Goal: Task Accomplishment & Management: Use online tool/utility

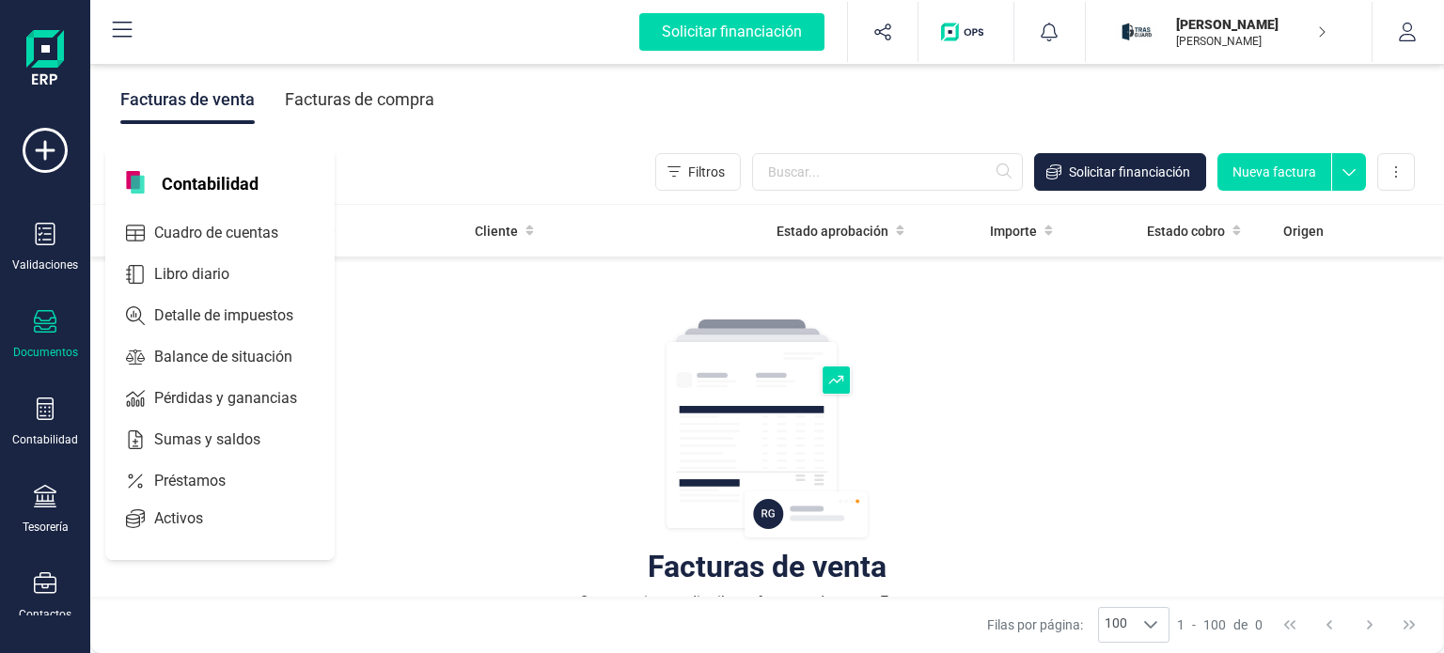
click at [238, 236] on span "Cuadro de cuentas" at bounding box center [229, 233] width 165 height 23
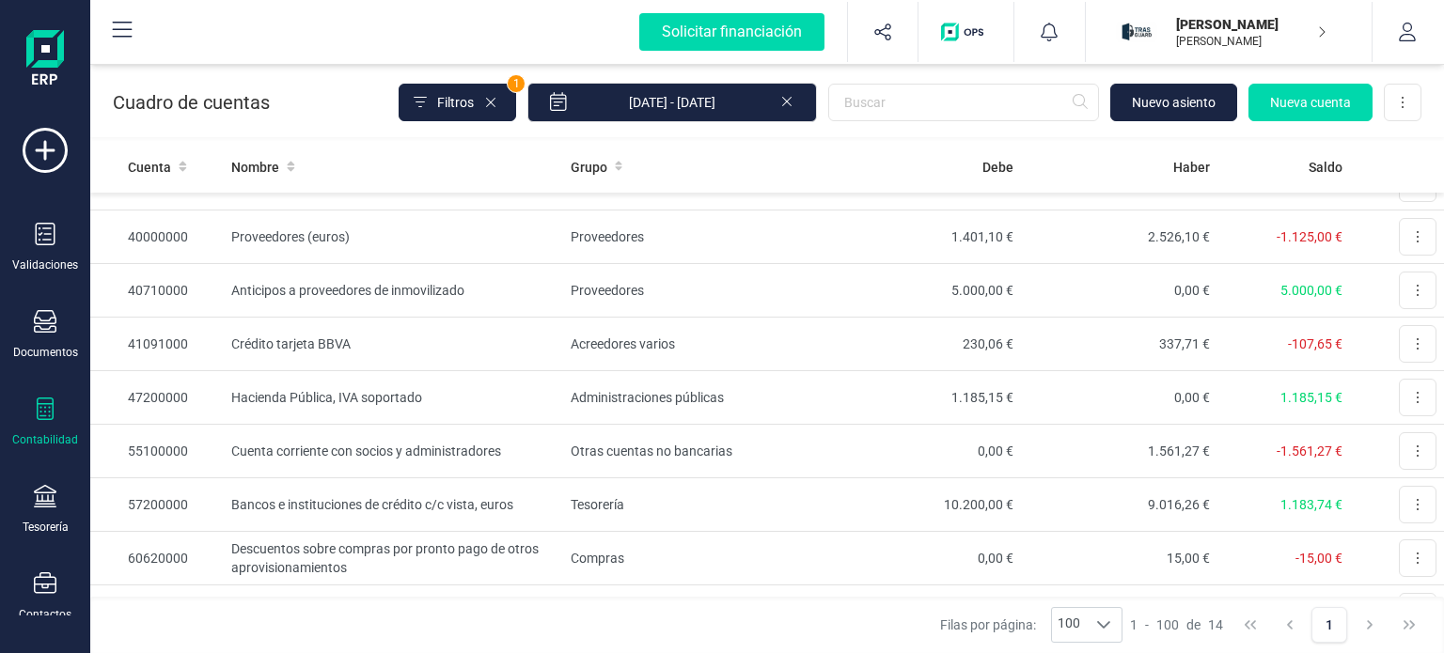
scroll to position [377, 0]
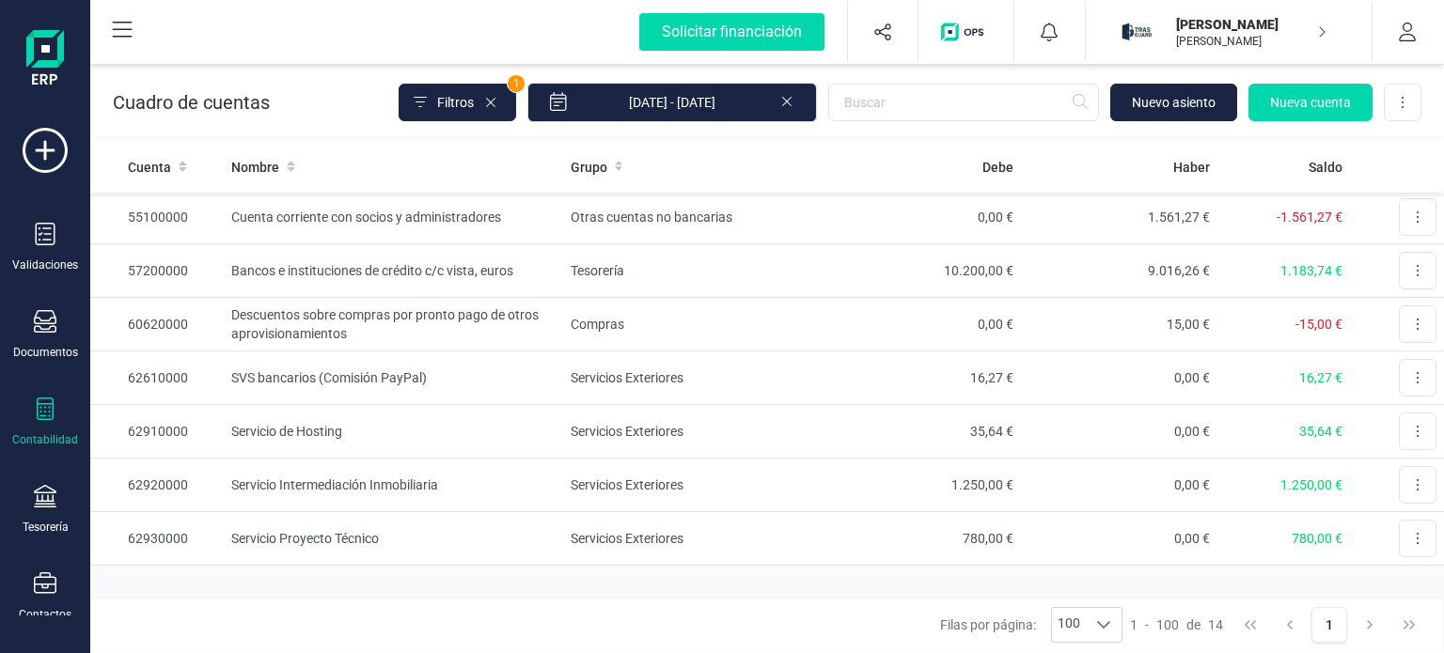
click at [49, 415] on icon at bounding box center [45, 409] width 17 height 23
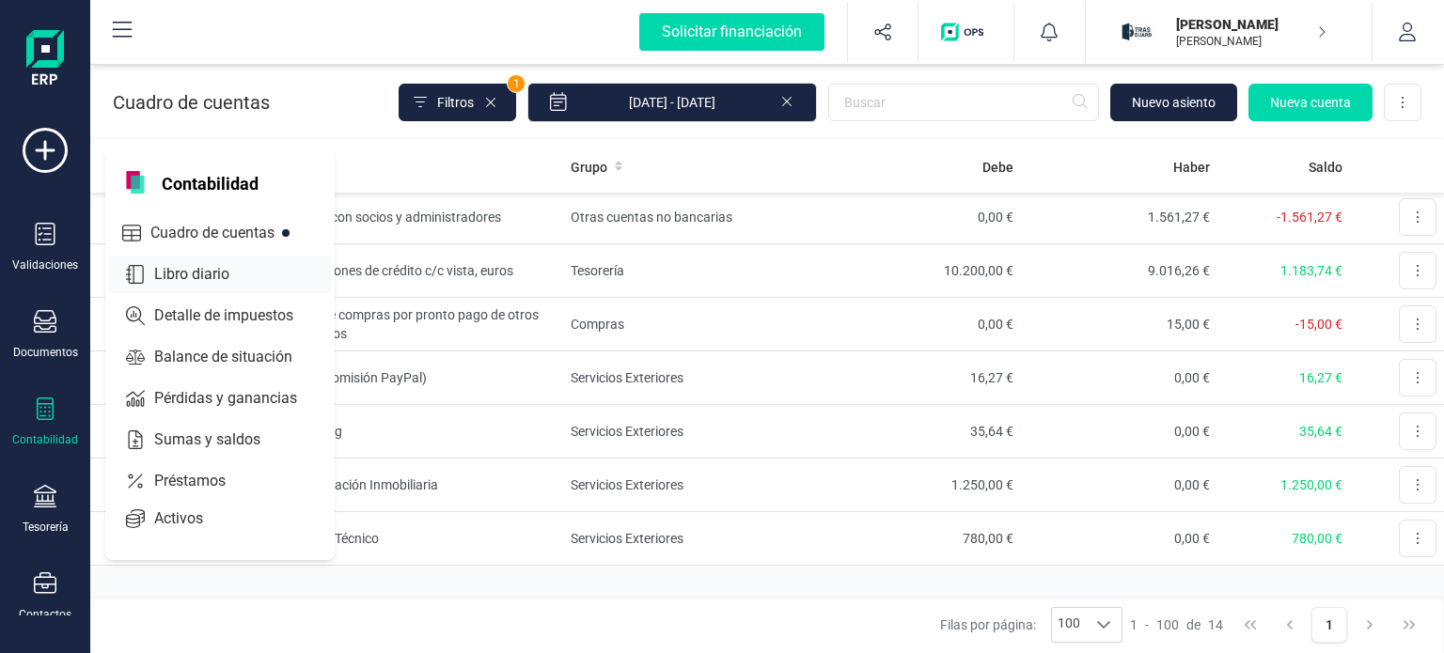
click at [188, 281] on span "Libro diario" at bounding box center [205, 274] width 117 height 23
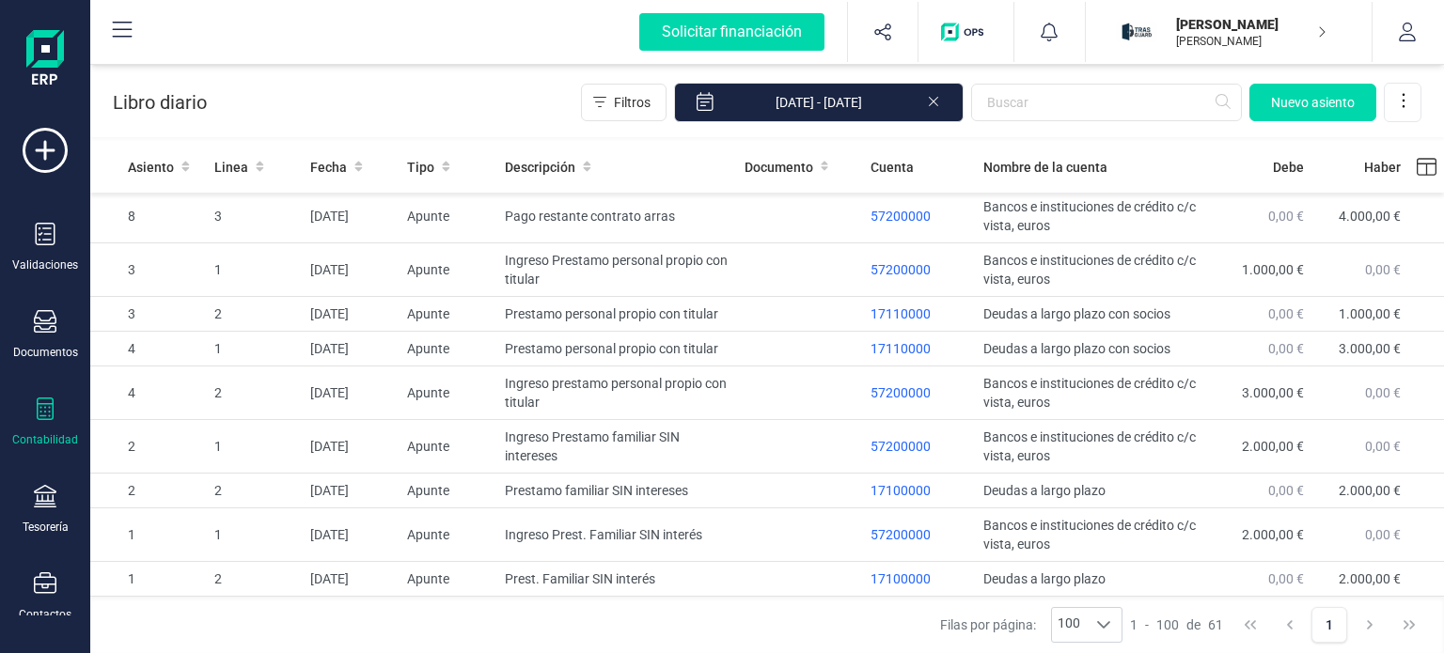
scroll to position [2796, 0]
click at [313, 160] on span "Fecha" at bounding box center [328, 167] width 37 height 19
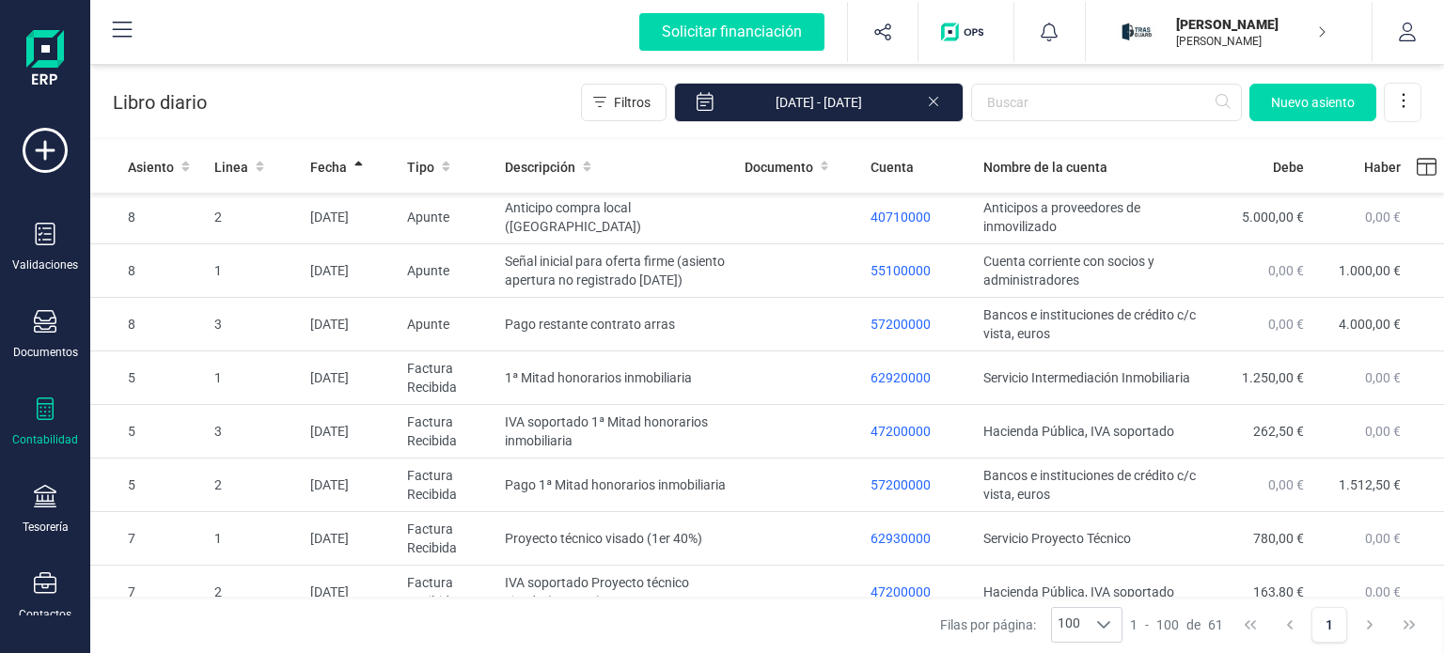
scroll to position [373, 0]
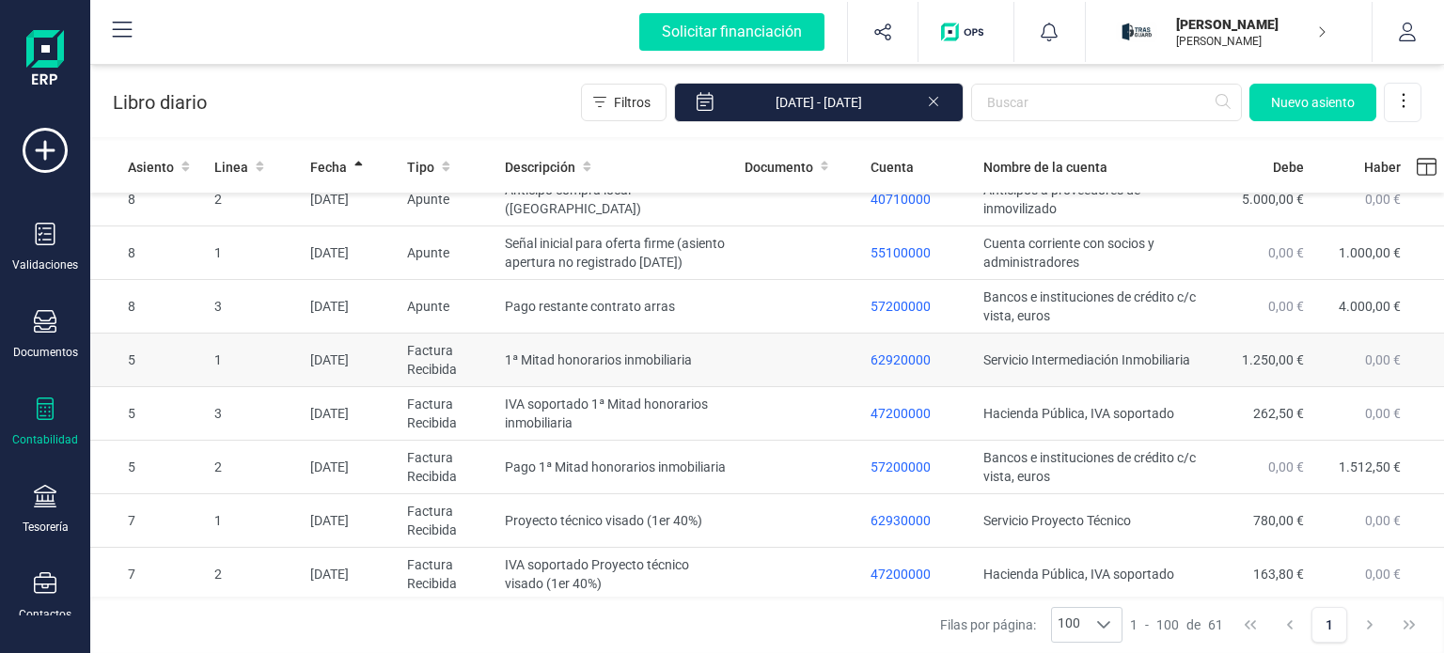
click at [737, 378] on td at bounding box center [800, 361] width 127 height 54
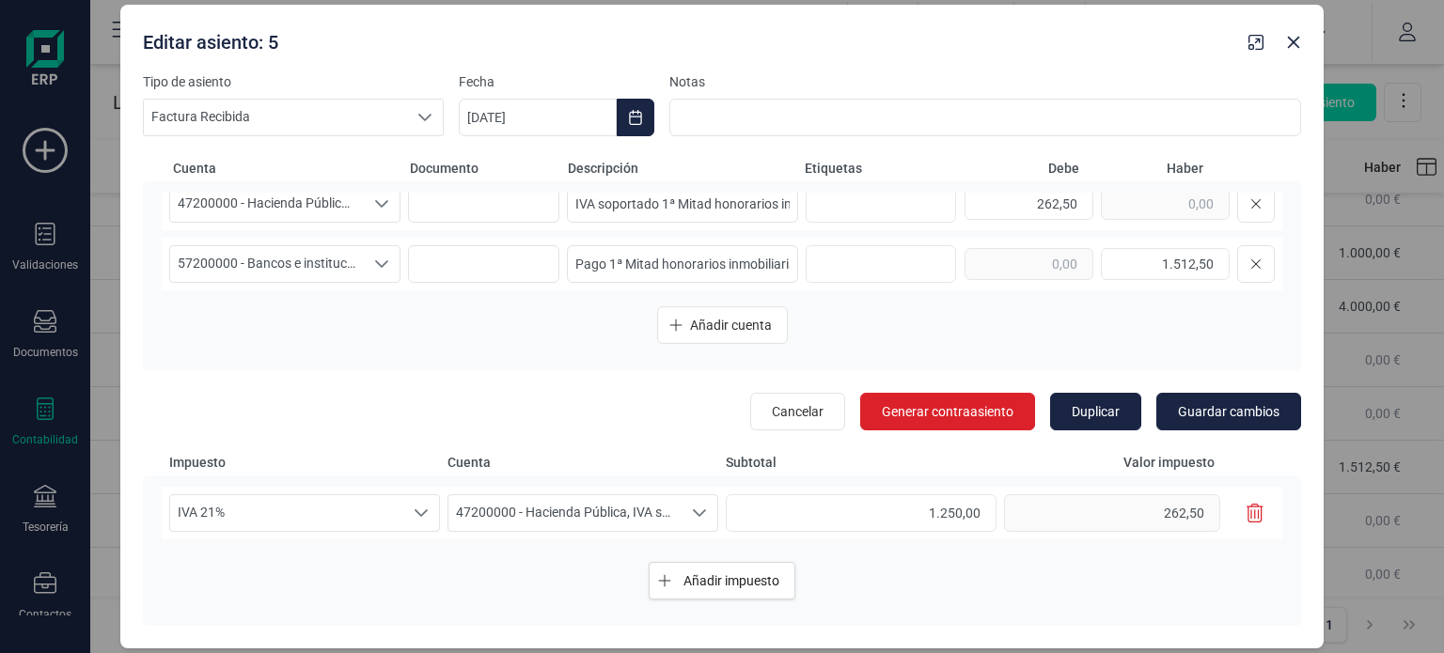
scroll to position [82, 0]
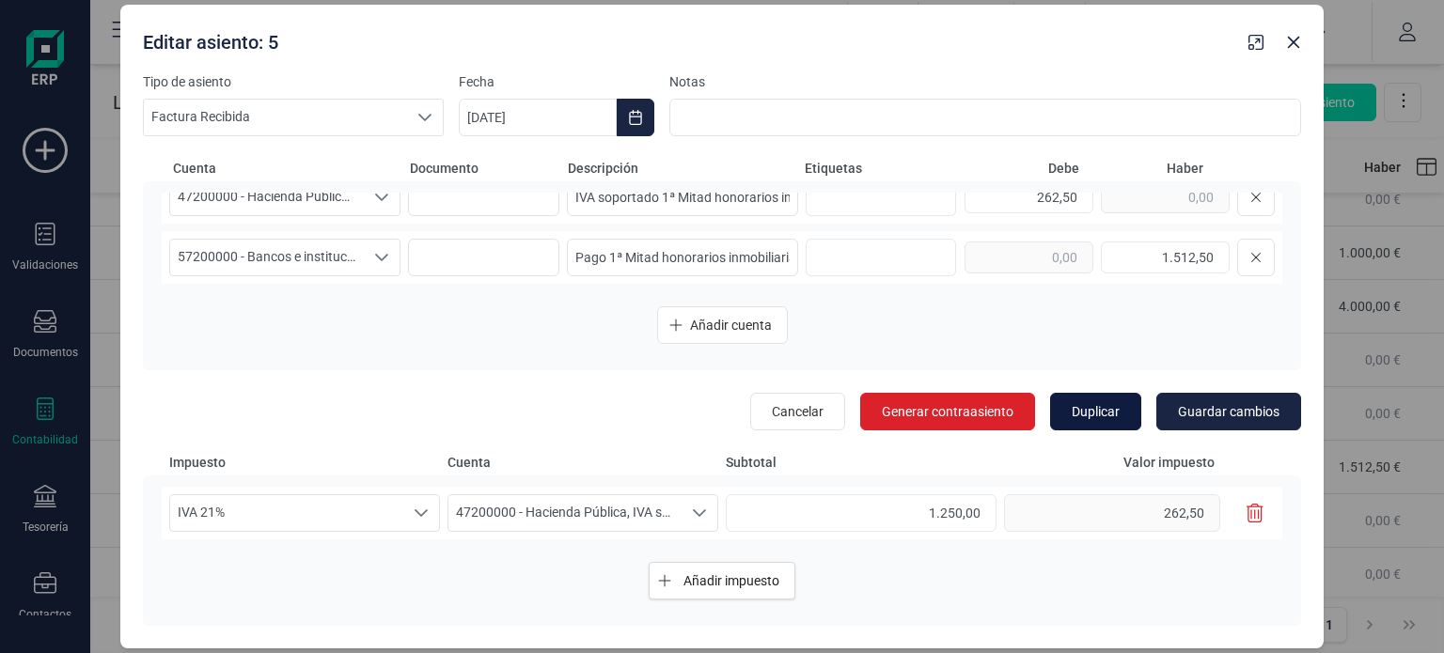
click at [1113, 406] on span "Duplicar" at bounding box center [1096, 411] width 48 height 19
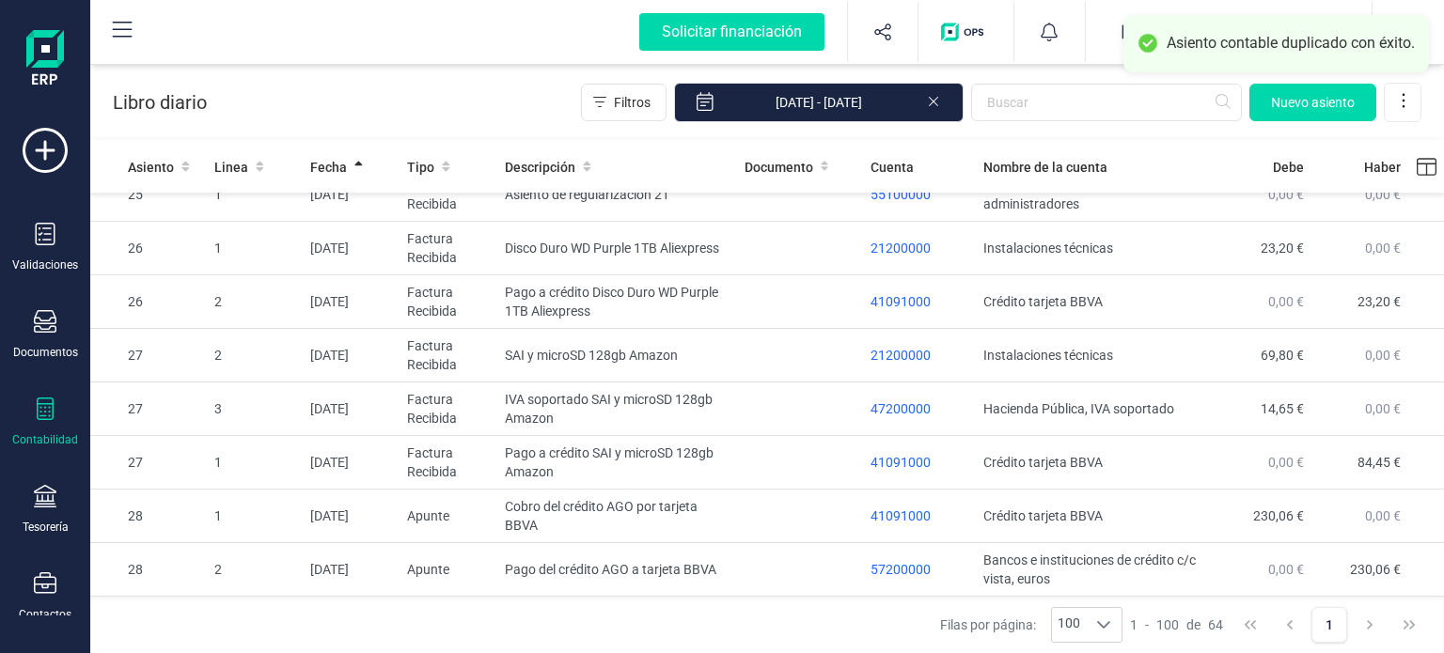
scroll to position [2956, 0]
click at [150, 165] on span "Asiento" at bounding box center [151, 167] width 46 height 19
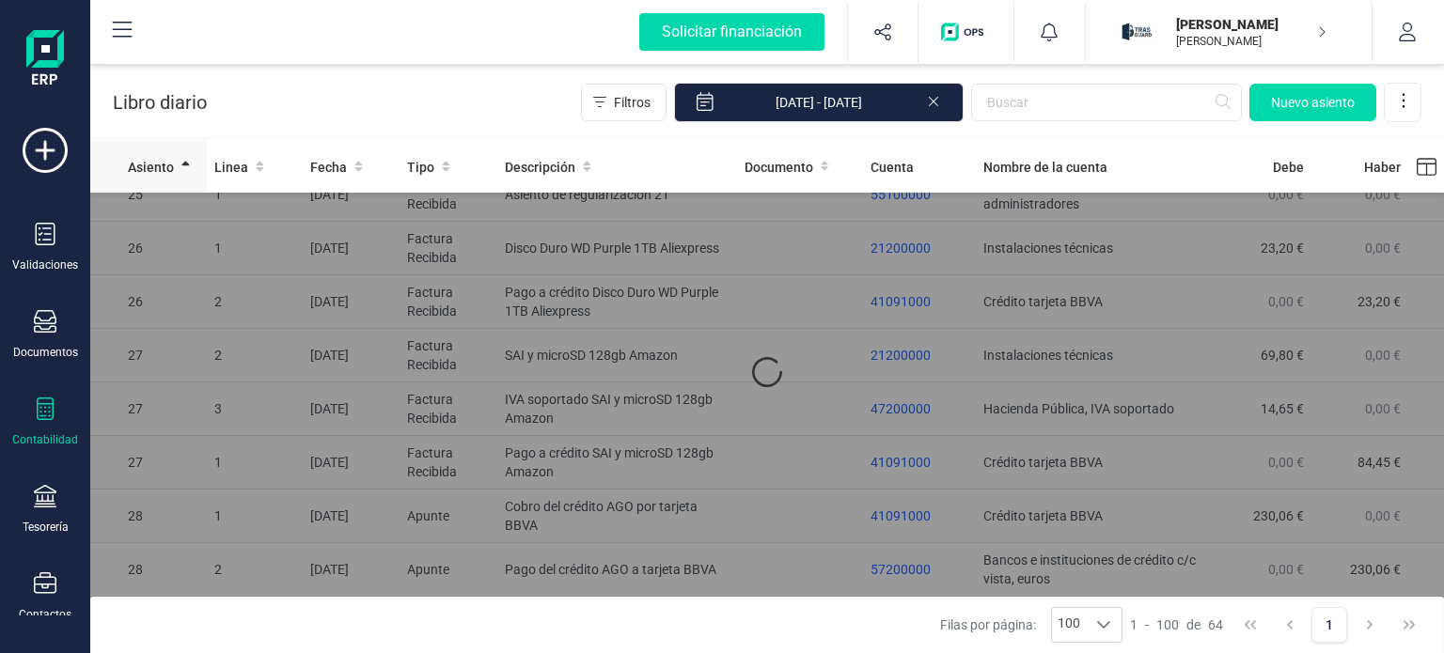
scroll to position [0, 0]
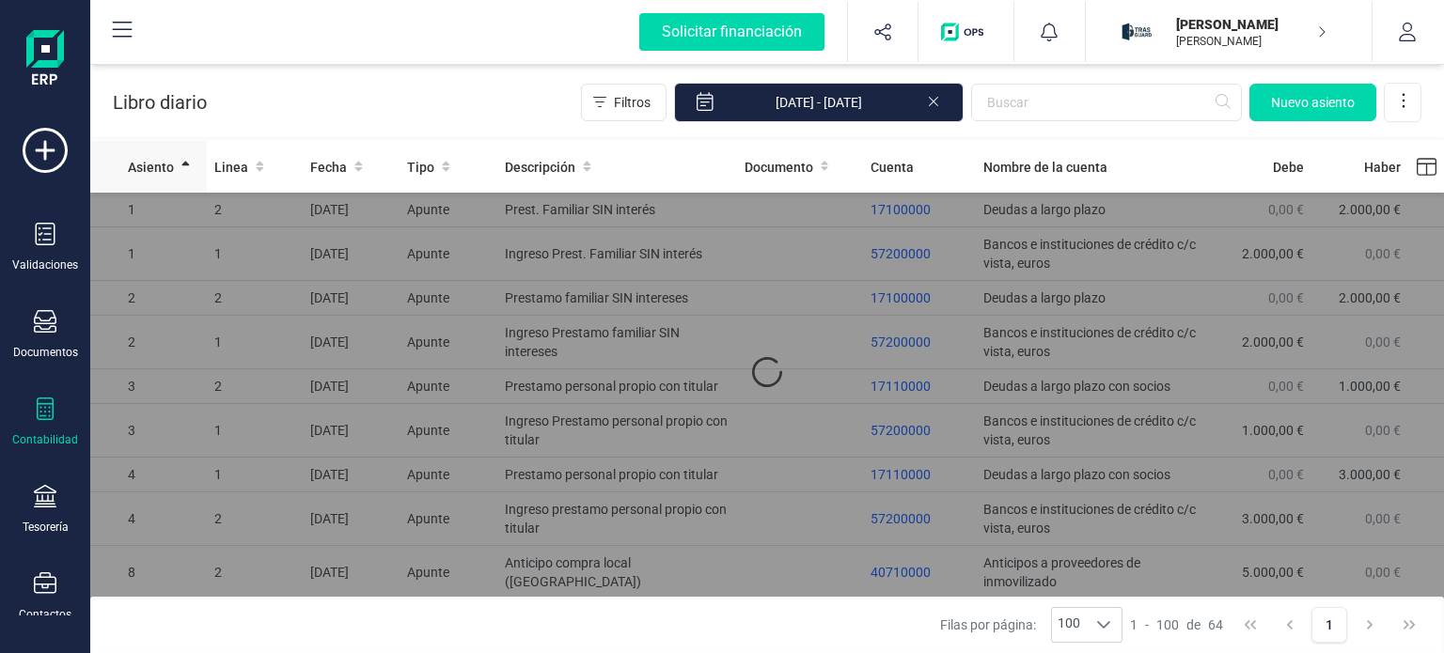
click at [150, 165] on span "Asiento" at bounding box center [151, 167] width 46 height 19
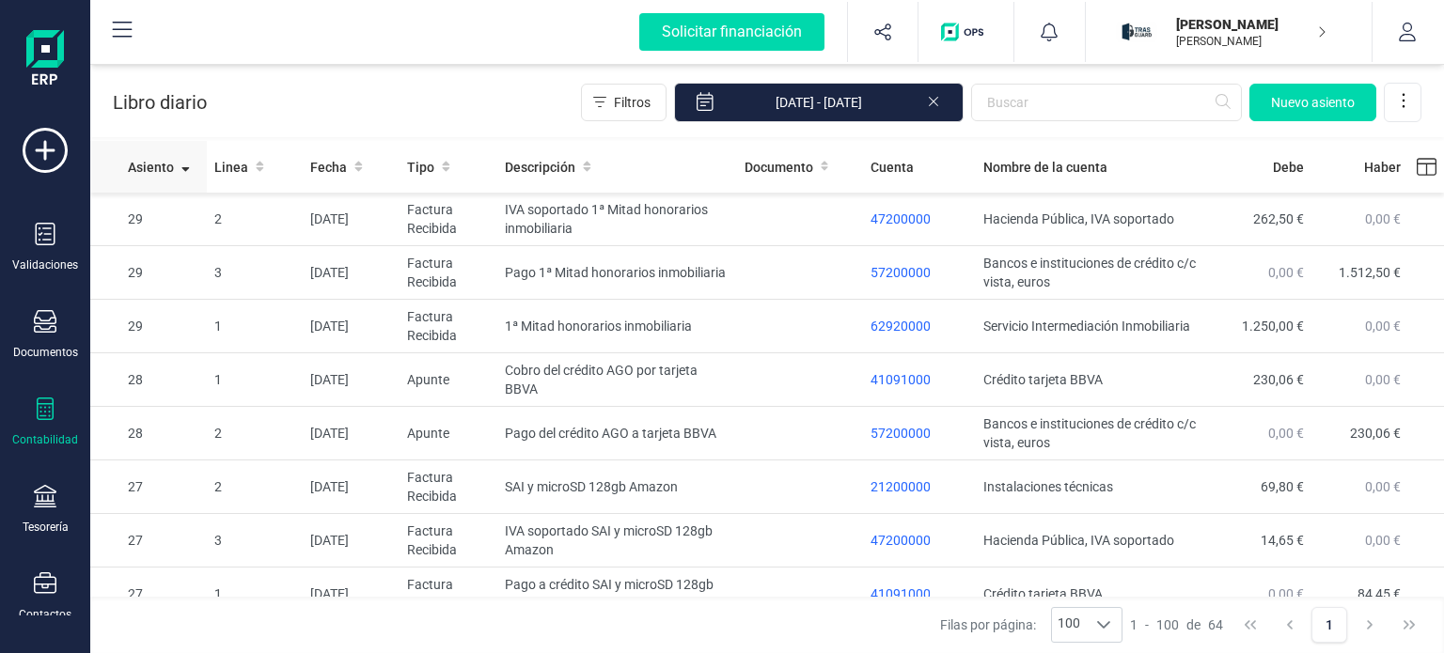
click at [147, 172] on span "Asiento" at bounding box center [151, 167] width 46 height 19
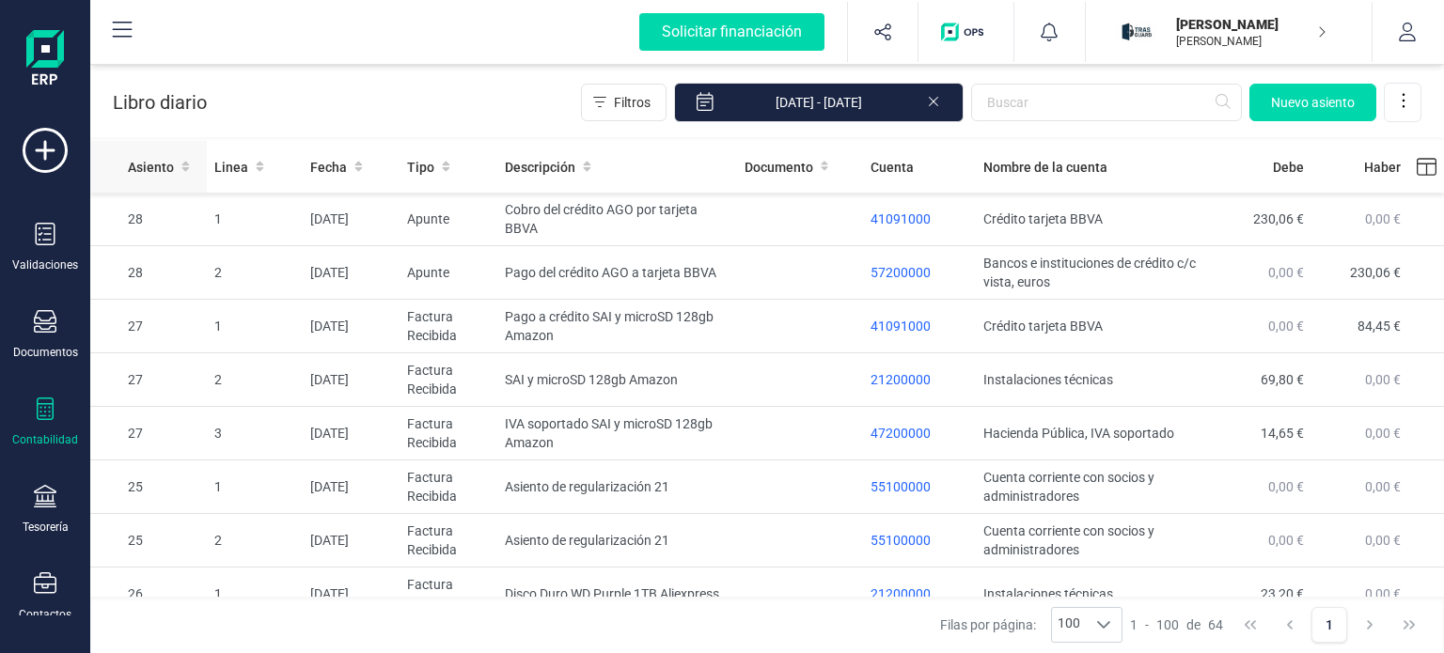
click at [150, 165] on span "Asiento" at bounding box center [151, 167] width 46 height 19
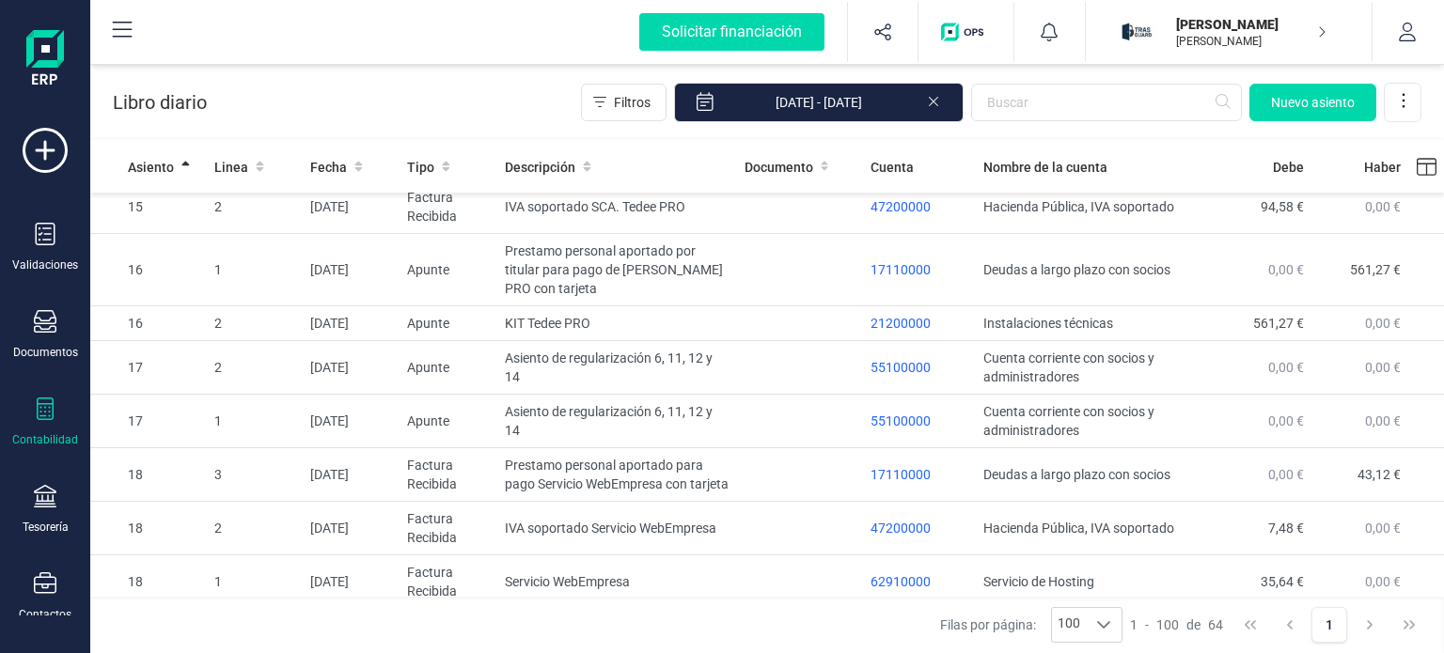
scroll to position [2956, 0]
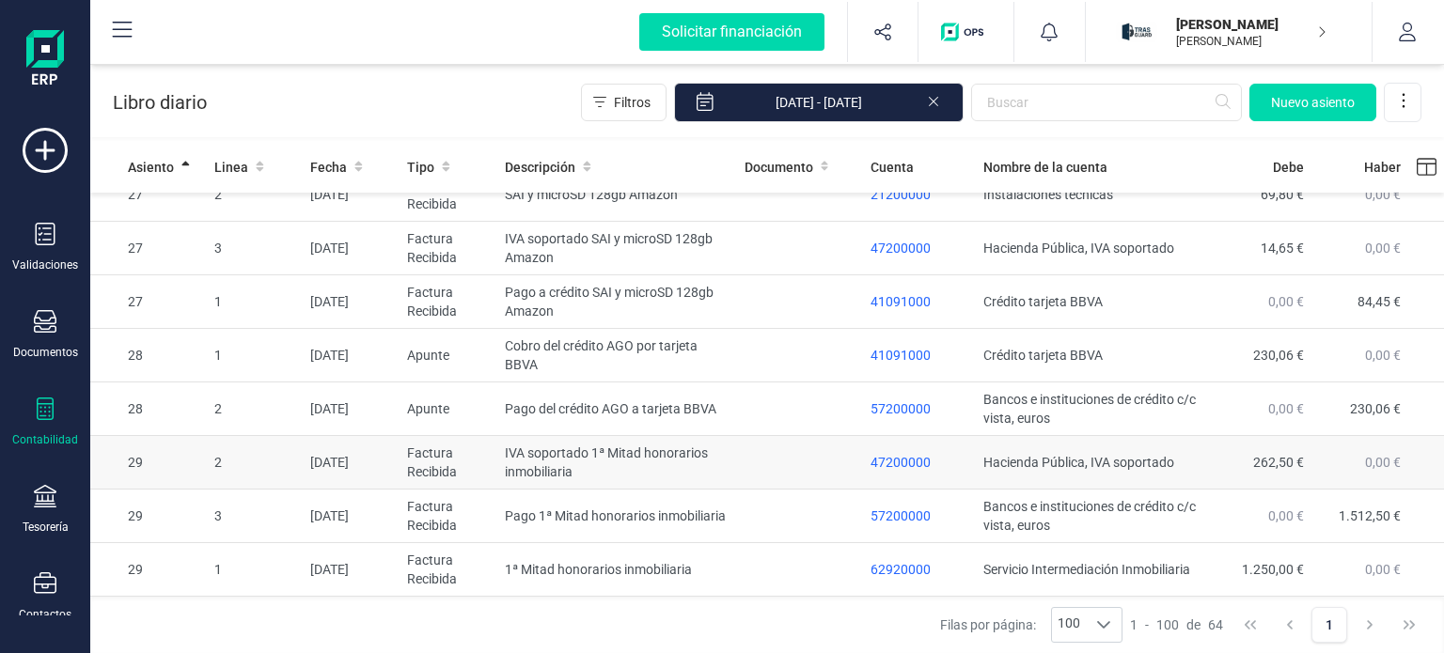
click at [763, 462] on td at bounding box center [800, 463] width 127 height 54
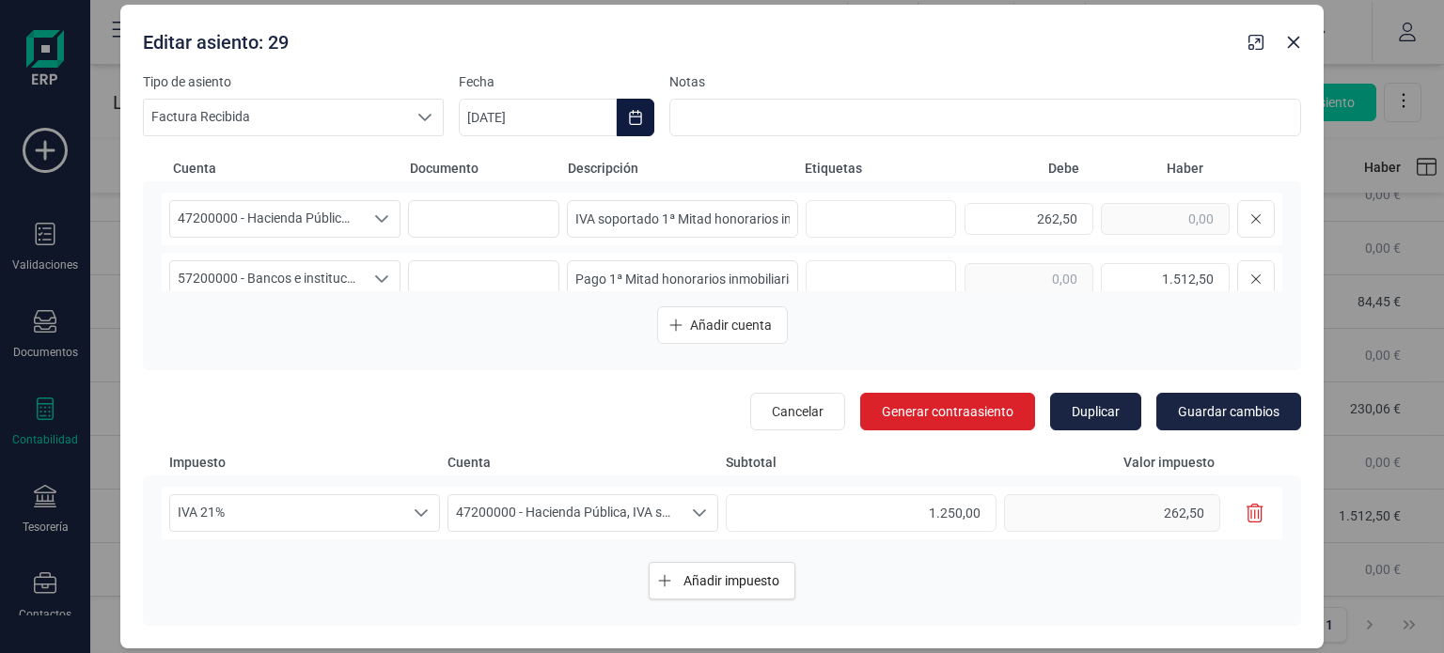
click at [633, 120] on icon "Choose Date" at bounding box center [635, 117] width 15 height 15
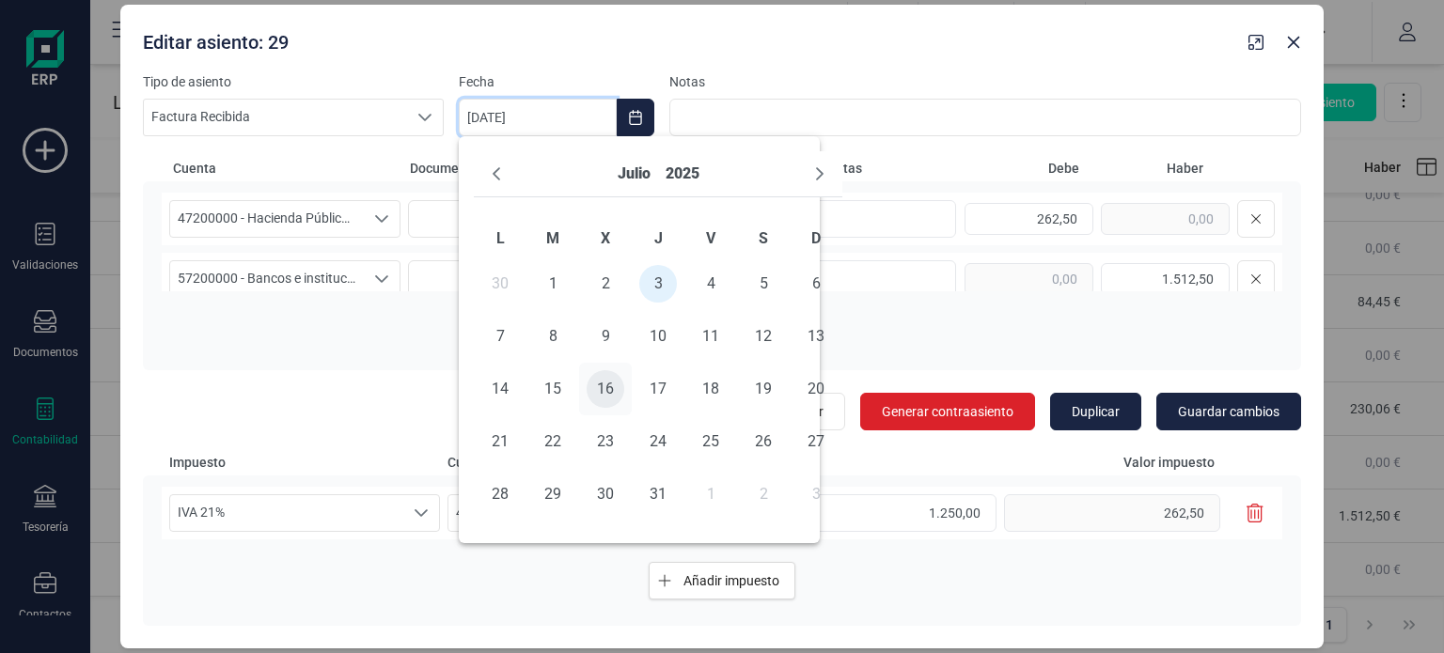
click at [606, 388] on span "16" at bounding box center [606, 389] width 38 height 38
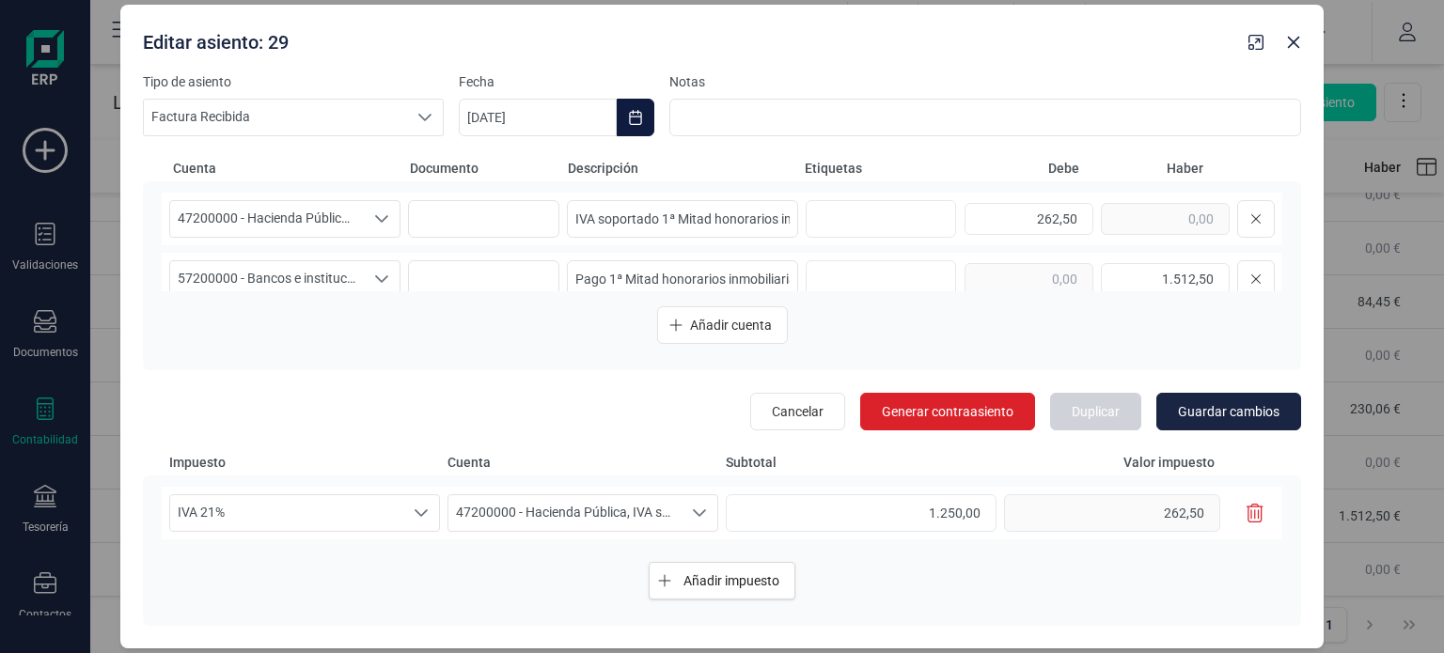
click at [628, 123] on icon "Choose Date" at bounding box center [635, 117] width 15 height 15
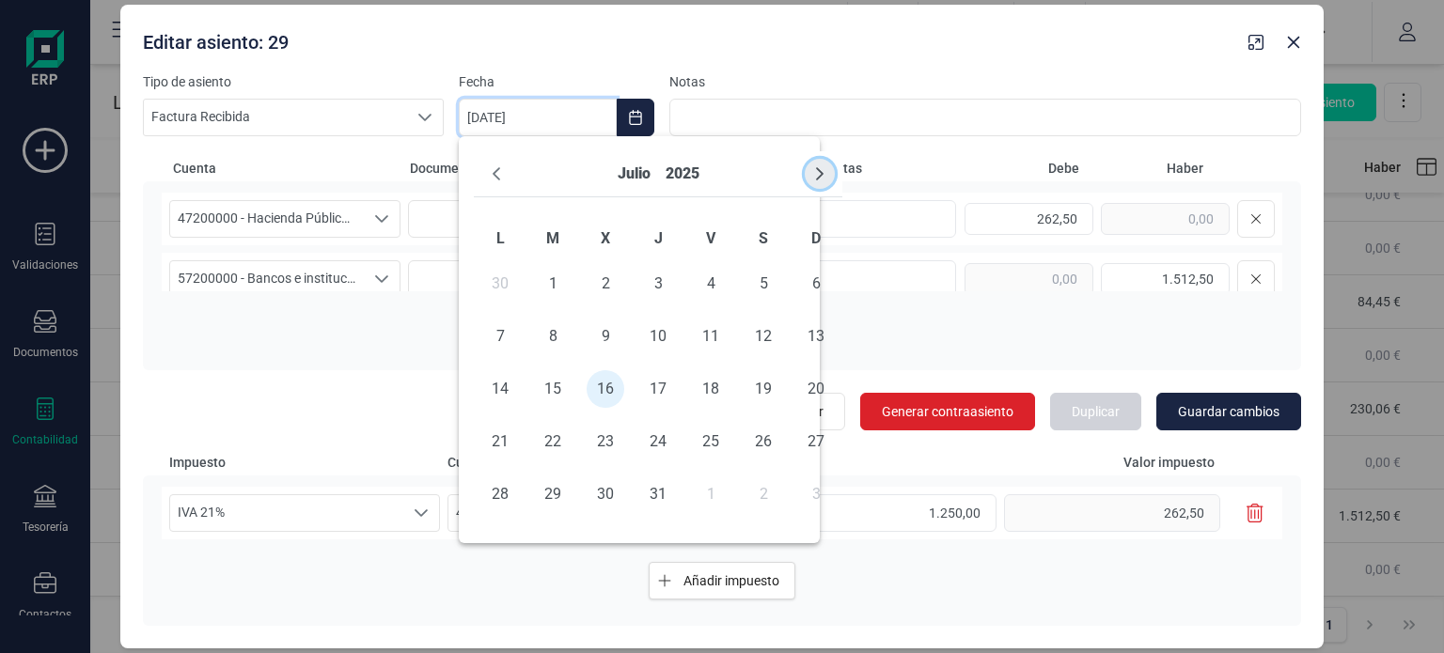
click at [820, 176] on icon "Next Month" at bounding box center [820, 173] width 8 height 13
click at [561, 383] on span "16" at bounding box center [553, 389] width 38 height 38
type input "[DATE]"
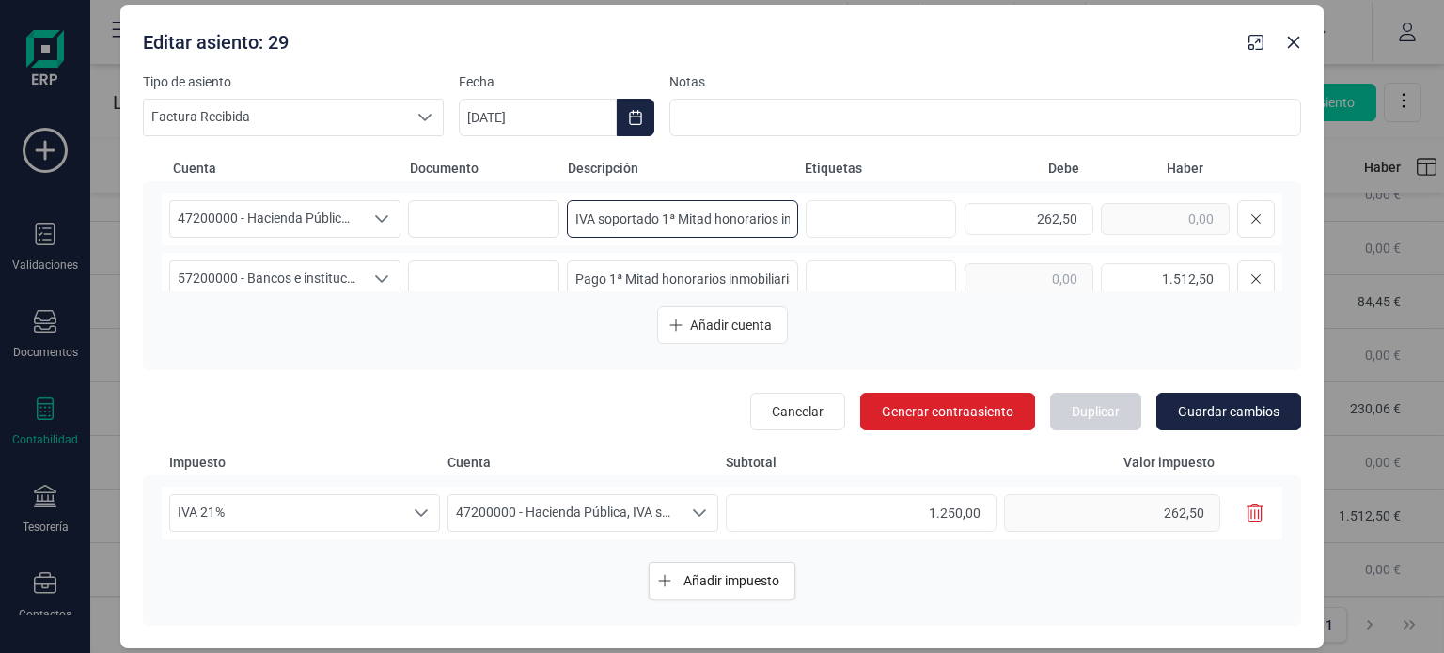
click at [662, 221] on input "IVA soportado 1ª Mitad honorarios inmobiliaria" at bounding box center [682, 219] width 231 height 38
type input "IVA soportado 2ª Mitad honorarios inmobiliaria"
click at [612, 277] on input "Pago 1ª Mitad honorarios inmobiliaria" at bounding box center [682, 279] width 231 height 38
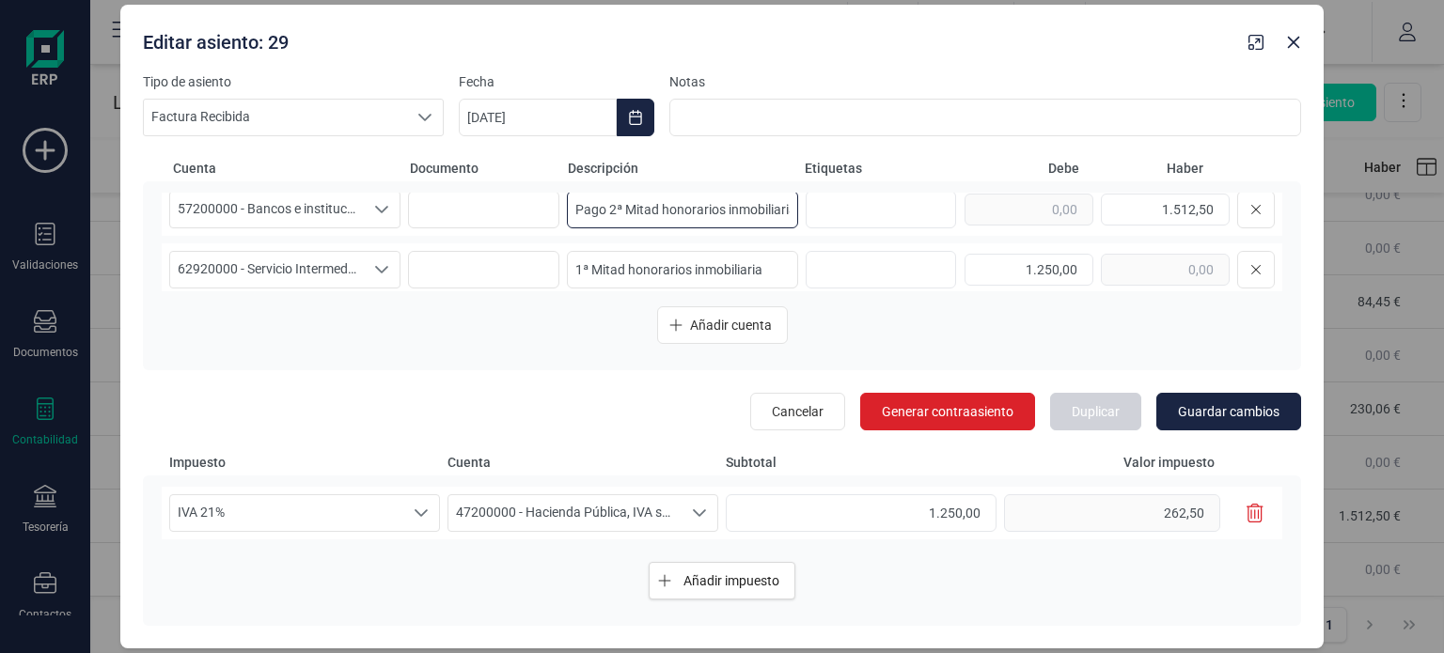
scroll to position [82, 0]
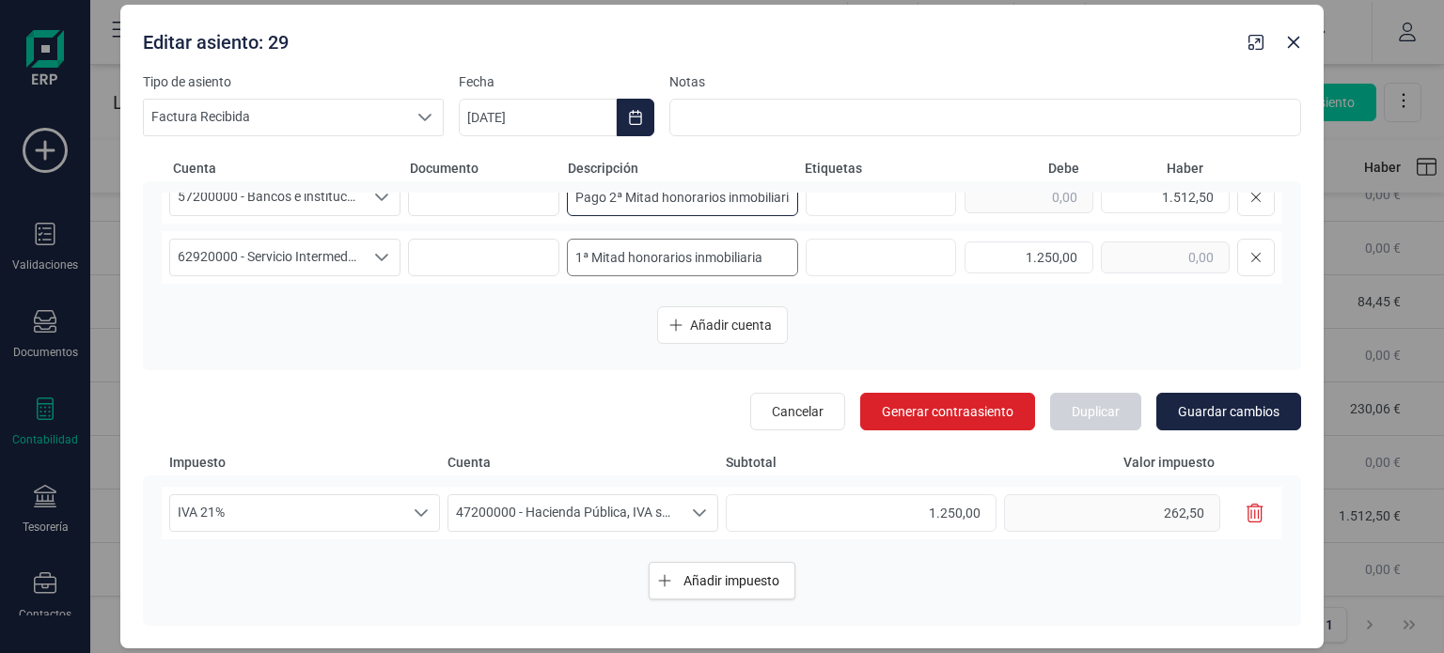
type input "Pago 2ª Mitad honorarios inmobiliaria"
click at [573, 259] on input "1ª Mitad honorarios inmobiliaria" at bounding box center [682, 258] width 231 height 38
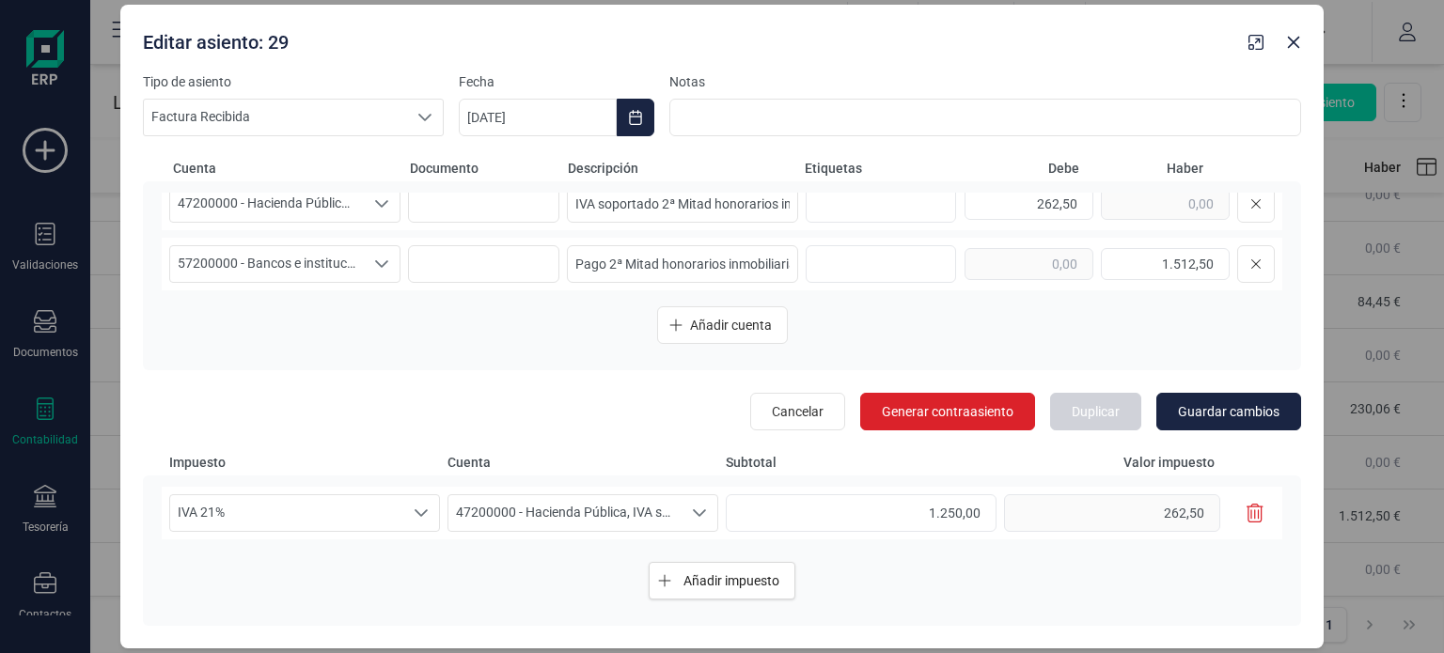
scroll to position [0, 0]
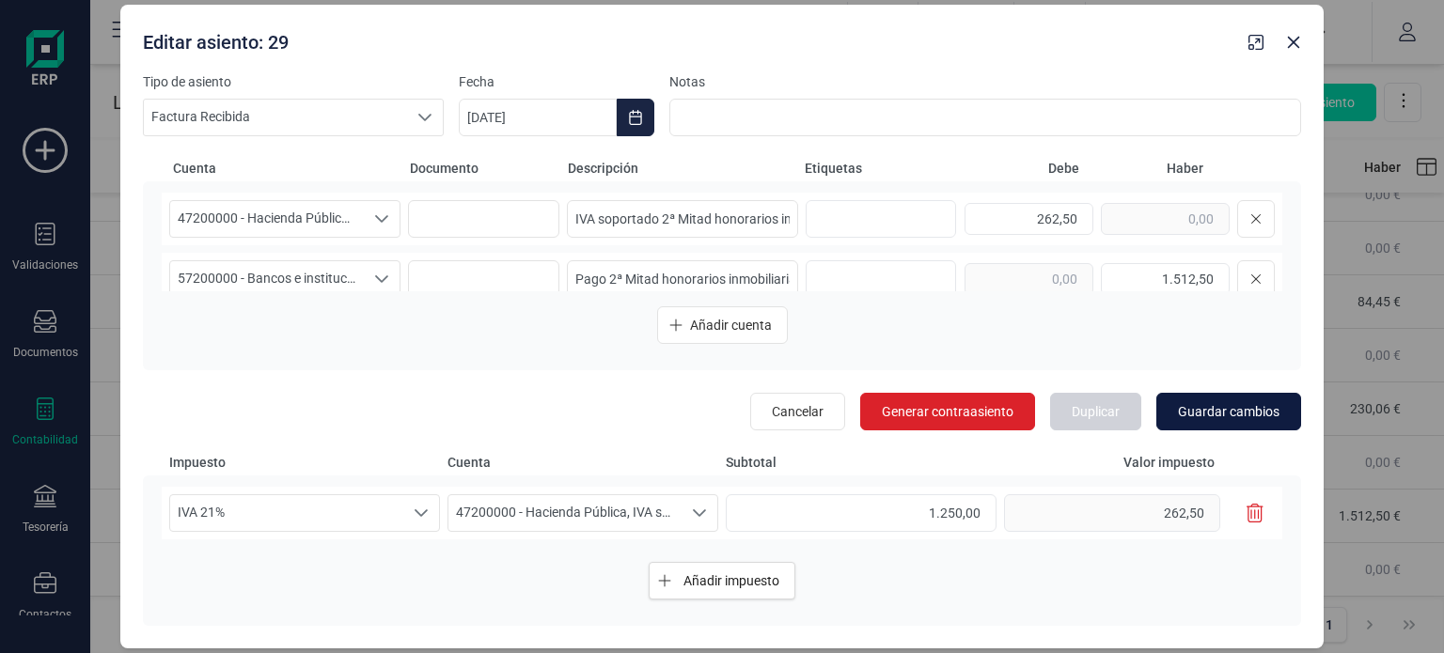
type input "2ª Mitad honorarios inmobiliaria"
click at [1209, 417] on span "Guardar cambios" at bounding box center [1229, 411] width 102 height 19
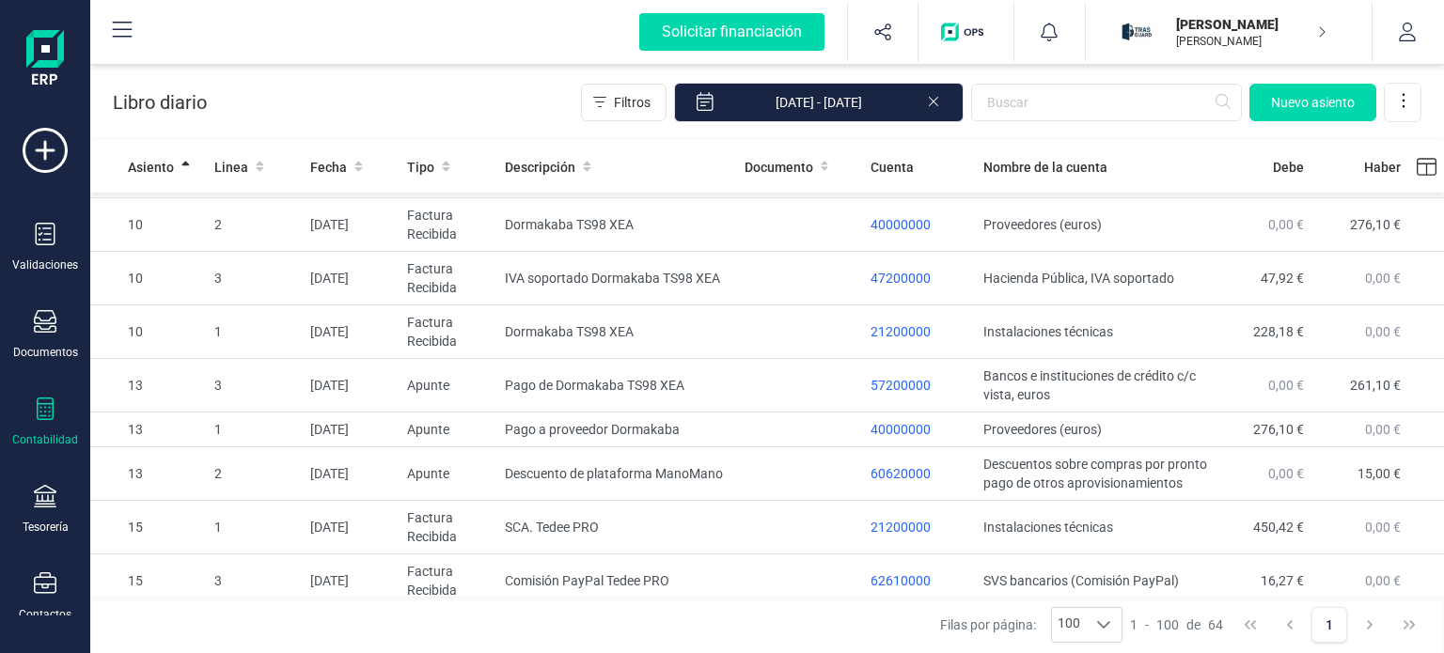
scroll to position [2956, 0]
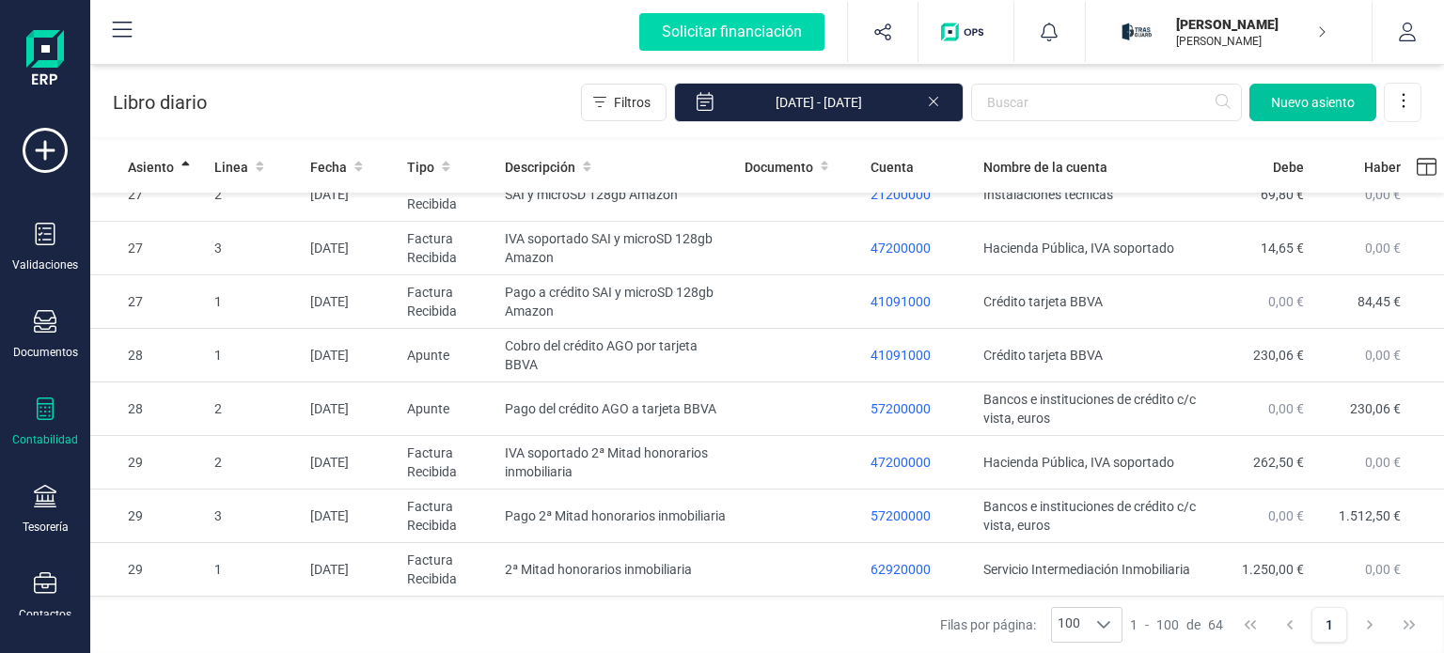
click at [1326, 112] on button "Nuevo asiento" at bounding box center [1313, 103] width 127 height 38
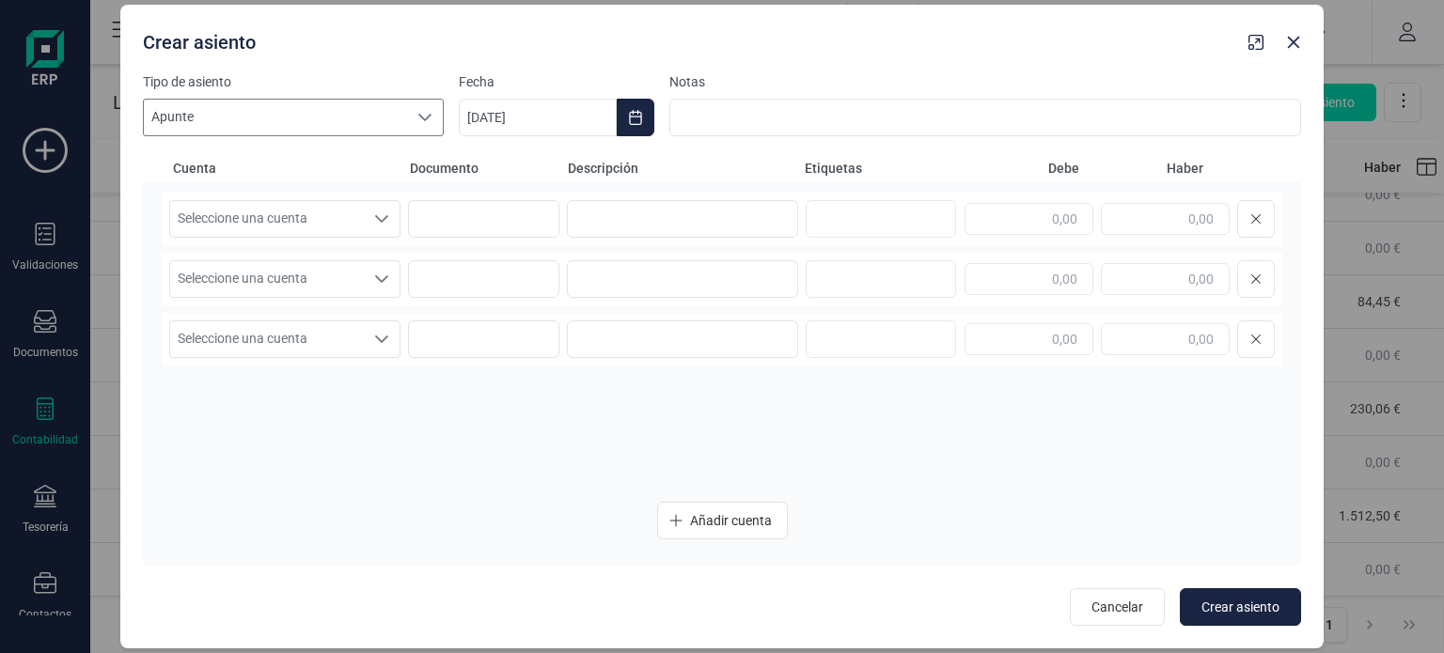
click at [358, 127] on span "Apunte" at bounding box center [275, 118] width 263 height 36
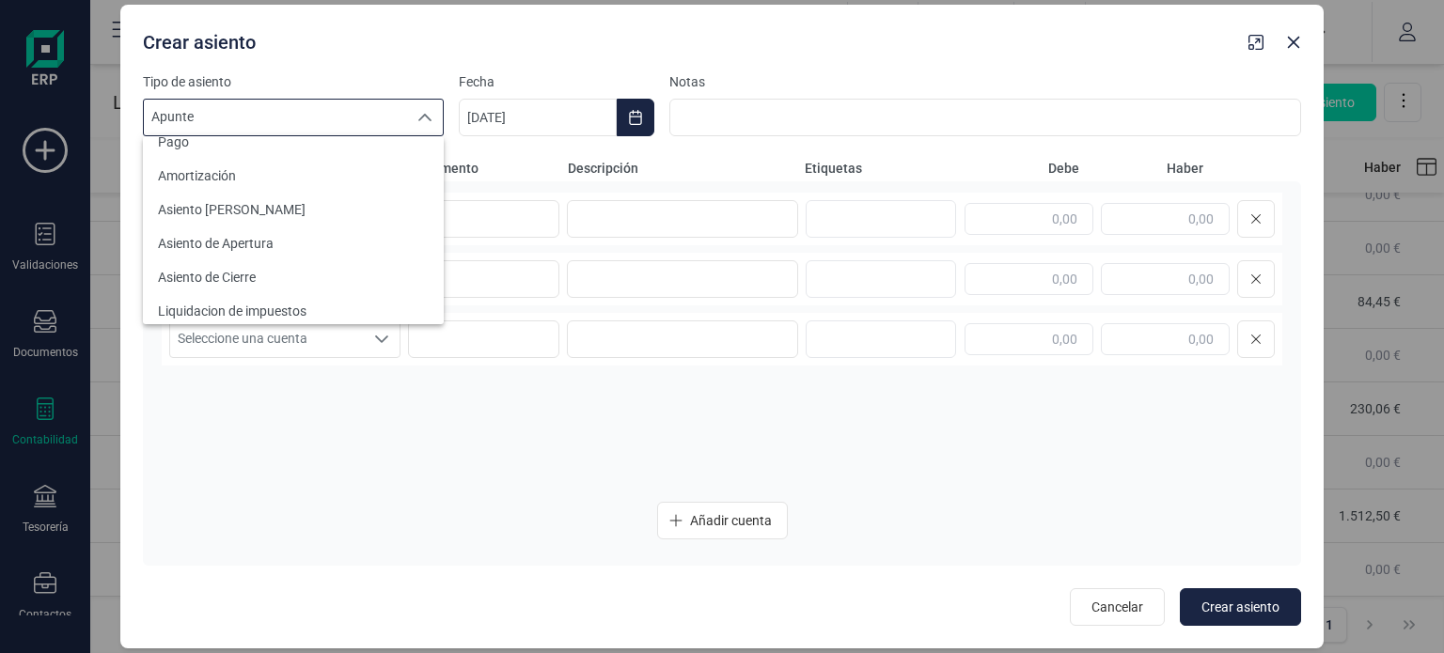
scroll to position [301, 0]
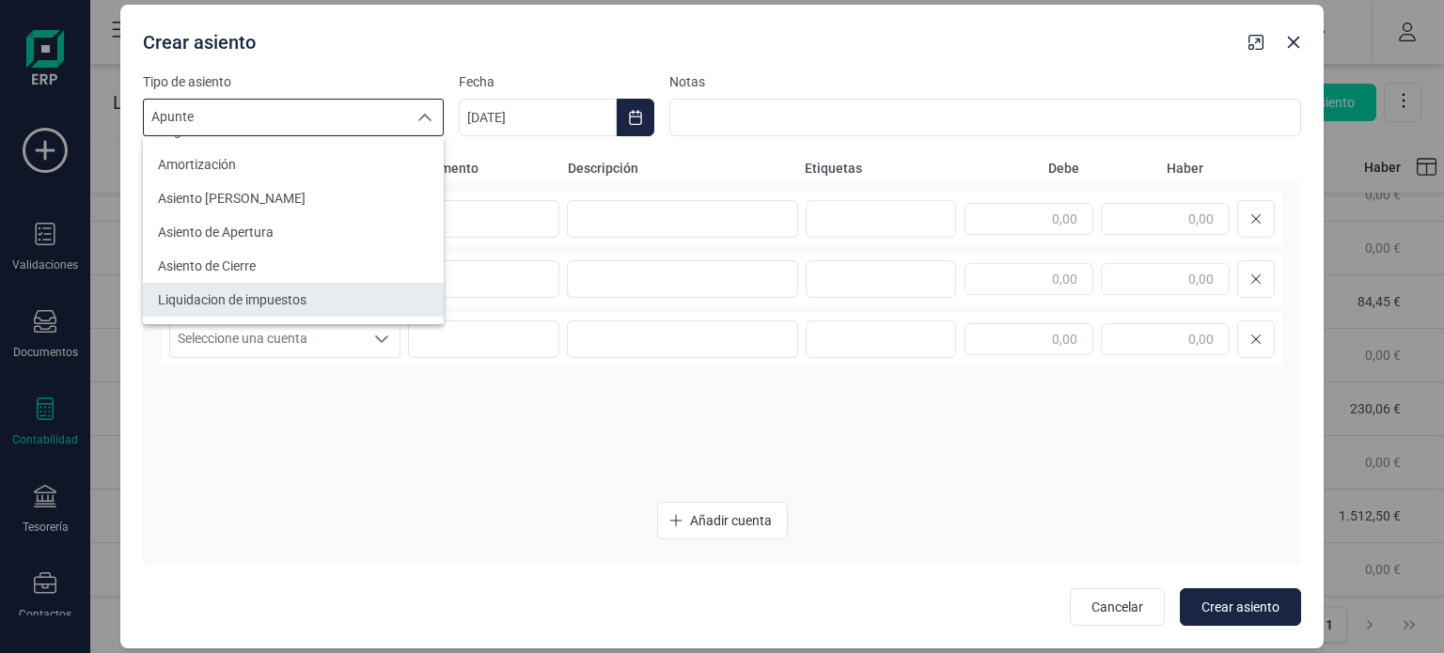
click at [368, 293] on li "Liquidacion de impuestos" at bounding box center [293, 300] width 301 height 34
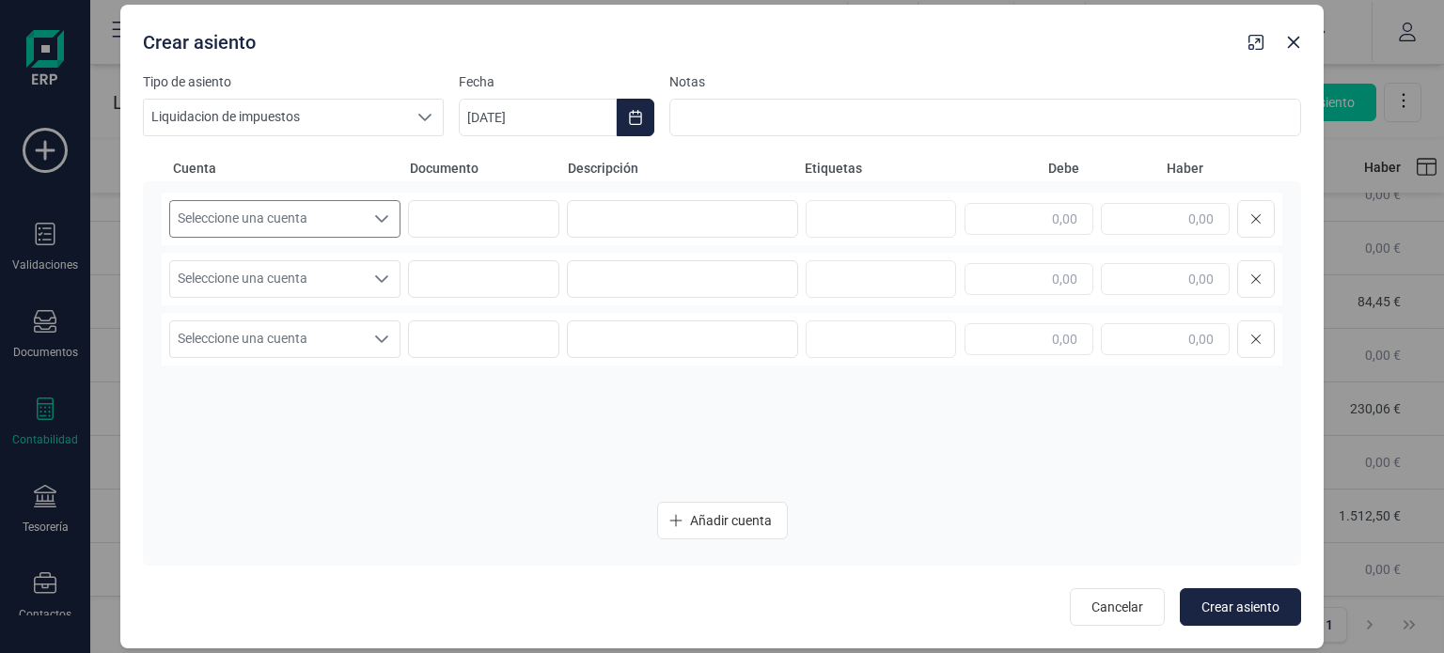
click at [370, 227] on div "Seleccione una cuenta" at bounding box center [382, 219] width 36 height 36
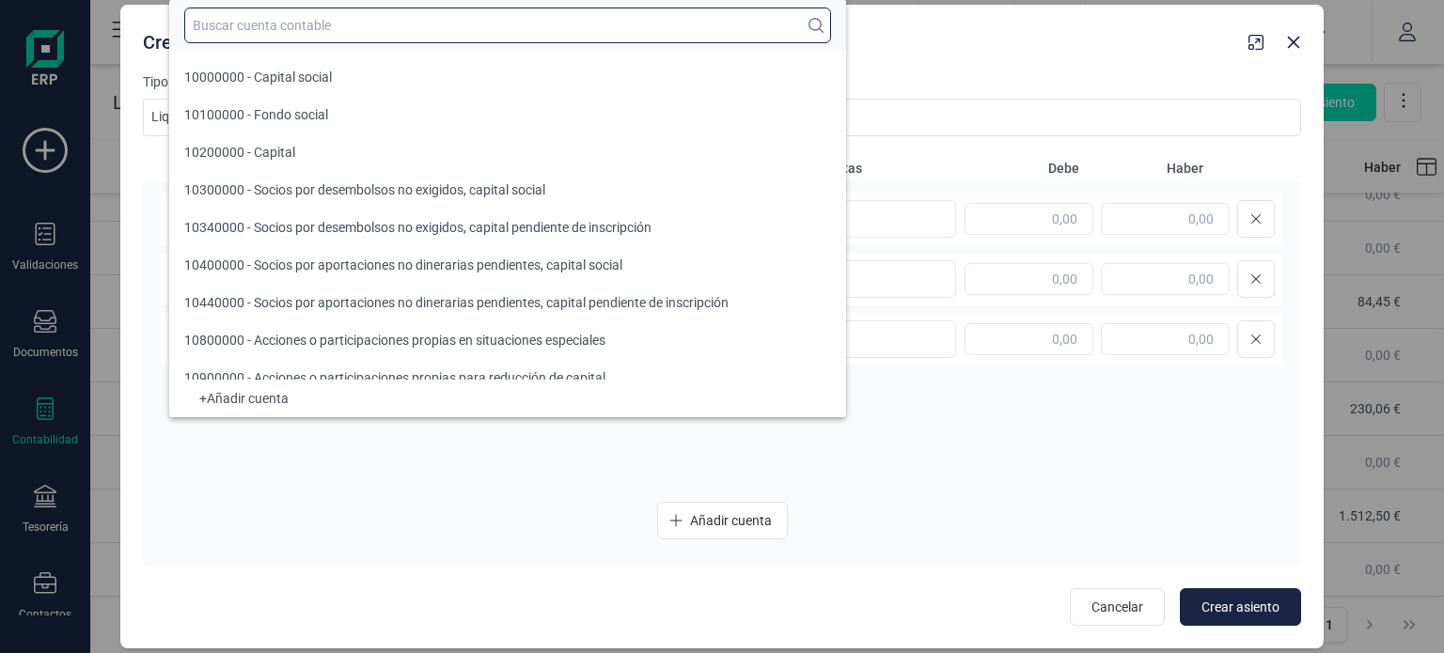
click at [377, 29] on input "text" at bounding box center [507, 26] width 647 height 36
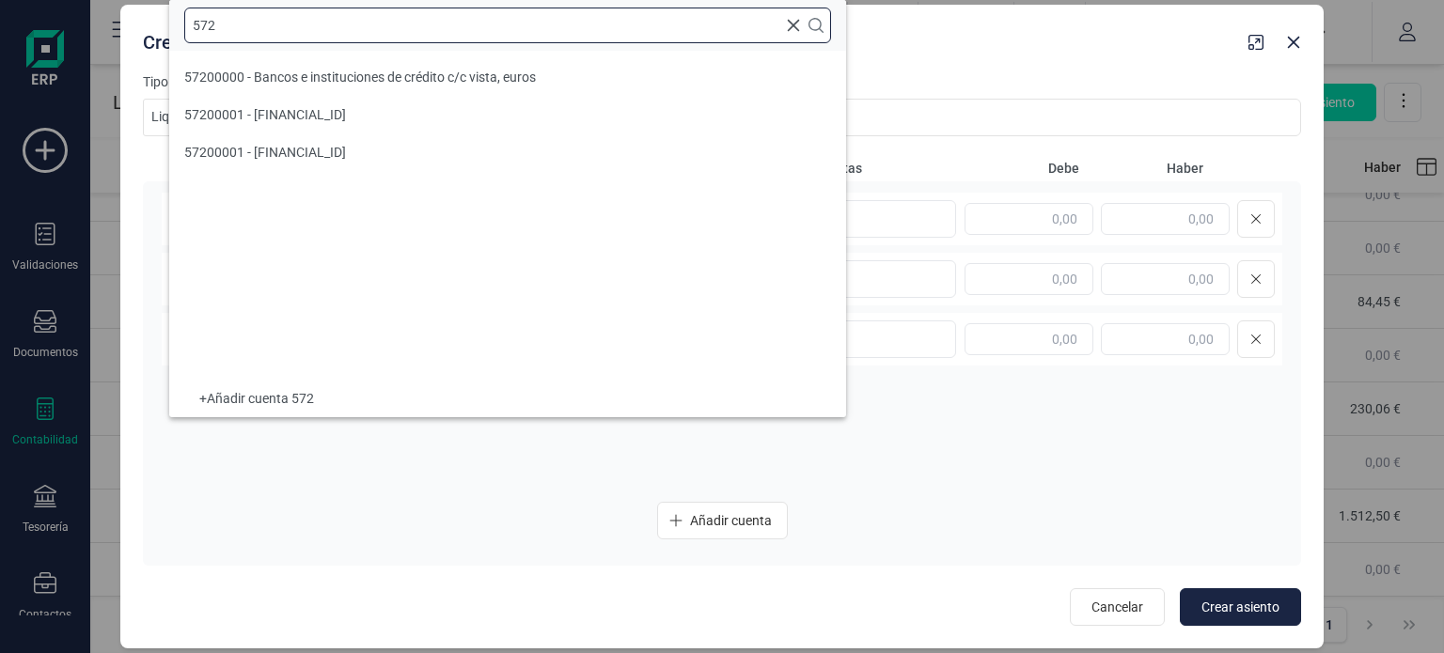
scroll to position [0, 0]
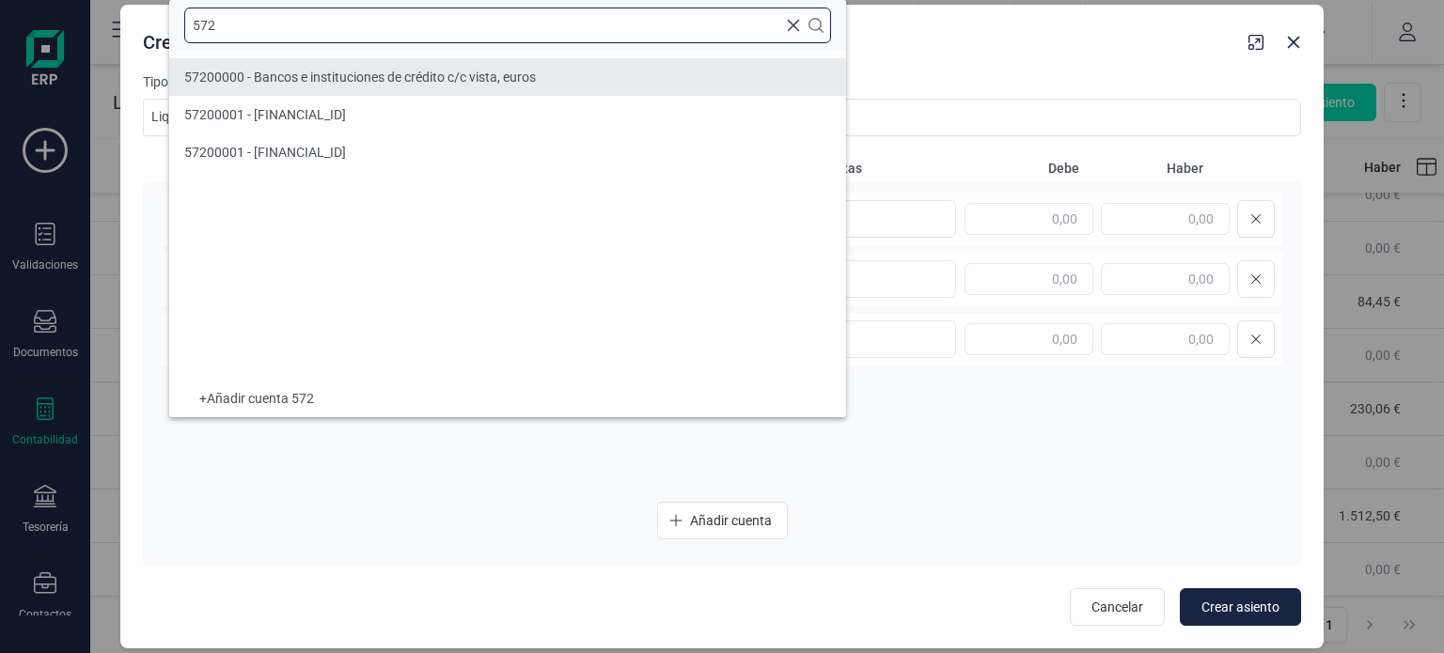
type input "572"
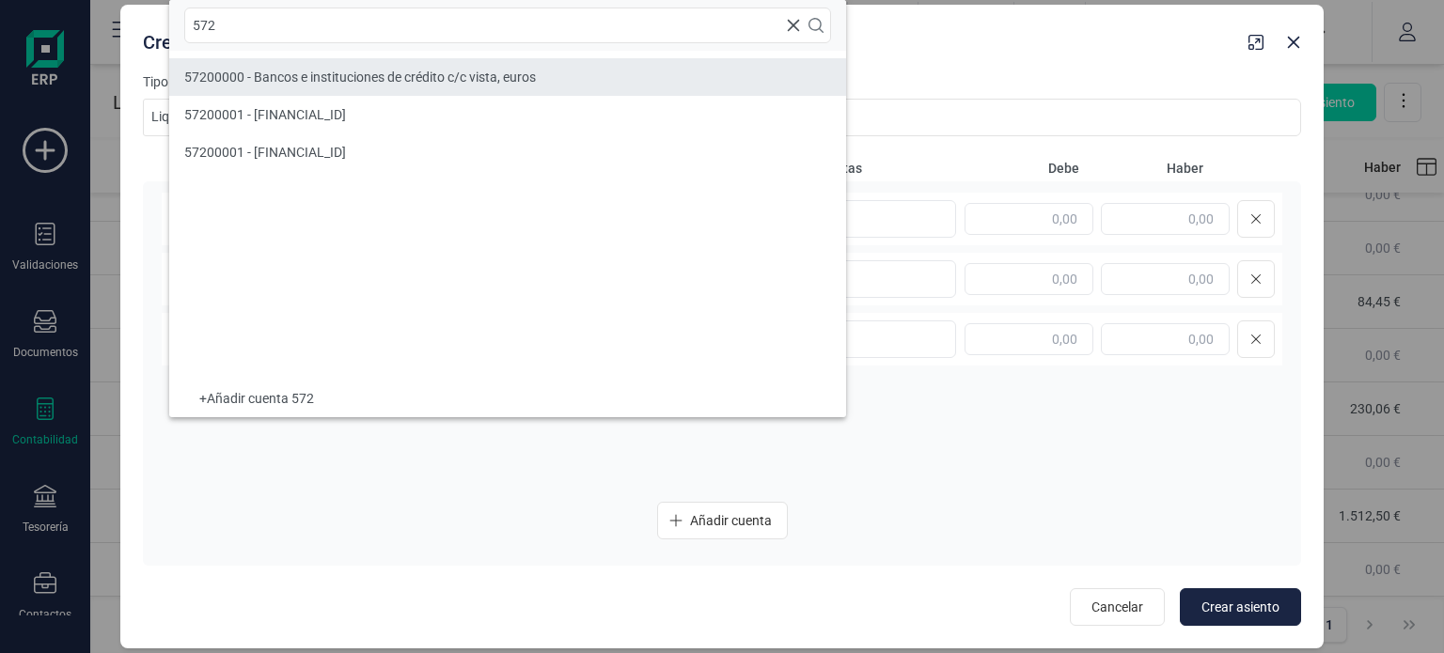
click at [417, 71] on span "57200000 - Bancos e instituciones de crédito c/c vista, euros" at bounding box center [360, 77] width 352 height 15
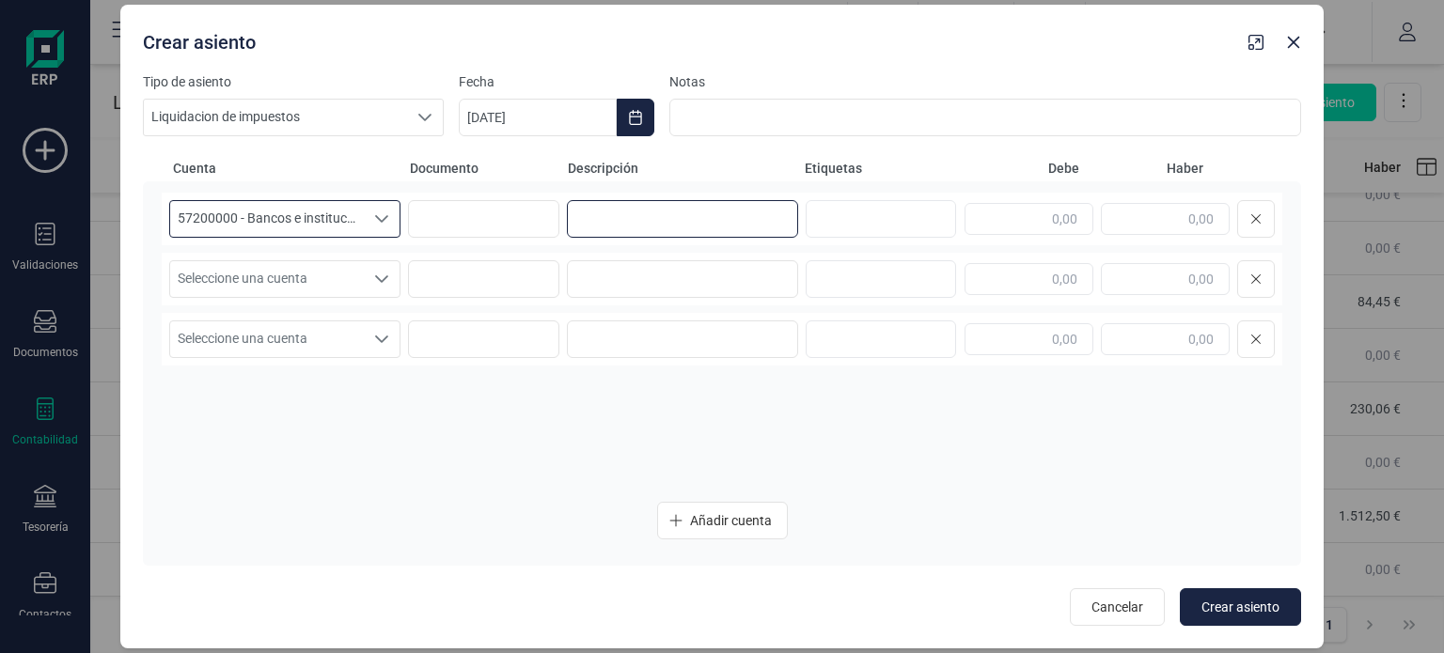
click at [587, 223] on input at bounding box center [682, 219] width 231 height 38
type input "Pago ITPAJD"
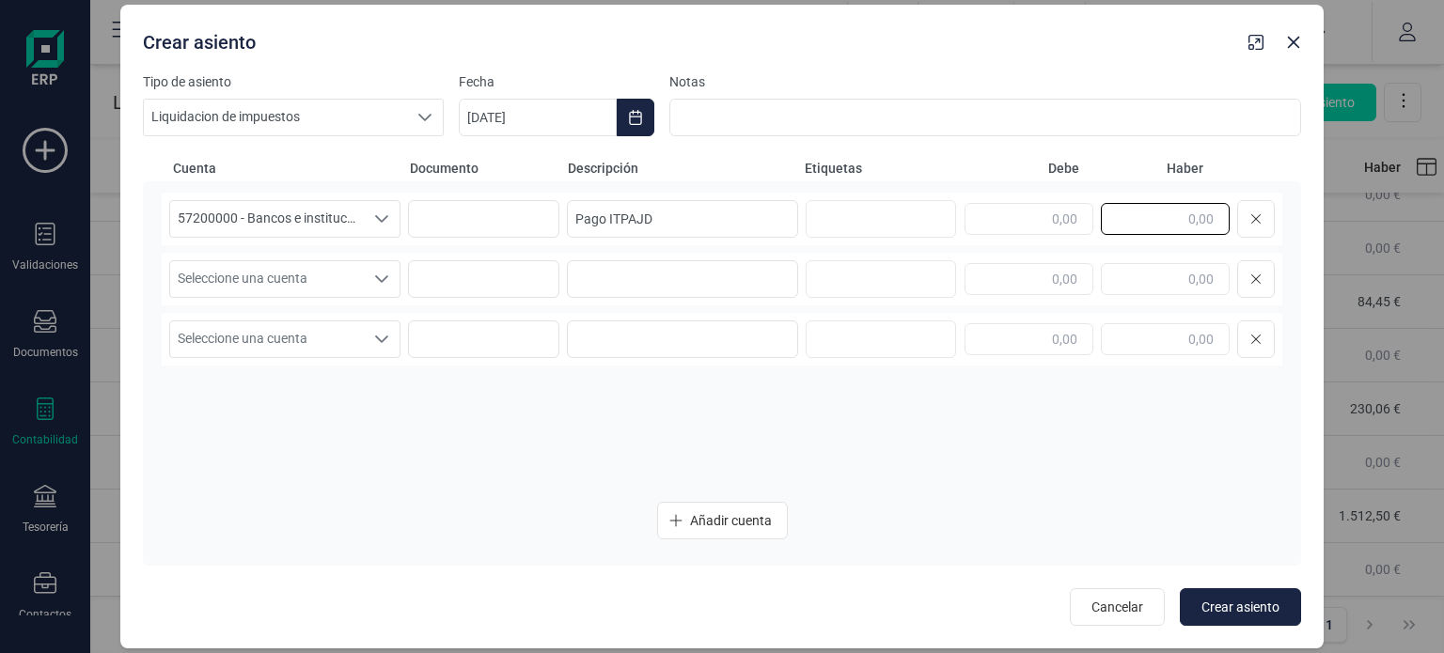
click at [1185, 217] on input "text" at bounding box center [1165, 219] width 129 height 32
type input "3.500,00"
click at [340, 270] on span "Seleccione una cuenta" at bounding box center [267, 279] width 194 height 36
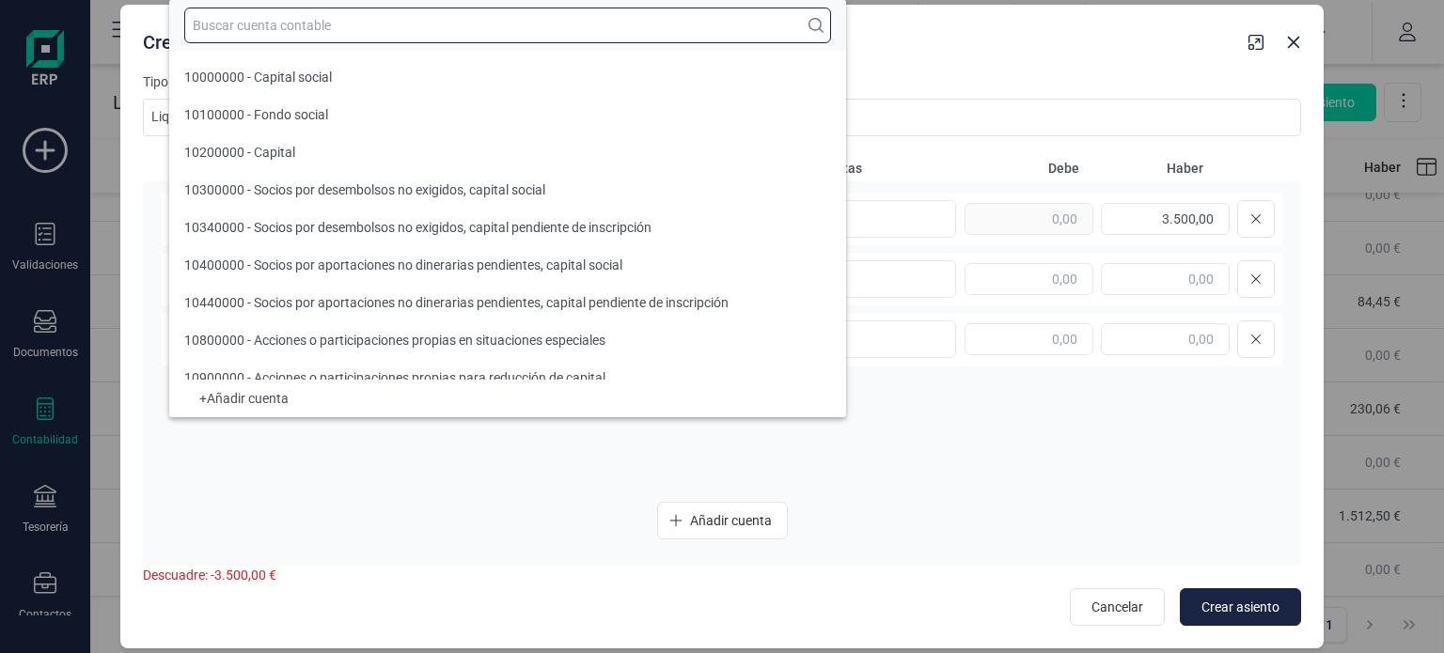
click at [314, 36] on input "text" at bounding box center [507, 26] width 647 height 36
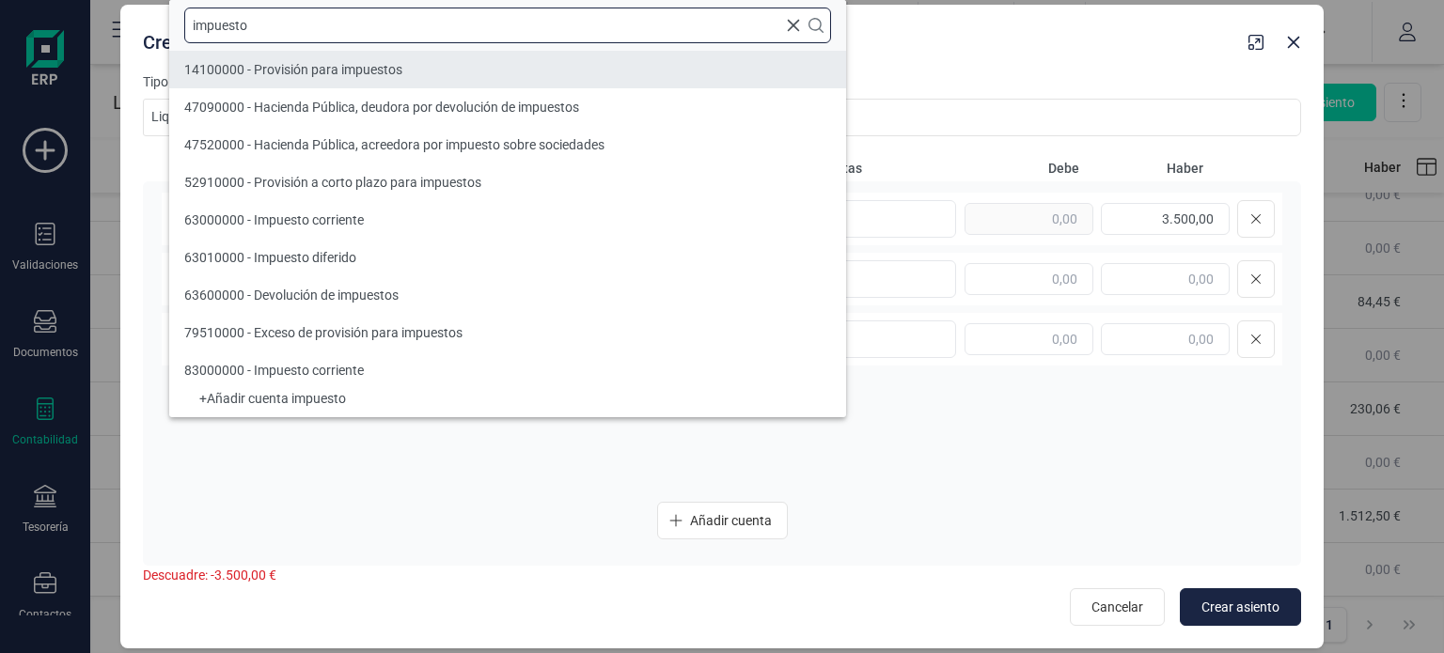
type input "impuesto"
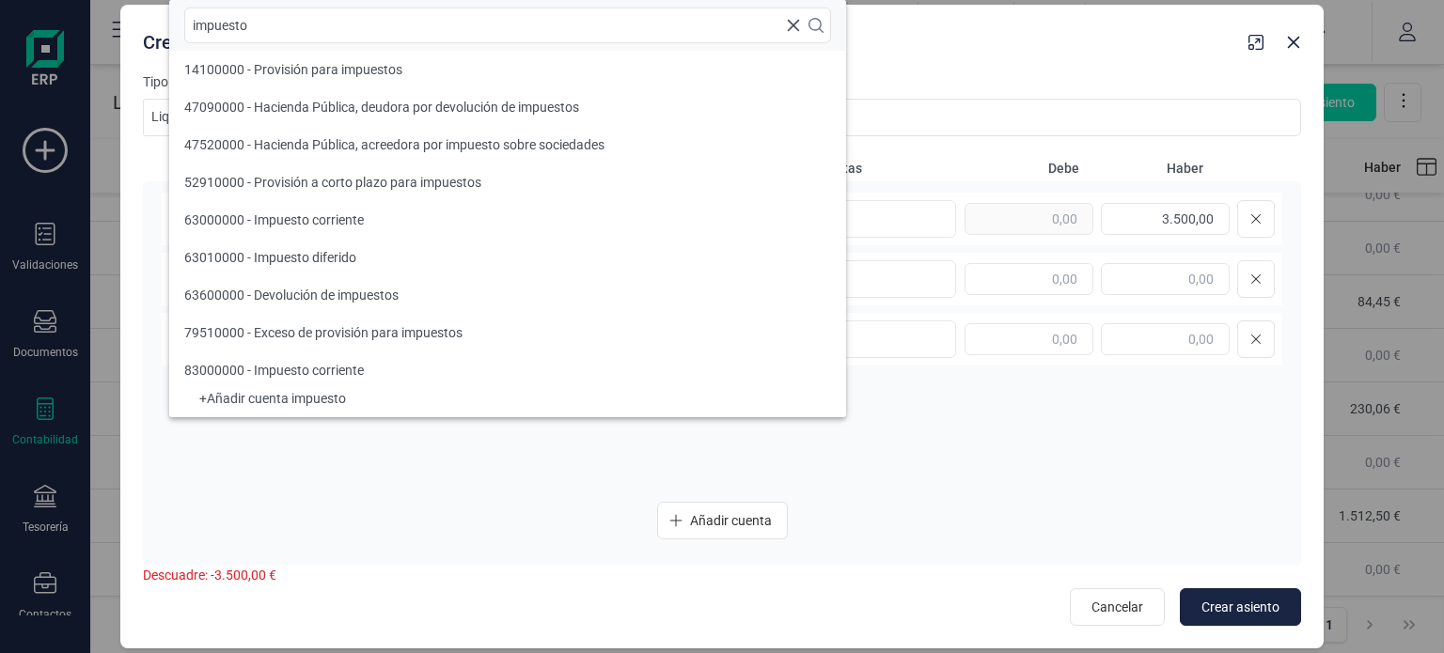
click at [415, 476] on div "57200000 - Bancos e instituciones de crédito c/c vista, euros 57200000 - Bancos…" at bounding box center [722, 340] width 1121 height 294
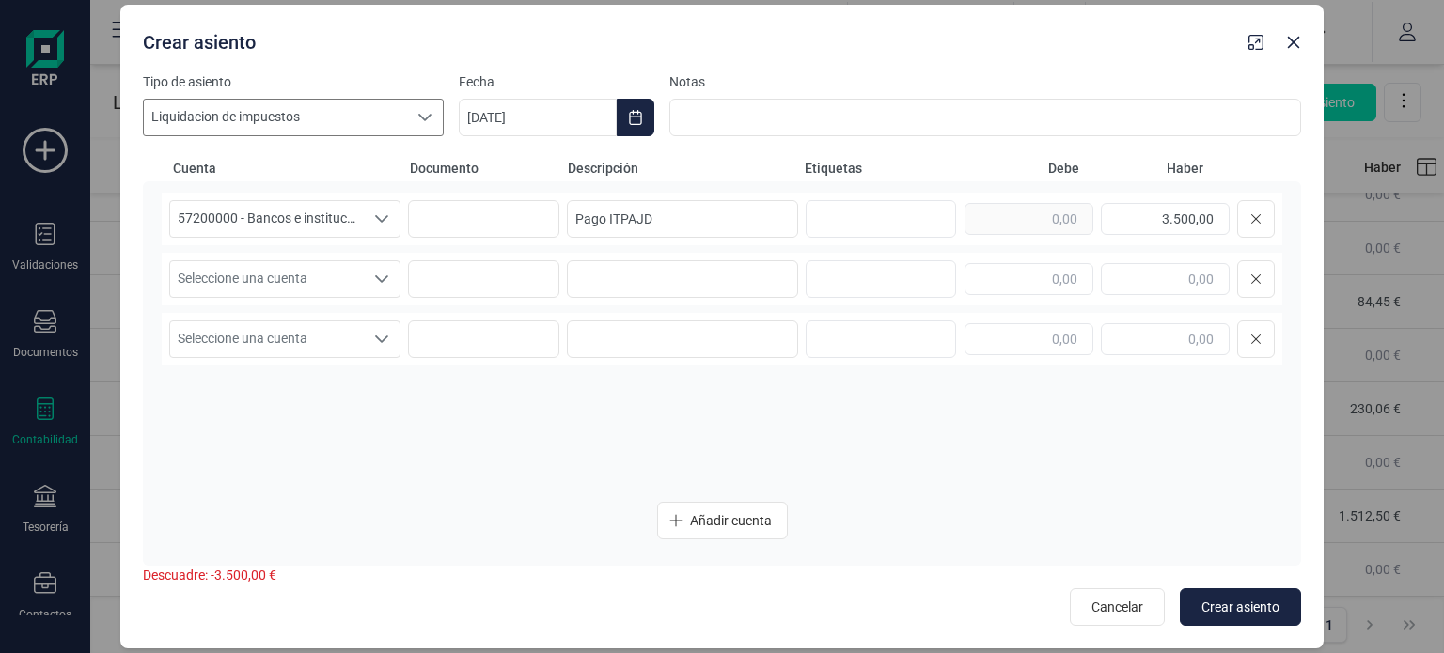
click at [360, 119] on span "Liquidacion de impuestos" at bounding box center [275, 118] width 263 height 36
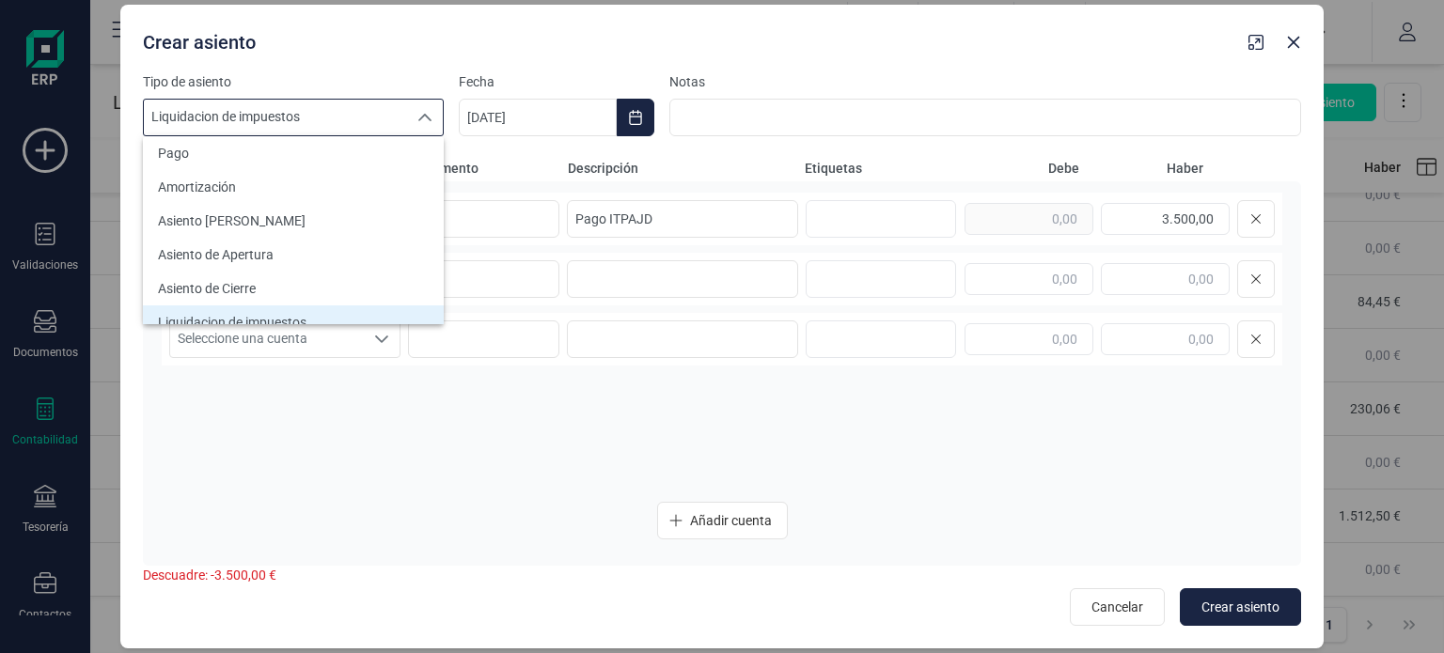
scroll to position [0, 0]
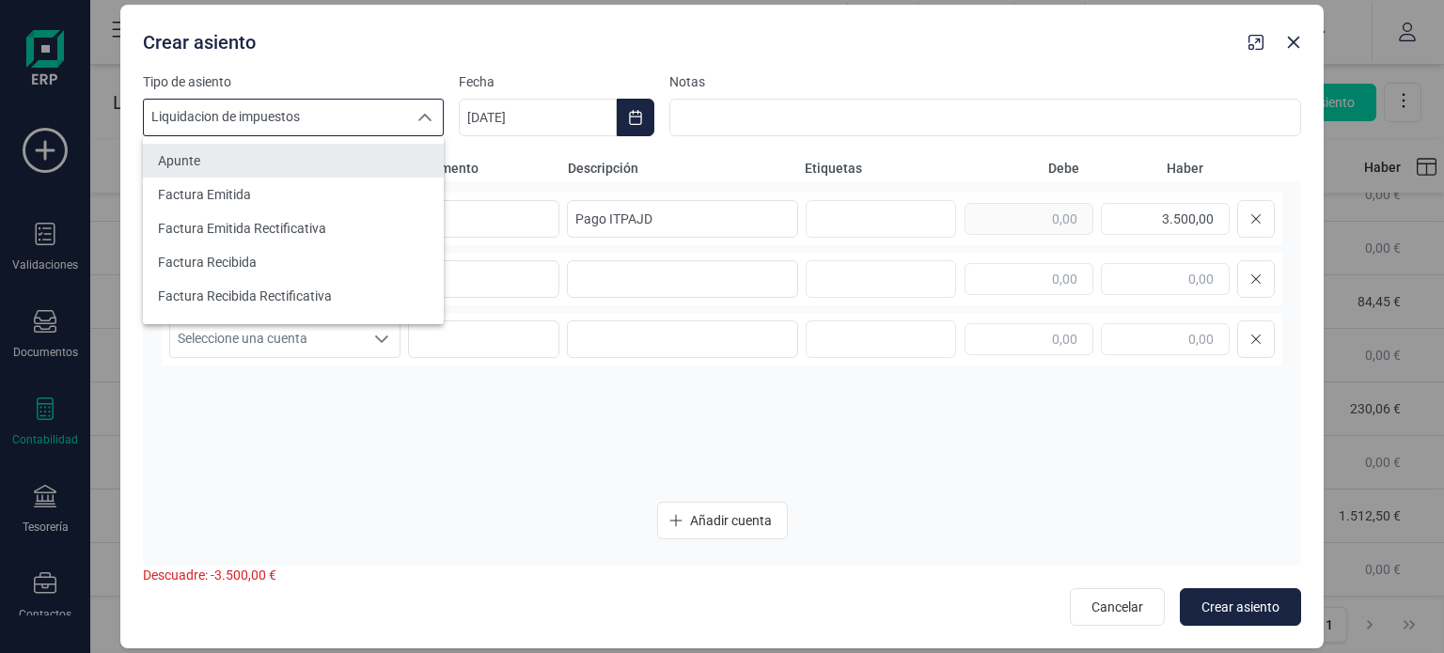
click at [369, 150] on li "Apunte" at bounding box center [293, 161] width 301 height 34
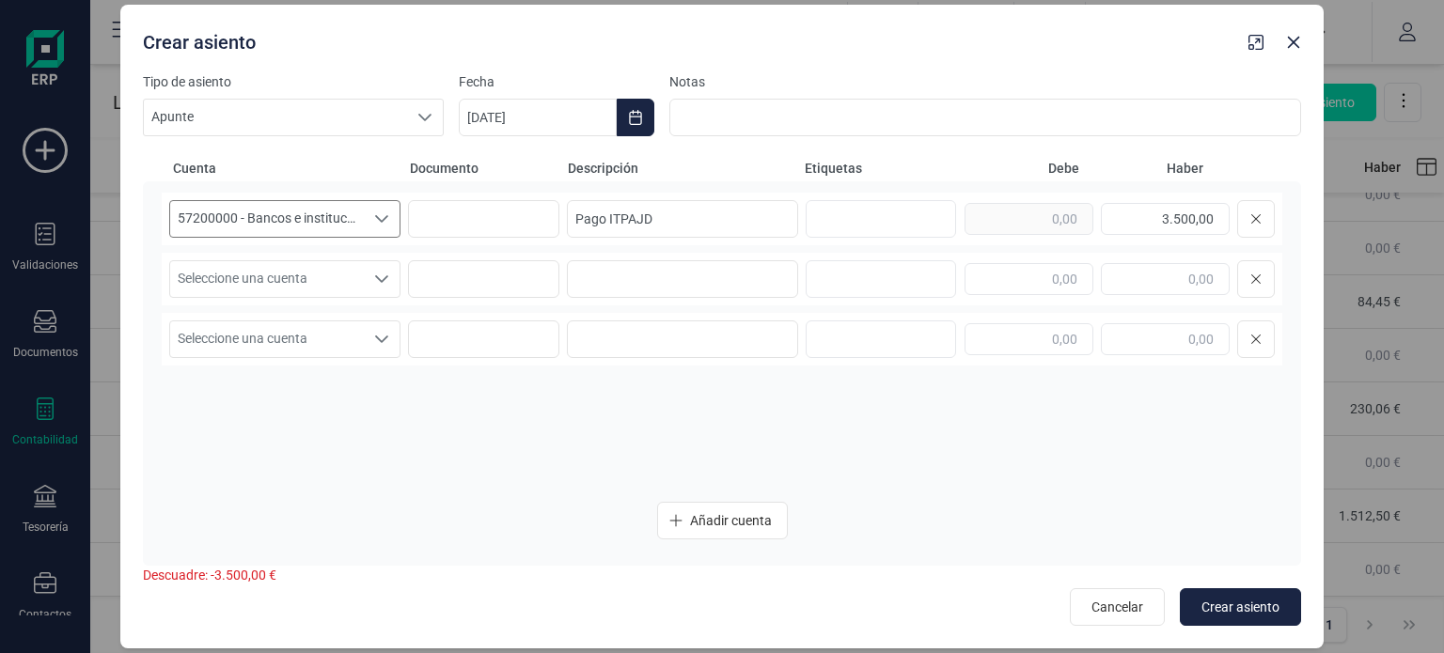
click at [368, 219] on div "Seleccione una cuenta" at bounding box center [382, 219] width 36 height 36
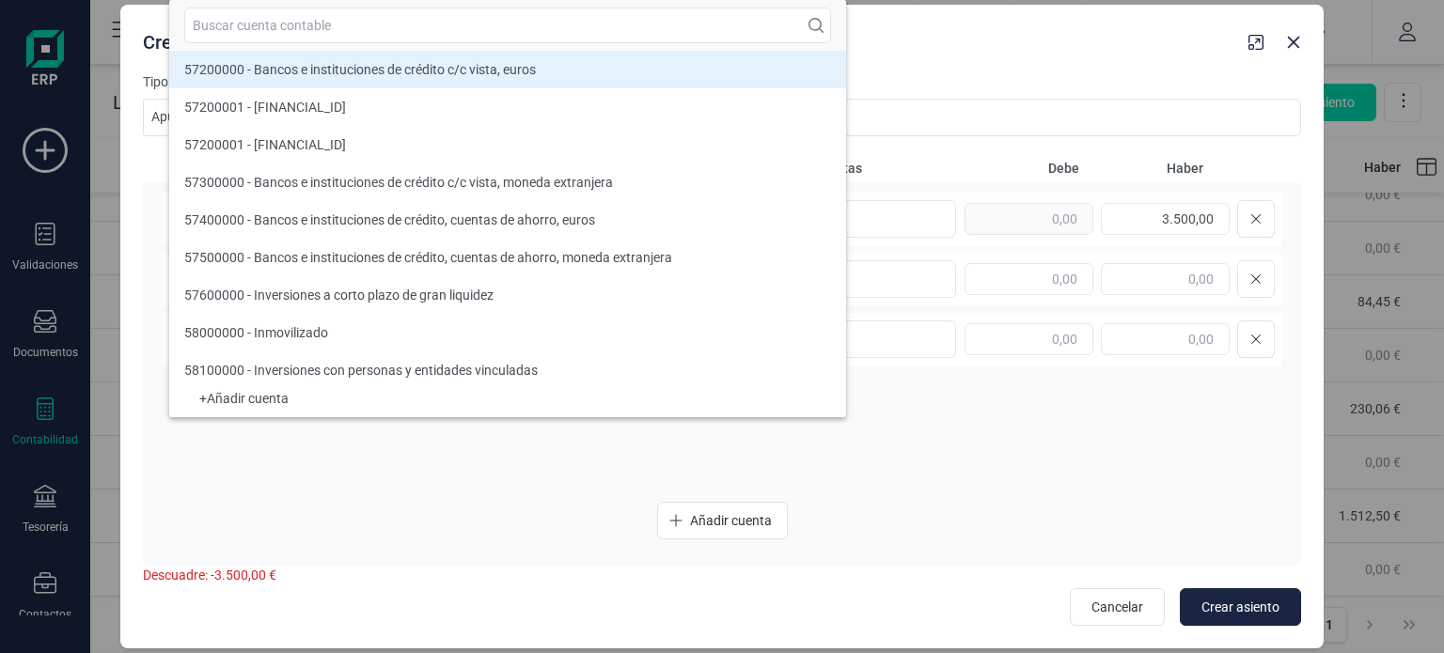
scroll to position [14873, 0]
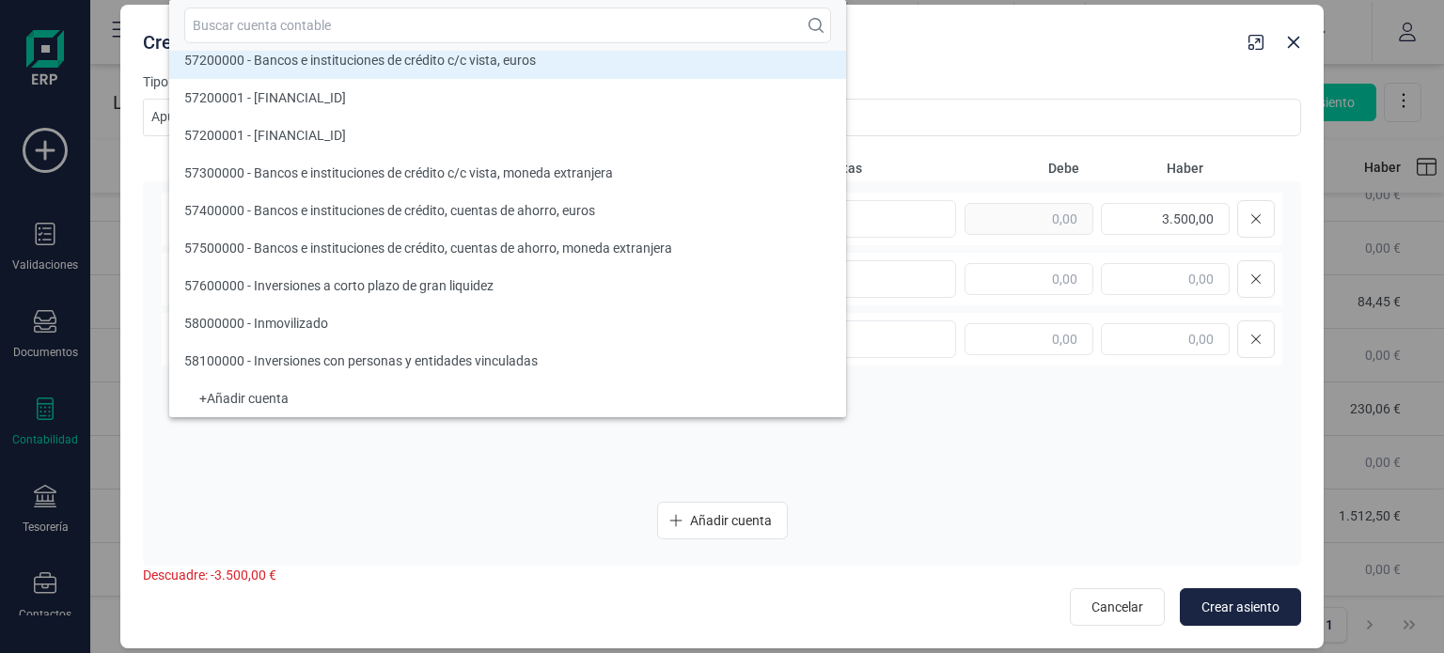
click at [523, 450] on div "57200000 - Bancos e instituciones de crédito c/c vista, euros 57200000 - Bancos…" at bounding box center [722, 340] width 1121 height 294
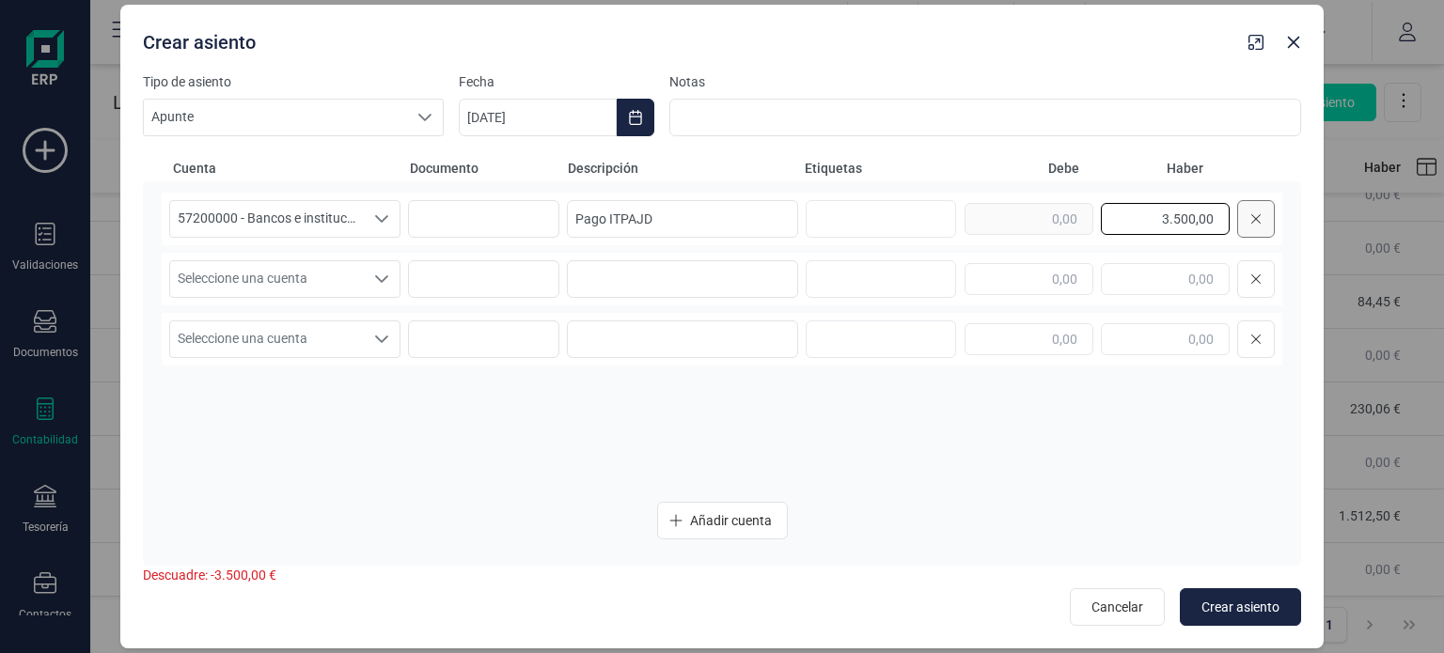
drag, startPoint x: 1155, startPoint y: 222, endPoint x: 1266, endPoint y: 223, distance: 111.0
click at [1266, 223] on div "3.500,00" at bounding box center [1120, 219] width 310 height 38
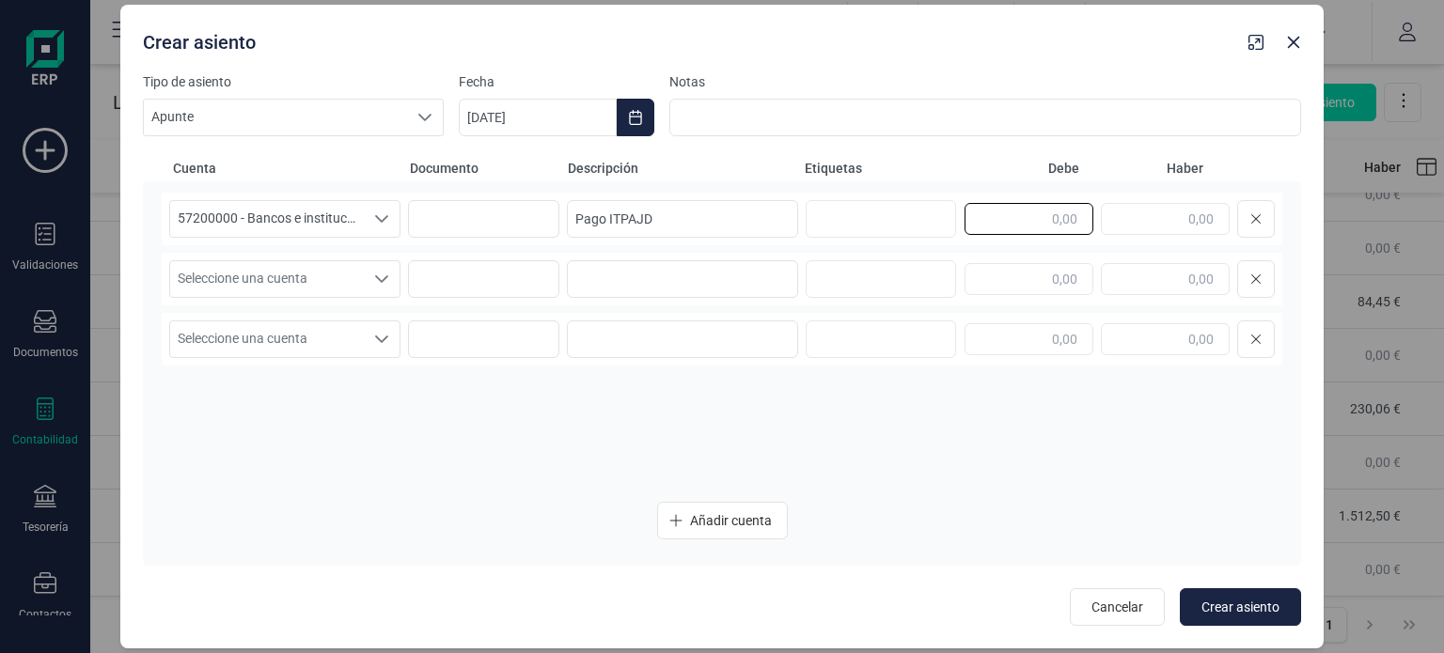
click at [1042, 213] on input "text" at bounding box center [1029, 219] width 129 height 32
type input "50.000,00"
click at [346, 288] on span "Seleccione una cuenta" at bounding box center [267, 279] width 194 height 36
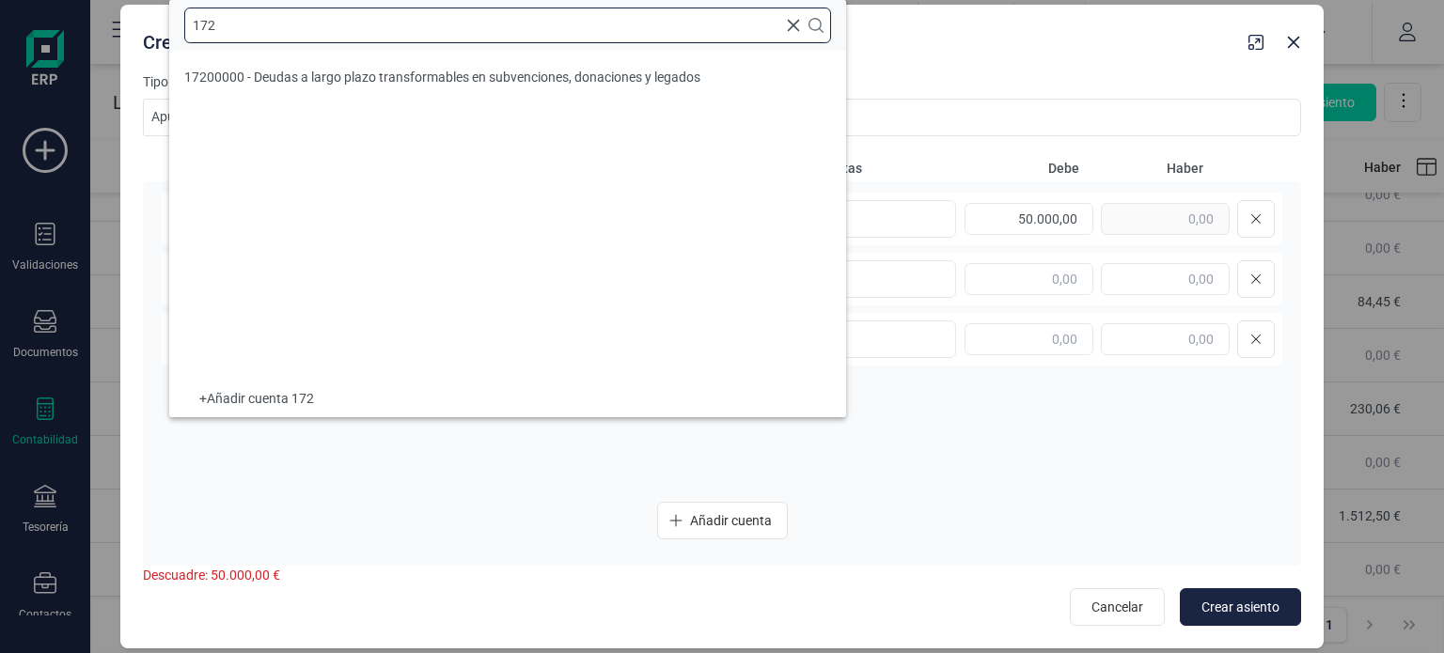
scroll to position [0, 0]
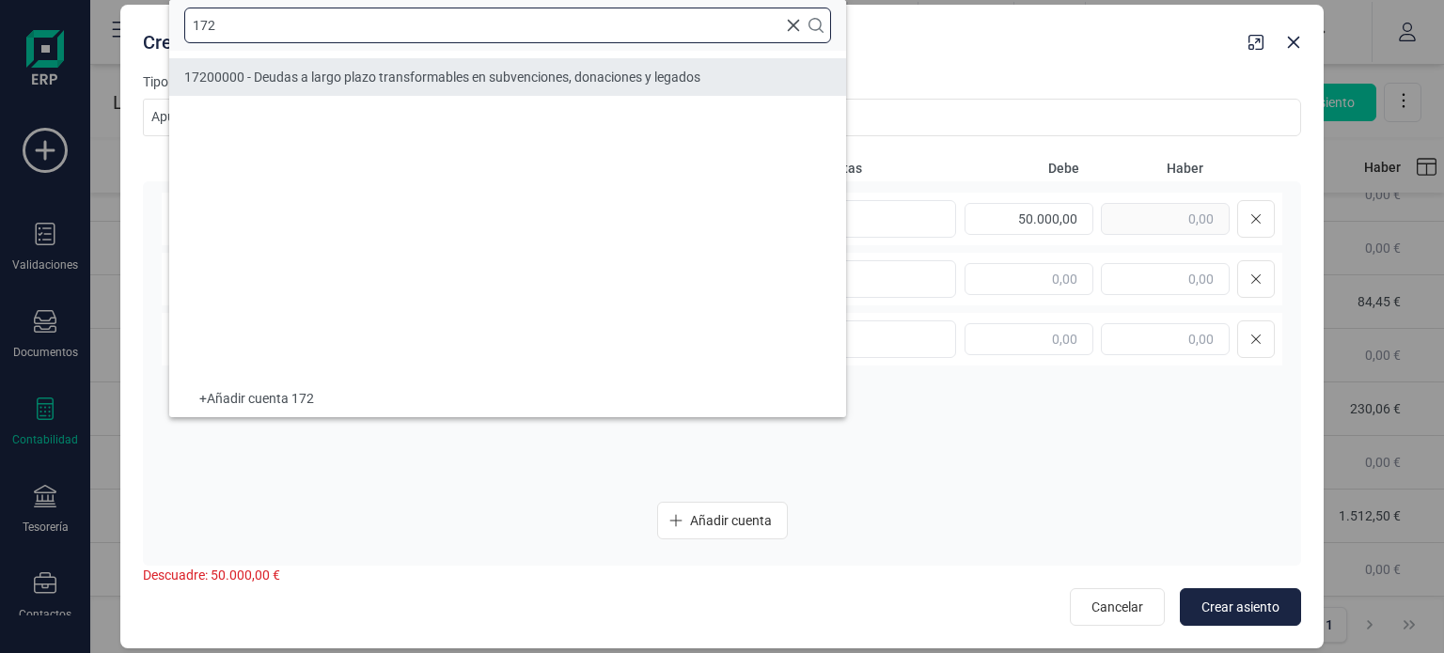
type input "172"
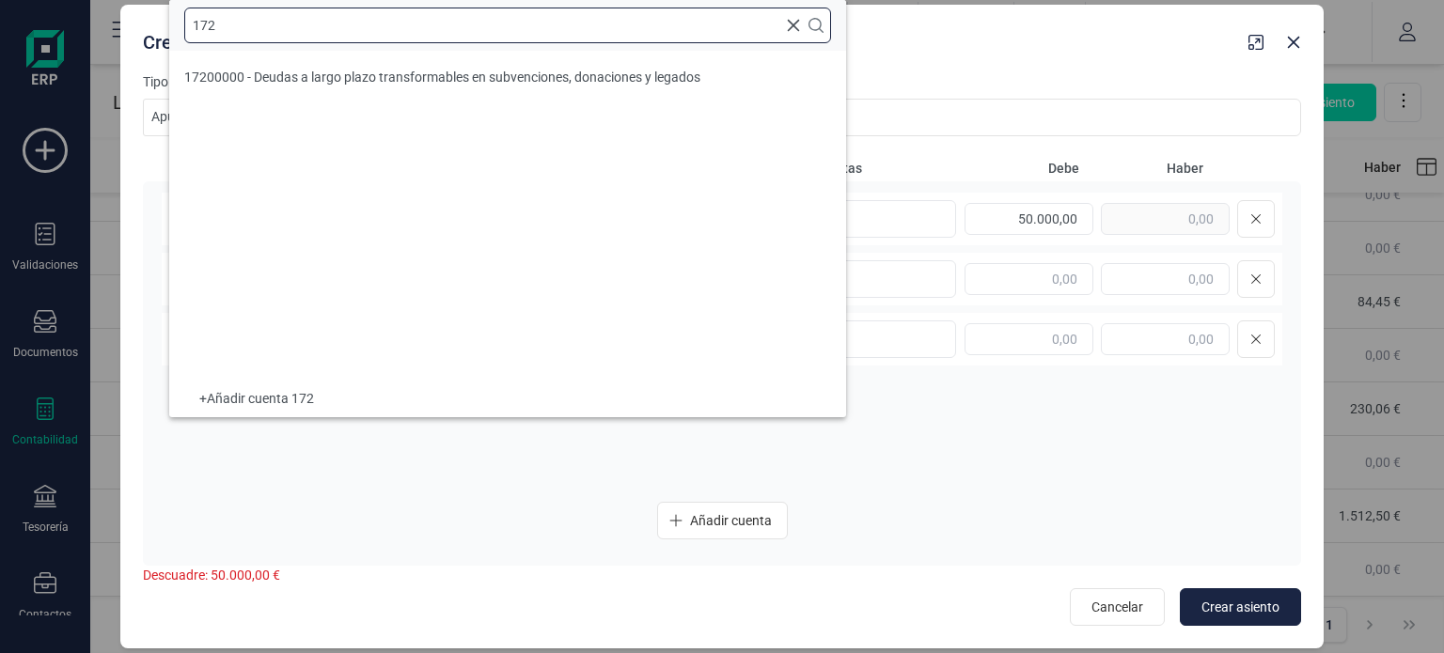
click at [311, 26] on input "172" at bounding box center [507, 26] width 647 height 36
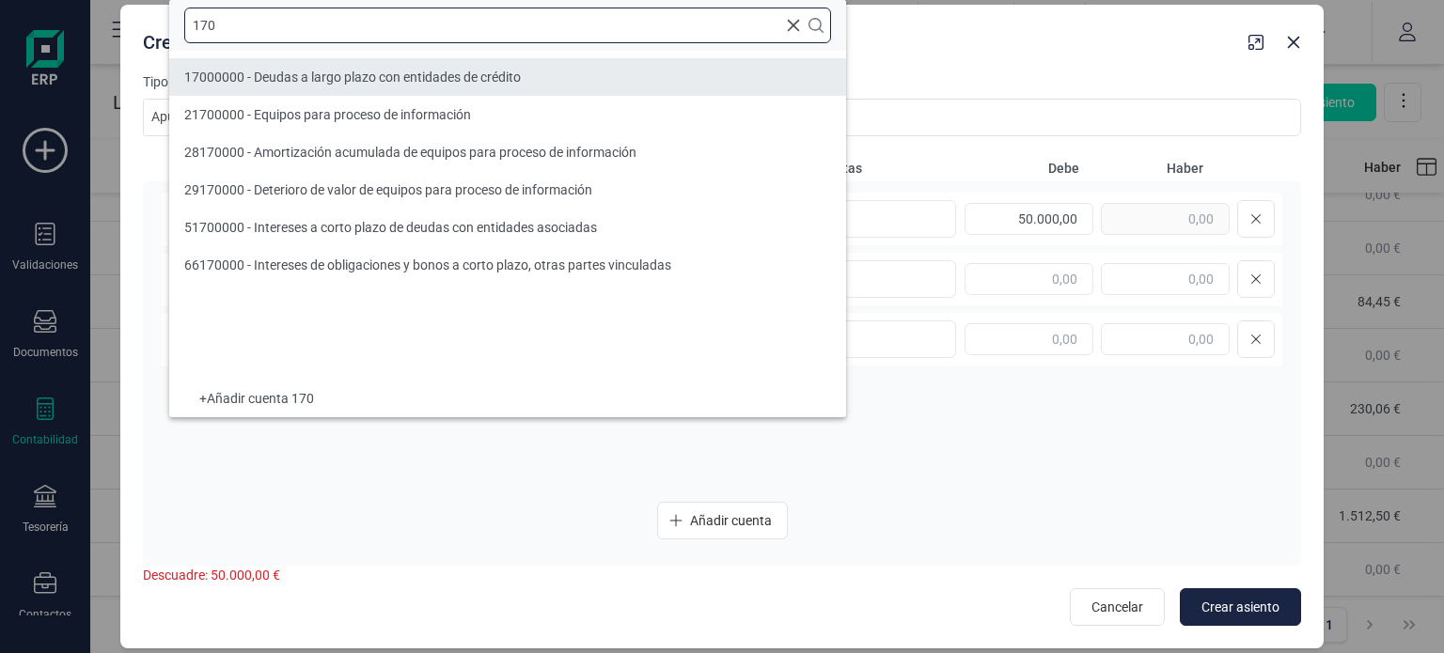
type input "170"
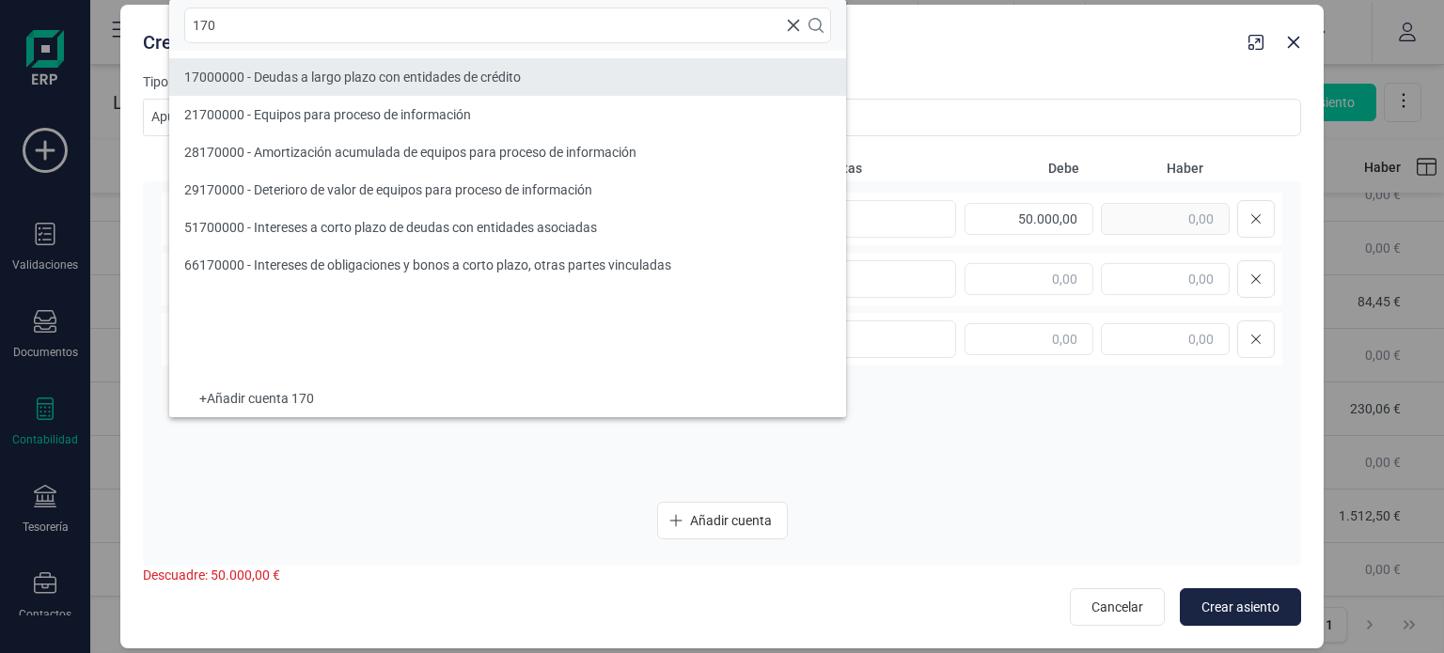
click at [365, 86] on li "17000000 - Deudas a largo plazo con entidades de crédito" at bounding box center [507, 77] width 677 height 38
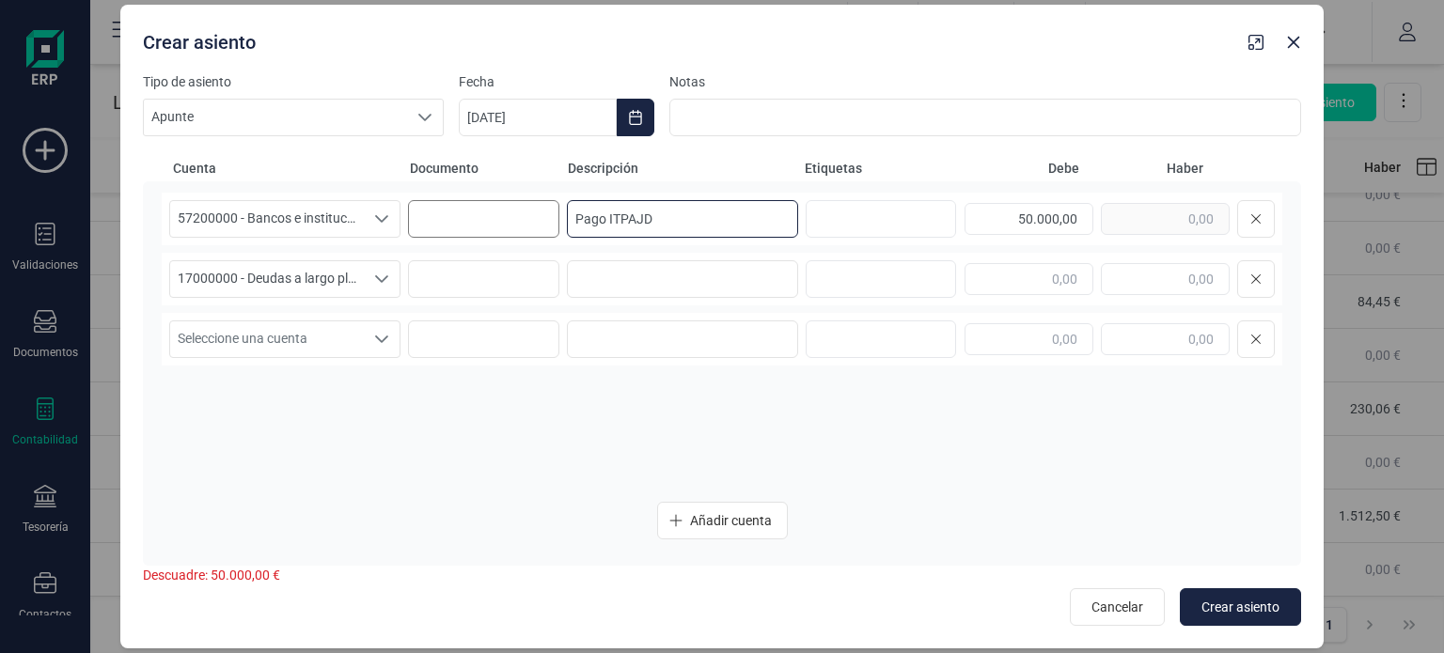
drag, startPoint x: 678, startPoint y: 230, endPoint x: 508, endPoint y: 205, distance: 172.1
click at [508, 205] on div "57200000 - Bancos e instituciones de crédito c/c vista, euros 57200000 - Bancos…" at bounding box center [722, 219] width 1121 height 53
type input "Prestamo BBVA"
click at [613, 265] on input at bounding box center [682, 279] width 231 height 38
type input "Prestamo BBVA"
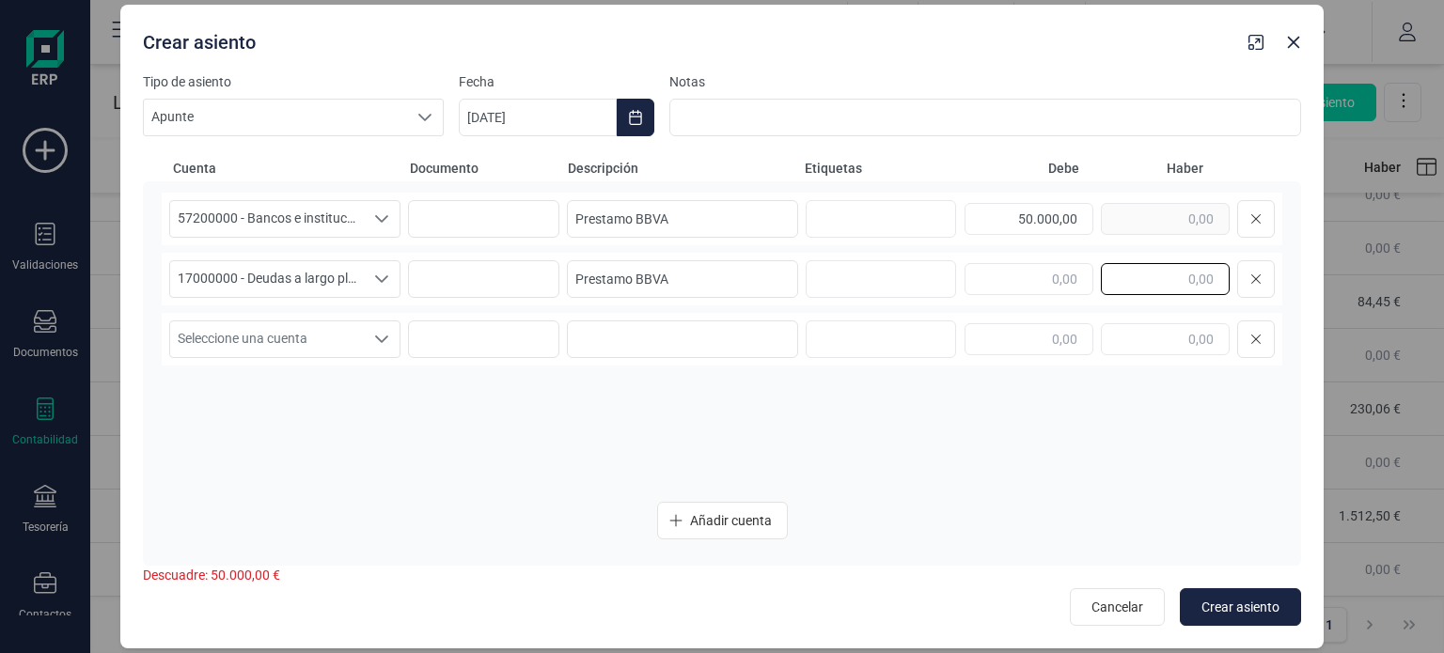
click at [1190, 279] on input "text" at bounding box center [1165, 279] width 129 height 32
type input "50.000,00"
click at [692, 225] on input "Prestamo BBVA" at bounding box center [682, 219] width 231 height 38
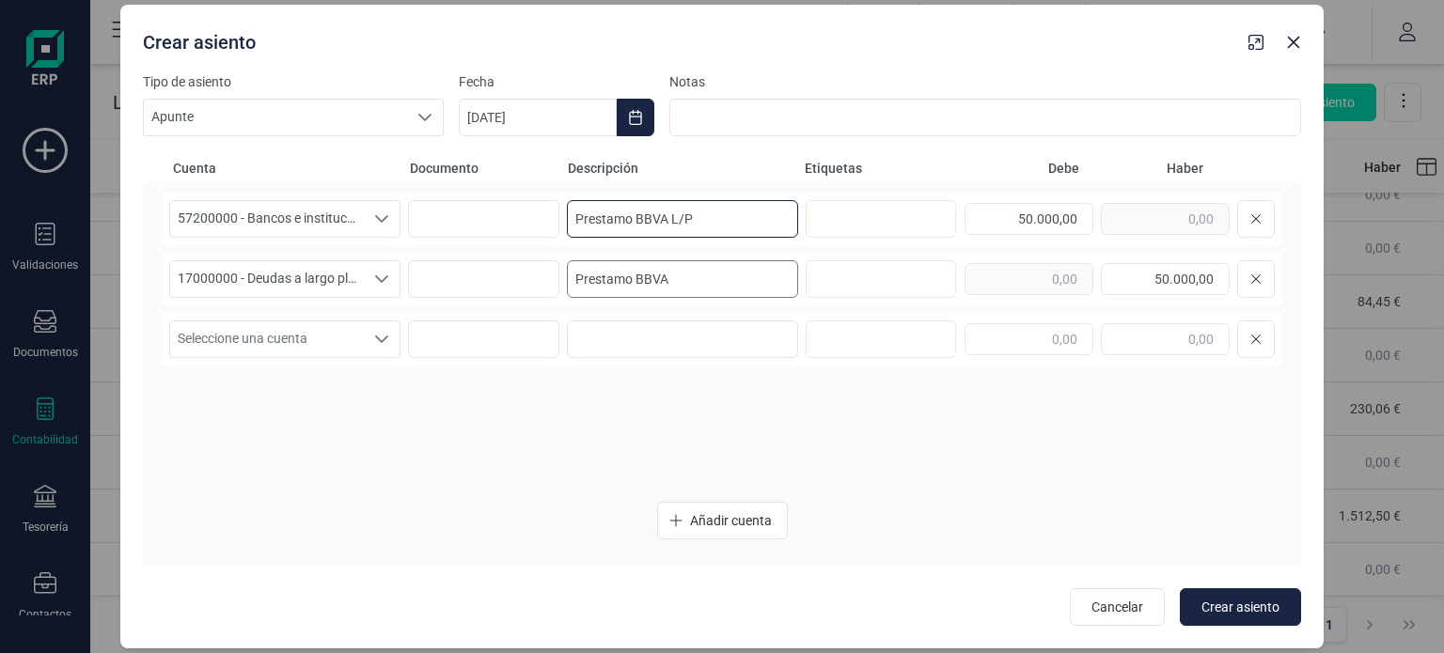
type input "Prestamo BBVA L/P"
click at [696, 277] on input "Prestamo BBVA" at bounding box center [682, 279] width 231 height 38
type input "Prestamo BBVA L/P"
click at [794, 430] on div "57200000 - Bancos e instituciones de crédito c/c vista, euros 57200000 - Bancos…" at bounding box center [722, 340] width 1121 height 294
click at [633, 127] on button "Choose Date" at bounding box center [636, 118] width 38 height 38
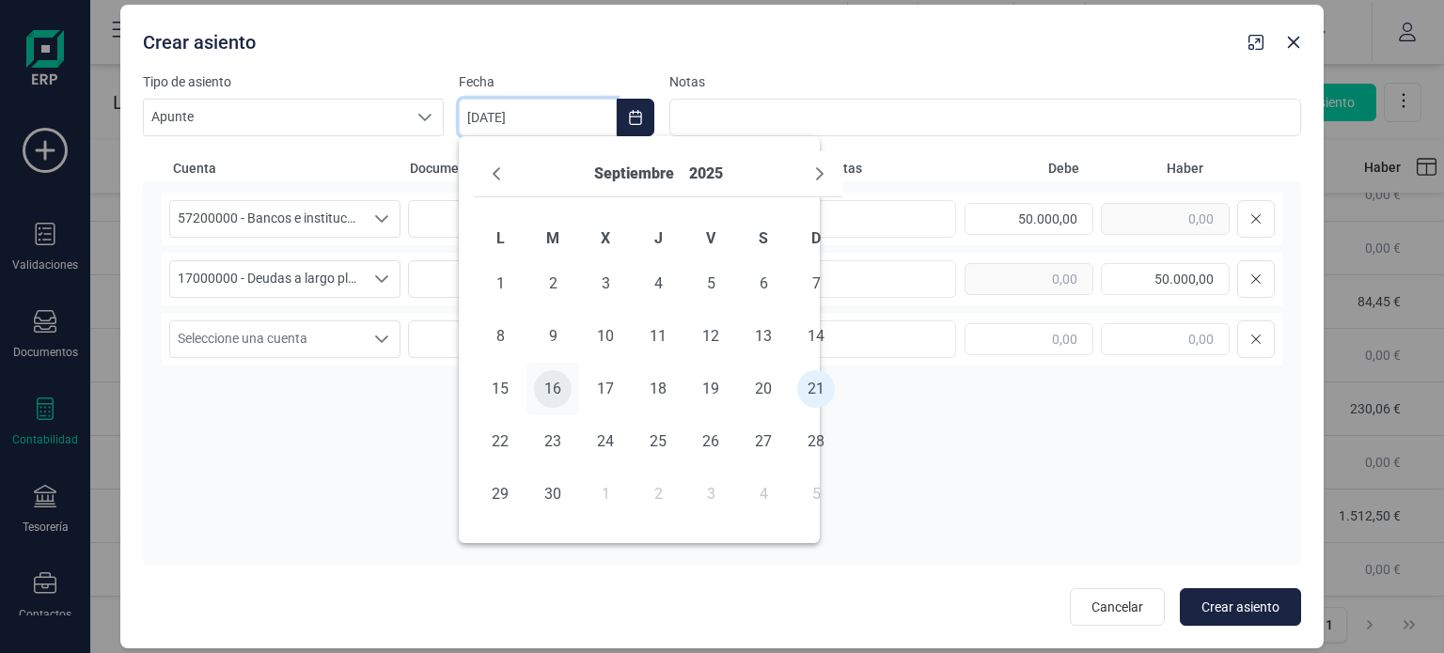
click at [560, 386] on span "16" at bounding box center [553, 389] width 38 height 38
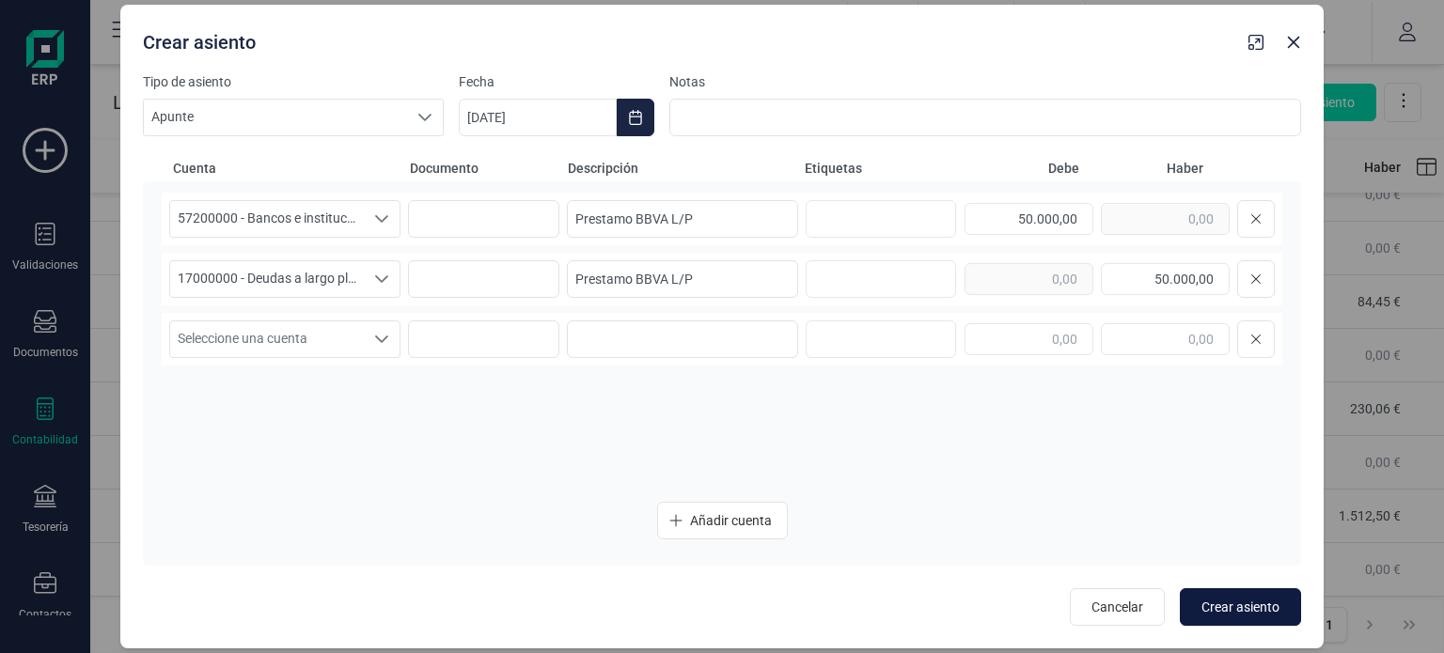
click at [1229, 606] on span "Crear asiento" at bounding box center [1241, 607] width 78 height 19
type input "[DATE]"
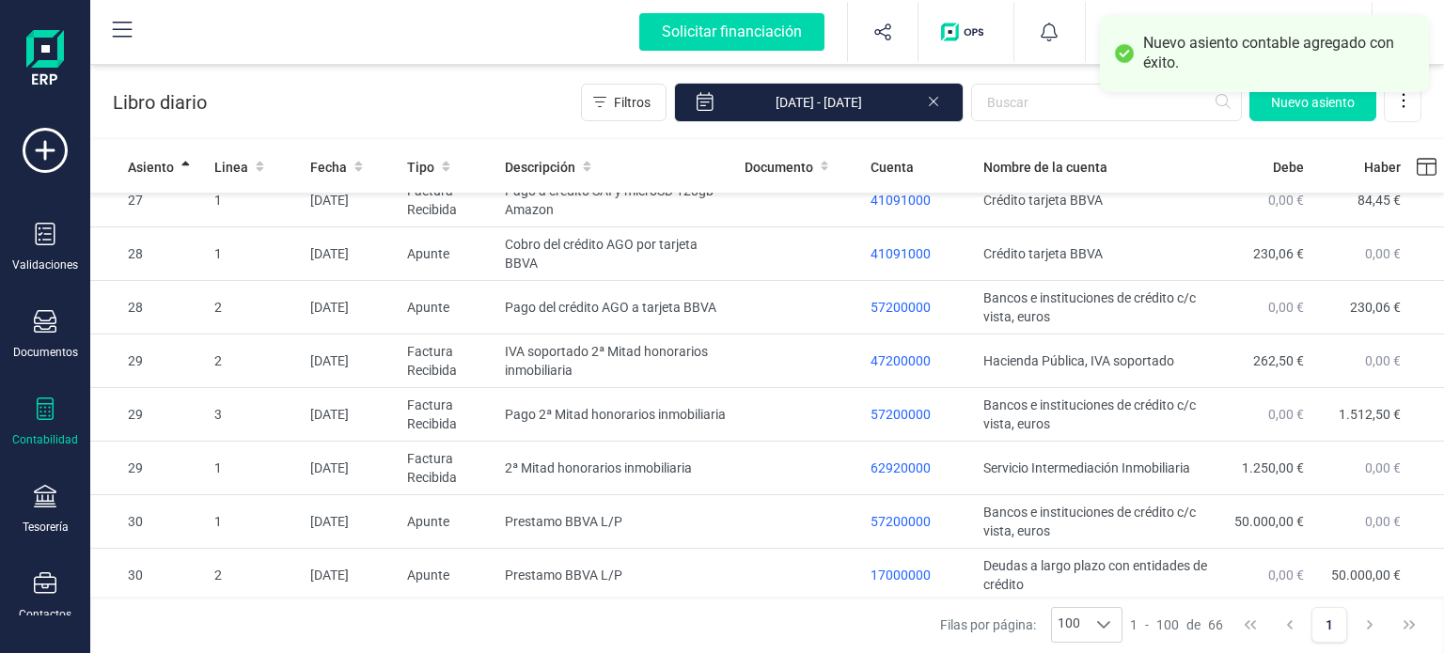
scroll to position [3063, 0]
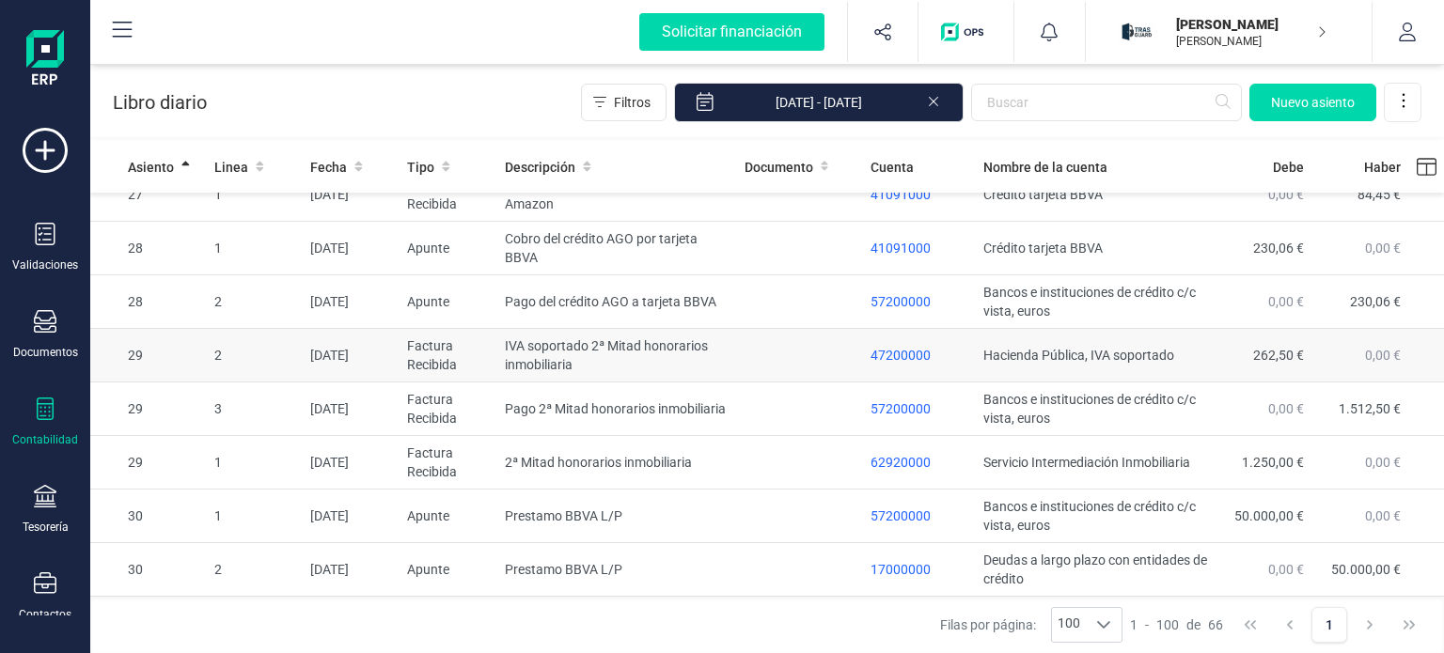
click at [757, 366] on td at bounding box center [800, 356] width 127 height 54
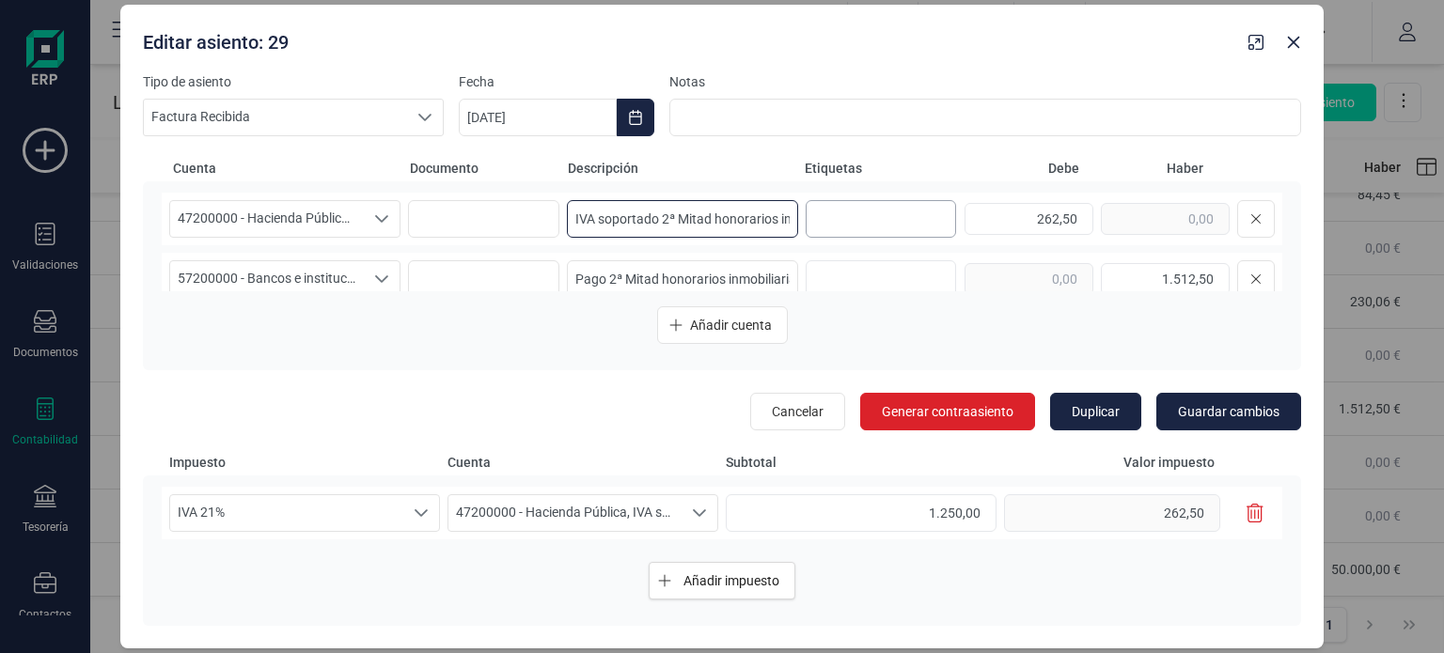
scroll to position [0, 64]
drag, startPoint x: 568, startPoint y: 217, endPoint x: 812, endPoint y: 224, distance: 244.6
click at [812, 224] on div "47200000 - Hacienda Pública, IVA soportado 47200000 - Hacienda Pública, IVA sop…" at bounding box center [722, 219] width 1121 height 53
click at [1295, 41] on icon "Close" at bounding box center [1294, 43] width 12 height 12
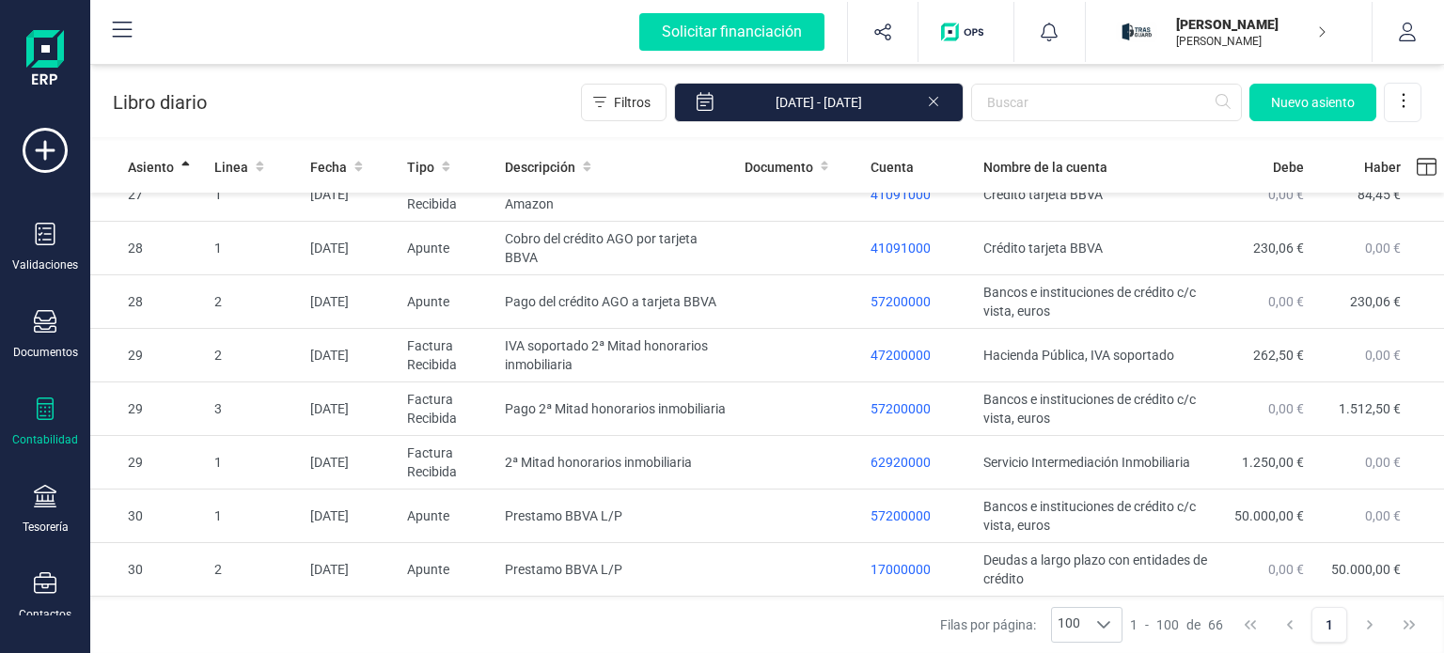
scroll to position [0, 0]
click at [673, 527] on td "Prestamo BBVA L/P" at bounding box center [616, 517] width 239 height 54
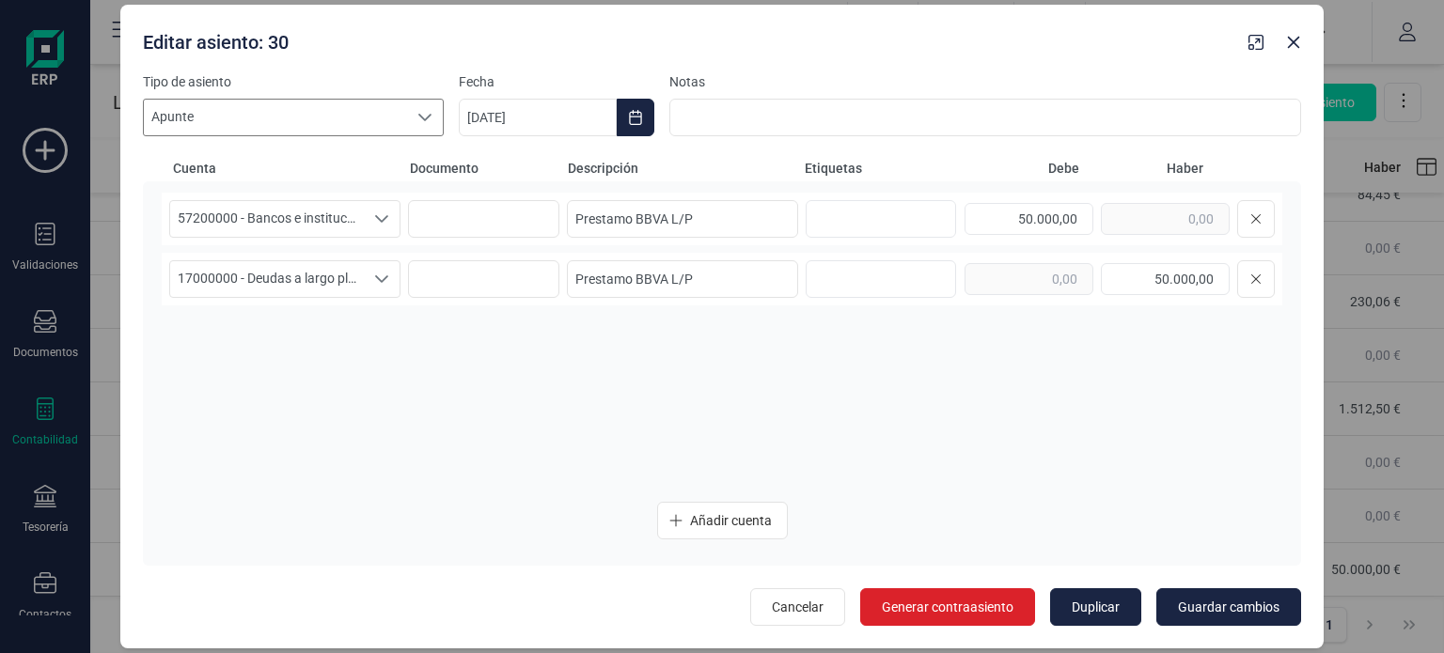
click at [422, 118] on icon at bounding box center [424, 118] width 13 height 8
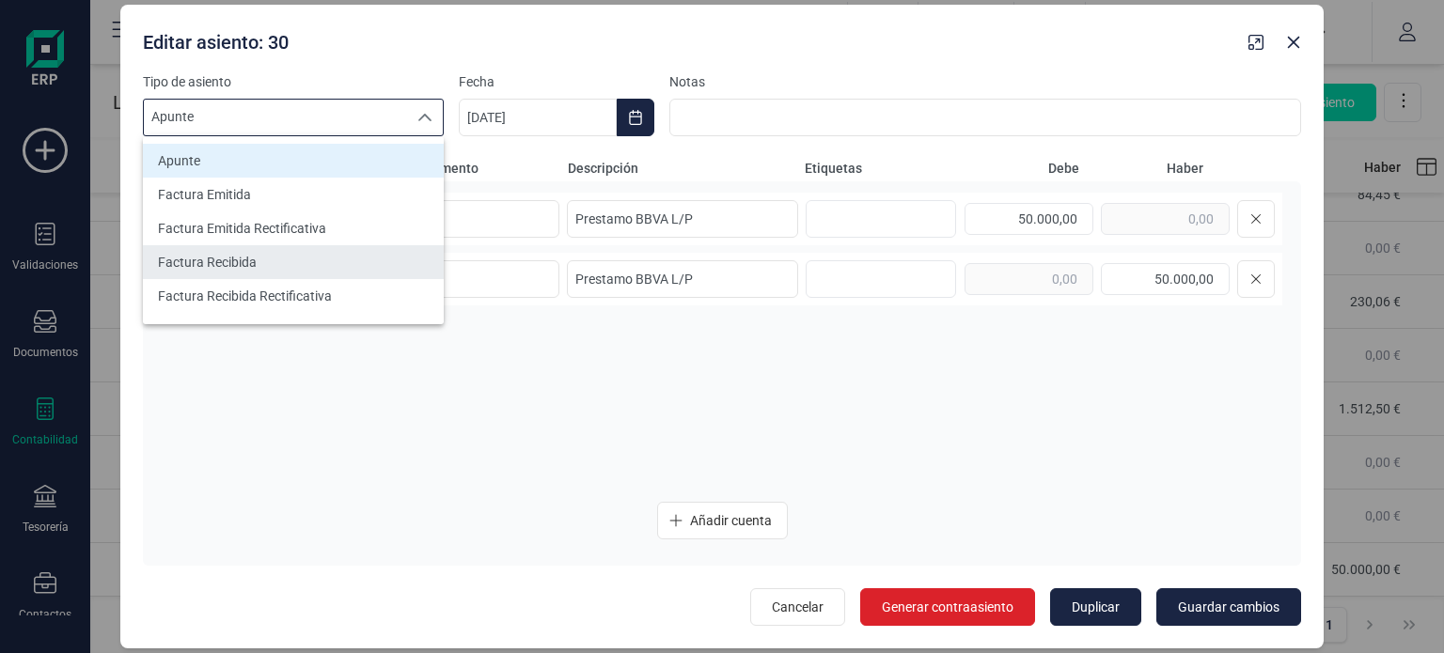
click at [348, 262] on li "Factura Recibida" at bounding box center [293, 262] width 301 height 34
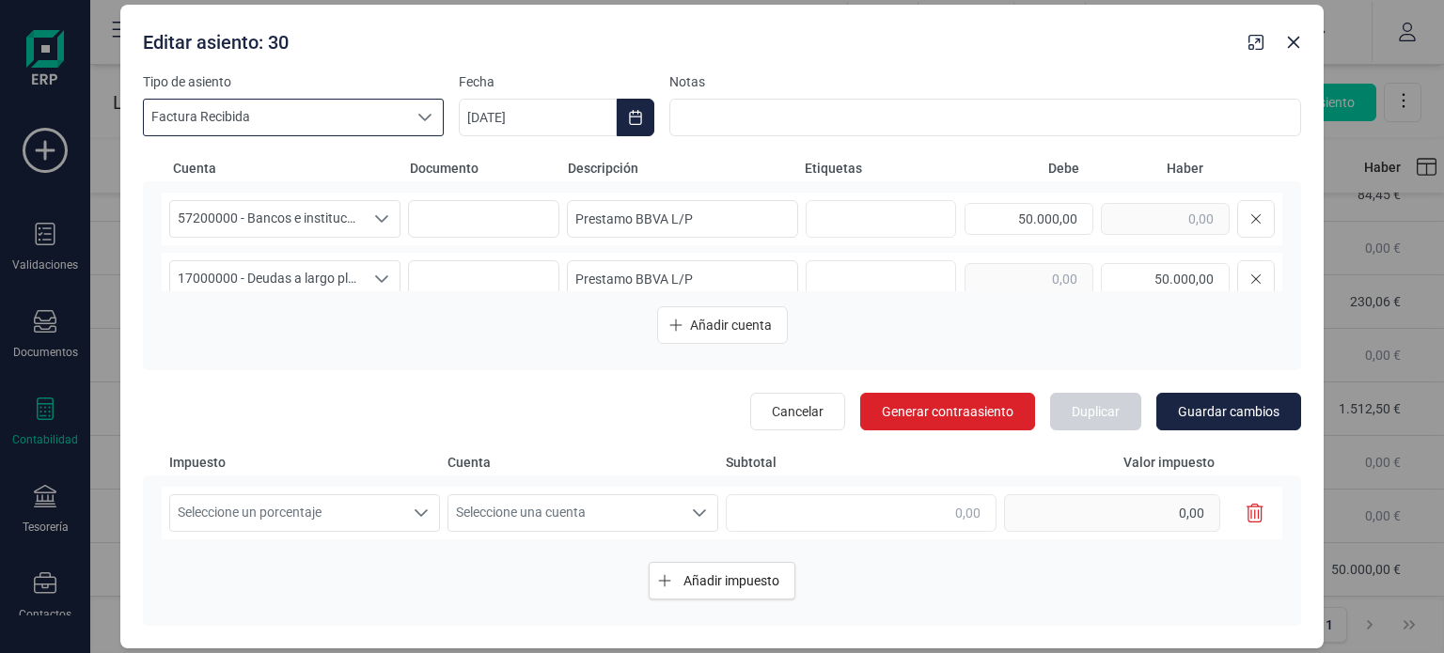
scroll to position [22, 0]
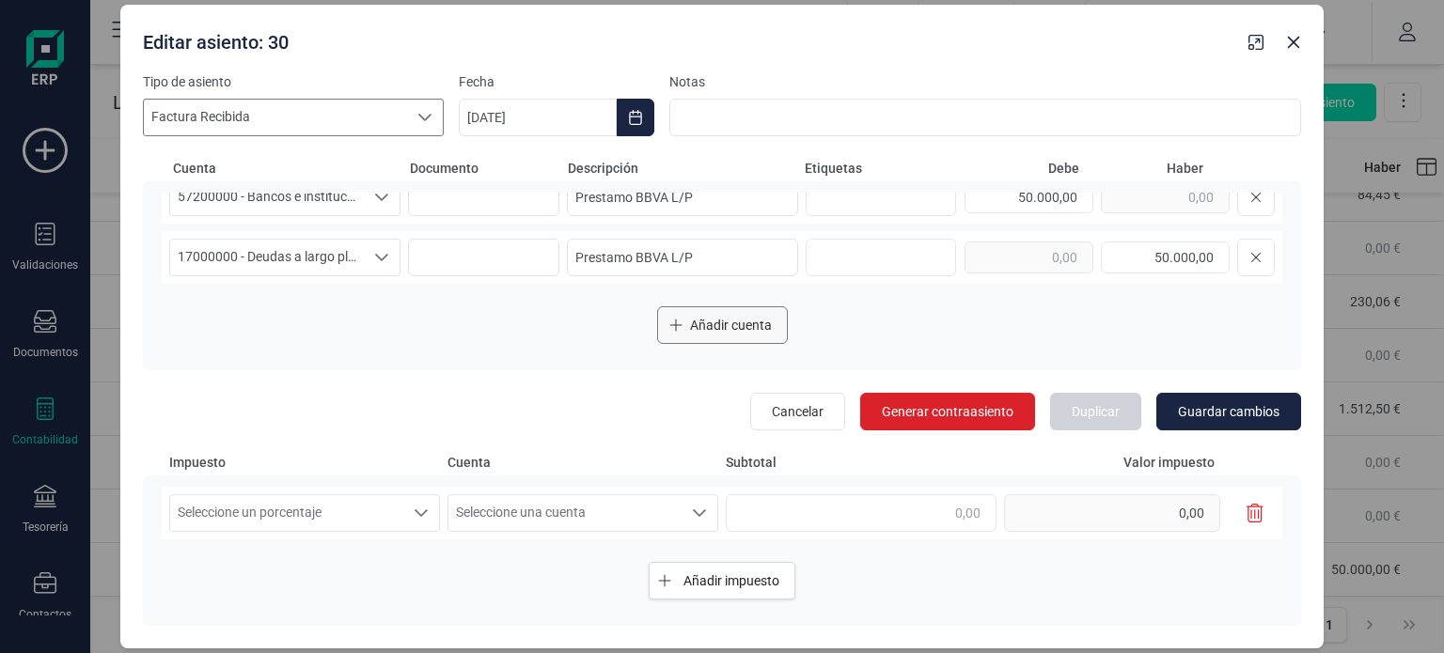
click at [764, 323] on span "Añadir cuenta" at bounding box center [731, 325] width 82 height 19
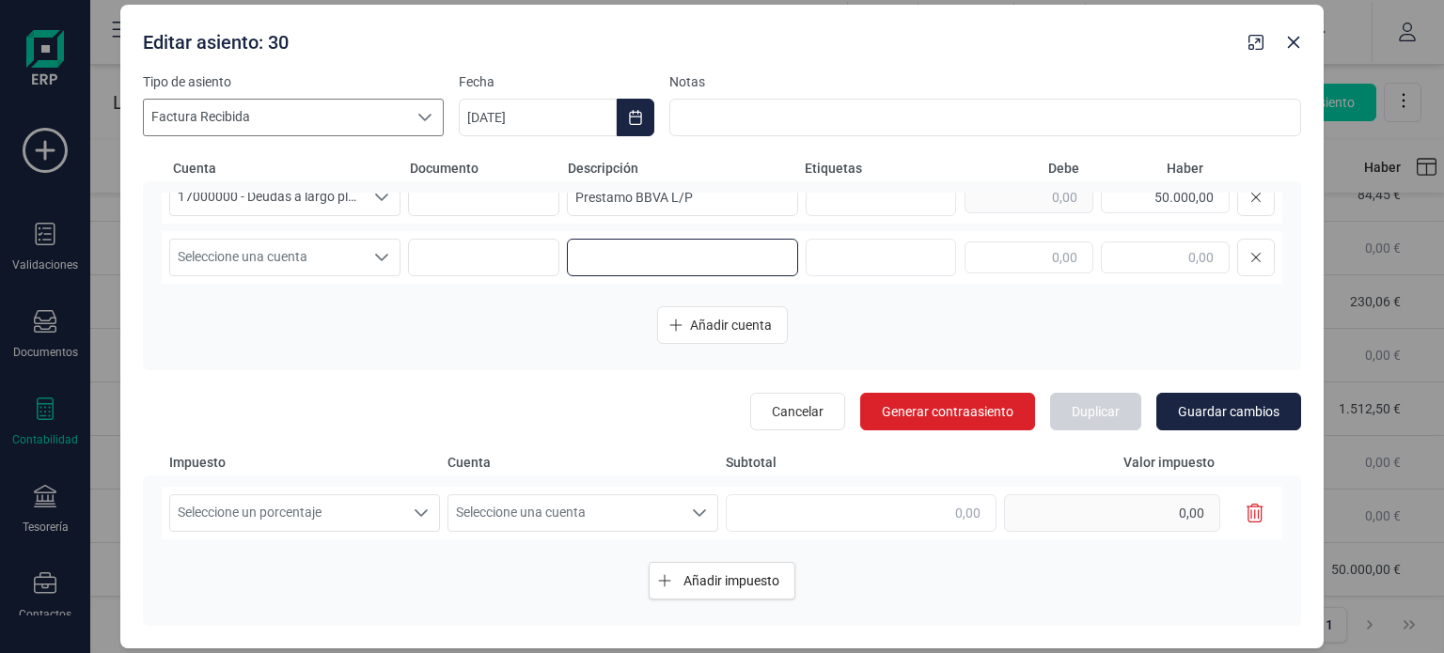
click at [573, 253] on input at bounding box center [682, 258] width 231 height 38
paste input "IVA soportado 2ª Mitad honorarios inmobiliaria"
type input "IVA soportado 2ª Mitad honorarios inmobiliaria"
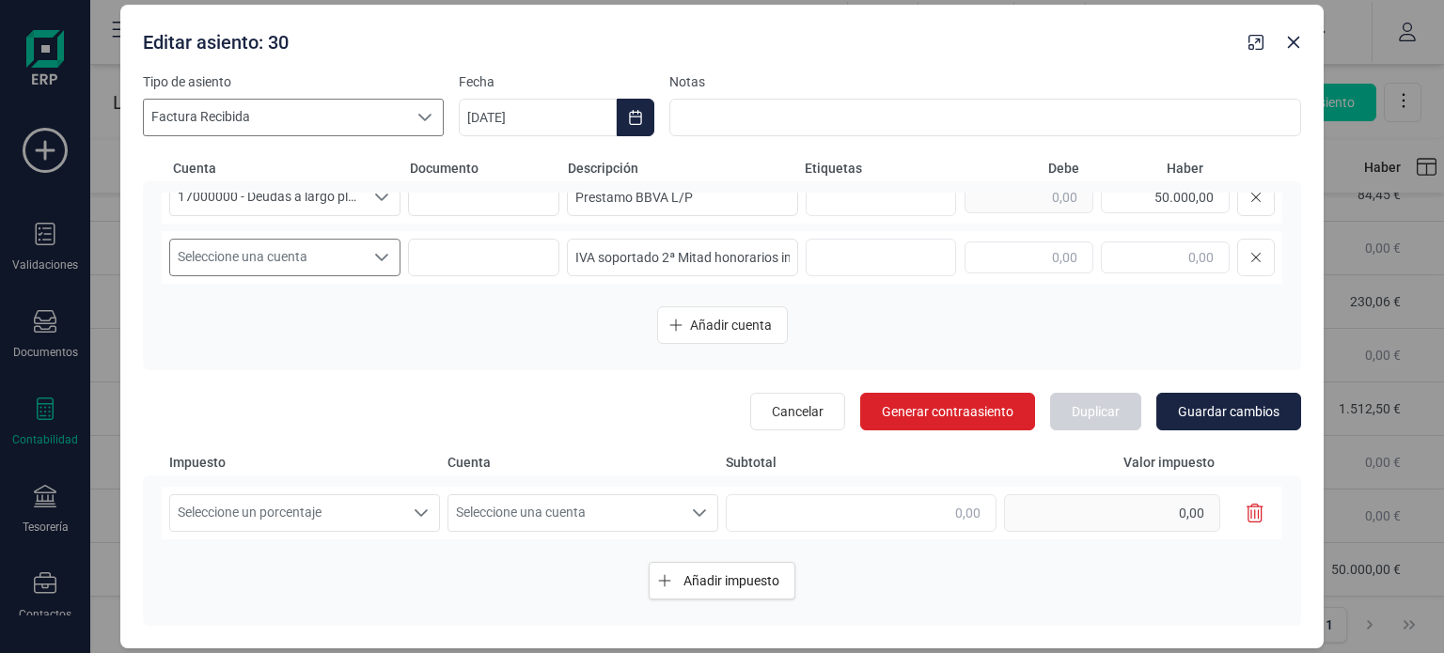
click at [354, 252] on span "Seleccione una cuenta" at bounding box center [267, 258] width 194 height 36
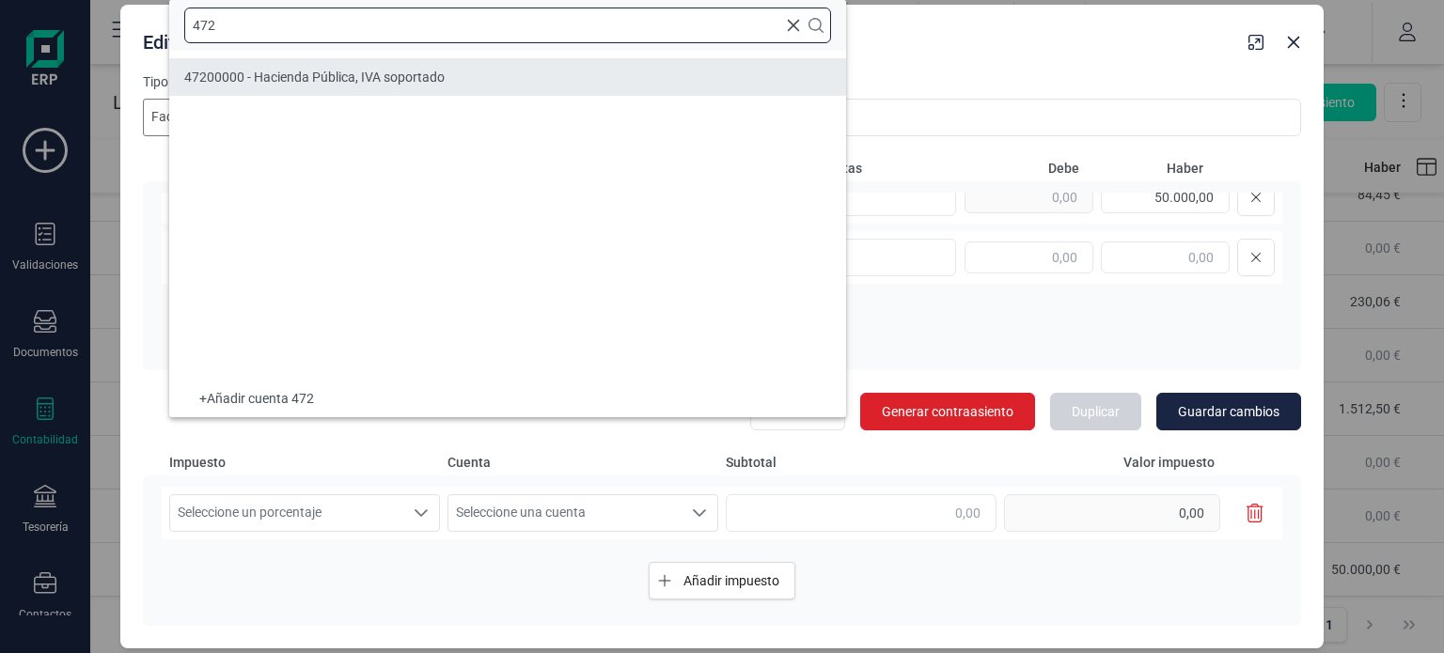
type input "472"
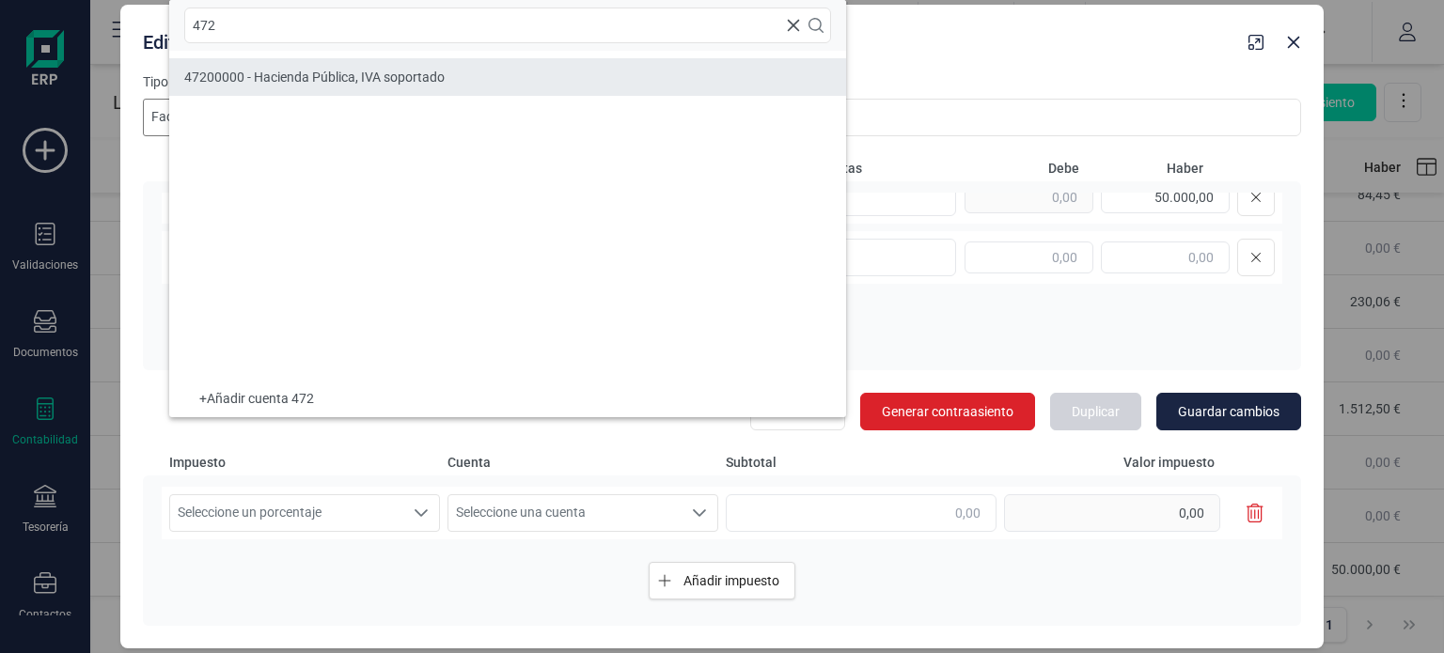
click at [354, 86] on li "47200000 - Hacienda Pública, IVA soportado" at bounding box center [507, 77] width 677 height 38
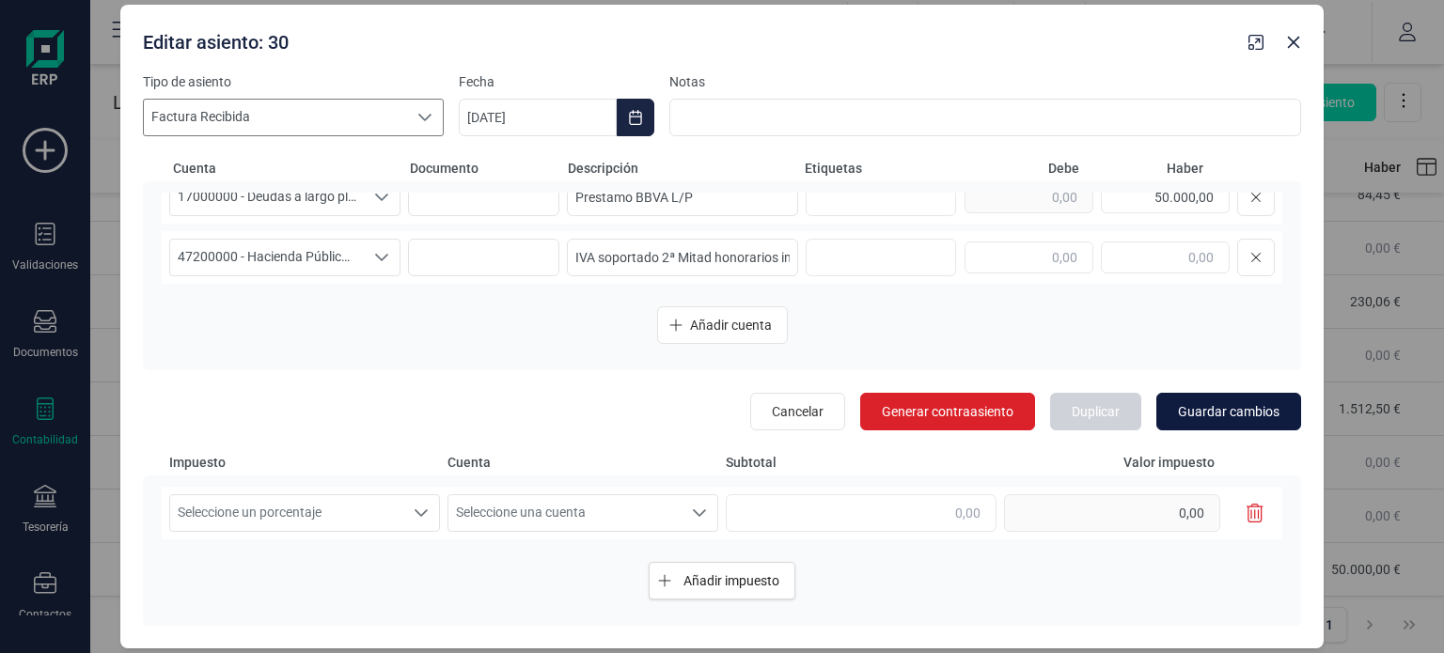
click at [1195, 407] on span "Guardar cambios" at bounding box center [1229, 411] width 102 height 19
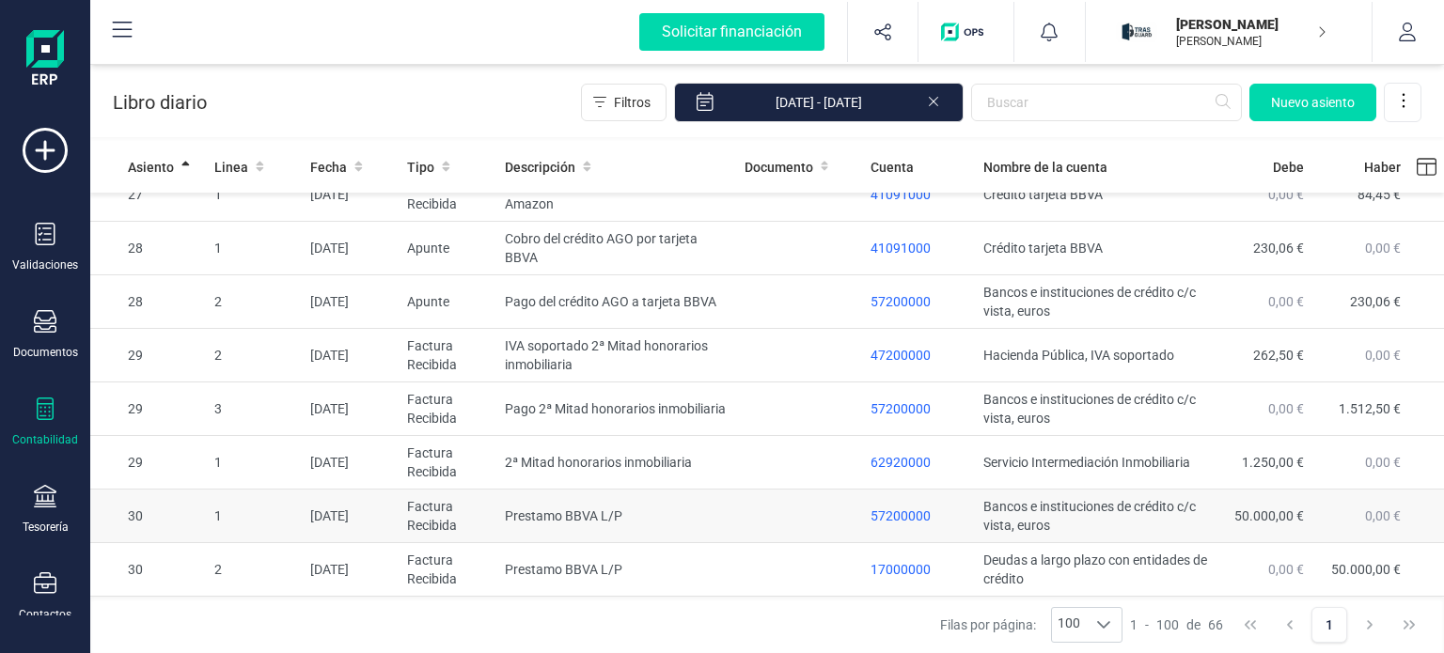
click at [710, 527] on td "Prestamo BBVA L/P" at bounding box center [616, 517] width 239 height 54
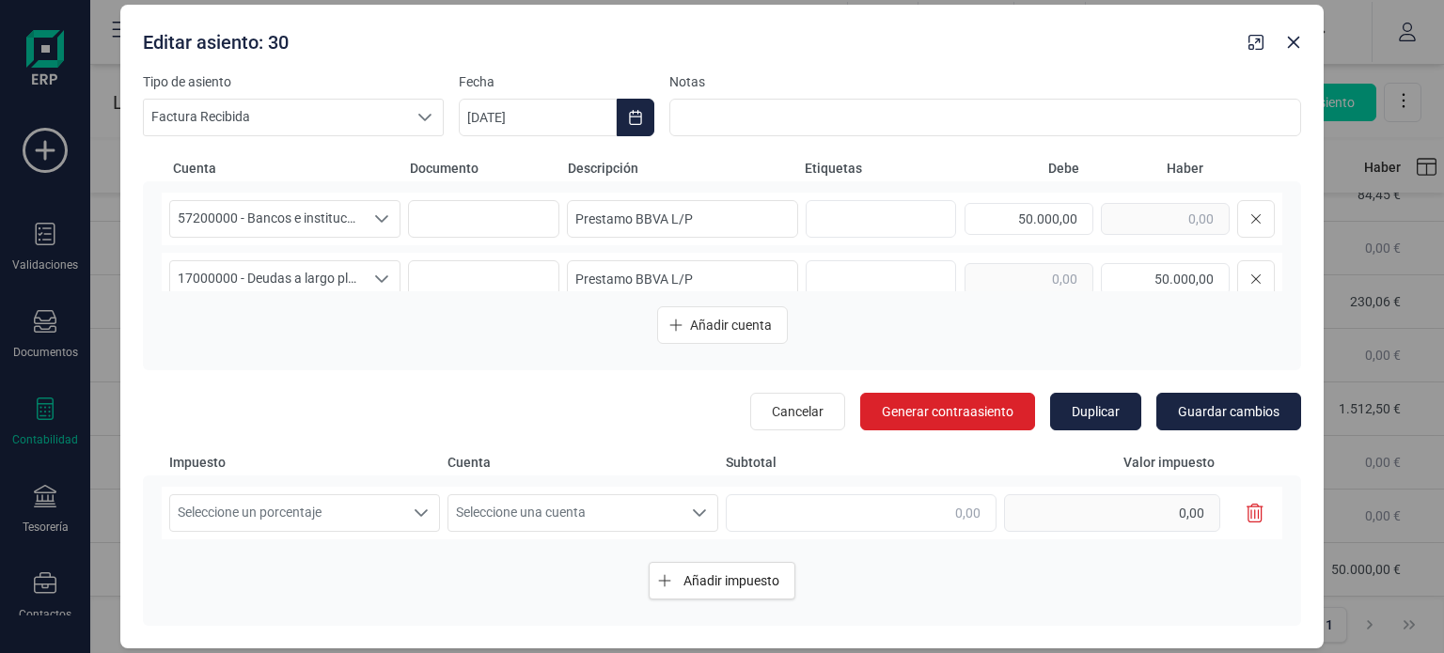
scroll to position [22, 0]
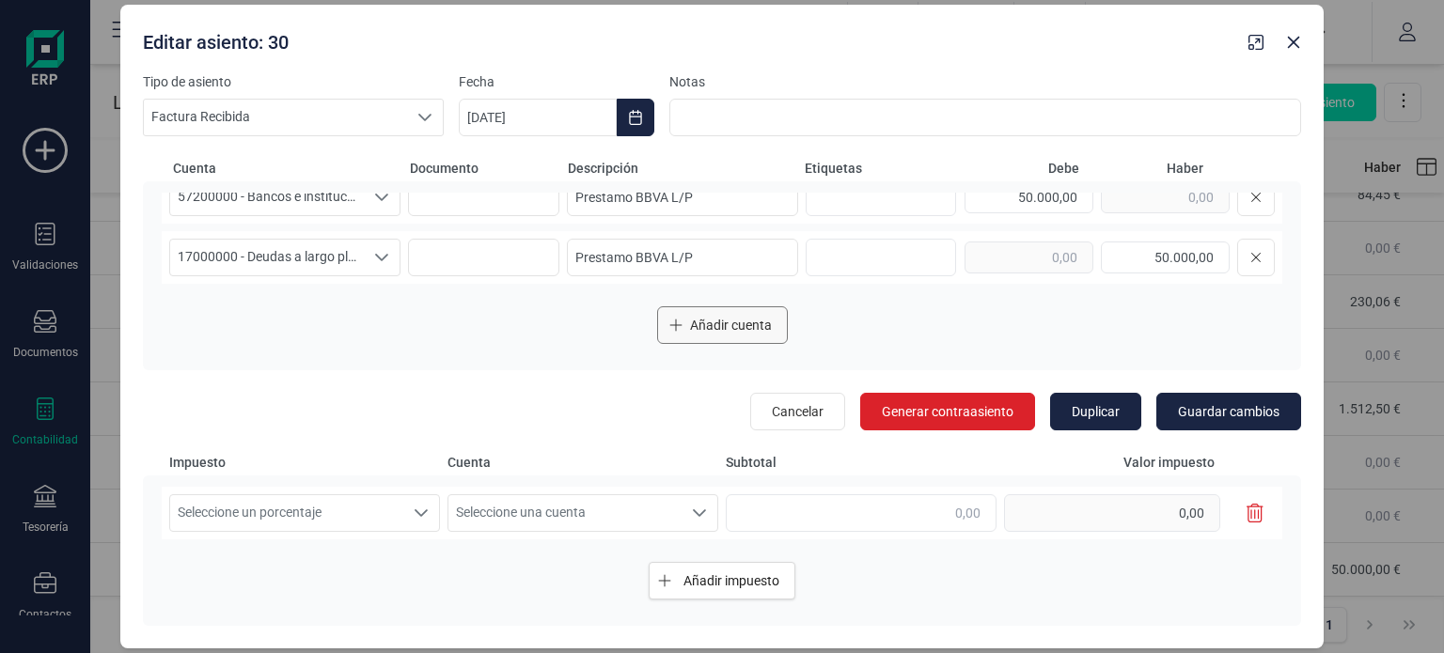
click at [711, 333] on span "Añadir cuenta" at bounding box center [731, 325] width 82 height 19
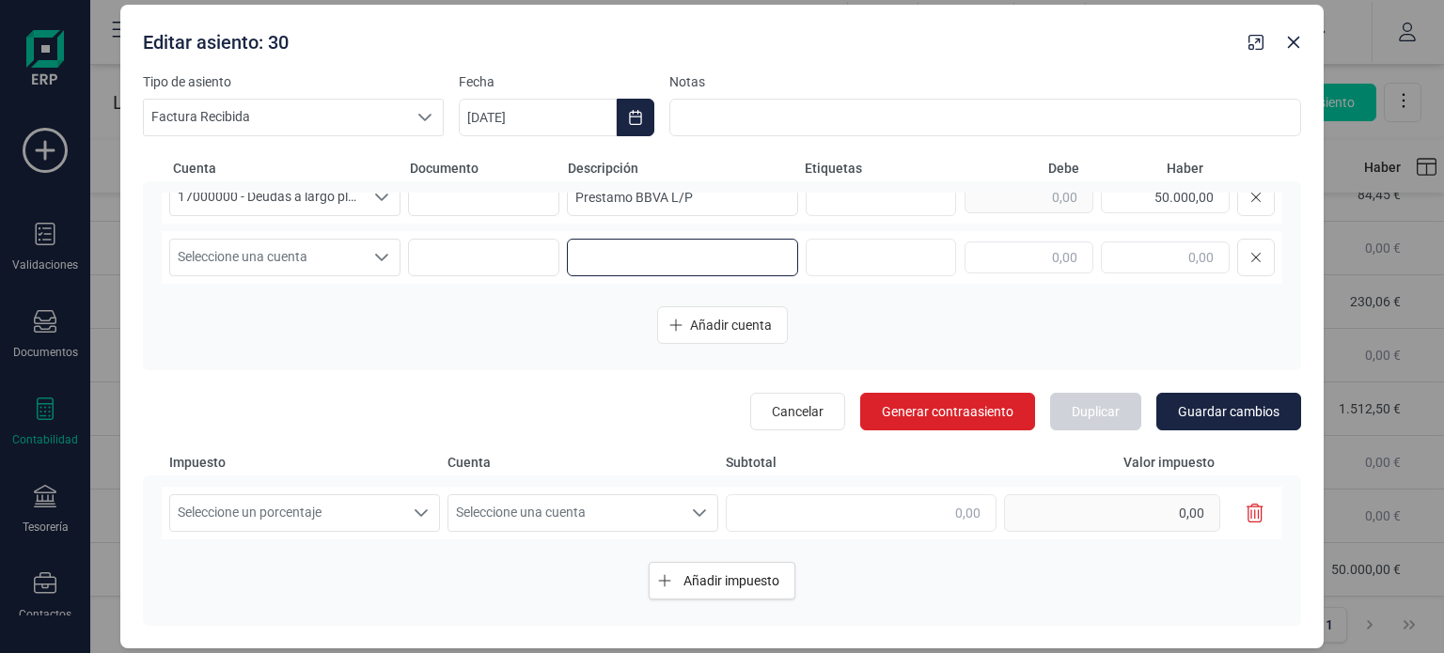
click at [605, 262] on input at bounding box center [682, 258] width 231 height 38
paste input "IVA soportado 2ª Mitad honorarios inmobiliaria"
type input "IVA soportado 2ª Mitad honorarios inmobiliaria"
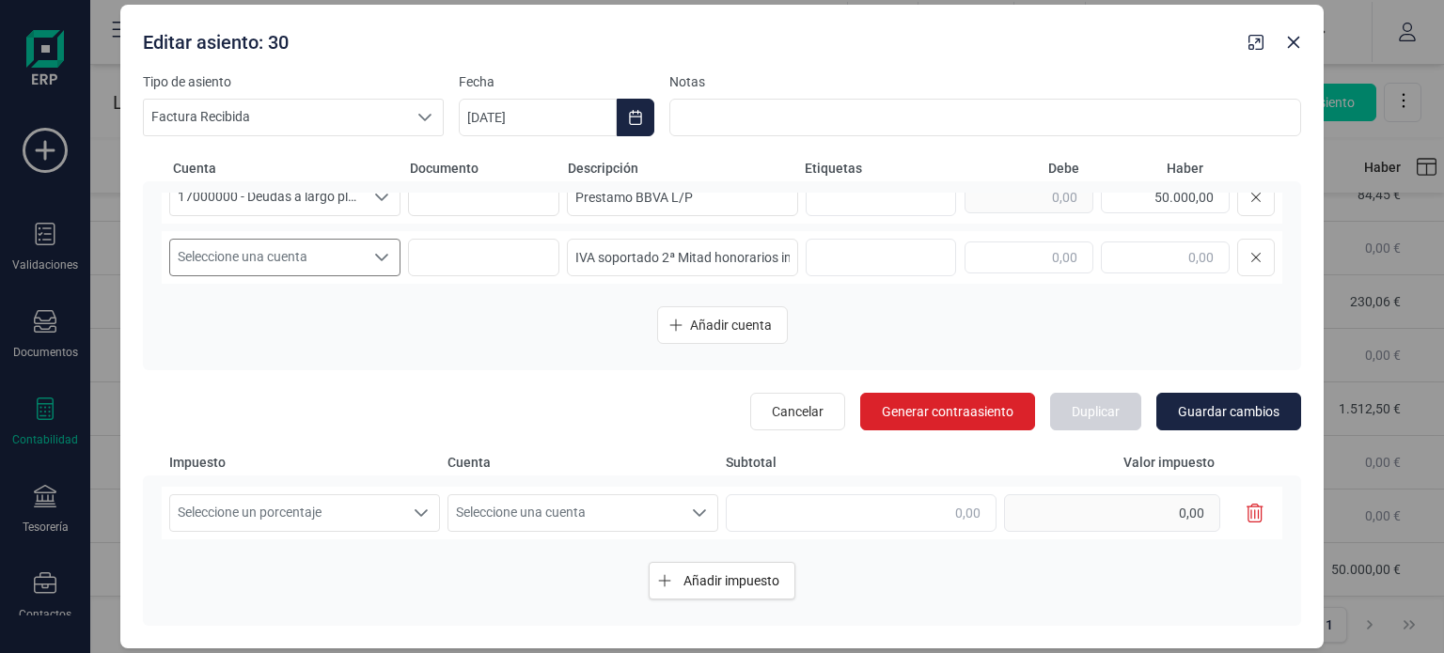
click at [365, 258] on div "Seleccione una cuenta" at bounding box center [382, 258] width 36 height 36
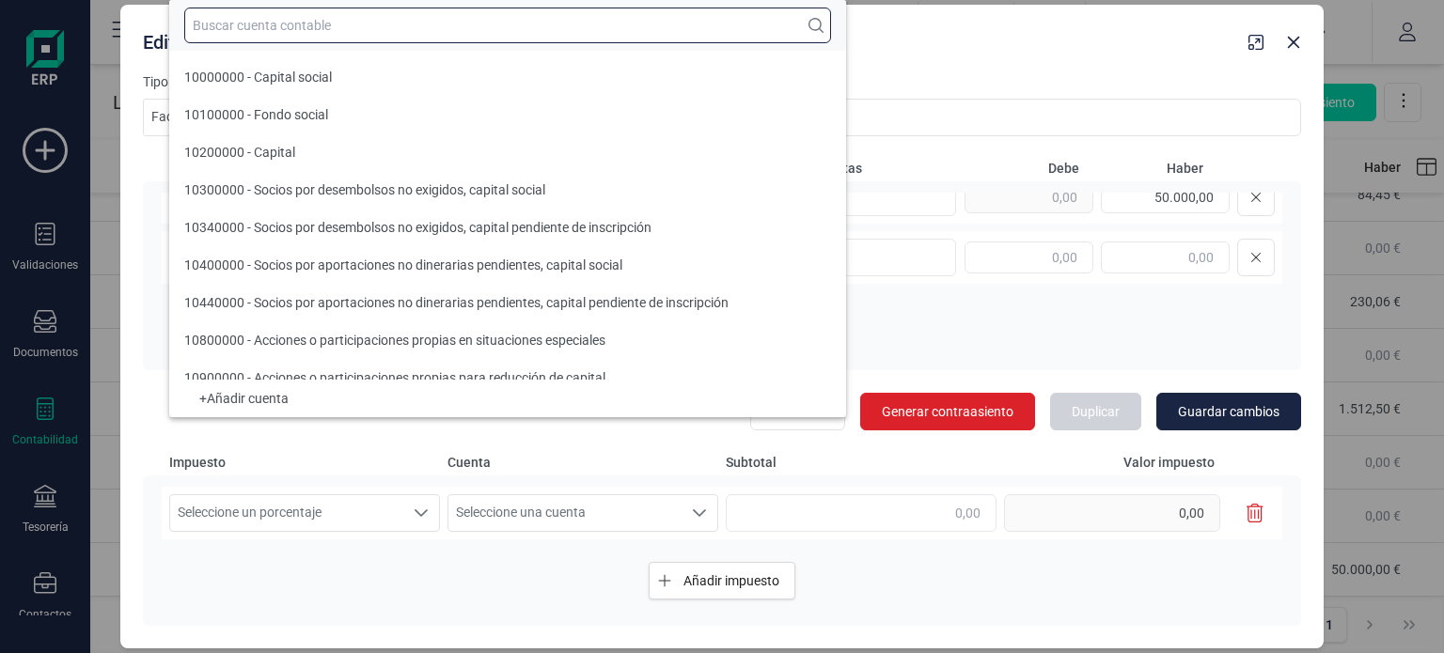
click at [312, 23] on input "text" at bounding box center [507, 26] width 647 height 36
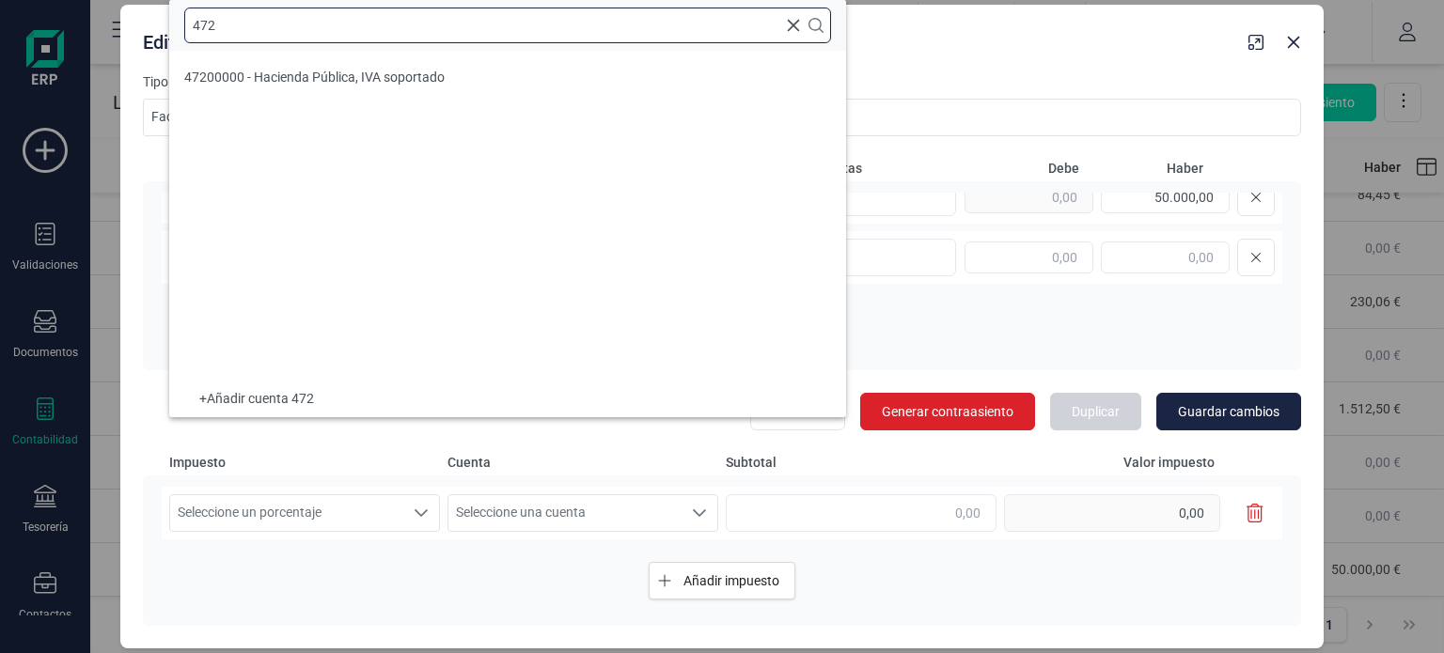
type input "472"
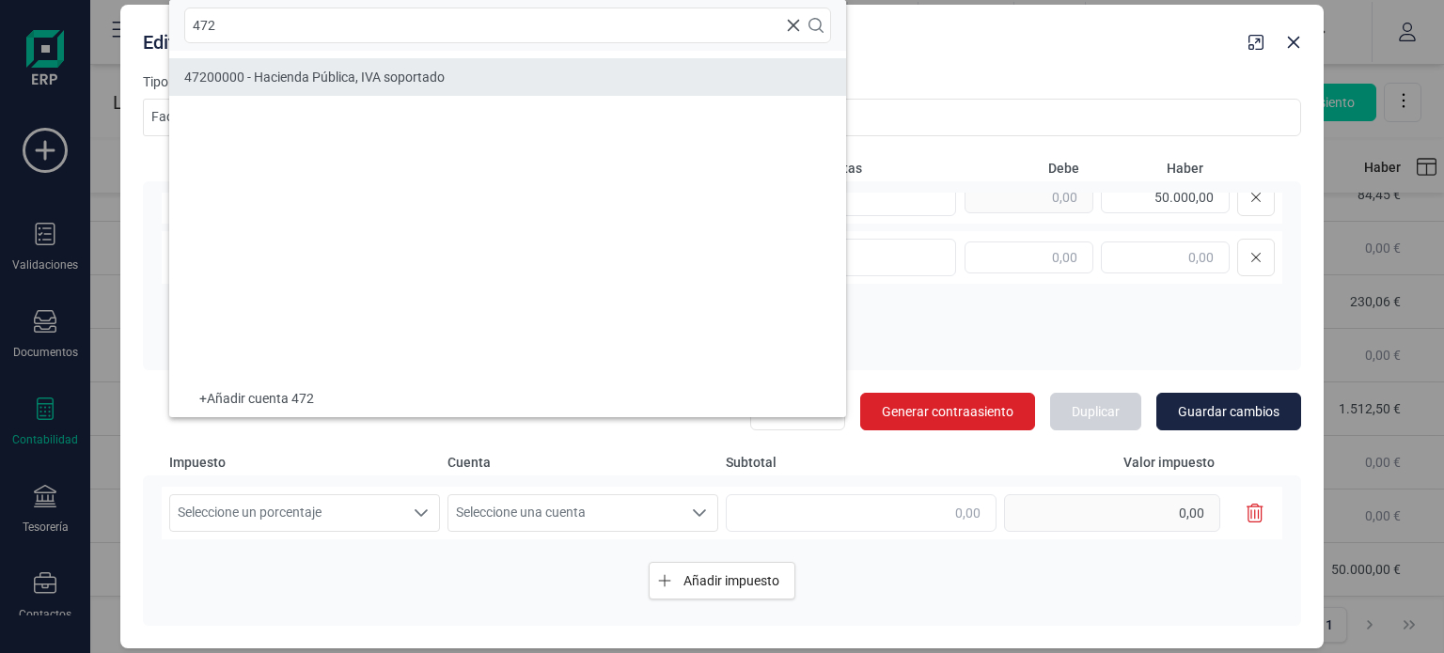
click at [365, 71] on span "47200000 - Hacienda Pública, IVA soportado" at bounding box center [314, 77] width 260 height 15
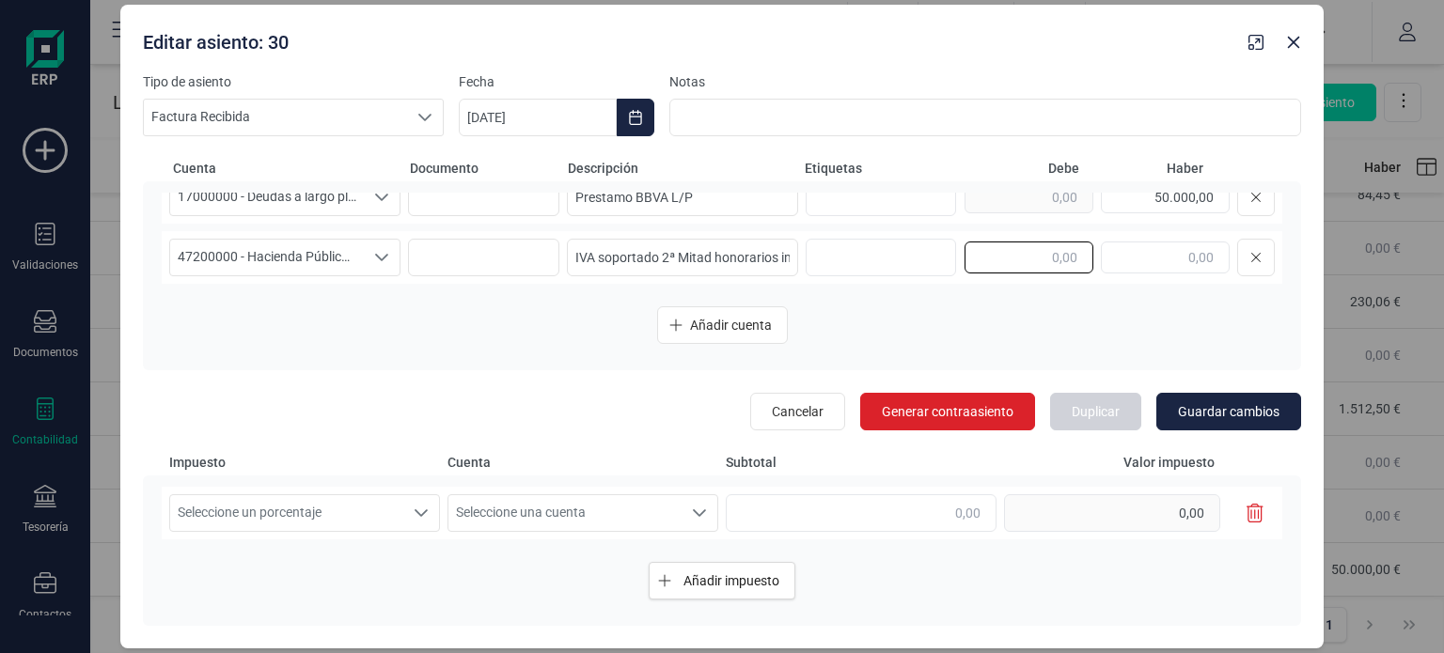
click at [1031, 261] on input "text" at bounding box center [1029, 258] width 129 height 32
type input "260,00"
click at [1178, 201] on input "50.000,00" at bounding box center [1165, 197] width 129 height 32
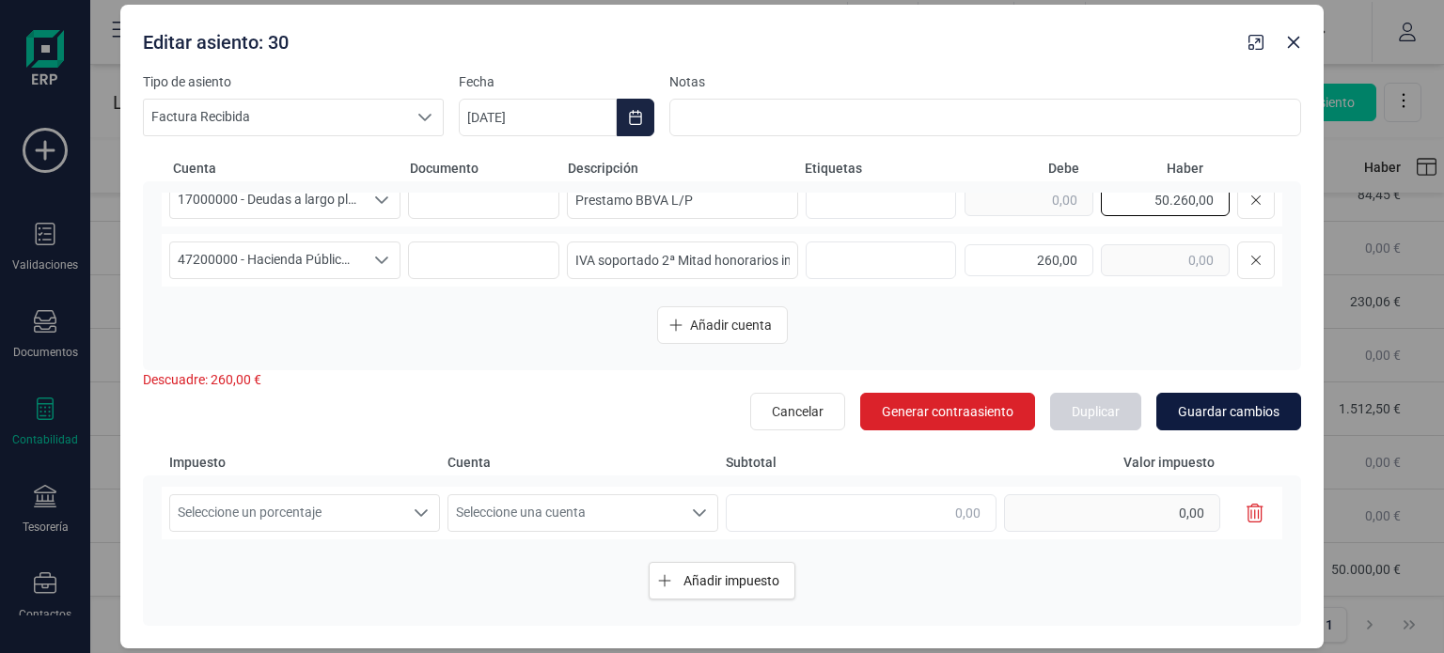
type input "50.260,00"
click at [1247, 409] on span "Guardar cambios" at bounding box center [1229, 411] width 102 height 19
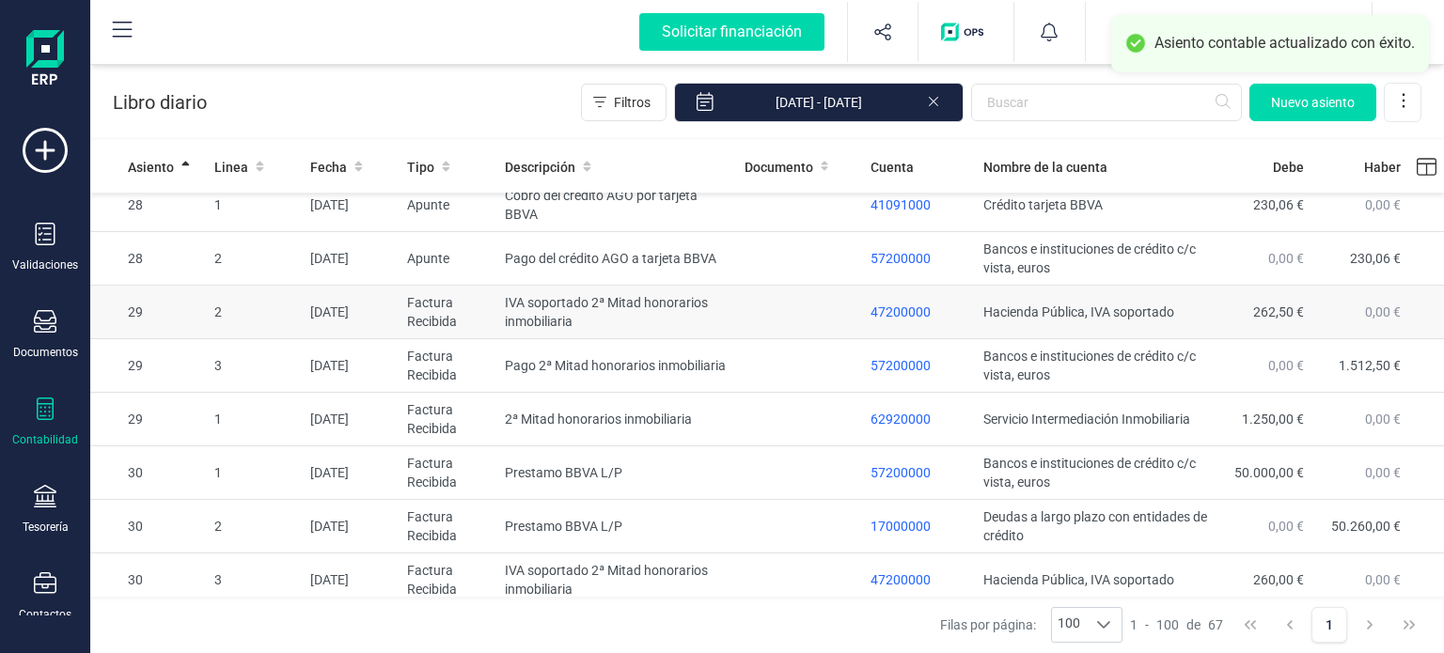
click at [673, 339] on td "IVA soportado 2ª Mitad honorarios inmobiliaria" at bounding box center [616, 313] width 239 height 54
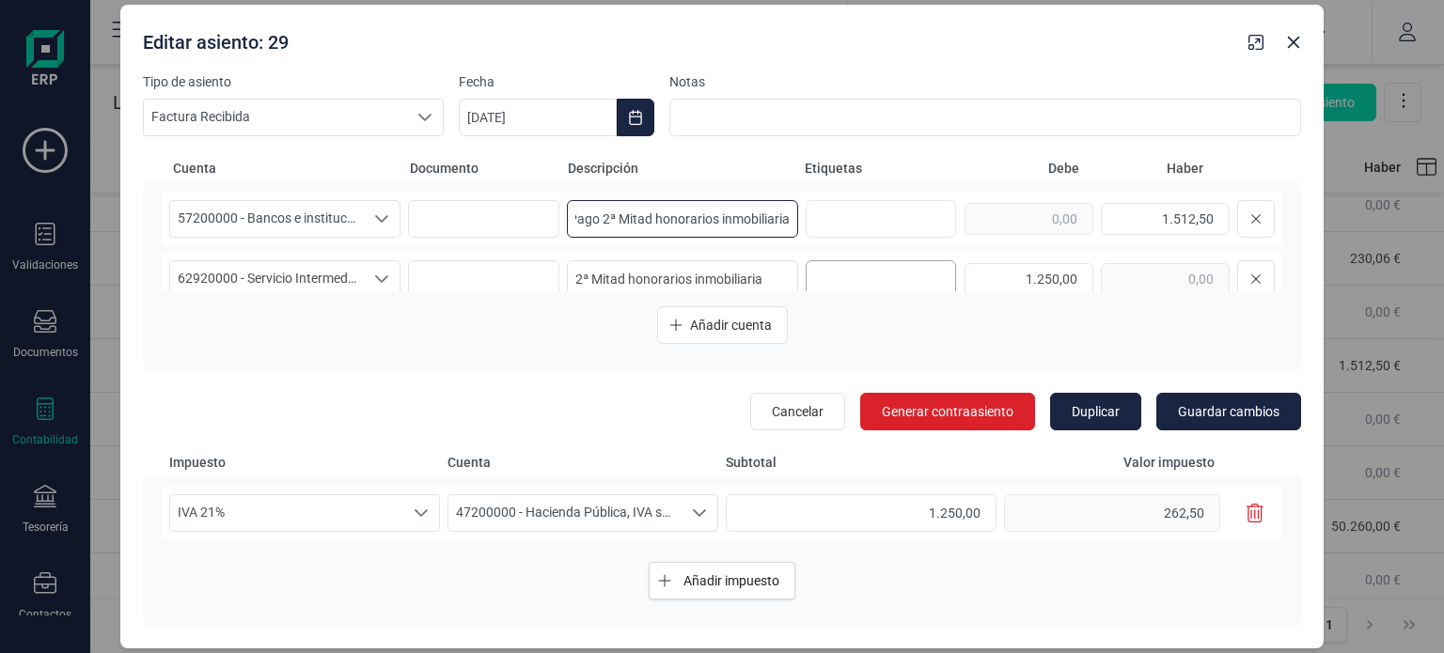
scroll to position [67, 0]
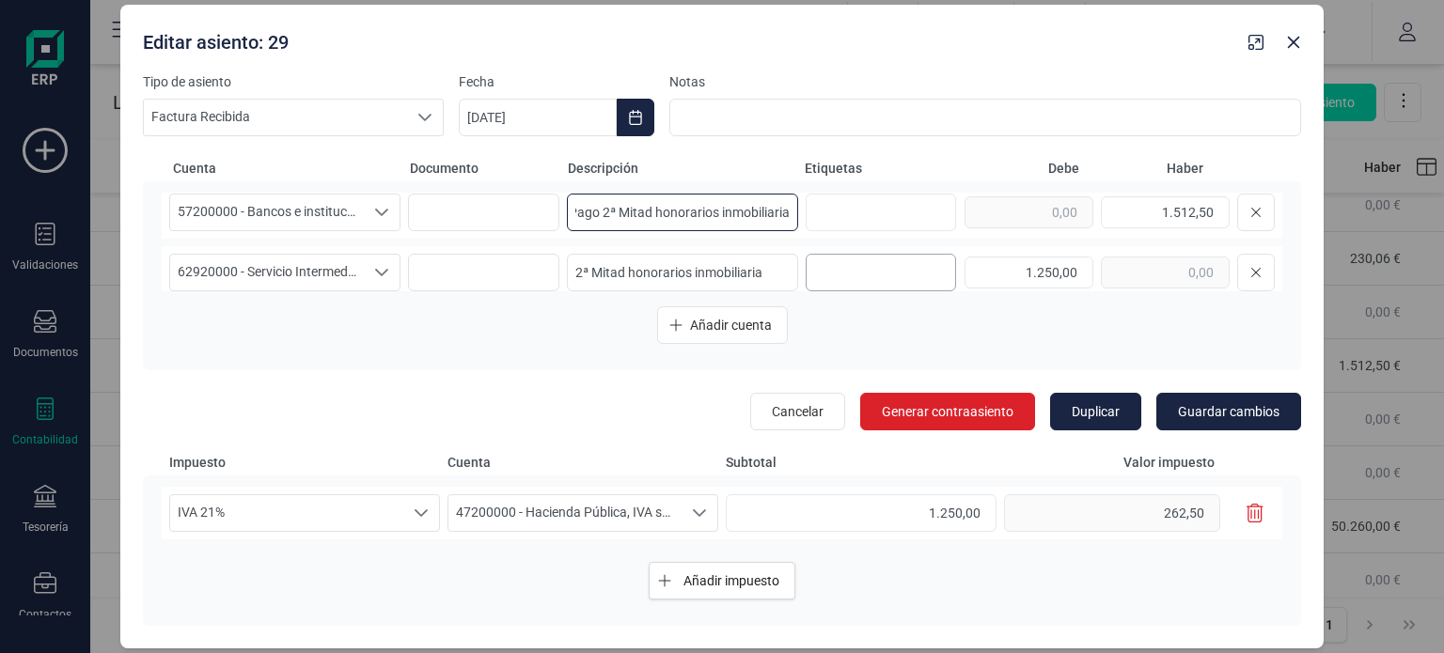
drag, startPoint x: 567, startPoint y: 283, endPoint x: 846, endPoint y: 260, distance: 280.2
click at [846, 260] on div "47200000 - Hacienda Pública, IVA soportado 47200000 - Hacienda Pública, IVA sop…" at bounding box center [722, 242] width 1121 height 99
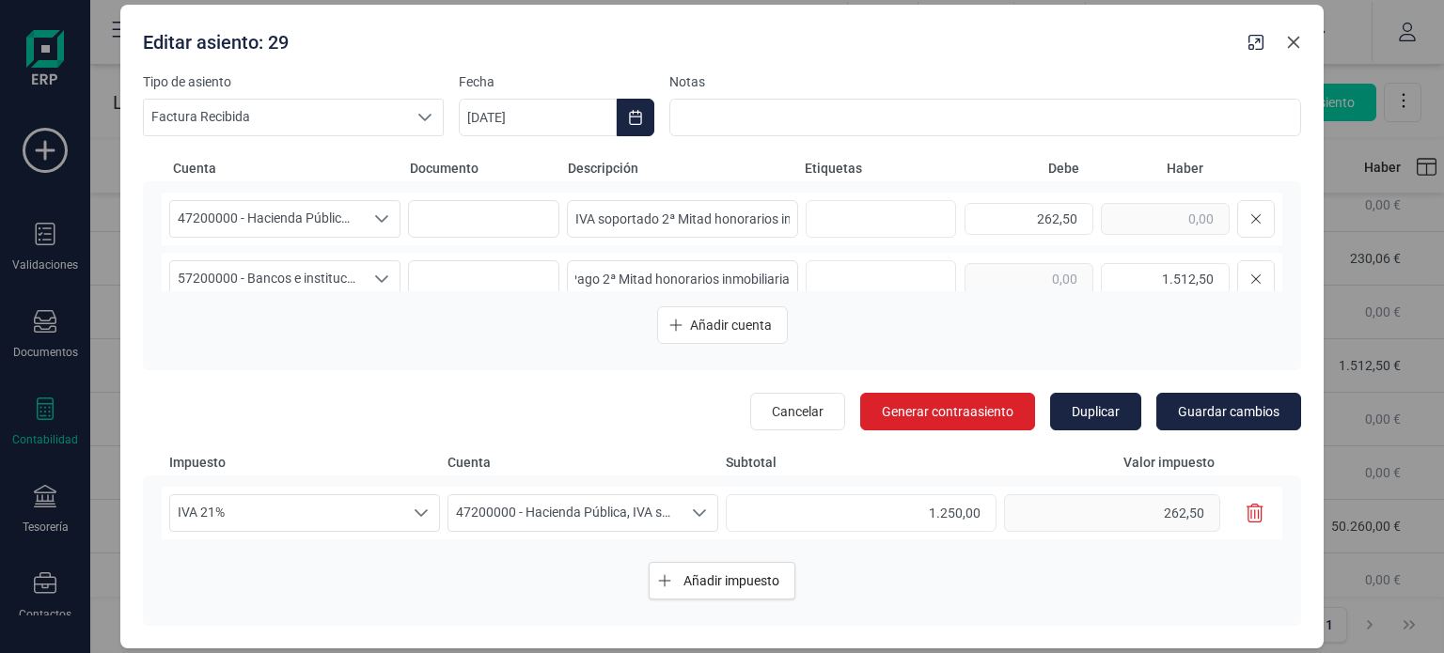
scroll to position [0, 0]
click at [1294, 40] on icon "Close" at bounding box center [1293, 42] width 15 height 15
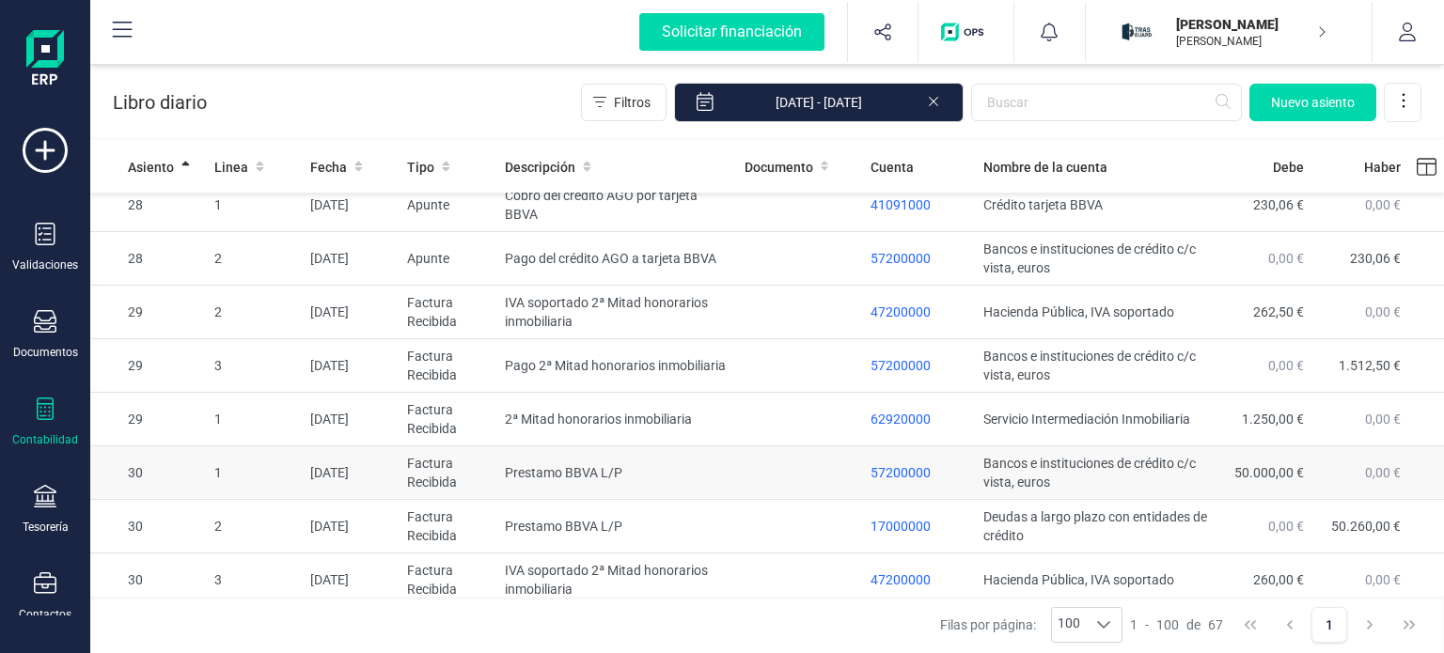
click at [745, 500] on td at bounding box center [800, 474] width 127 height 54
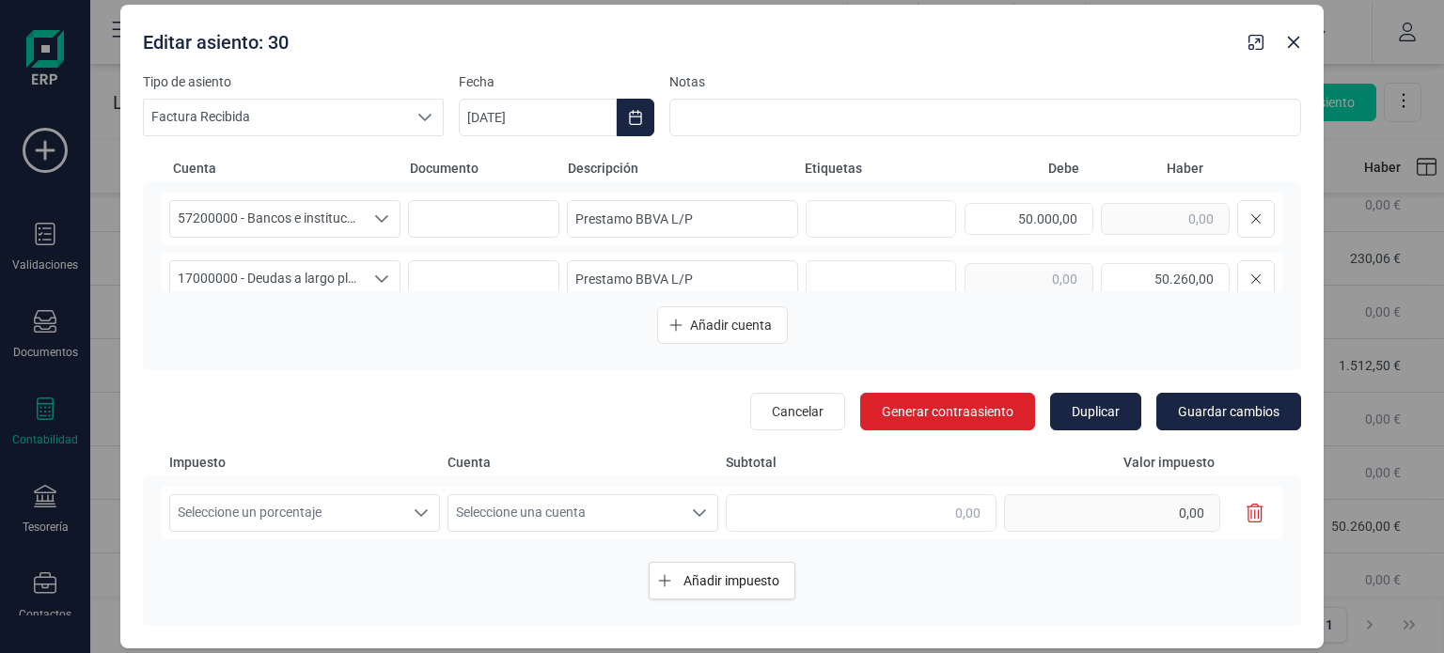
scroll to position [82, 0]
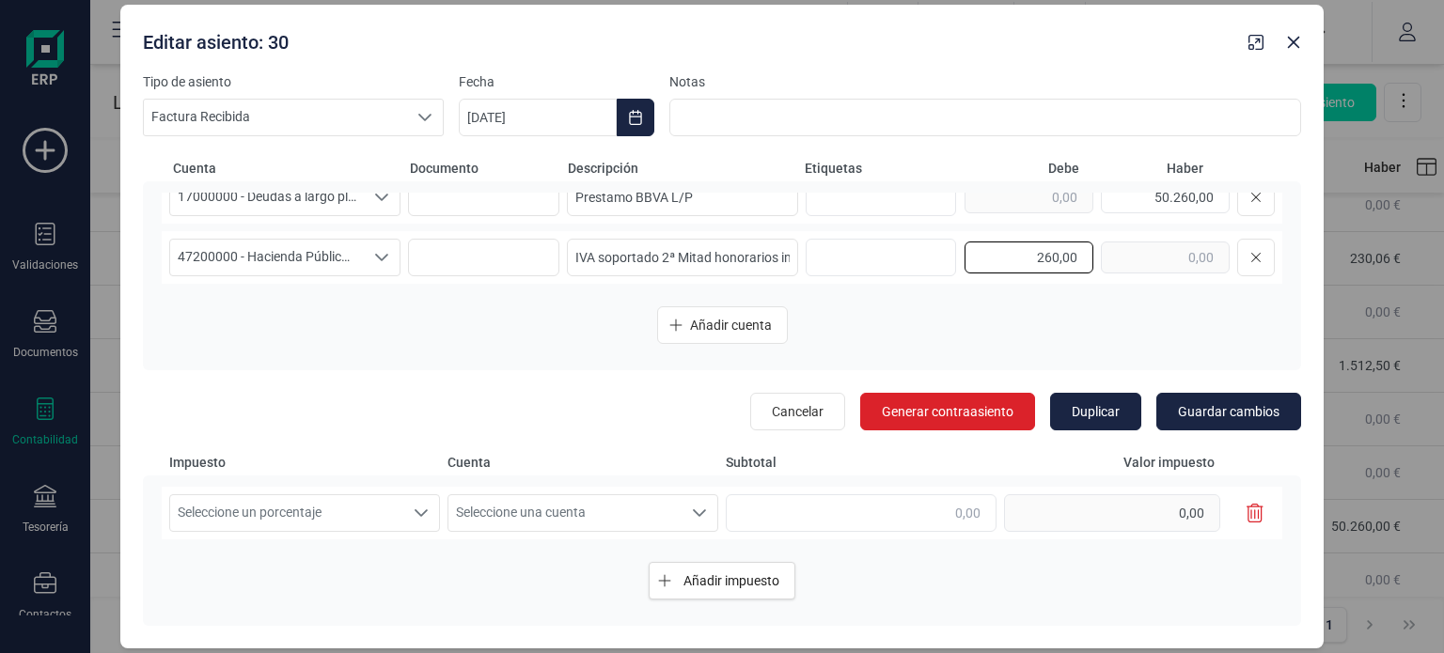
click at [1064, 262] on input "260,00" at bounding box center [1029, 258] width 129 height 32
type input "262,50"
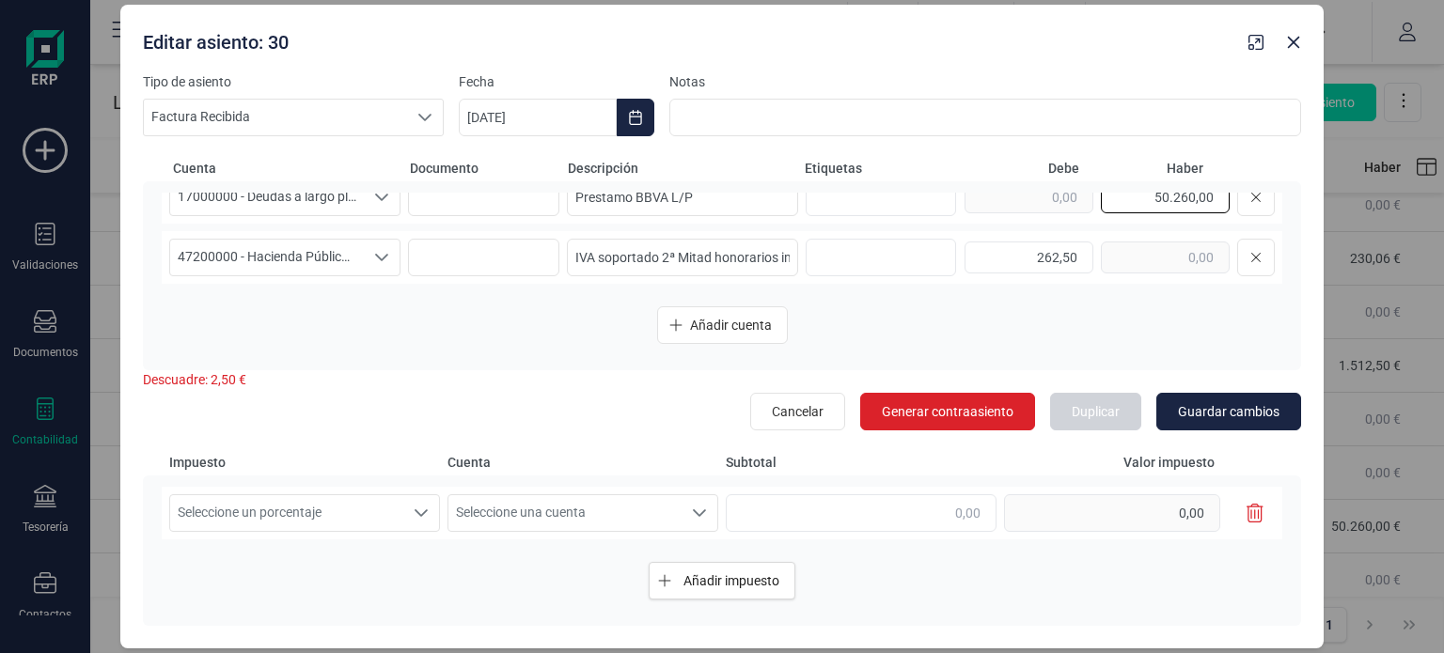
click at [1200, 196] on input "50.260,00" at bounding box center [1165, 197] width 129 height 32
type input "50.262,50"
click at [749, 338] on button "Añadir cuenta" at bounding box center [722, 326] width 131 height 38
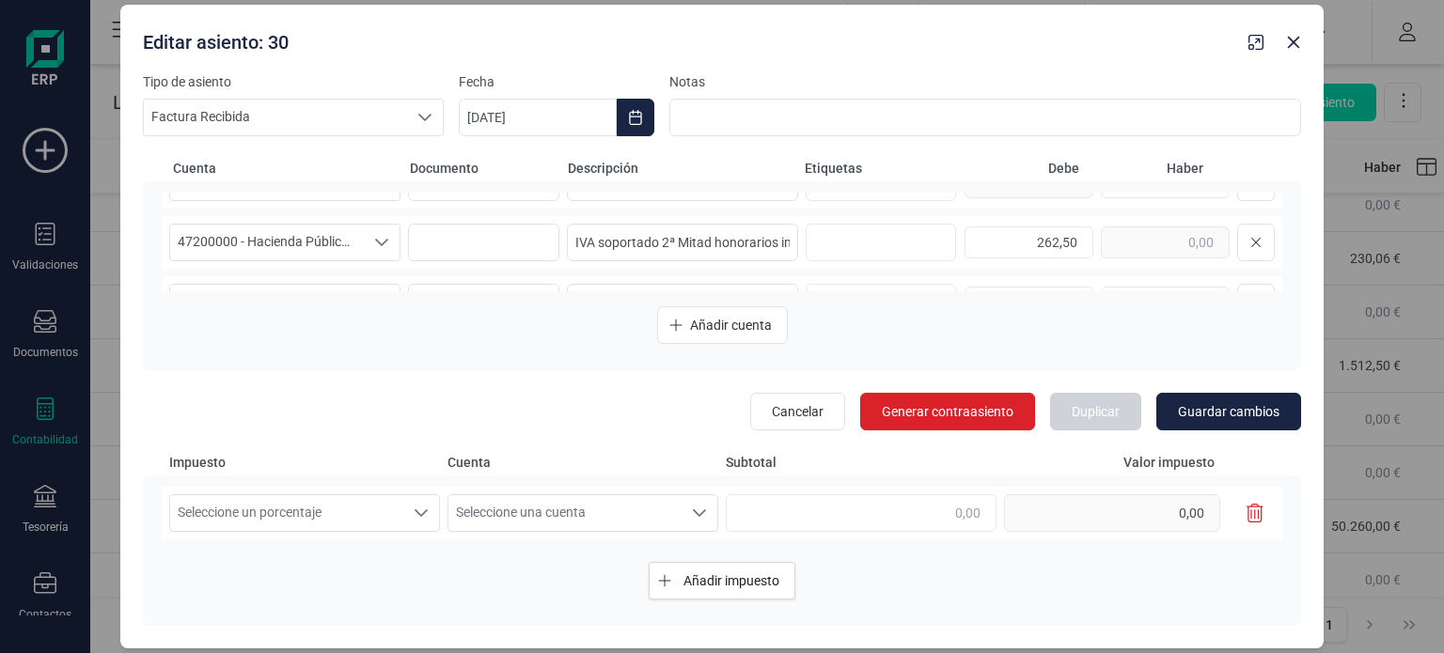
scroll to position [142, 0]
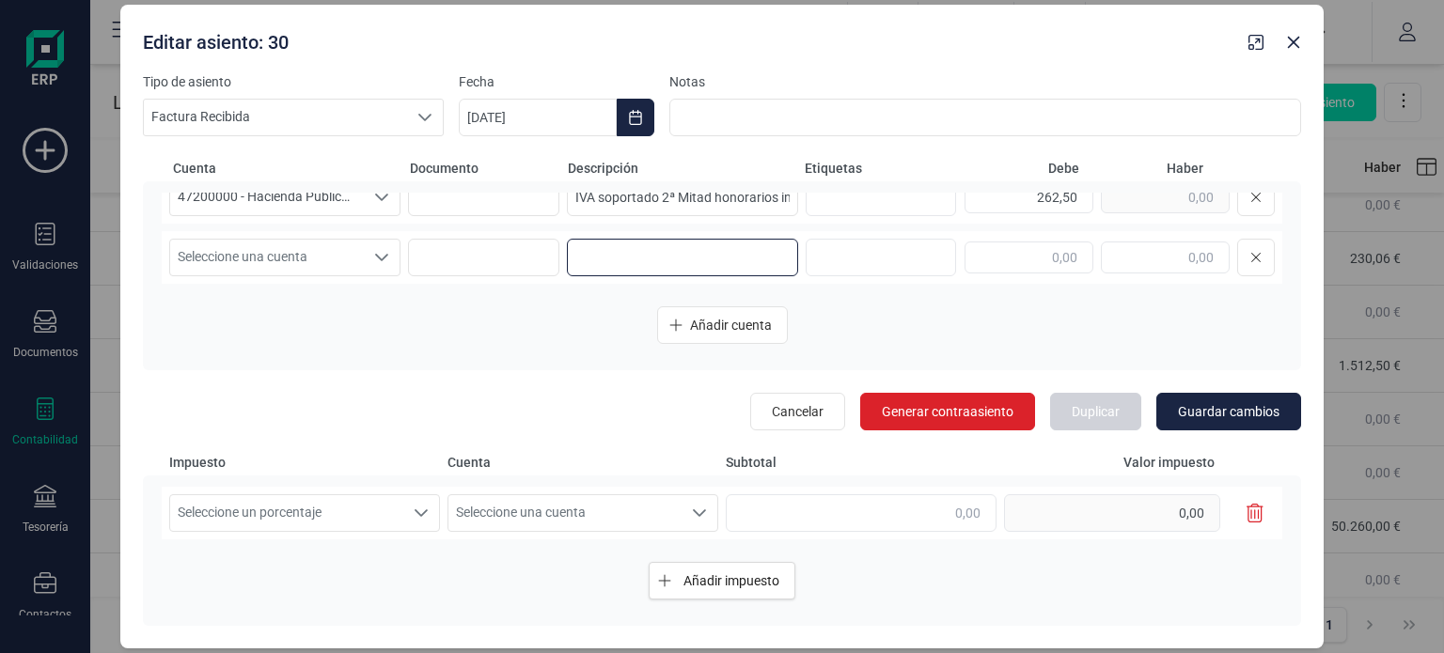
click at [730, 253] on input at bounding box center [682, 258] width 231 height 38
paste input "Pago 2ª Mitad honorarios inmobiliaria"
type input "Pago 2ª Mitad honorarios inmobiliaria"
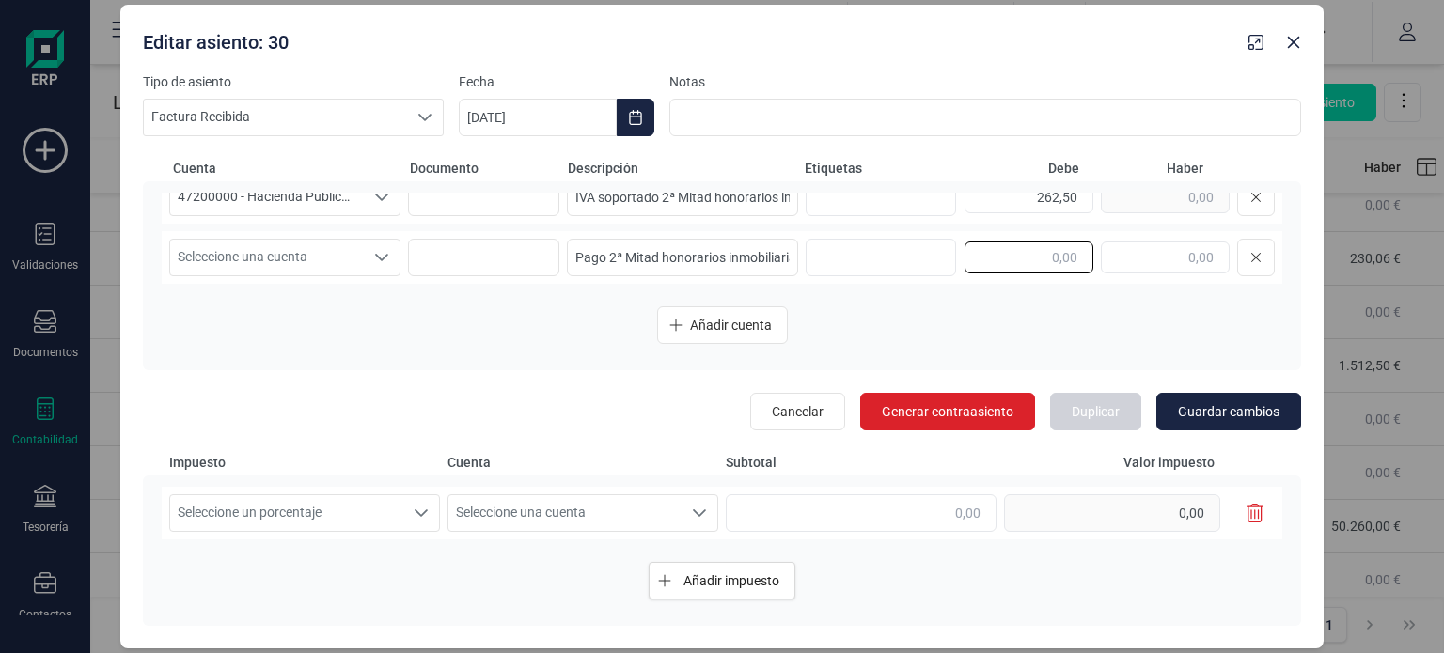
click at [1051, 255] on input "text" at bounding box center [1029, 258] width 129 height 32
type input "1.512,50"
click at [297, 259] on span "Seleccione una cuenta" at bounding box center [267, 258] width 194 height 36
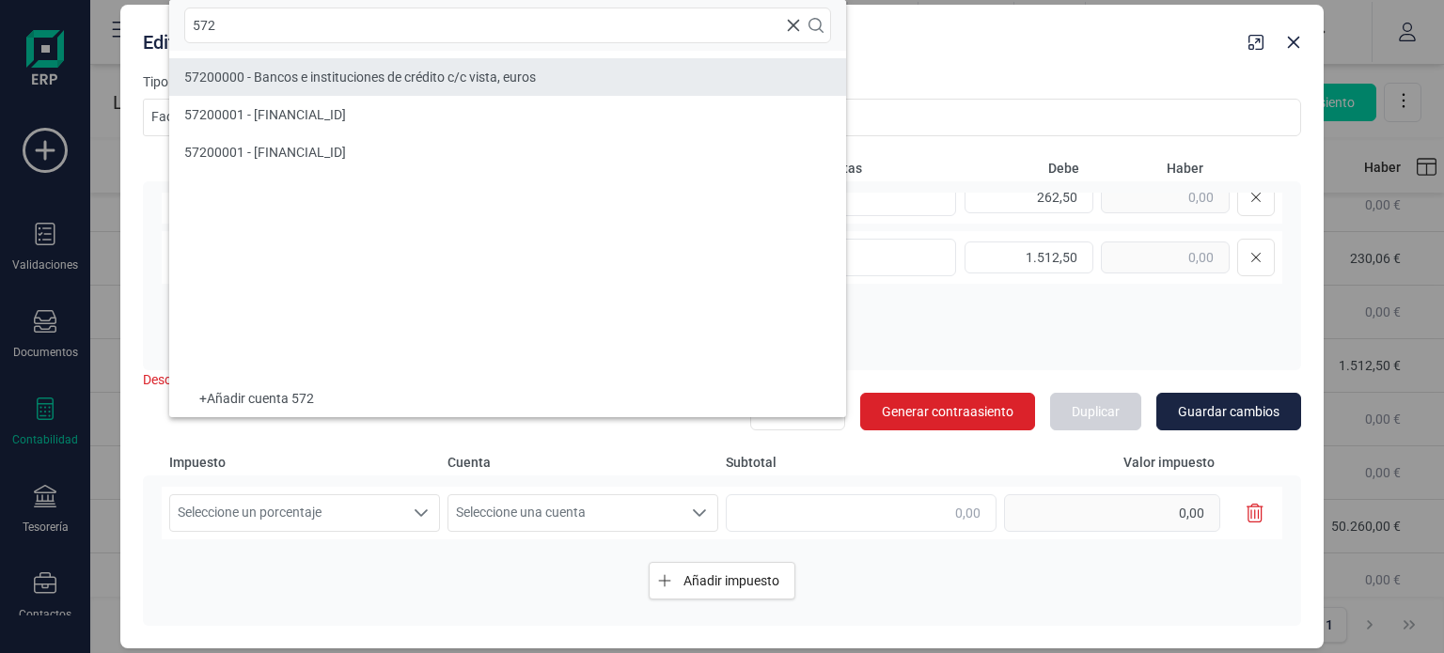
type input "572"
click at [282, 88] on li "57200000 - Bancos e instituciones de crédito c/c vista, euros" at bounding box center [507, 77] width 677 height 38
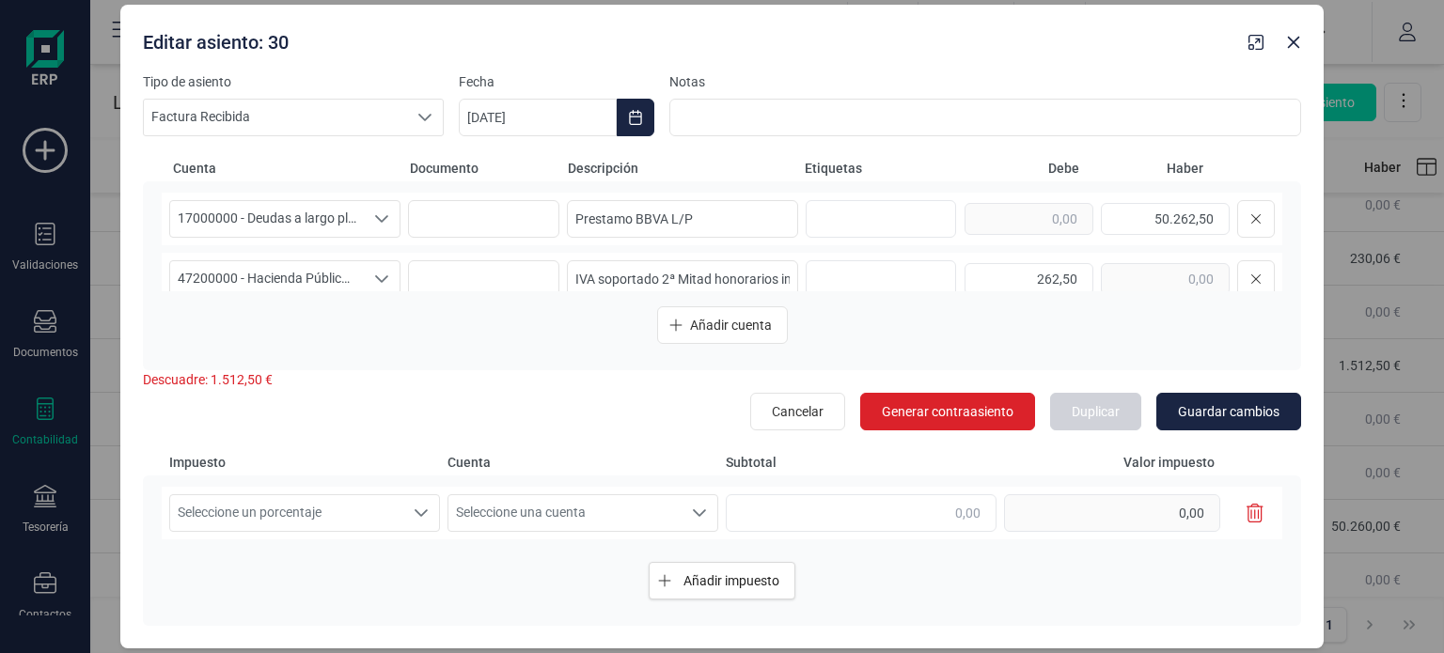
scroll to position [45, 0]
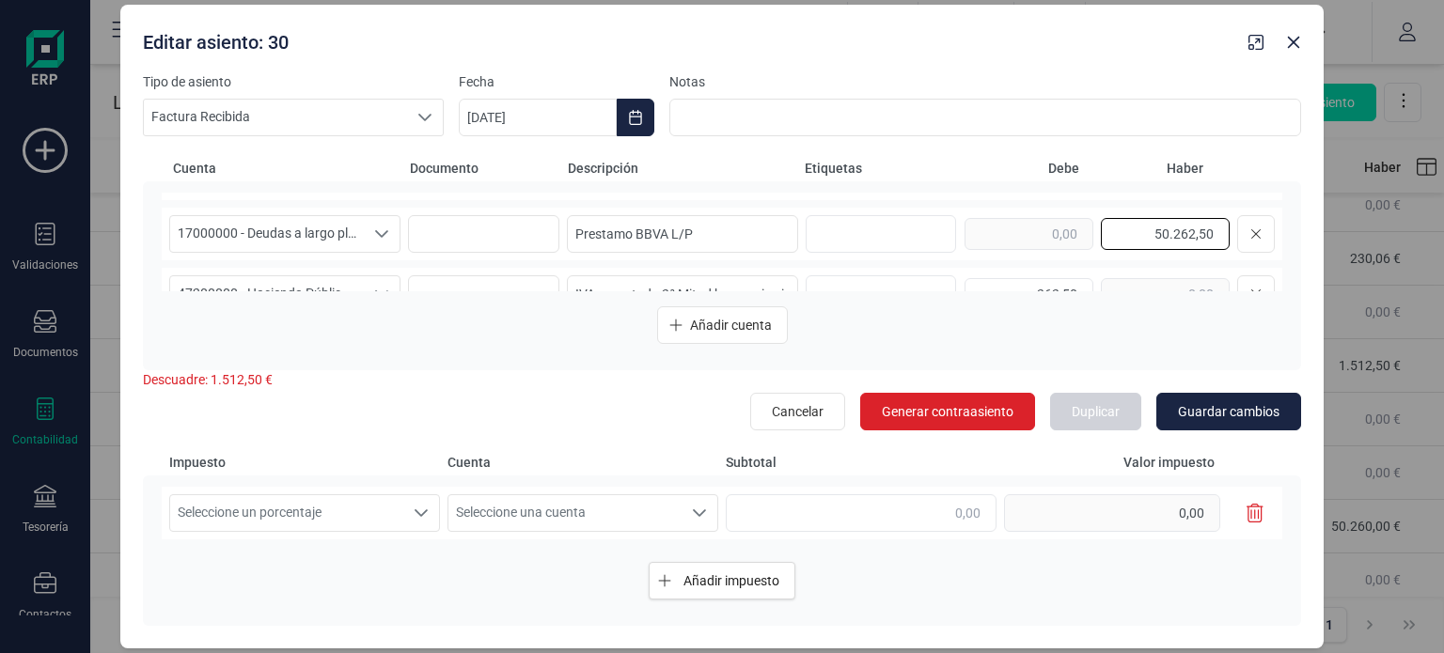
drag, startPoint x: 1151, startPoint y: 230, endPoint x: 1200, endPoint y: 236, distance: 49.2
click at [1200, 236] on input "50.262,50" at bounding box center [1165, 234] width 129 height 32
click at [1038, 287] on input "262,50" at bounding box center [1029, 294] width 129 height 32
click at [1166, 235] on input "55.121,00" at bounding box center [1165, 234] width 129 height 32
click at [1164, 233] on input "5.121,00" at bounding box center [1165, 234] width 129 height 32
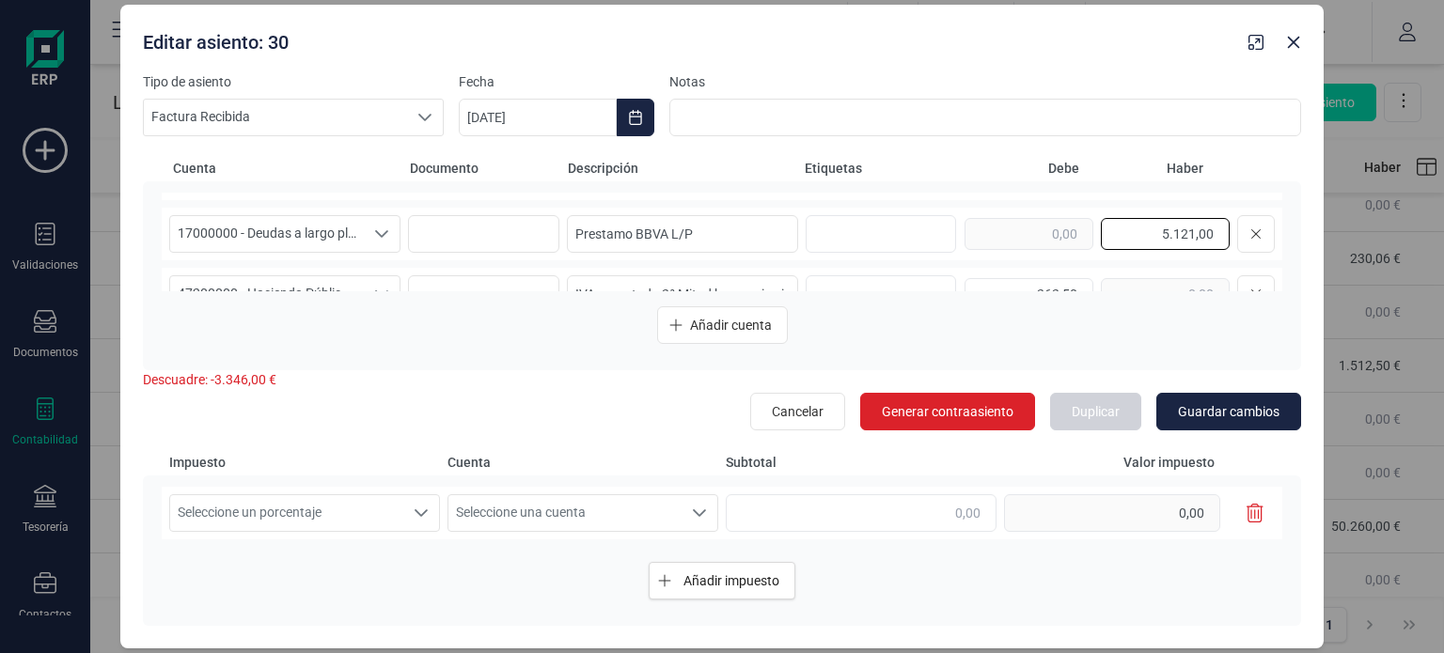
click at [1180, 233] on input "5.121,00" at bounding box center [1165, 234] width 129 height 32
click at [1034, 283] on input "262,50" at bounding box center [1029, 294] width 129 height 32
drag, startPoint x: 1161, startPoint y: 238, endPoint x: 1178, endPoint y: 240, distance: 17.0
click at [1178, 240] on input "51.210,00" at bounding box center [1165, 234] width 129 height 32
click at [1059, 287] on input "262,50" at bounding box center [1029, 294] width 129 height 32
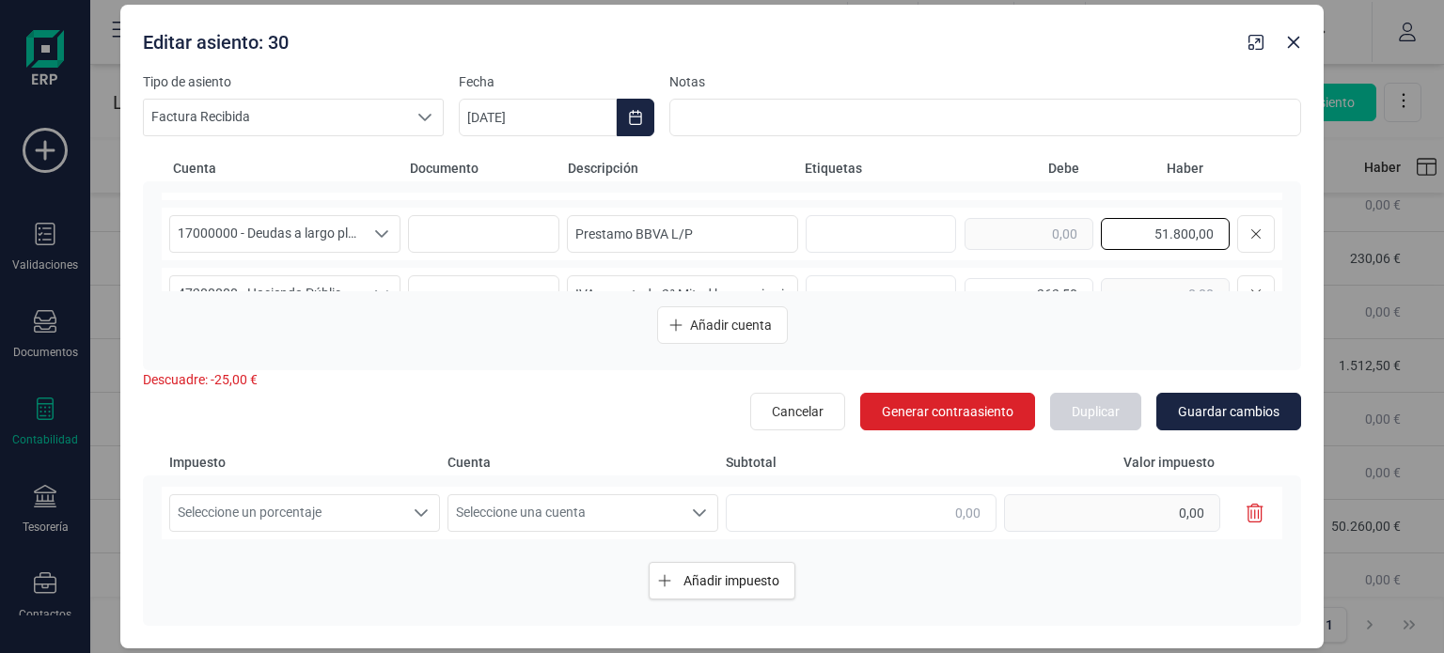
click at [1179, 235] on input "51.800,00" at bounding box center [1165, 234] width 129 height 32
type input "51.775,00"
click at [1192, 412] on span "Guardar cambios" at bounding box center [1229, 411] width 102 height 19
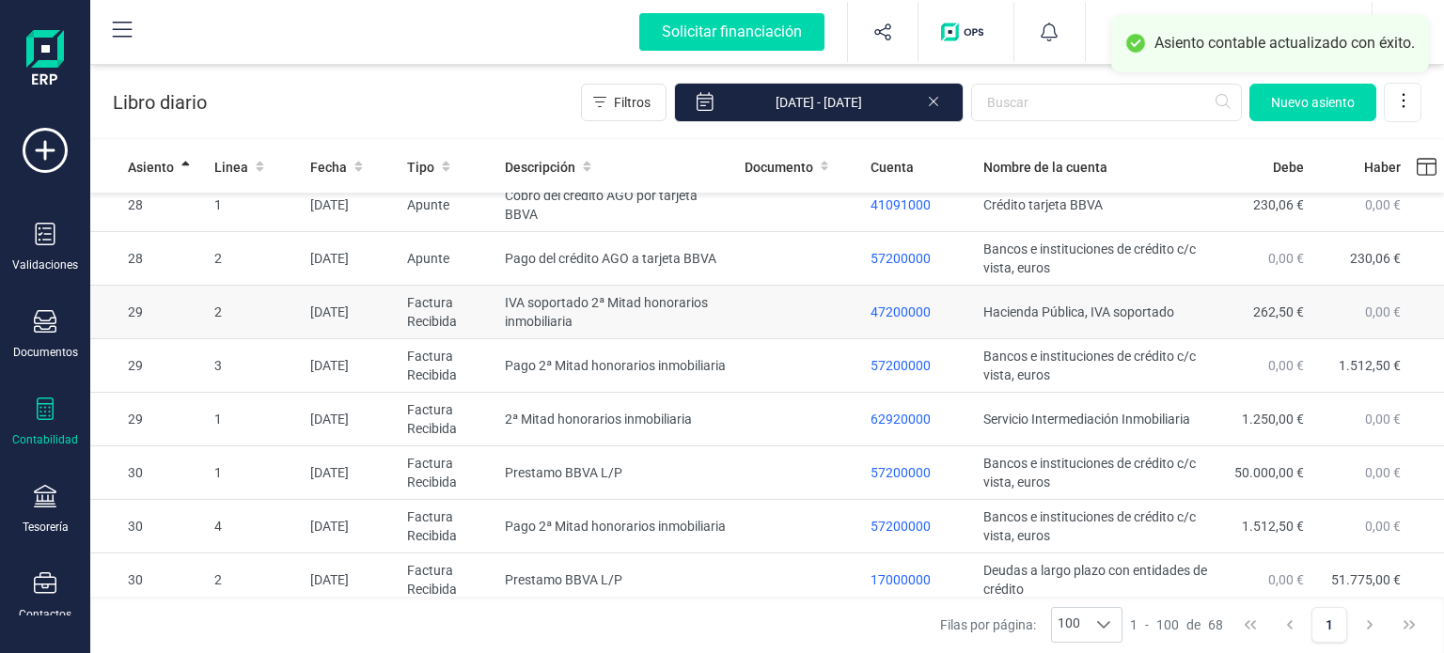
click at [658, 339] on td "IVA soportado 2ª Mitad honorarios inmobiliaria" at bounding box center [616, 313] width 239 height 54
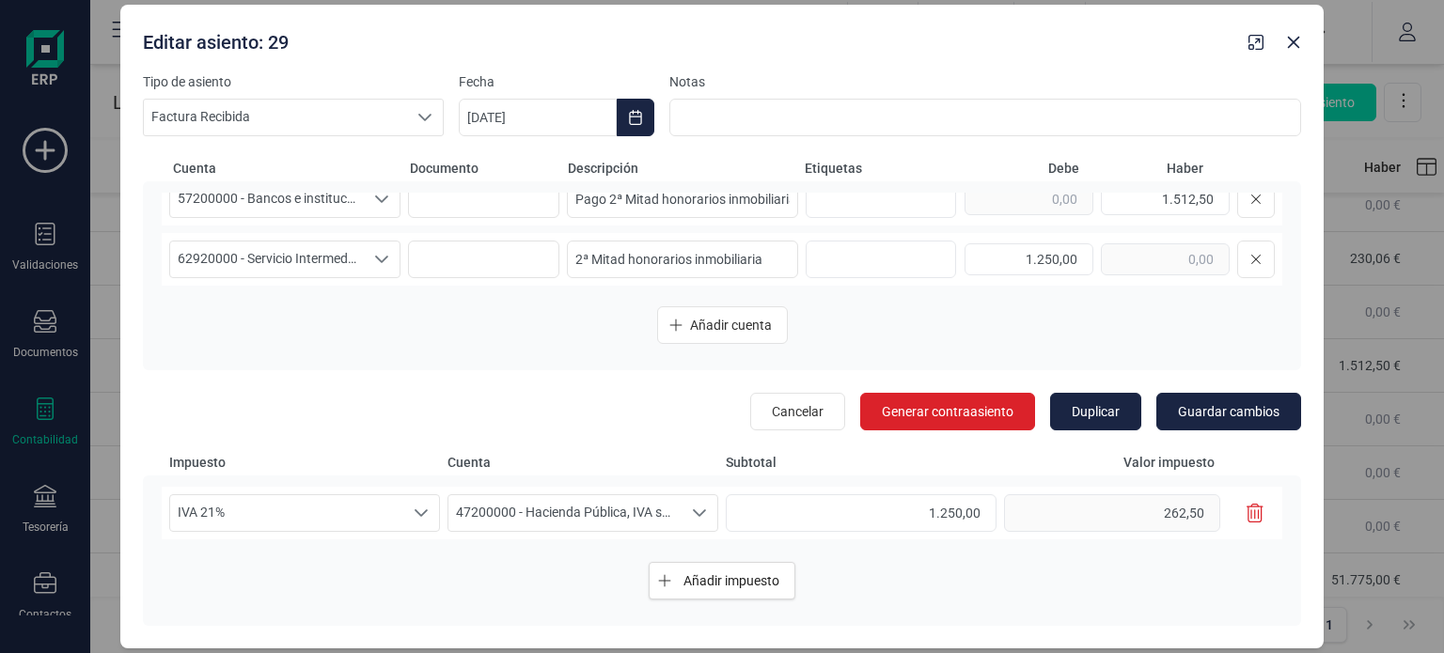
scroll to position [82, 0]
drag, startPoint x: 1011, startPoint y: 258, endPoint x: 1079, endPoint y: 265, distance: 69.1
click at [1079, 265] on input "1.250,00" at bounding box center [1029, 258] width 129 height 32
drag, startPoint x: 760, startPoint y: 256, endPoint x: 515, endPoint y: 232, distance: 245.6
click at [515, 232] on div "62920000 - Servicio Intermediación Inmobiliaria 62920000 - Servicio Intermediac…" at bounding box center [722, 257] width 1121 height 53
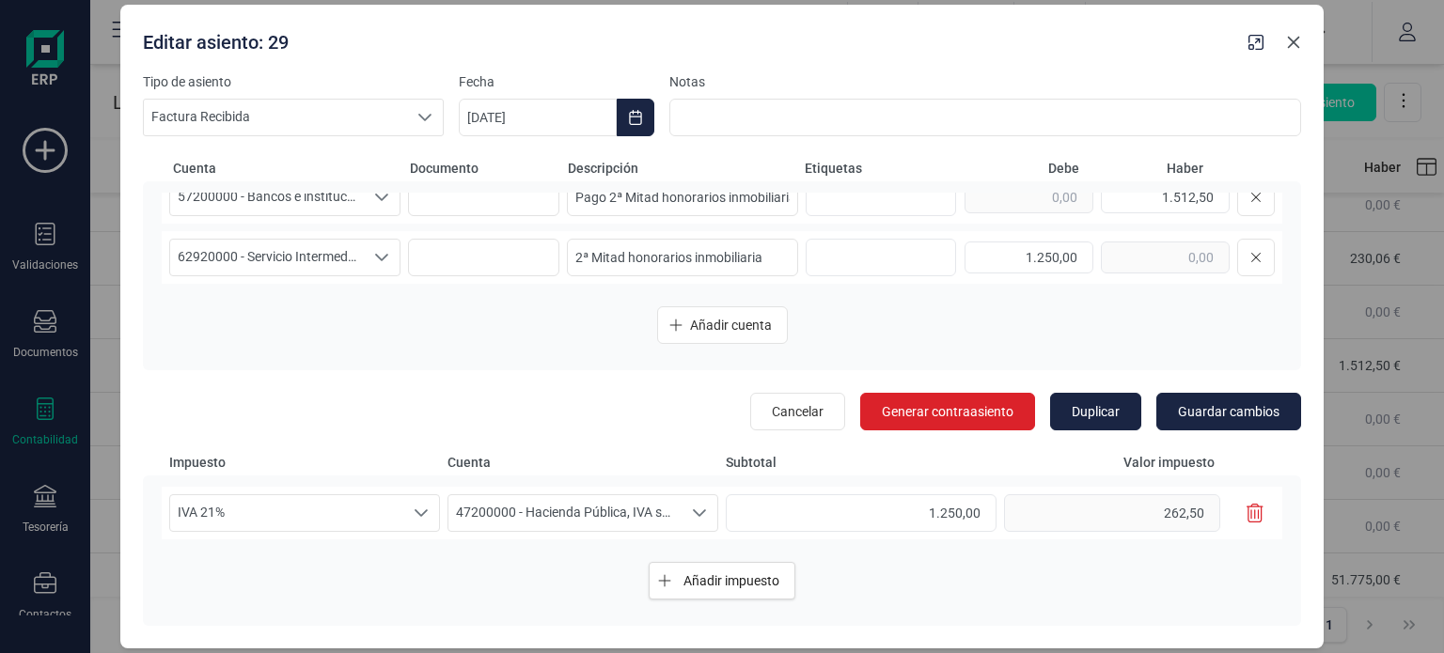
click at [1297, 44] on icon "Close" at bounding box center [1293, 42] width 15 height 15
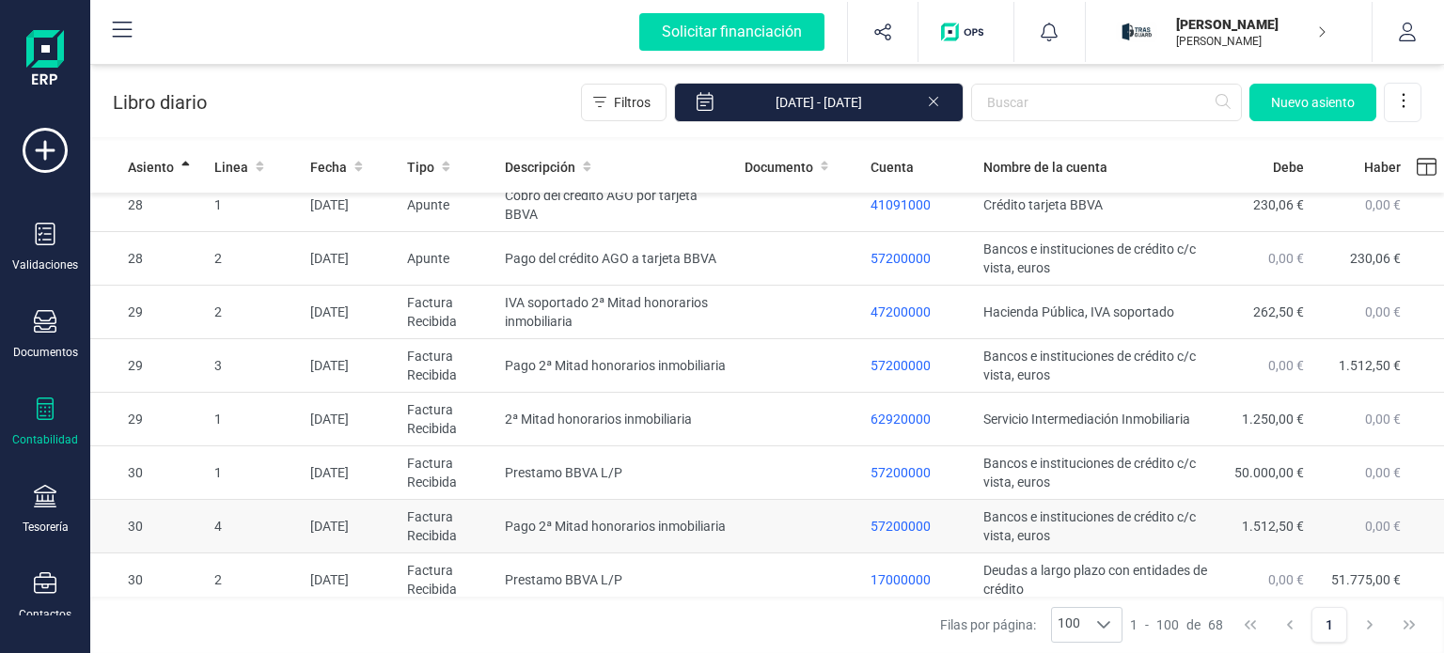
click at [827, 554] on td at bounding box center [800, 527] width 127 height 54
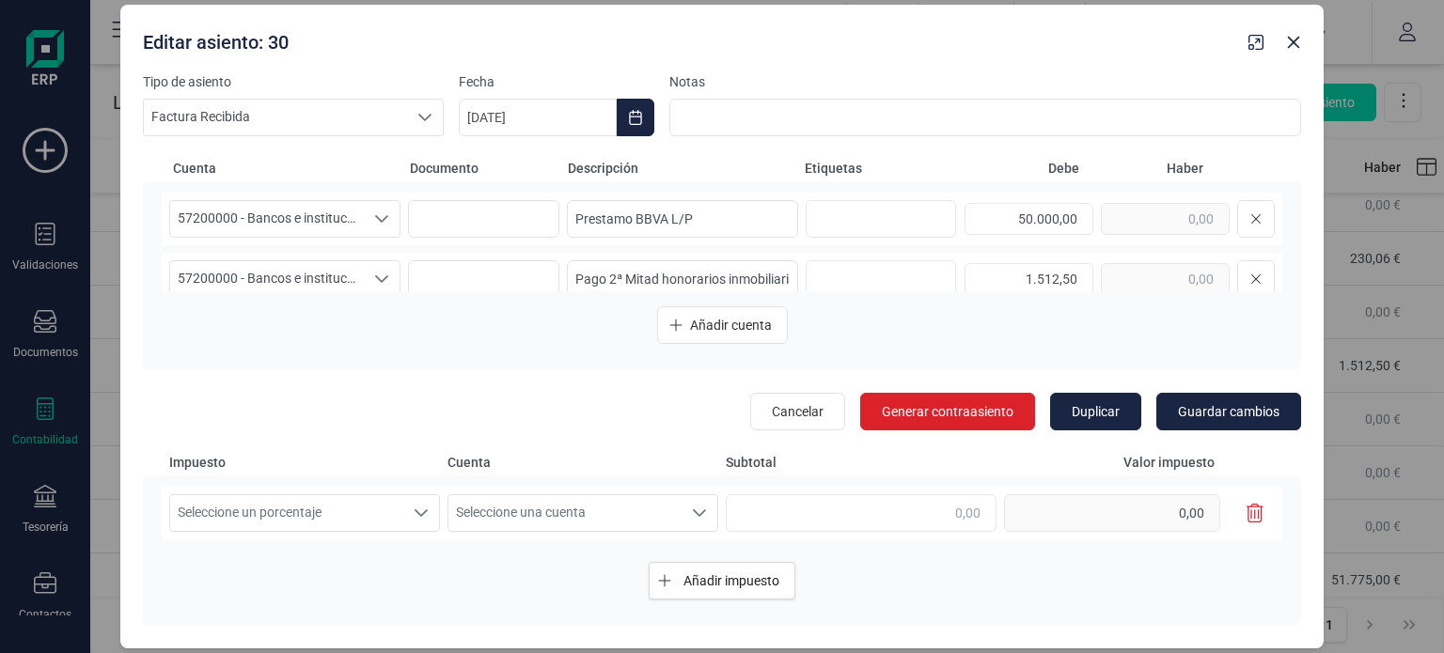
scroll to position [142, 0]
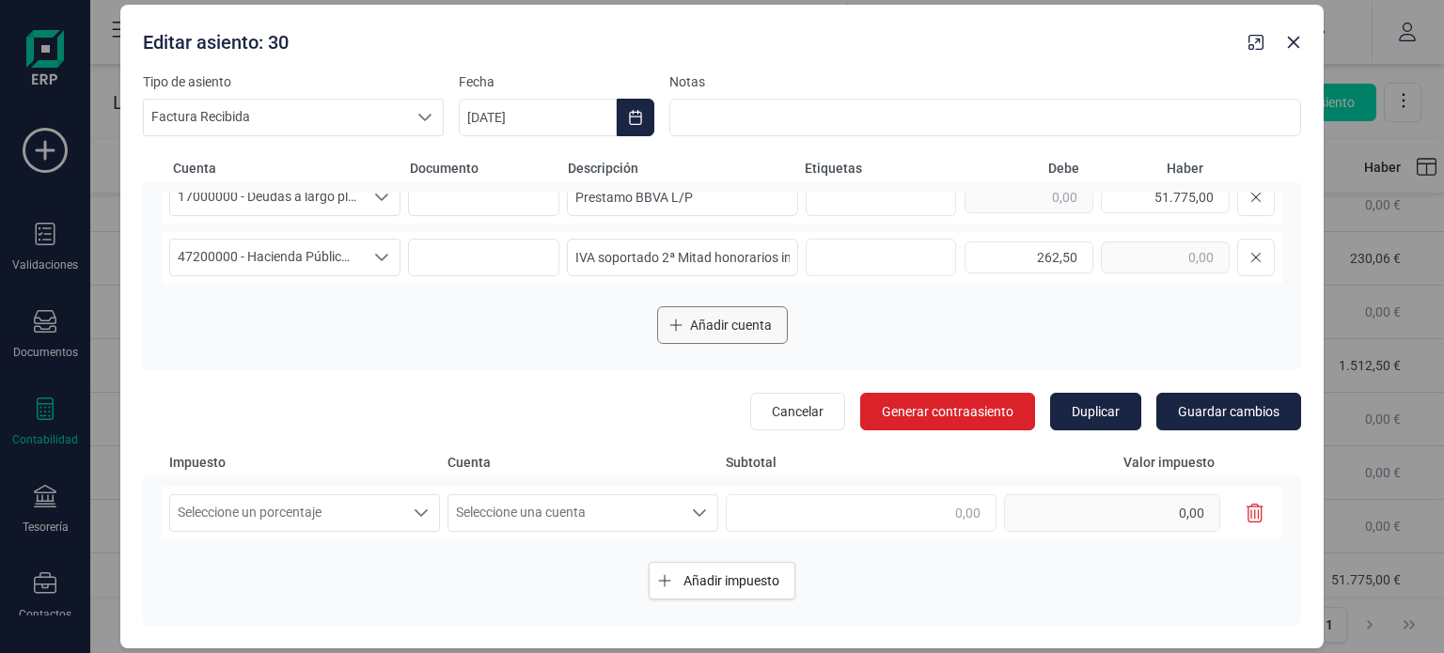
click at [711, 335] on button "Añadir cuenta" at bounding box center [722, 326] width 131 height 38
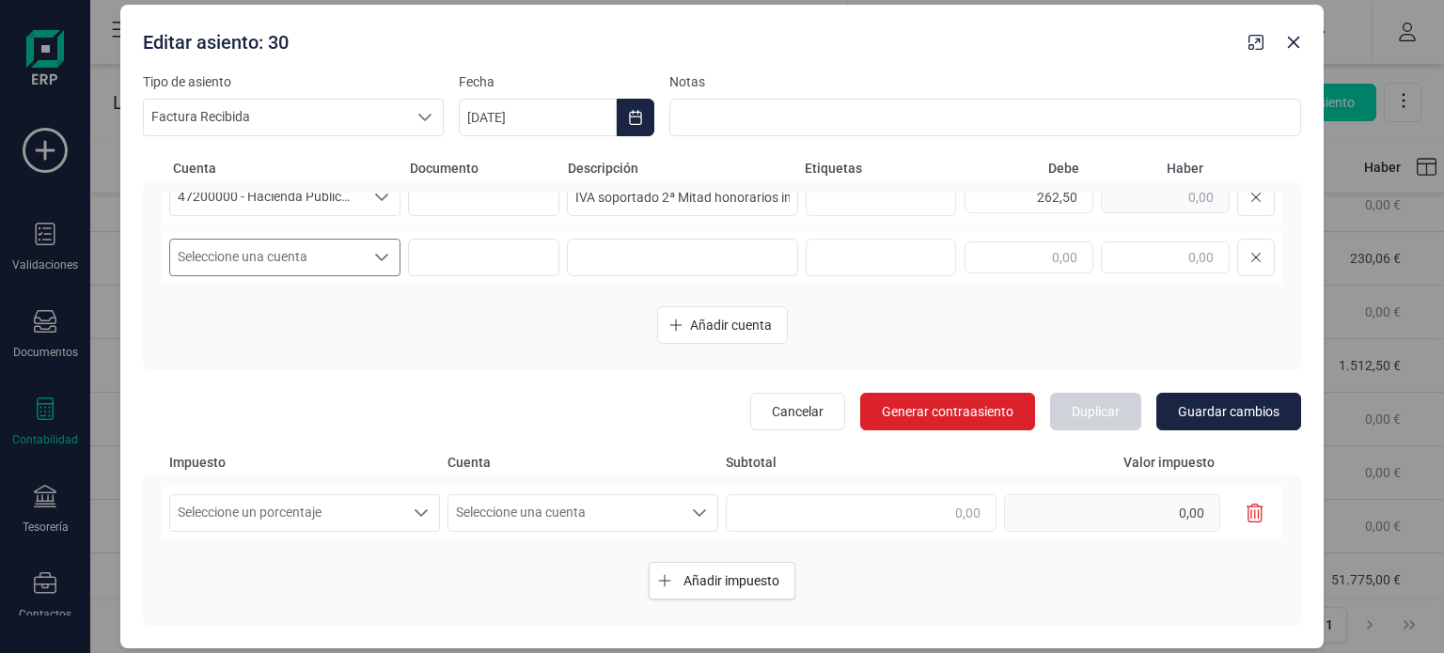
click at [350, 260] on span "Seleccione una cuenta" at bounding box center [267, 258] width 194 height 36
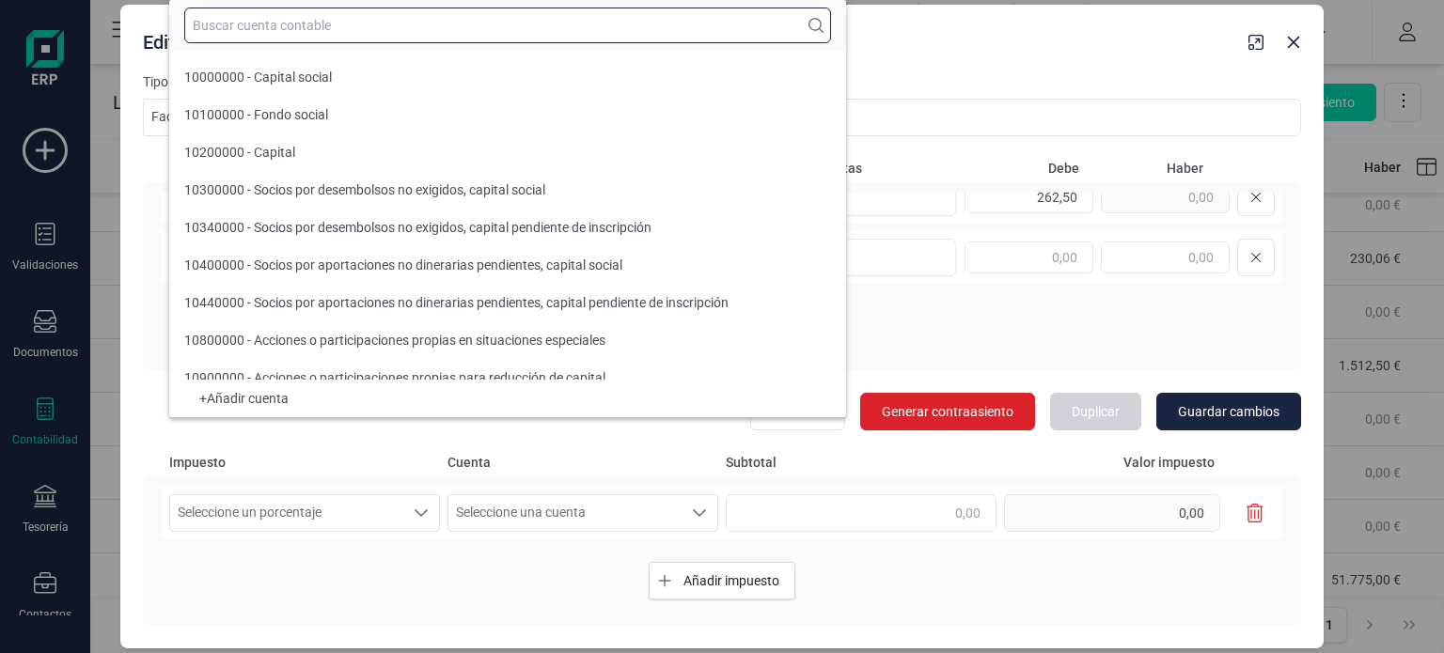
click at [353, 31] on input "text" at bounding box center [507, 26] width 647 height 36
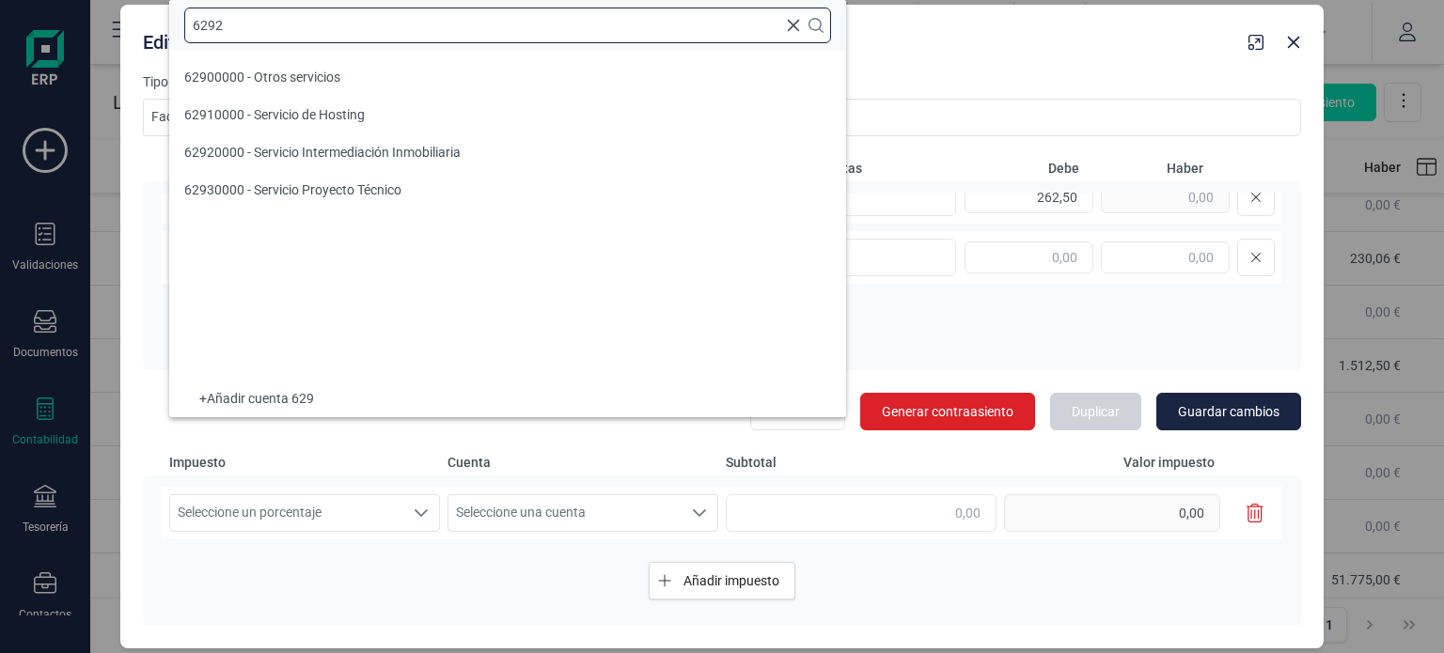
scroll to position [0, 0]
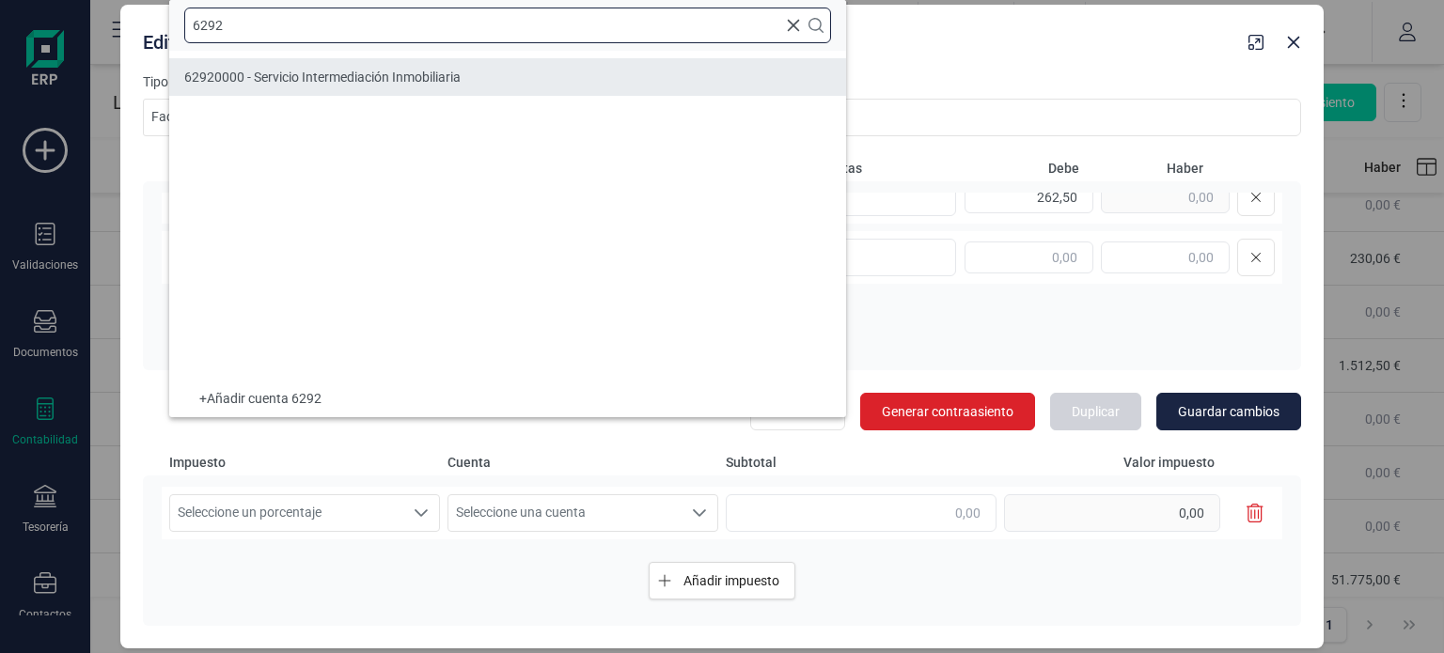
type input "6292"
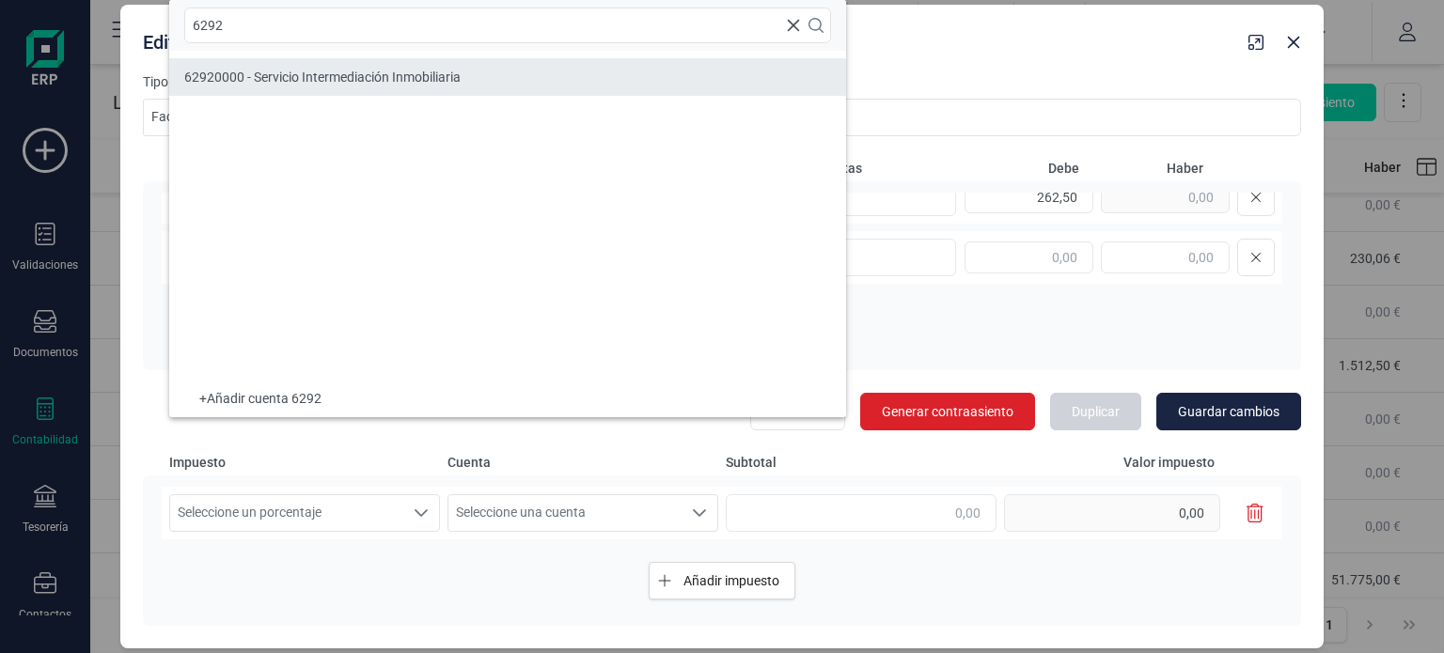
click at [384, 63] on li "62920000 - Servicio Intermediación Inmobiliaria" at bounding box center [507, 77] width 677 height 38
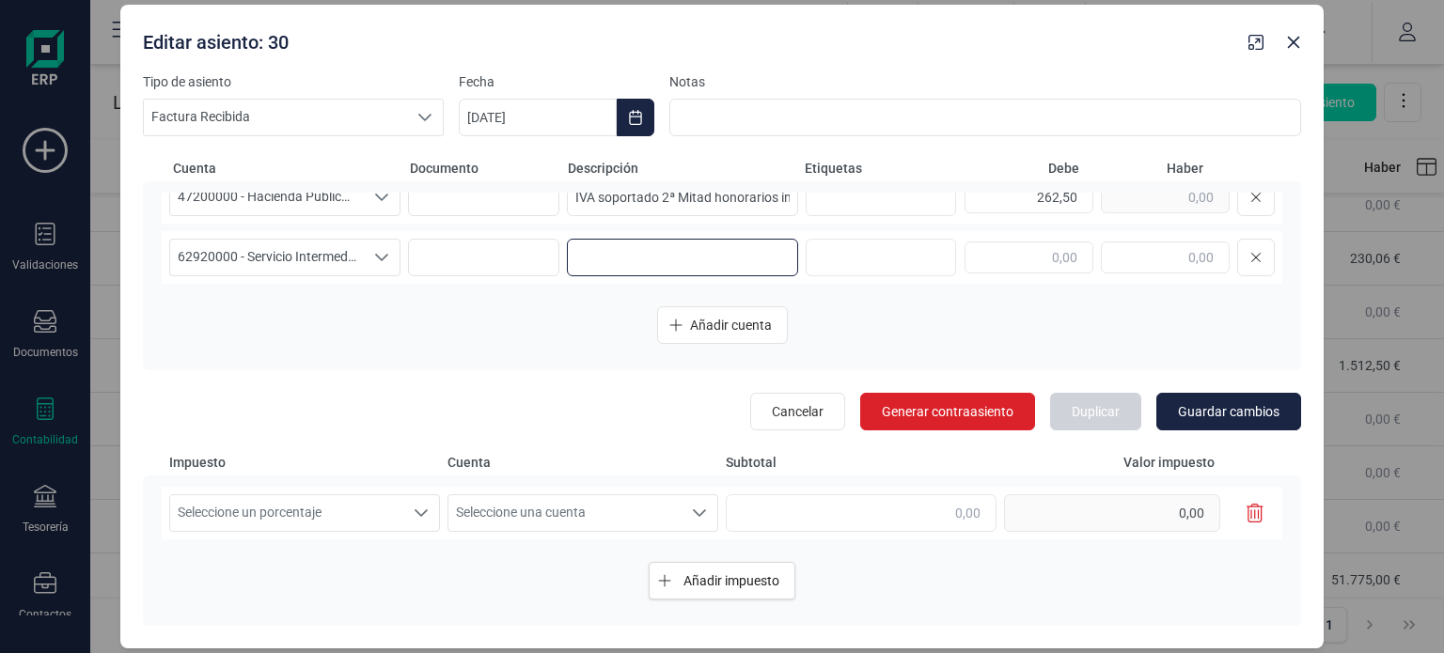
click at [608, 253] on input at bounding box center [682, 258] width 231 height 38
paste input "2ª Mitad honorarios inmobiliaria"
type input "2ª Mitad honorarios inmobiliaria"
click at [1052, 259] on input "text" at bounding box center [1029, 258] width 129 height 32
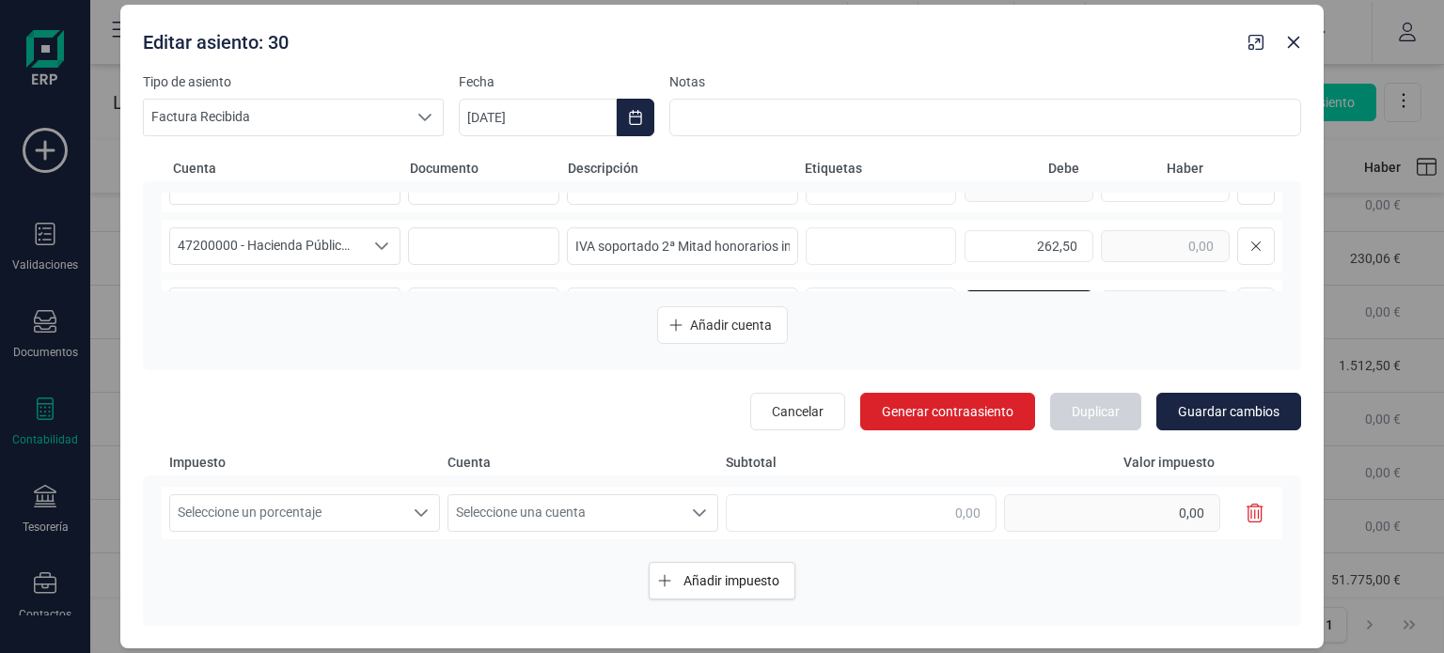
scroll to position [202, 0]
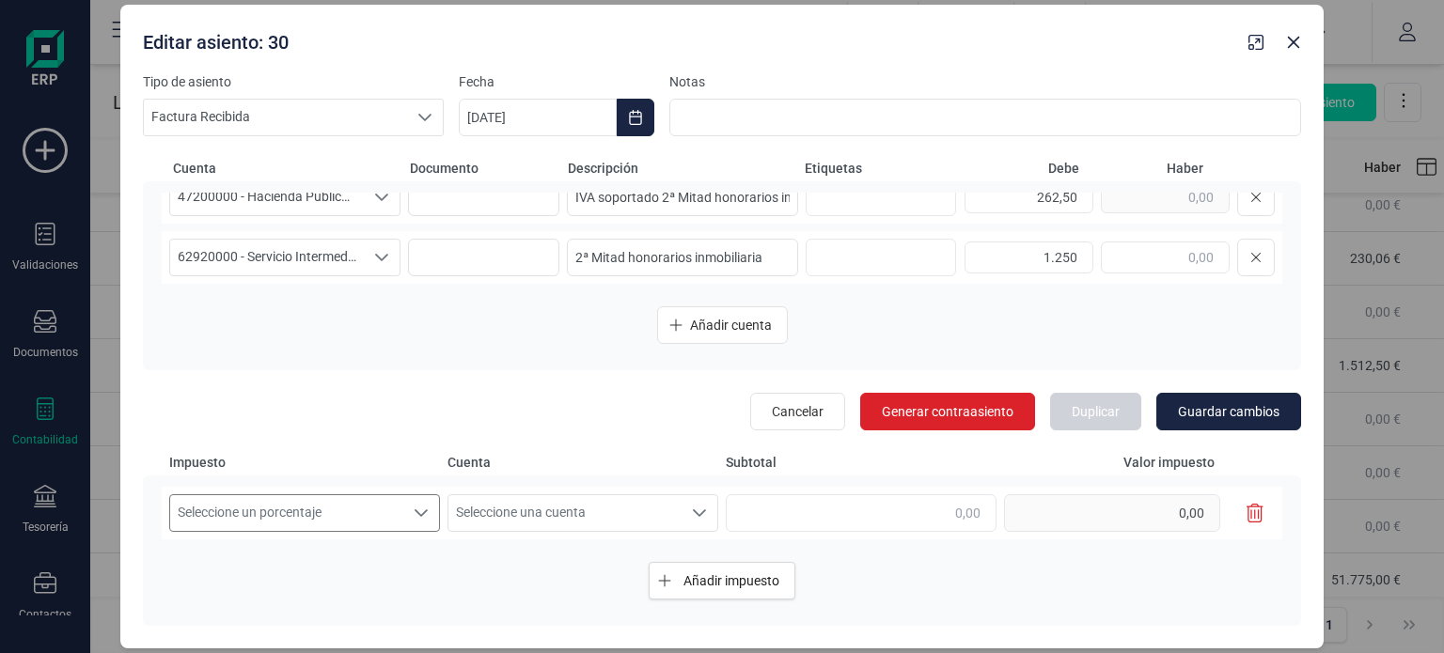
type input "1.250,00"
click at [318, 523] on span "Seleccione un porcentaje" at bounding box center [286, 514] width 233 height 36
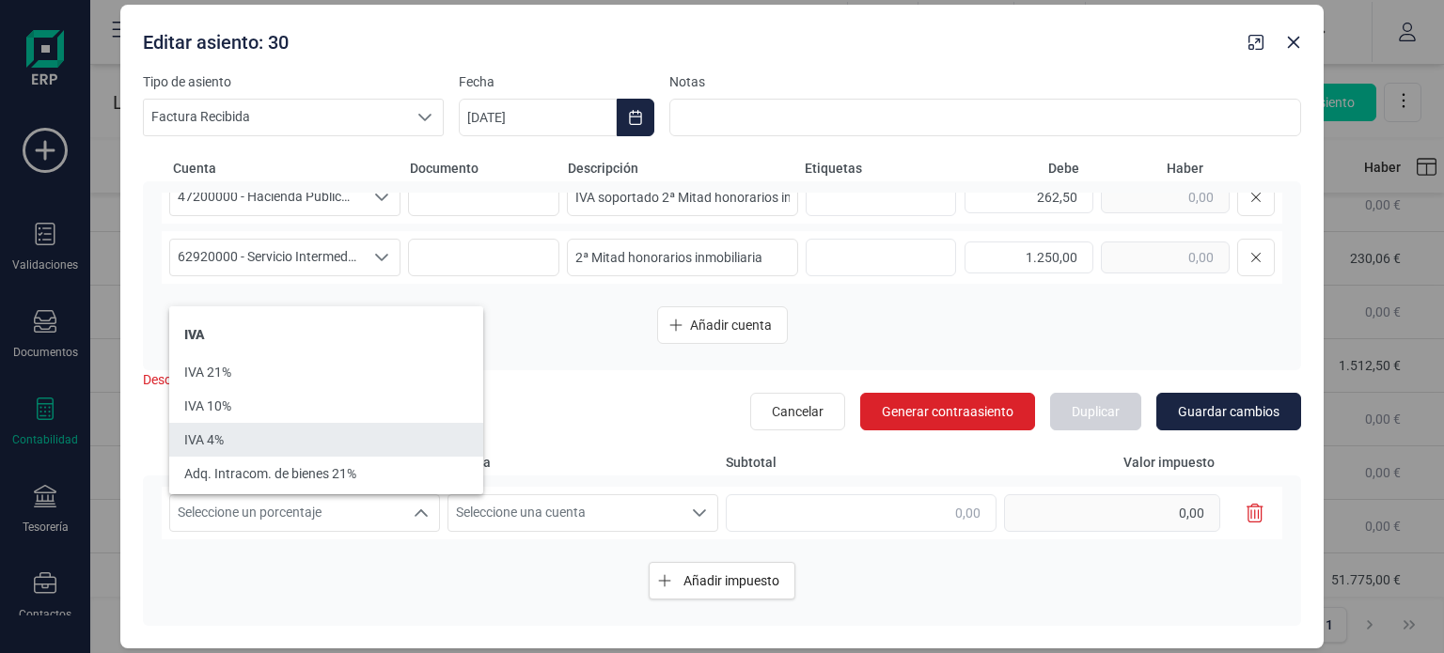
scroll to position [30, 0]
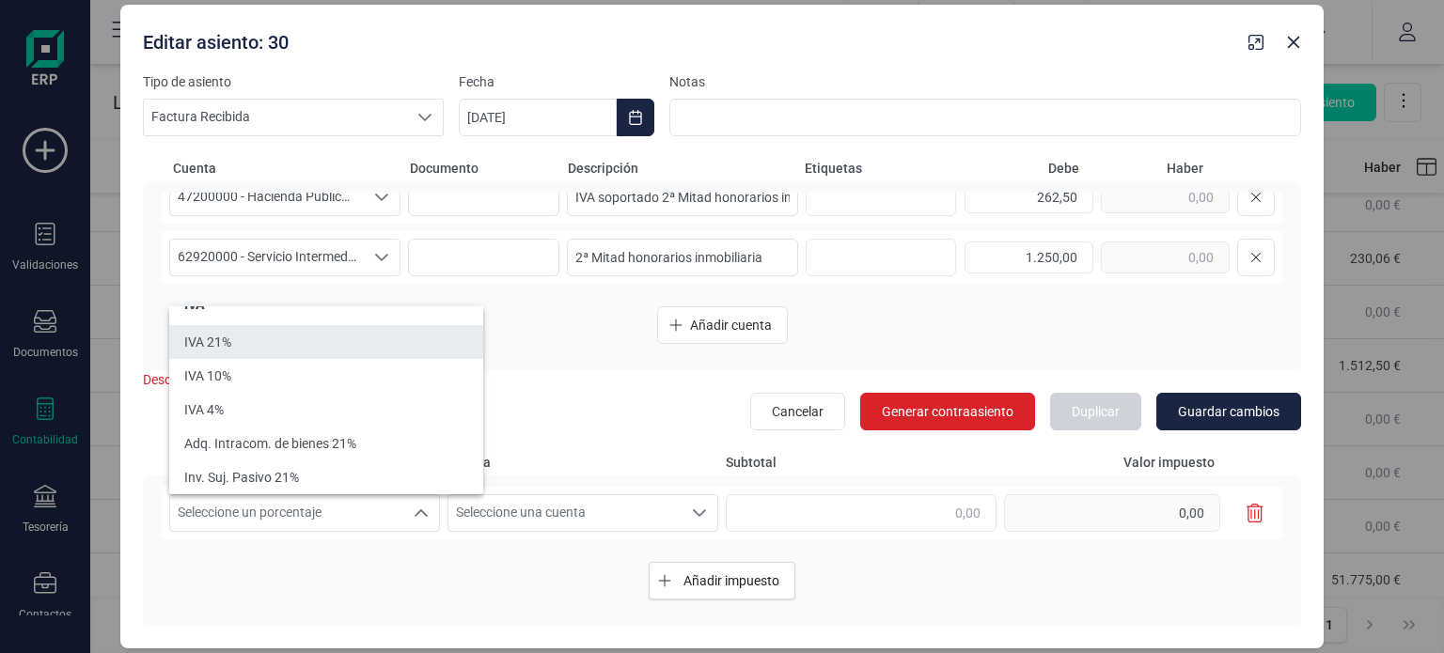
click at [260, 349] on li "IVA 21%" at bounding box center [326, 342] width 314 height 34
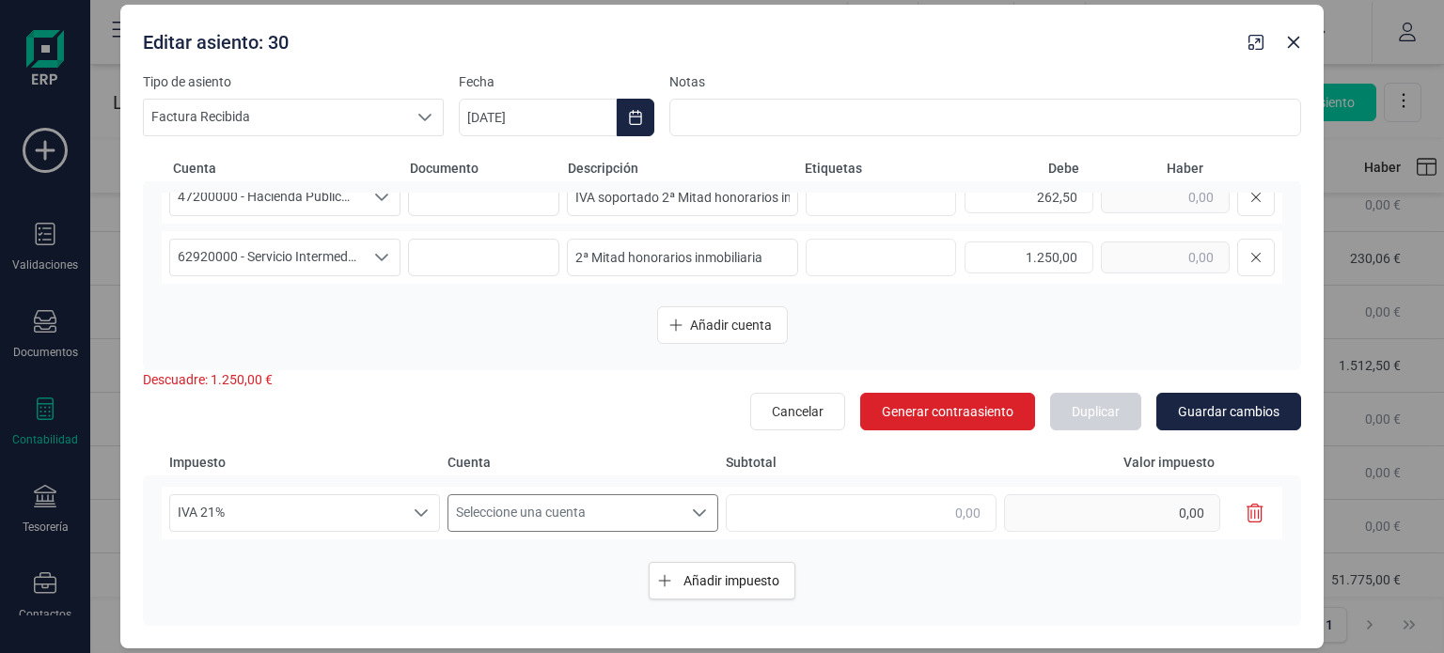
click at [662, 510] on span "Seleccione una cuenta" at bounding box center [565, 514] width 233 height 36
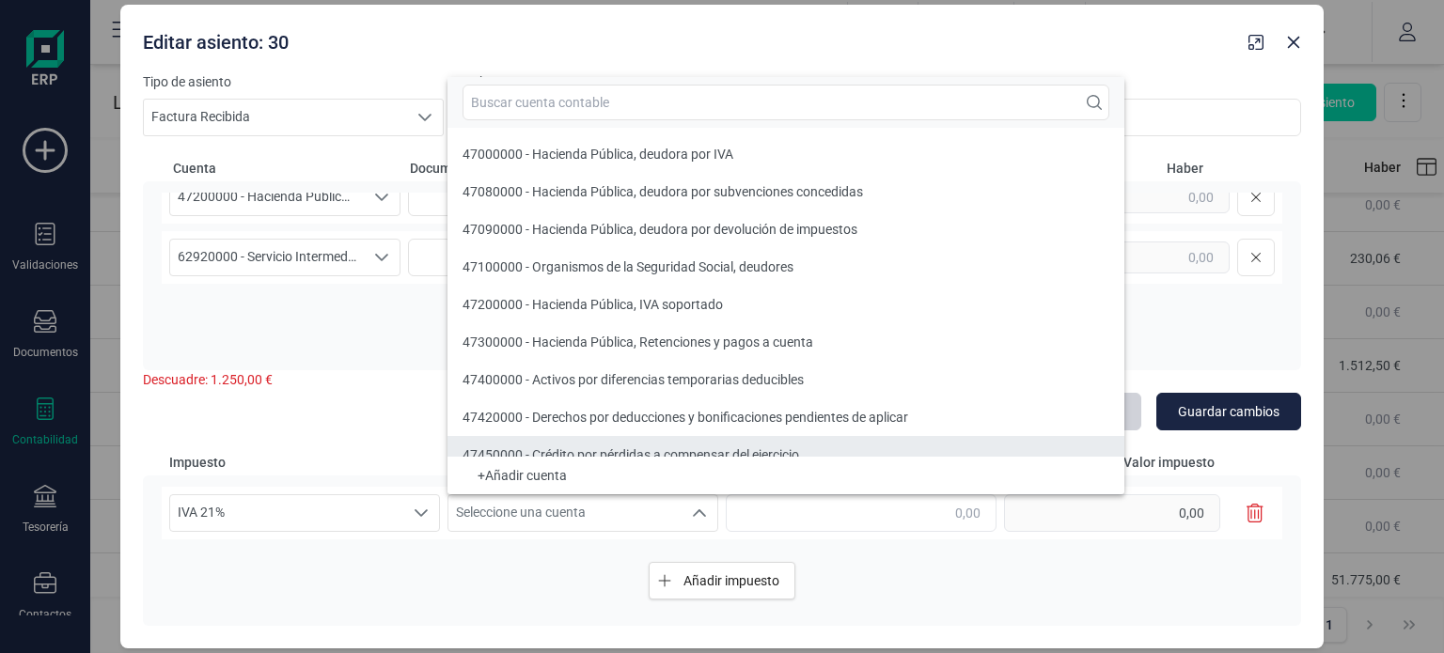
scroll to position [17, 0]
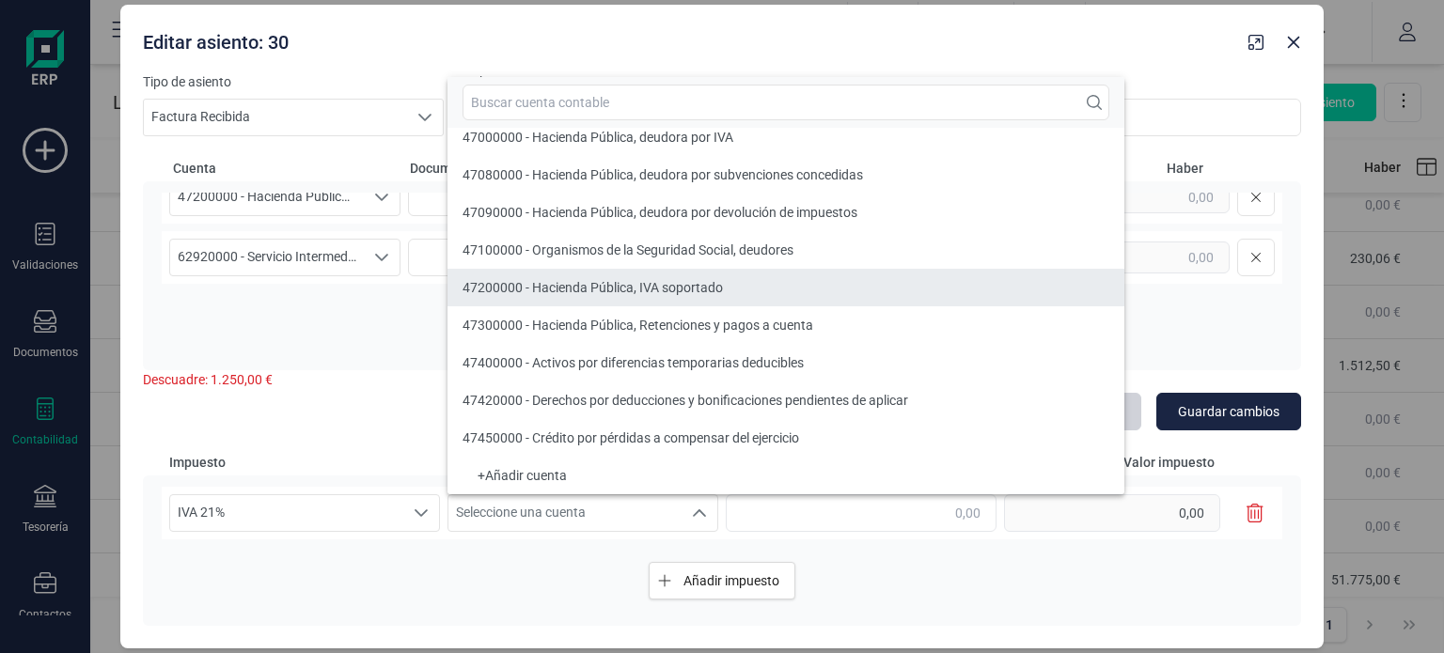
click at [700, 295] on div "47200000 - Hacienda Pública, IVA soportado" at bounding box center [593, 287] width 260 height 19
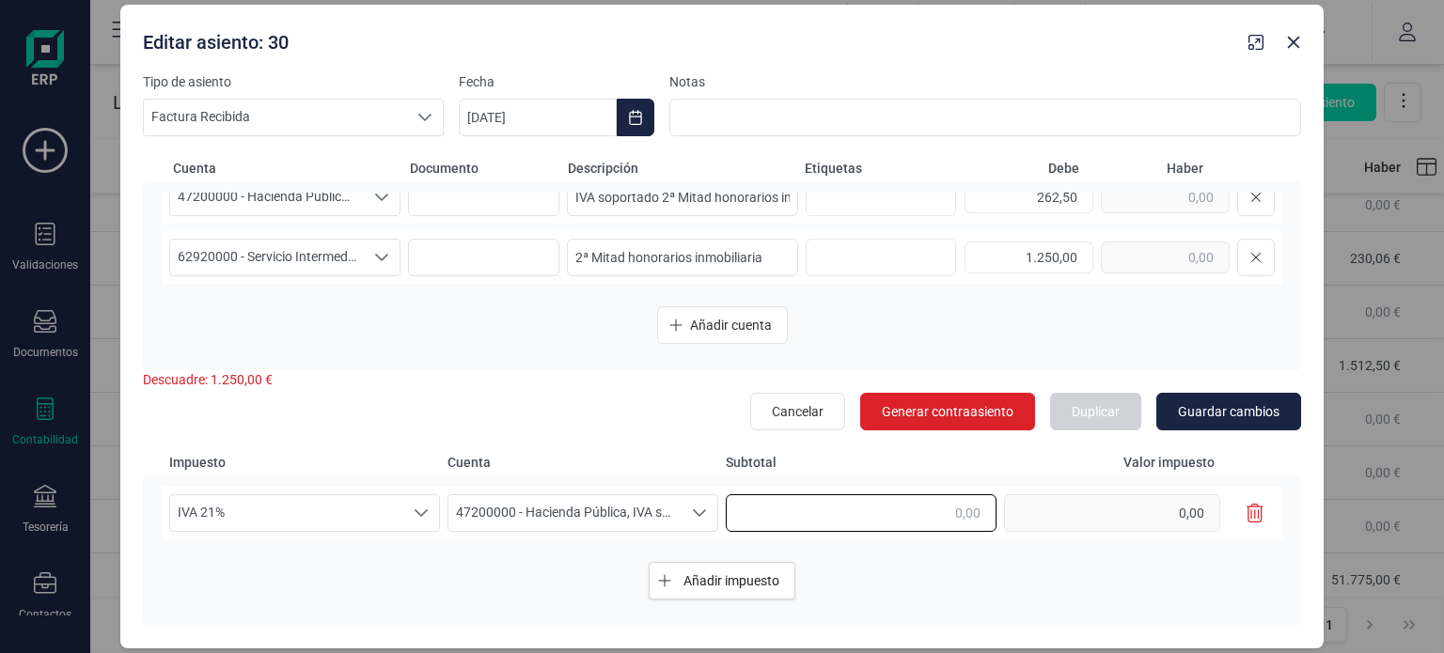
drag, startPoint x: 949, startPoint y: 509, endPoint x: 1003, endPoint y: 520, distance: 55.7
click at [1003, 520] on div "IVA 21% IVA 21% IVA 21% 47200000 - Hacienda Pública, IVA soportado 47200000 - H…" at bounding box center [722, 513] width 1121 height 53
type input "1.250,00"
type input "262,50"
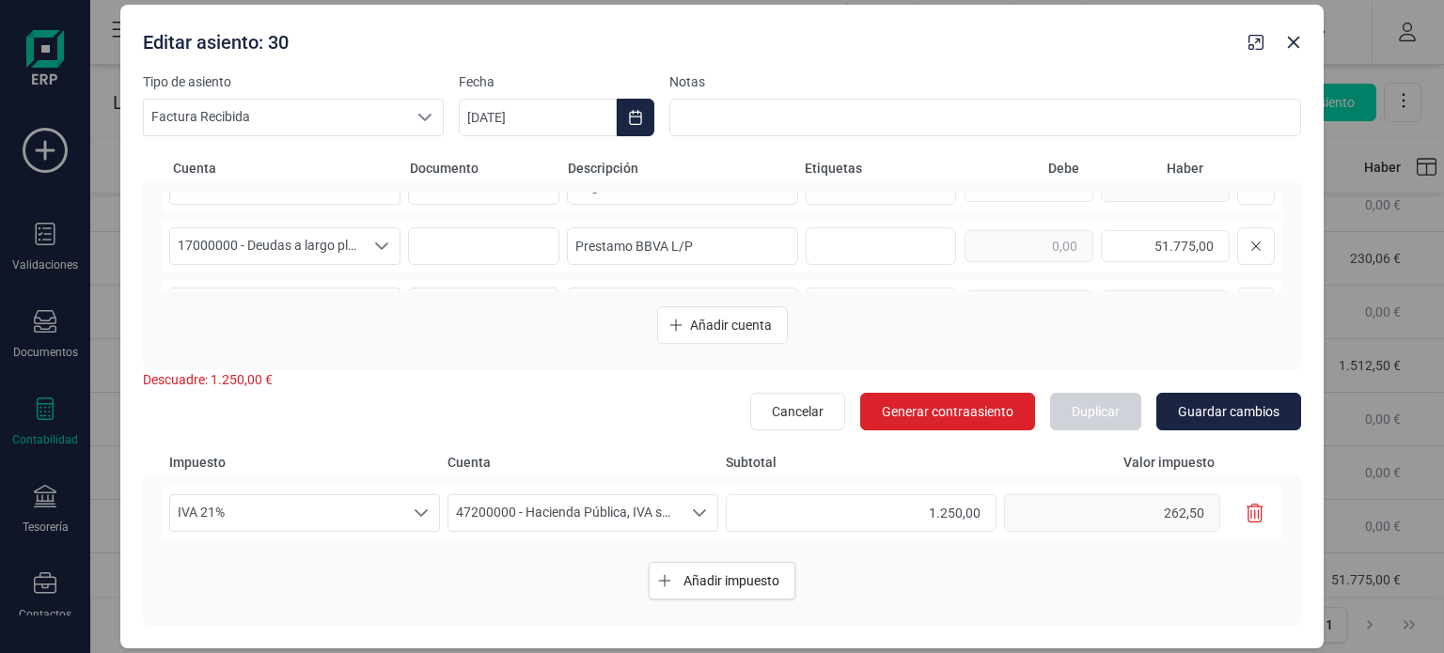
scroll to position [97, 0]
drag, startPoint x: 1151, startPoint y: 243, endPoint x: 1214, endPoint y: 249, distance: 63.3
click at [1214, 249] on input "51.775,00" at bounding box center [1165, 243] width 129 height 32
click at [1181, 247] on input "53.000,00" at bounding box center [1165, 243] width 129 height 32
drag, startPoint x: 1154, startPoint y: 239, endPoint x: 1216, endPoint y: 248, distance: 62.8
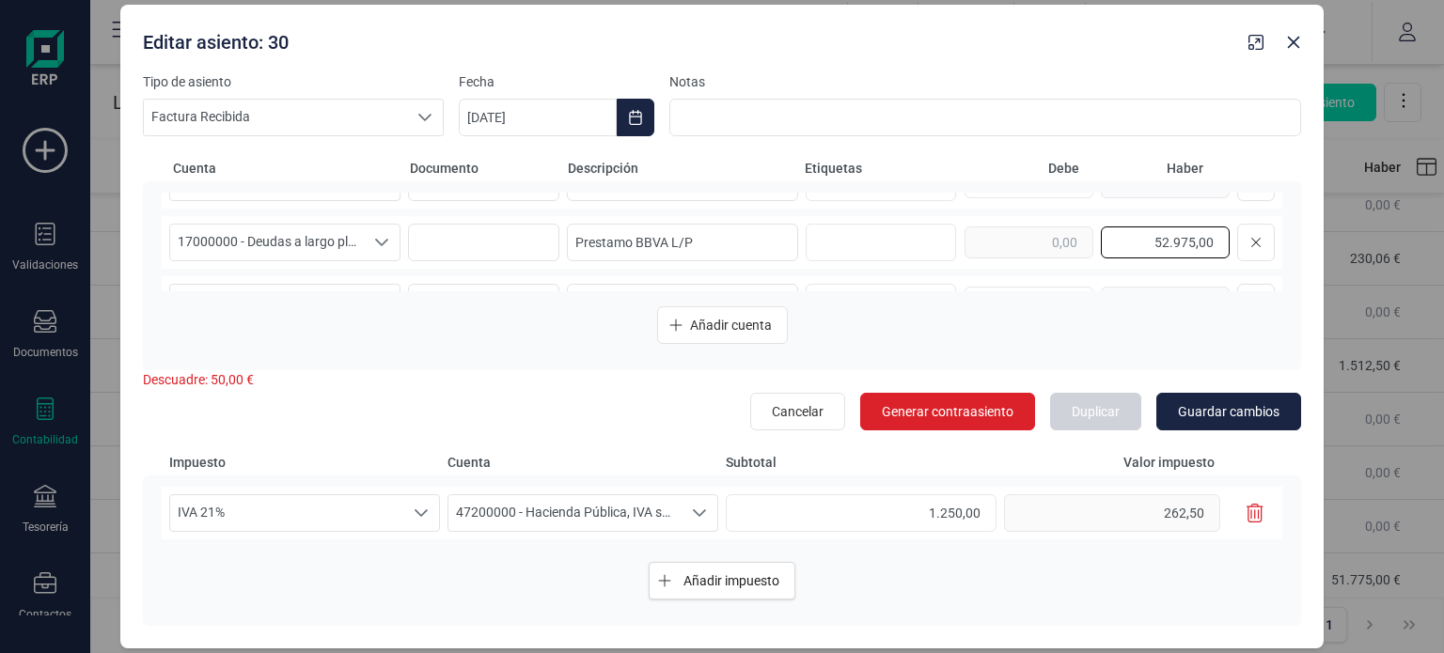
click at [1216, 248] on div "52.975,00" at bounding box center [1120, 243] width 310 height 38
type input "2"
type input "53.025,00"
click at [1246, 408] on span "Guardar cambios" at bounding box center [1229, 411] width 102 height 19
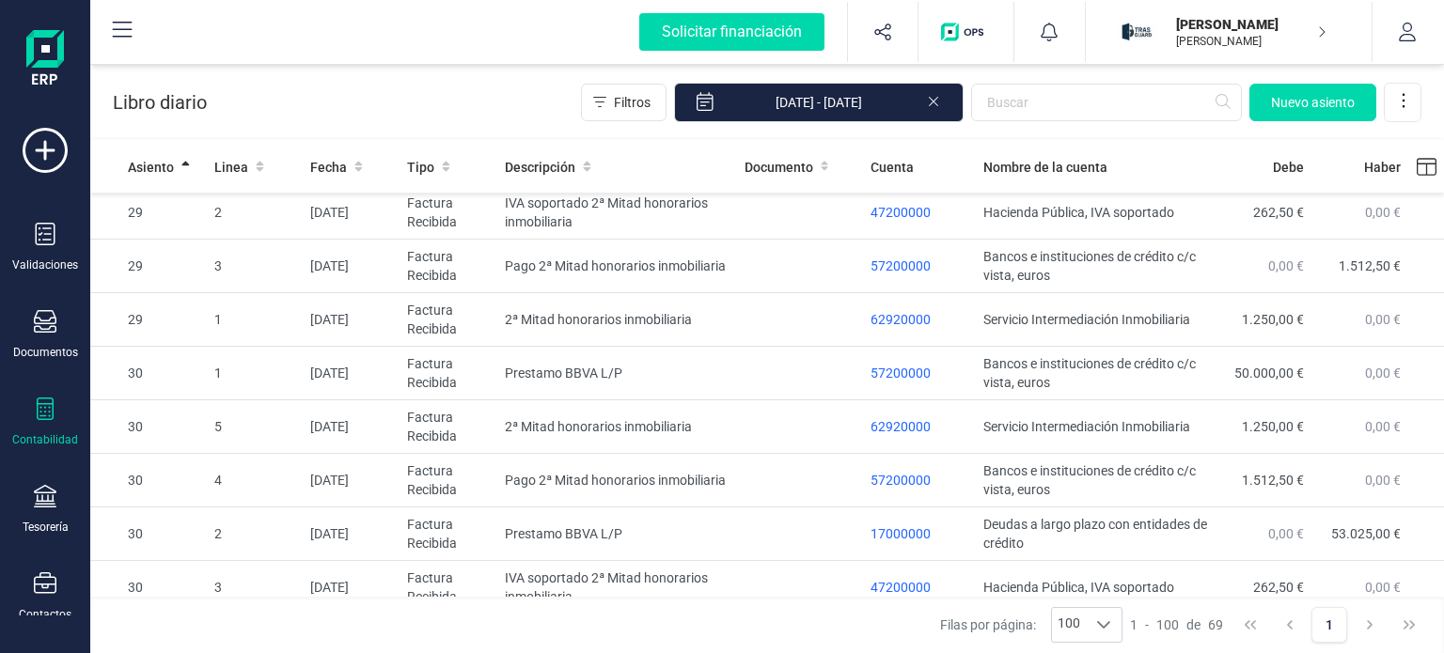
scroll to position [3223, 0]
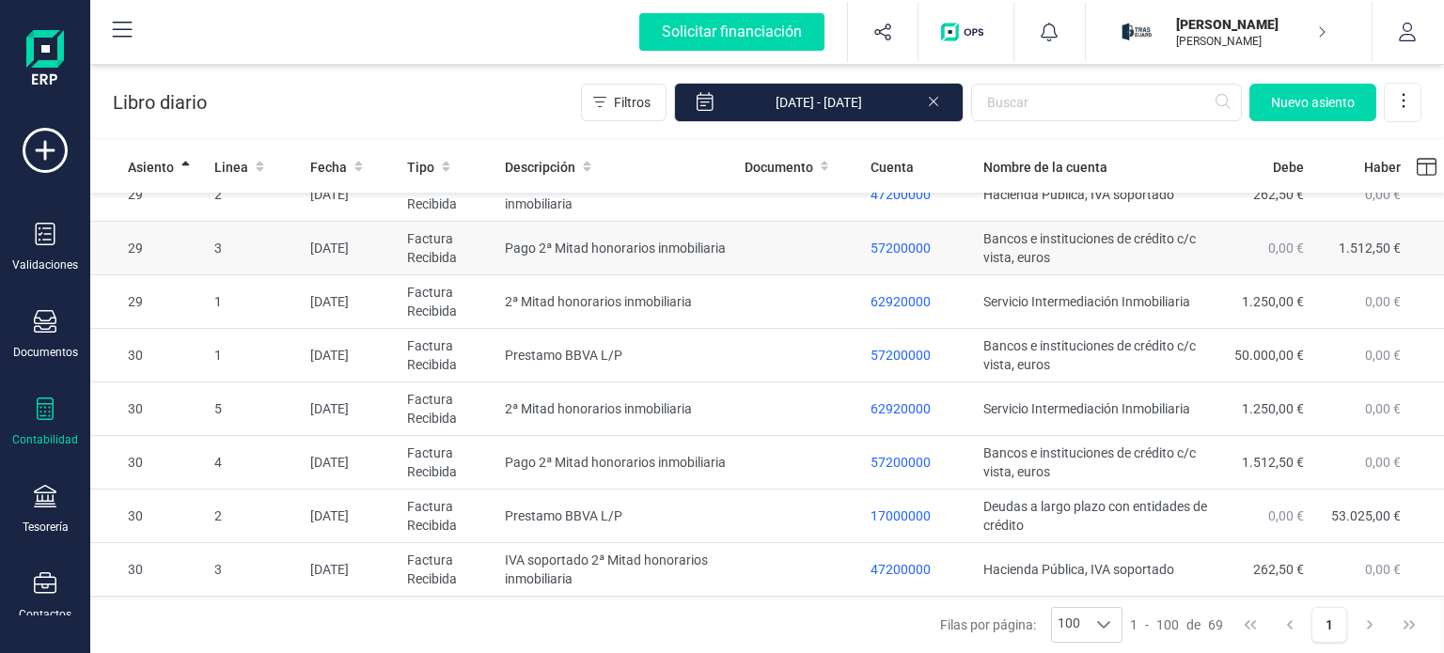
click at [713, 257] on td "Pago 2ª Mitad honorarios inmobiliaria" at bounding box center [616, 249] width 239 height 54
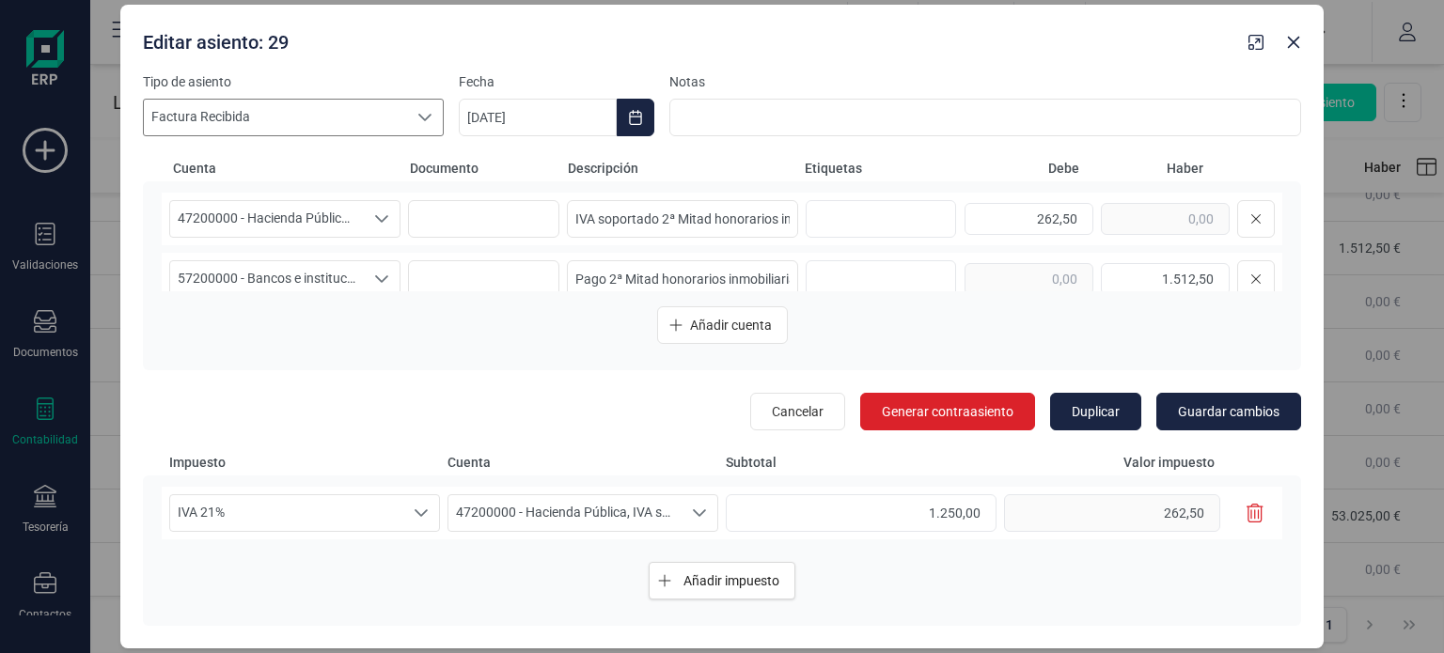
click at [409, 126] on div at bounding box center [425, 118] width 36 height 36
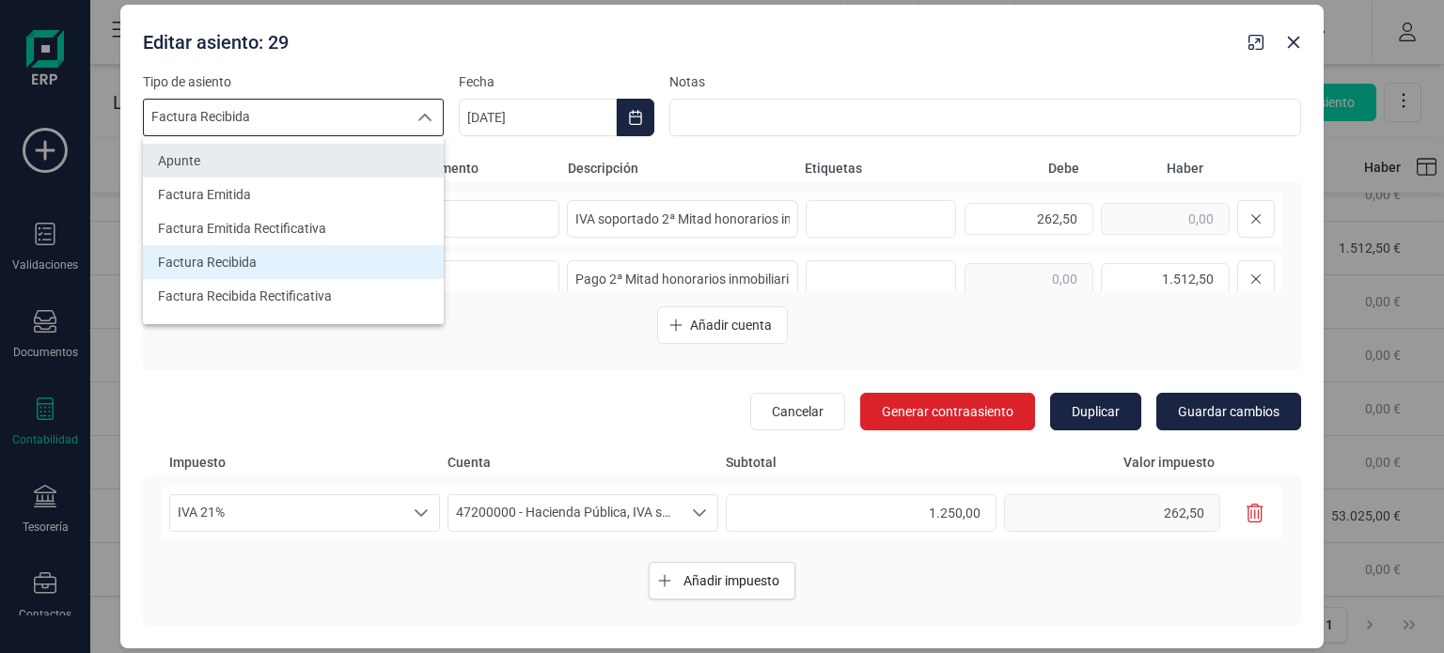
click at [350, 171] on li "Apunte" at bounding box center [293, 161] width 301 height 34
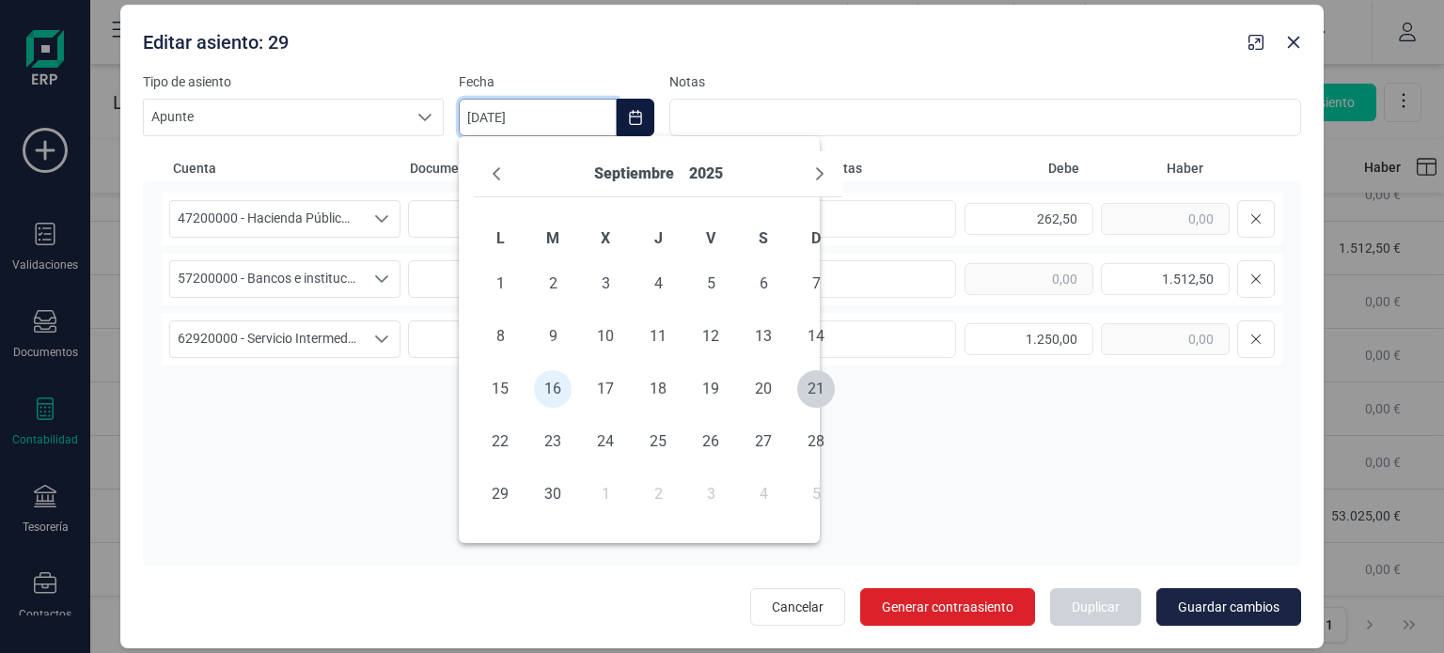
click at [478, 118] on input "[DATE]" at bounding box center [538, 118] width 158 height 38
click at [500, 386] on span "15" at bounding box center [500, 389] width 38 height 38
type input "[DATE]"
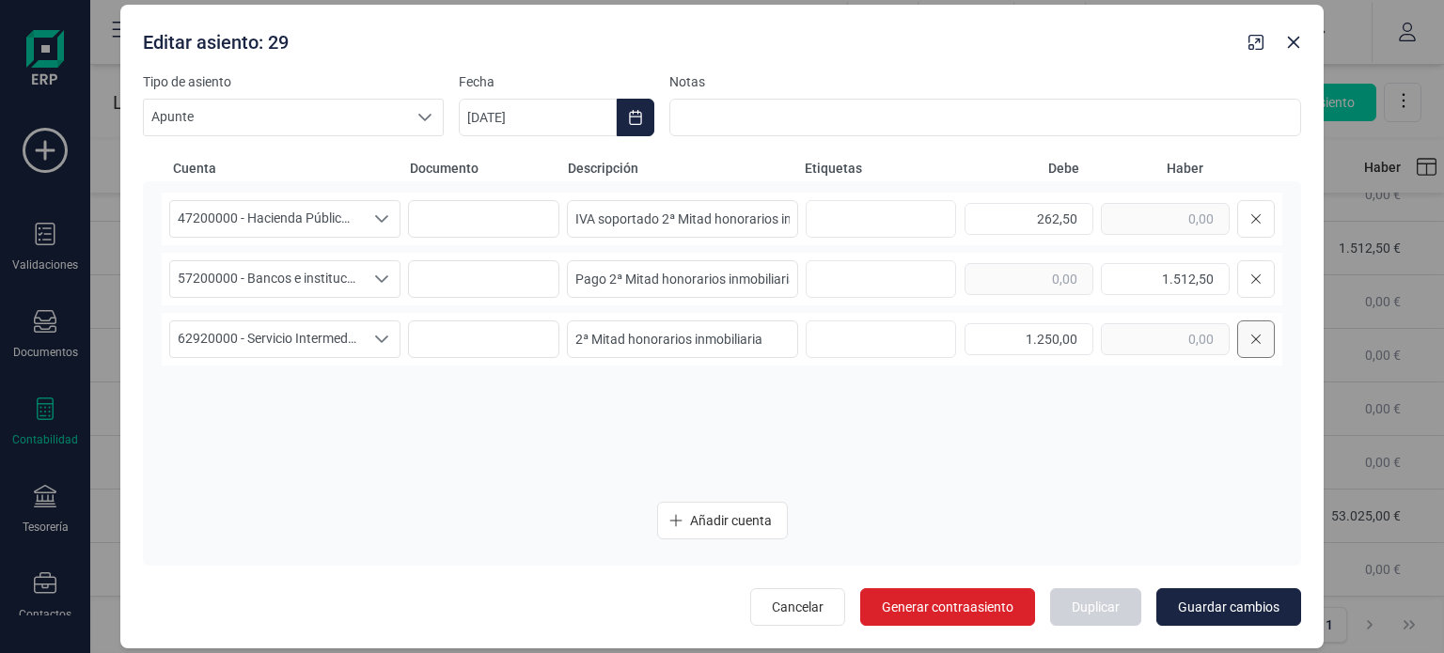
click at [1263, 343] on button at bounding box center [1256, 340] width 38 height 38
click at [237, 217] on span "47200000 - Hacienda Pública, IVA soportado" at bounding box center [267, 219] width 194 height 36
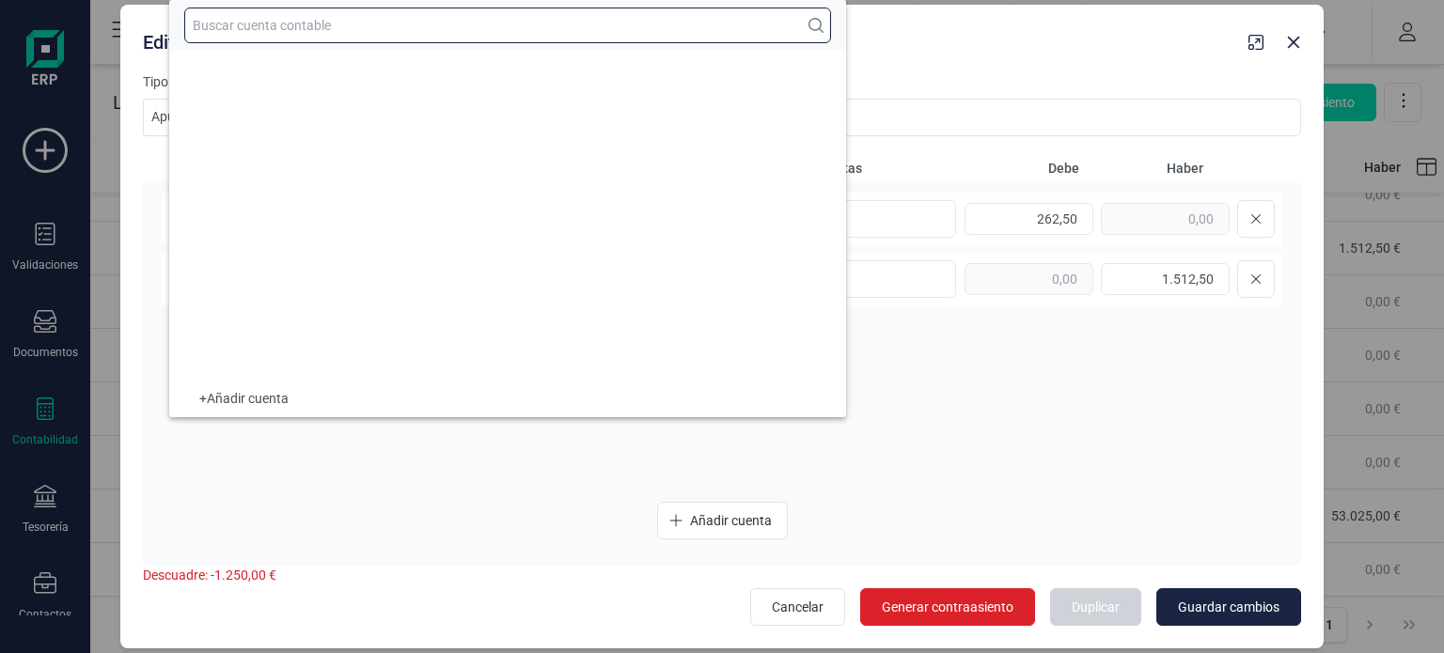
scroll to position [10050, 0]
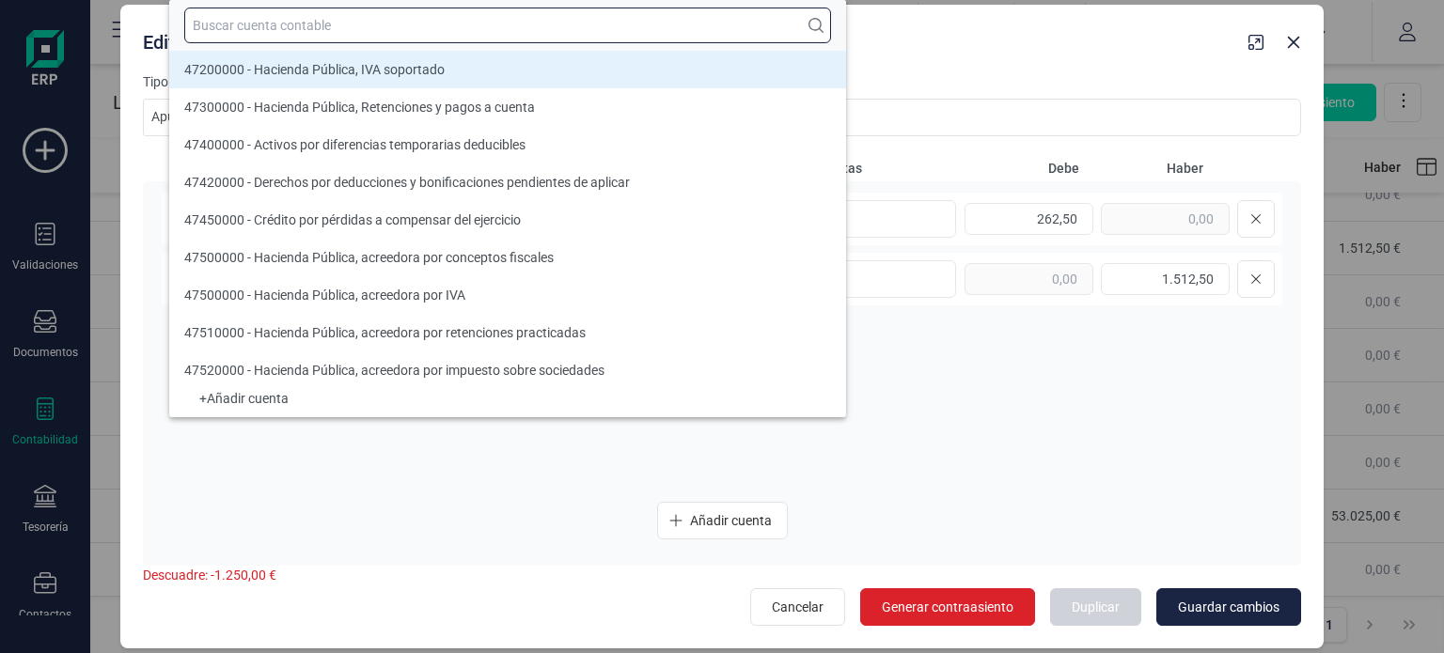
click at [312, 29] on input "text" at bounding box center [507, 26] width 647 height 36
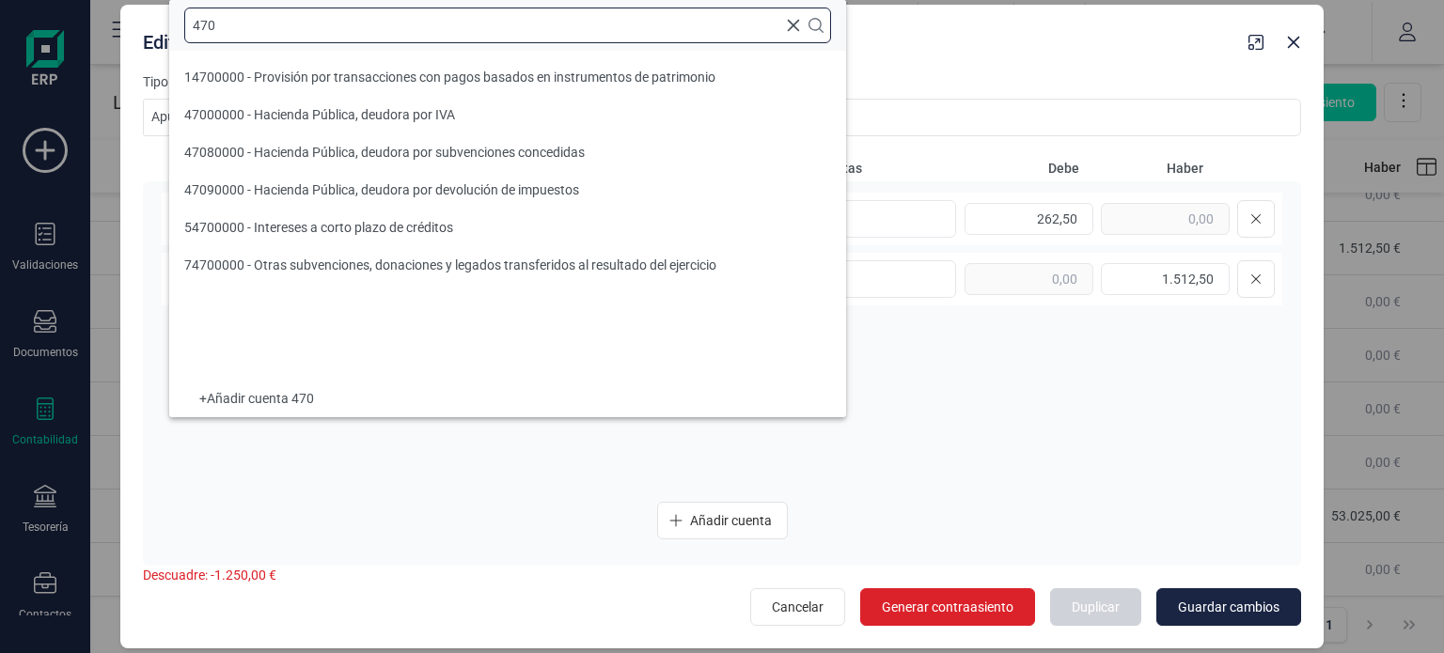
scroll to position [0, 0]
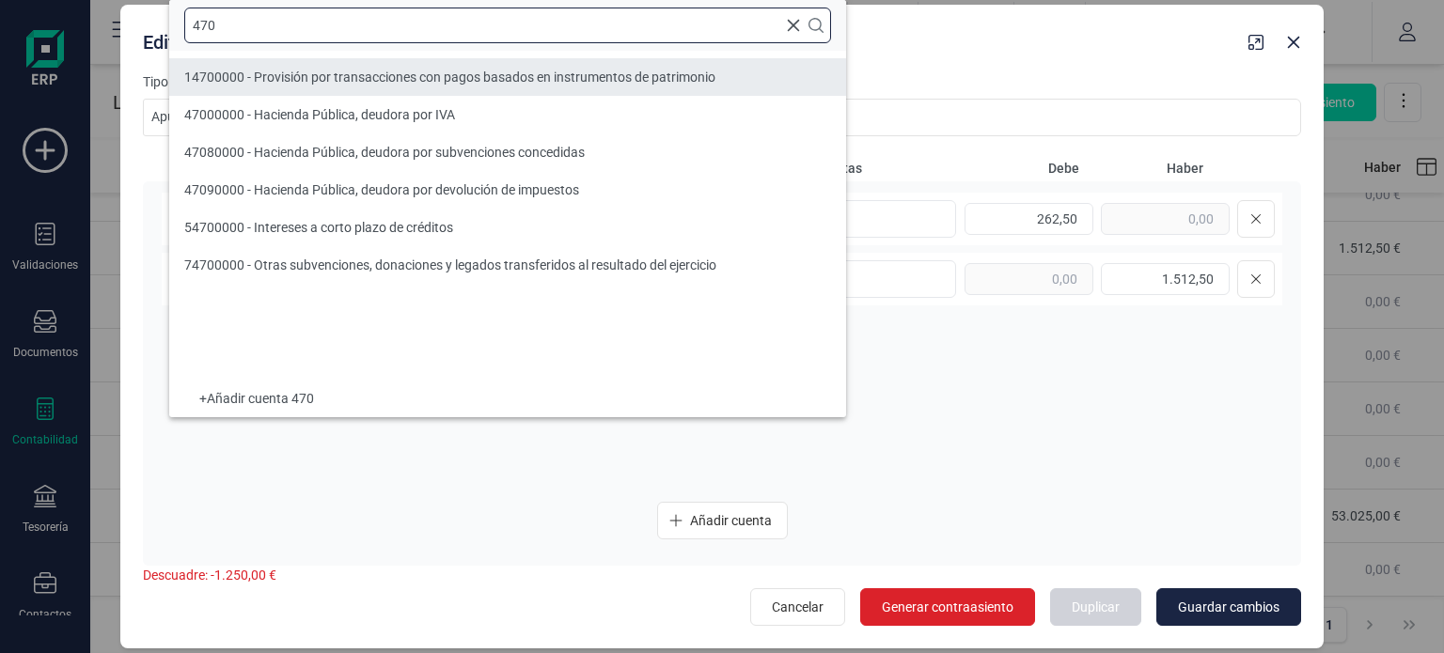
type input "470"
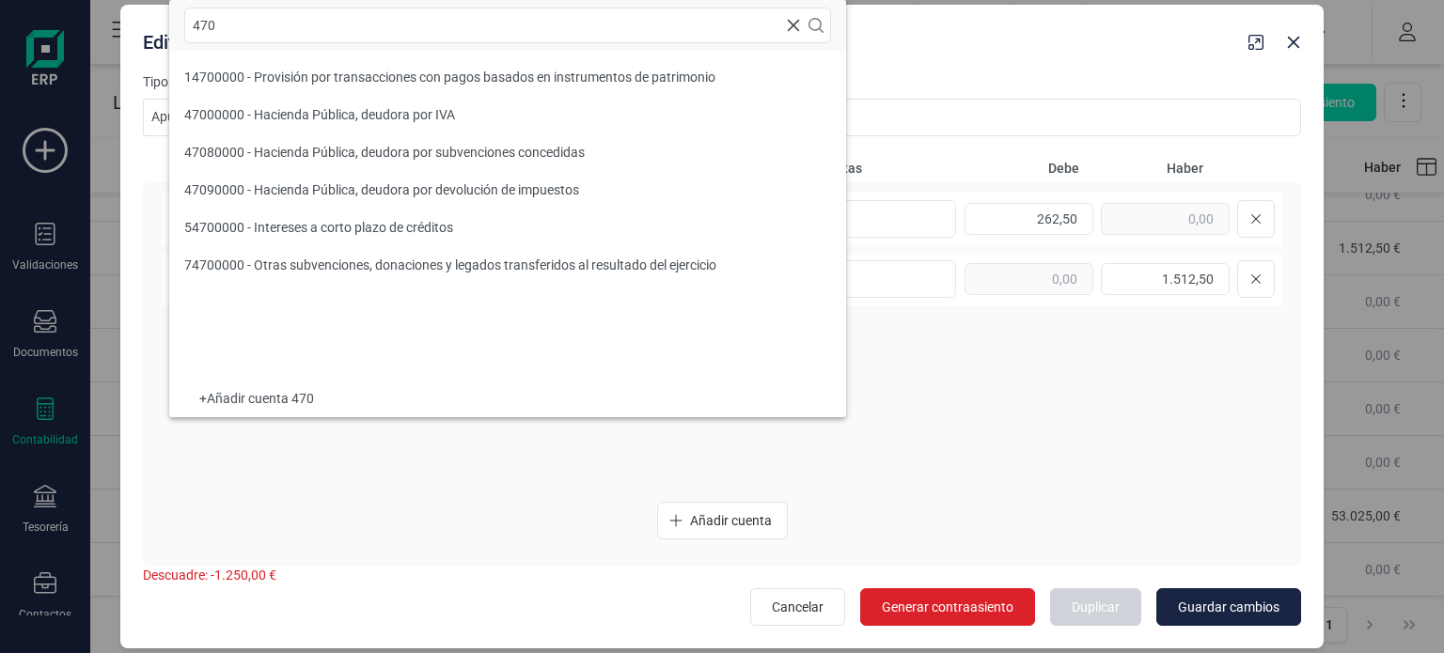
click at [899, 392] on div "47200000 - Hacienda Pública, IVA soportado Seleccione una cuenta Seleccione una…" at bounding box center [722, 340] width 1121 height 294
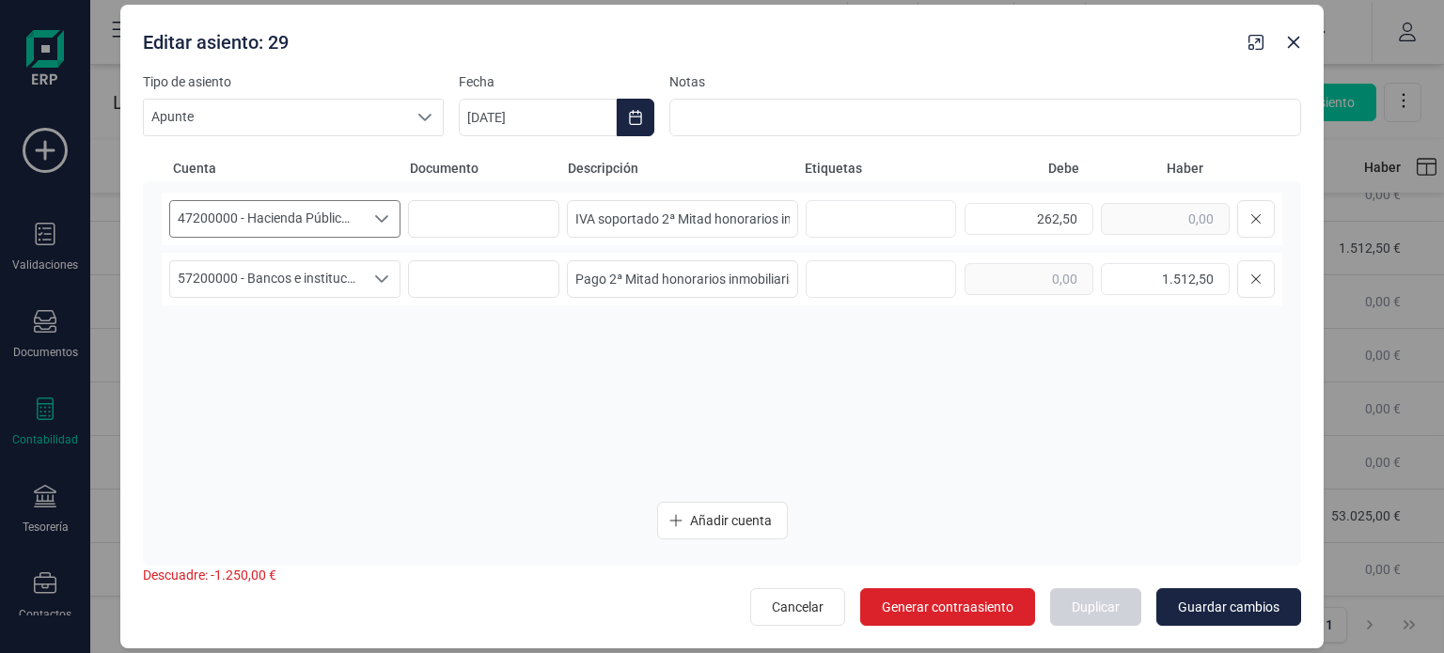
click at [374, 217] on icon "Seleccione una cuenta" at bounding box center [381, 219] width 15 height 15
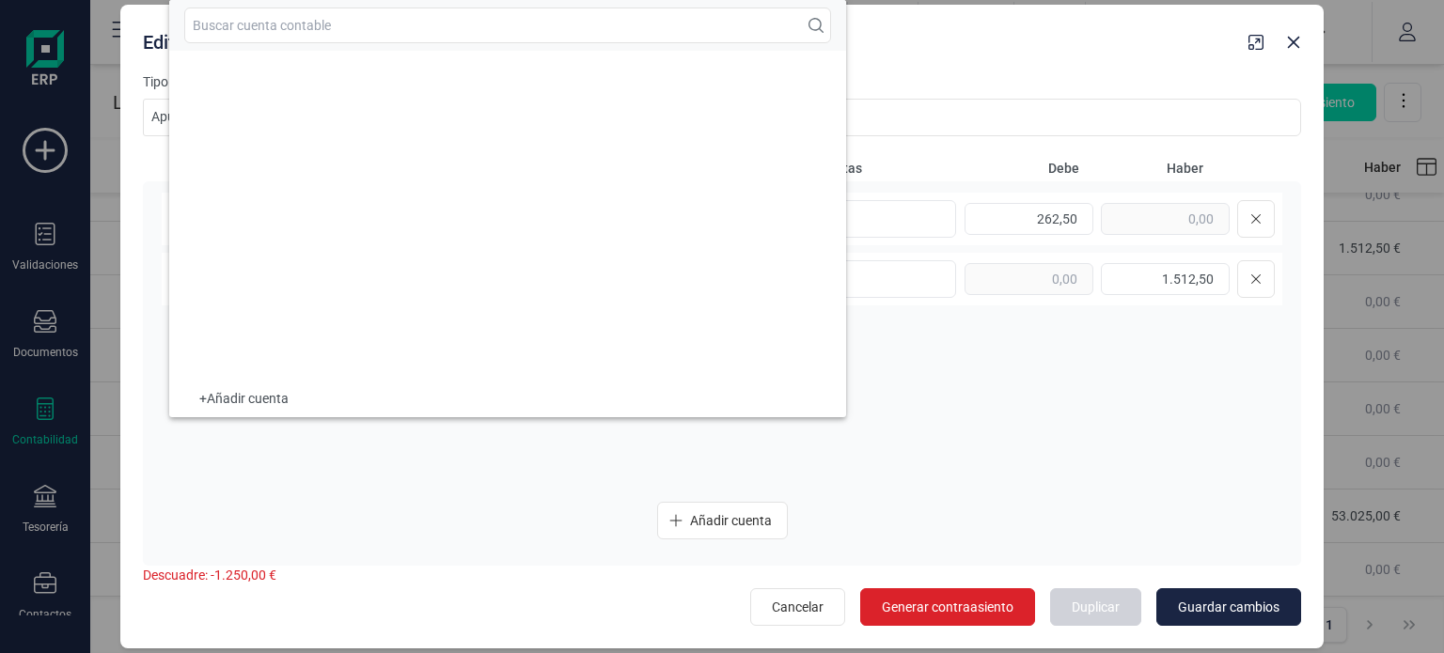
scroll to position [10050, 0]
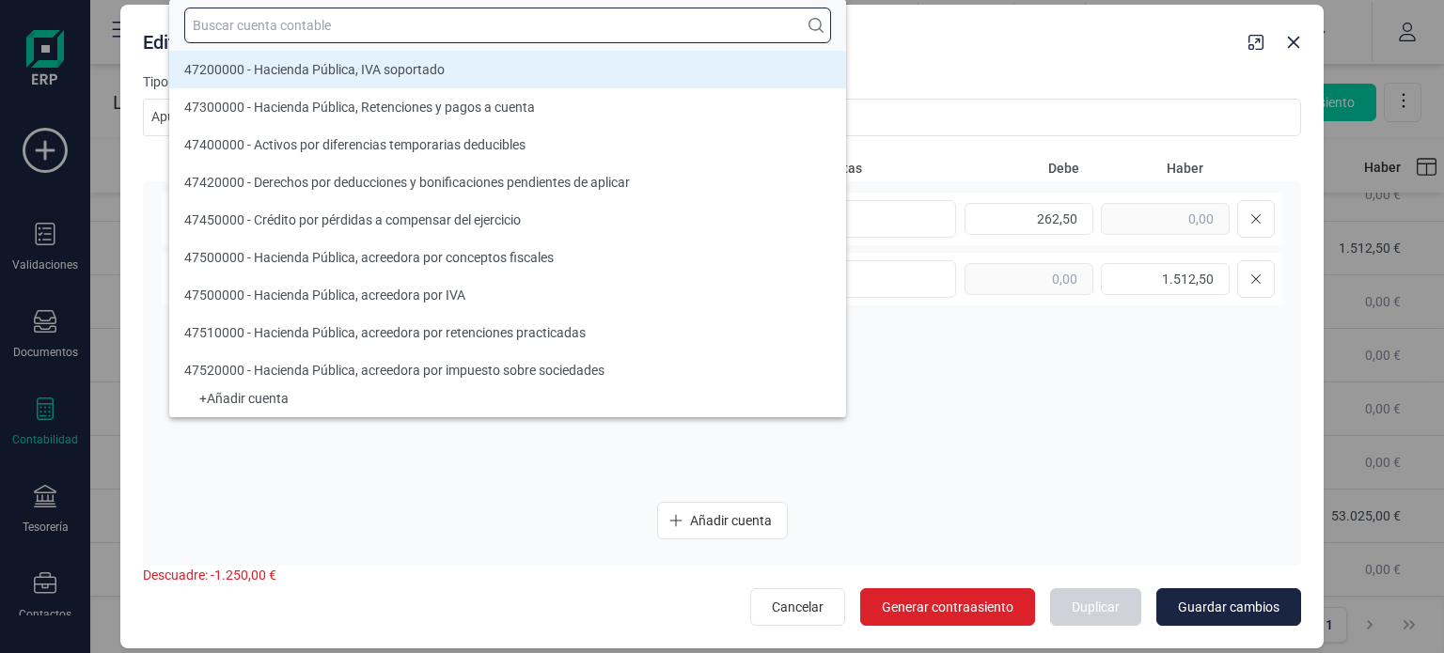
click at [325, 32] on input "text" at bounding box center [507, 26] width 647 height 36
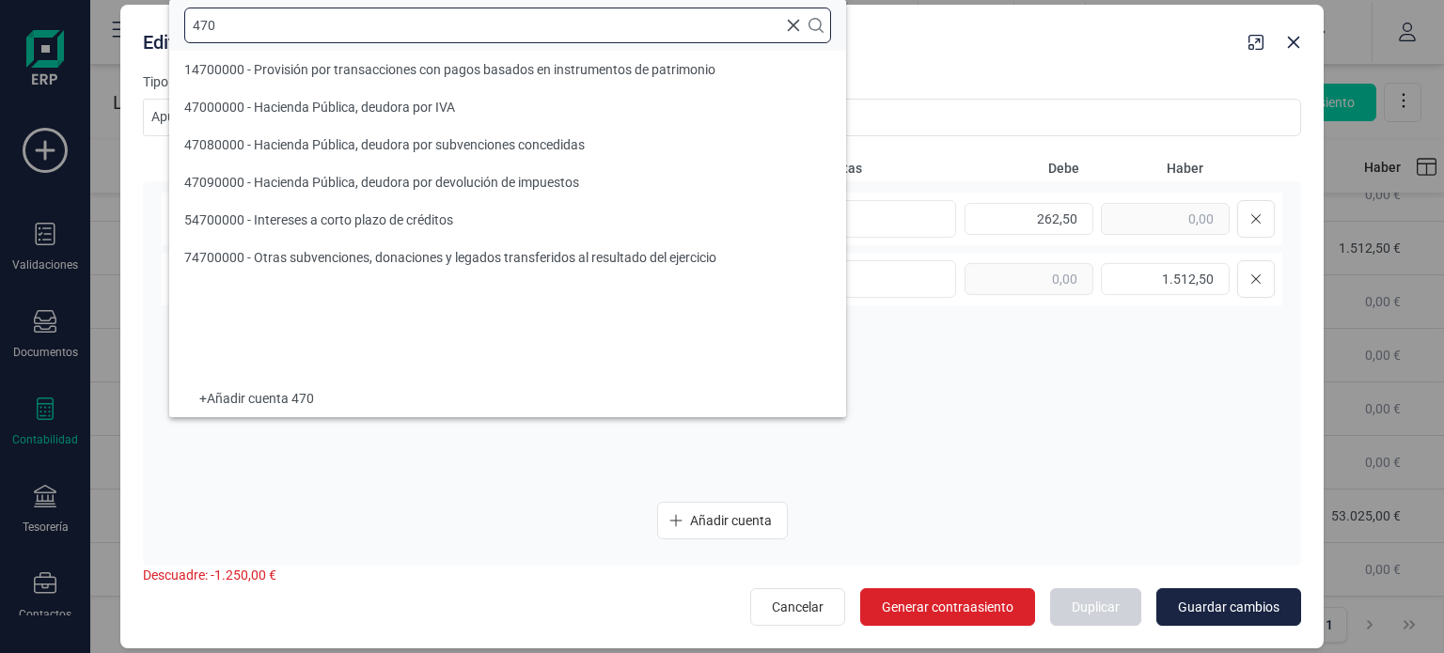
scroll to position [0, 0]
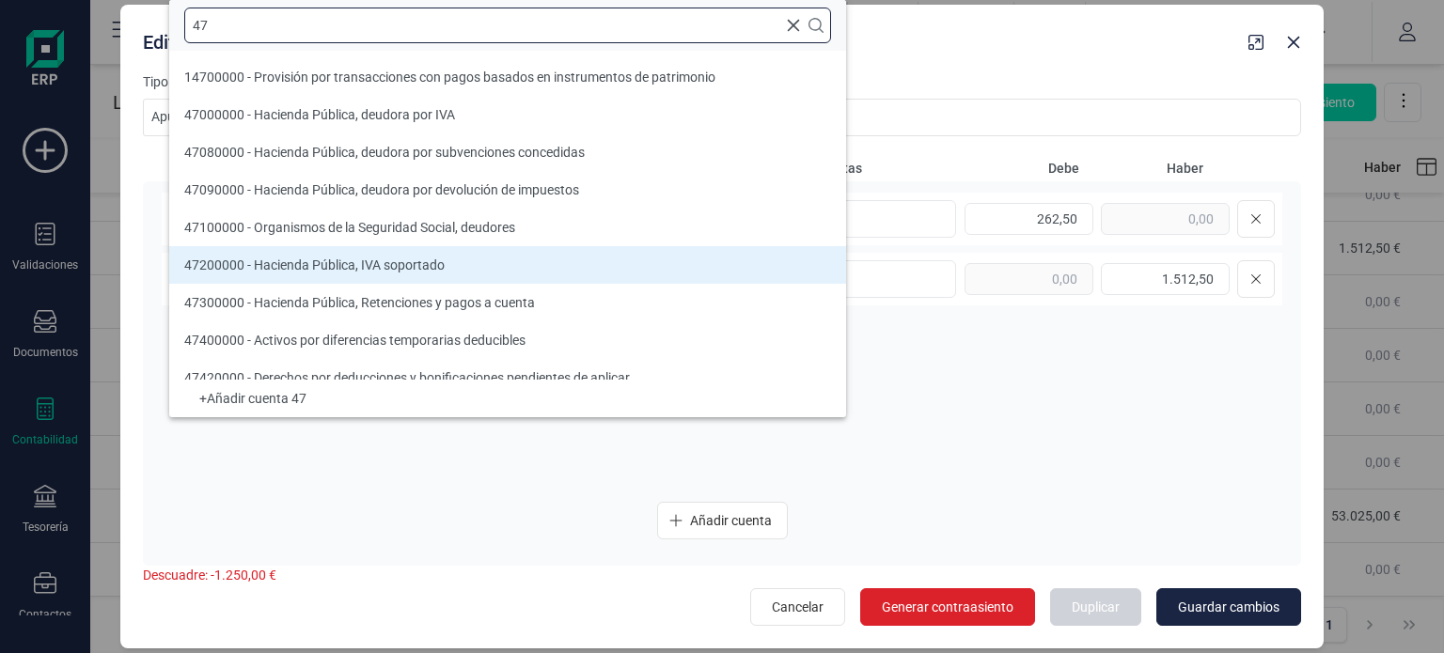
type input "4"
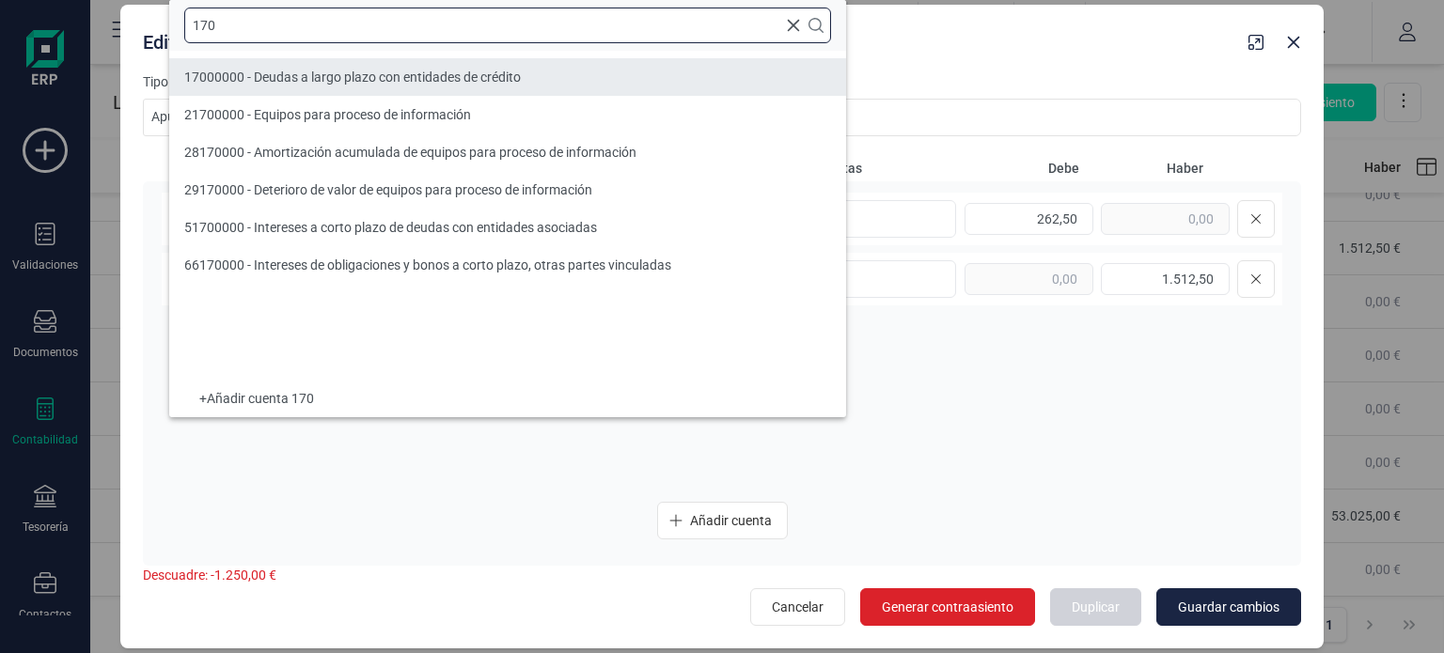
type input "170"
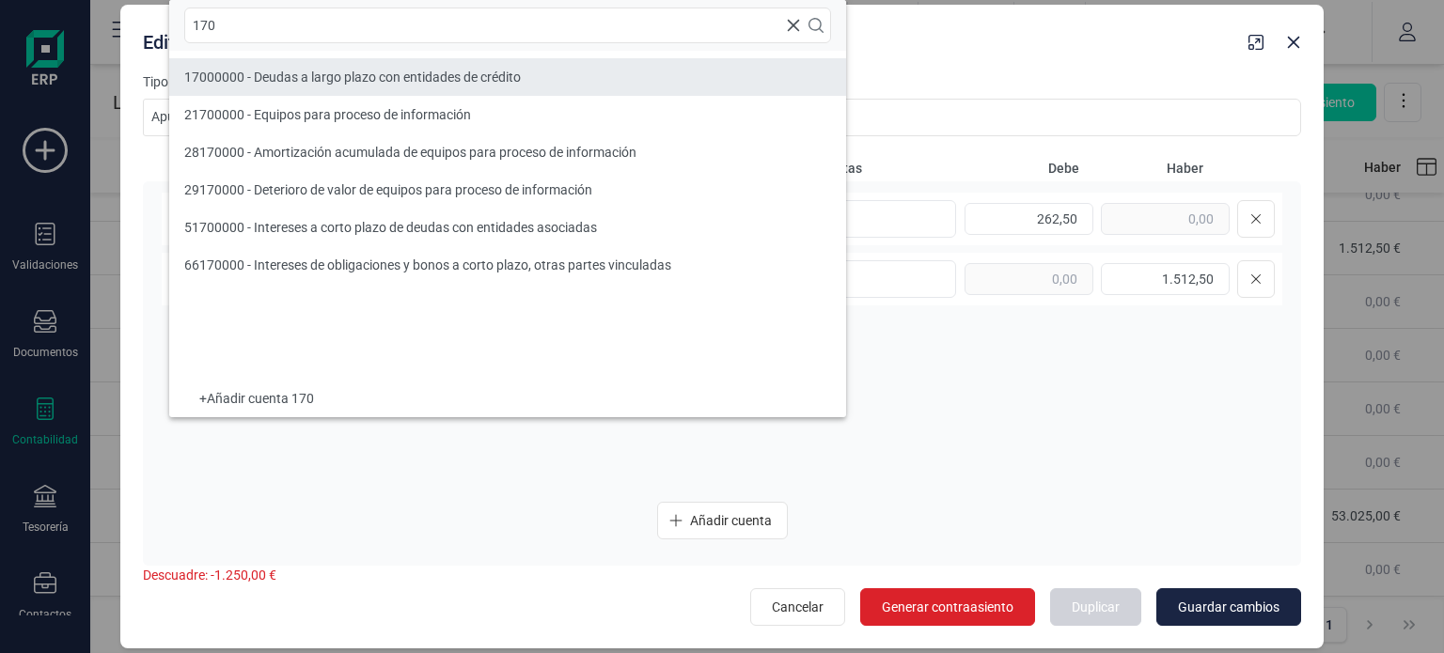
click at [354, 71] on span "17000000 - Deudas a largo plazo con entidades de crédito" at bounding box center [352, 77] width 337 height 15
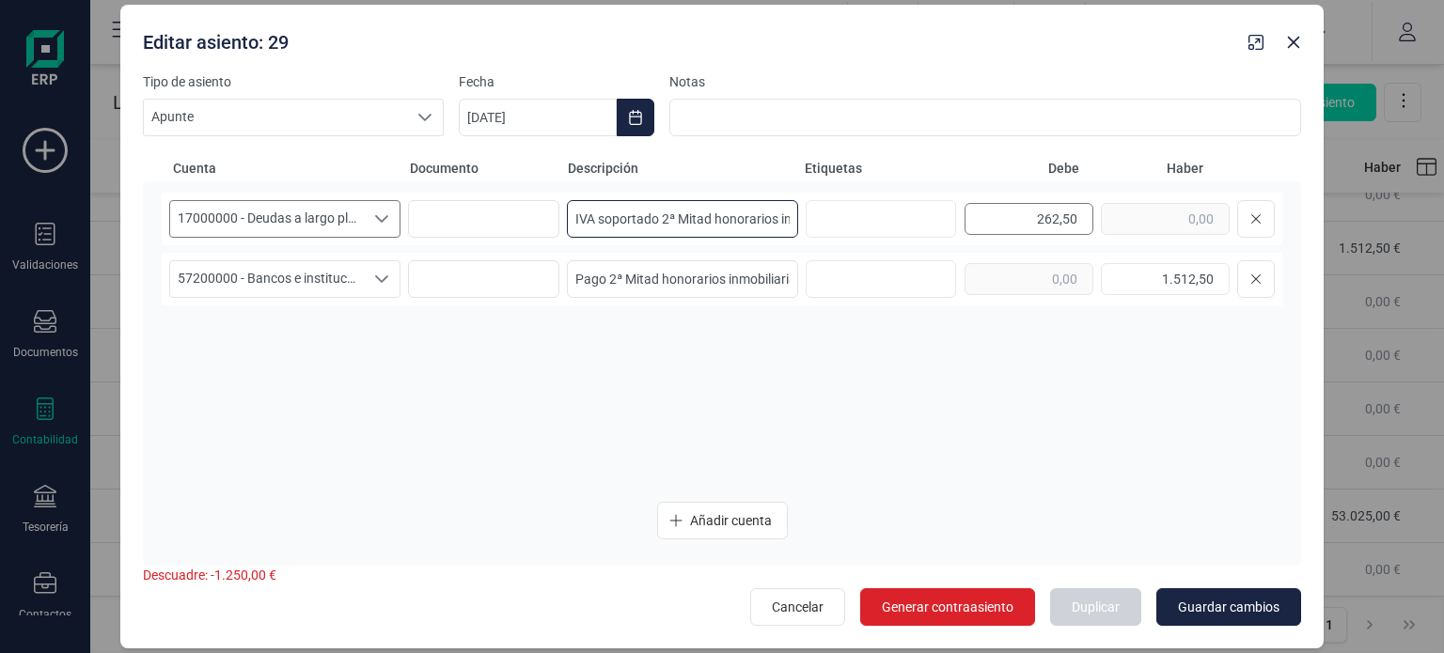
scroll to position [0, 60]
drag, startPoint x: 575, startPoint y: 221, endPoint x: 965, endPoint y: 228, distance: 389.3
click at [965, 228] on div "17000000 - Deudas a largo plazo con entidades de crédito 17000000 - Deudas a la…" at bounding box center [722, 219] width 1121 height 53
type input "Prestamo BBVA L/P"
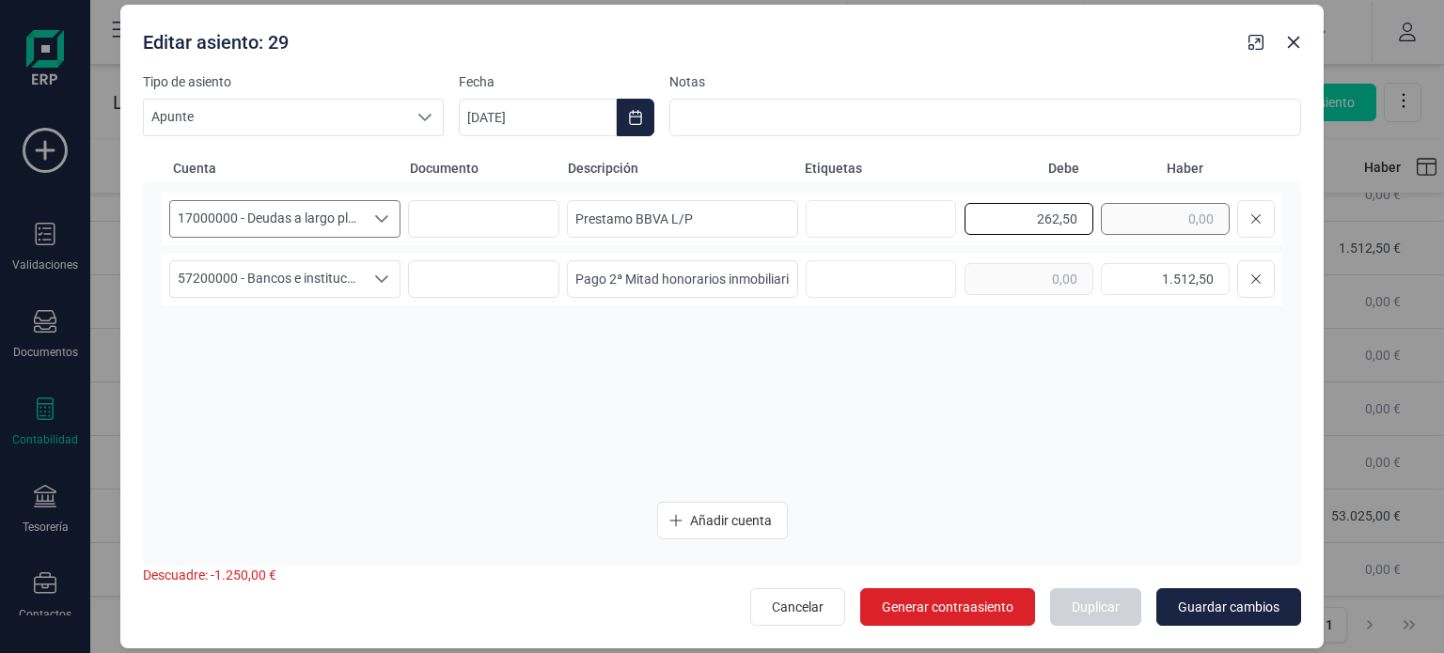
click at [1151, 217] on div "262,50" at bounding box center [1120, 219] width 310 height 38
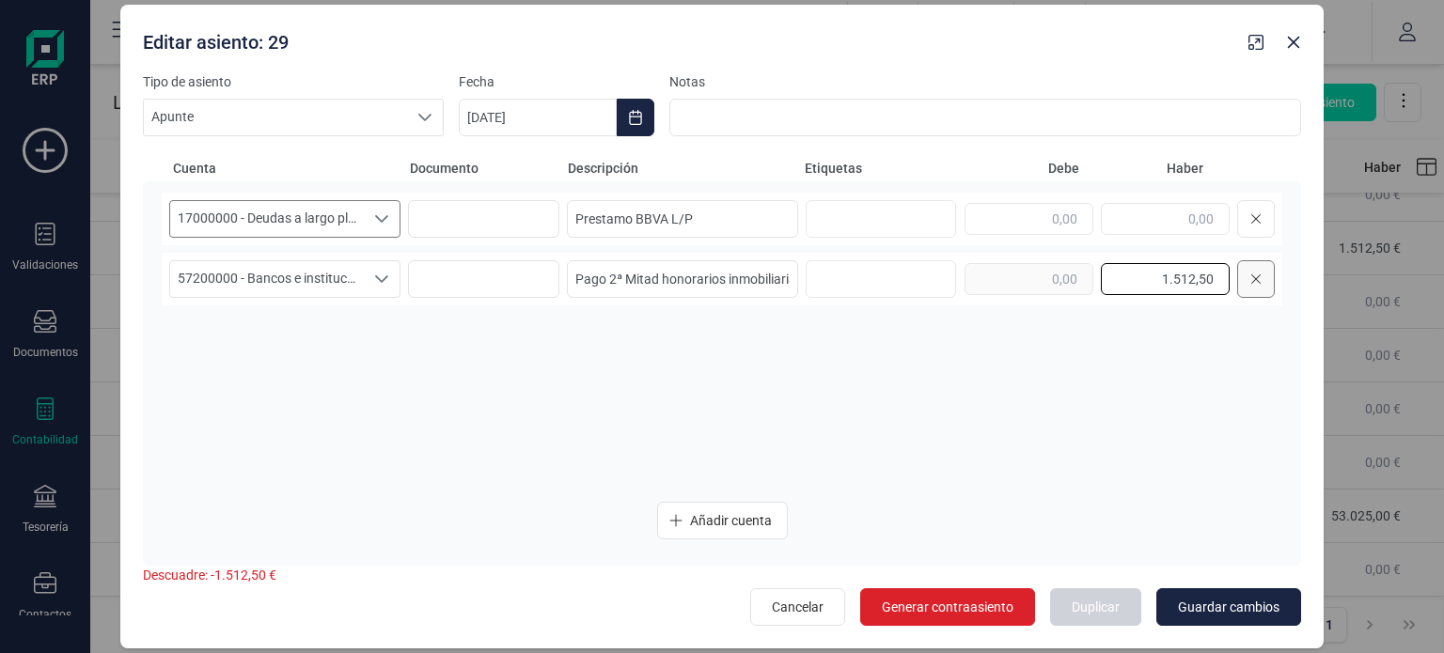
drag, startPoint x: 1162, startPoint y: 269, endPoint x: 1254, endPoint y: 286, distance: 93.7
click at [1254, 286] on div "1.512,50" at bounding box center [1120, 279] width 310 height 38
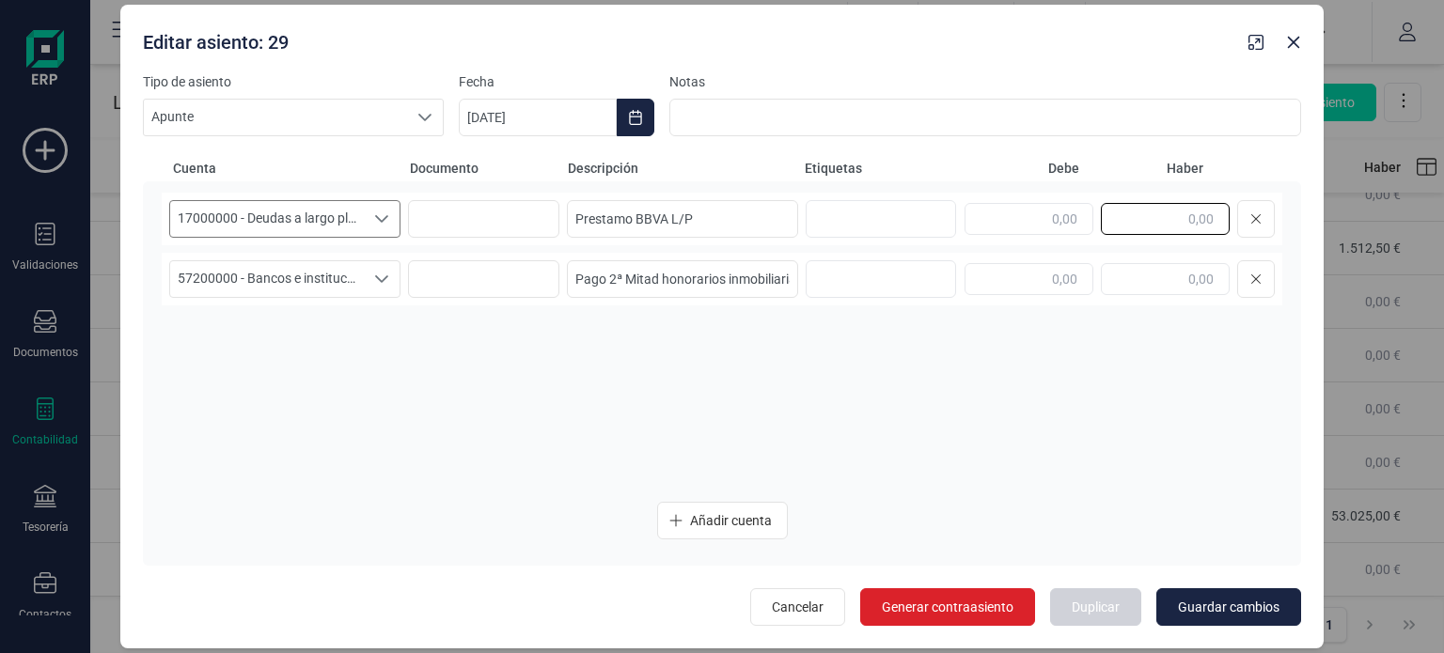
click at [1219, 220] on input "text" at bounding box center [1165, 219] width 129 height 32
type input "50.000,00"
drag, startPoint x: 570, startPoint y: 278, endPoint x: 866, endPoint y: 284, distance: 296.2
click at [866, 284] on div "57200000 - Bancos e instituciones de crédito c/c vista, euros 57200000 - Bancos…" at bounding box center [722, 279] width 1121 height 53
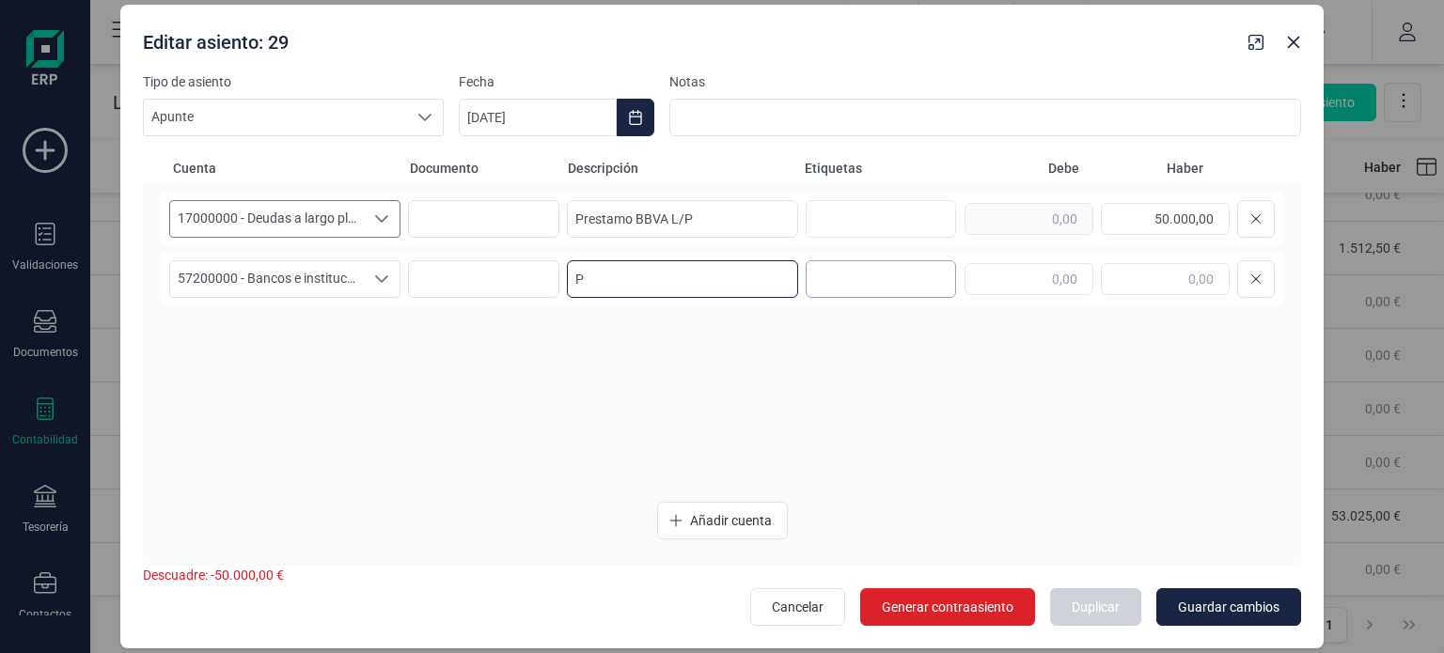
scroll to position [0, 0]
type input "Prestamo BBVA L/P"
click at [1020, 285] on input "text" at bounding box center [1029, 279] width 129 height 32
type input "50.000,00"
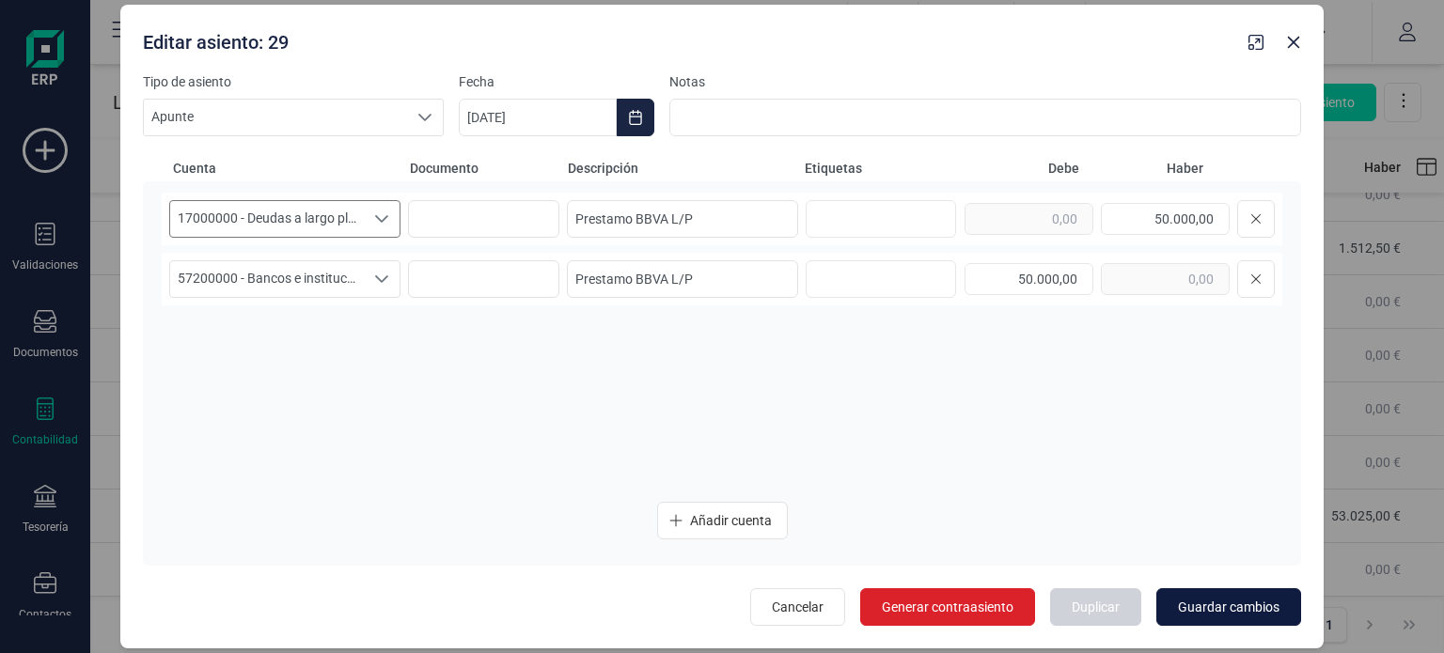
click at [1206, 612] on span "Guardar cambios" at bounding box center [1229, 607] width 102 height 19
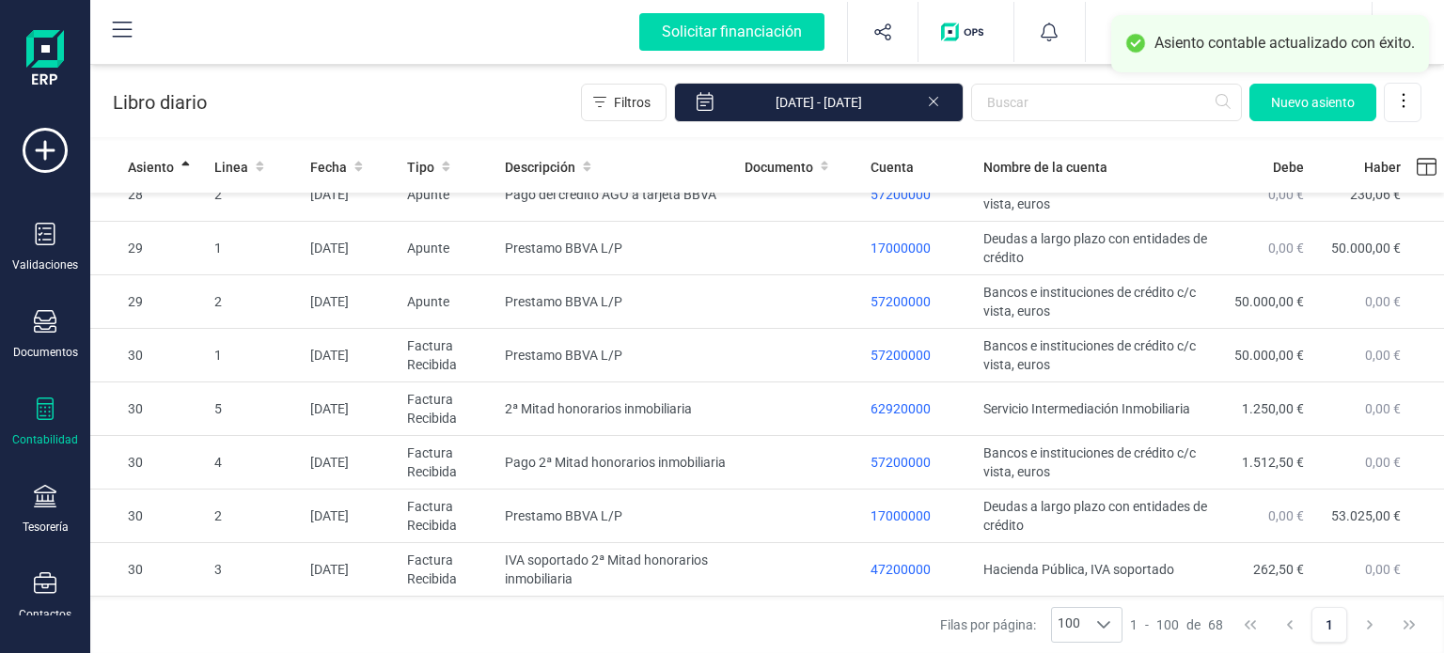
scroll to position [3171, 0]
click at [153, 165] on span "Asiento" at bounding box center [151, 167] width 46 height 19
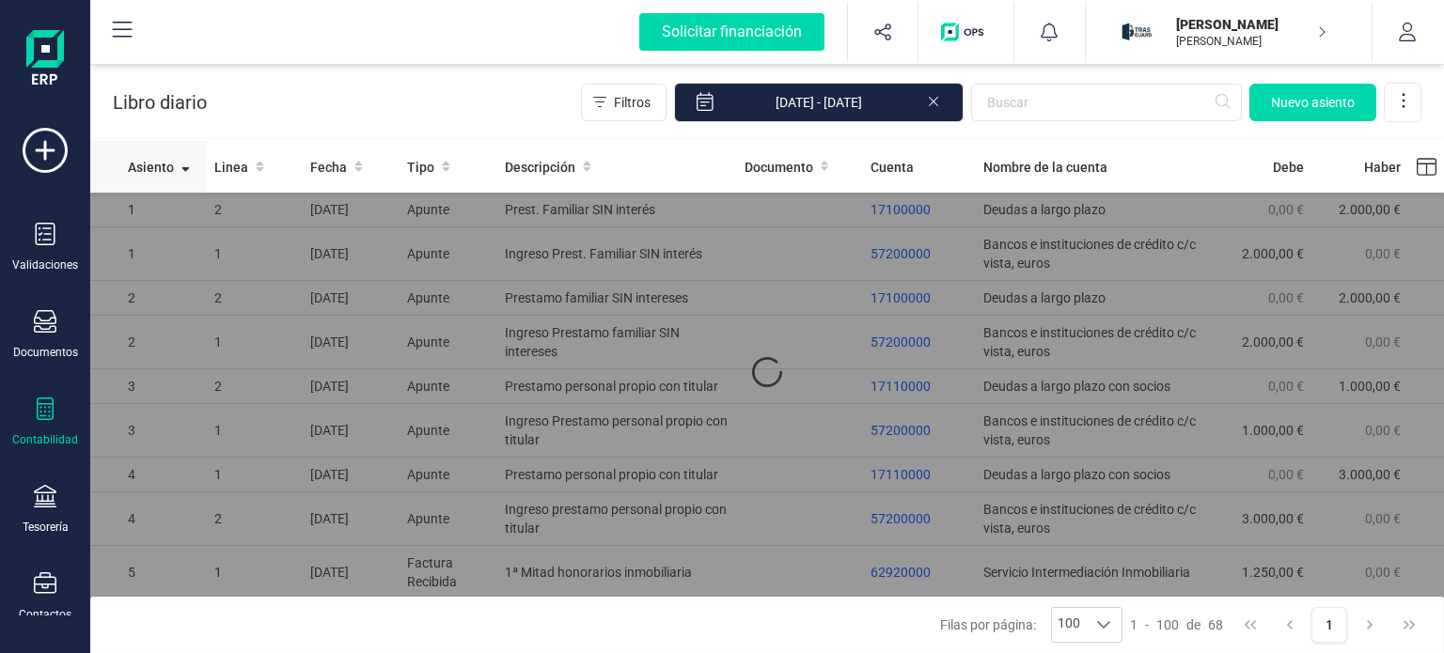
click at [153, 165] on span "Asiento" at bounding box center [151, 167] width 46 height 19
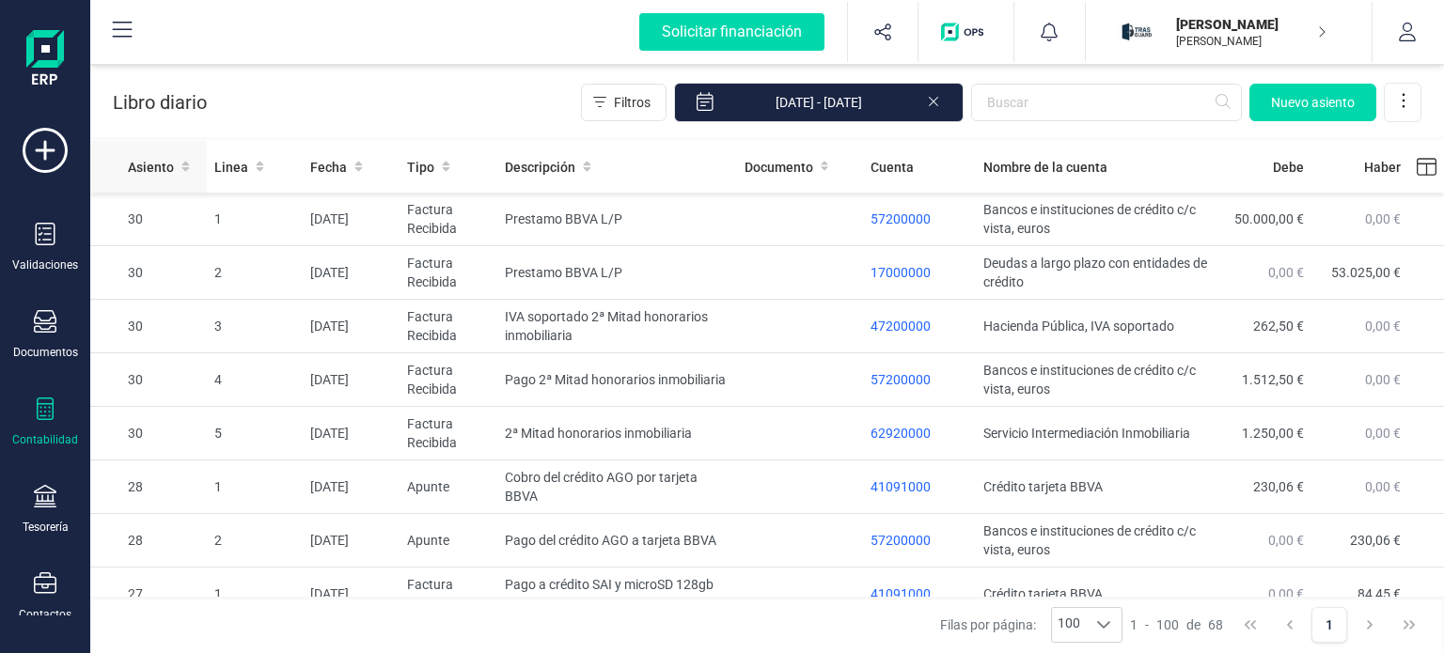
click at [153, 165] on span "Asiento" at bounding box center [151, 167] width 46 height 19
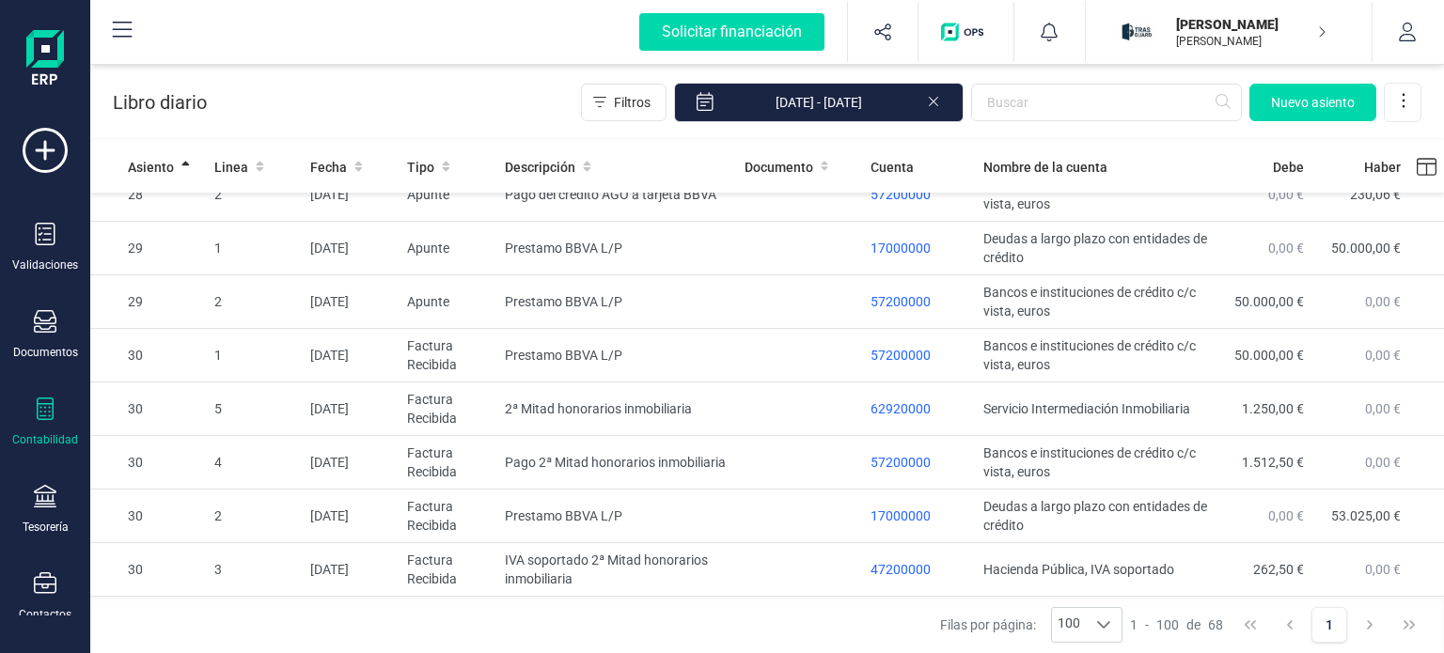
scroll to position [3146, 0]
click at [690, 272] on td "Prestamo BBVA L/P" at bounding box center [616, 249] width 239 height 54
click at [690, 272] on body "Solicitar financiación Validaciones Documentos Documentos Presupuestos Pedidos …" at bounding box center [722, 326] width 1444 height 653
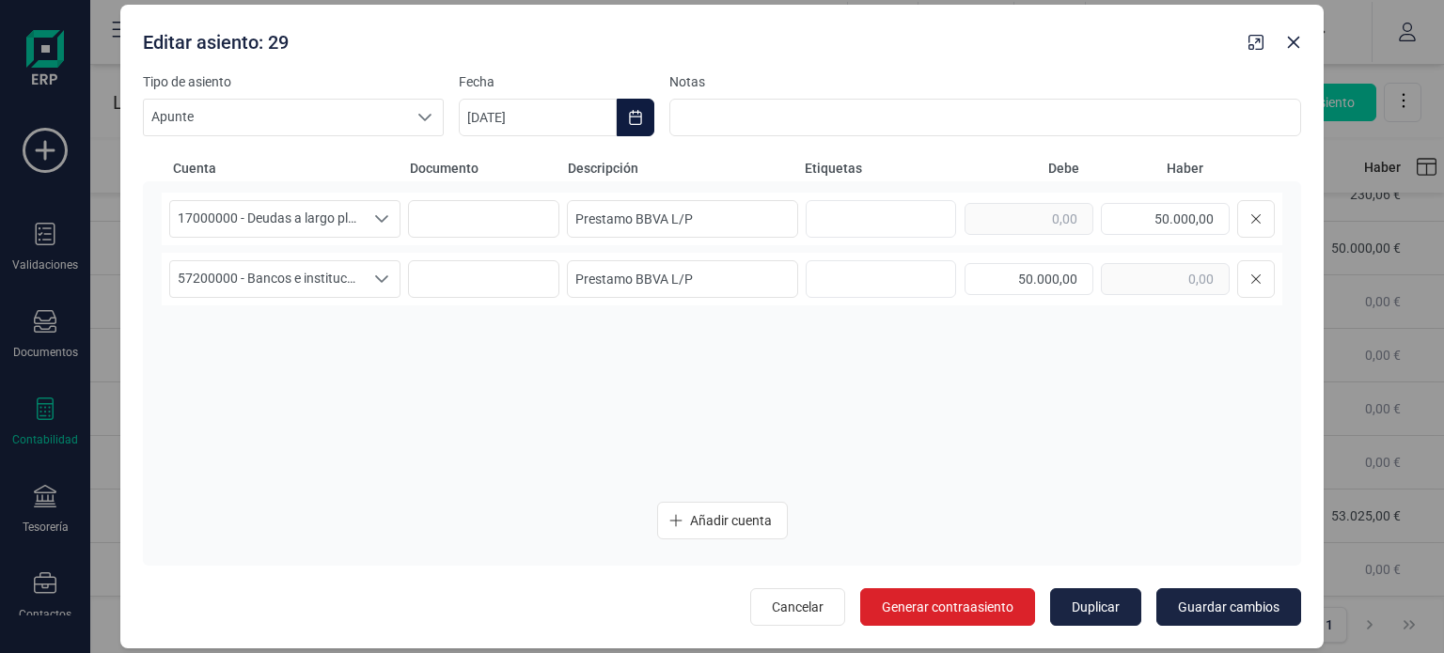
click at [639, 121] on icon "Choose Date" at bounding box center [635, 117] width 15 height 15
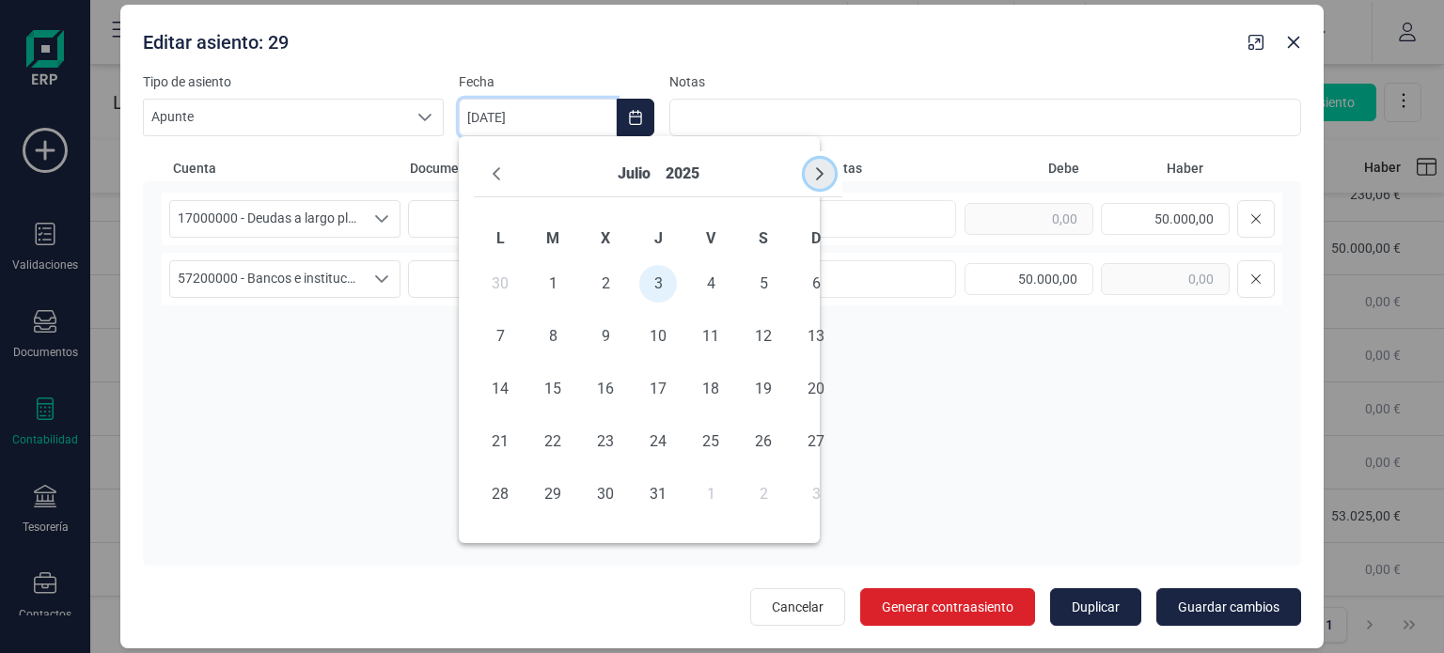
click at [811, 171] on button "Next Month" at bounding box center [820, 174] width 30 height 30
click at [508, 383] on span "15" at bounding box center [500, 389] width 38 height 38
type input "[DATE]"
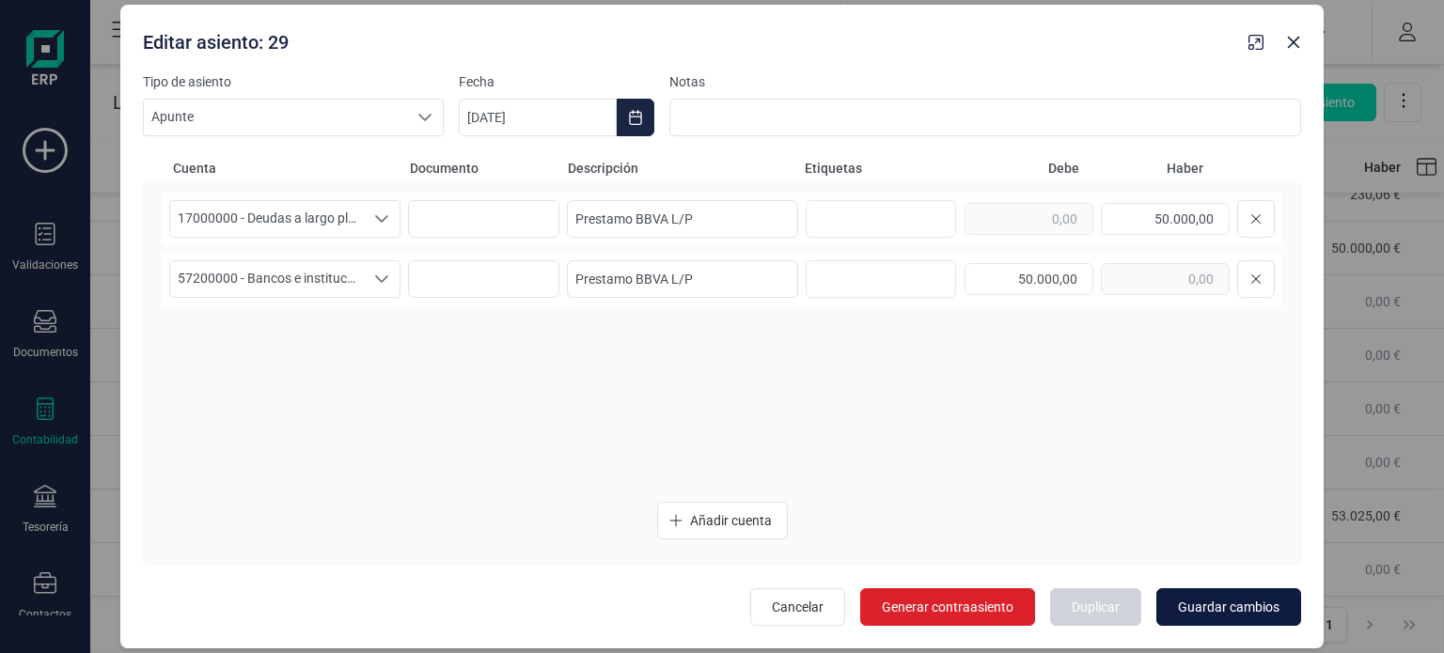
click at [1214, 601] on span "Guardar cambios" at bounding box center [1229, 607] width 102 height 19
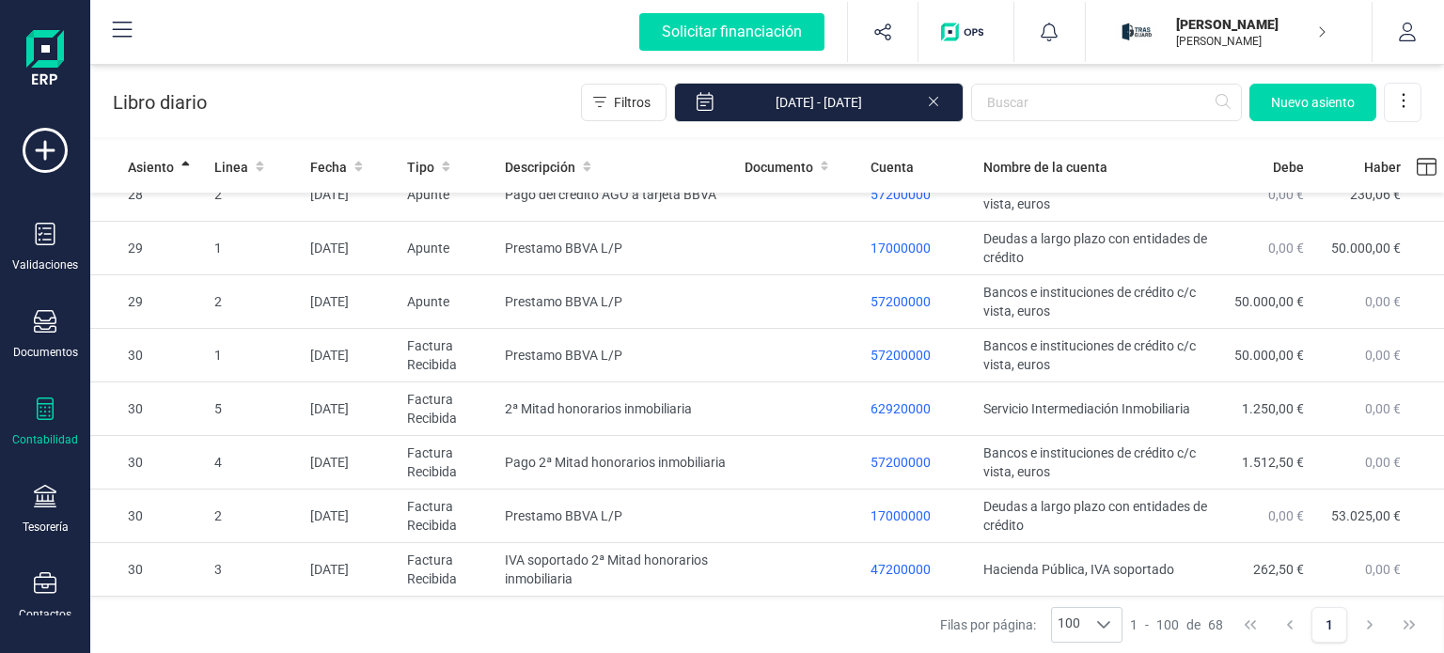
scroll to position [3171, 0]
click at [760, 401] on td at bounding box center [800, 410] width 127 height 54
click at [760, 401] on body "Solicitar financiación Validaciones Documentos Documentos Presupuestos Pedidos …" at bounding box center [722, 326] width 1444 height 653
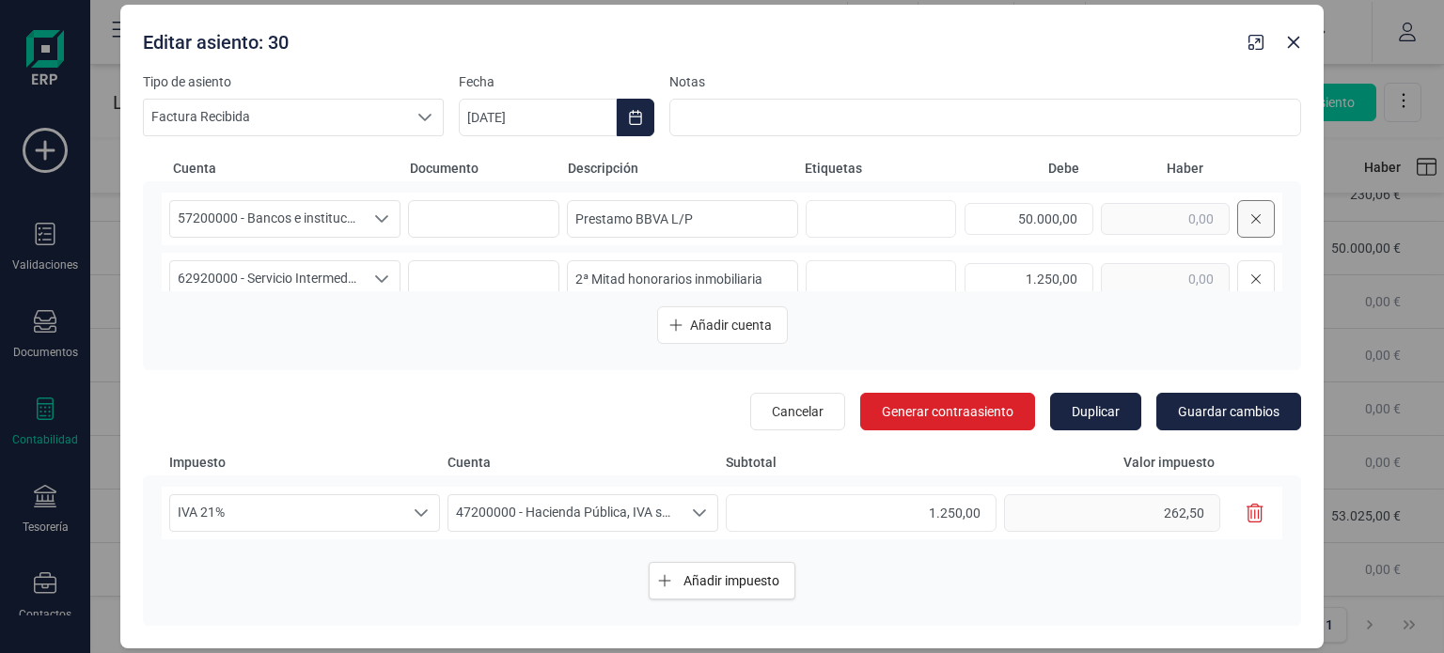
click at [1251, 222] on icon at bounding box center [1256, 219] width 11 height 15
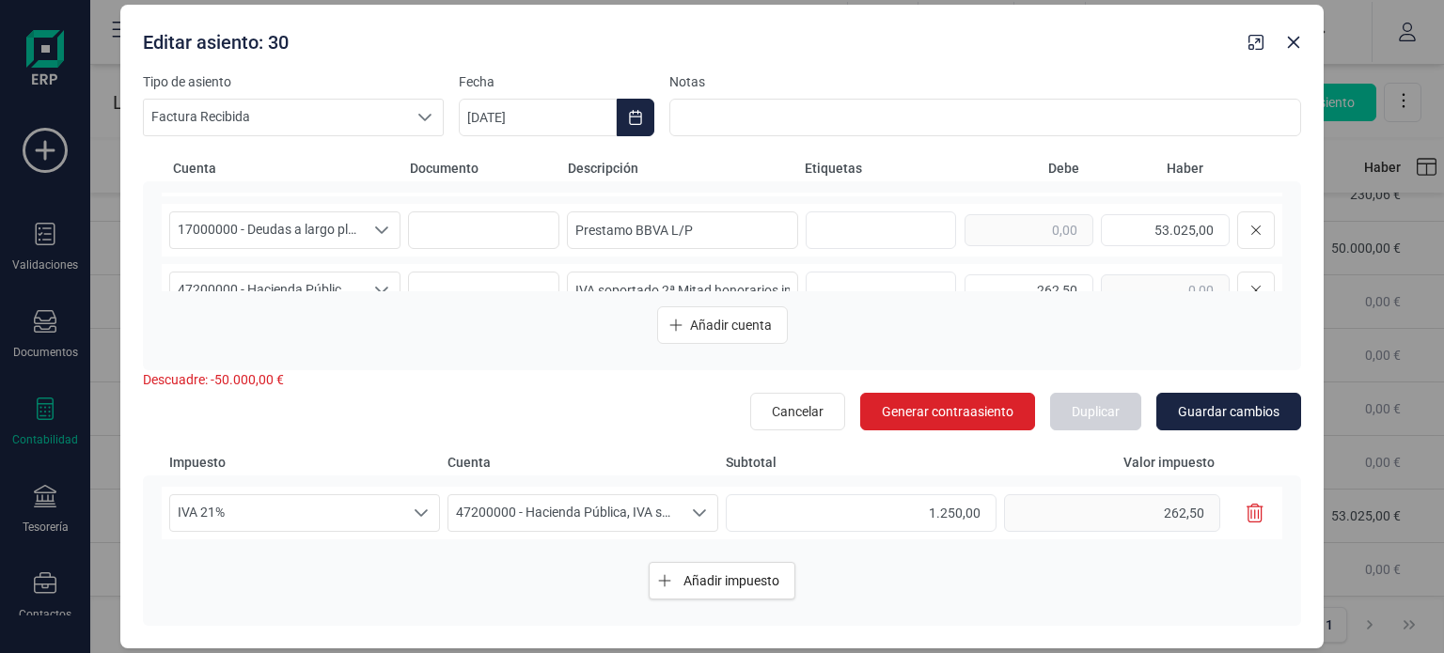
scroll to position [111, 0]
click at [1251, 232] on icon at bounding box center [1256, 228] width 11 height 15
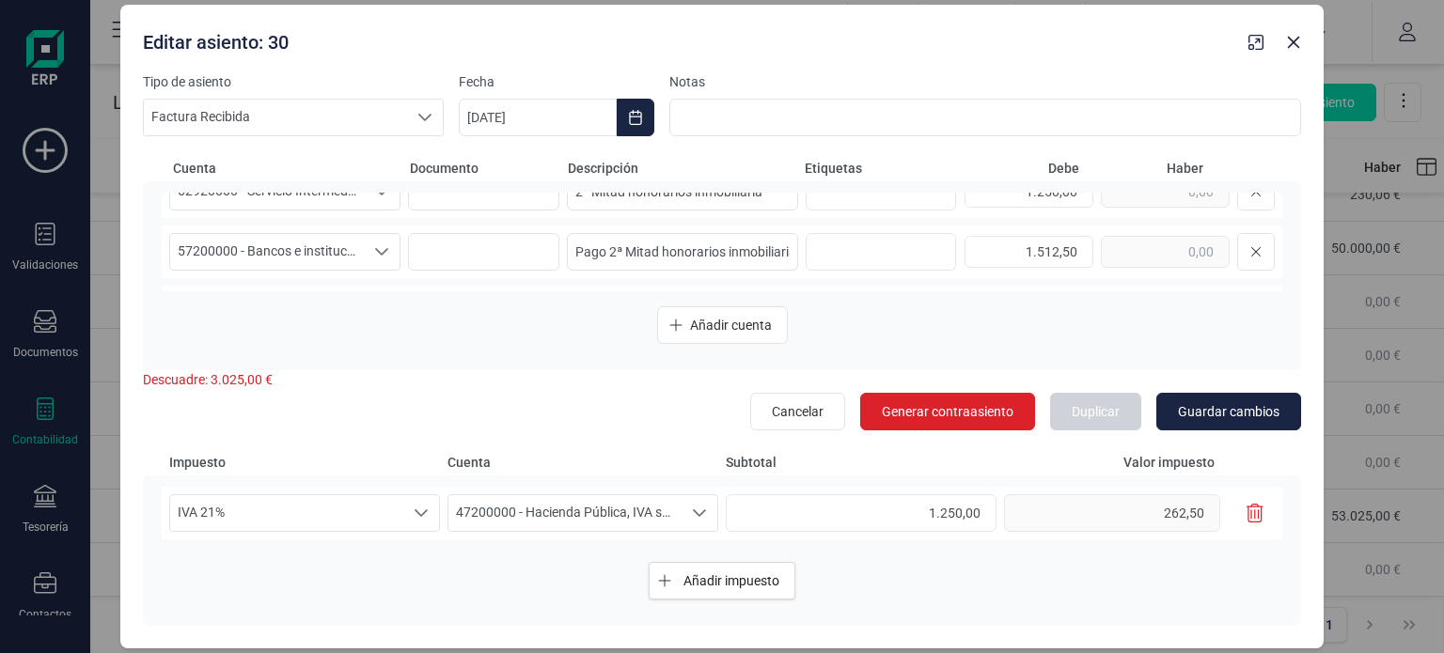
scroll to position [34, 0]
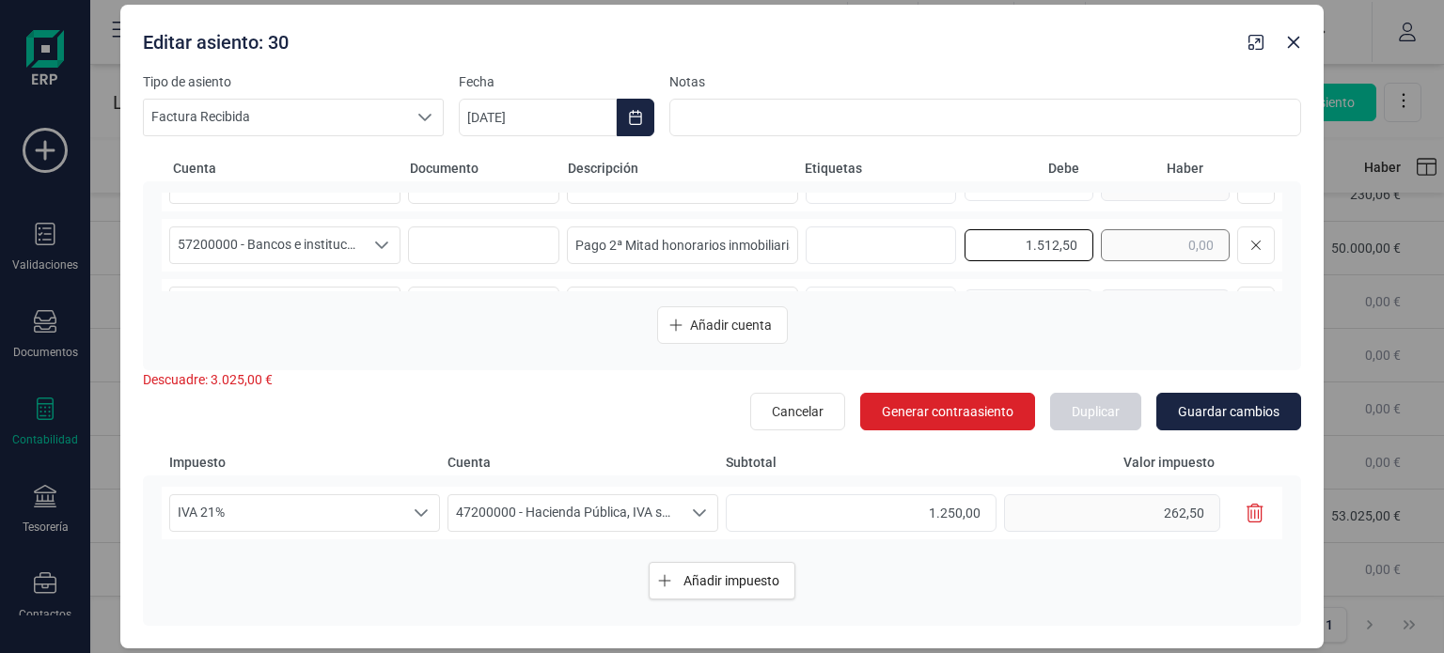
click at [1089, 251] on div "1.512,50" at bounding box center [1120, 246] width 310 height 38
drag, startPoint x: 1007, startPoint y: 244, endPoint x: 1174, endPoint y: 244, distance: 167.4
click at [1174, 244] on input "text" at bounding box center [1165, 245] width 129 height 32
type input "1.512,50"
click at [1201, 409] on span "Guardar cambios" at bounding box center [1229, 411] width 102 height 19
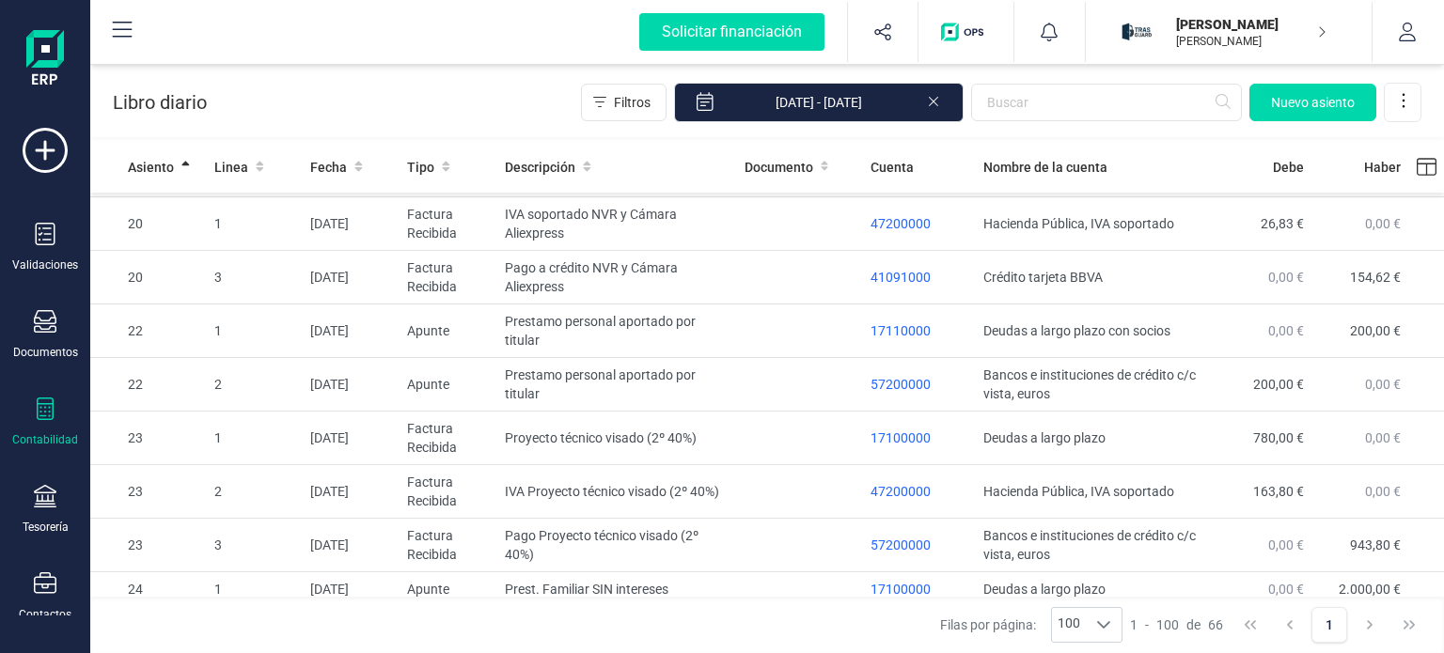
scroll to position [3063, 0]
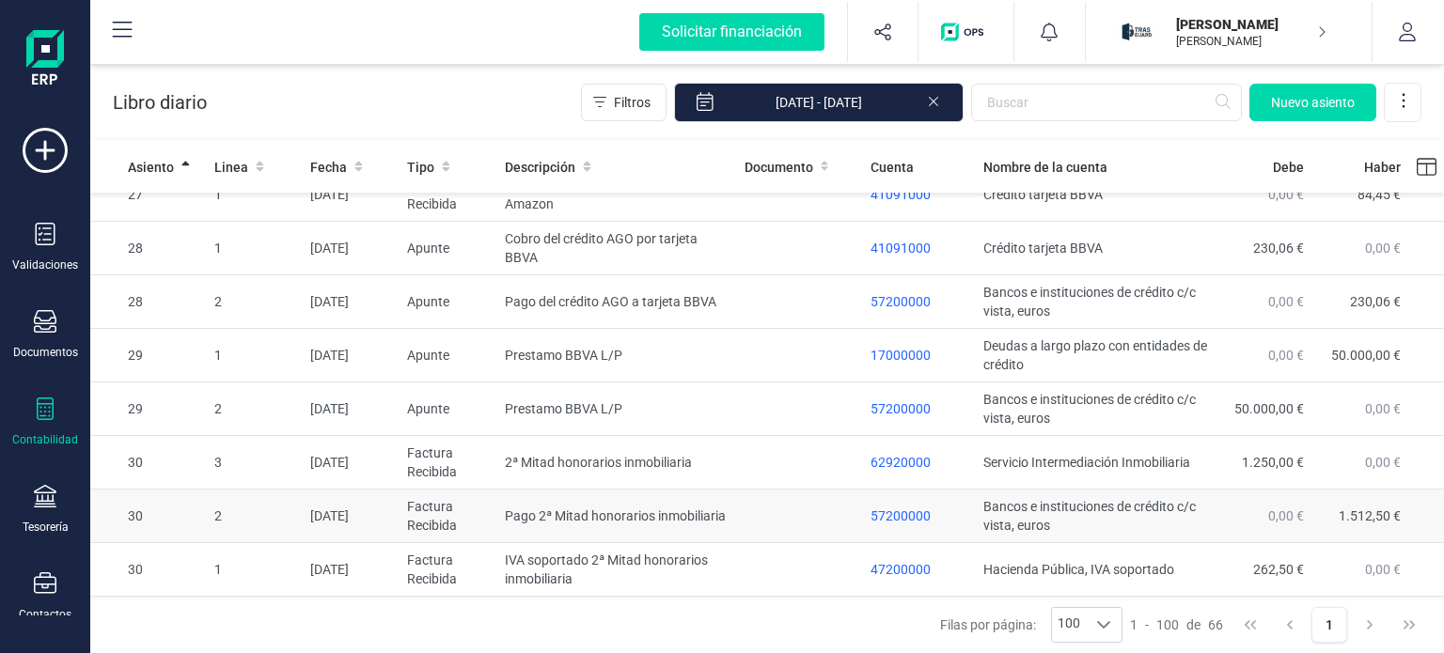
click at [767, 512] on td at bounding box center [800, 517] width 127 height 54
click at [767, 512] on body "Solicitar financiación Validaciones Documentos Documentos Presupuestos Pedidos …" at bounding box center [722, 326] width 1444 height 653
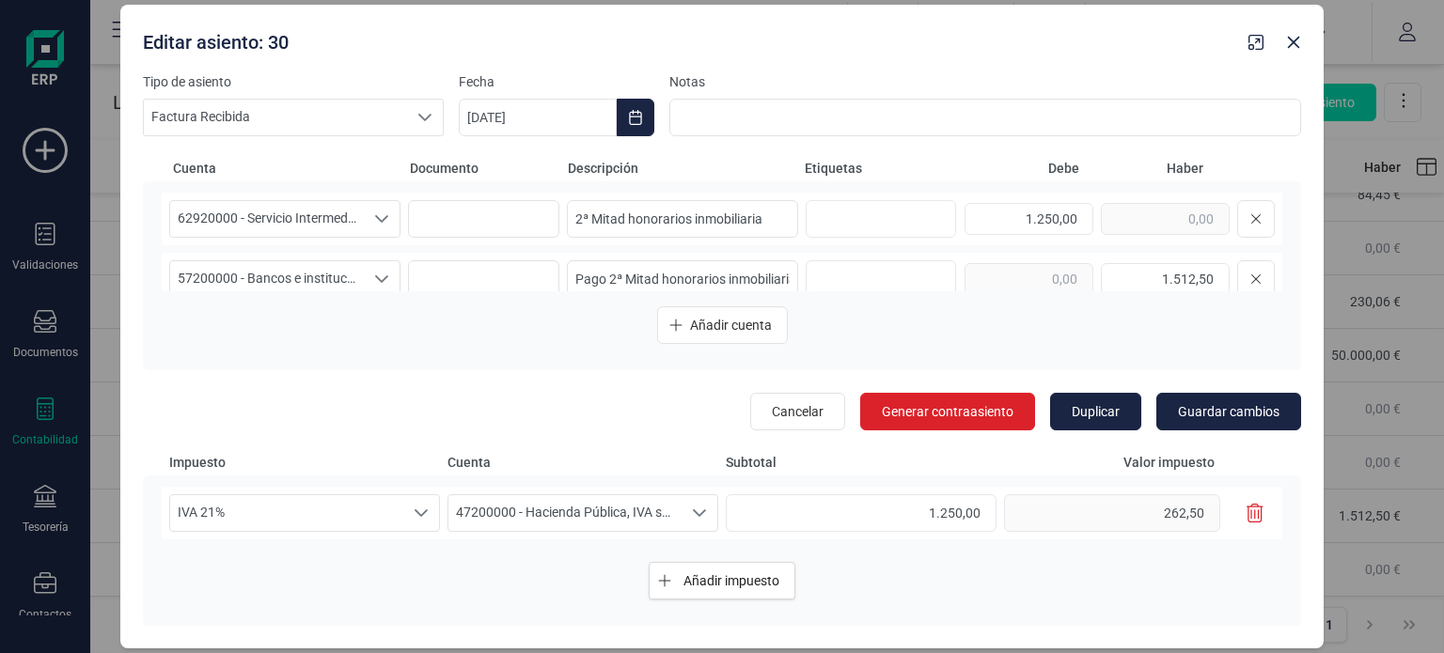
click at [906, 354] on div "62920000 - Servicio Intermediación Inmobiliaria 62920000 - Servicio Intermediac…" at bounding box center [722, 275] width 1158 height 189
click at [1291, 35] on icon "Close" at bounding box center [1293, 42] width 15 height 15
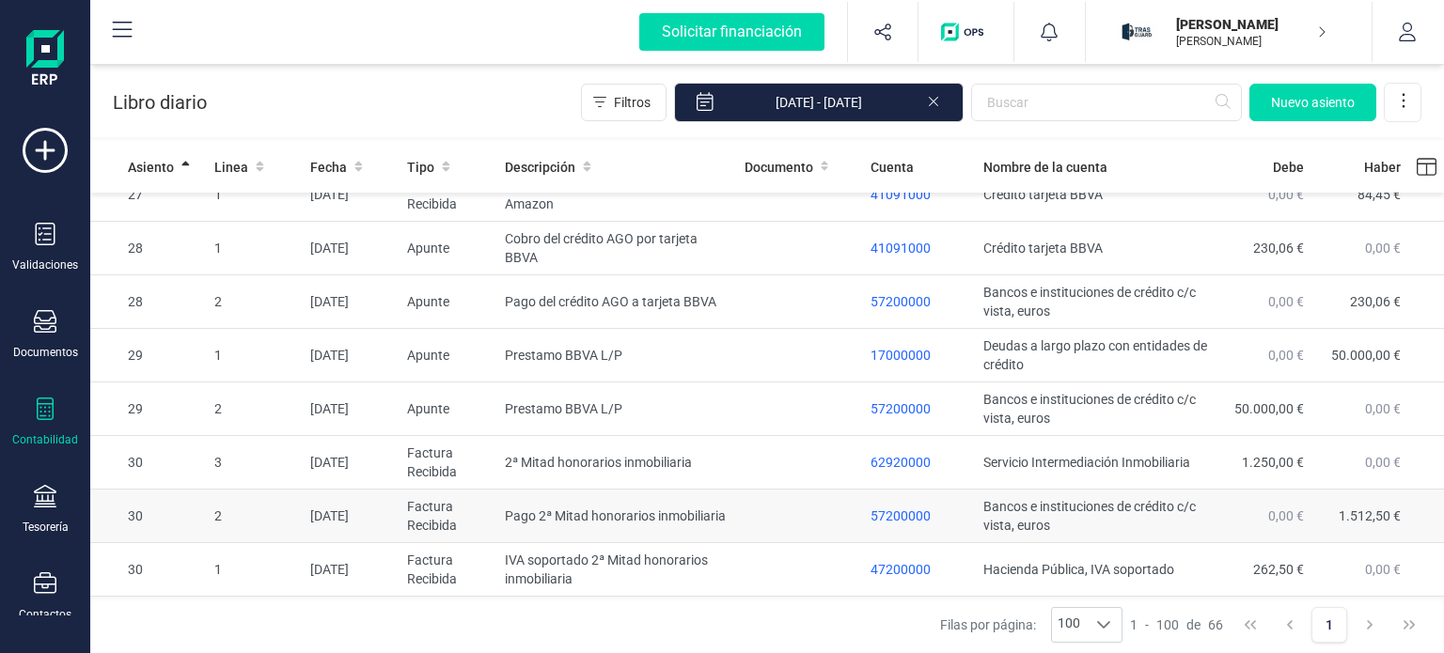
click at [715, 522] on td "Pago 2ª Mitad honorarios inmobiliaria" at bounding box center [616, 517] width 239 height 54
click at [715, 522] on body "Solicitar financiación Validaciones Documentos Documentos Presupuestos Pedidos …" at bounding box center [722, 326] width 1444 height 653
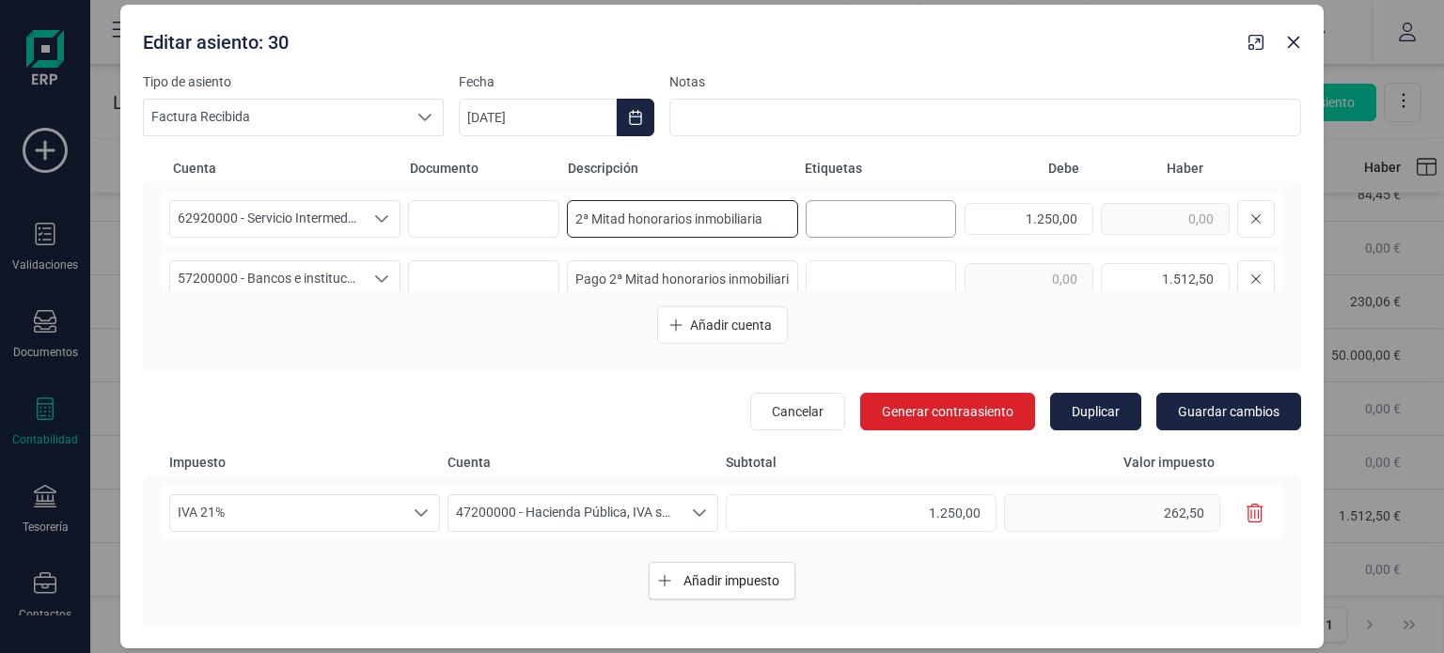
drag, startPoint x: 624, startPoint y: 219, endPoint x: 876, endPoint y: 229, distance: 252.2
click at [876, 229] on div "62920000 - Servicio Intermediación Inmobiliaria 62920000 - Servicio Intermediac…" at bounding box center [722, 219] width 1121 height 53
click at [1288, 43] on icon "Close" at bounding box center [1293, 42] width 15 height 15
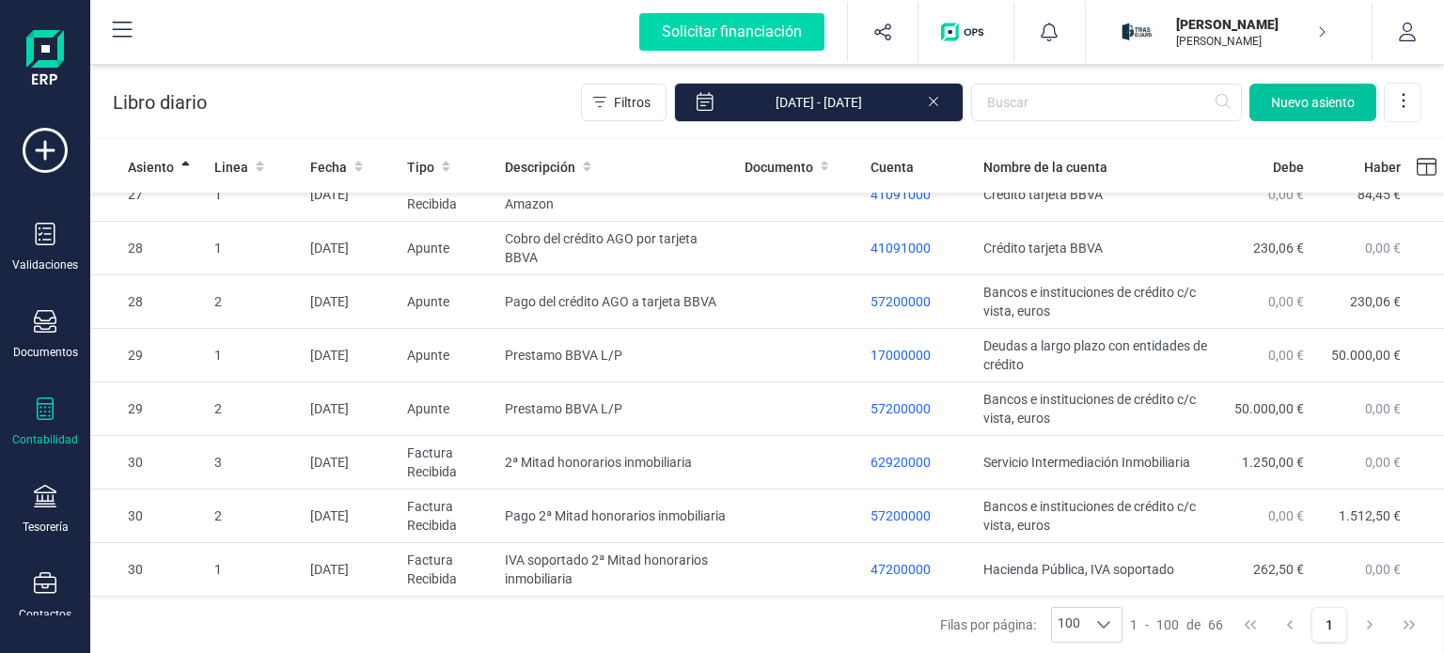
click at [1347, 106] on span "Nuevo asiento" at bounding box center [1313, 102] width 84 height 19
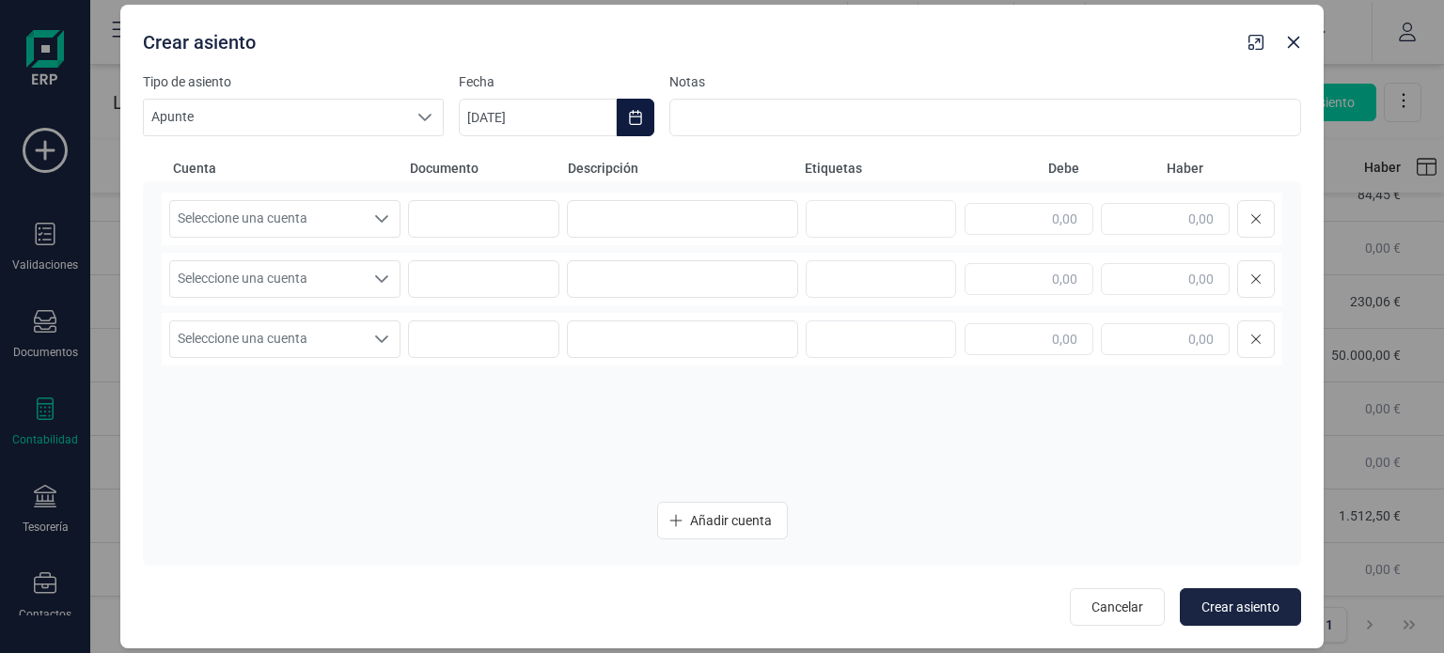
click at [631, 128] on button "Choose Date" at bounding box center [636, 118] width 38 height 38
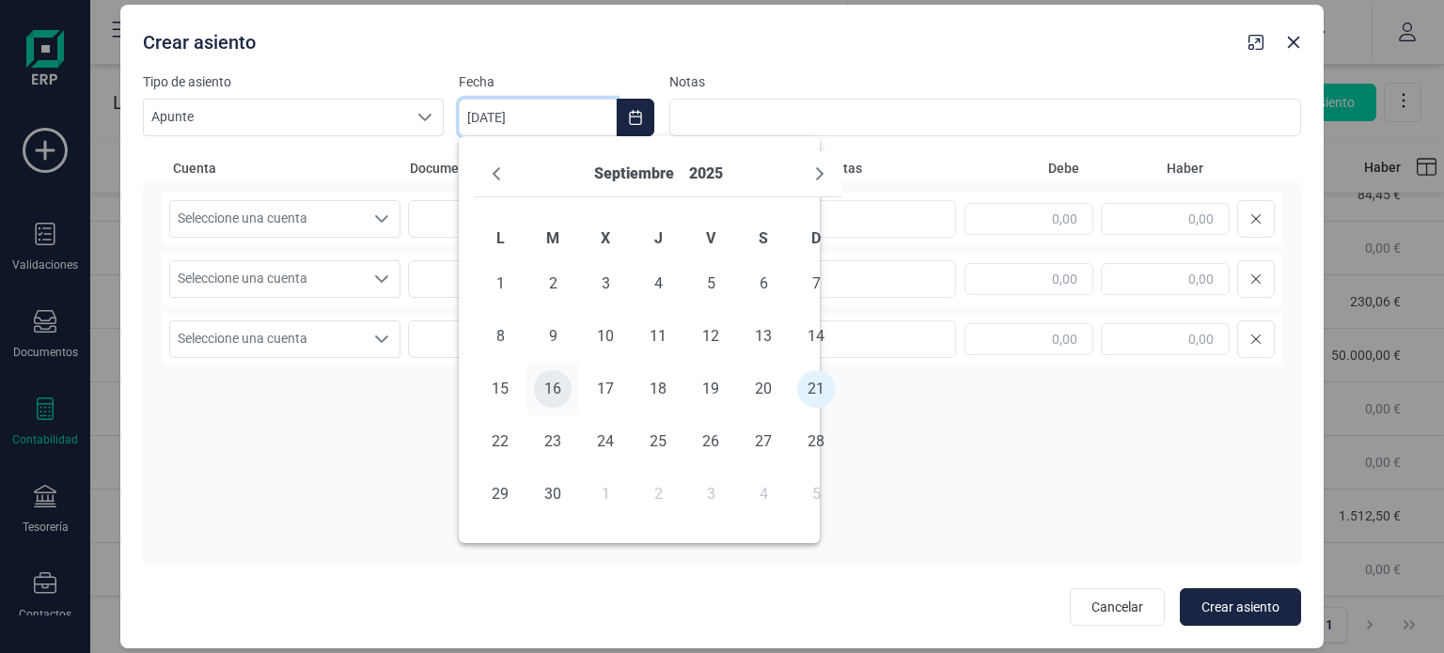
click at [560, 387] on span "16" at bounding box center [553, 389] width 38 height 38
type input "[DATE]"
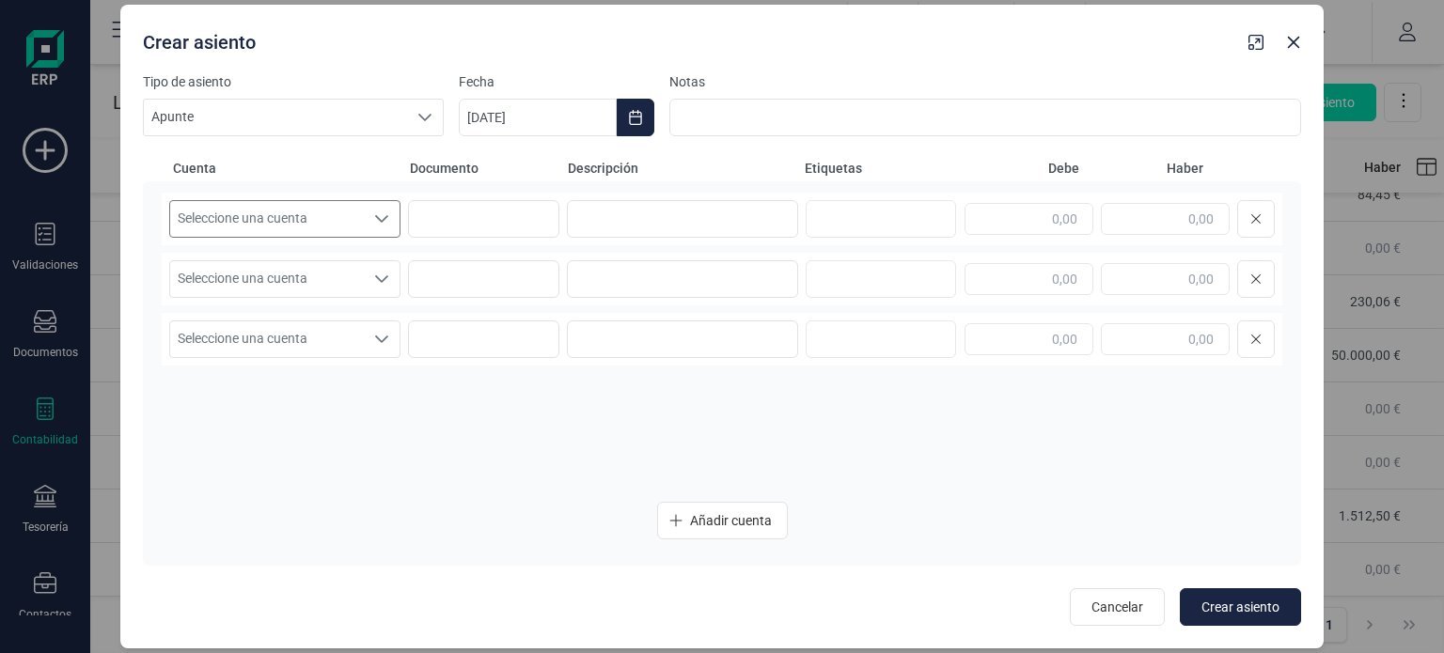
click at [364, 224] on div "Seleccione una cuenta" at bounding box center [382, 219] width 36 height 36
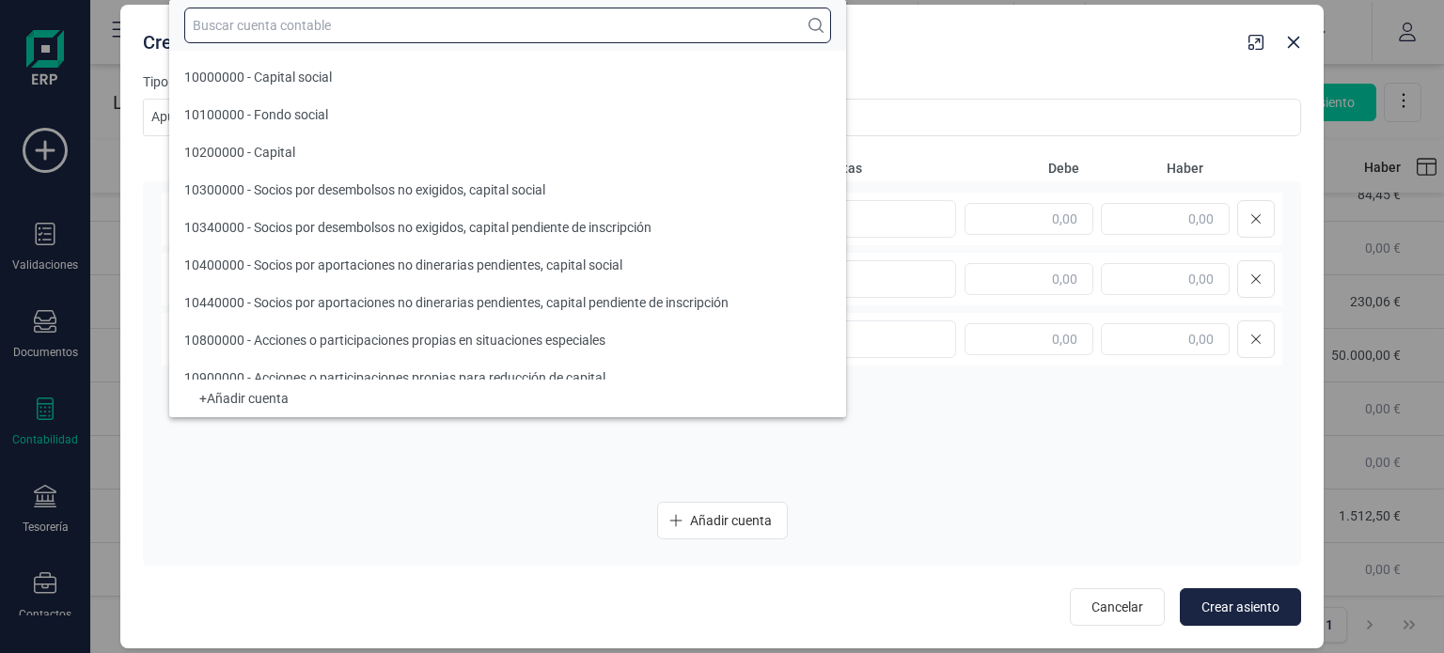
click at [382, 23] on input "text" at bounding box center [507, 26] width 647 height 36
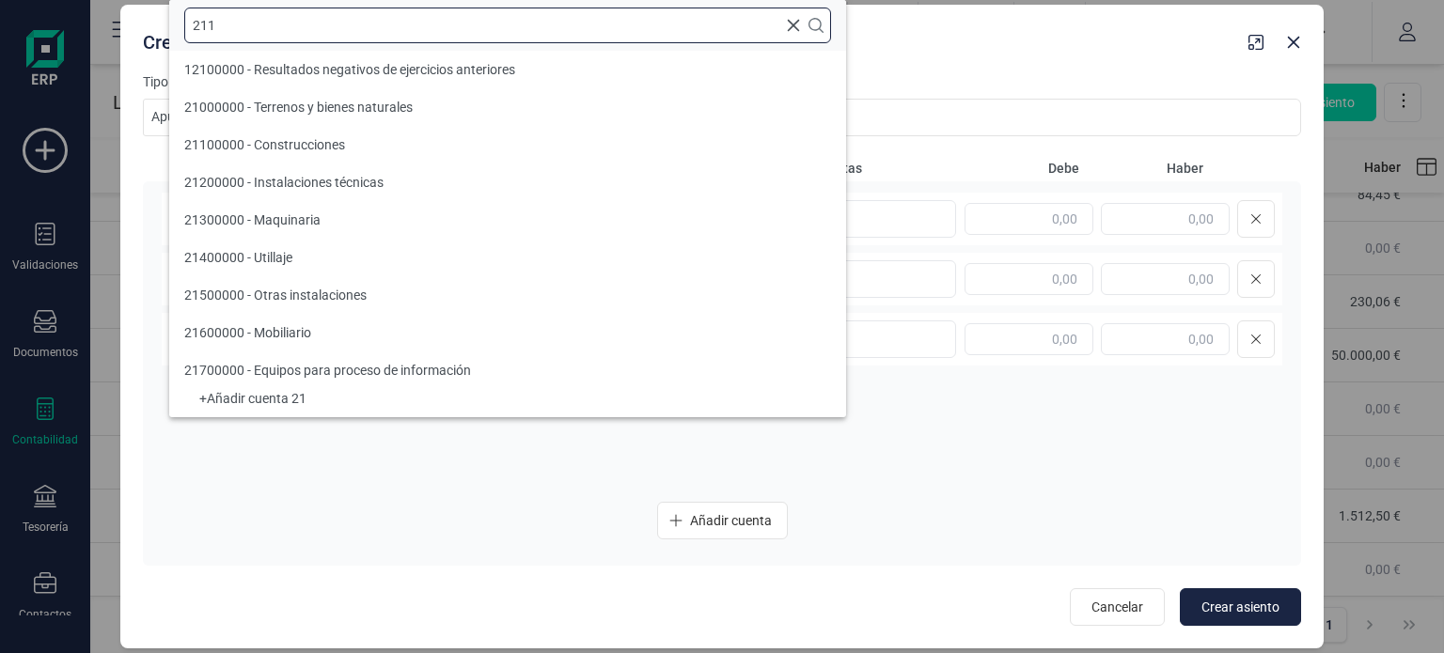
scroll to position [0, 0]
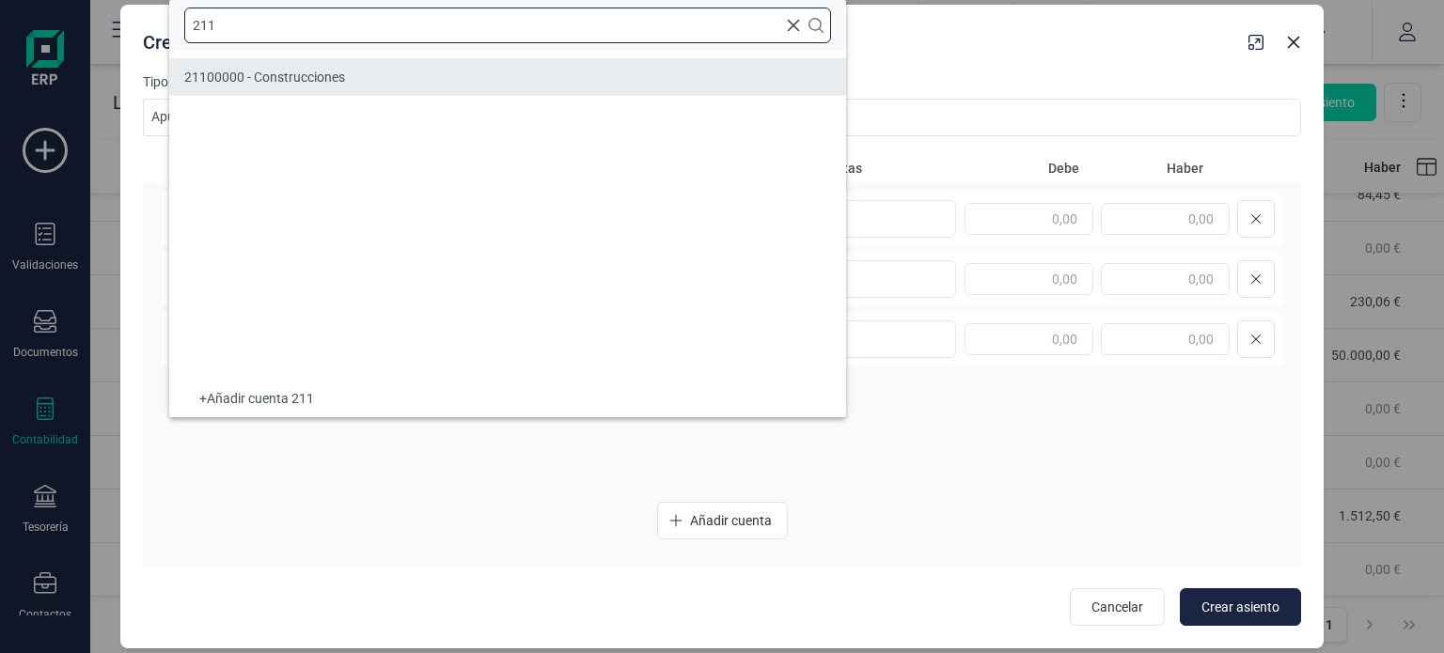
type input "211"
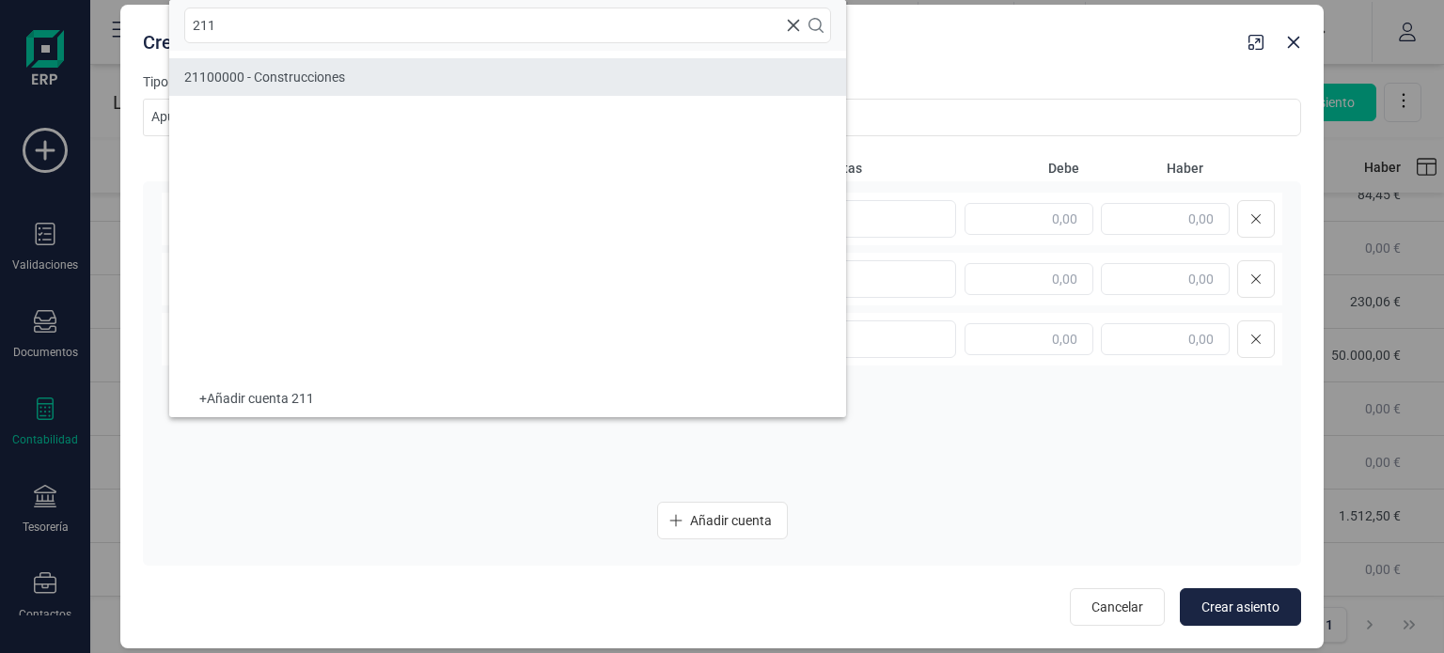
click at [376, 66] on li "21100000 - Construcciones" at bounding box center [507, 77] width 677 height 38
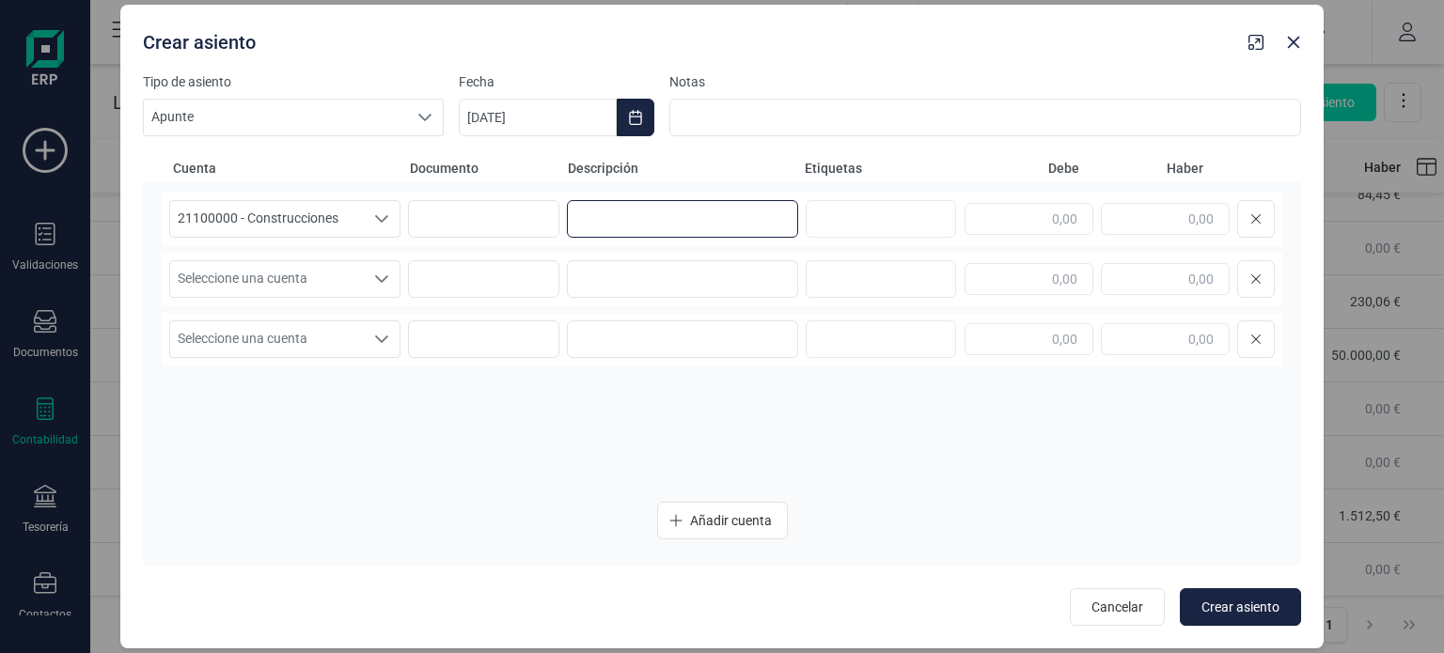
click at [619, 228] on input at bounding box center [682, 219] width 231 height 38
type input "Compra del Local"
drag, startPoint x: 1049, startPoint y: 219, endPoint x: 1156, endPoint y: 234, distance: 107.3
click at [1156, 234] on div at bounding box center [1120, 219] width 310 height 38
type input "55.000,00"
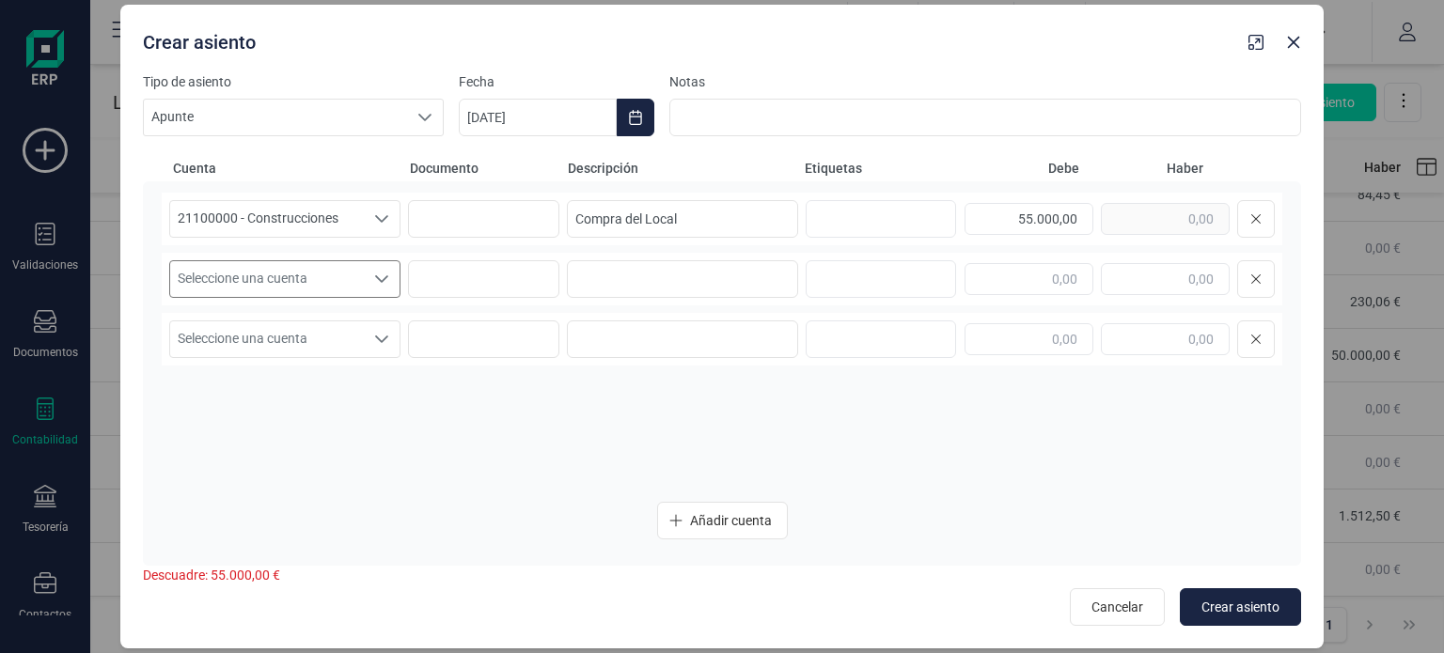
click at [388, 281] on icon "Seleccione una cuenta" at bounding box center [381, 279] width 15 height 15
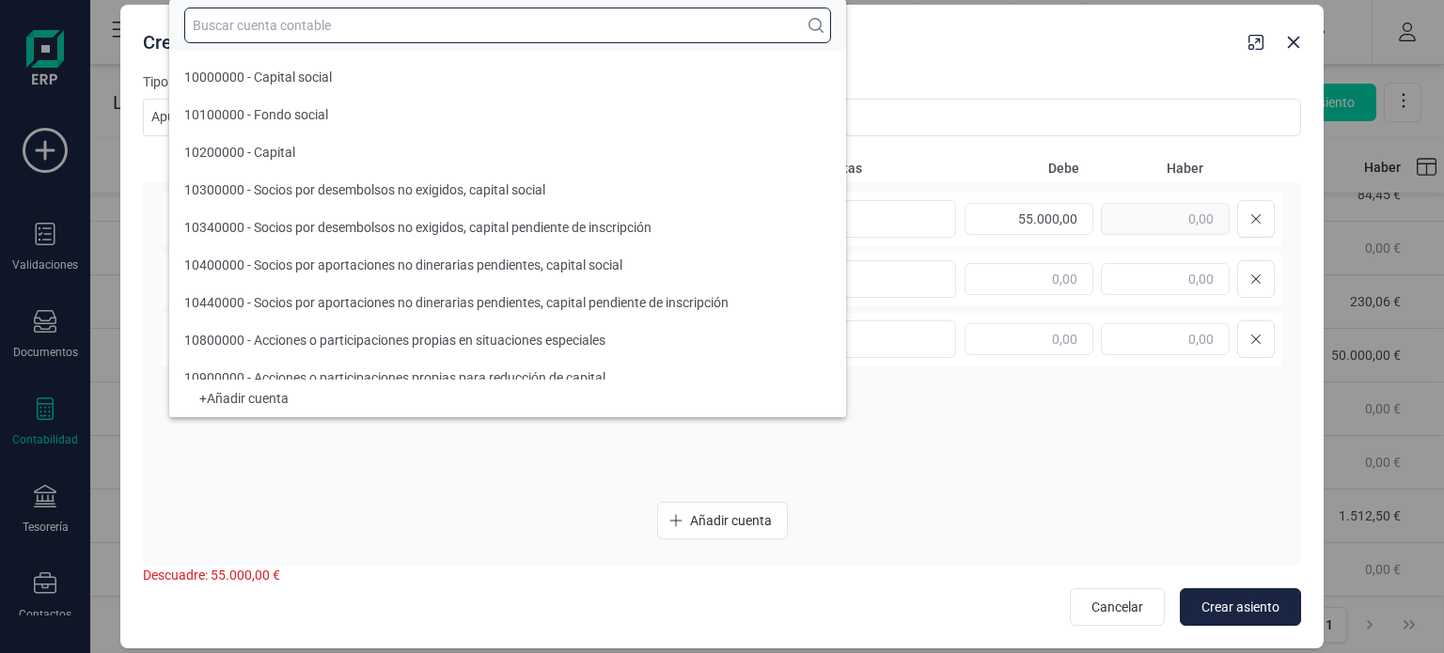
click at [376, 25] on input "text" at bounding box center [507, 26] width 647 height 36
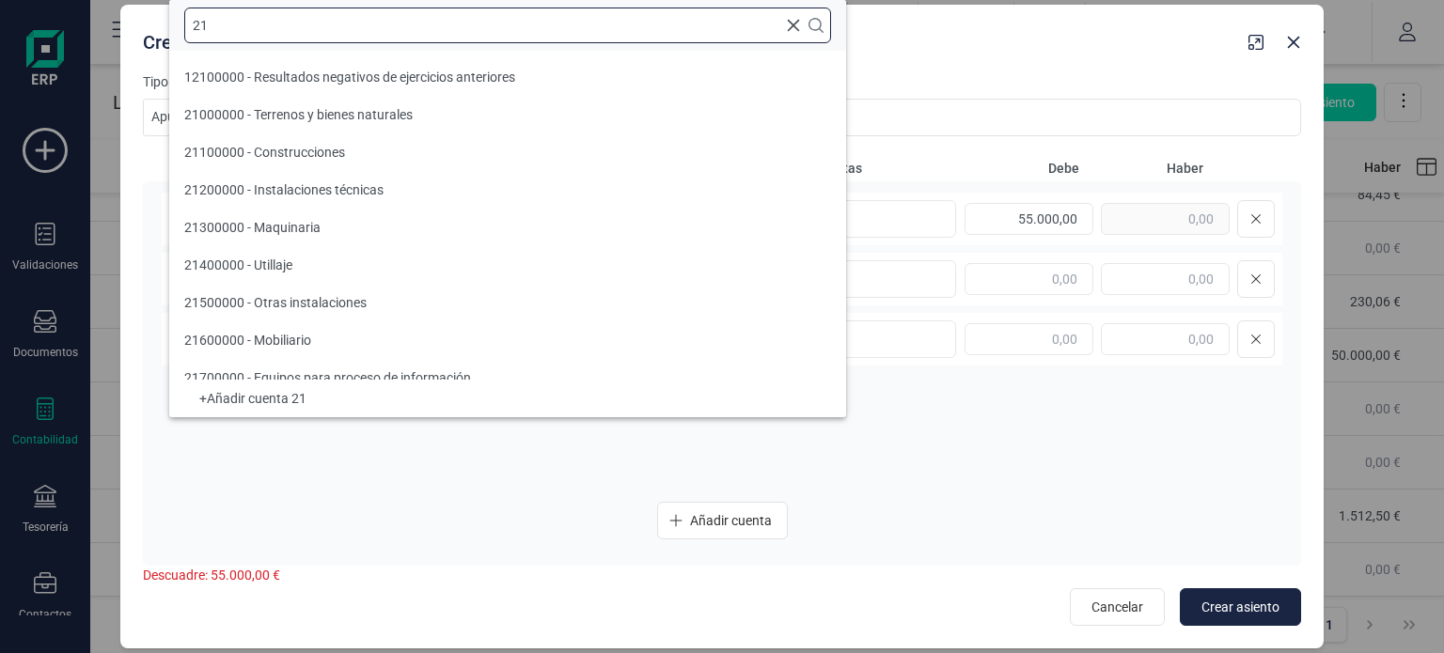
type input "2"
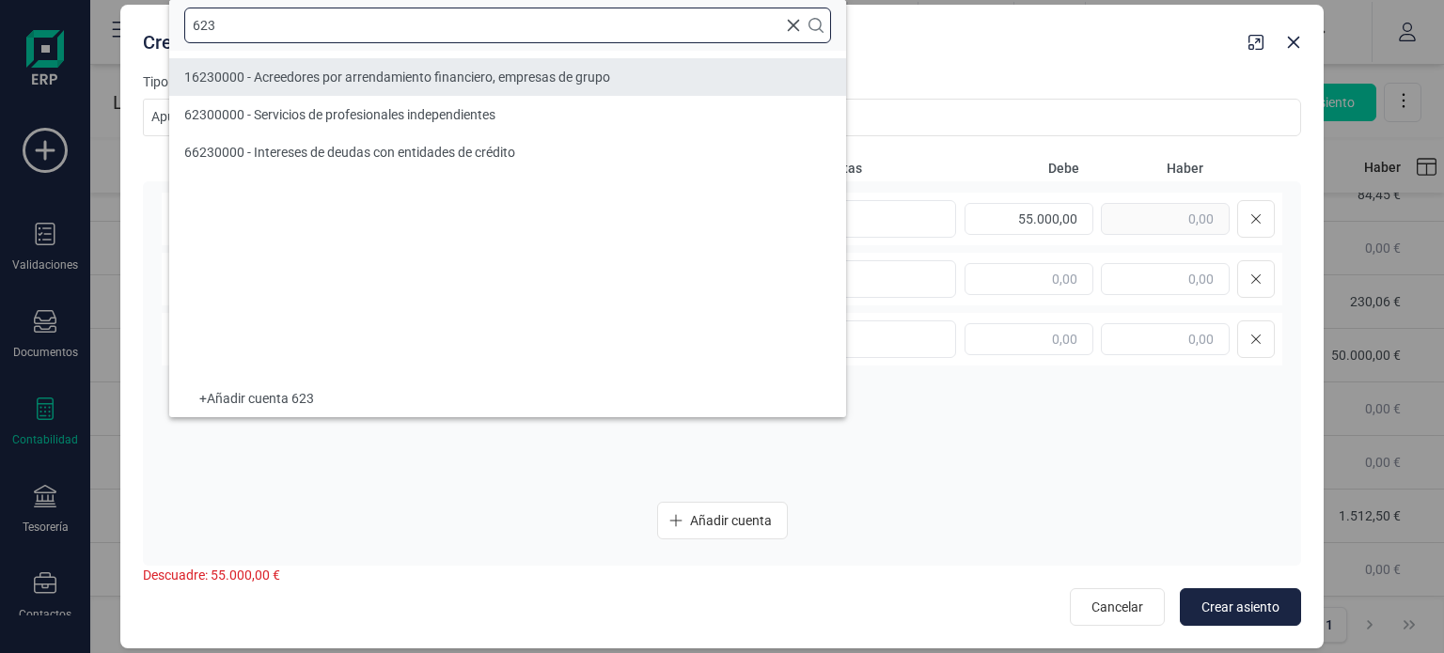
type input "623"
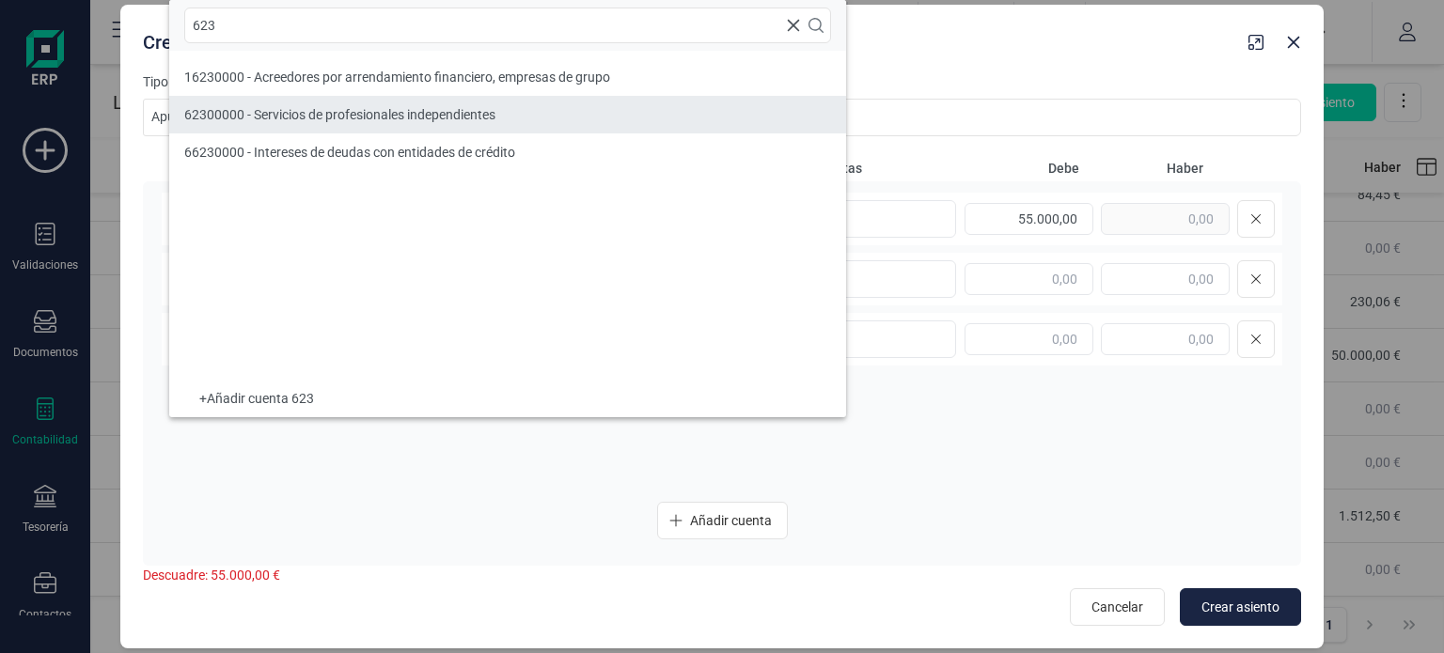
click at [466, 101] on li "62300000 - Servicios de profesionales independientes" at bounding box center [507, 115] width 677 height 38
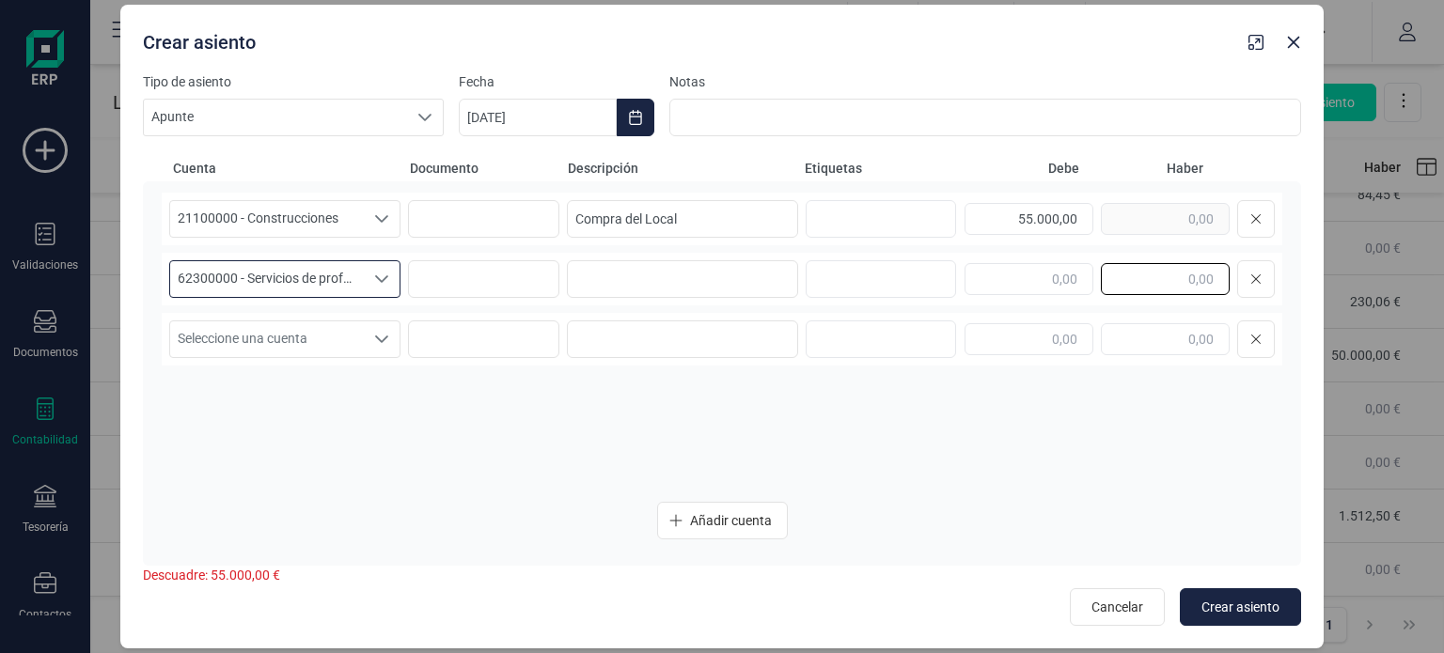
click at [1181, 280] on input "text" at bounding box center [1165, 279] width 129 height 32
type input "2.500,00"
click at [1125, 228] on div "55.000,00" at bounding box center [1120, 219] width 310 height 38
type input "50.000,00"
click at [1167, 342] on input "text" at bounding box center [1165, 339] width 129 height 32
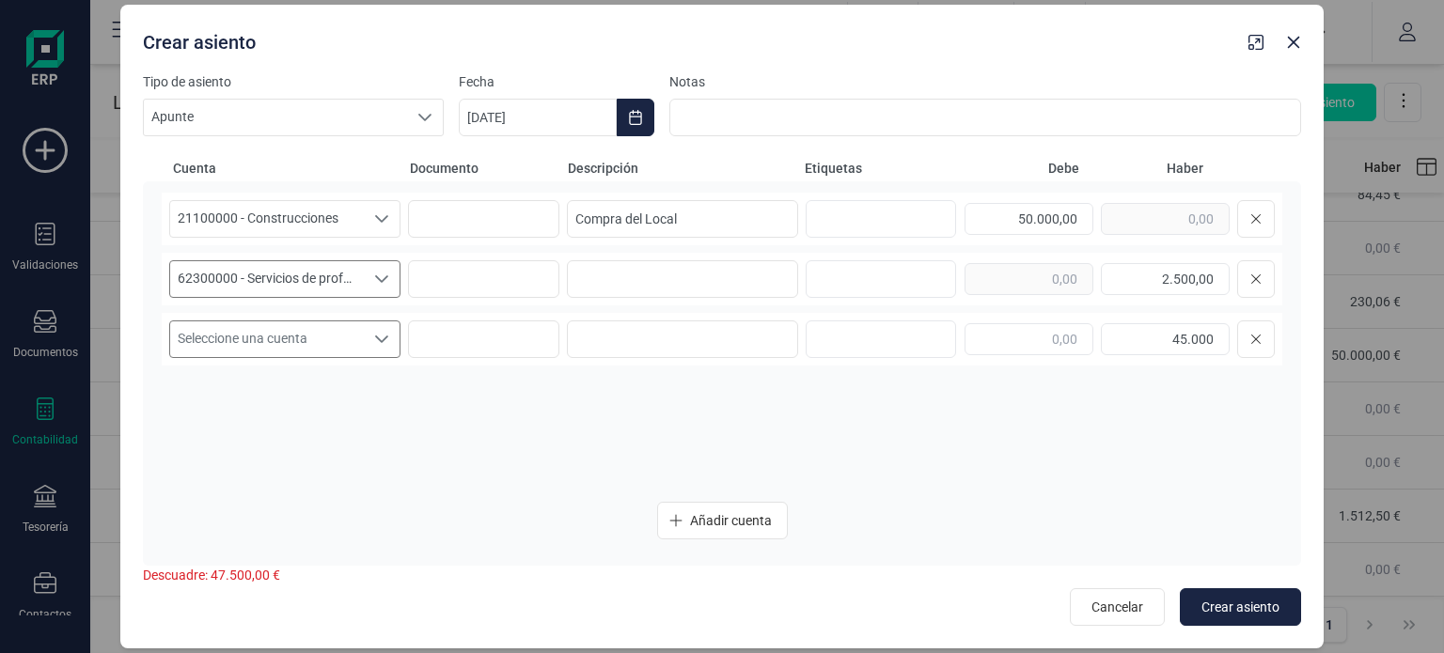
type input "45.000,00"
click at [335, 342] on span "Seleccione una cuenta" at bounding box center [267, 340] width 194 height 36
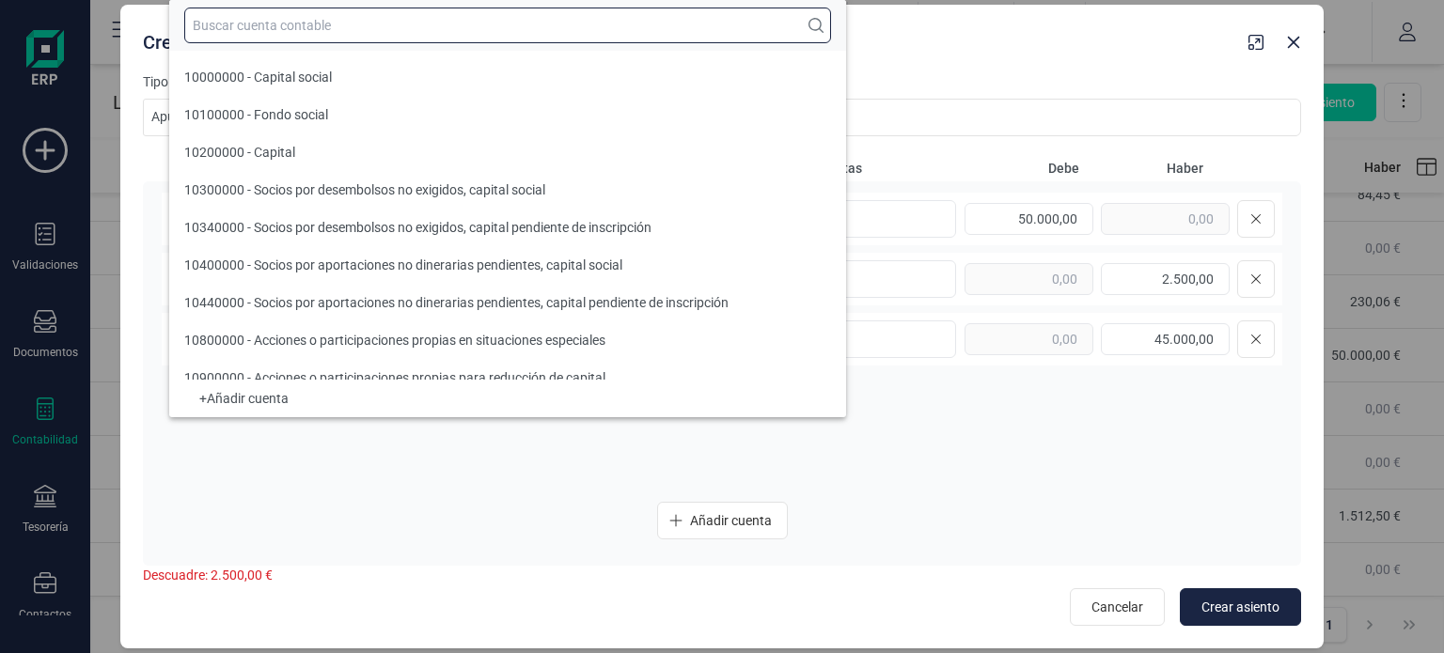
click at [305, 33] on input "text" at bounding box center [507, 26] width 647 height 36
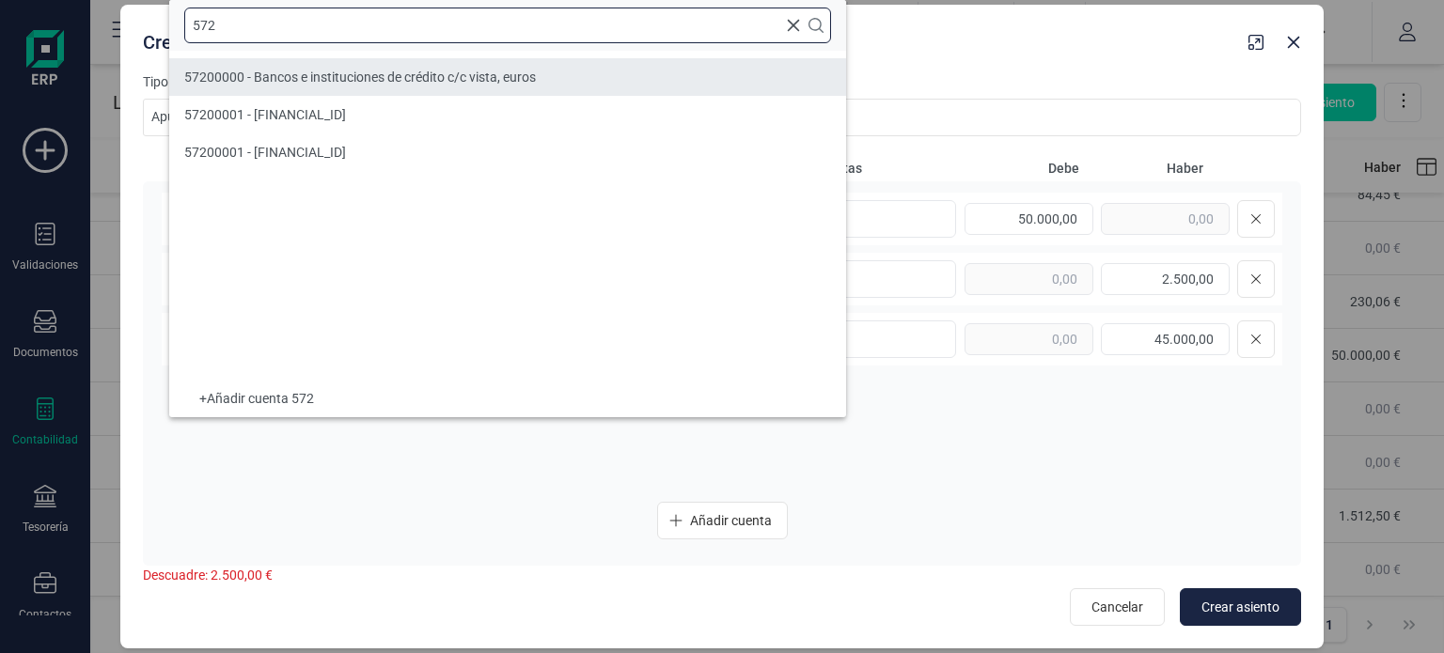
type input "572"
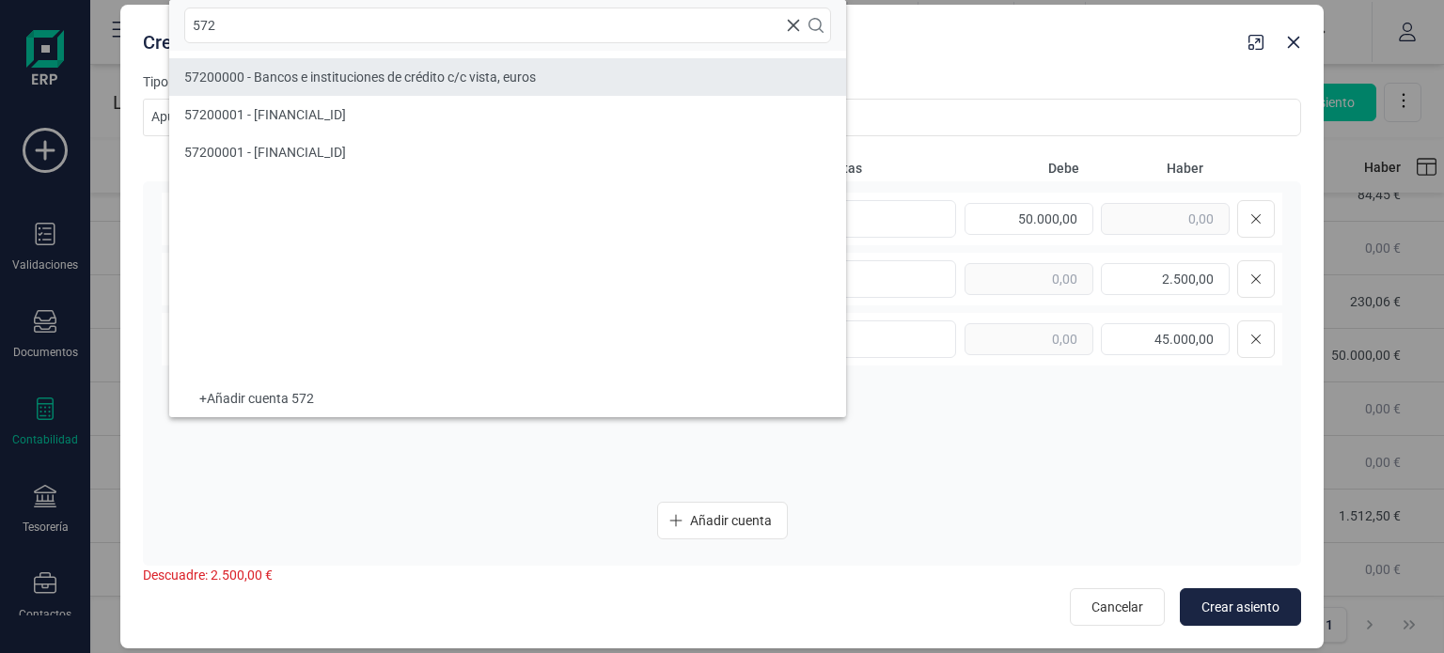
click at [364, 70] on span "57200000 - Bancos e instituciones de crédito c/c vista, euros" at bounding box center [360, 77] width 352 height 15
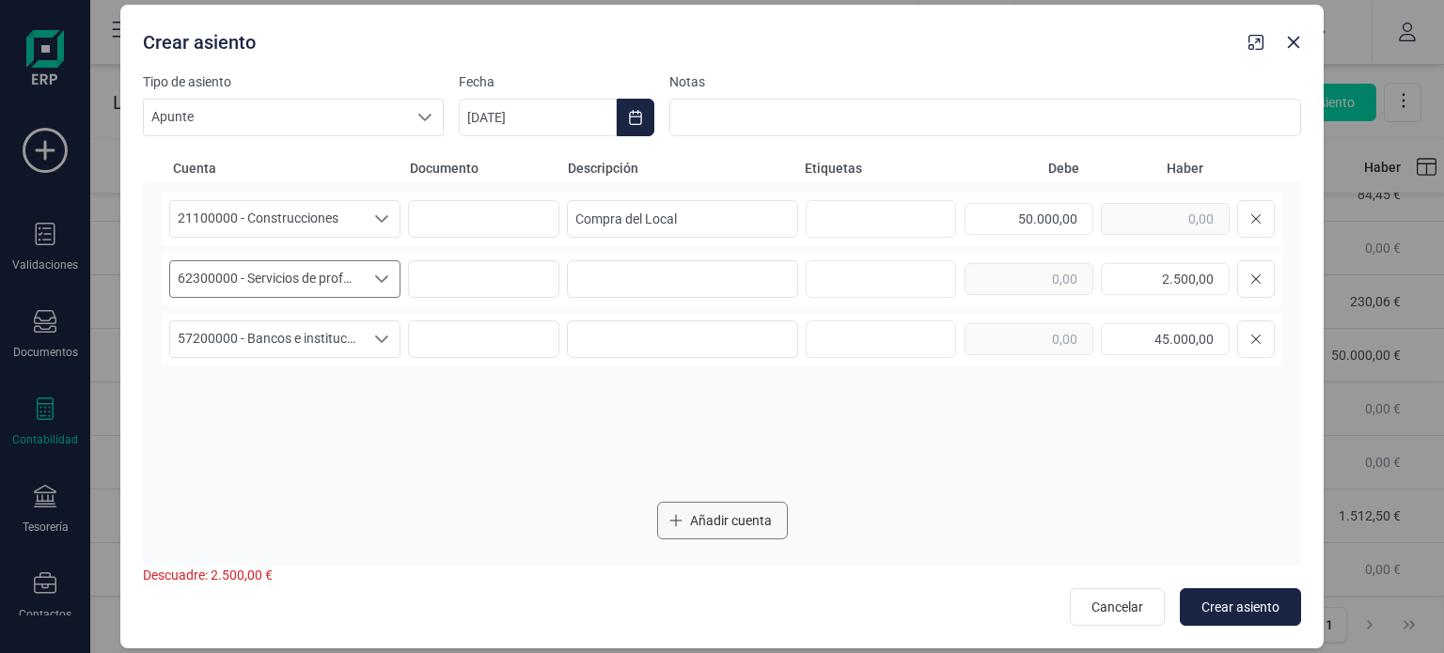
click at [752, 512] on span "Añadir cuenta" at bounding box center [731, 521] width 82 height 19
click at [357, 390] on span "Seleccione una cuenta" at bounding box center [267, 400] width 194 height 36
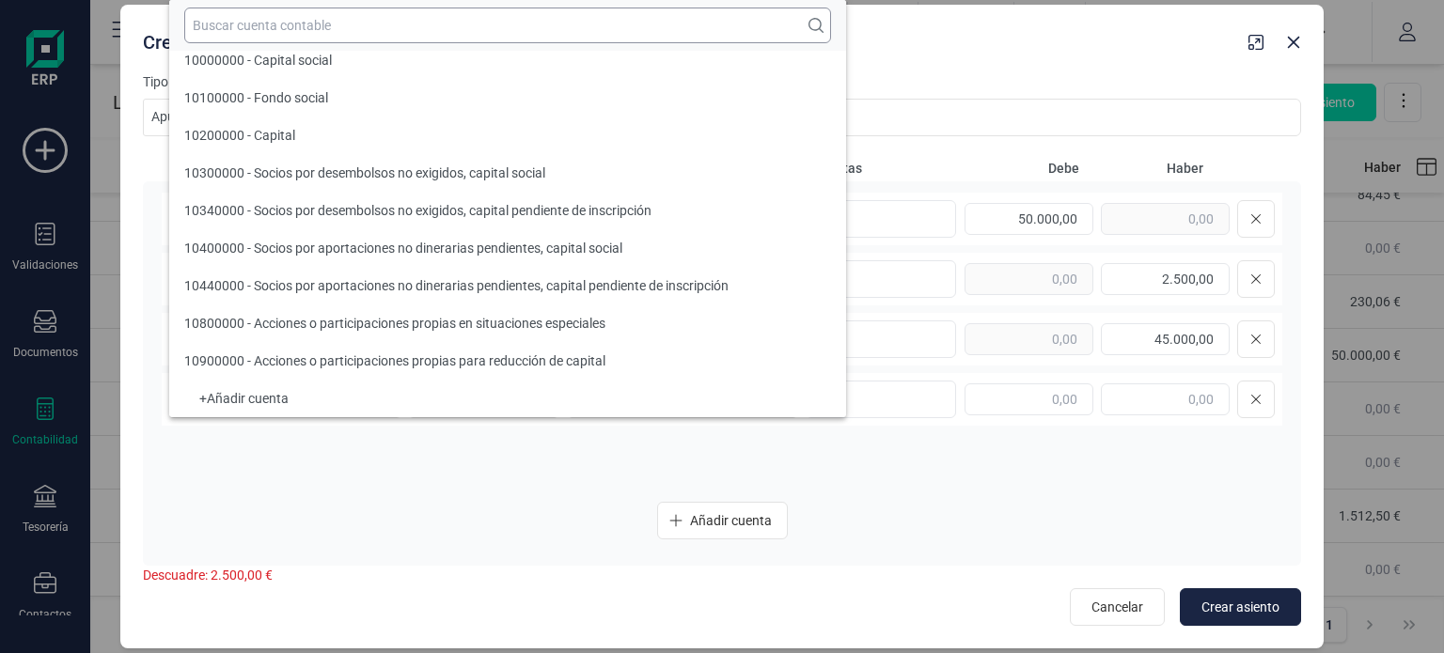
scroll to position [8, 0]
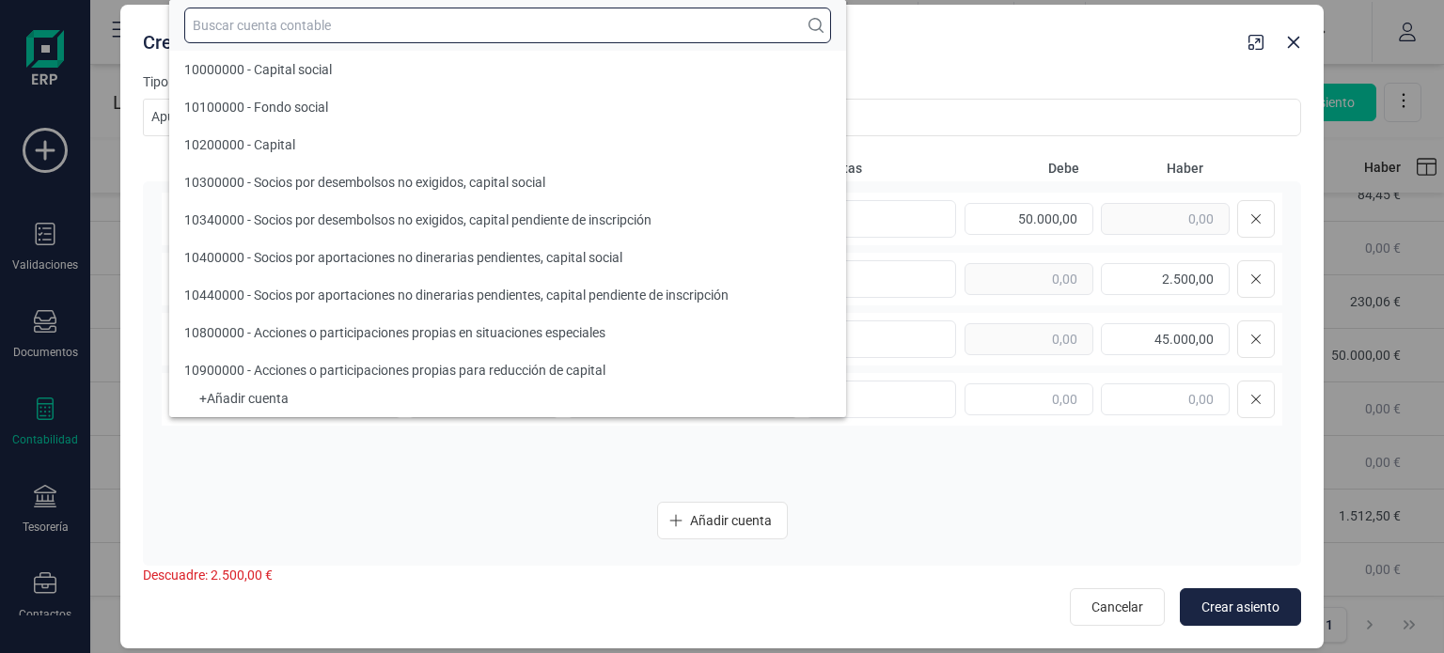
click at [445, 14] on input "text" at bounding box center [507, 26] width 647 height 36
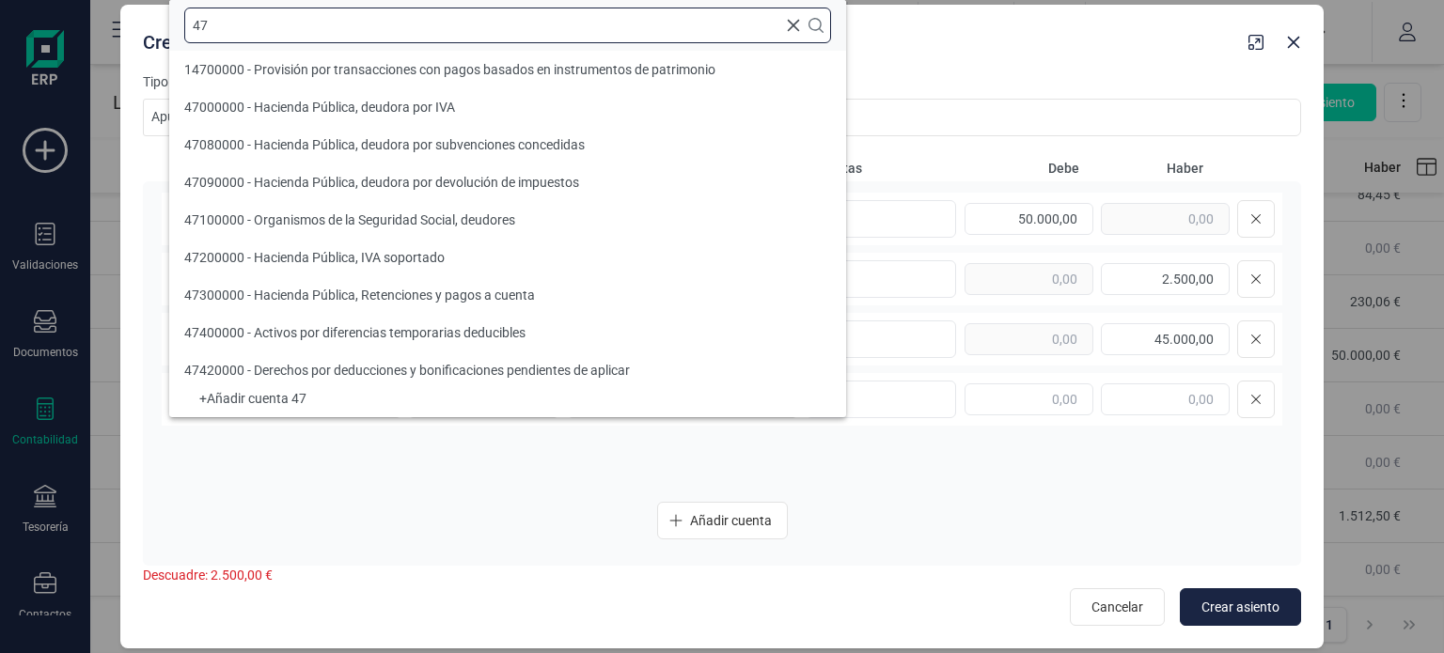
type input "4"
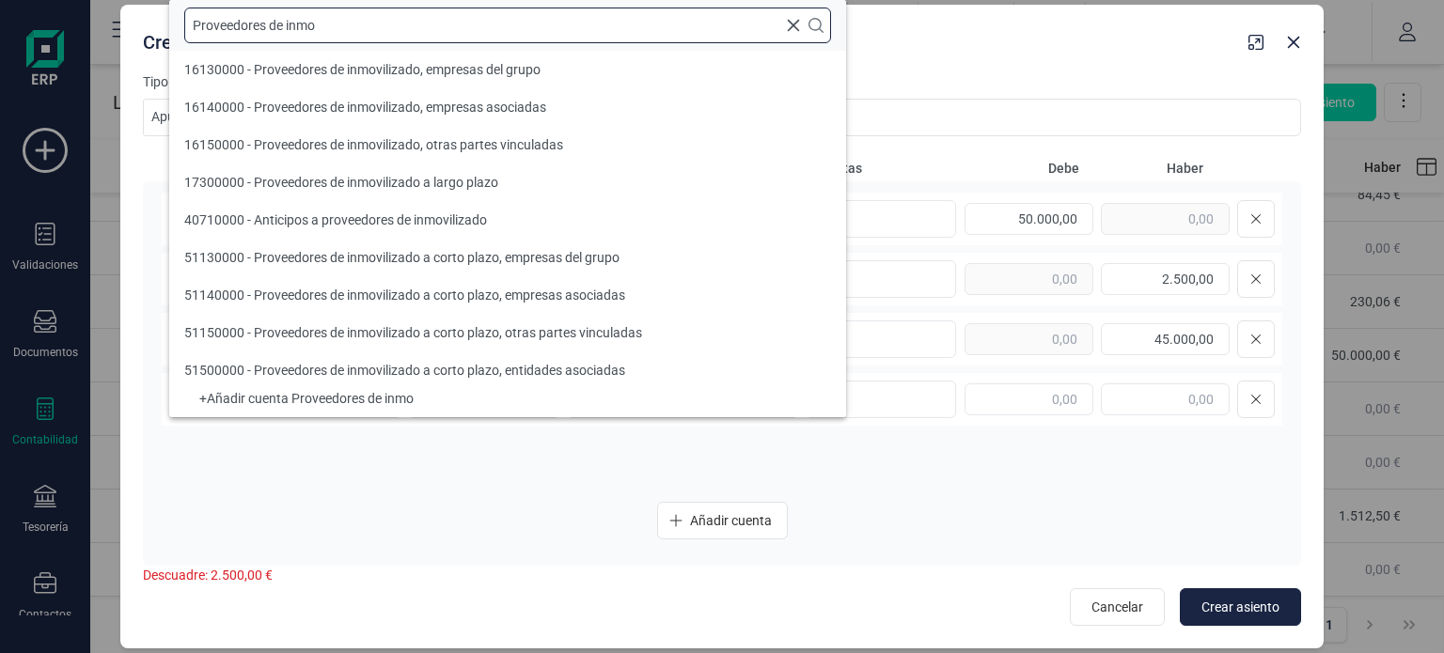
type input "Proveedores de inmoi"
type input "Proveedores de inmovilizado"
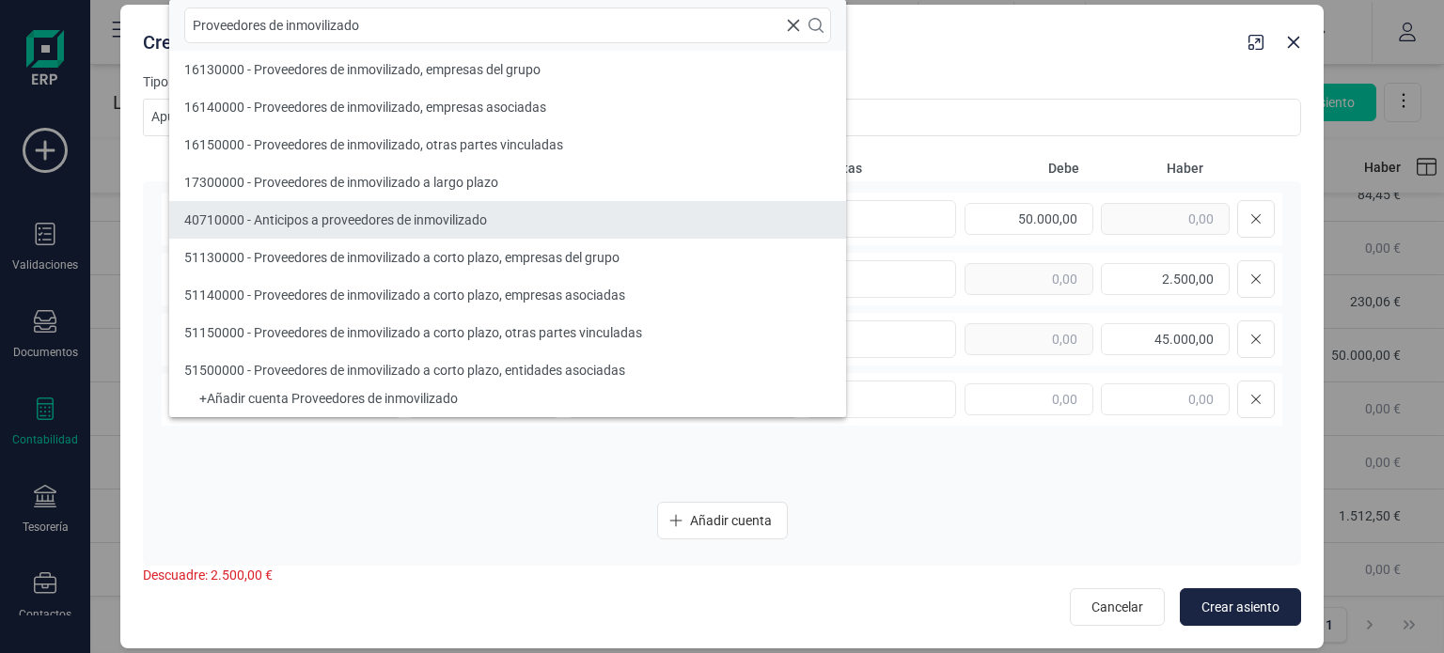
click at [438, 217] on span "40710000 - Anticipos a proveedores de inmovilizado" at bounding box center [335, 220] width 303 height 15
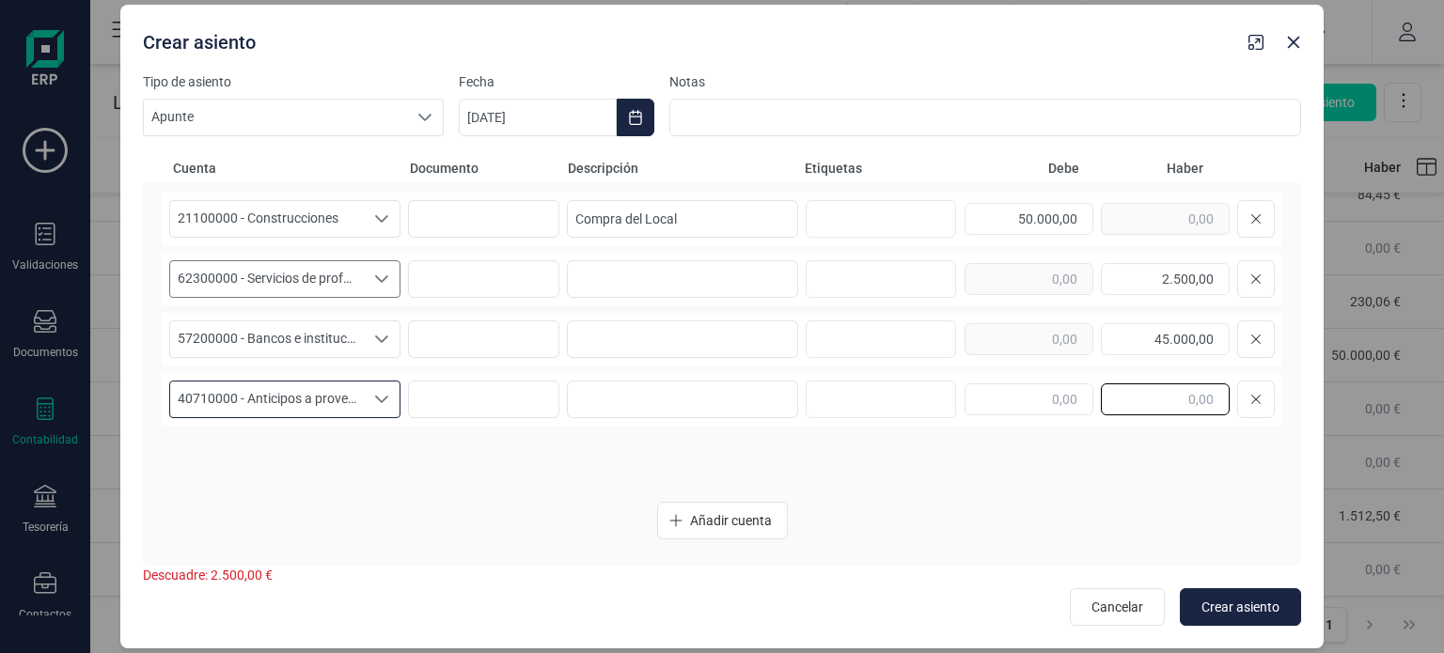
click at [1183, 412] on input "text" at bounding box center [1165, 400] width 129 height 32
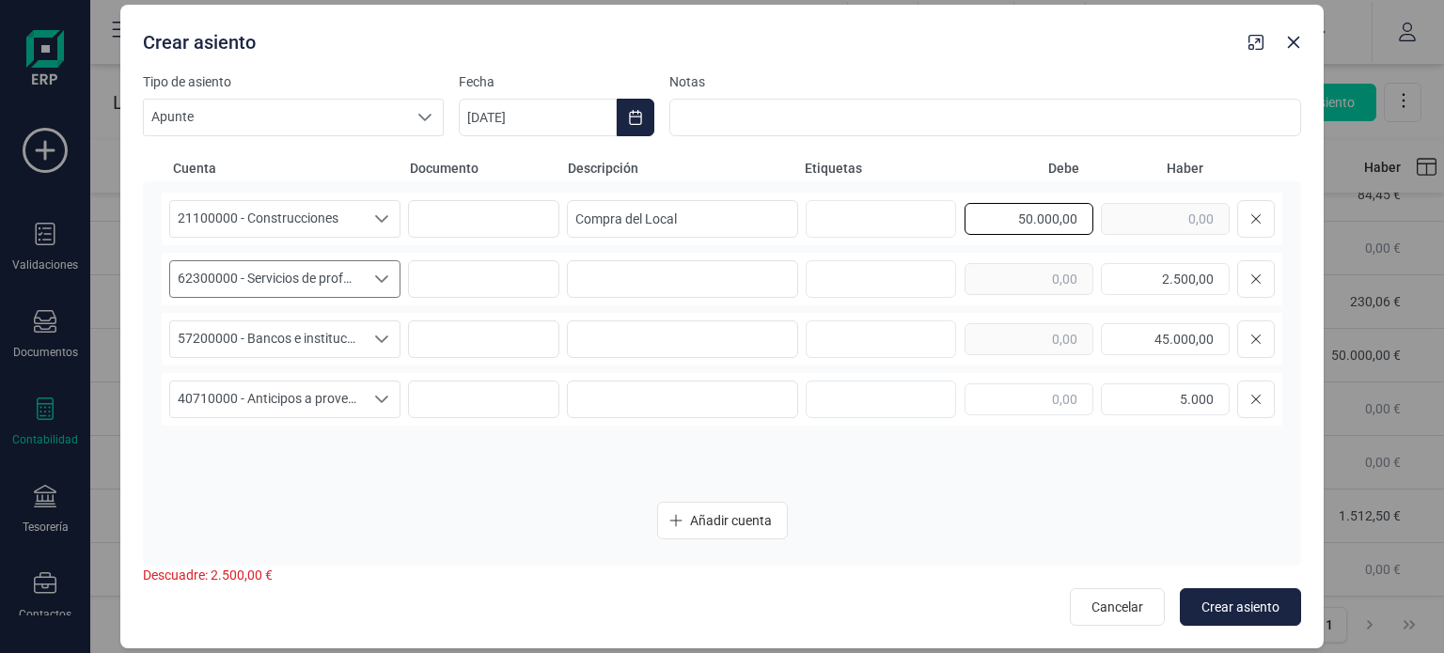
type input "5.000,00"
click at [1117, 229] on div "50.000,00" at bounding box center [1120, 219] width 310 height 38
type input "52.500,00"
click at [701, 279] on input at bounding box center [682, 279] width 231 height 38
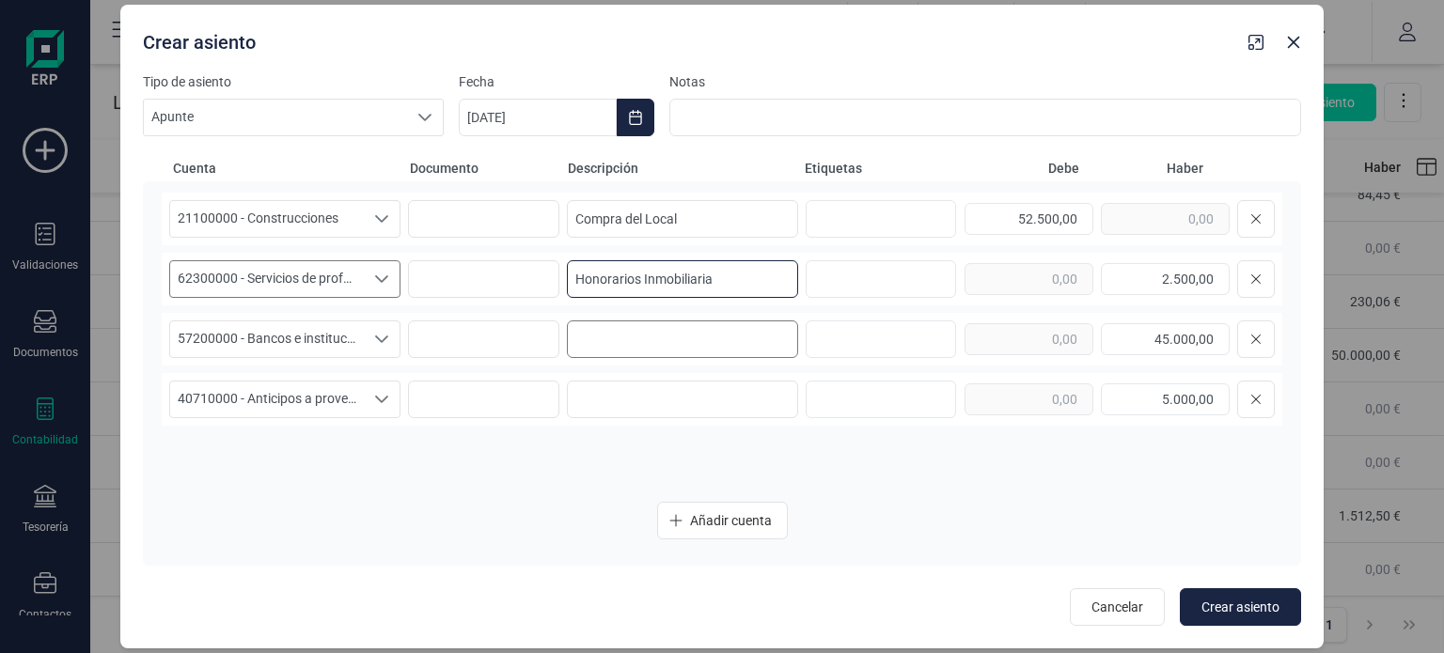
type input "Honorarios Inmobiliaria"
click at [654, 336] on input at bounding box center [682, 340] width 231 height 38
type input "Pago pendiente del Local"
click at [623, 400] on input at bounding box center [682, 400] width 231 height 38
click at [583, 279] on input "Honorarios Inmobiliaria" at bounding box center [682, 279] width 231 height 38
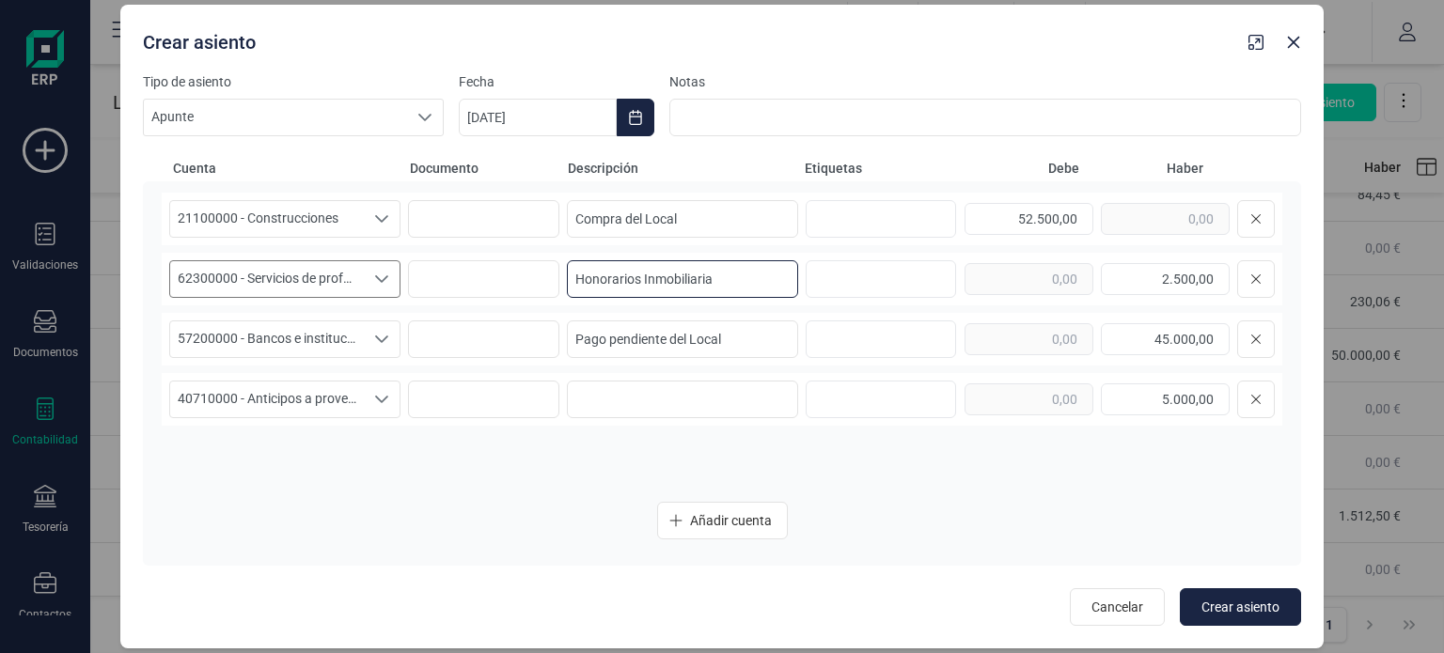
click at [756, 281] on input "Honorarios Inmobiliaria" at bounding box center [682, 279] width 231 height 38
type input "Honorarios Inmobiliaria como mayor valor del local"
click at [635, 386] on input at bounding box center [682, 400] width 231 height 38
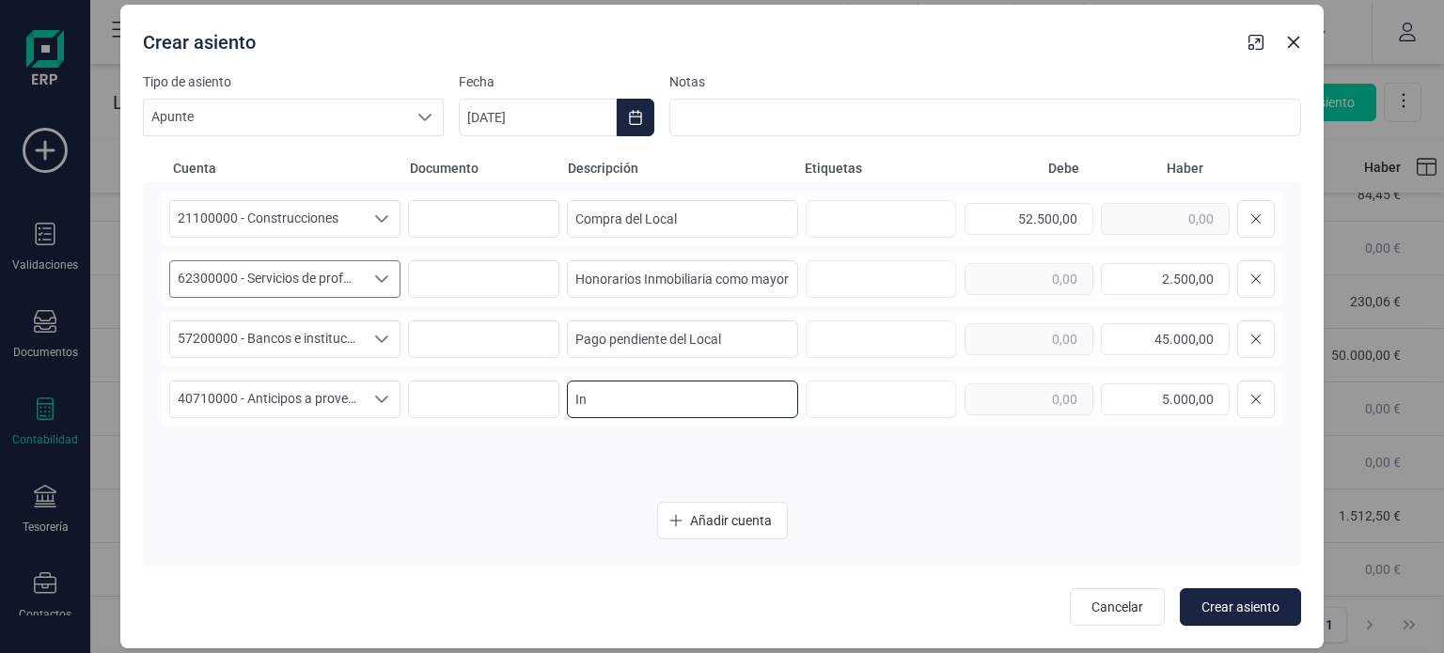
type input "I"
type input "[GEOGRAPHIC_DATA] del Local incorporada al valor del local"
click at [745, 340] on input "Pago pendiente del Local" at bounding box center [682, 340] width 231 height 38
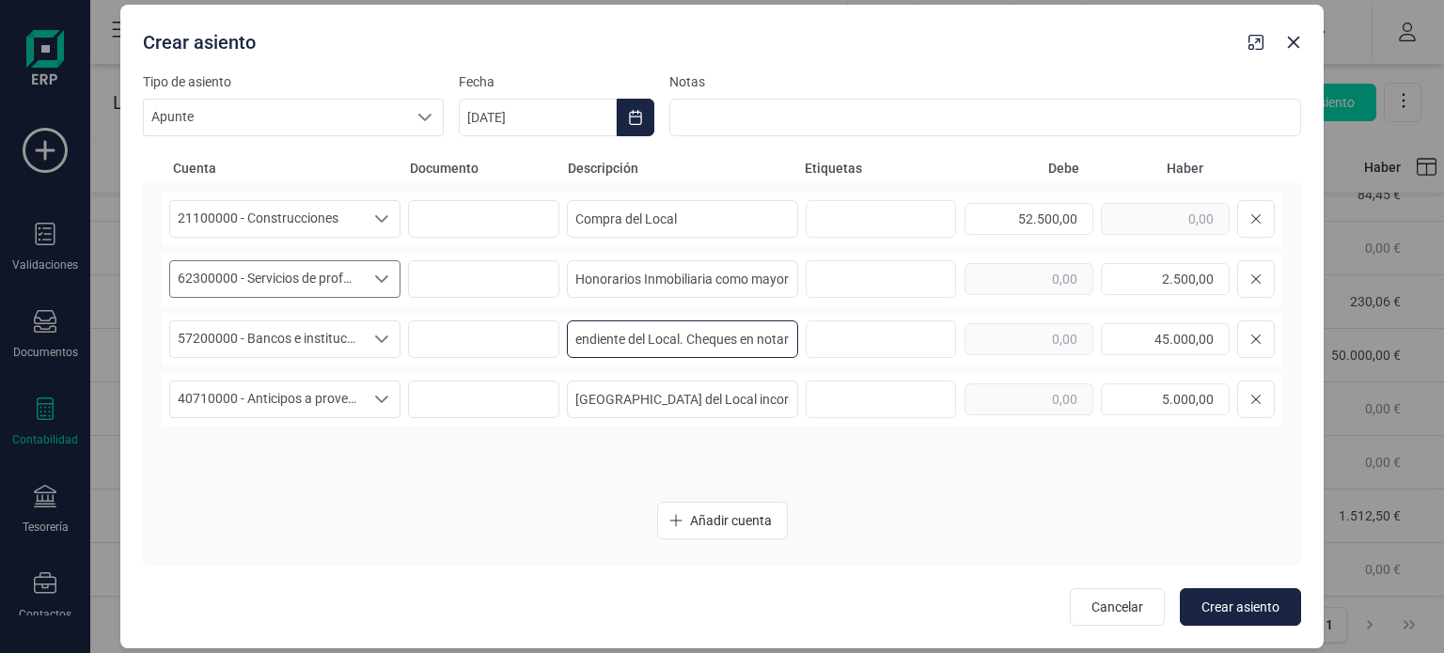
scroll to position [0, 53]
type input "Pago pendiente del Local. Cheques en notaría"
drag, startPoint x: 768, startPoint y: 402, endPoint x: 819, endPoint y: 402, distance: 50.8
click at [819, 402] on div "40710000 - Anticipos a proveedores de inmovilizado 40710000 - Anticipos a prove…" at bounding box center [722, 399] width 1121 height 53
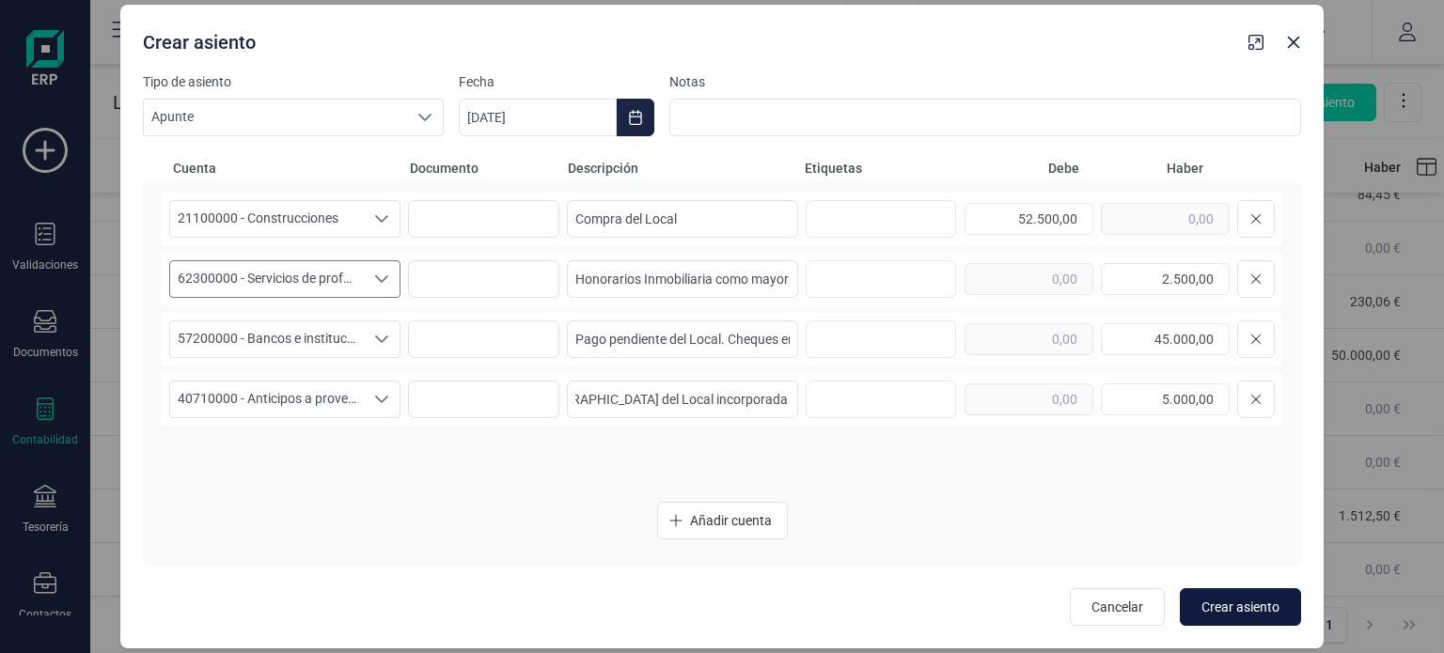
scroll to position [0, 0]
click at [1220, 605] on span "Crear asiento" at bounding box center [1241, 607] width 78 height 19
type input "[DATE]"
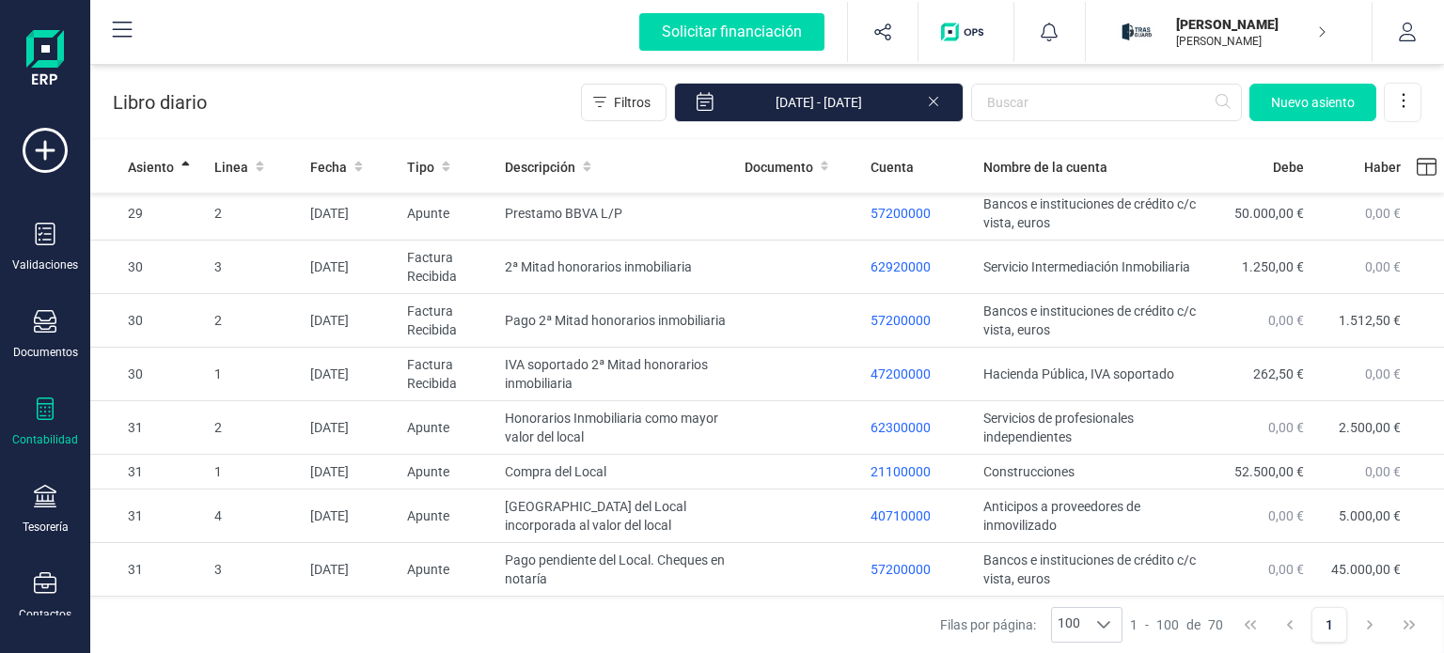
scroll to position [3258, 0]
click at [1318, 97] on span "Nuevo asiento" at bounding box center [1313, 102] width 84 height 19
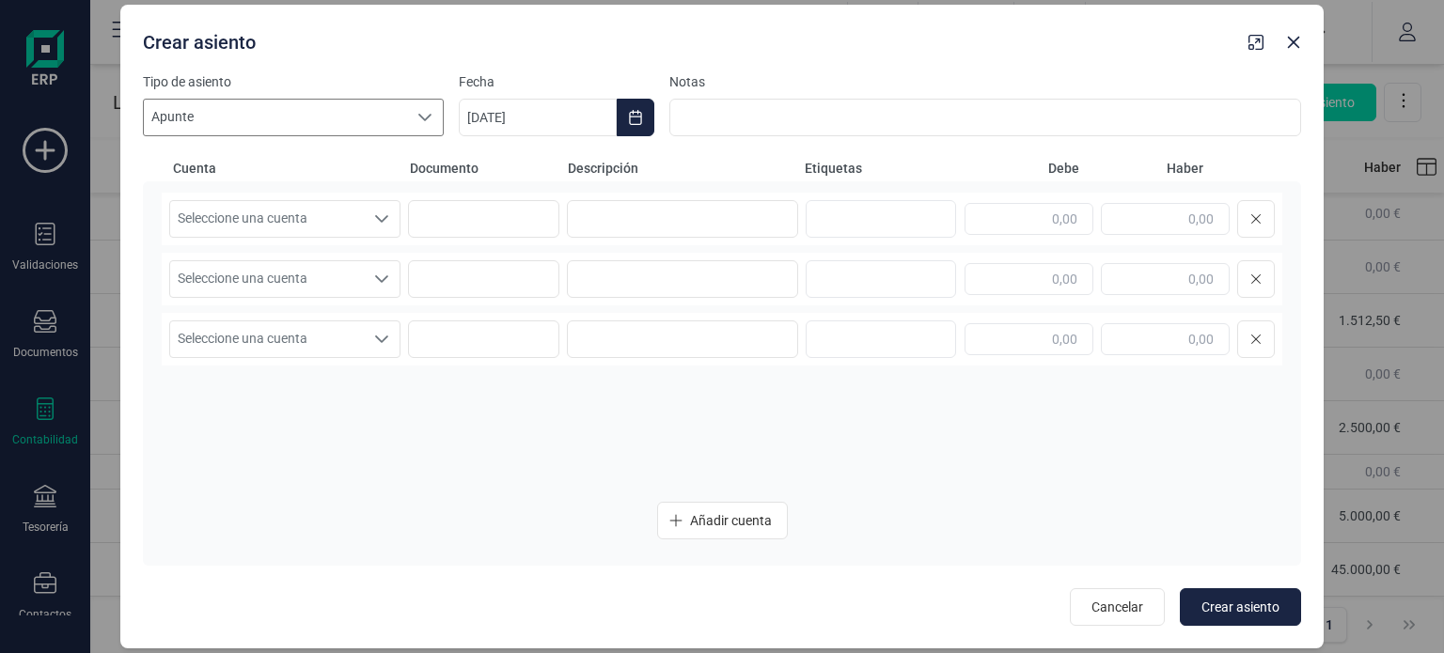
click at [410, 112] on div at bounding box center [425, 118] width 36 height 36
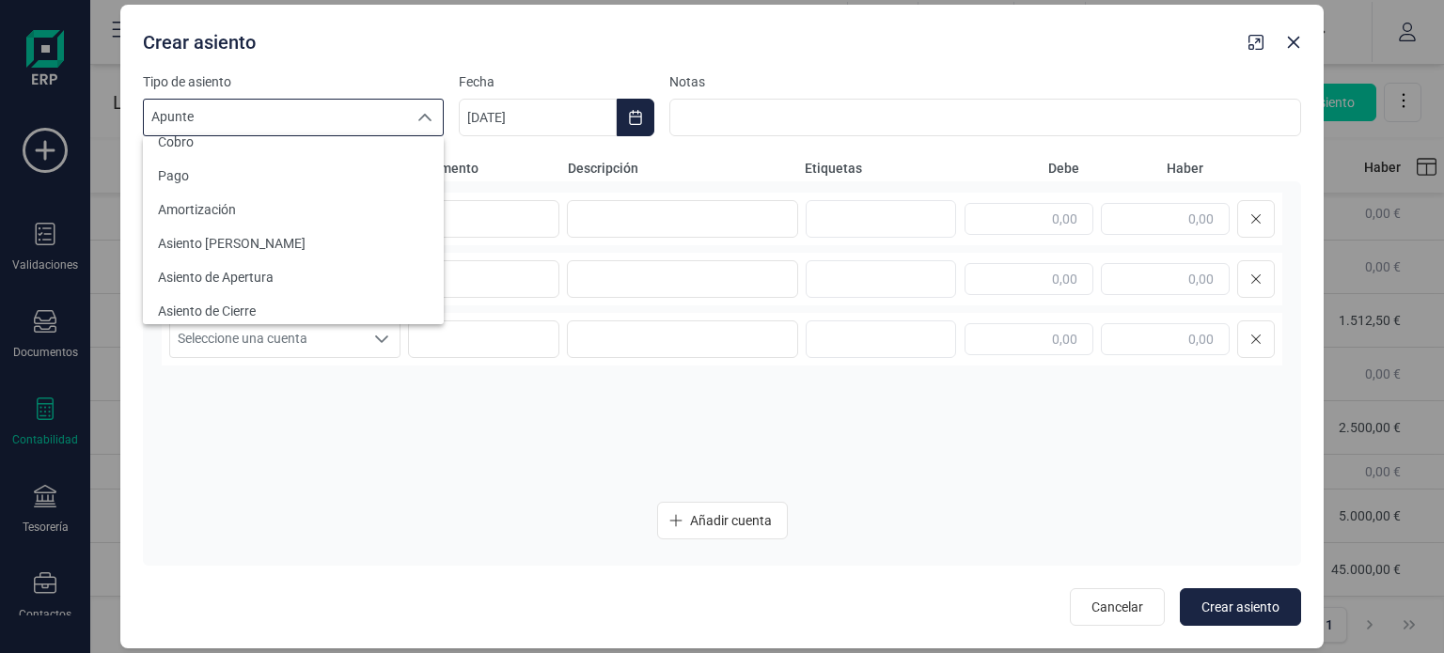
scroll to position [301, 0]
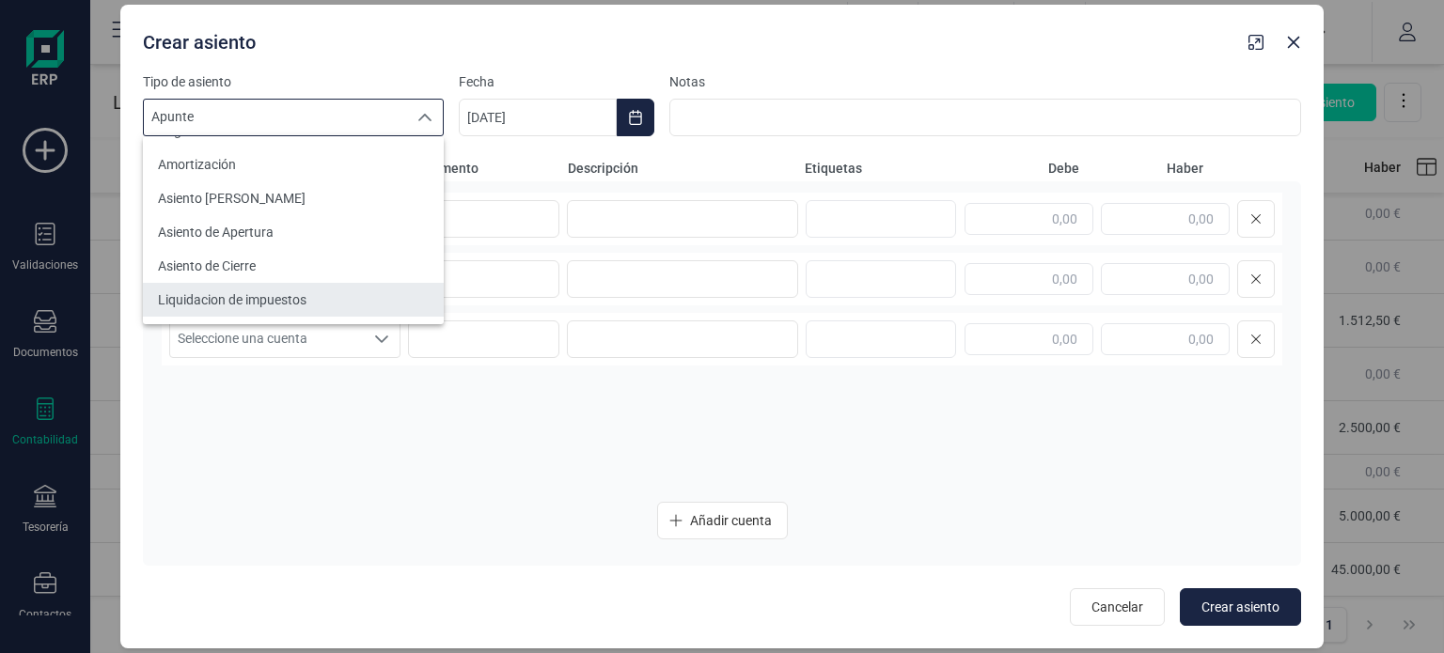
click at [365, 307] on li "Liquidacion de impuestos" at bounding box center [293, 300] width 301 height 34
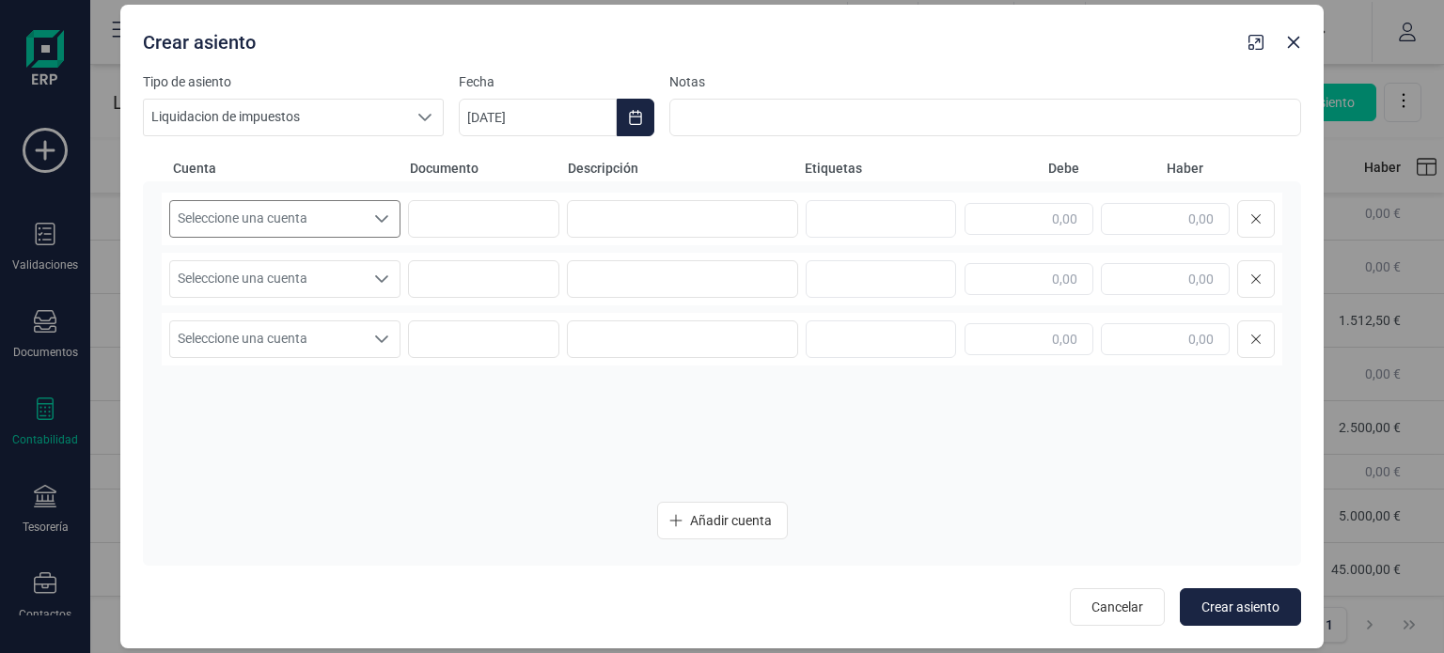
click at [357, 213] on span "Seleccione una cuenta" at bounding box center [267, 219] width 194 height 36
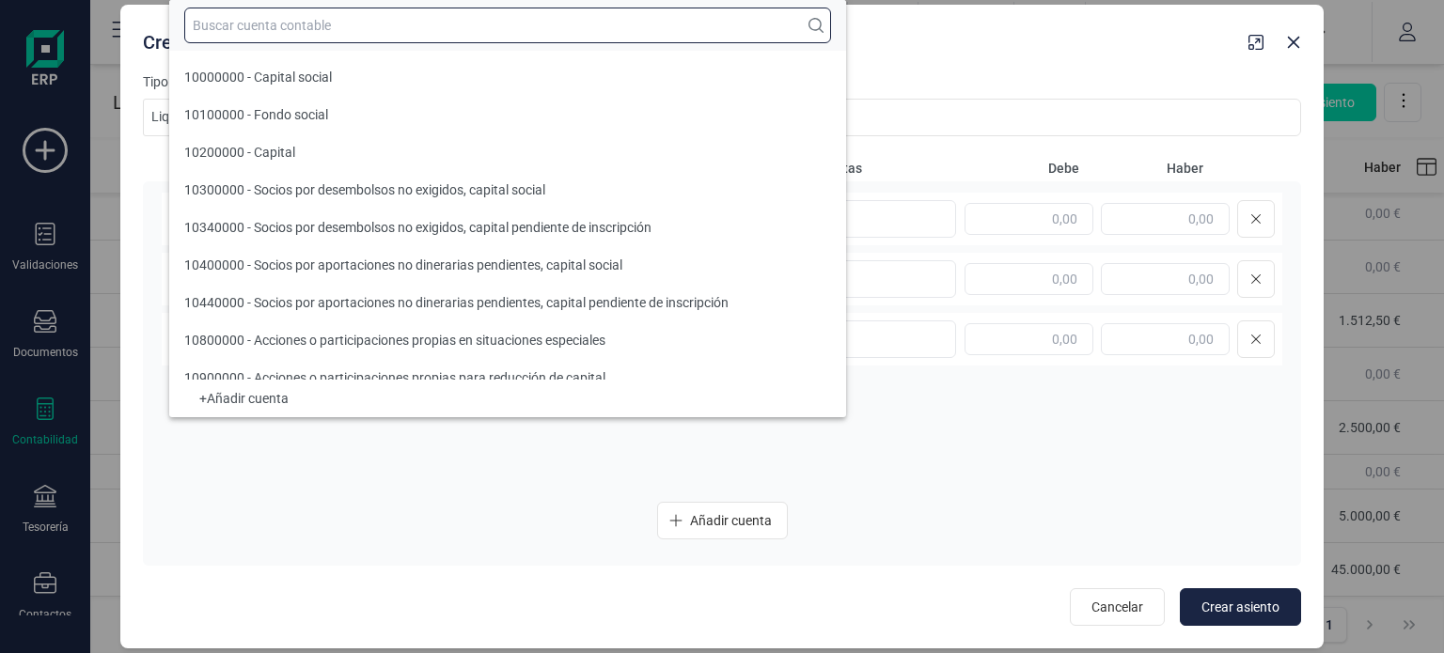
click at [318, 38] on input "text" at bounding box center [507, 26] width 647 height 36
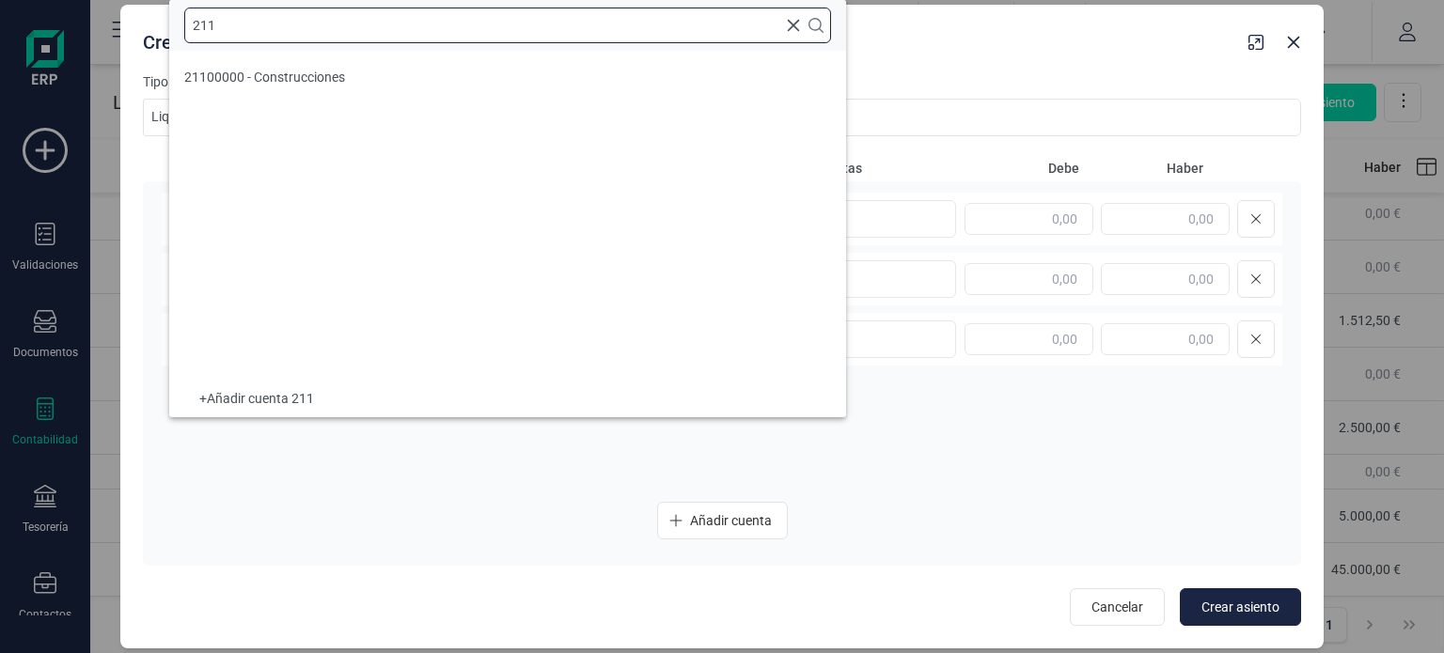
scroll to position [0, 0]
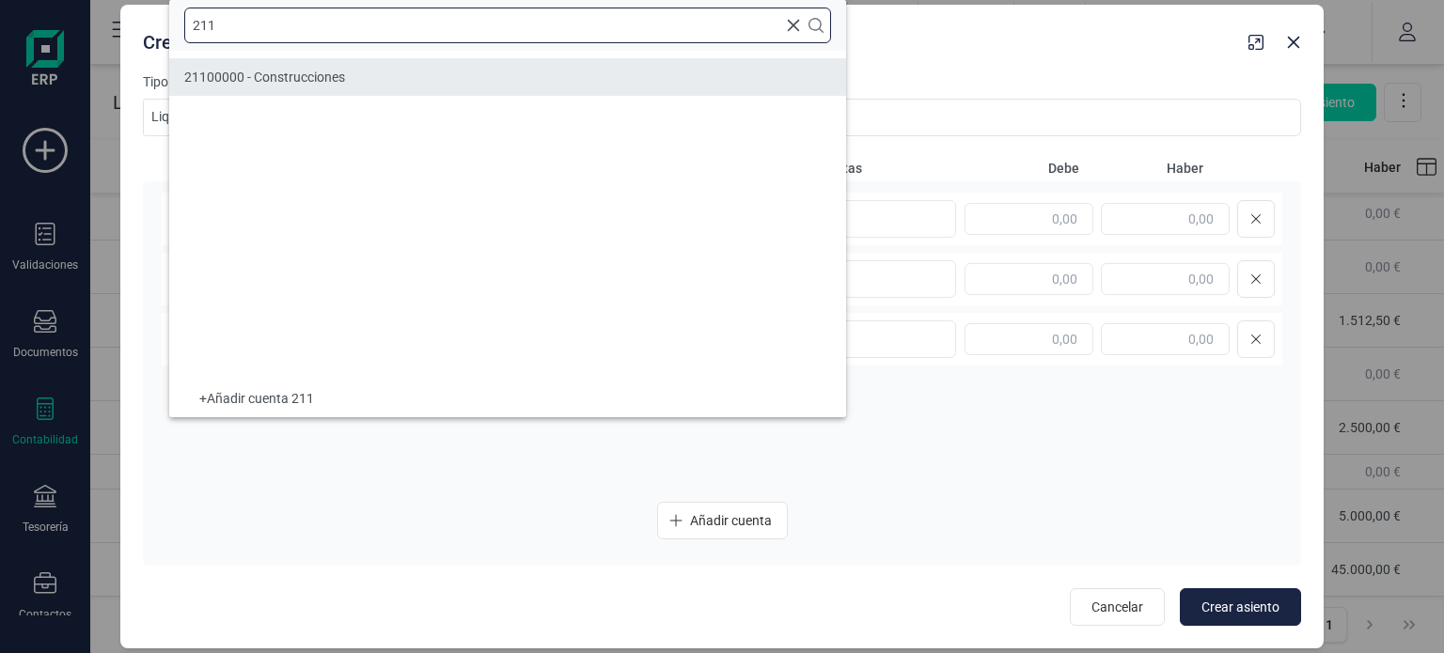
type input "211"
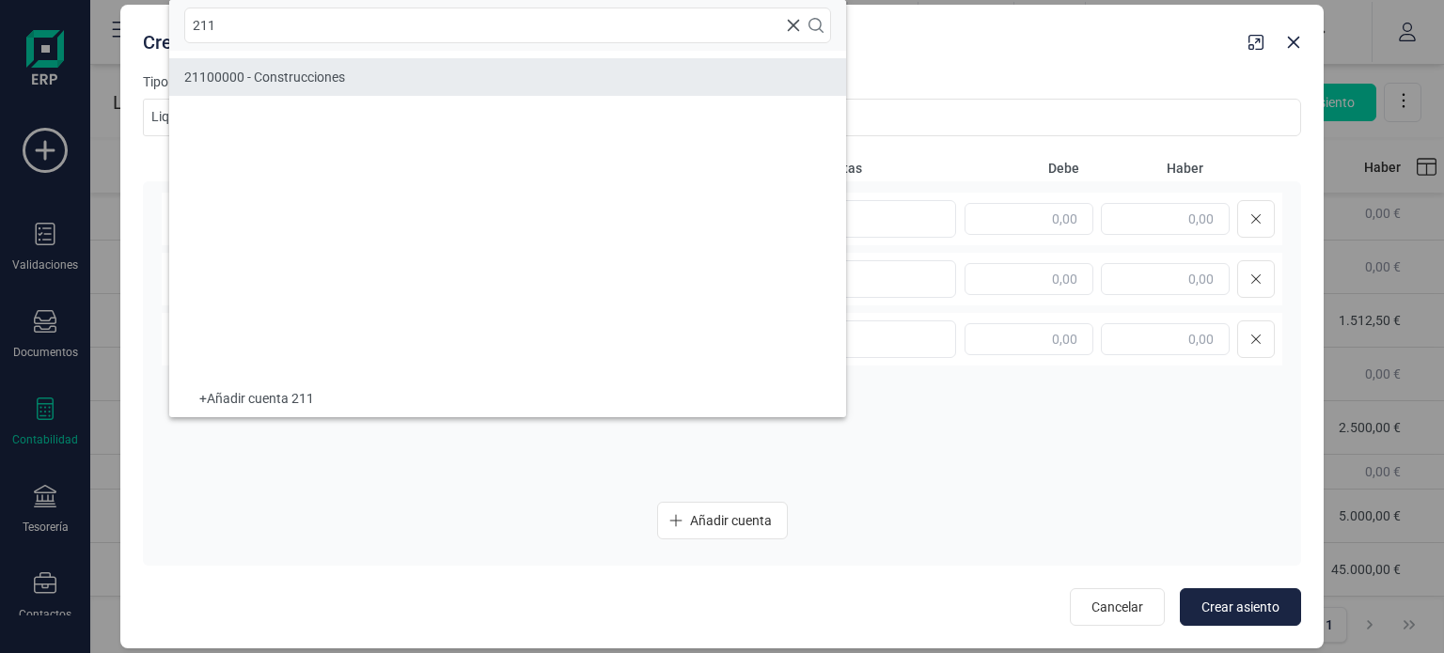
click at [331, 71] on span "21100000 - Construcciones" at bounding box center [264, 77] width 161 height 15
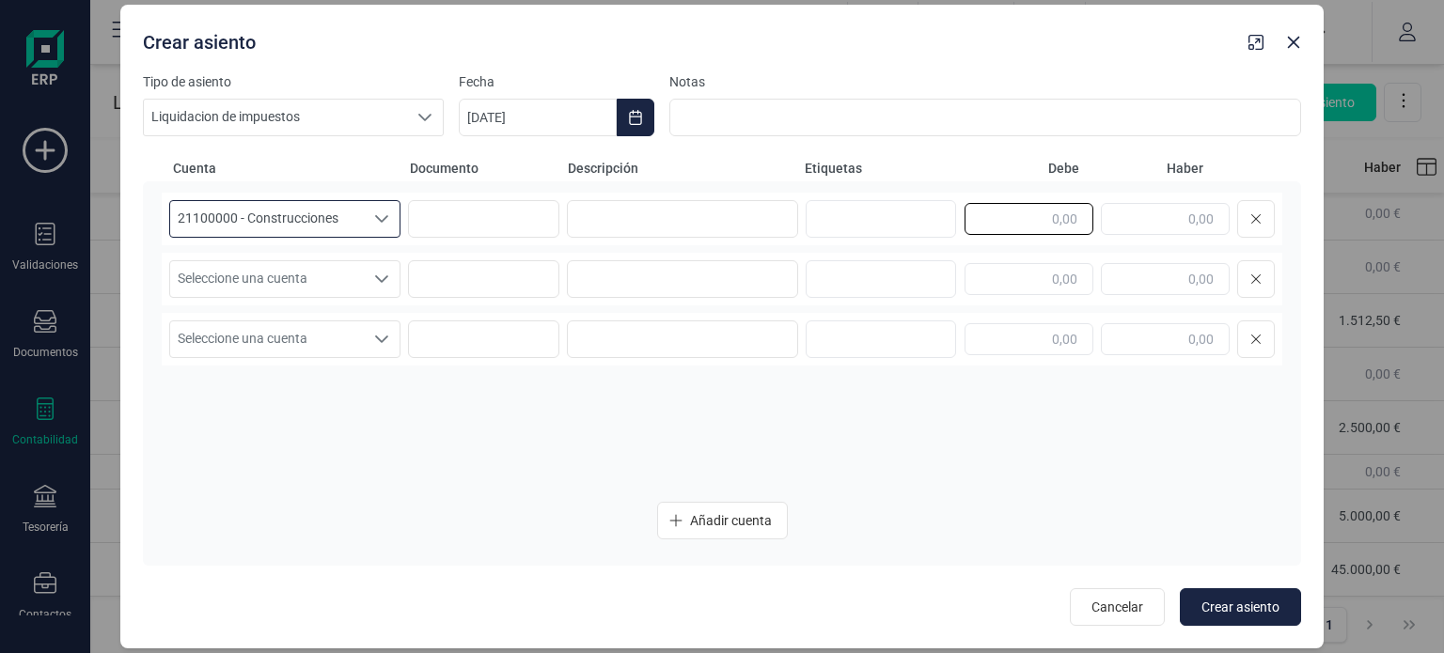
click at [1078, 222] on input "text" at bounding box center [1029, 219] width 129 height 32
type input "3.500,00"
click at [291, 289] on span "Seleccione una cuenta" at bounding box center [267, 279] width 194 height 36
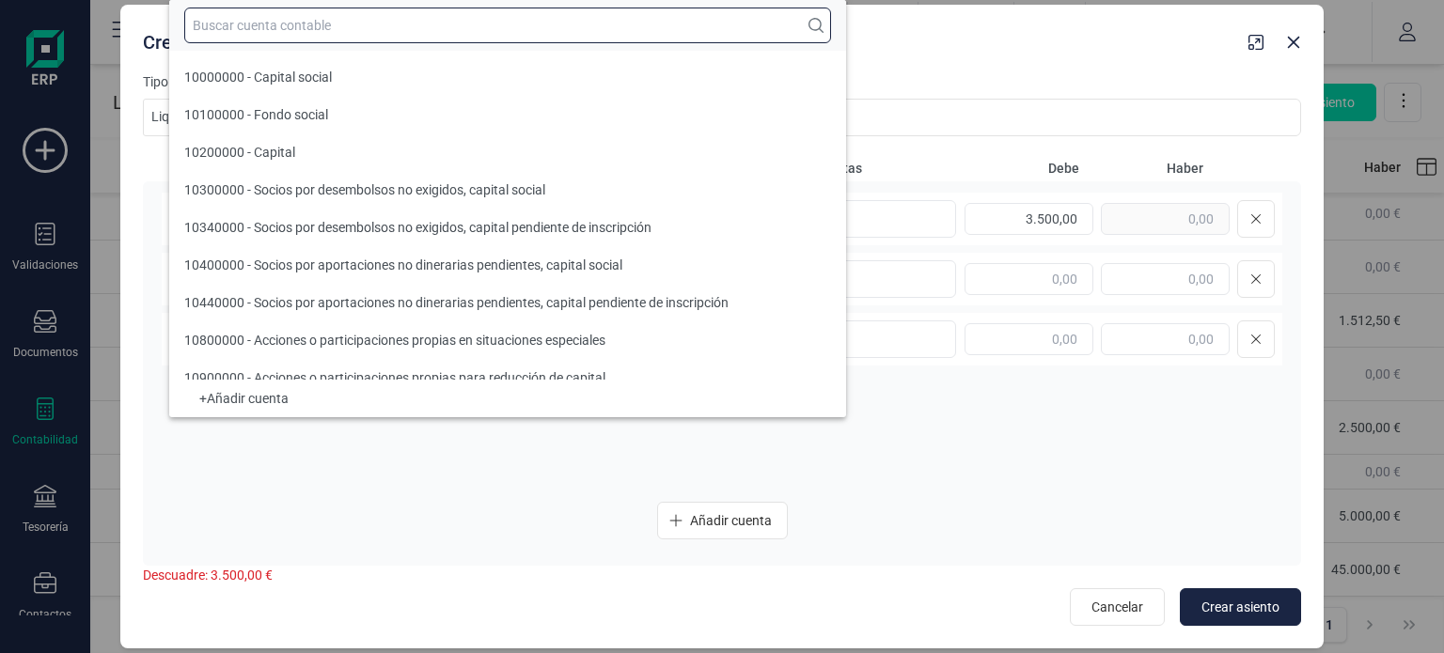
click at [382, 35] on input "text" at bounding box center [507, 26] width 647 height 36
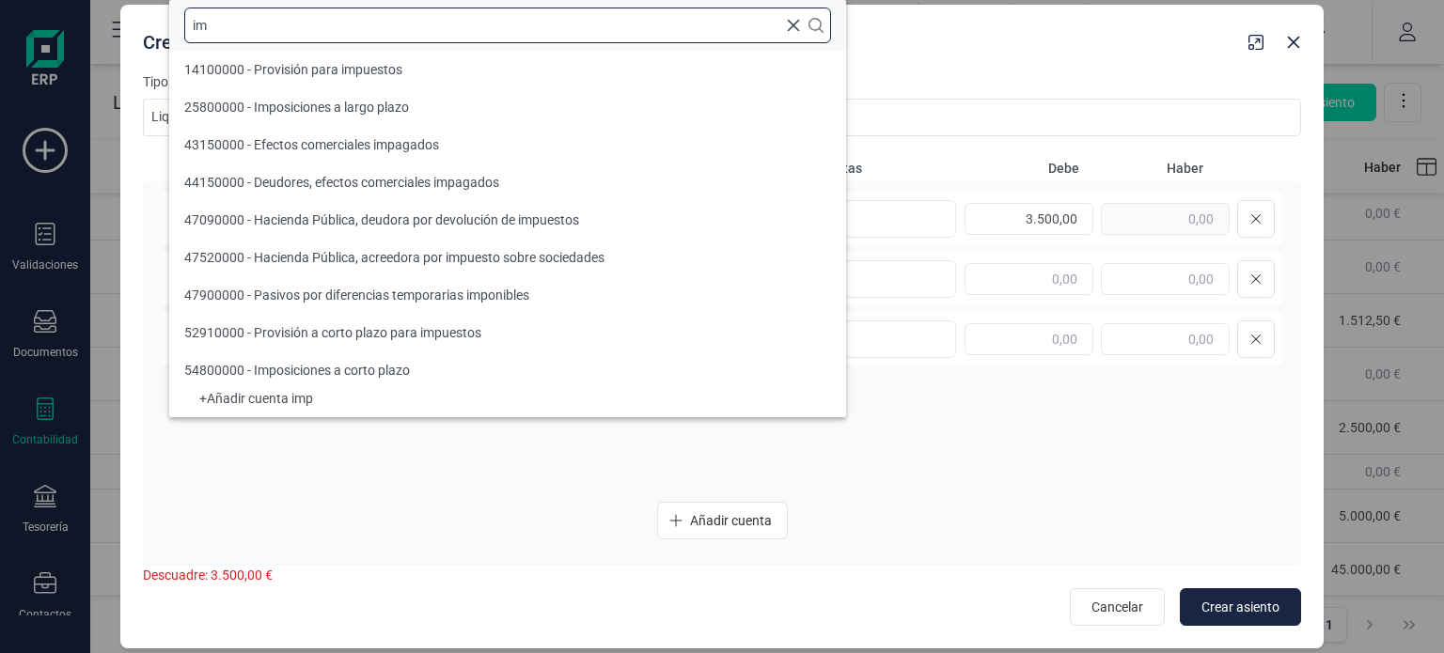
type input "i"
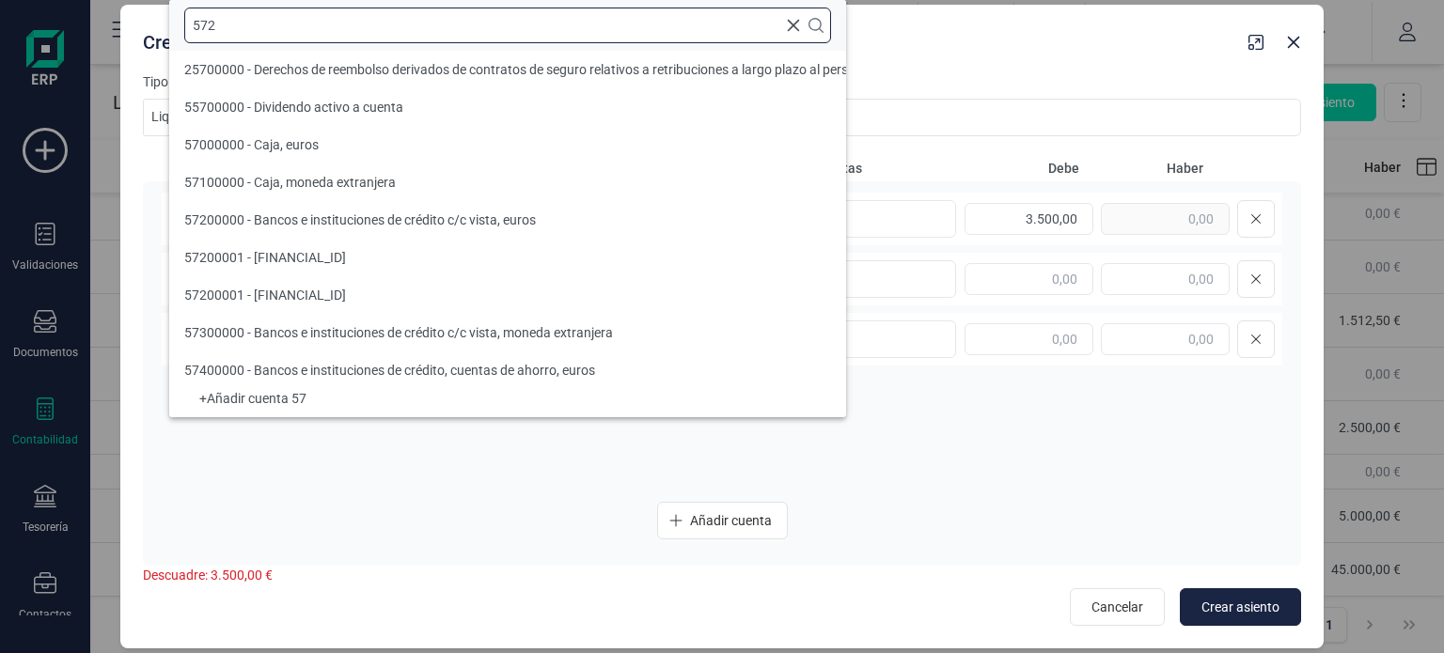
scroll to position [0, 0]
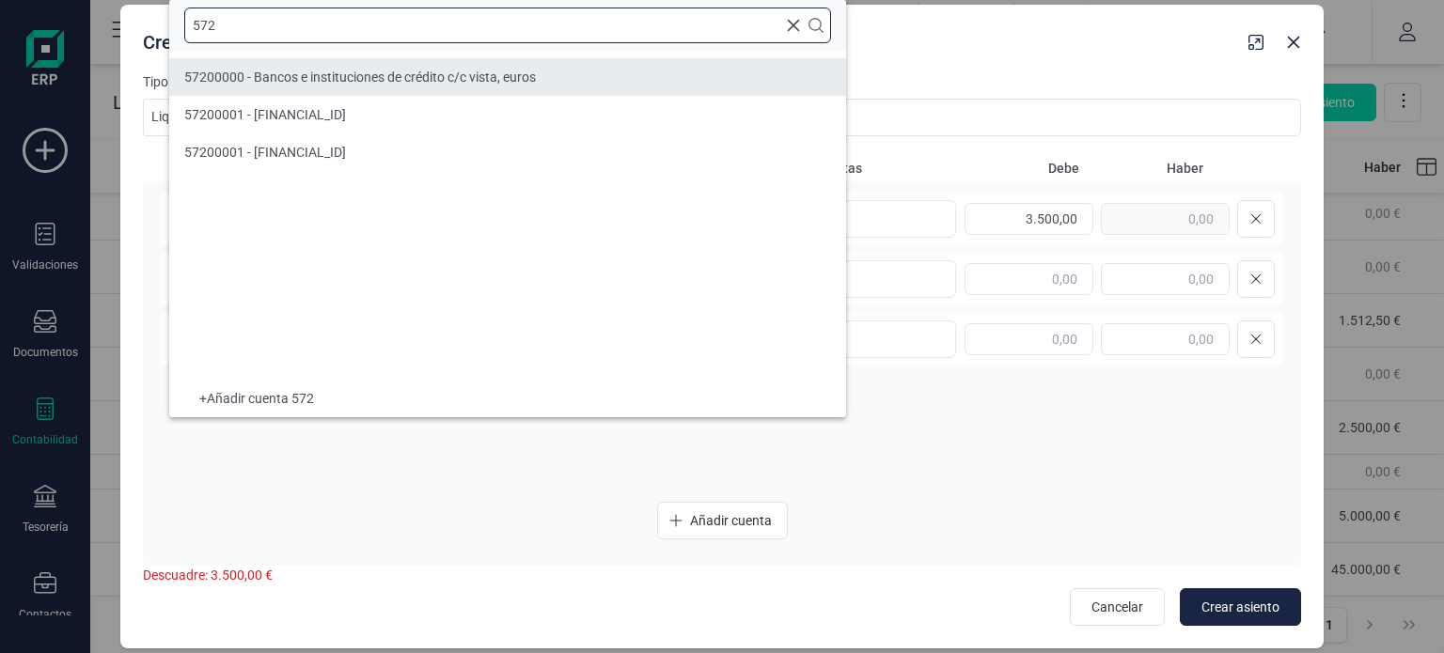
type input "572"
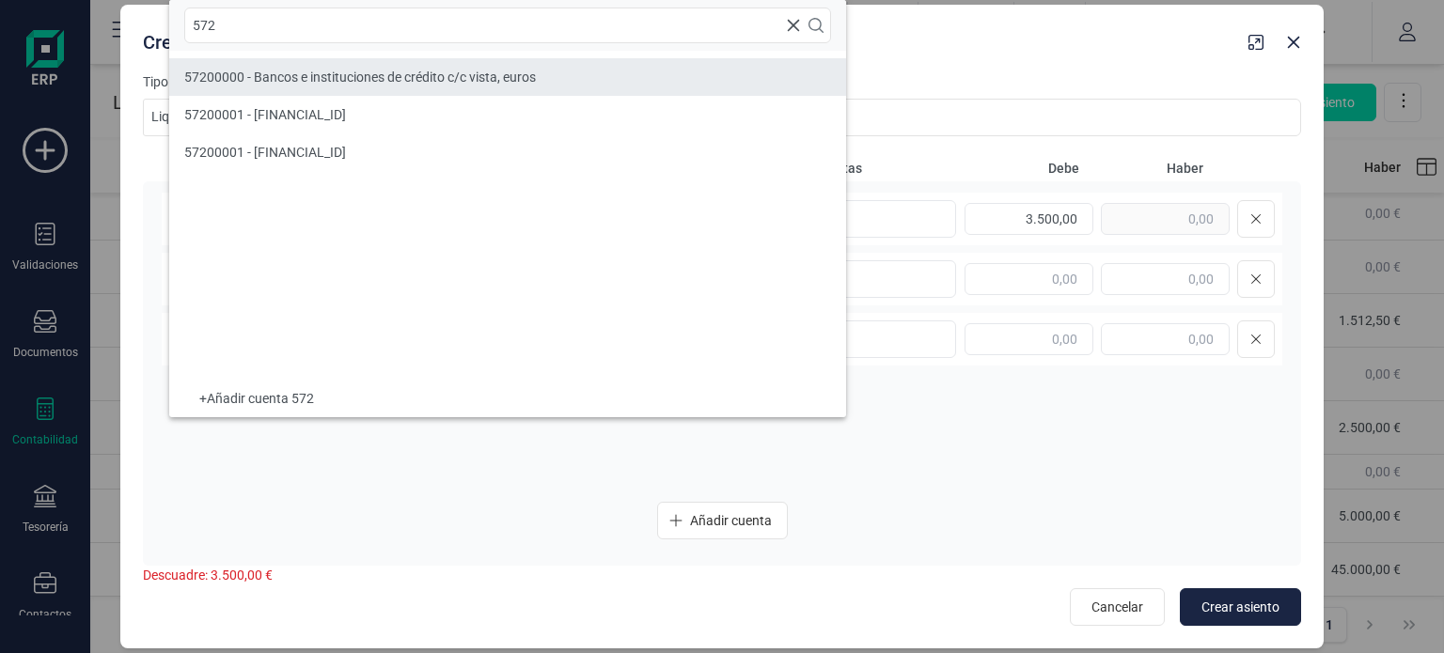
click at [402, 84] on span "57200000 - Bancos e instituciones de crédito c/c vista, euros" at bounding box center [360, 77] width 352 height 15
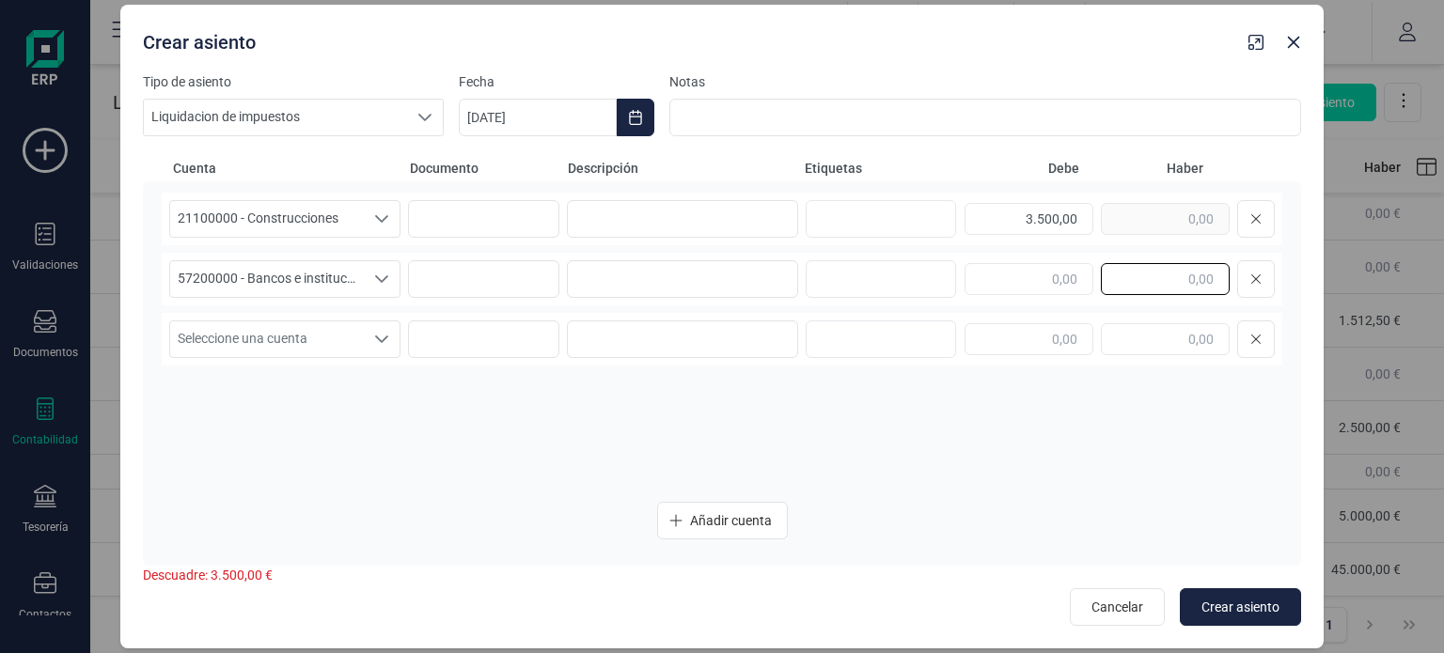
click at [1192, 271] on input "text" at bounding box center [1165, 279] width 129 height 32
type input "3.500,00"
click at [700, 277] on input at bounding box center [682, 279] width 231 height 38
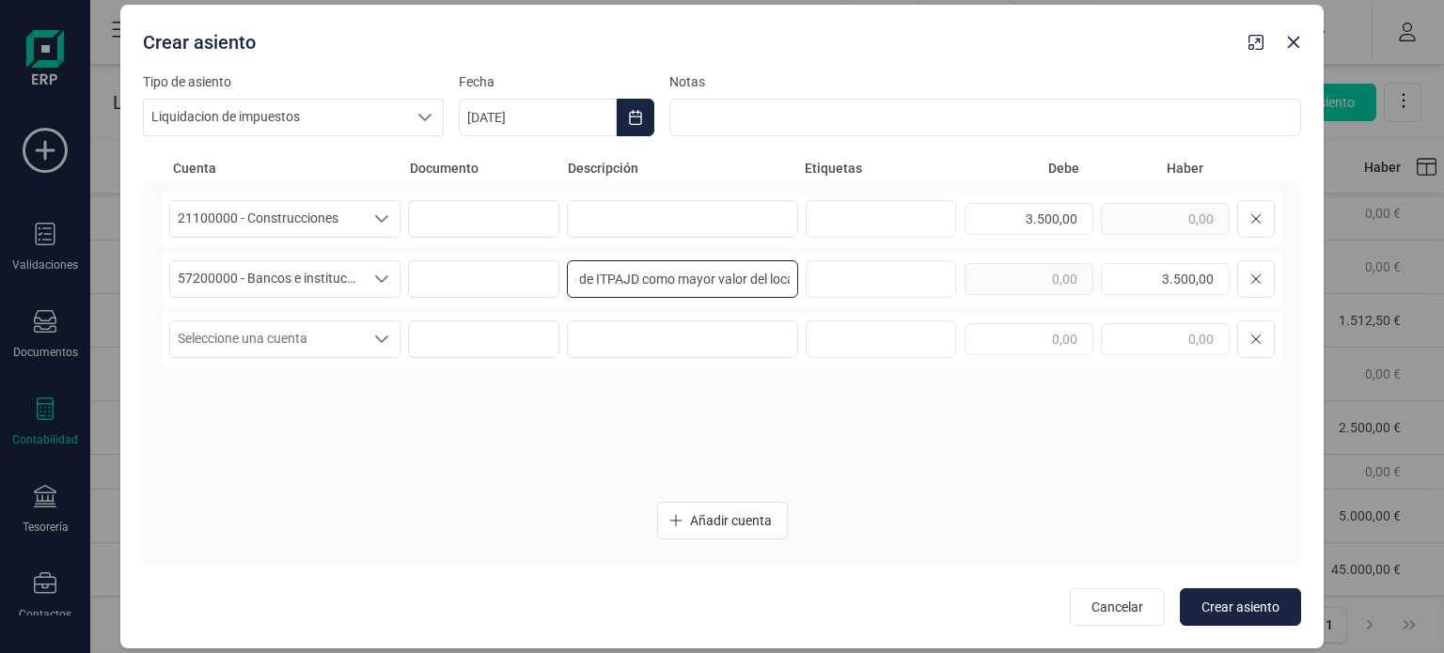
scroll to position [0, 39]
type input "Pago de ITPAJD como mayor valor del local"
click at [669, 216] on input at bounding box center [682, 219] width 231 height 38
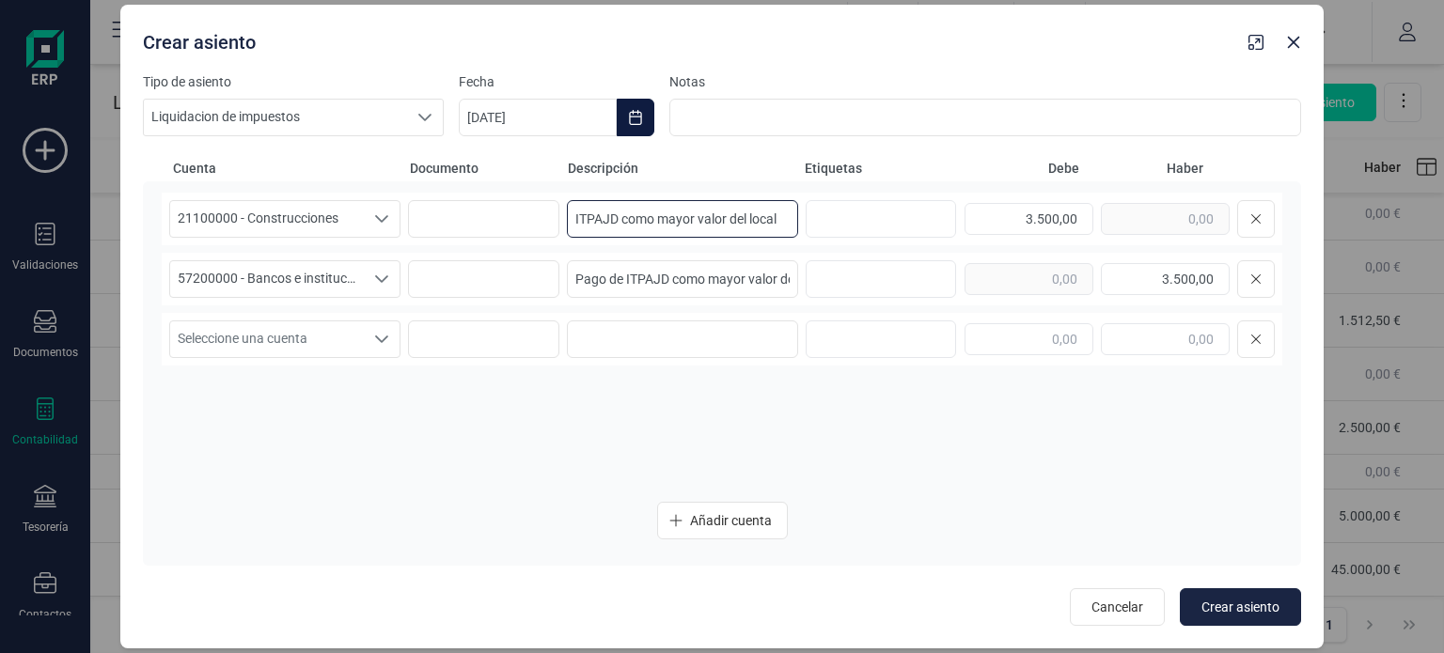
type input "ITPAJD como mayor valor del local"
click at [638, 102] on button "Choose Date" at bounding box center [636, 118] width 38 height 38
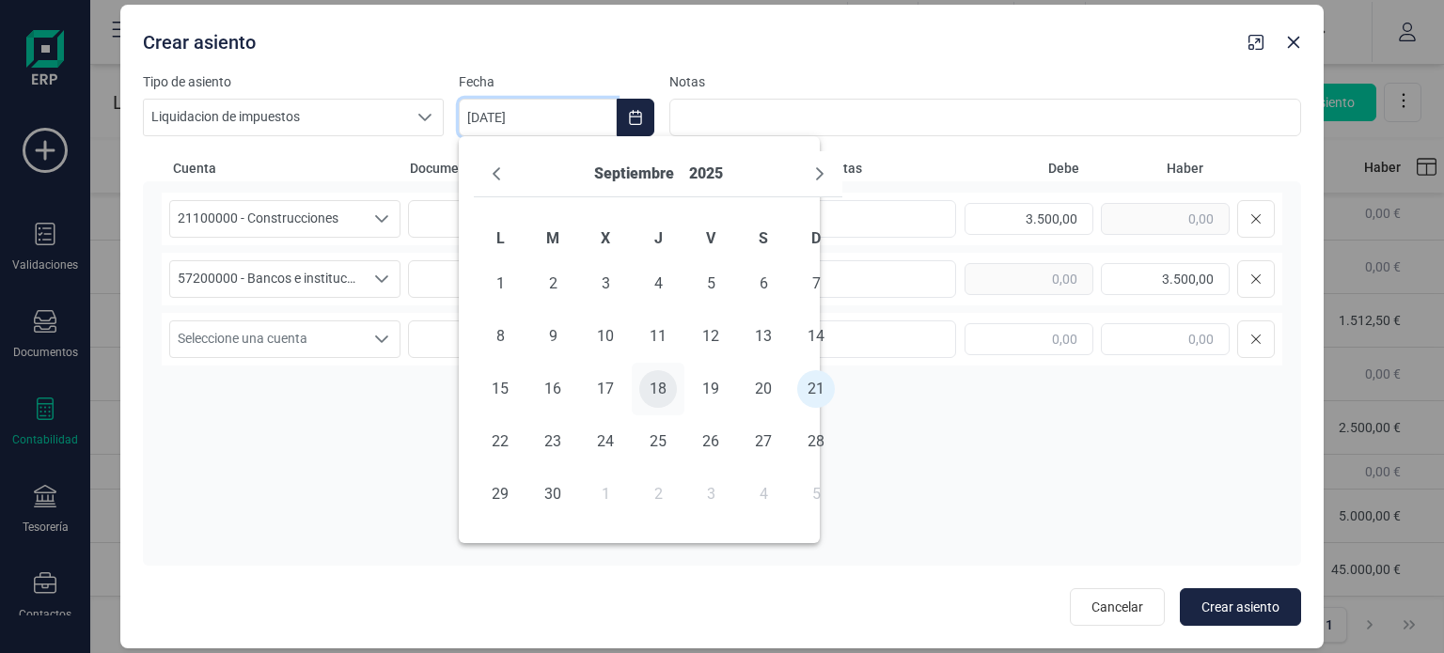
click at [659, 386] on span "18" at bounding box center [658, 389] width 38 height 38
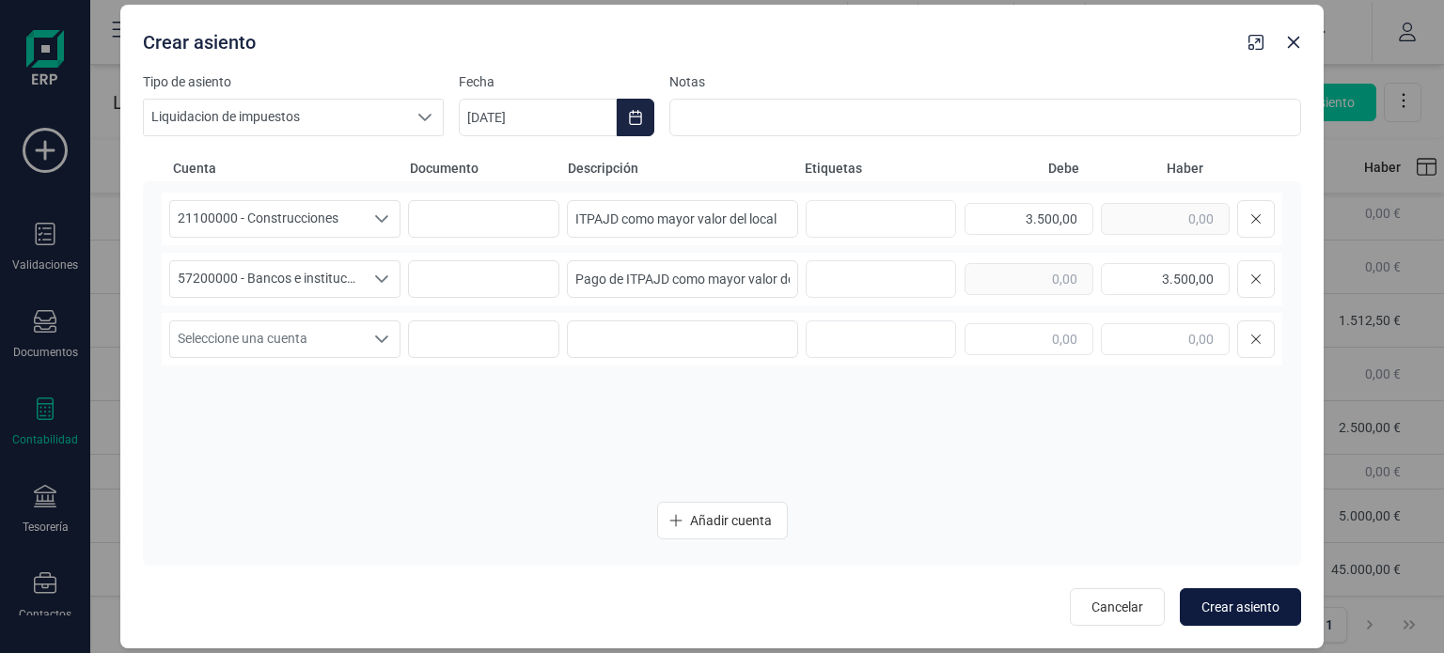
click at [1267, 609] on span "Crear asiento" at bounding box center [1241, 607] width 78 height 19
type input "[DATE]"
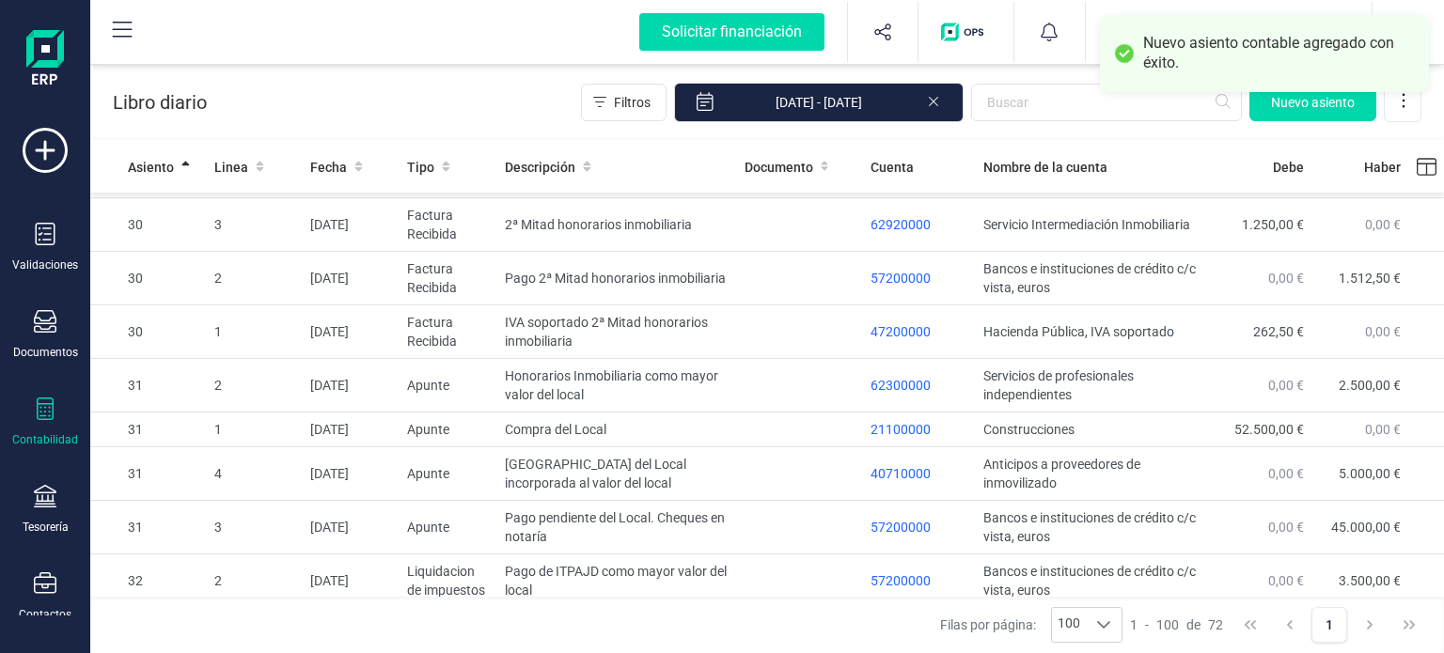
scroll to position [3365, 0]
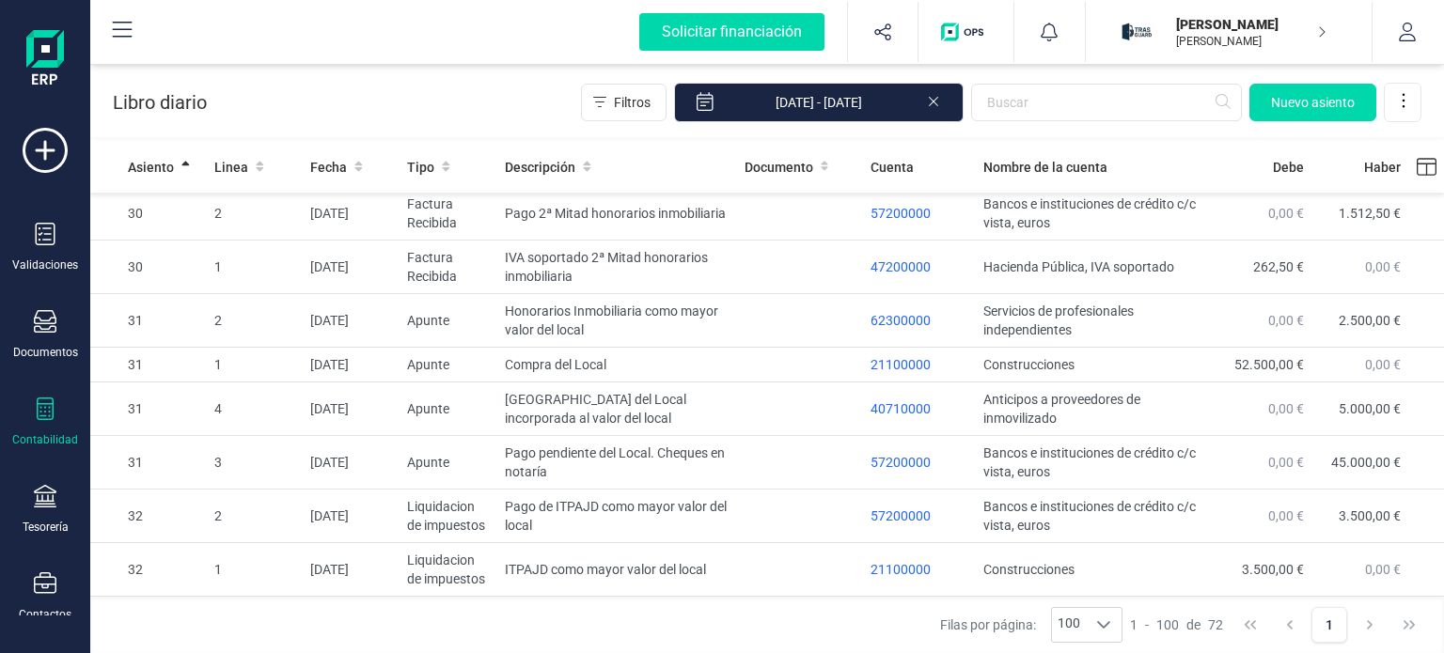
click at [43, 433] on div "Contabilidad" at bounding box center [45, 440] width 66 height 15
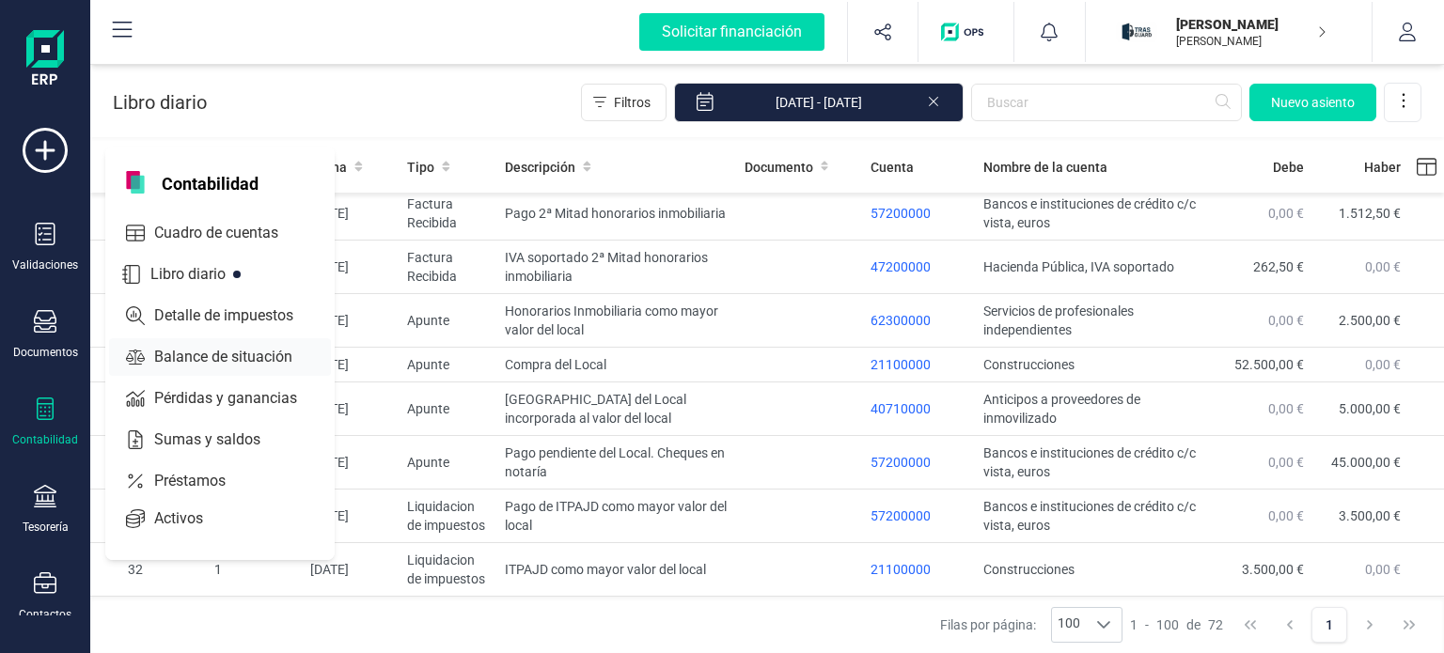
click at [251, 354] on span "Balance de situación" at bounding box center [237, 357] width 180 height 23
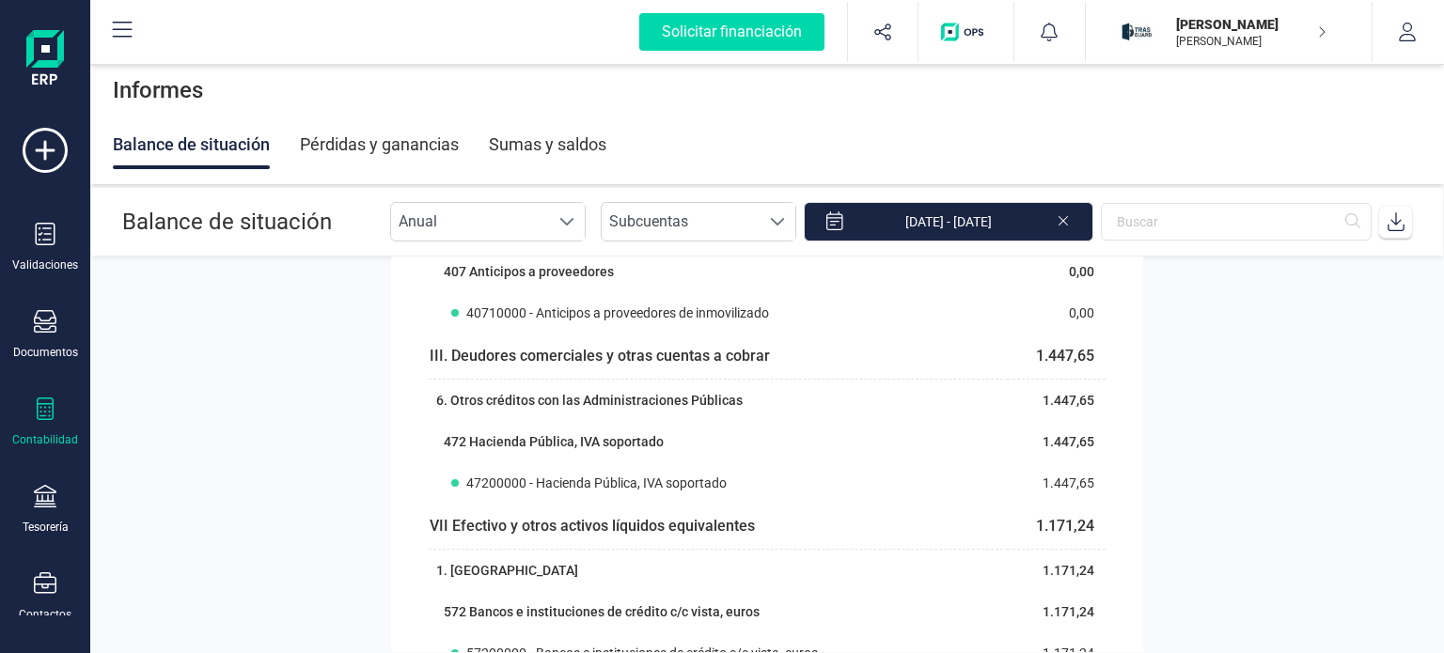
scroll to position [588, 0]
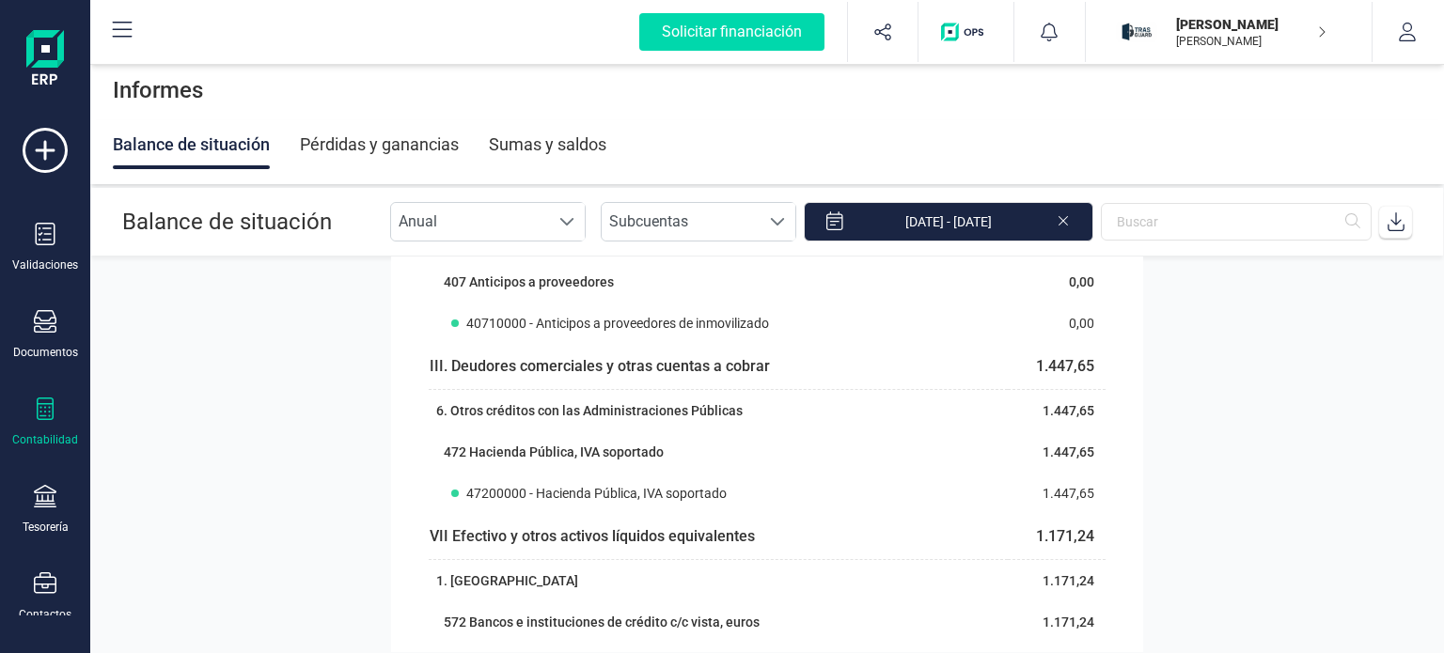
click at [60, 421] on div "Contabilidad" at bounding box center [45, 423] width 75 height 50
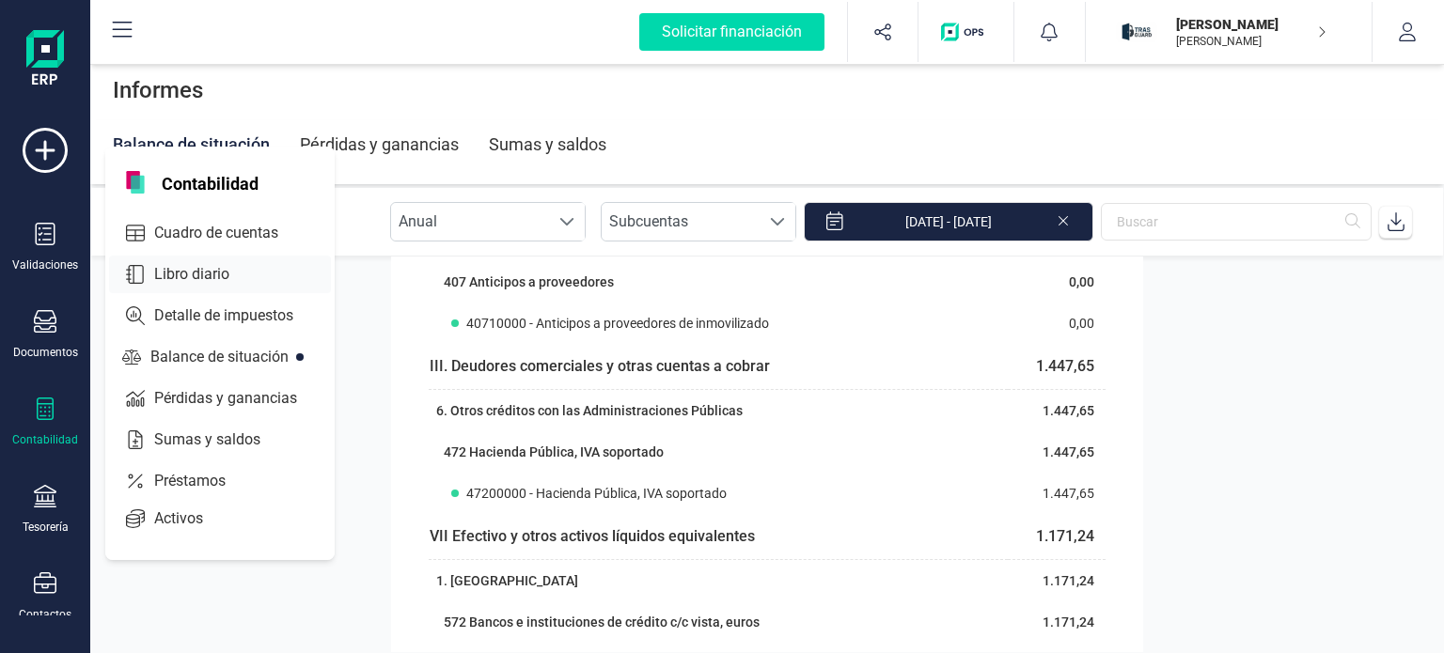
click at [263, 270] on div "Libro diario" at bounding box center [220, 275] width 222 height 38
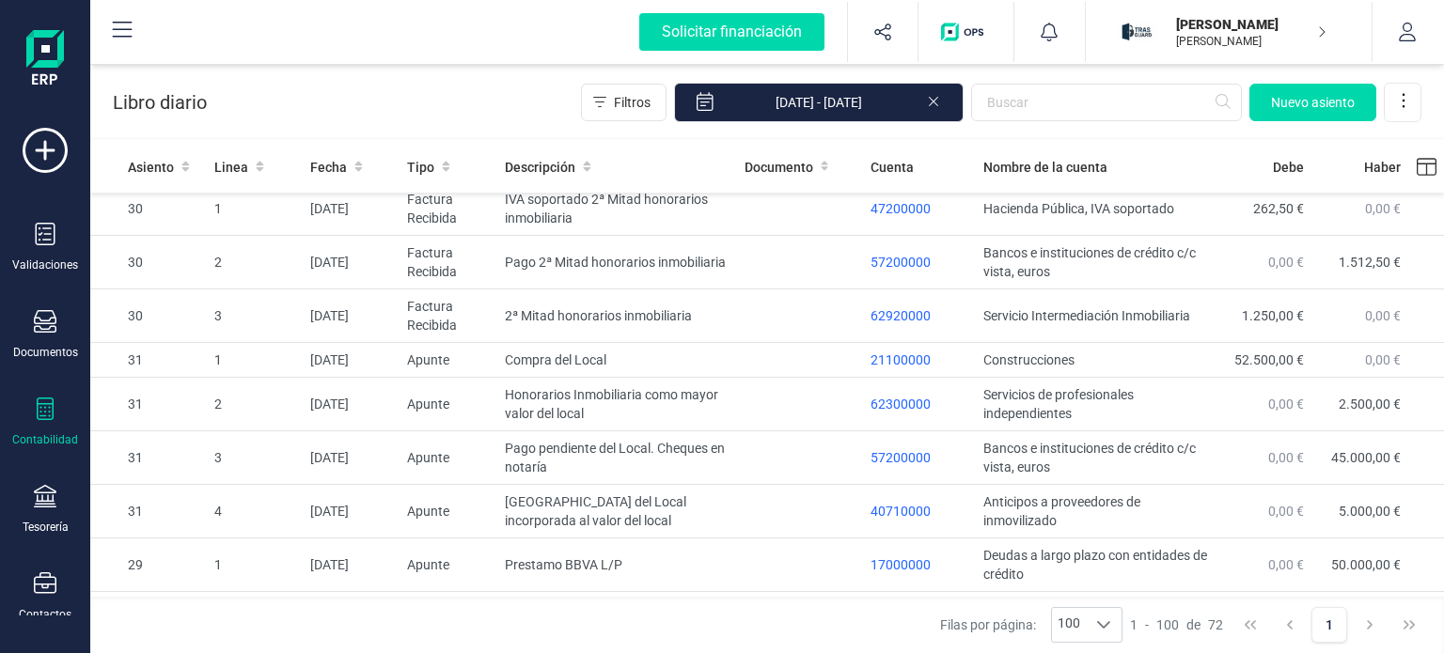
scroll to position [103, 0]
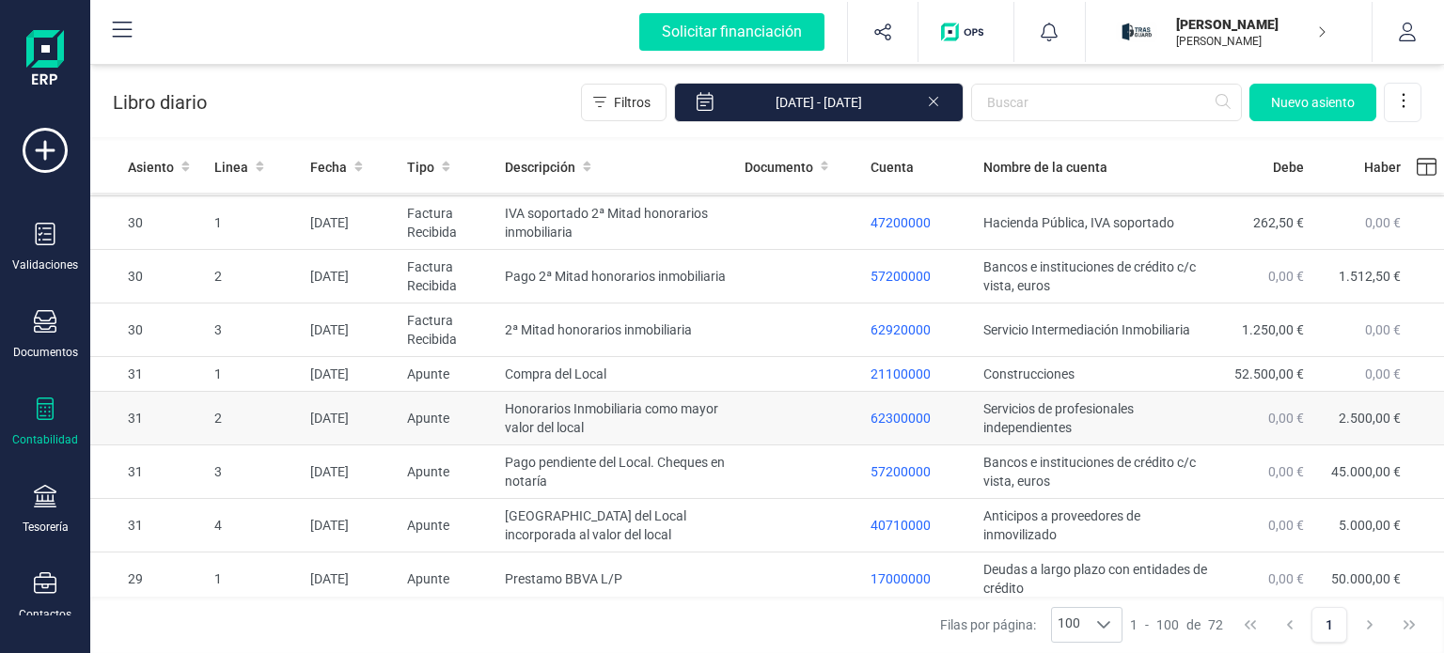
click at [783, 417] on td at bounding box center [800, 419] width 127 height 54
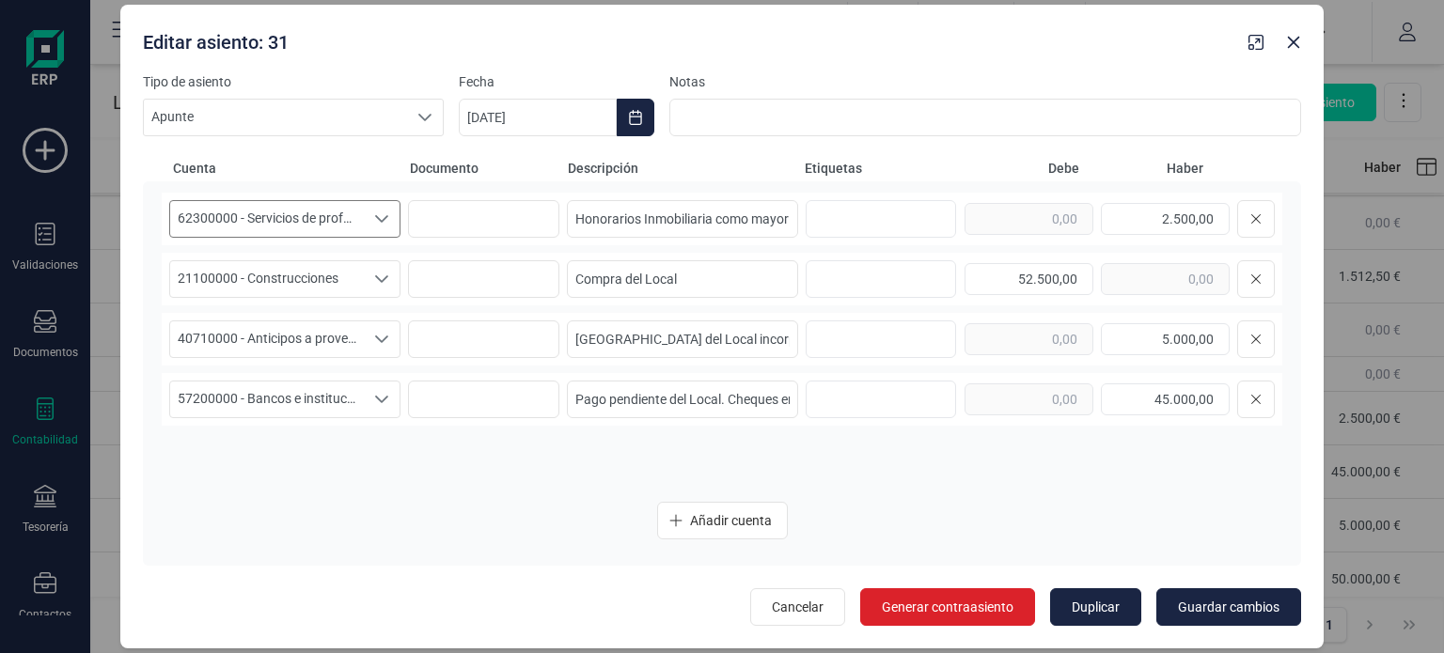
click at [350, 233] on span "62300000 - Servicios de profesionales independientes" at bounding box center [267, 219] width 194 height 36
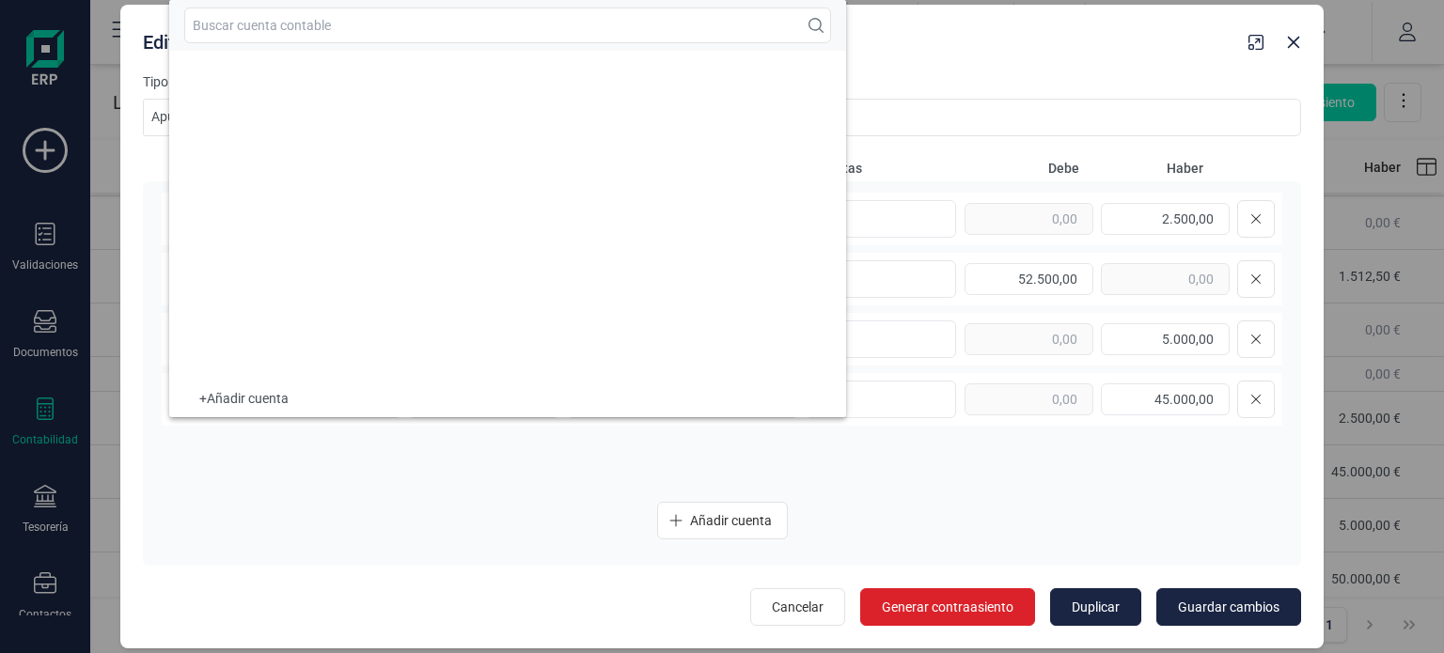
scroll to position [16669, 0]
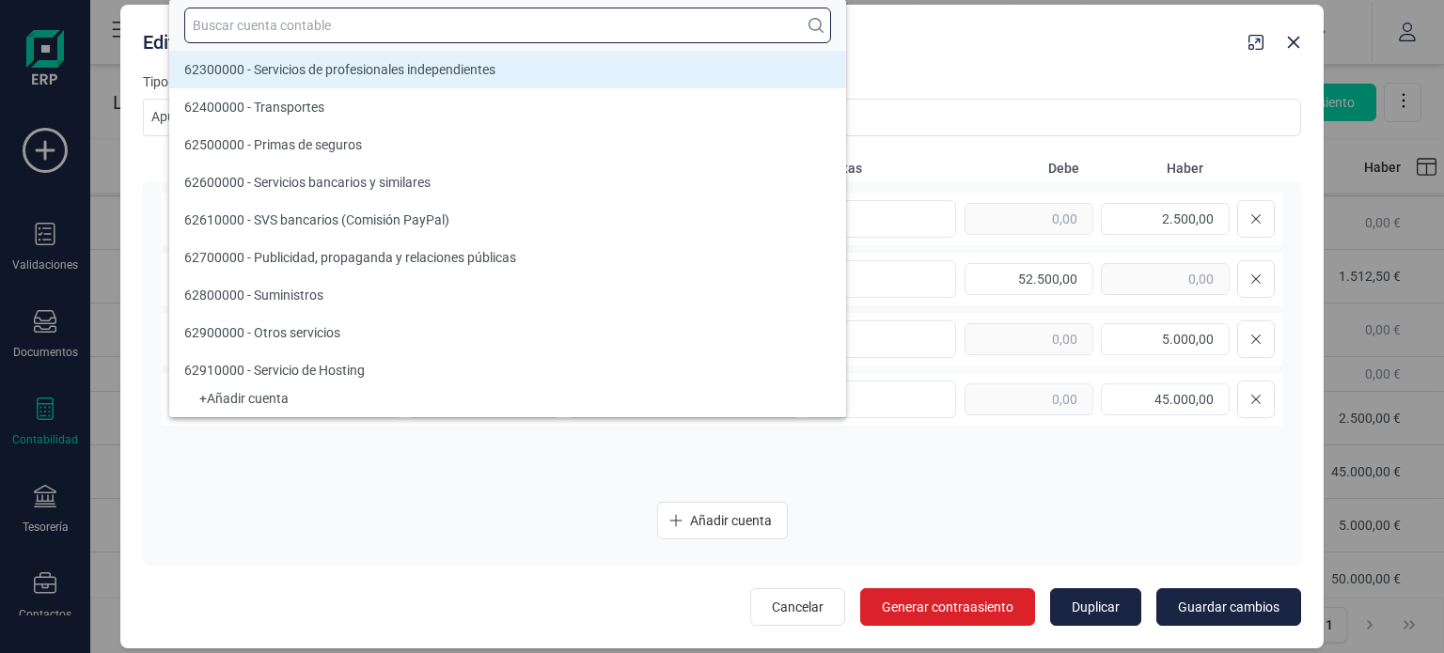
click at [354, 32] on input "text" at bounding box center [507, 26] width 647 height 36
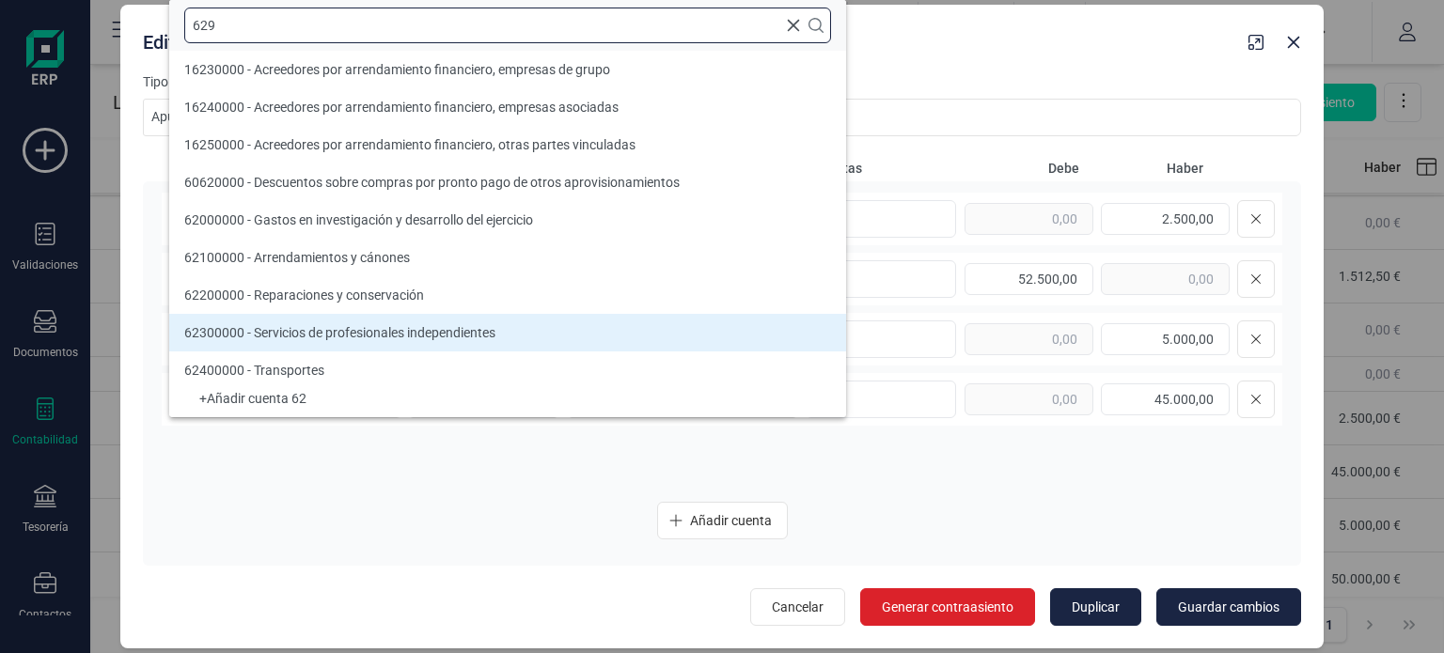
scroll to position [0, 0]
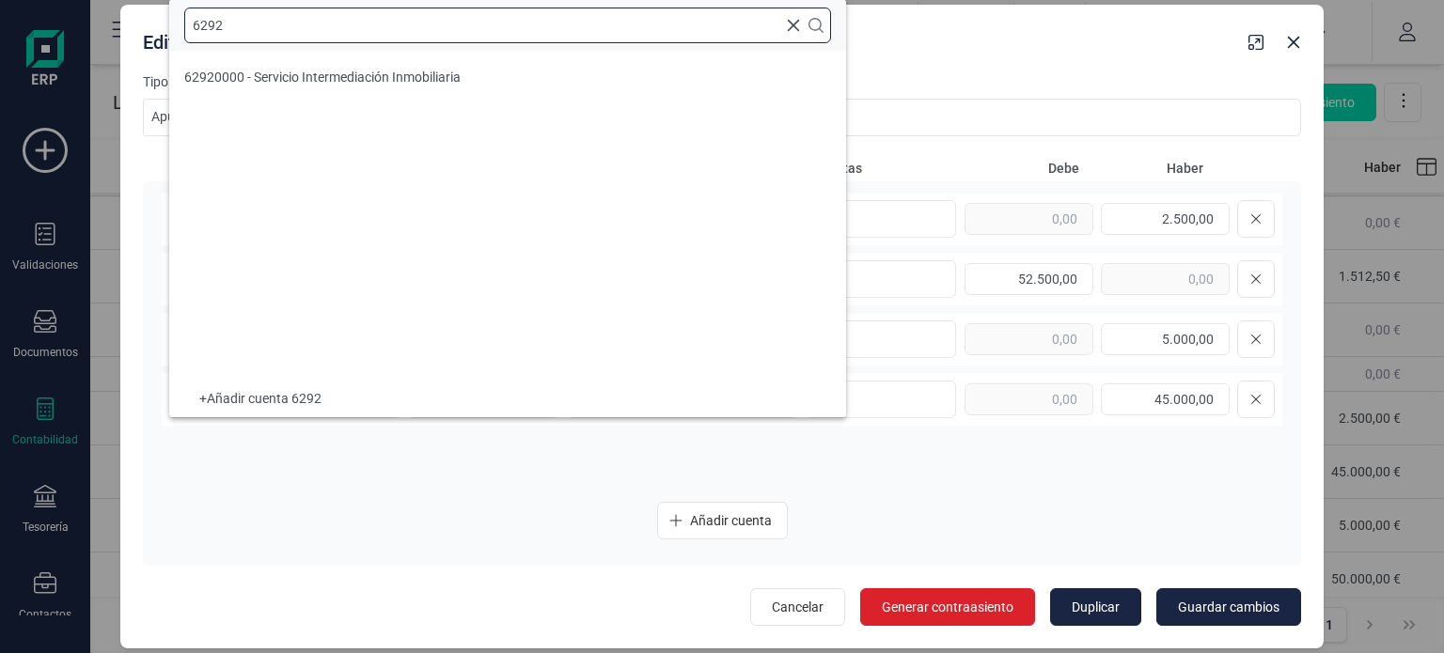
type input "6292"
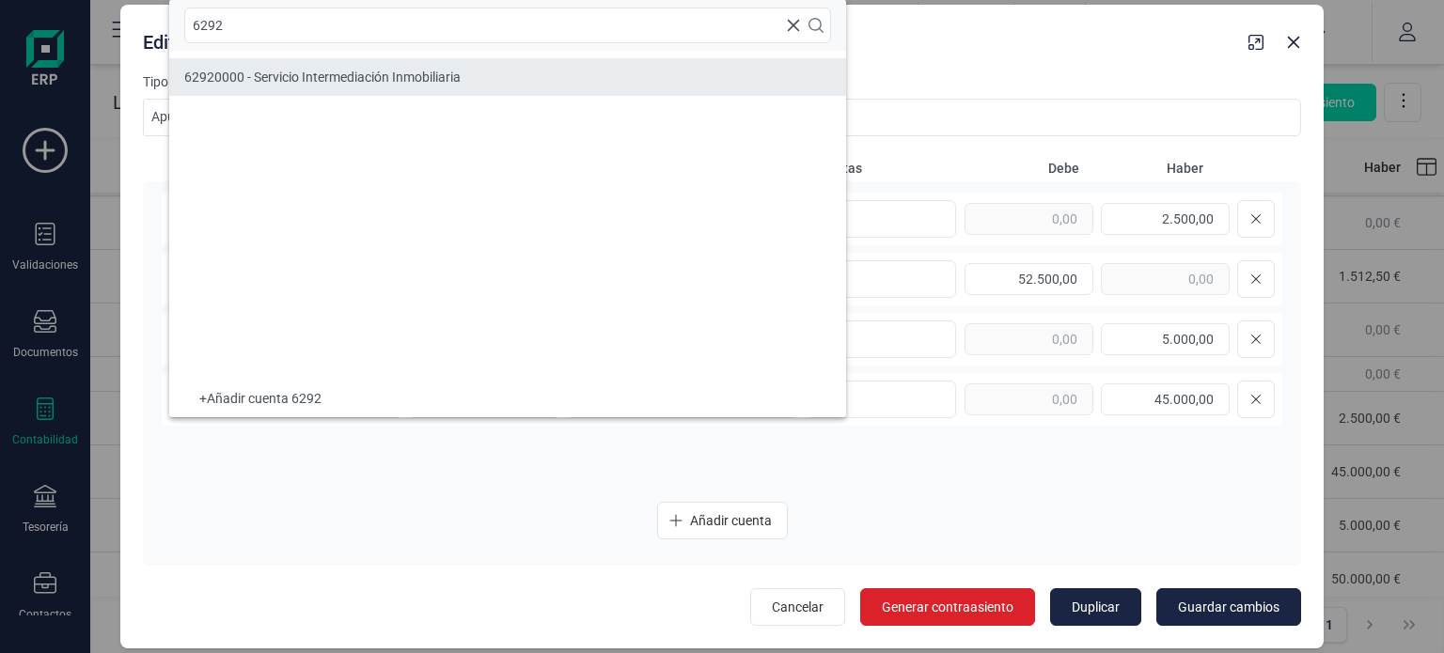
click at [395, 71] on span "62920000 - Servicio Intermediación Inmobiliaria" at bounding box center [322, 77] width 276 height 15
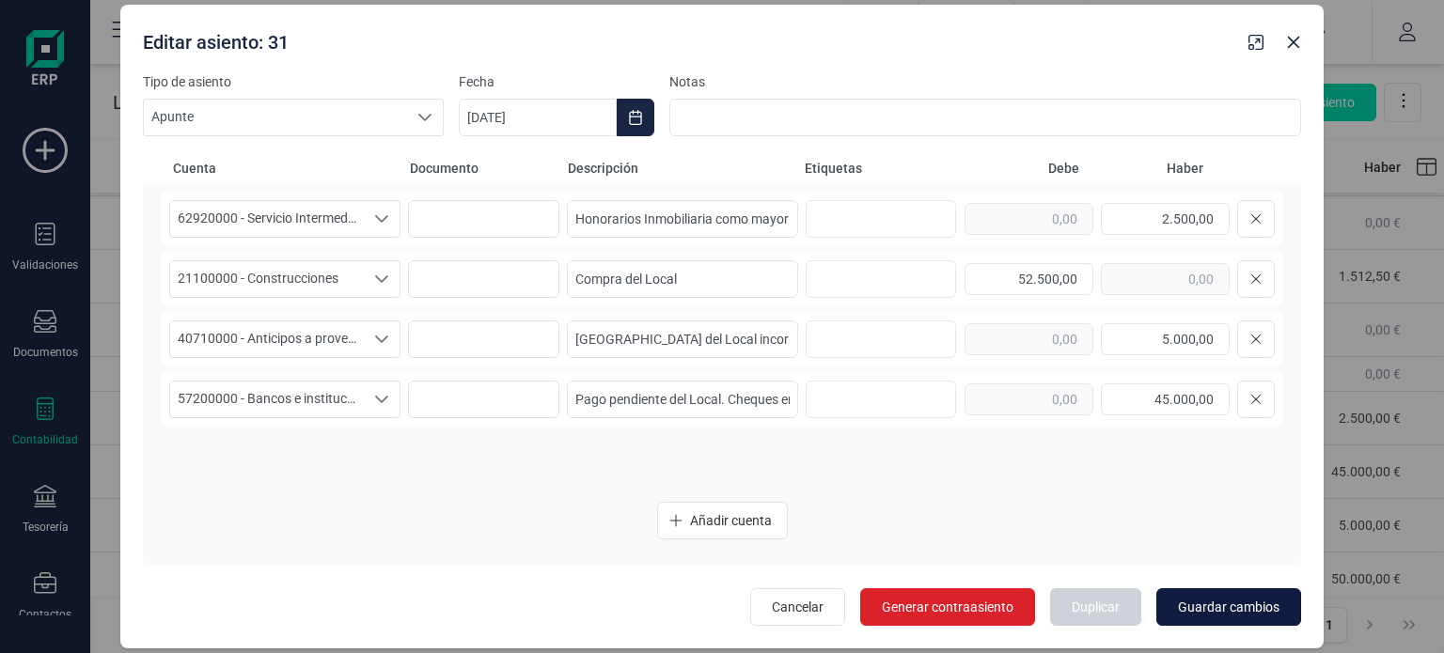
click at [1254, 601] on span "Guardar cambios" at bounding box center [1229, 607] width 102 height 19
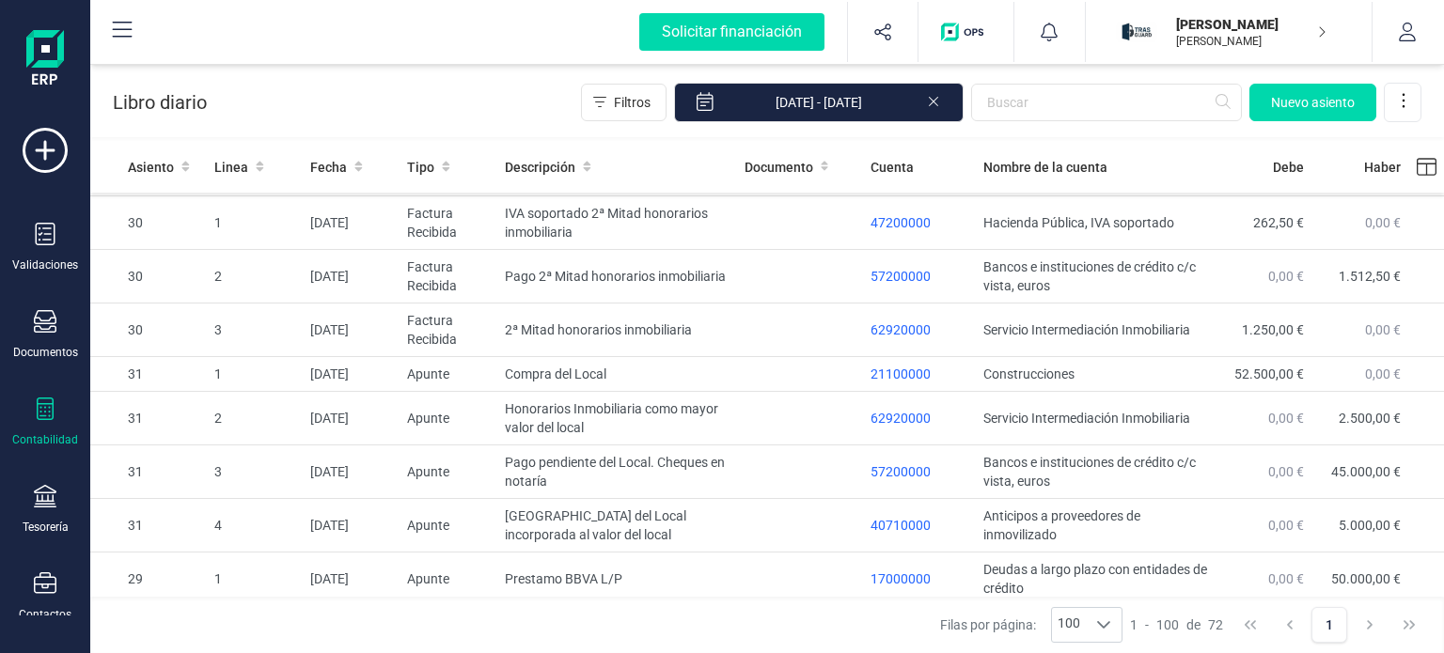
click at [40, 412] on icon at bounding box center [45, 409] width 23 height 23
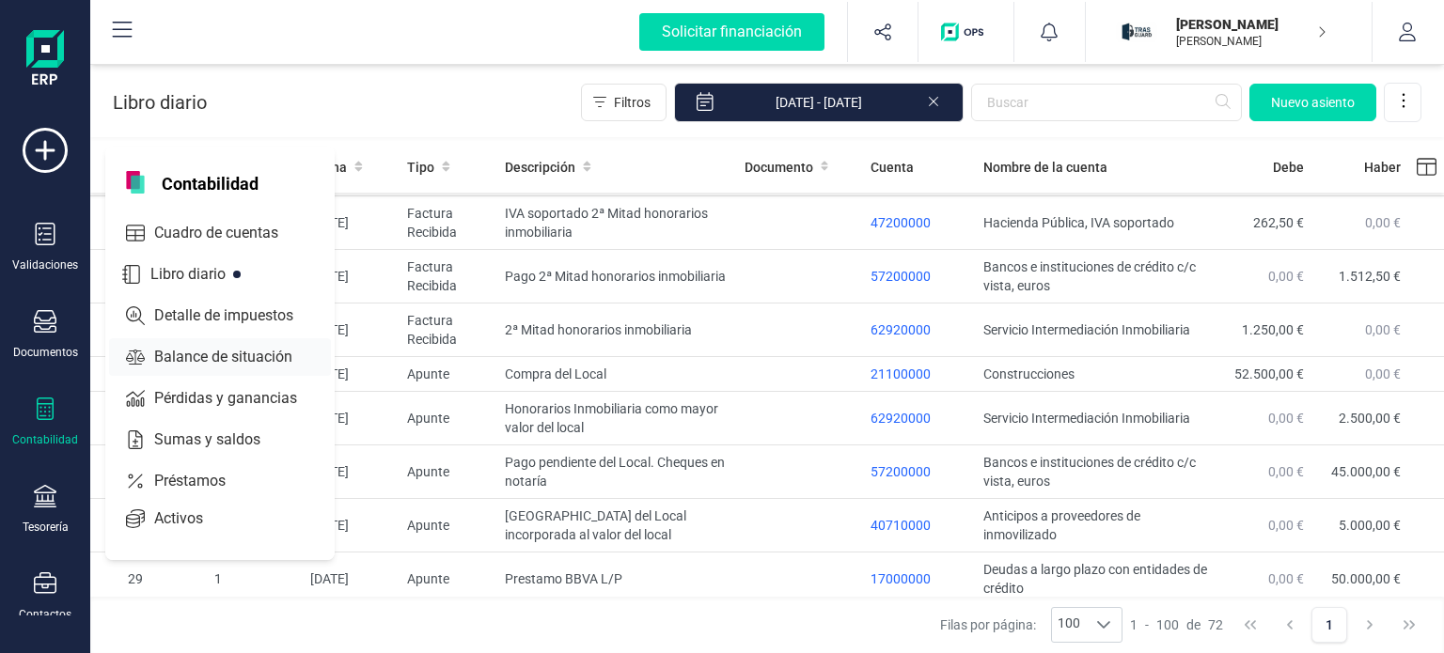
click at [241, 349] on span "Balance de situación" at bounding box center [237, 357] width 180 height 23
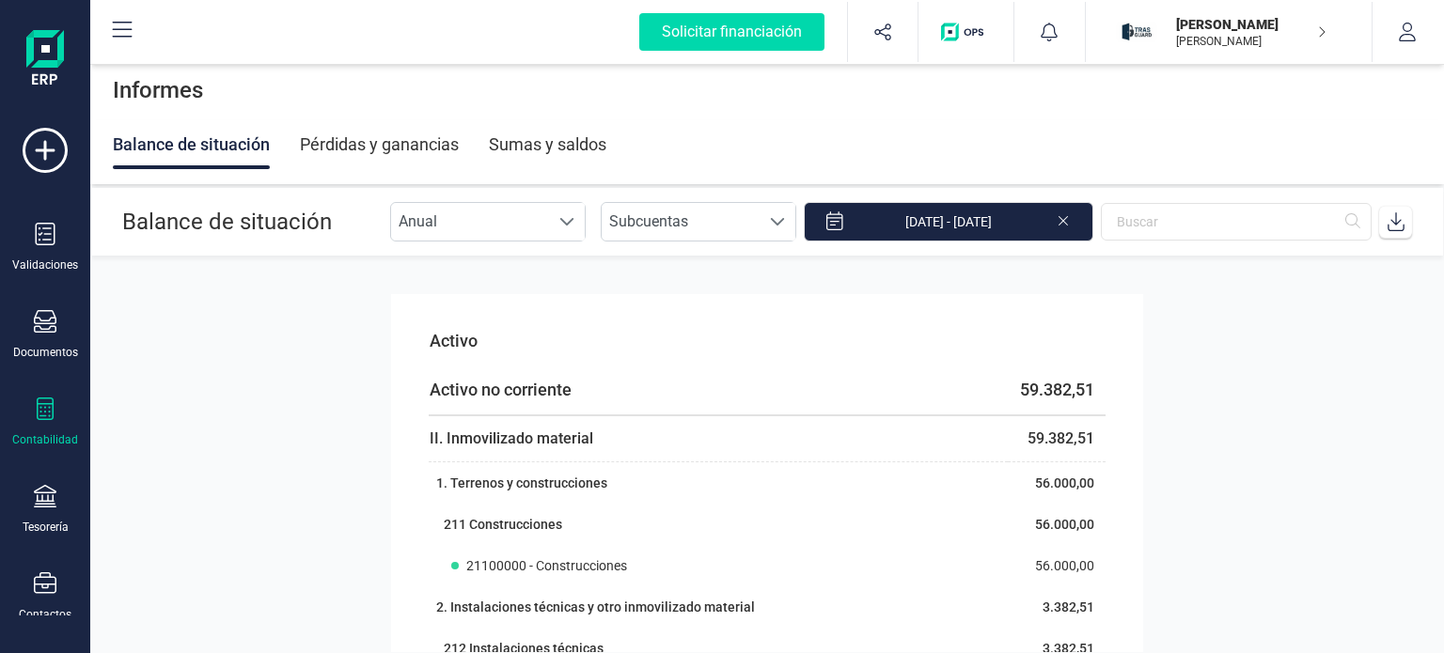
click at [53, 423] on div "Contabilidad" at bounding box center [45, 423] width 75 height 50
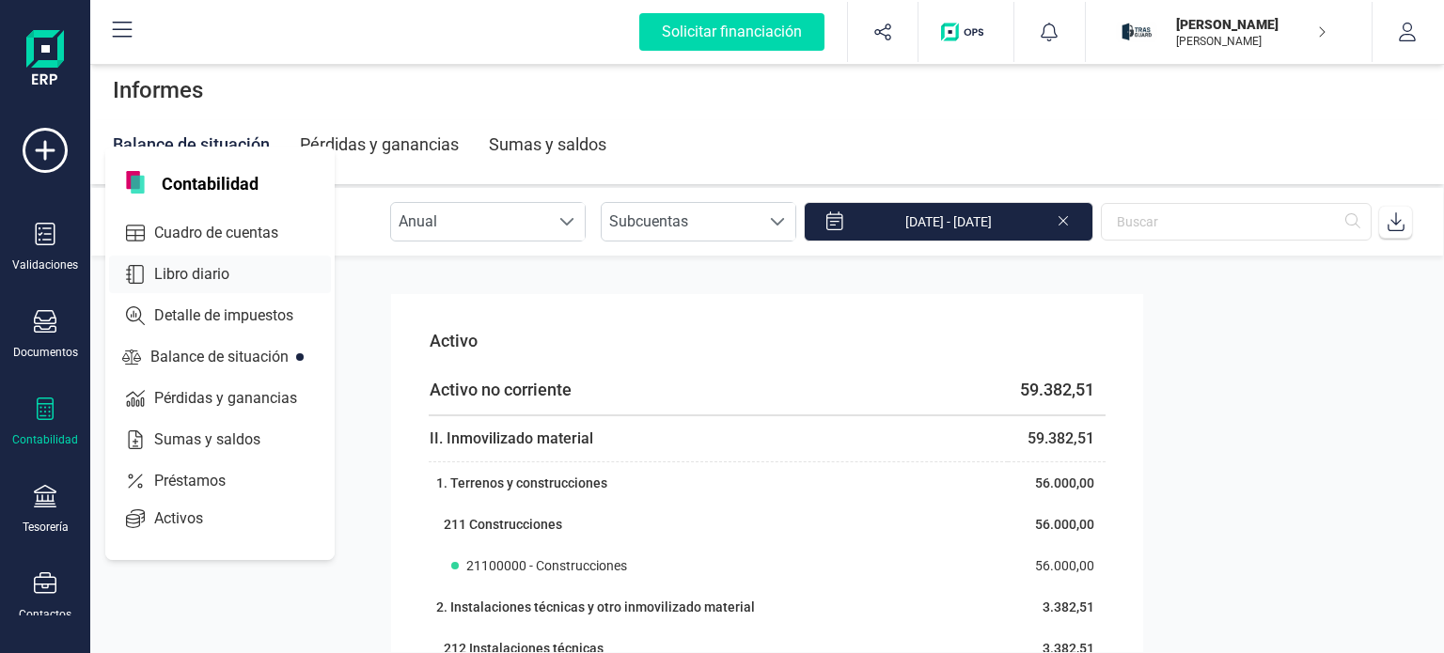
click at [211, 269] on span "Libro diario" at bounding box center [205, 274] width 117 height 23
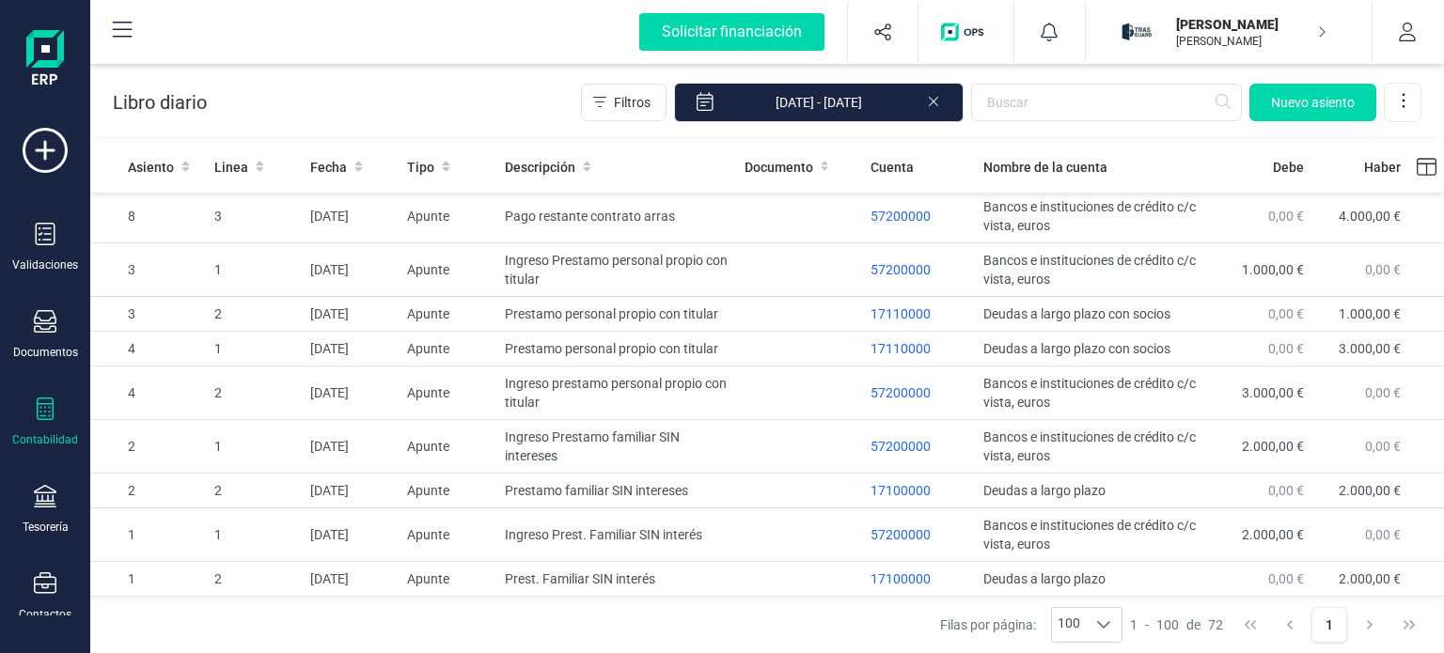
scroll to position [3365, 0]
click at [141, 165] on span "Asiento" at bounding box center [151, 167] width 46 height 19
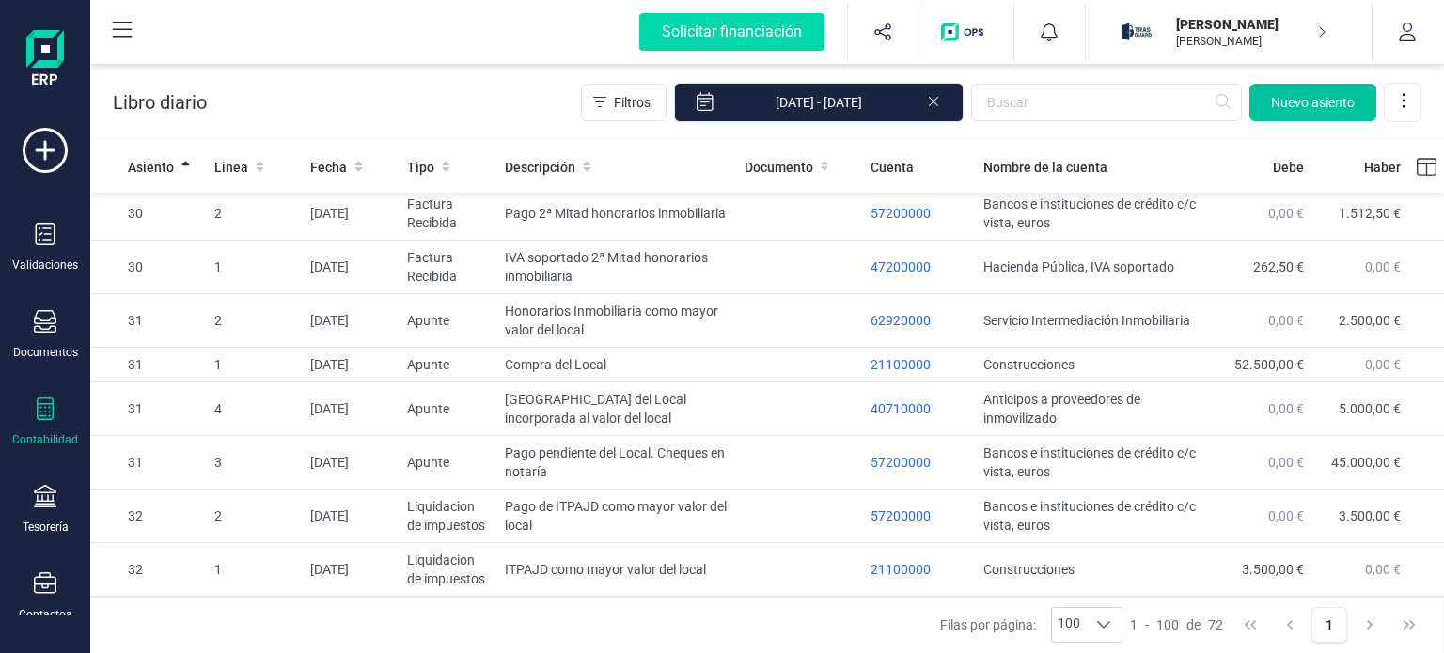
click at [1311, 102] on span "Nuevo asiento" at bounding box center [1313, 102] width 84 height 19
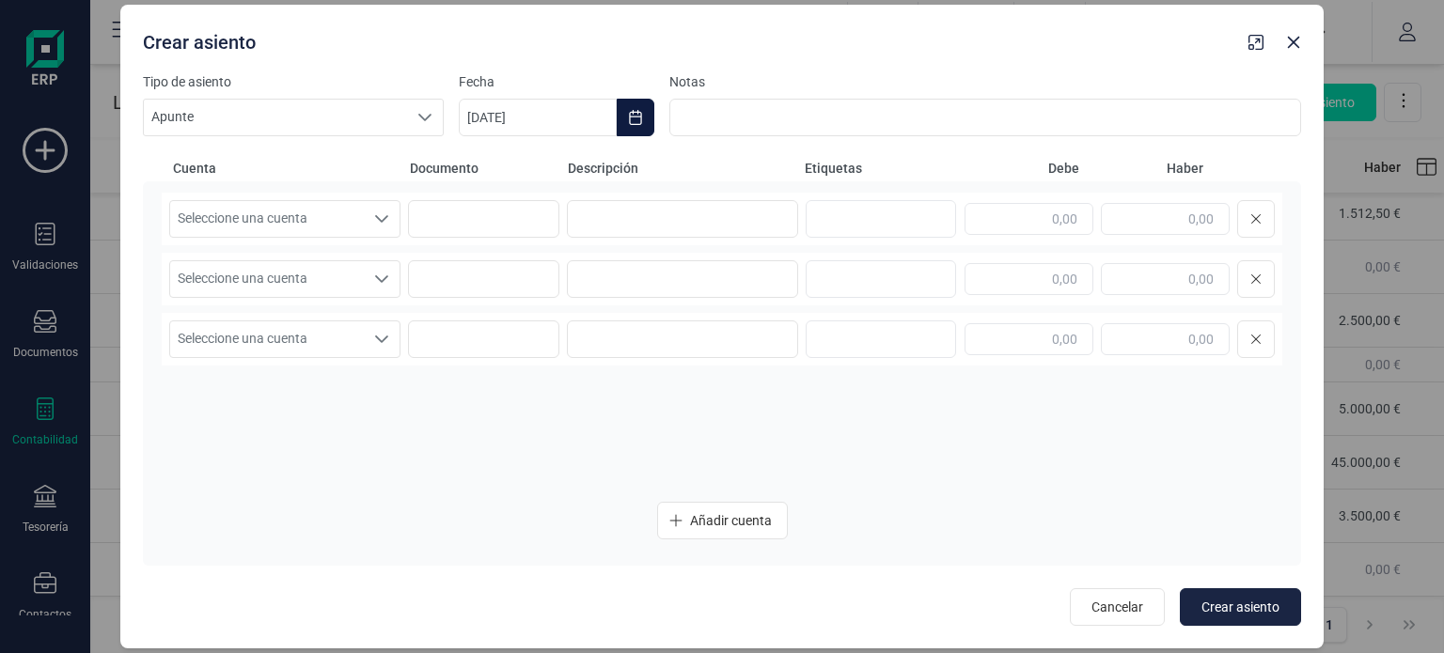
click at [628, 126] on button "Choose Date" at bounding box center [636, 118] width 38 height 38
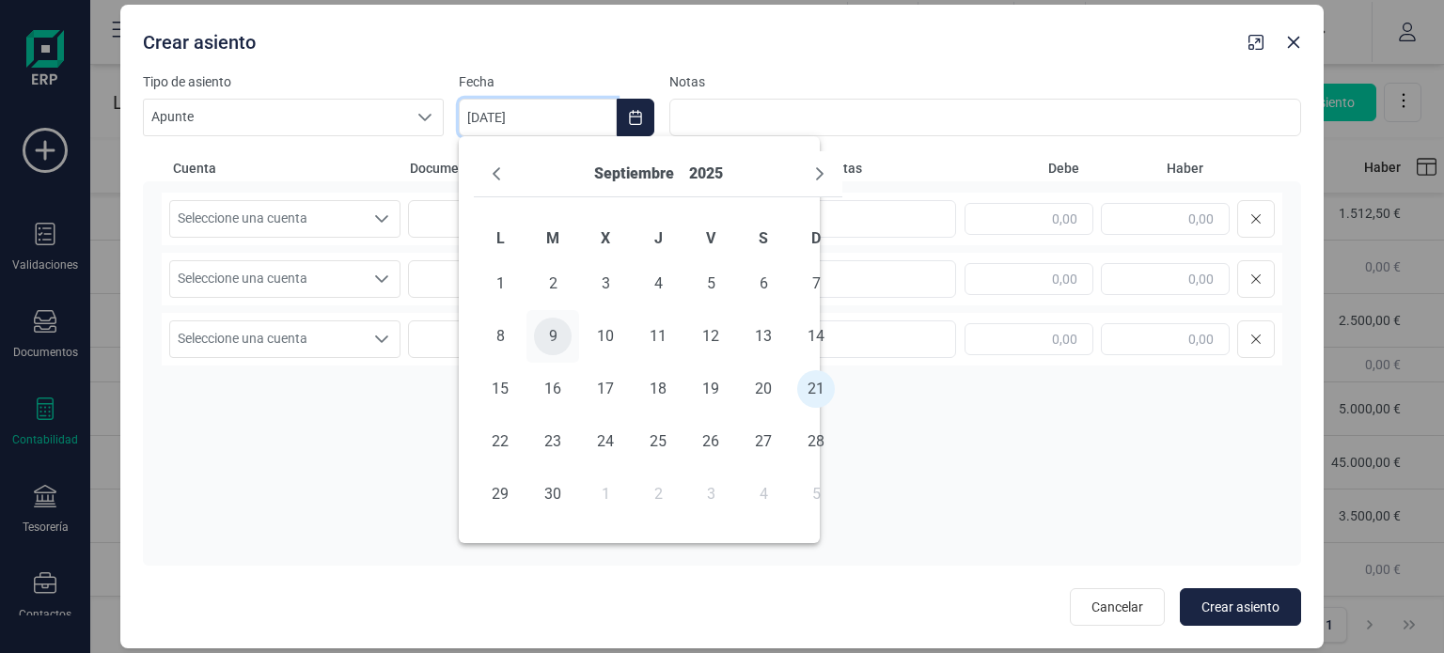
click at [560, 333] on span "9" at bounding box center [553, 337] width 38 height 38
type input "[DATE]"
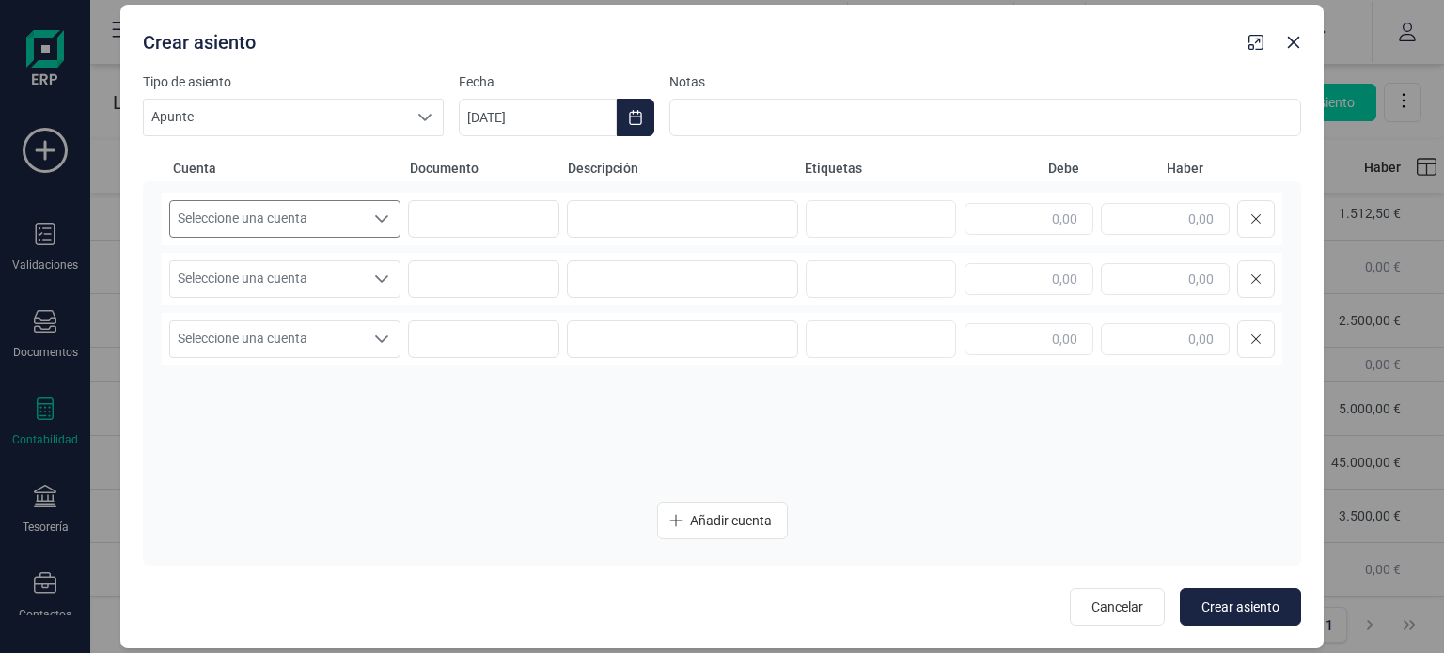
click at [380, 225] on icon "Seleccione una cuenta" at bounding box center [381, 219] width 15 height 15
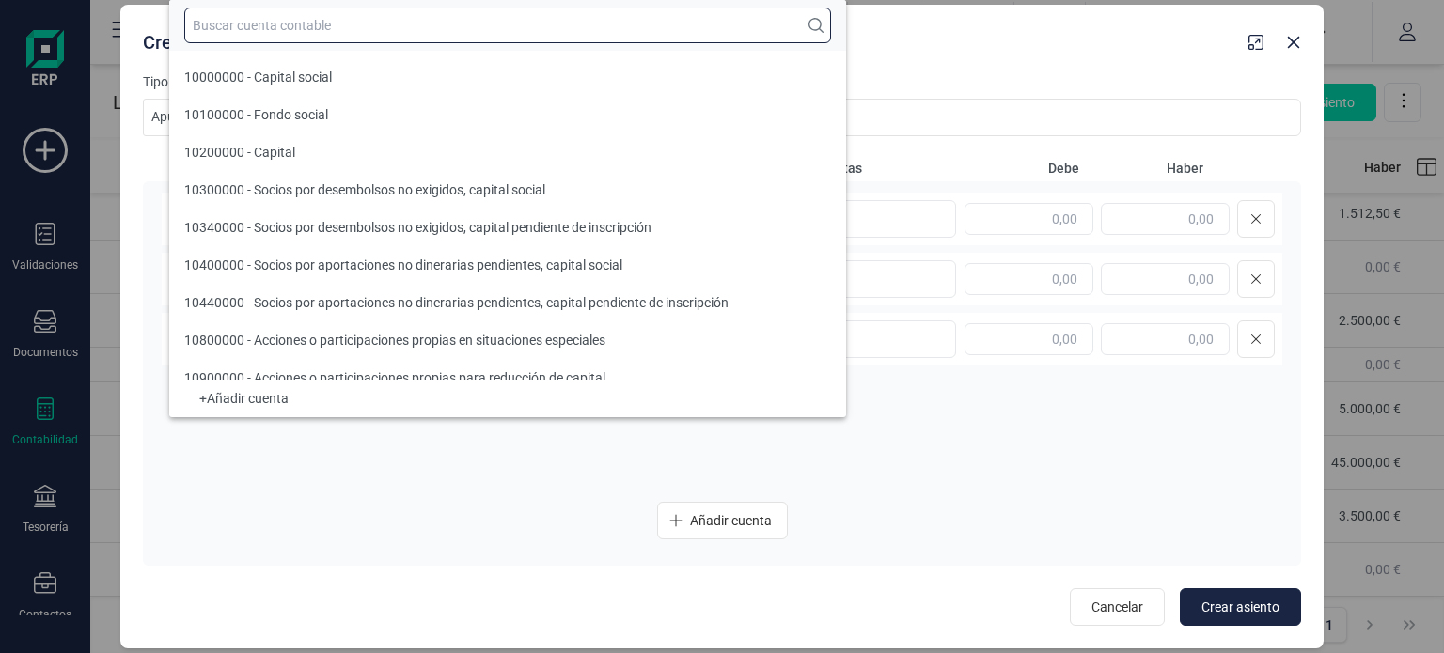
click at [351, 26] on input "text" at bounding box center [507, 26] width 647 height 36
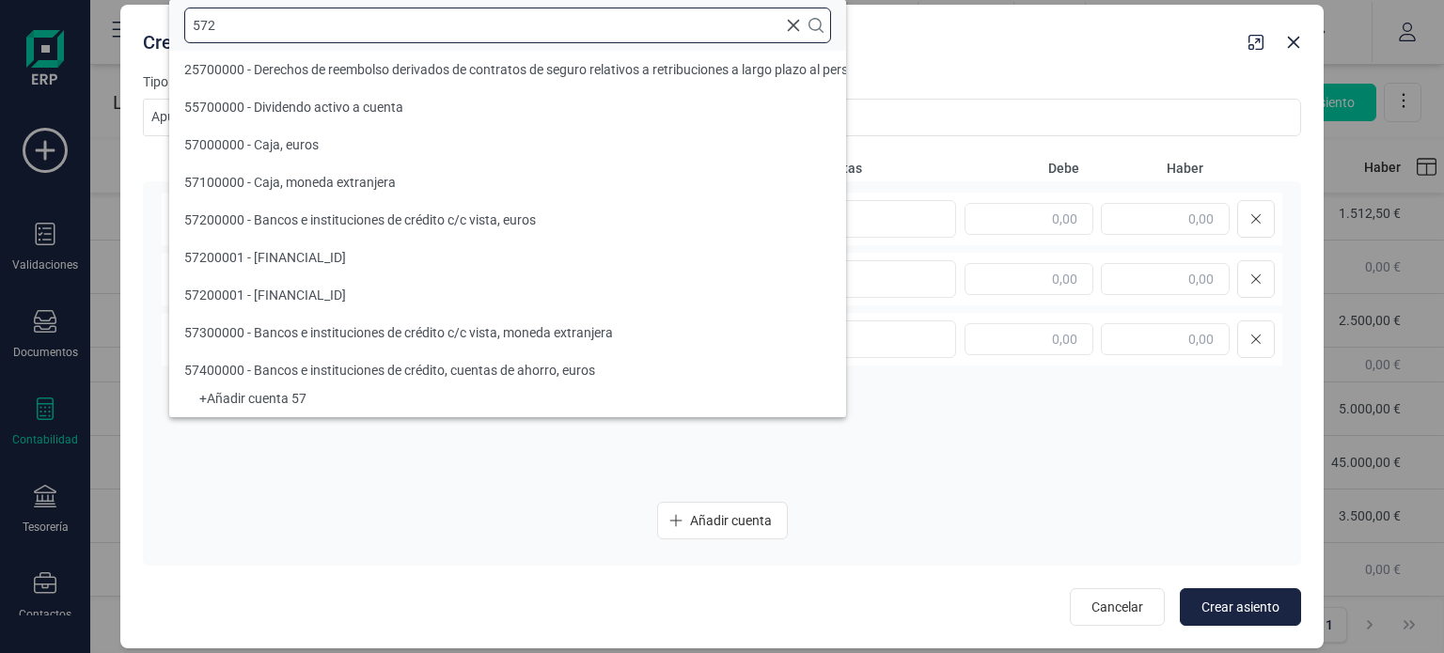
scroll to position [0, 0]
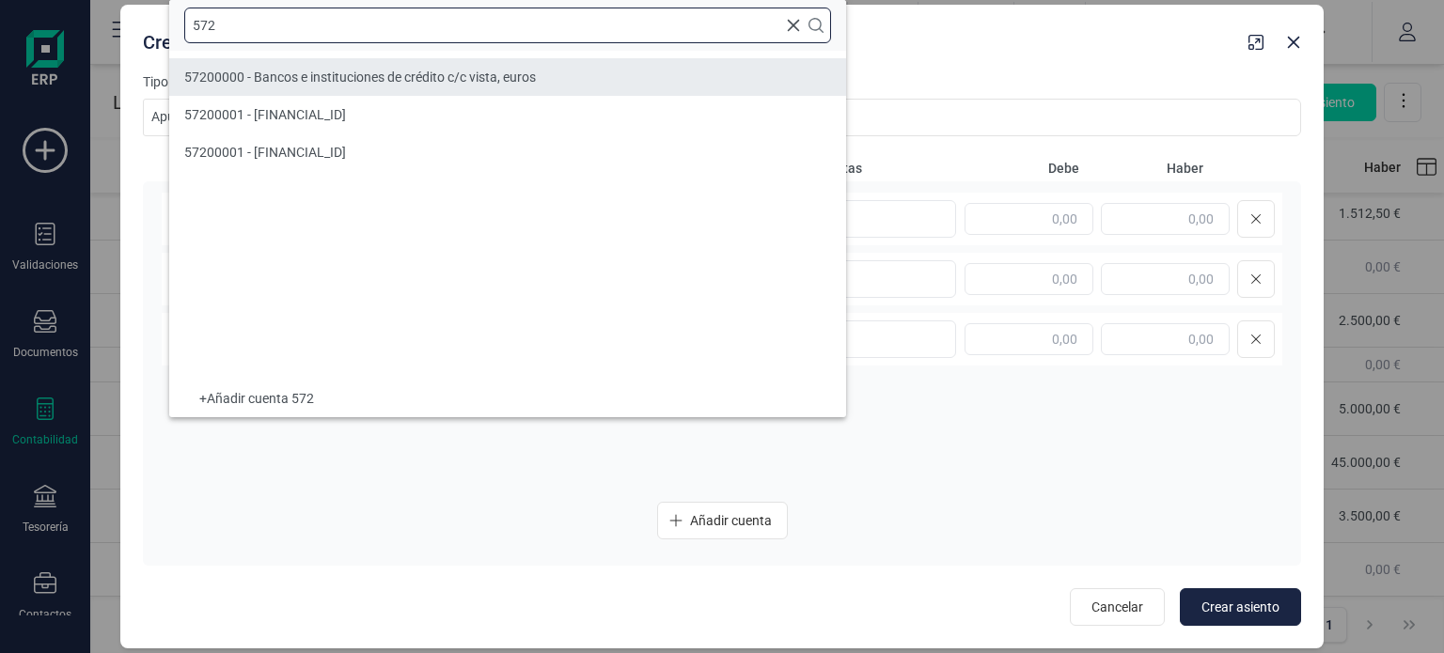
type input "572"
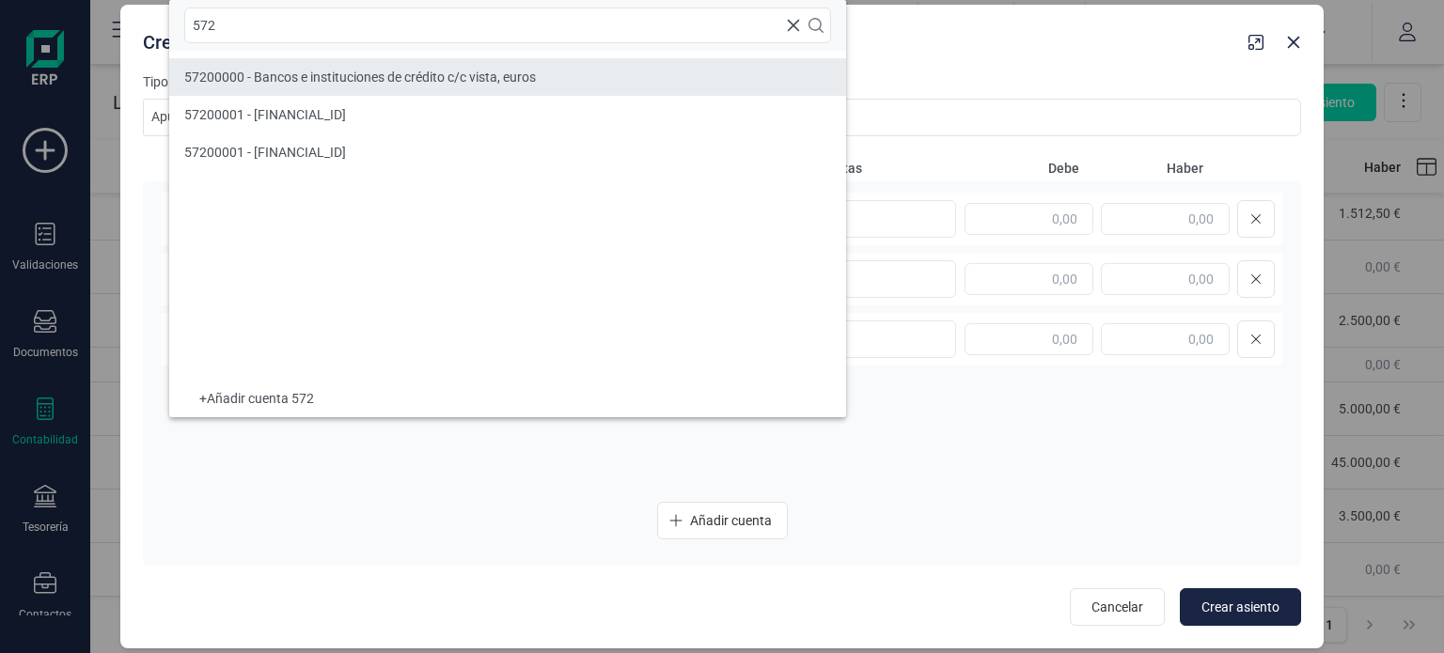
click at [392, 82] on span "57200000 - Bancos e instituciones de crédito c/c vista, euros" at bounding box center [360, 77] width 352 height 15
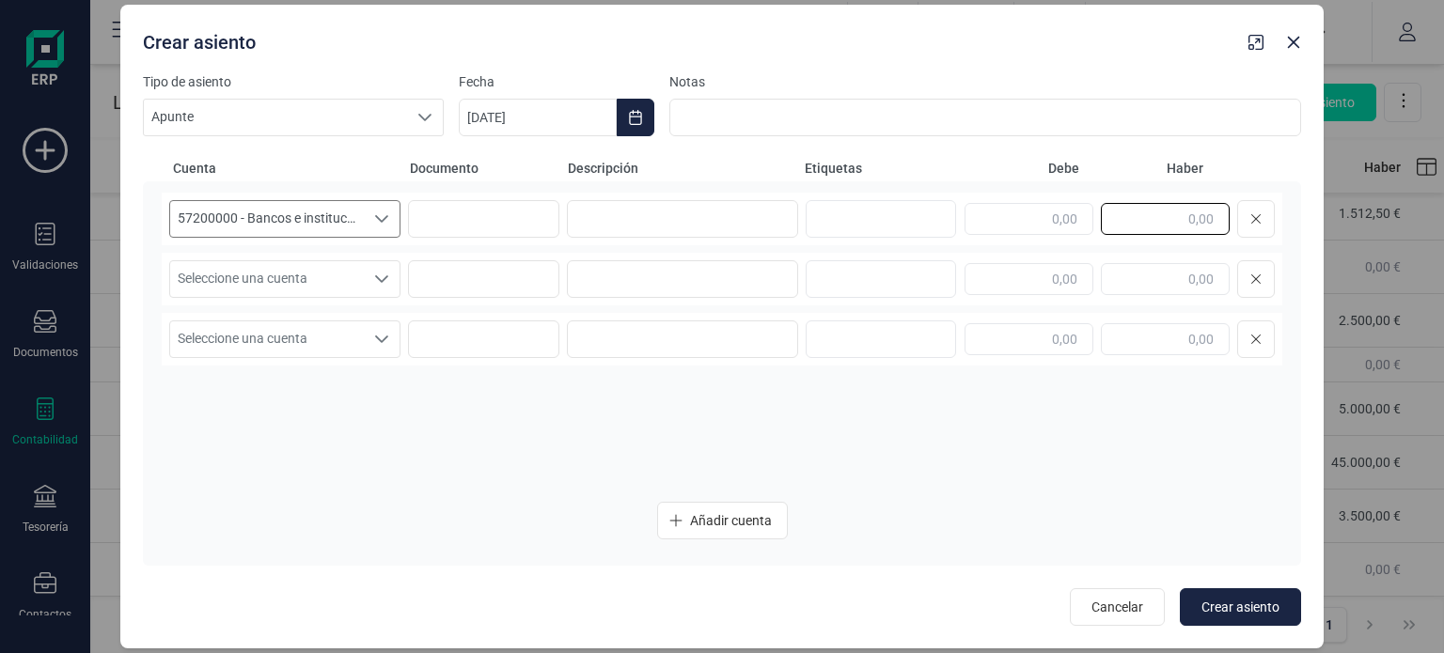
click at [1205, 221] on input "text" at bounding box center [1165, 219] width 129 height 32
type input "250,00"
click at [1055, 270] on input "text" at bounding box center [1029, 279] width 129 height 32
type input "250,00"
click at [396, 287] on div "Seleccione una cuenta" at bounding box center [382, 279] width 36 height 36
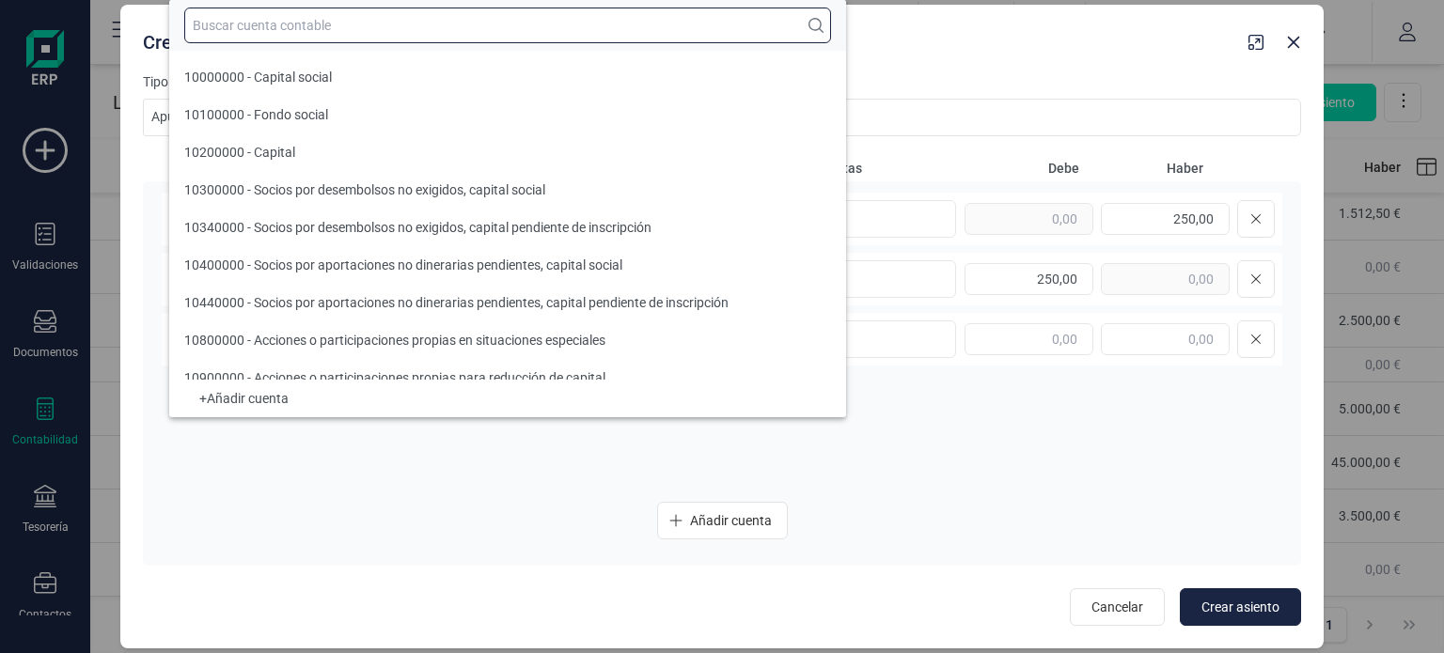
click at [304, 34] on input "text" at bounding box center [507, 26] width 647 height 36
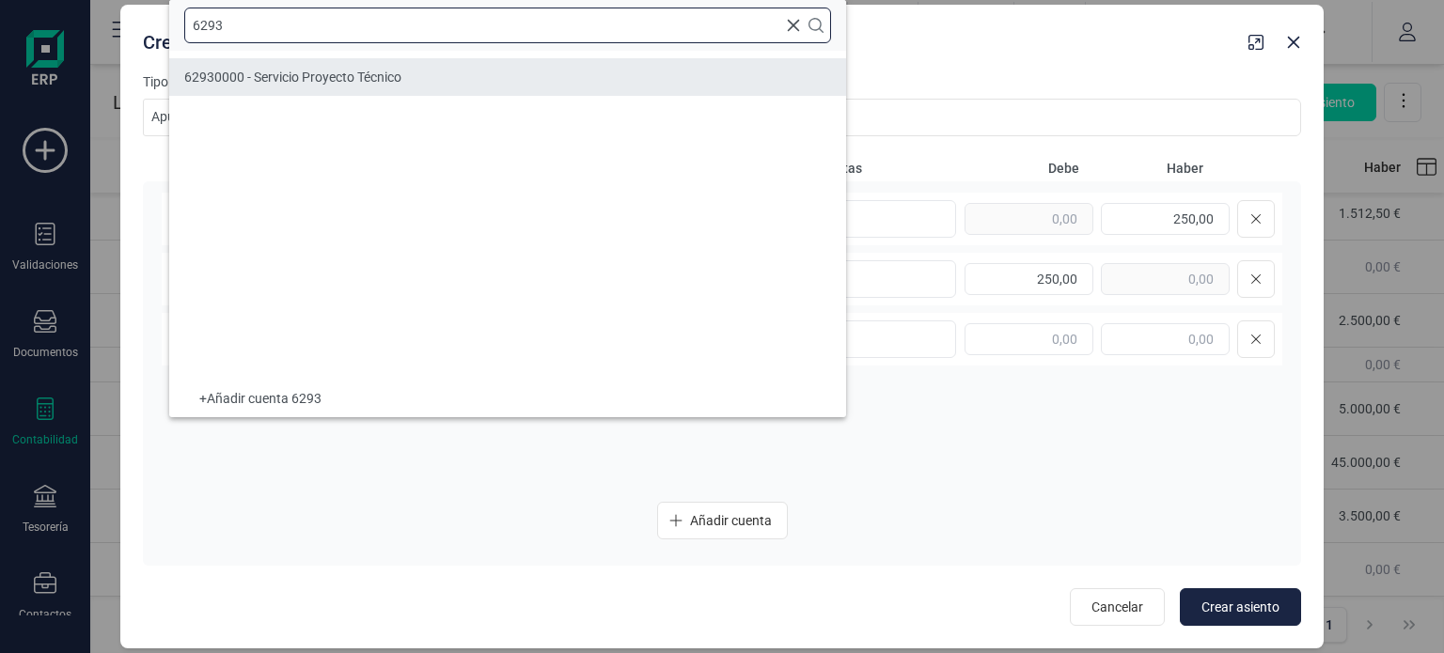
type input "6293"
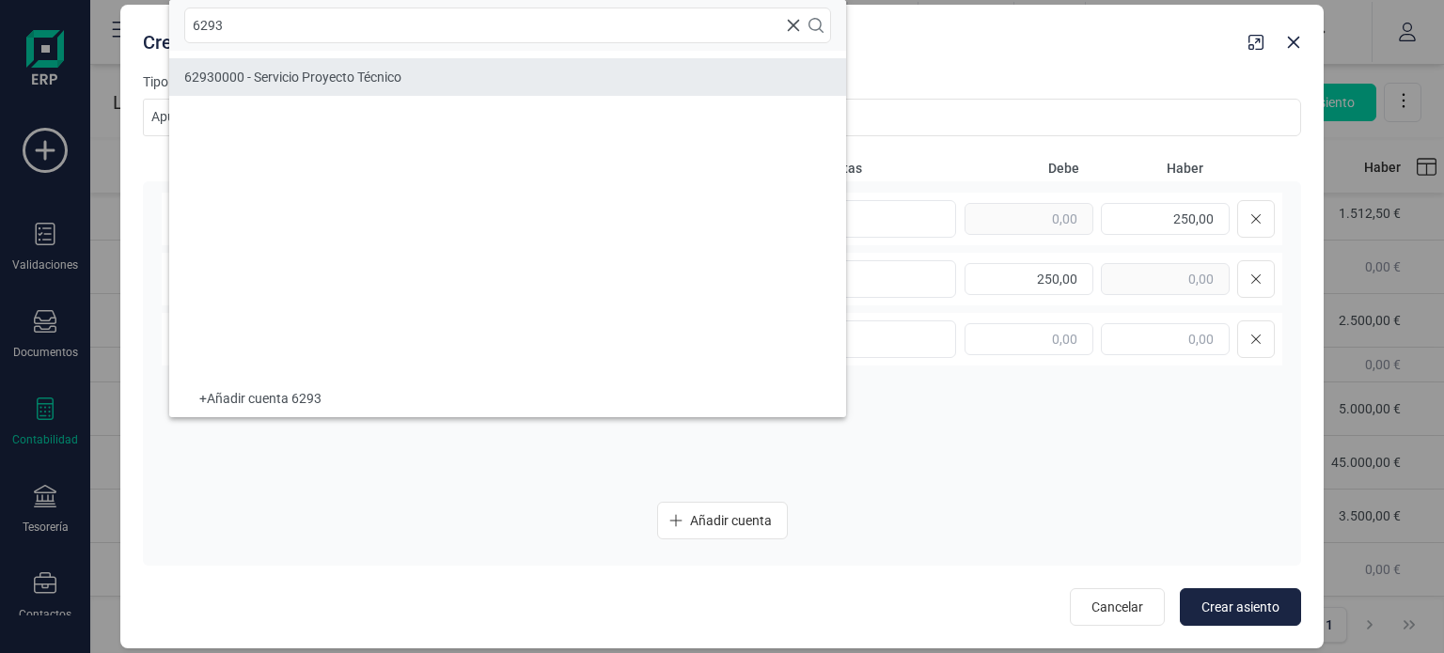
click at [327, 71] on span "62930000 - Servicio Proyecto Técnico" at bounding box center [292, 77] width 217 height 15
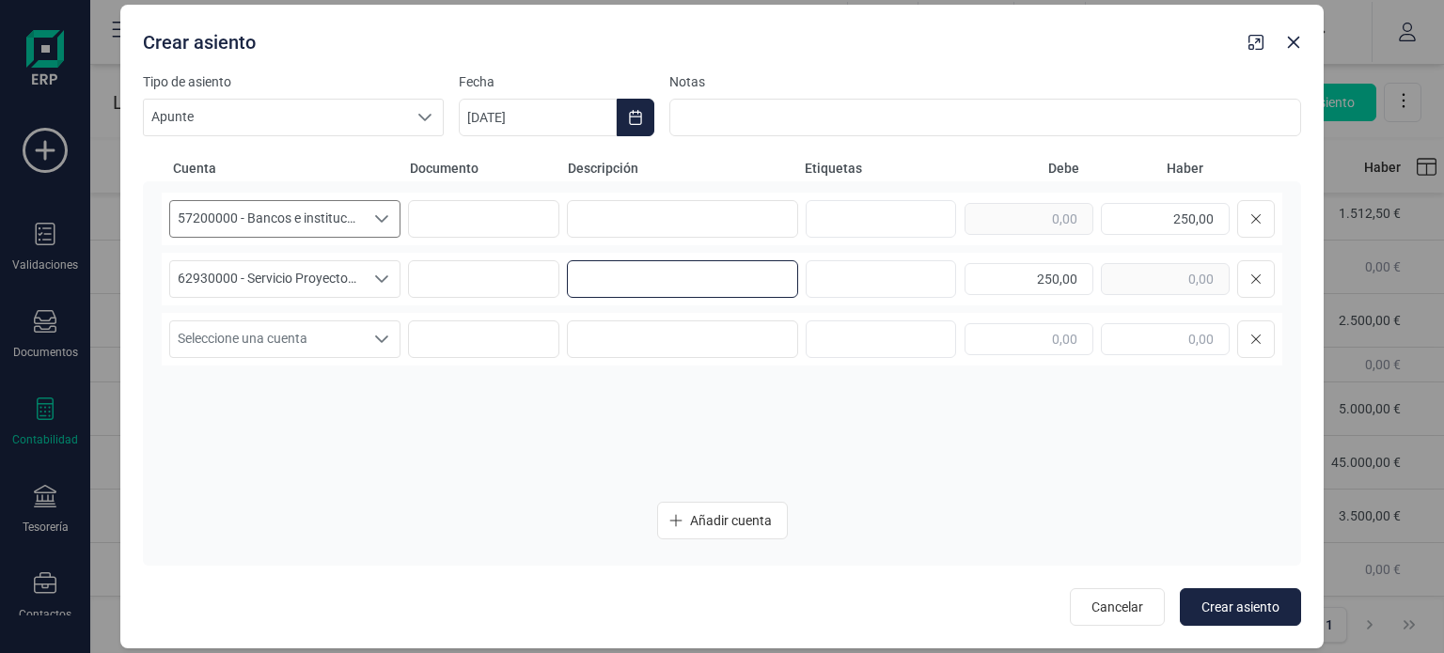
click at [592, 271] on input at bounding box center [682, 279] width 231 height 38
type input "Pago Tasa Ayuntamiento SF"
click at [354, 286] on span "62930000 - Servicio Proyecto Técnico" at bounding box center [267, 279] width 194 height 36
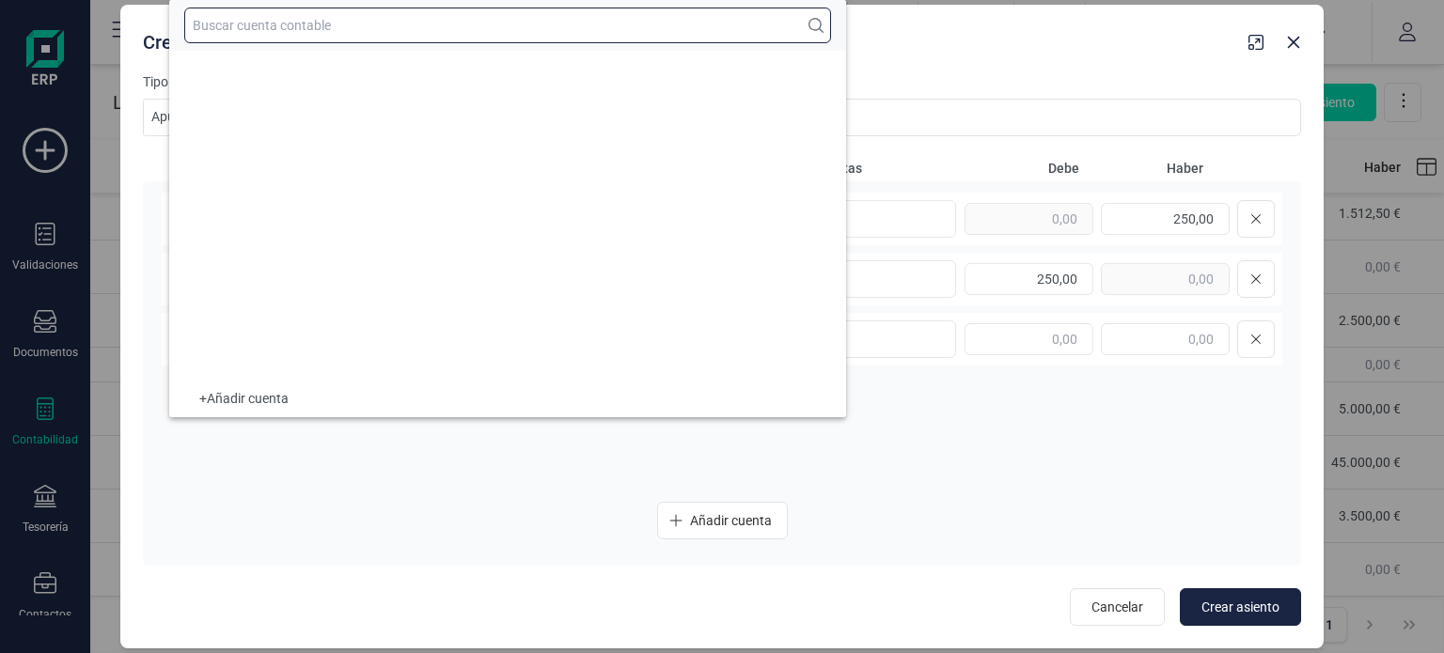
scroll to position [17045, 0]
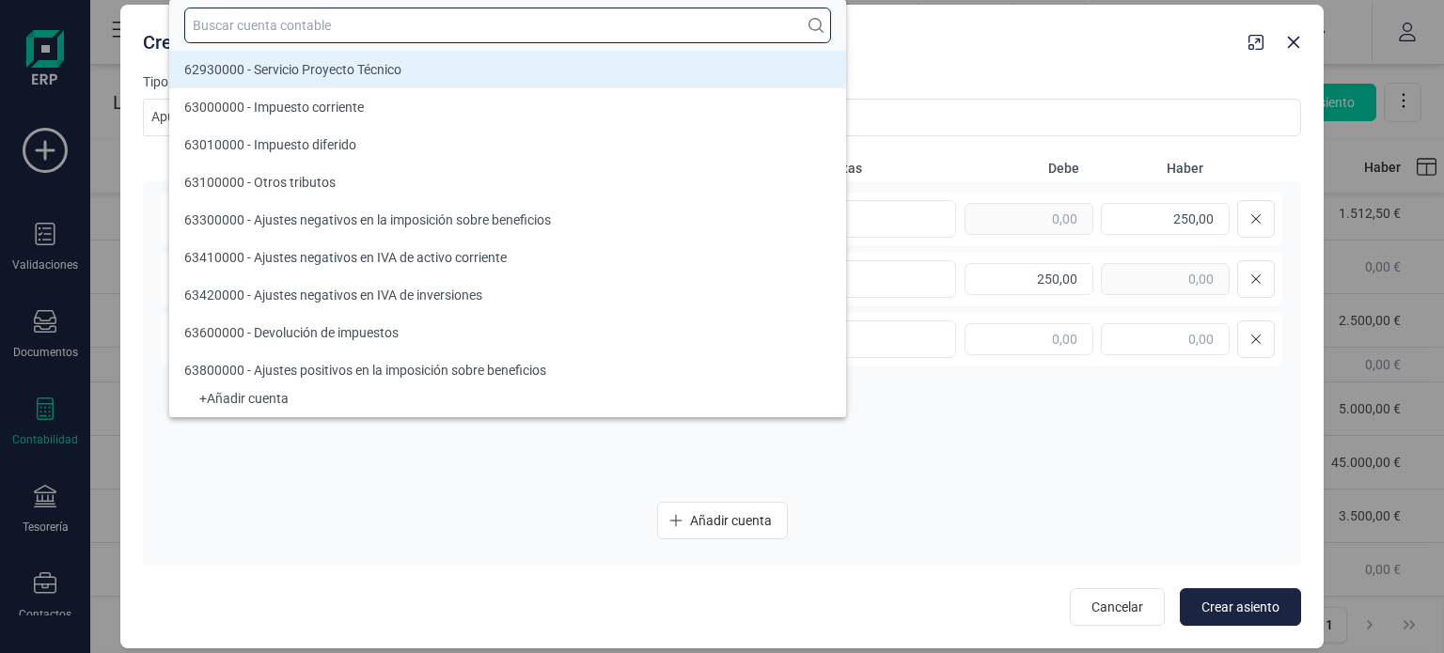
click at [342, 21] on input "text" at bounding box center [507, 26] width 647 height 36
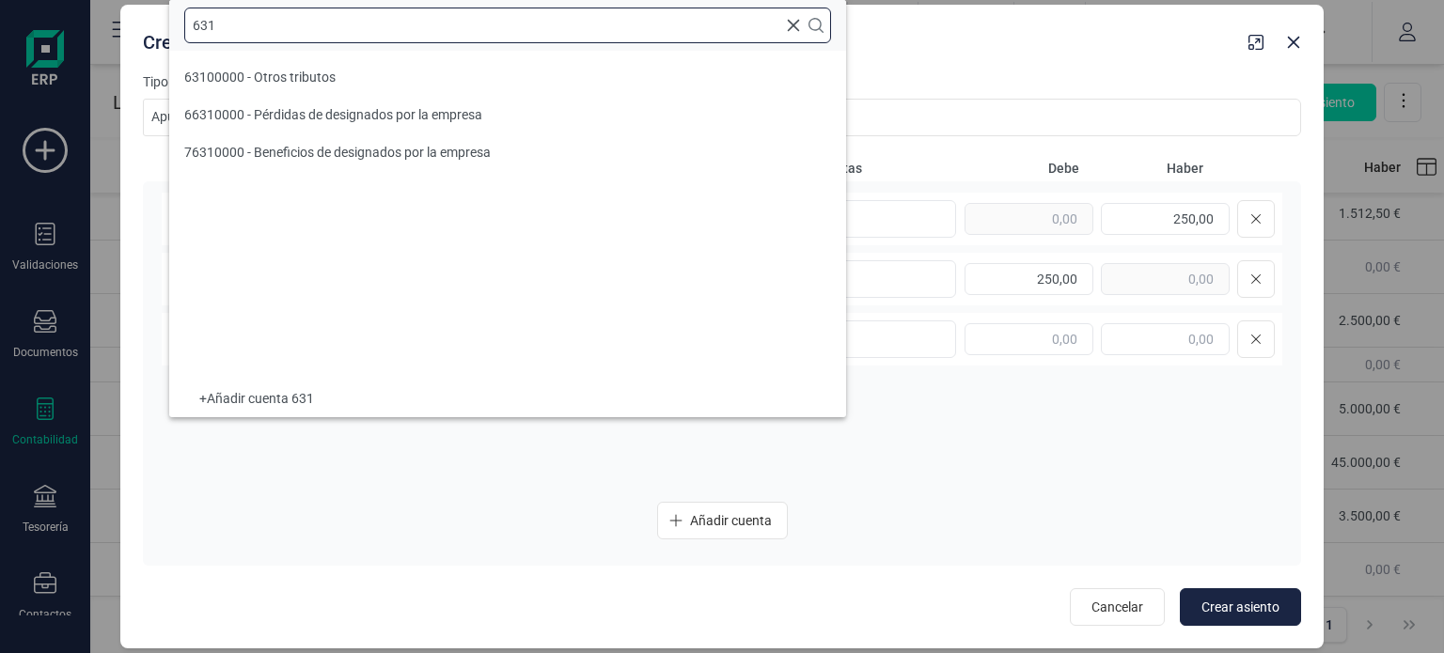
scroll to position [0, 0]
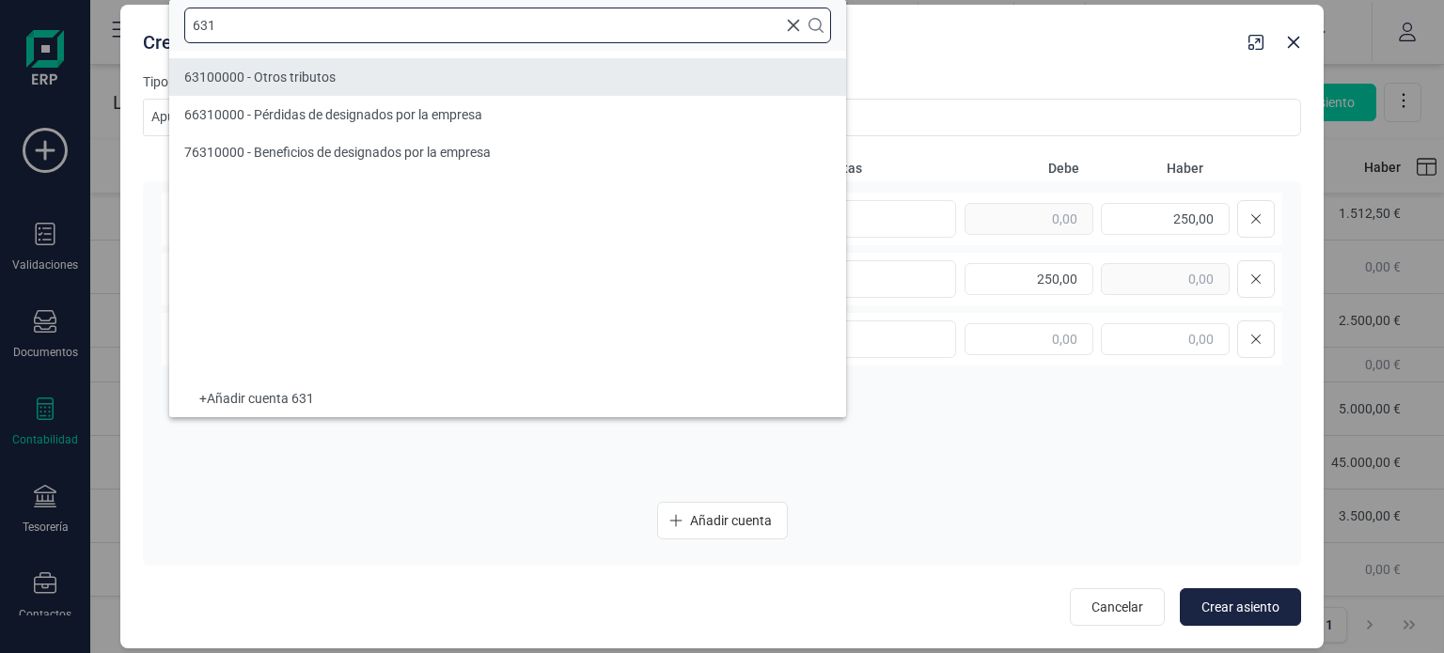
type input "631"
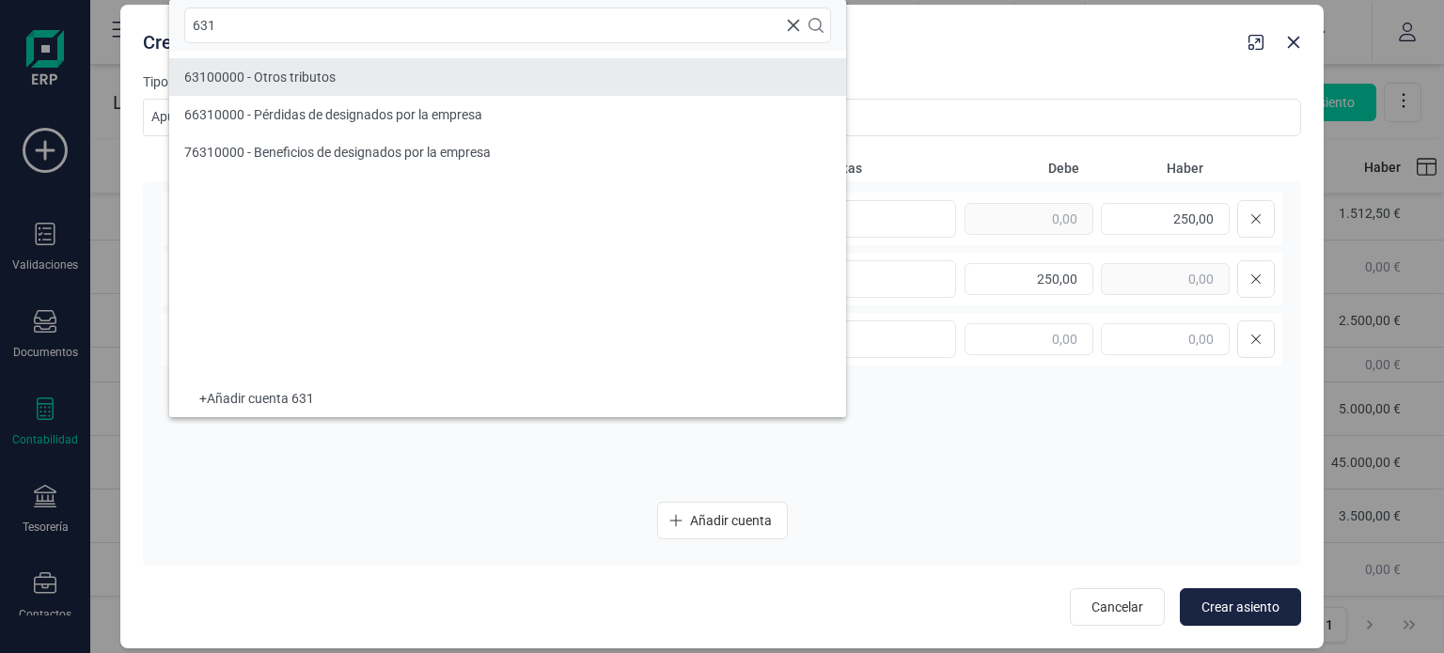
click at [365, 74] on li "63100000 - Otros tributos" at bounding box center [507, 77] width 677 height 38
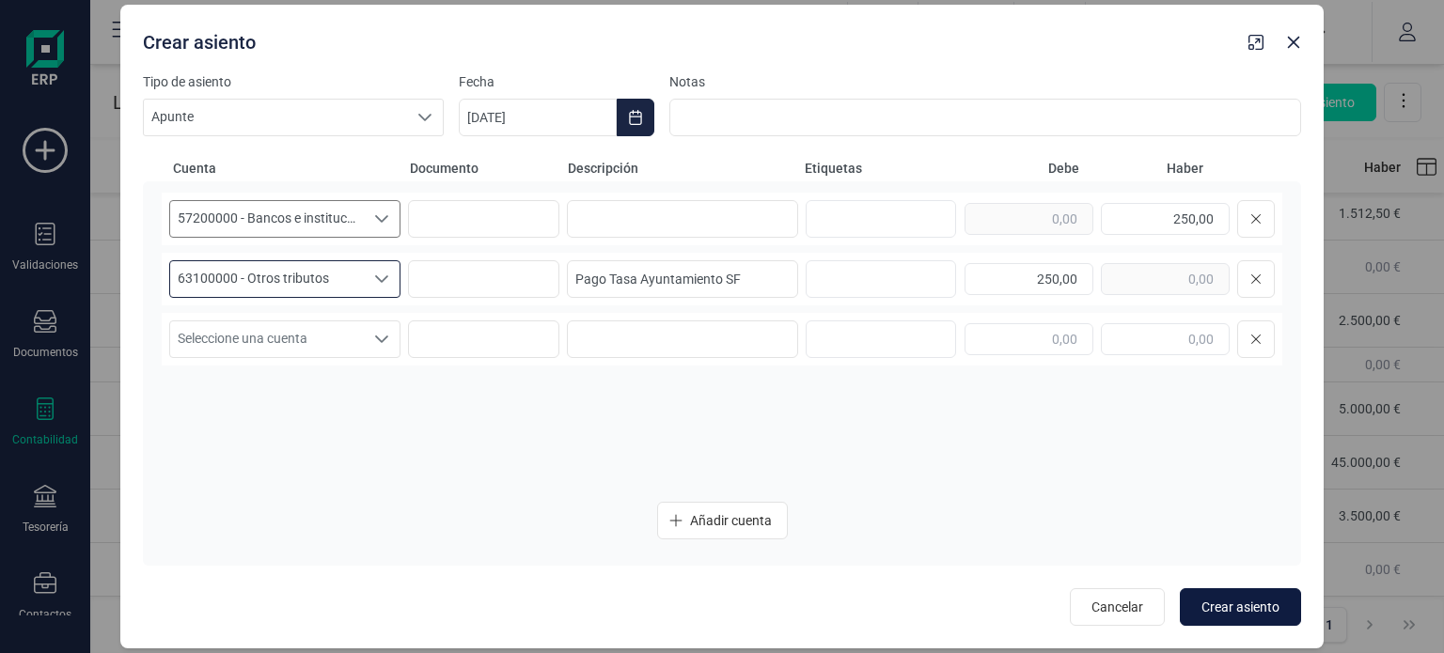
click at [1226, 604] on span "Crear asiento" at bounding box center [1241, 607] width 78 height 19
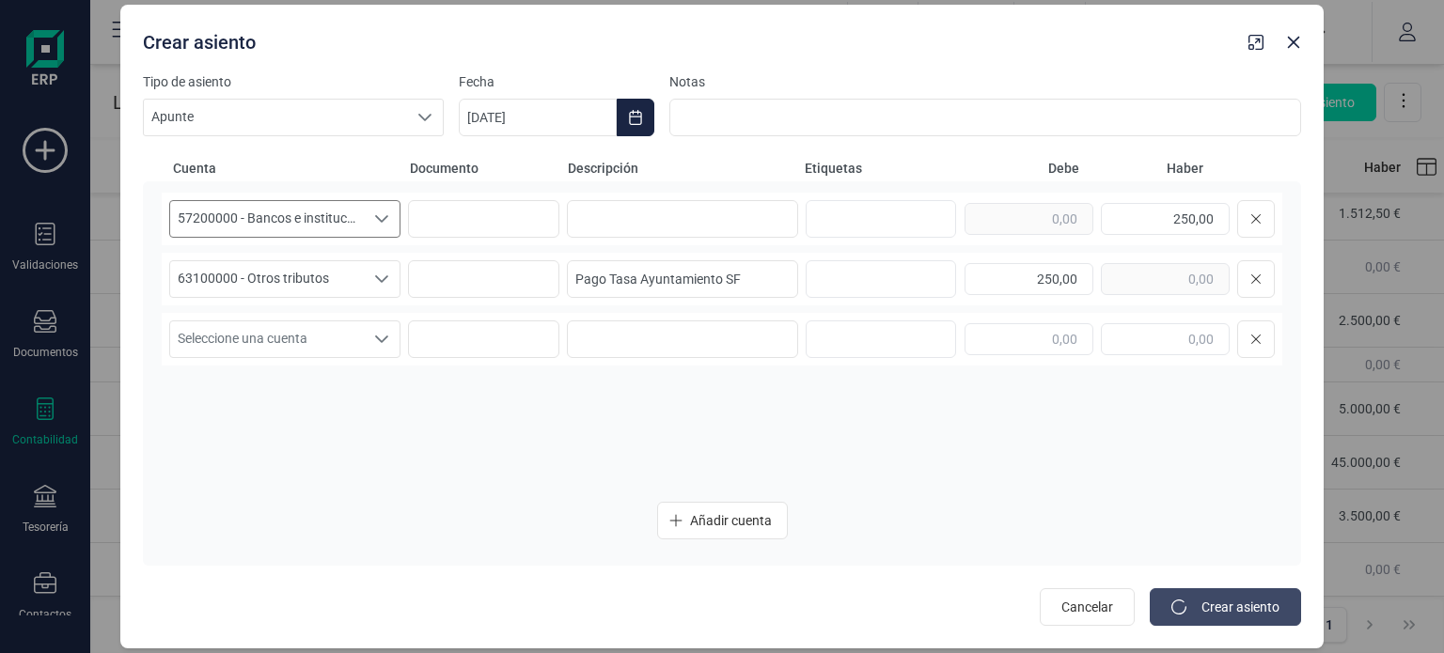
type input "[DATE]"
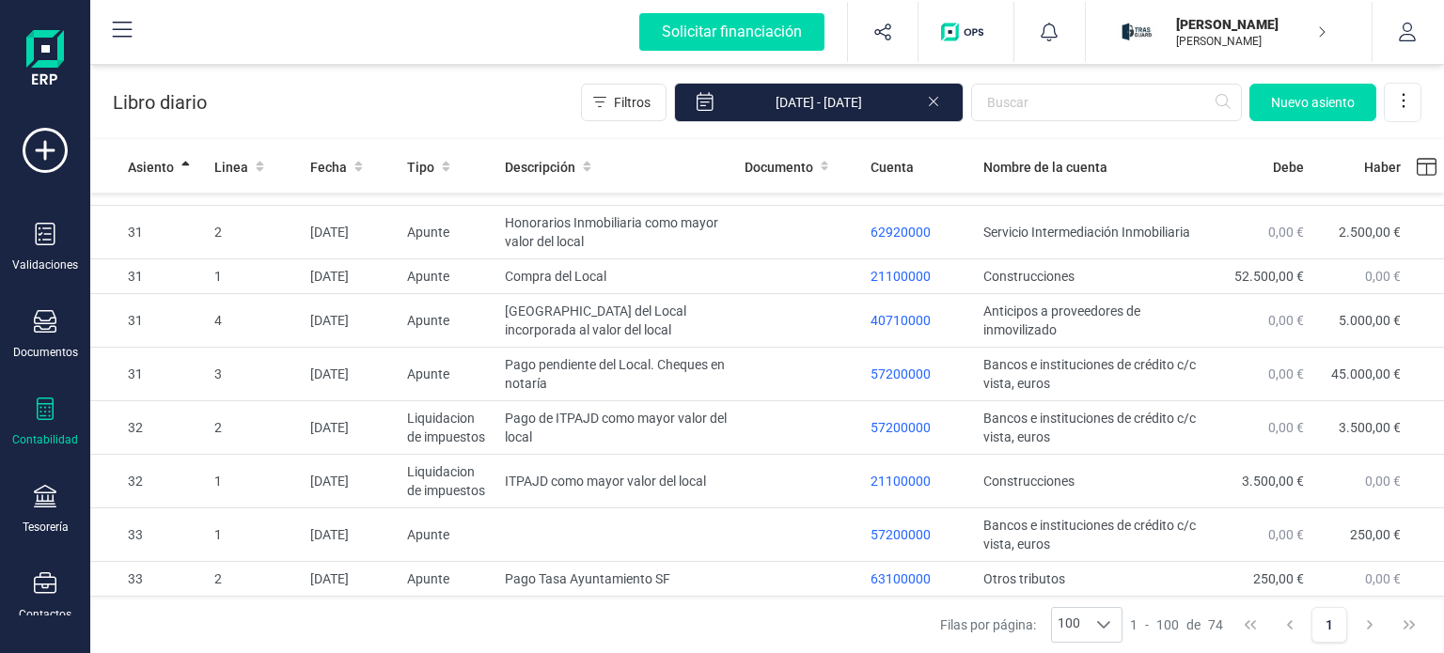
scroll to position [3453, 0]
click at [673, 529] on td at bounding box center [616, 536] width 239 height 54
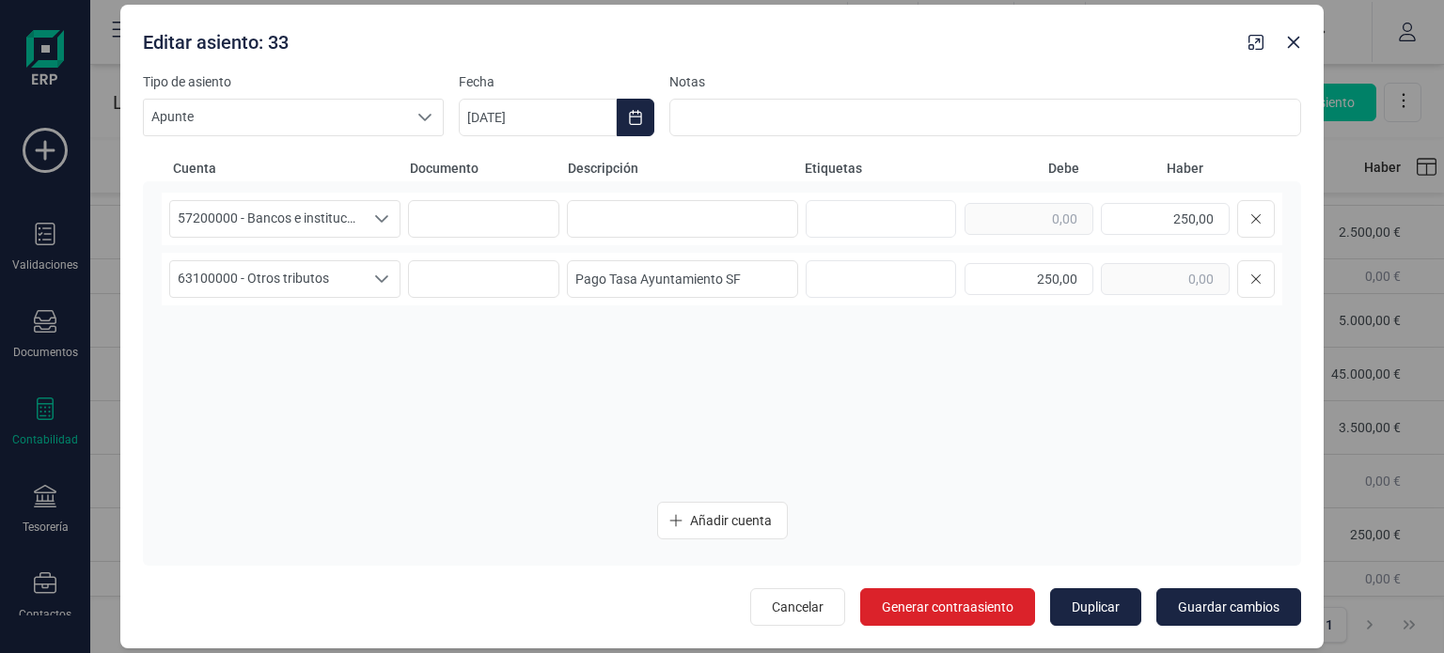
click at [415, 137] on div "Cuenta Documento Descripción Etiquetas Debe Haber 57200000 - Bancos e instituci…" at bounding box center [722, 381] width 1158 height 490
click at [417, 127] on div at bounding box center [425, 118] width 36 height 36
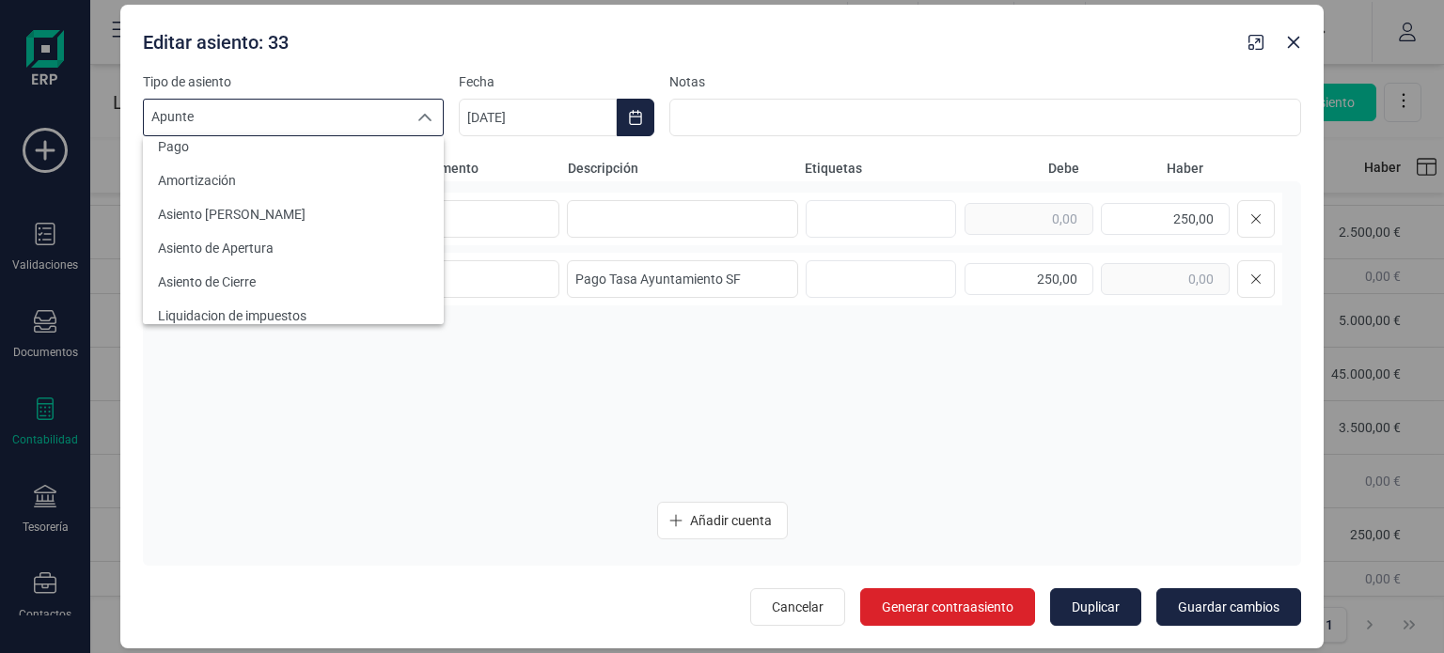
scroll to position [301, 0]
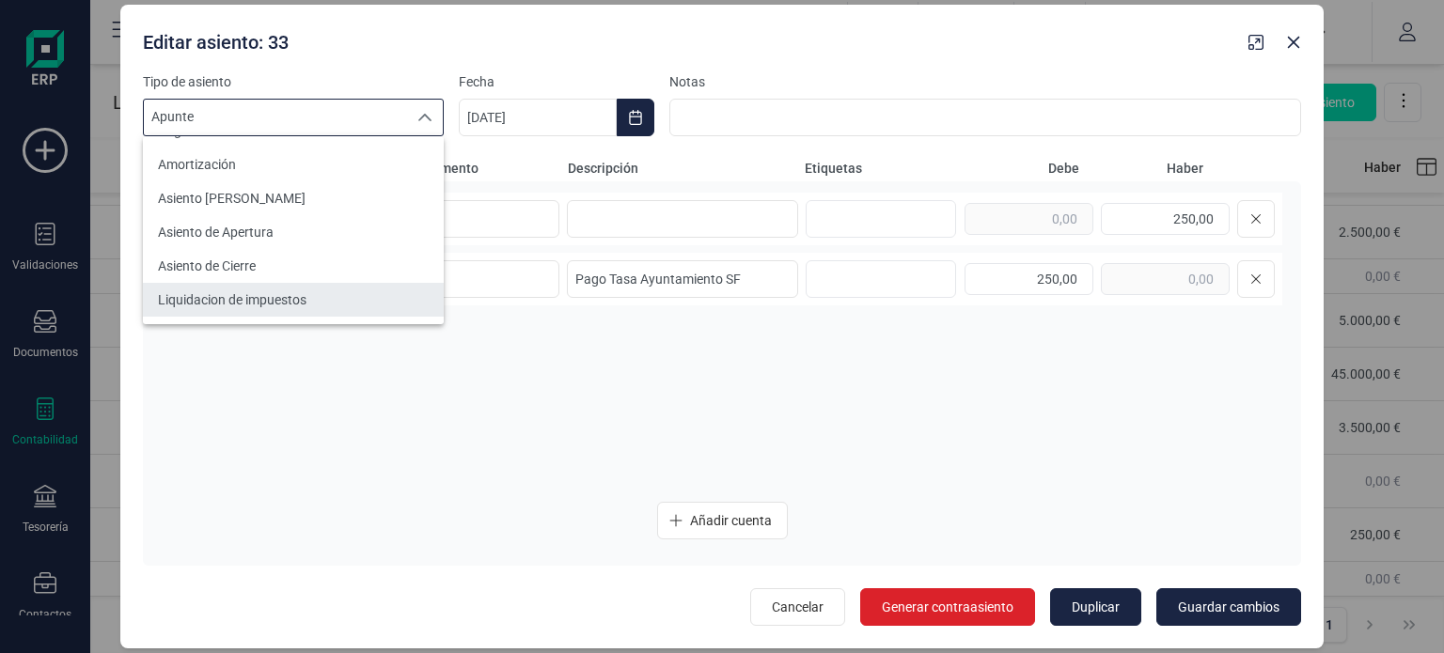
click at [386, 292] on li "Liquidacion de impuestos" at bounding box center [293, 300] width 301 height 34
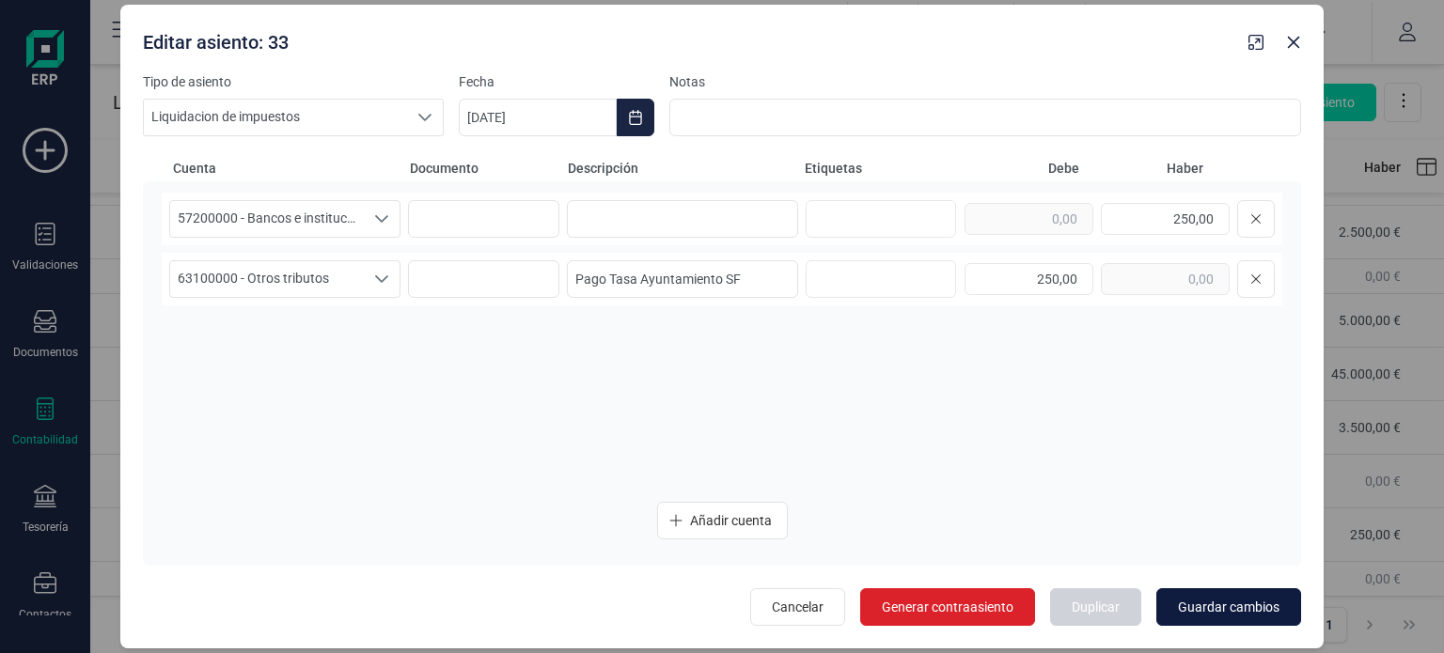
click at [1210, 601] on span "Guardar cambios" at bounding box center [1229, 607] width 102 height 19
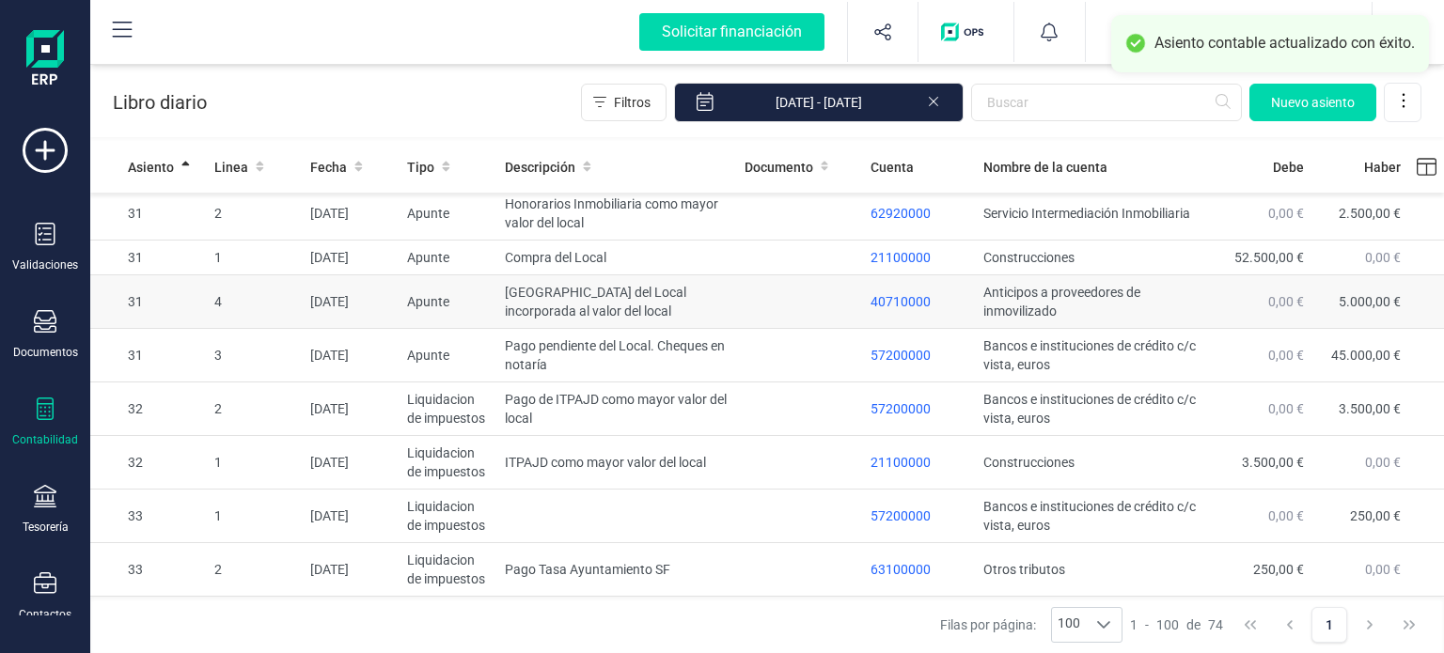
click at [453, 325] on td "Apunte" at bounding box center [449, 303] width 99 height 54
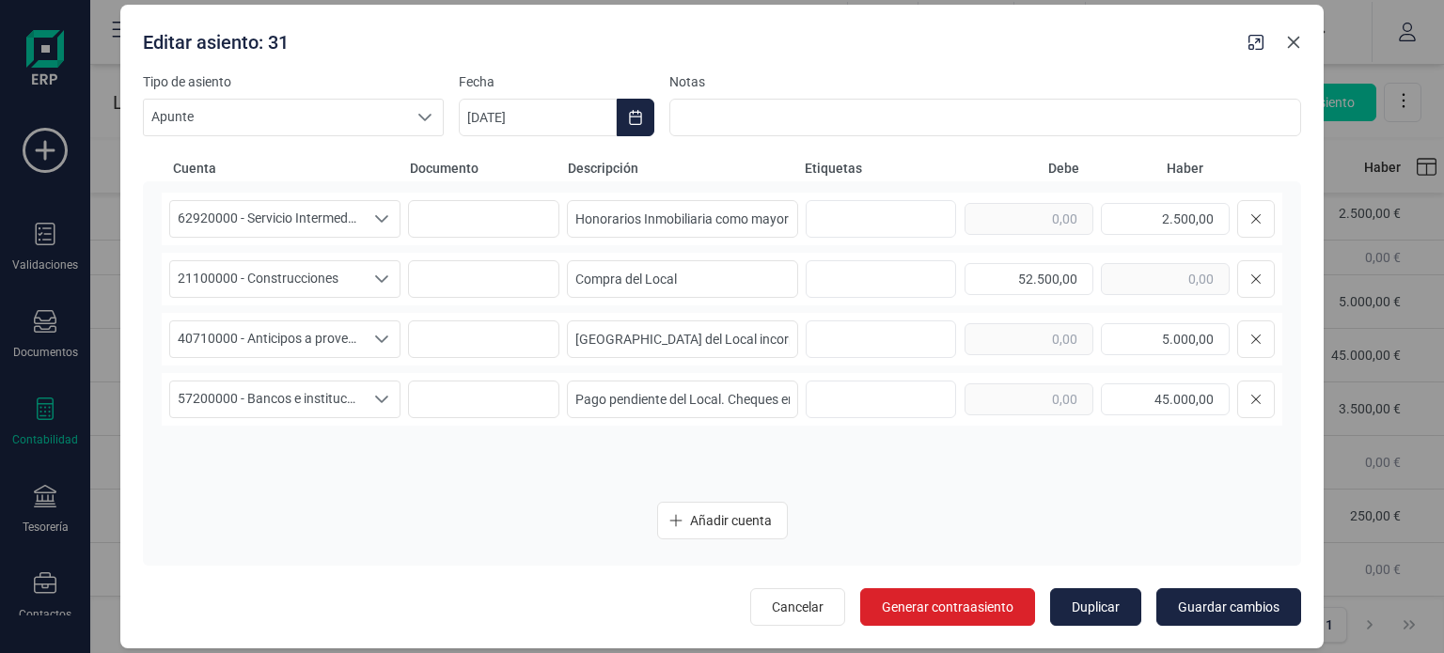
click at [1298, 39] on icon "Close" at bounding box center [1293, 42] width 15 height 15
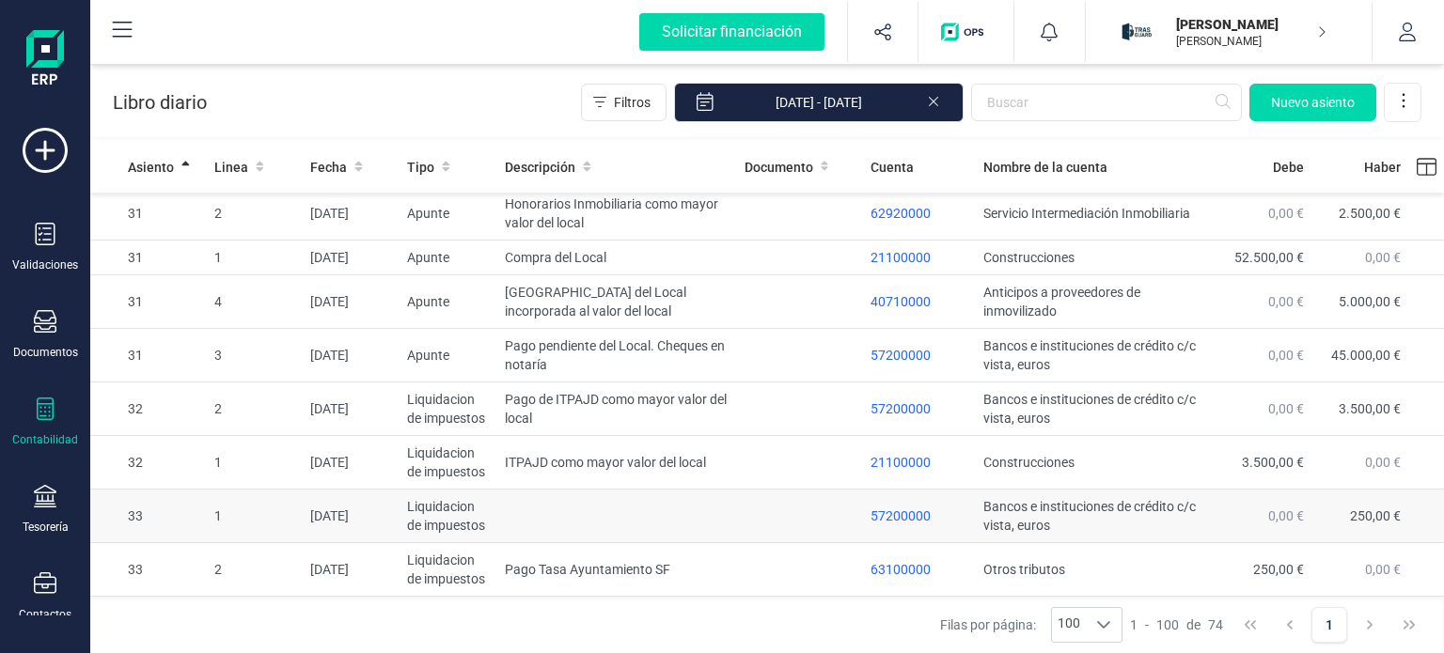
click at [557, 528] on td at bounding box center [616, 517] width 239 height 54
click at [557, 528] on body "Solicitar financiación Validaciones Documentos Documentos Presupuestos Pedidos …" at bounding box center [722, 326] width 1444 height 653
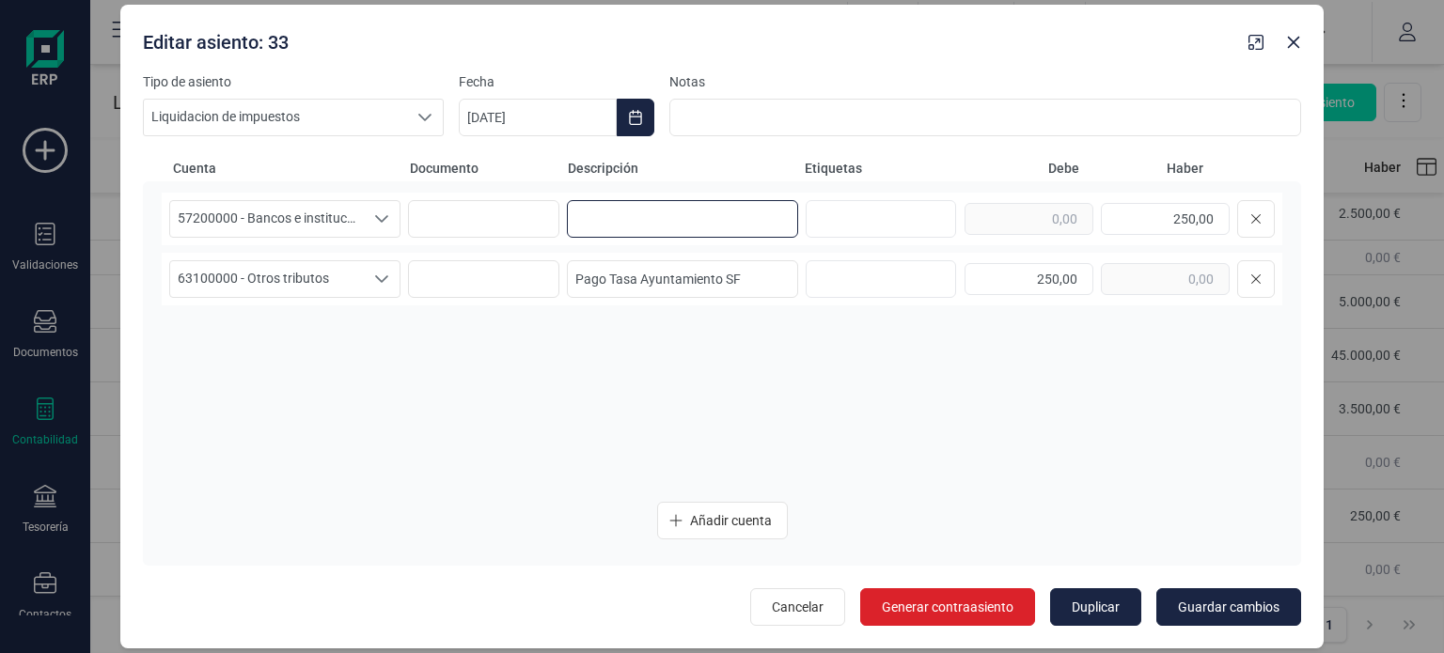
click at [730, 226] on input at bounding box center [682, 219] width 231 height 38
drag, startPoint x: 753, startPoint y: 277, endPoint x: 553, endPoint y: 261, distance: 200.9
click at [553, 261] on div "63100000 - Otros tributos 63100000 - Otros tributos 63100000 - Otros tributos P…" at bounding box center [722, 279] width 1121 height 53
click at [610, 228] on input at bounding box center [682, 219] width 231 height 38
paste input "Pago Tasa Ayuntamiento SF"
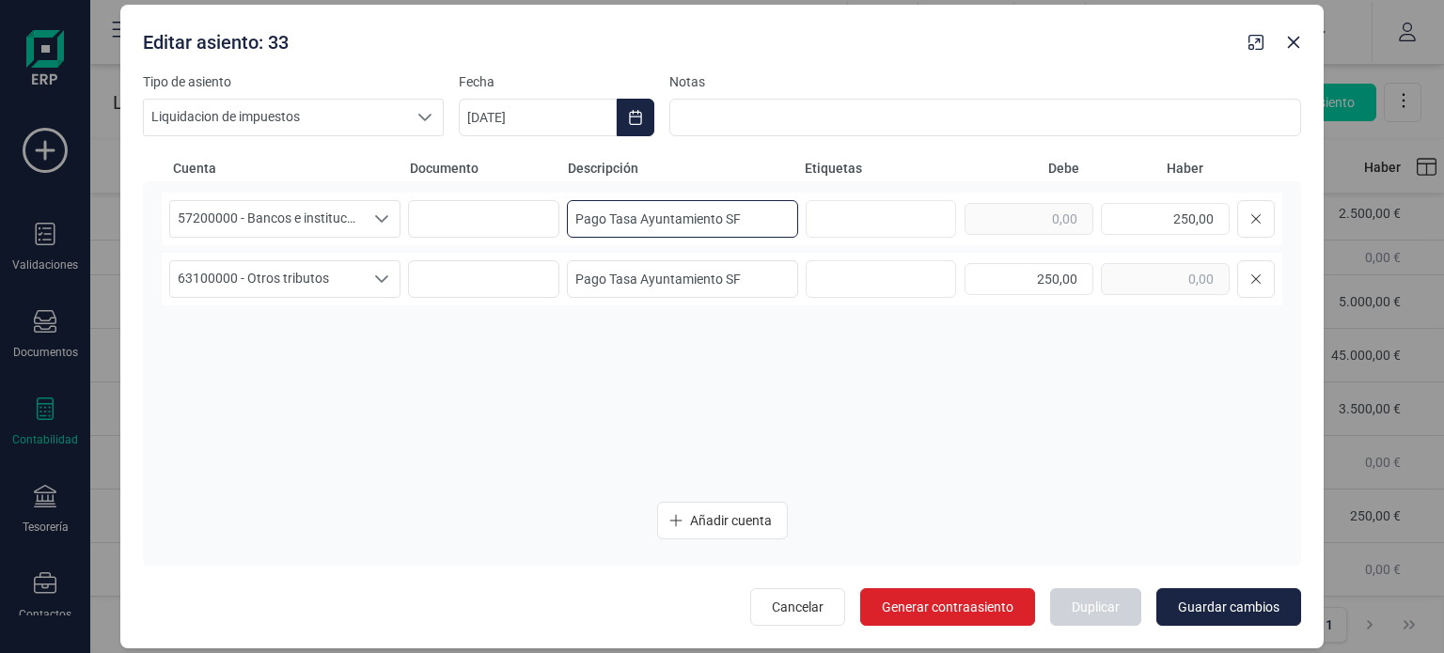
click at [775, 219] on input "Pago Tasa Ayuntamiento SF" at bounding box center [682, 219] width 231 height 38
type input "Pago Tasa Ayuntamiento SF"
drag, startPoint x: 613, startPoint y: 281, endPoint x: 546, endPoint y: 270, distance: 67.7
click at [546, 270] on div "63100000 - Otros tributos 63100000 - Otros tributos 63100000 - Otros tributos P…" at bounding box center [722, 279] width 1121 height 53
click at [731, 282] on input "Tasa Ayuntamiento SF" at bounding box center [682, 279] width 231 height 38
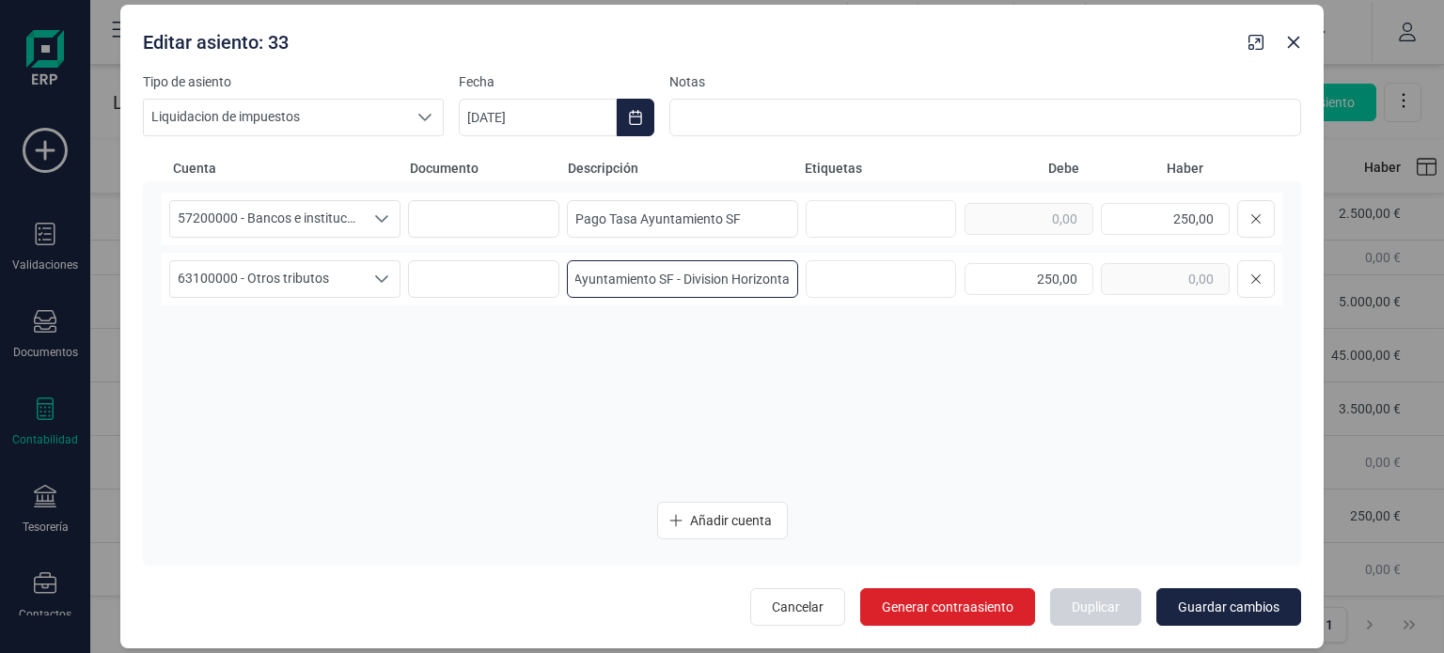
scroll to position [0, 36]
type input "Tasa Ayuntamiento SF - Division Horizontal"
click at [779, 225] on input "Pago Tasa Ayuntamiento SF" at bounding box center [682, 219] width 231 height 38
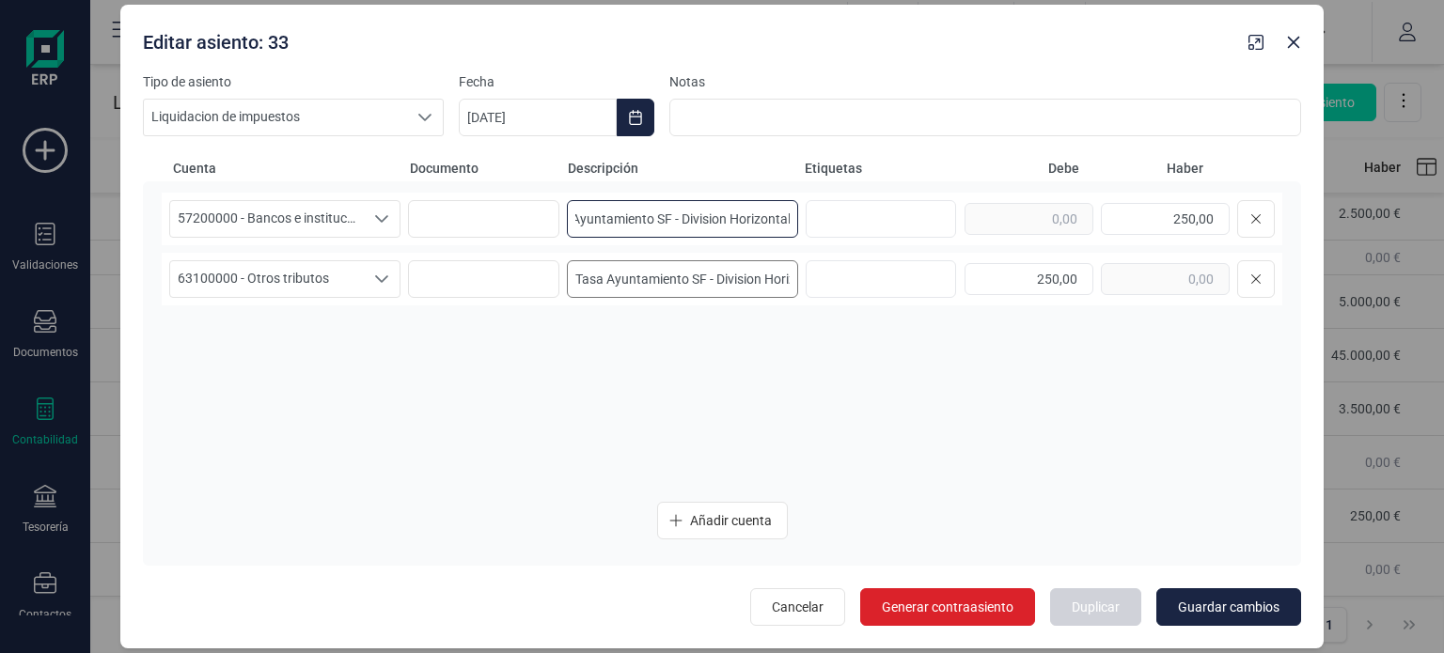
type input "Pago Tasa Ayuntamiento SF - Division Horizontal"
drag, startPoint x: 710, startPoint y: 278, endPoint x: 865, endPoint y: 279, distance: 155.1
click at [865, 279] on div "63100000 - Otros tributos 63100000 - Otros tributos 63100000 - Otros tributos T…" at bounding box center [722, 279] width 1121 height 53
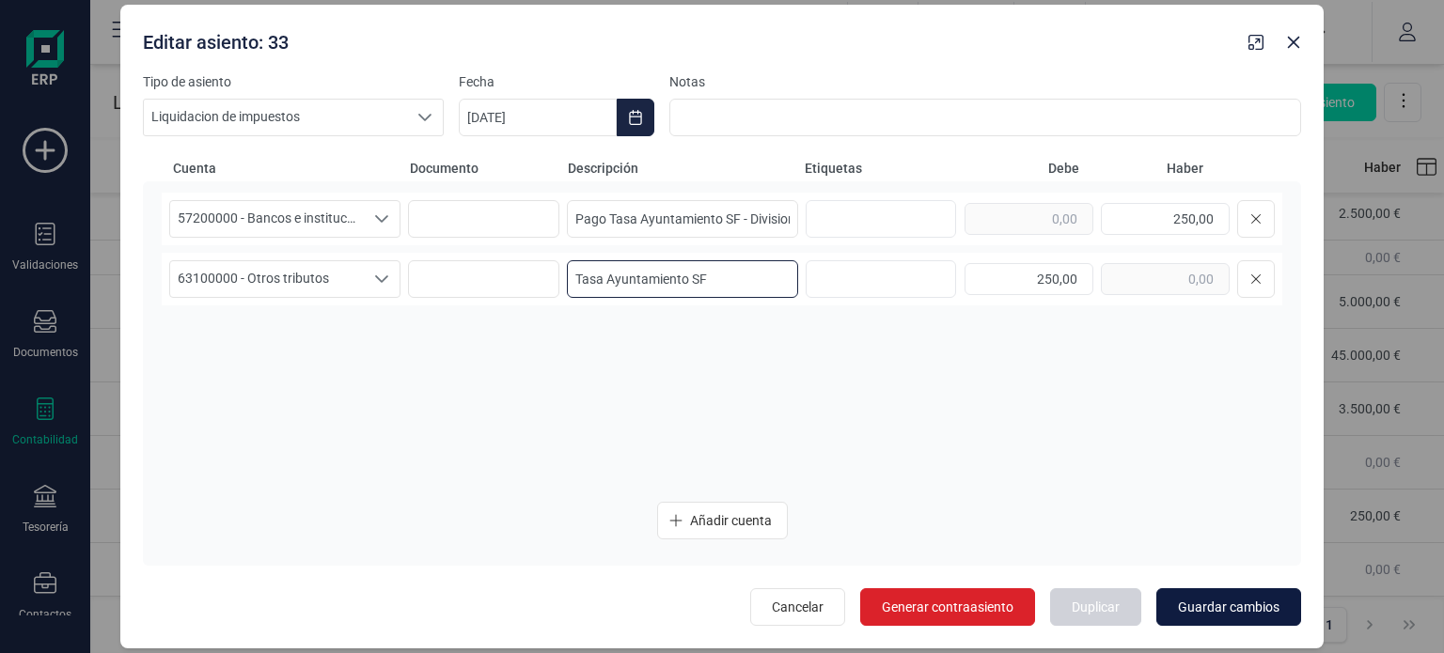
type input "Tasa Ayuntamiento SF"
click at [1227, 604] on span "Guardar cambios" at bounding box center [1229, 607] width 102 height 19
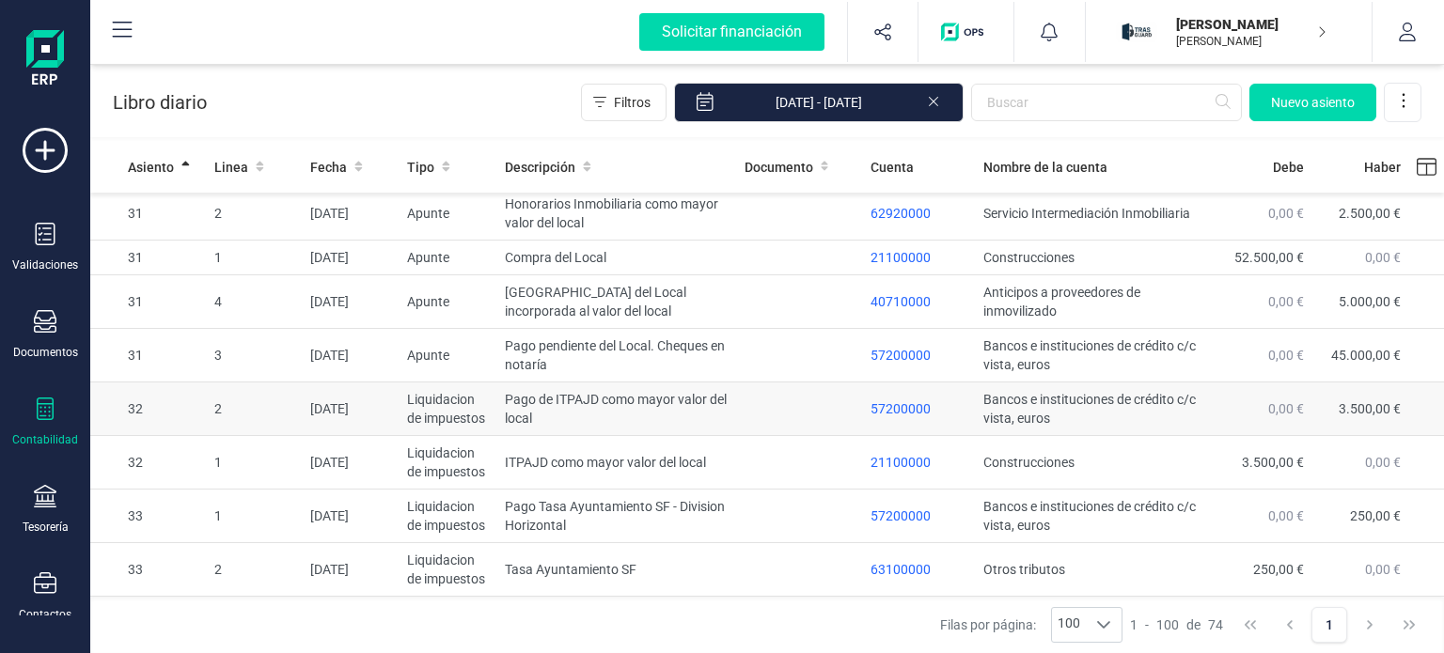
click at [797, 435] on td at bounding box center [800, 410] width 127 height 54
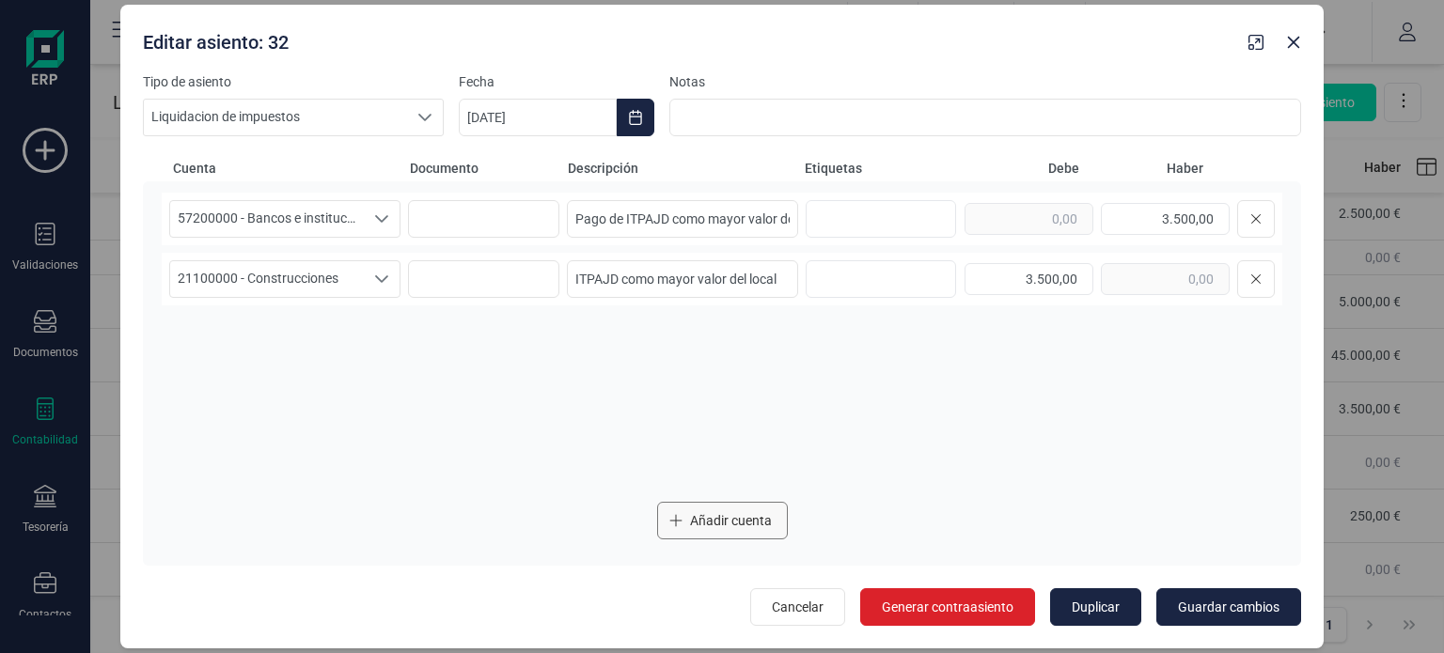
click at [733, 526] on span "Añadir cuenta" at bounding box center [731, 521] width 82 height 19
click at [346, 349] on span "Seleccione una cuenta" at bounding box center [267, 340] width 194 height 36
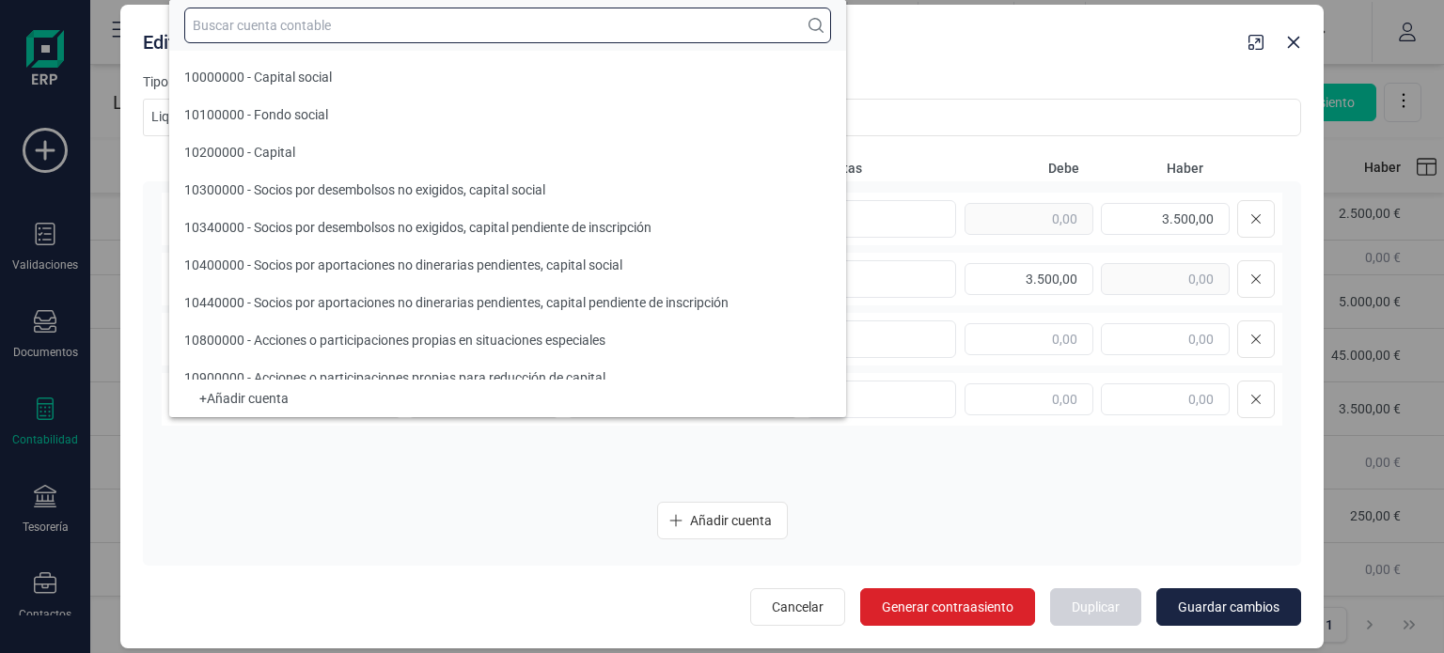
click at [351, 25] on input "text" at bounding box center [507, 26] width 647 height 36
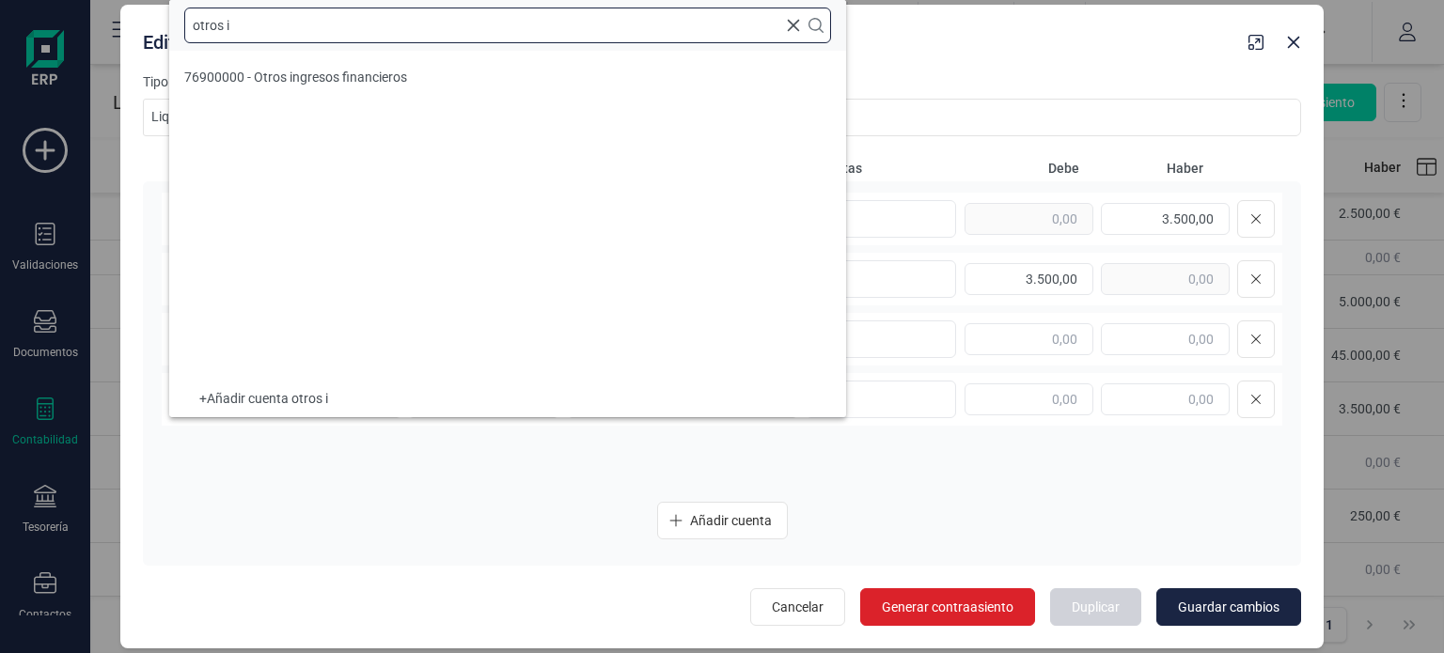
type input "otros im"
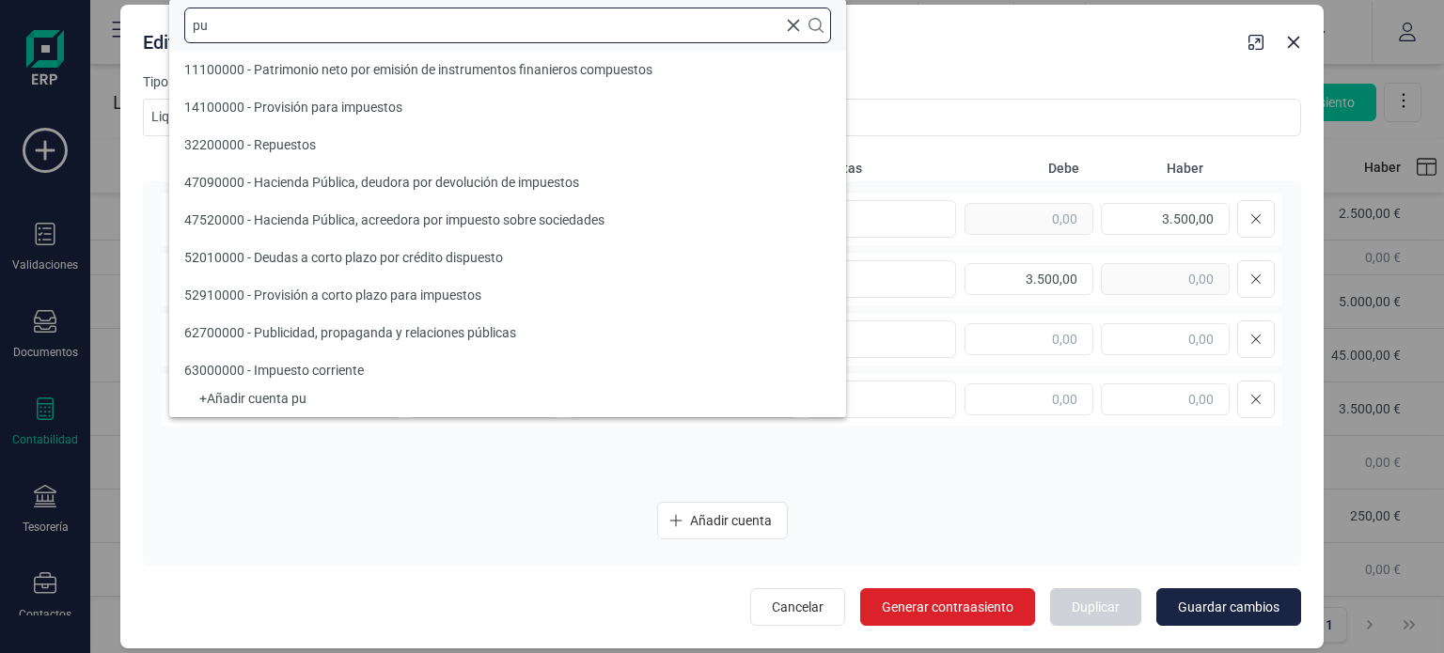
type input "p"
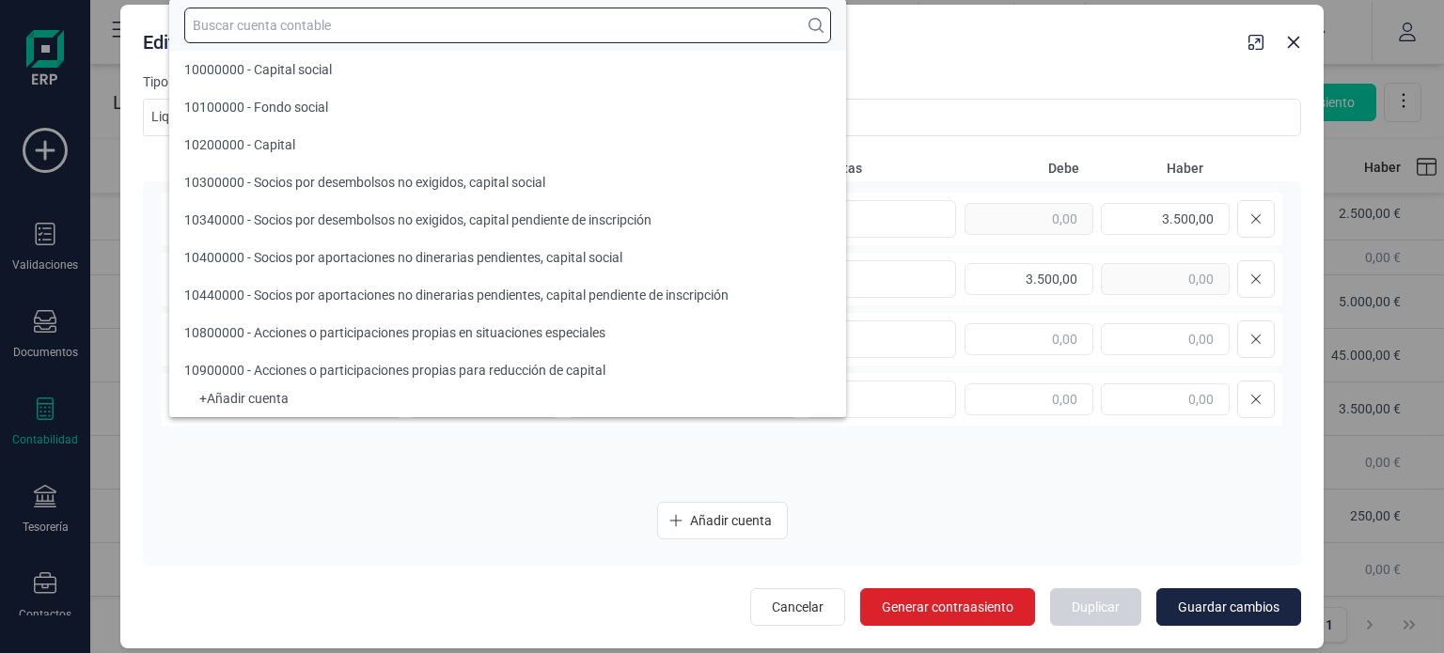
type input "i"
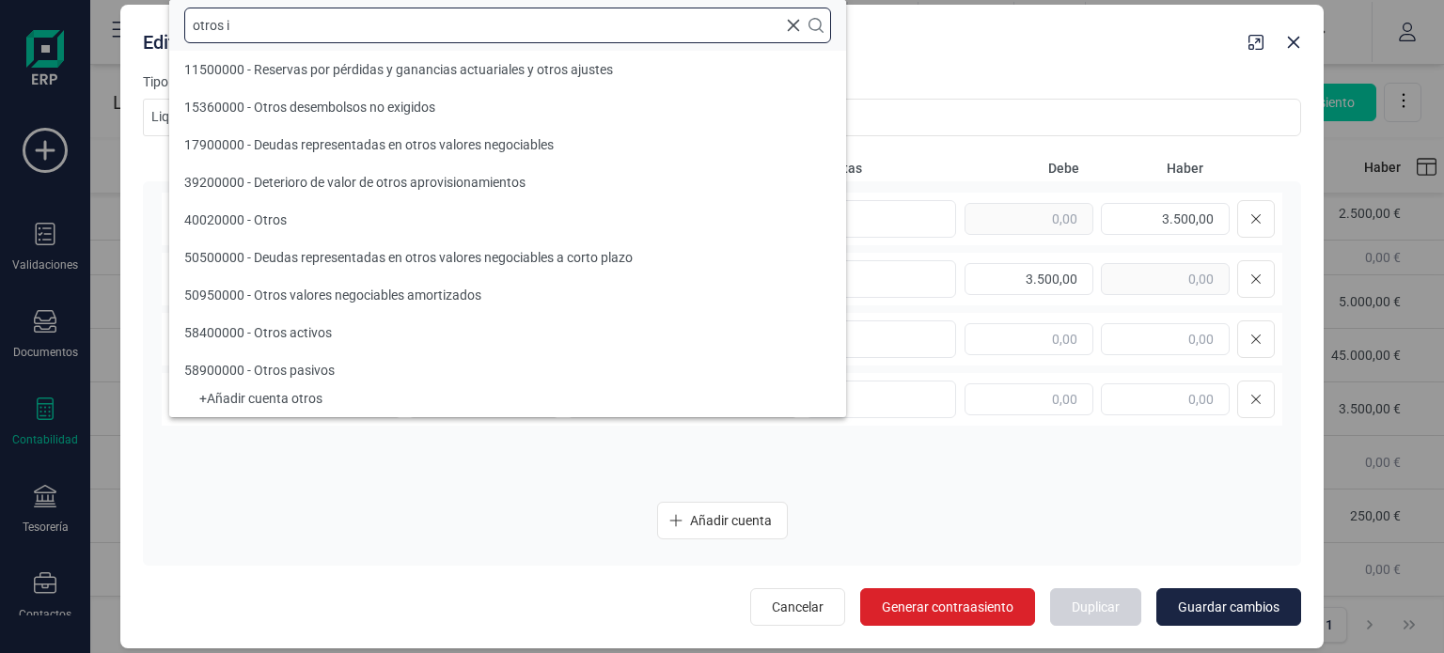
scroll to position [0, 0]
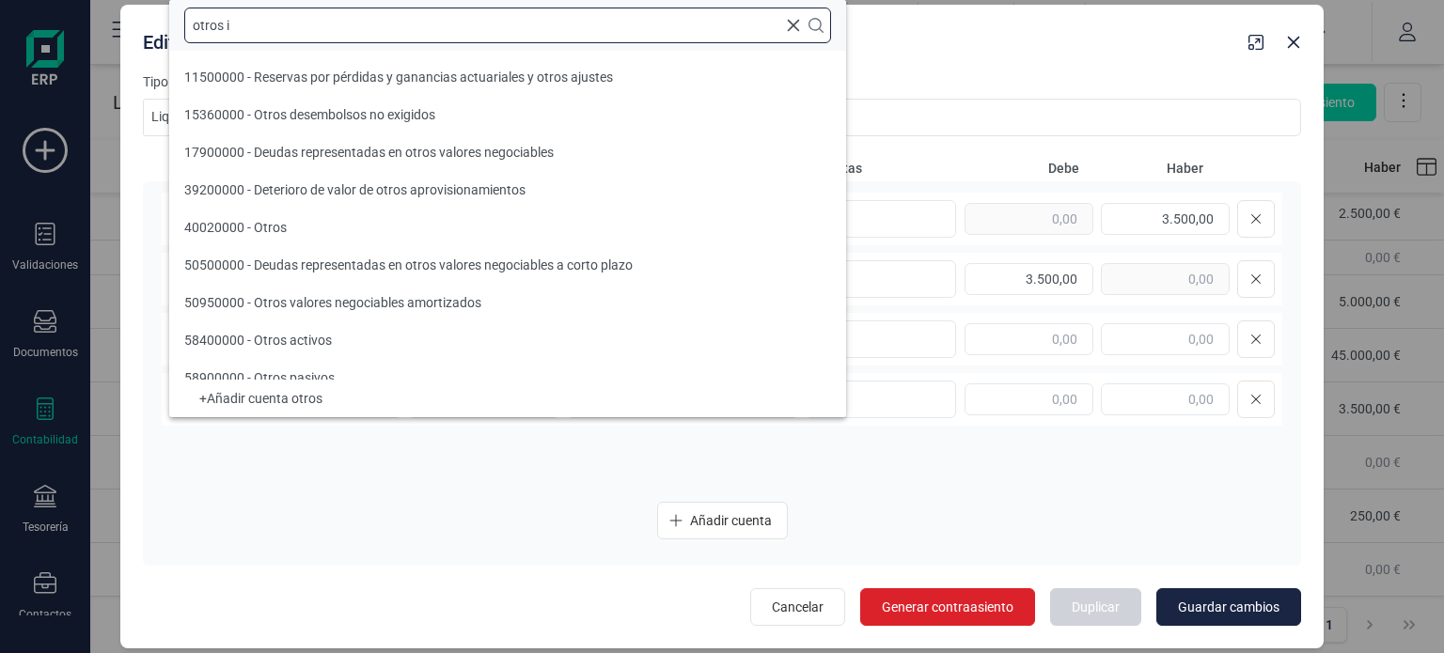
type input "otros im"
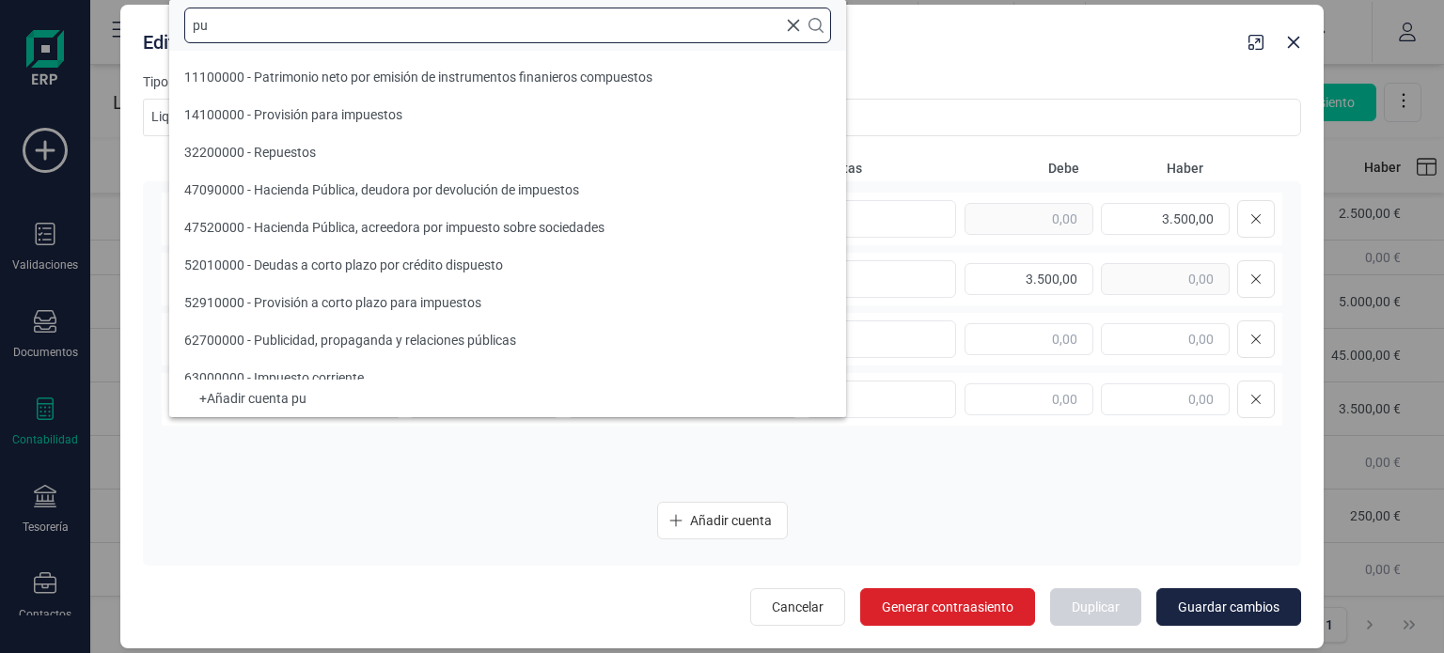
scroll to position [8, 0]
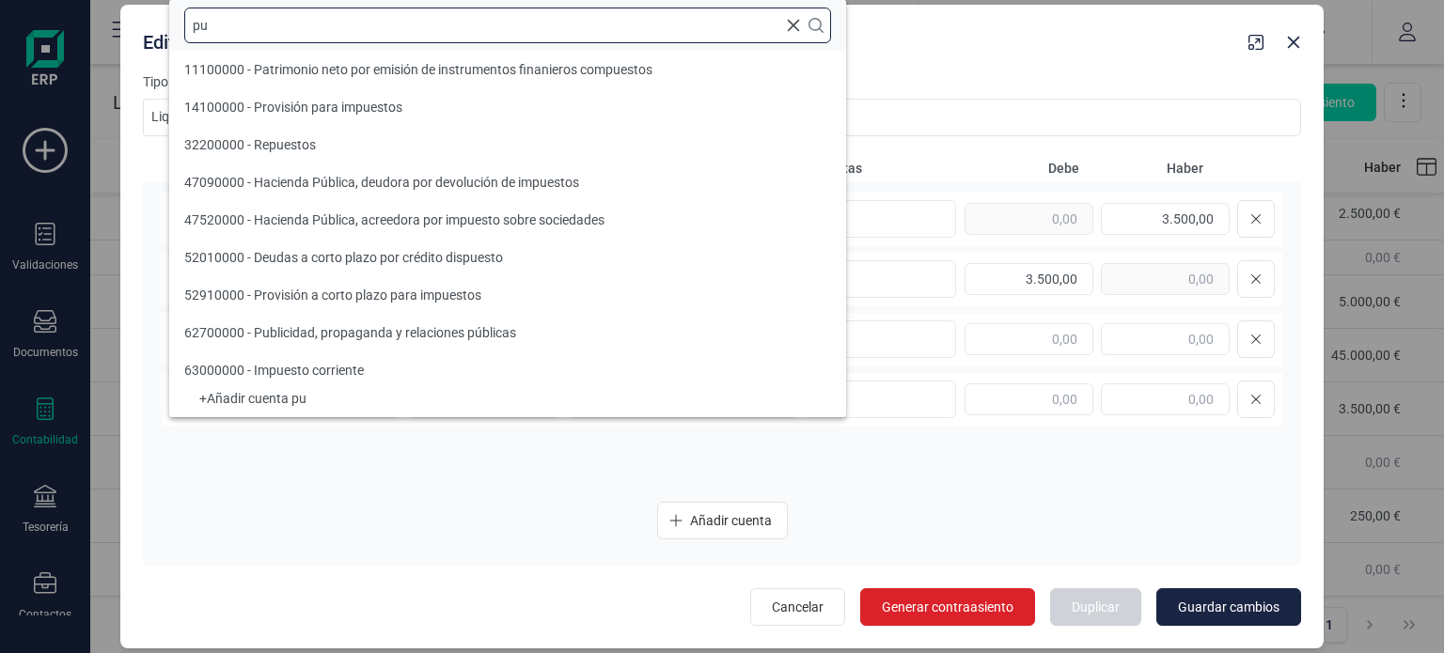
type input "p"
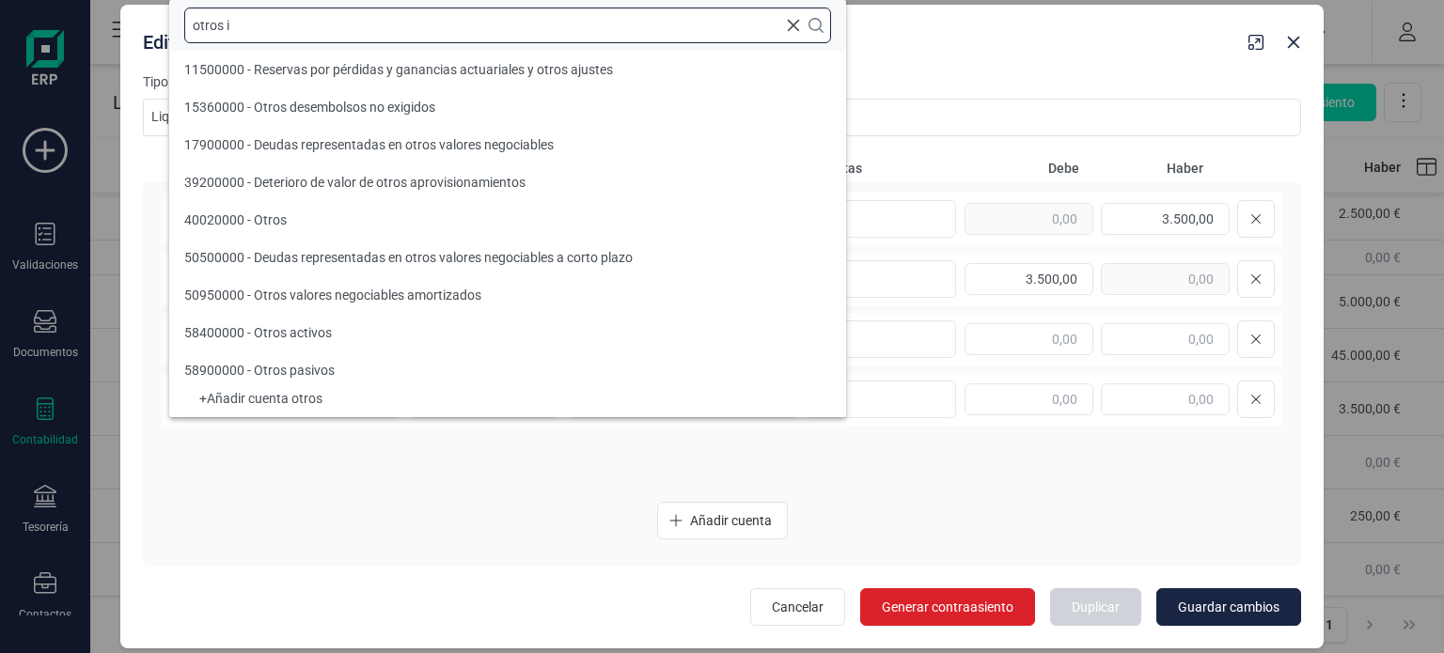
scroll to position [0, 0]
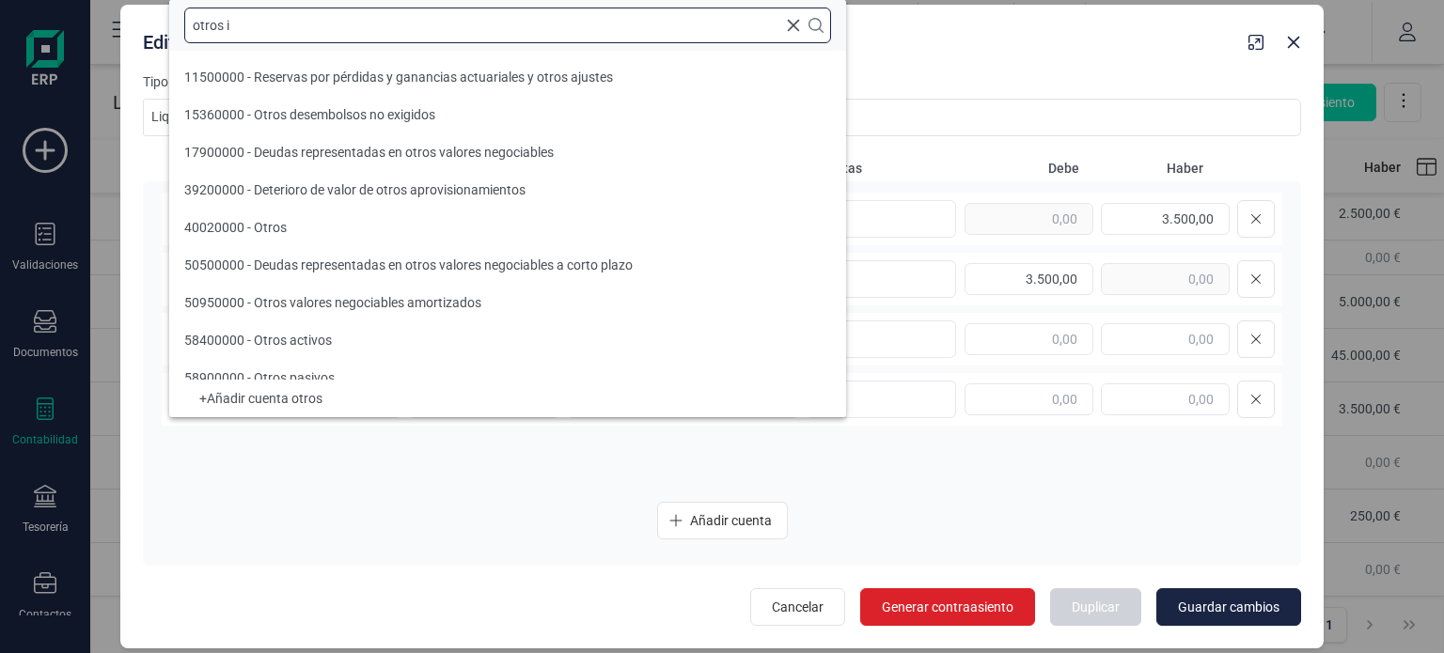
type input "otros im"
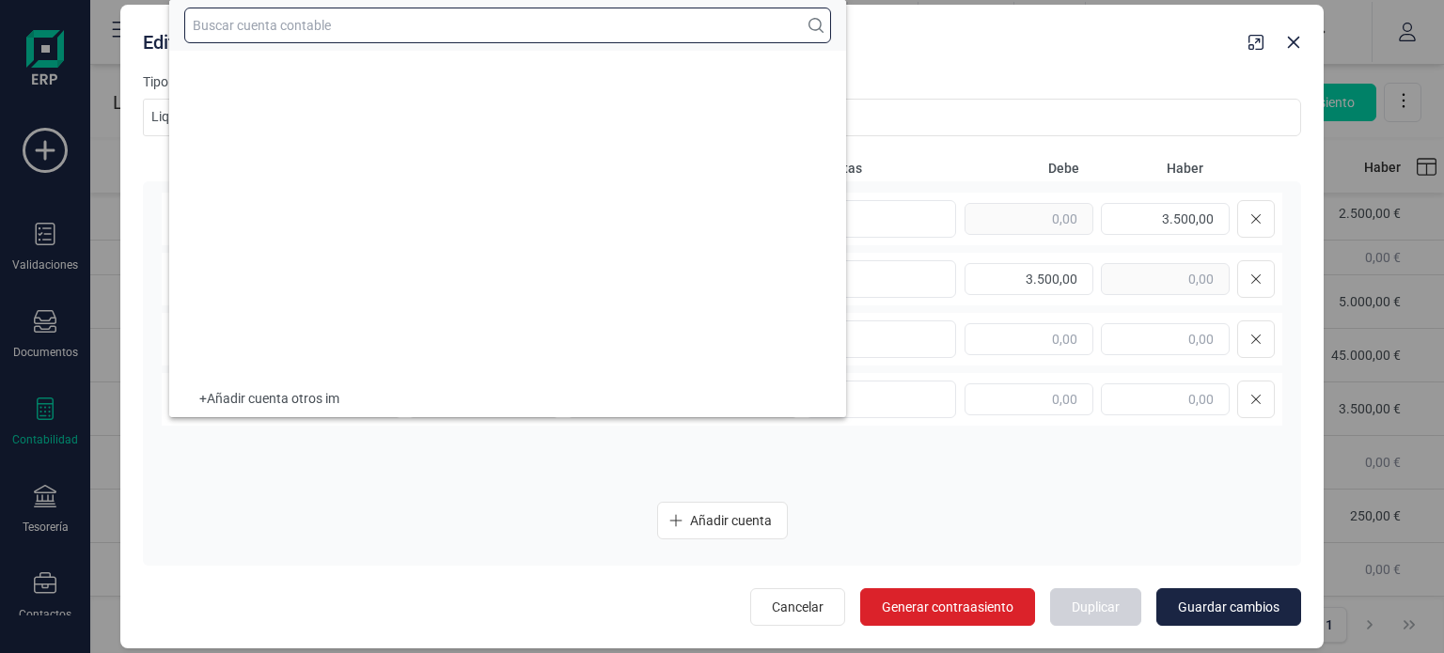
type input "p"
type input "otros im"
type input "472"
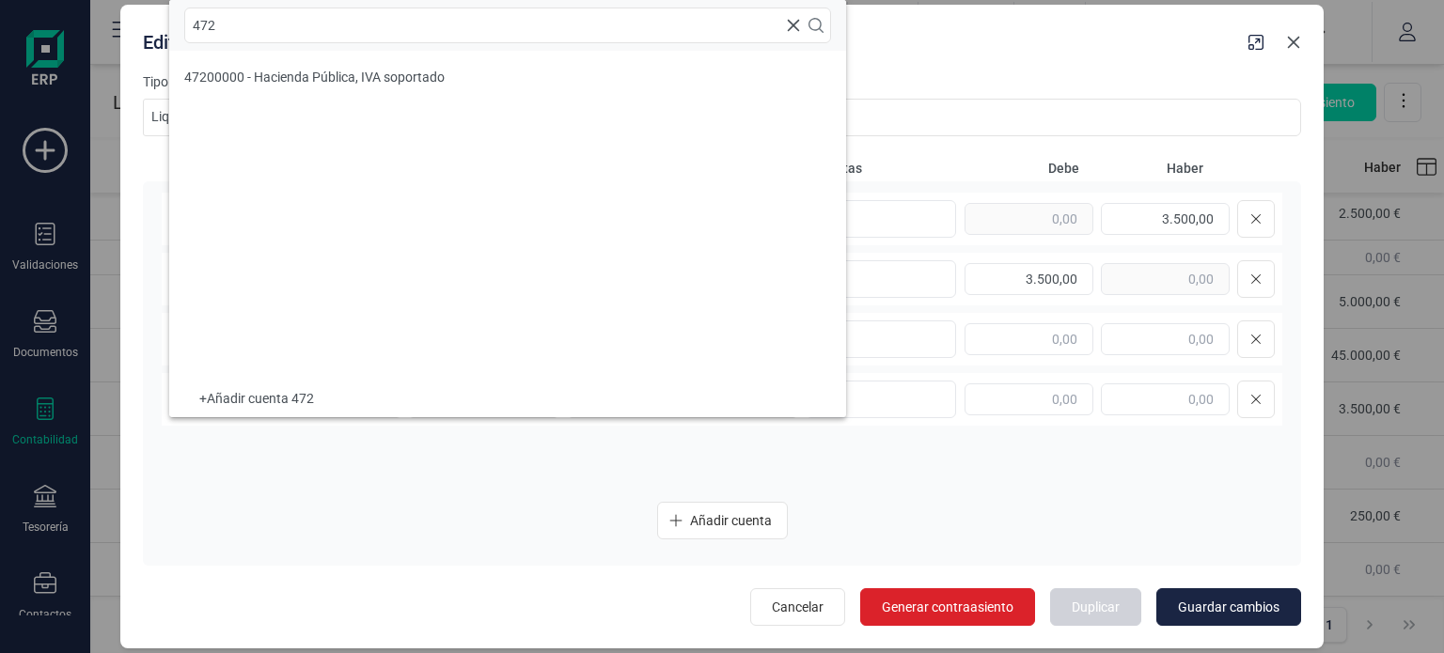
click at [1299, 39] on icon "Close" at bounding box center [1293, 42] width 15 height 15
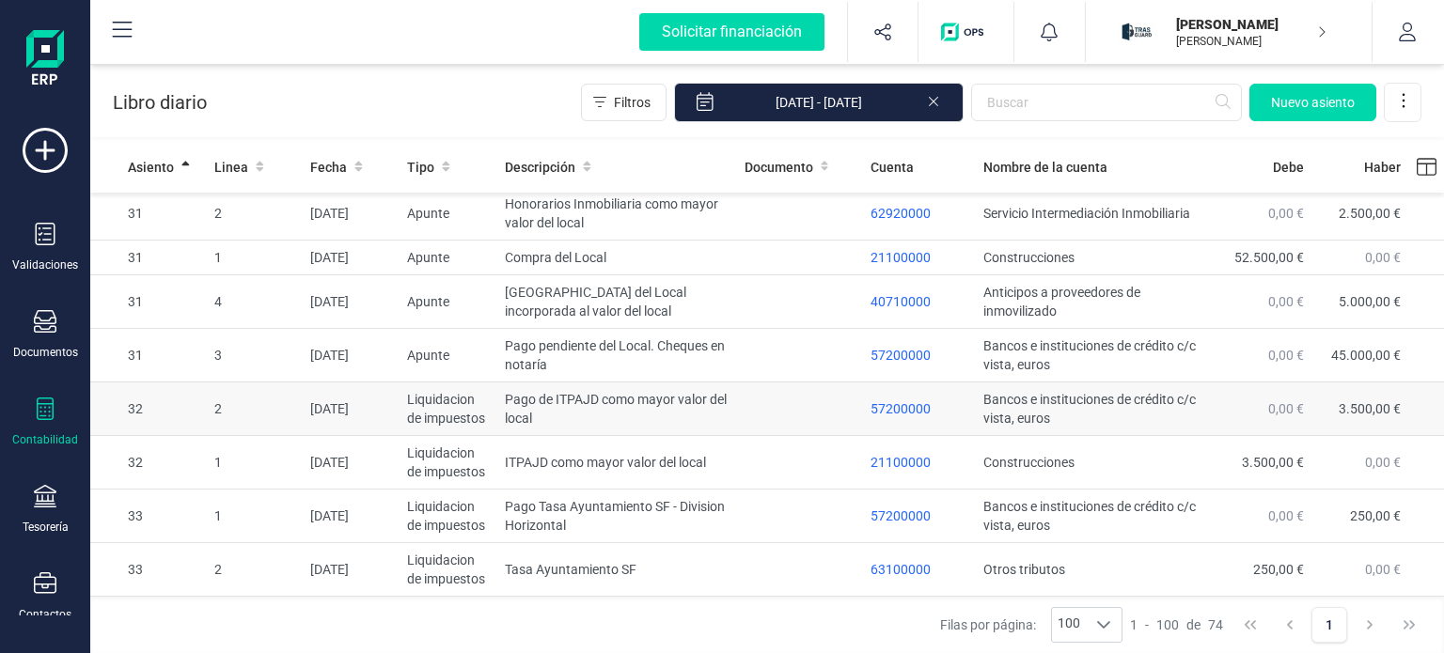
click at [662, 429] on td "Pago de ITPAJD como mayor valor del local" at bounding box center [616, 410] width 239 height 54
click at [662, 429] on body "Solicitar financiación Validaciones Documentos Documentos Presupuestos Pedidos …" at bounding box center [722, 326] width 1444 height 653
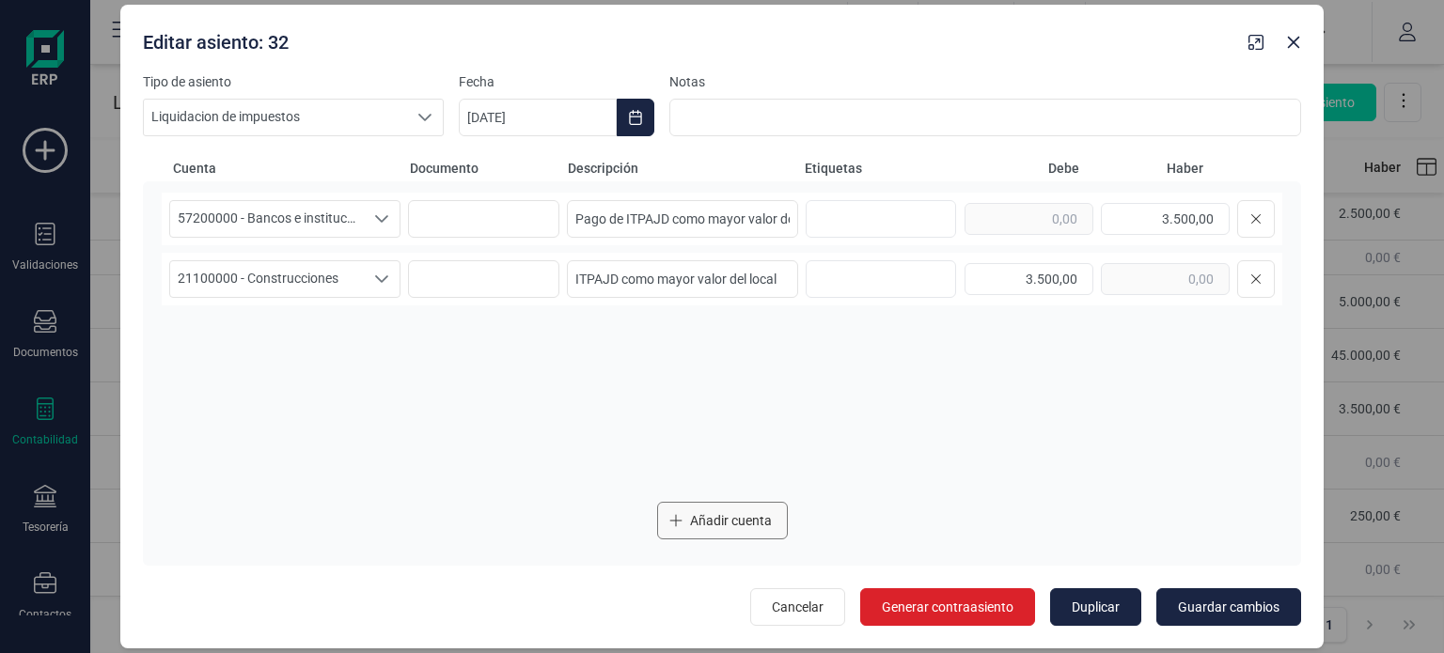
click at [759, 522] on span "Añadir cuenta" at bounding box center [731, 521] width 82 height 19
click at [376, 344] on icon "Seleccione una cuenta" at bounding box center [381, 339] width 15 height 15
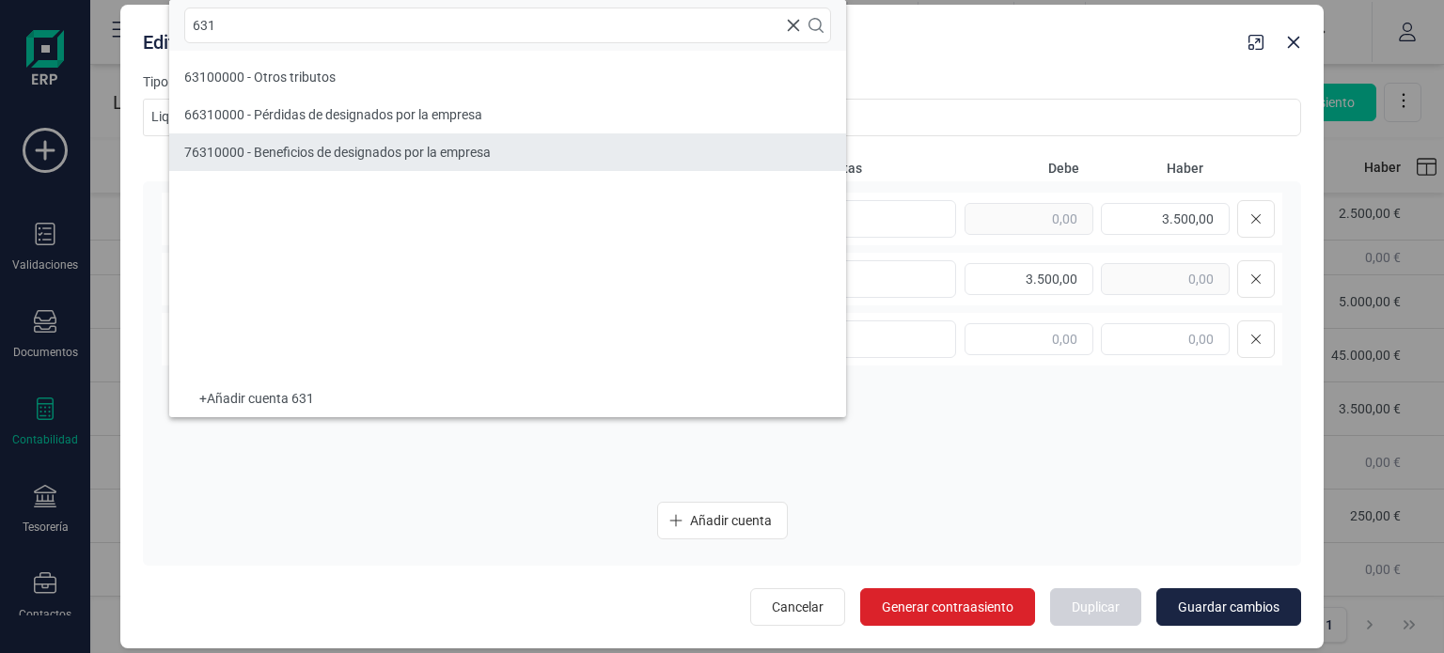
type input "631"
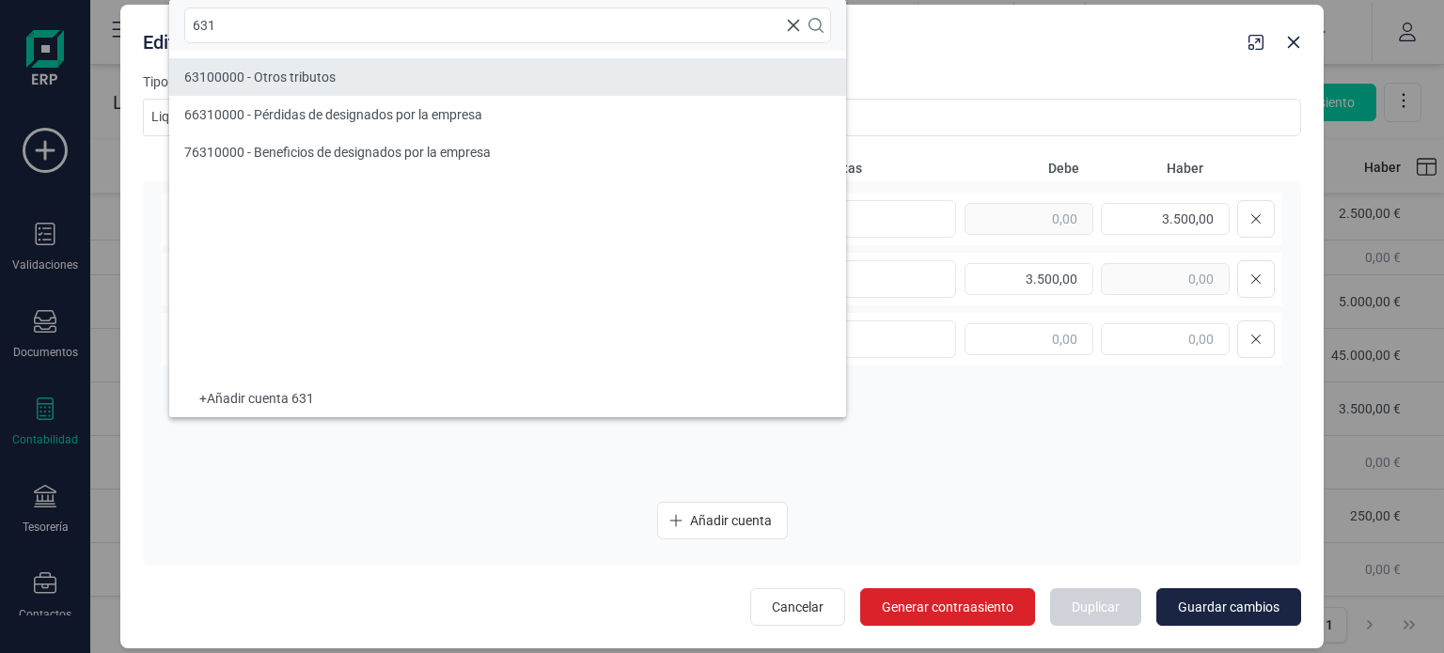
click at [354, 86] on li "63100000 - Otros tributos" at bounding box center [507, 77] width 677 height 38
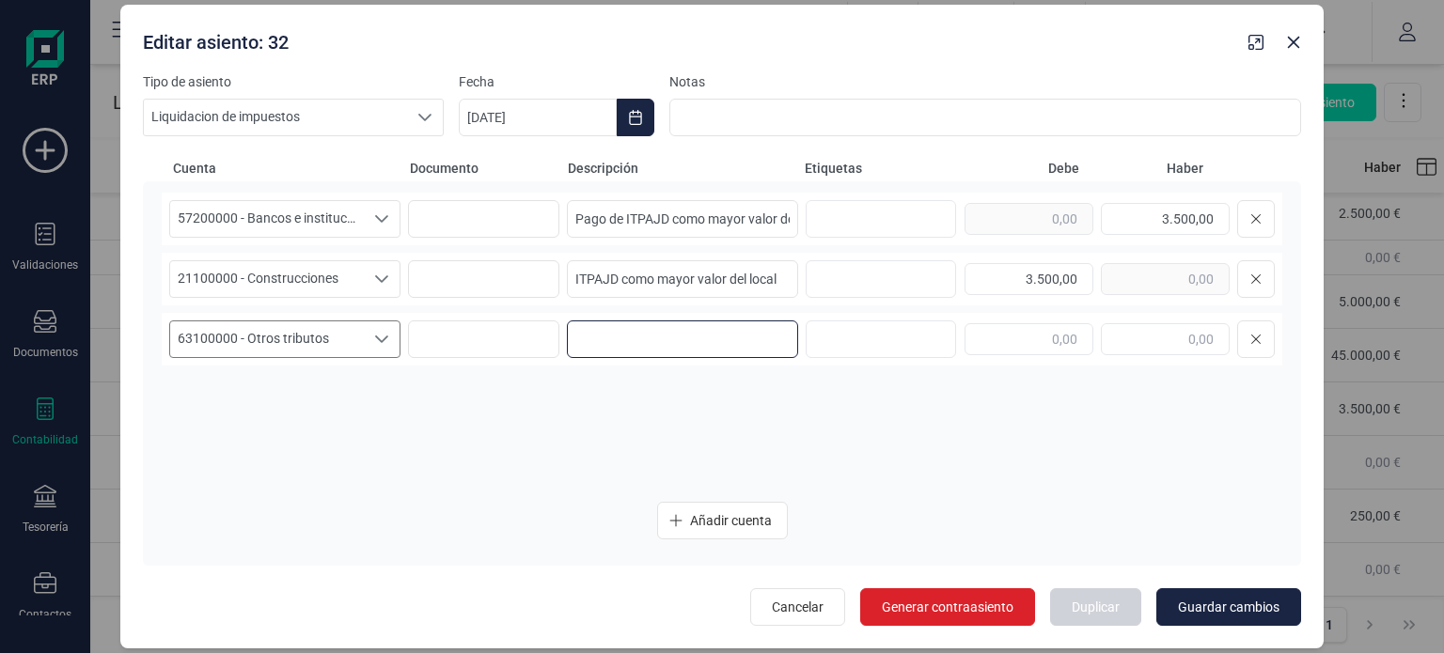
click at [740, 331] on input at bounding box center [682, 340] width 231 height 38
type input "ITPAJD"
click at [760, 522] on span "Añadir cuenta" at bounding box center [731, 521] width 82 height 19
click at [319, 387] on span "Seleccione una cuenta" at bounding box center [267, 400] width 194 height 36
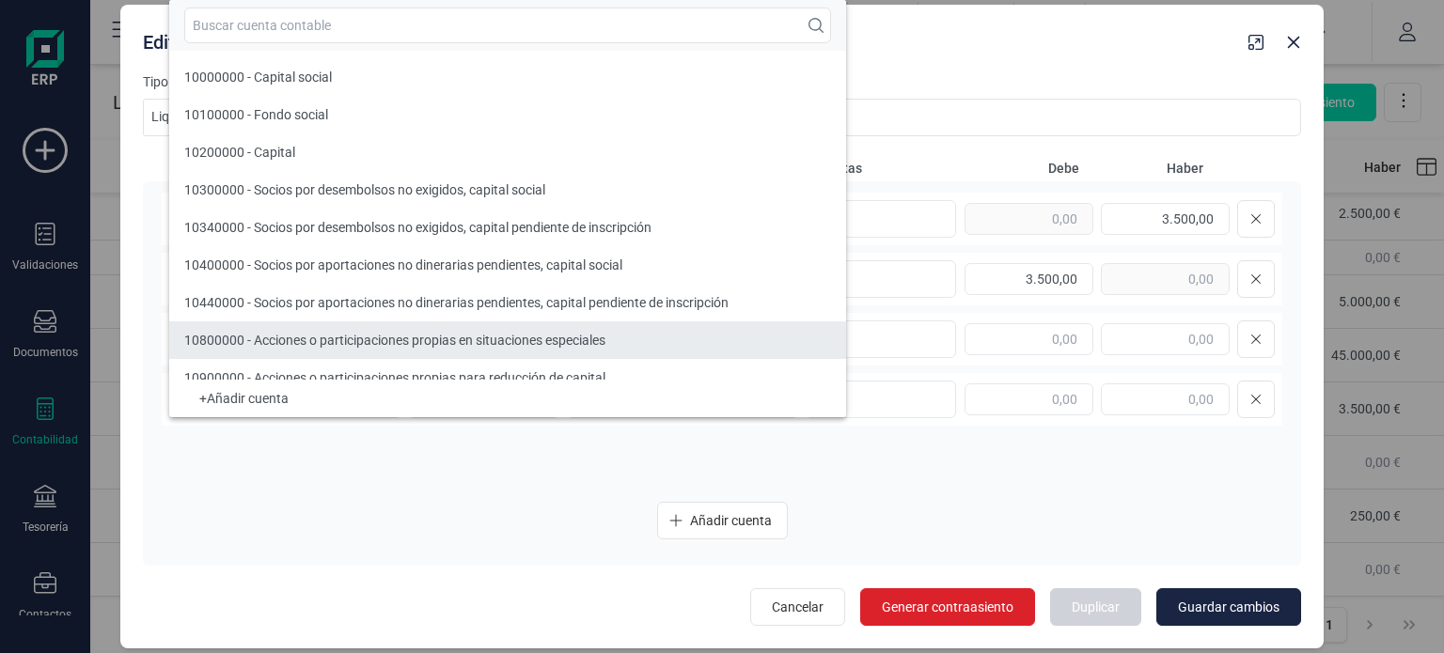
scroll to position [17, 0]
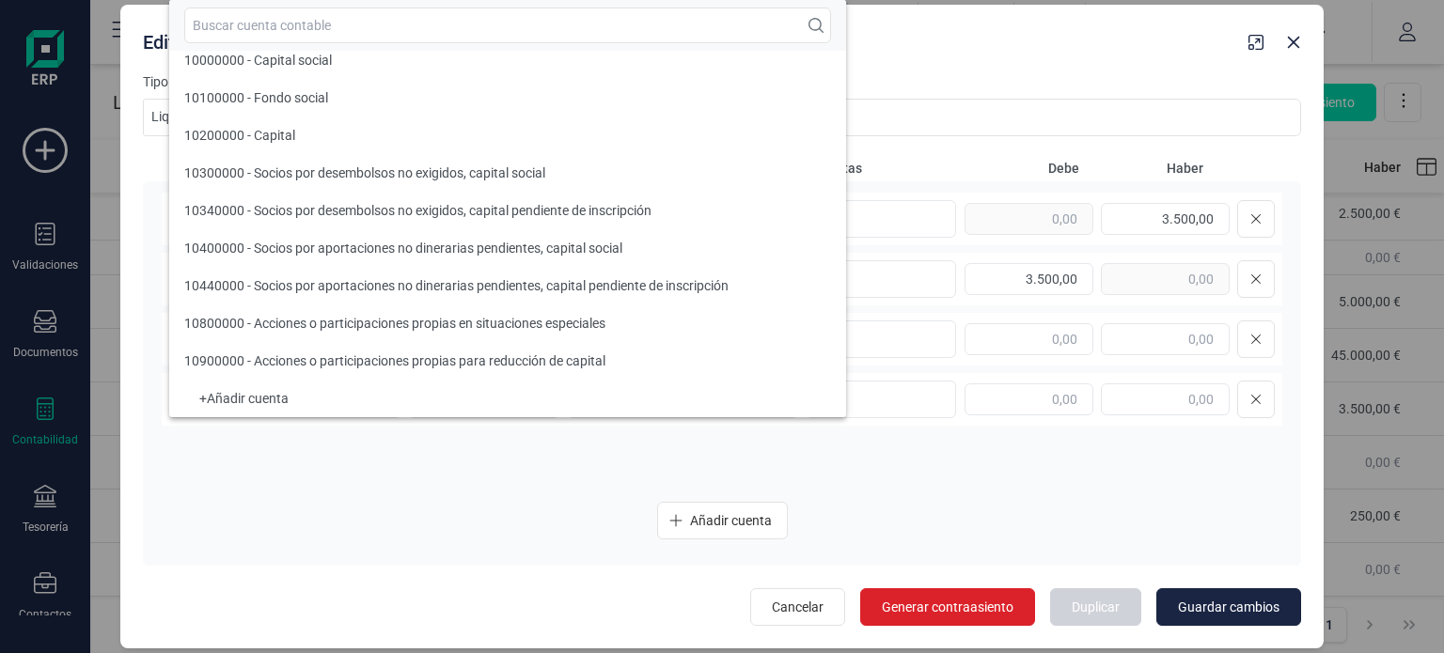
click at [475, 504] on div "Añadir cuenta" at bounding box center [722, 521] width 1121 height 38
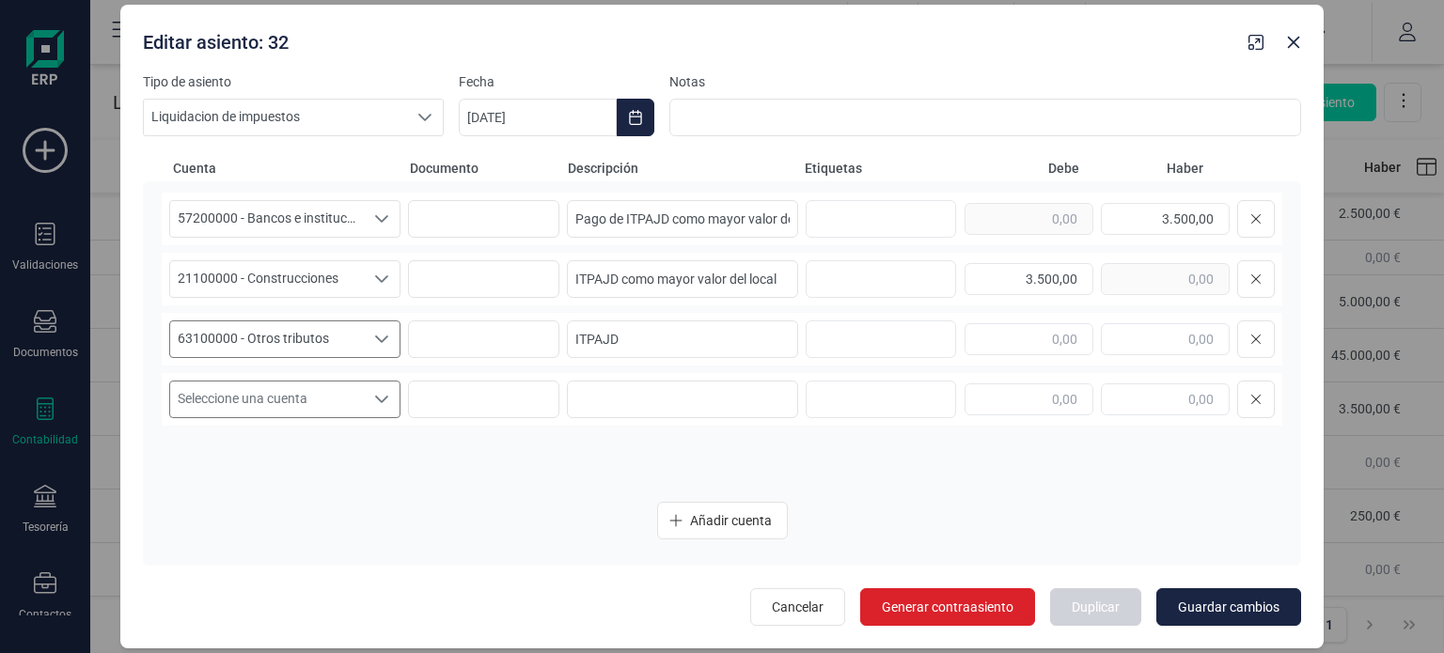
click at [389, 393] on div "Seleccione una cuenta" at bounding box center [382, 400] width 36 height 36
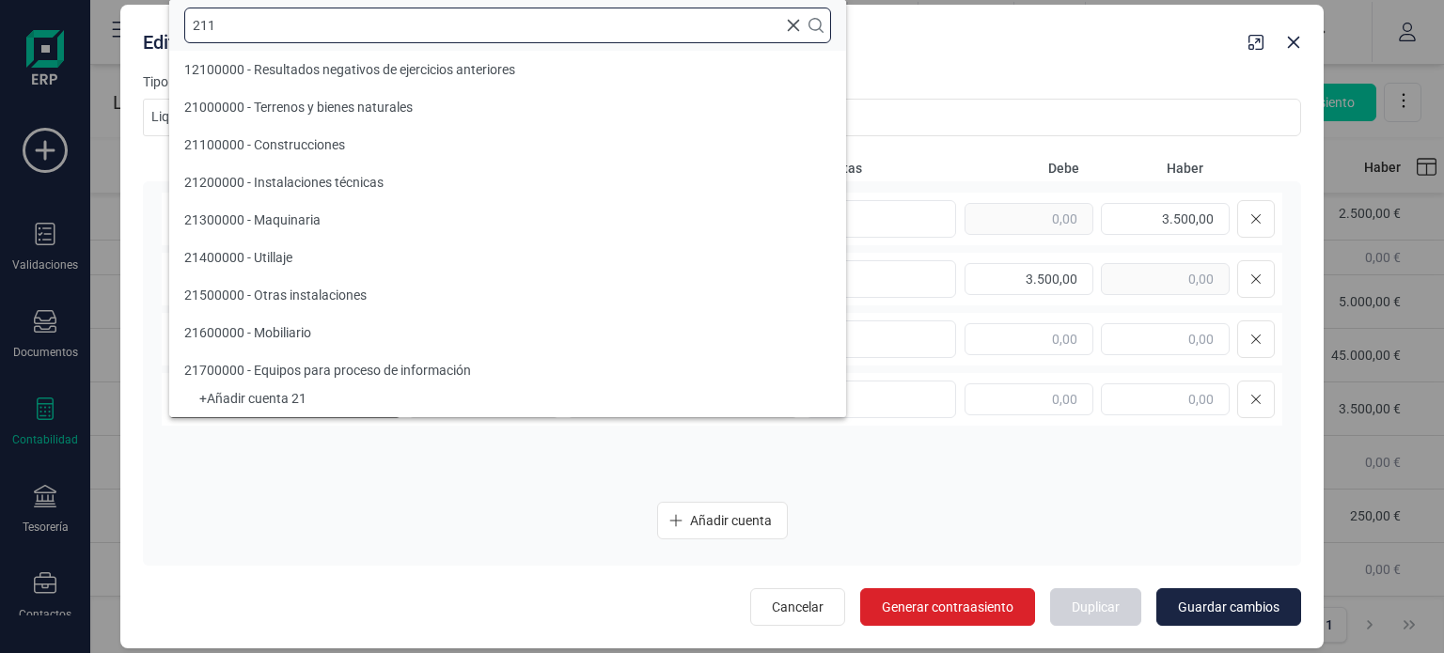
scroll to position [0, 0]
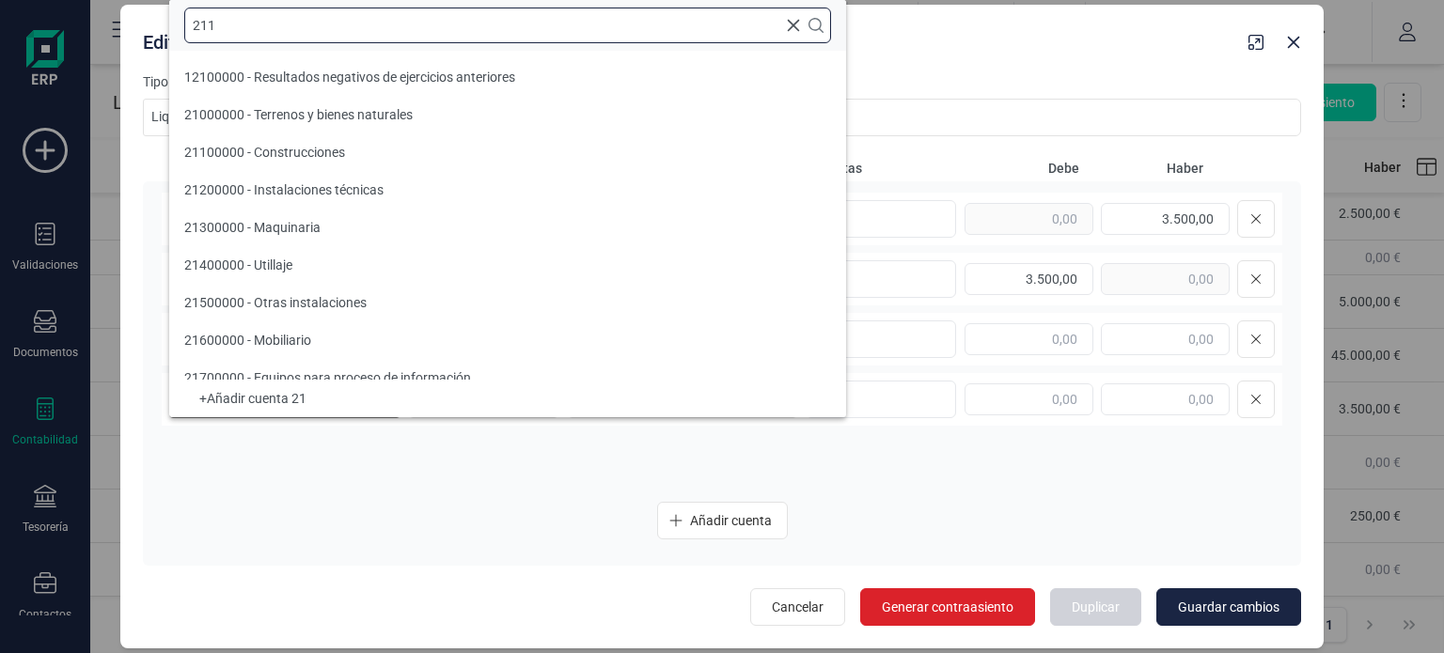
type input "2111"
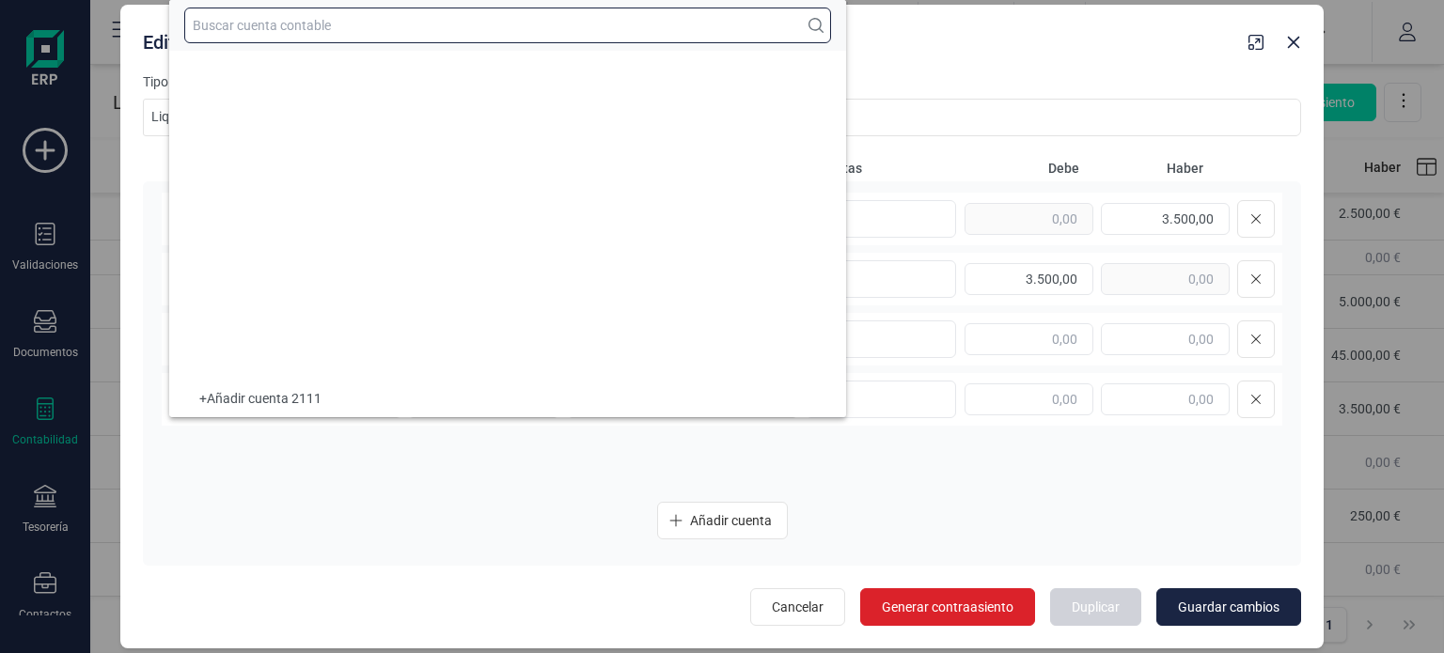
click at [336, 34] on input "text" at bounding box center [507, 26] width 647 height 36
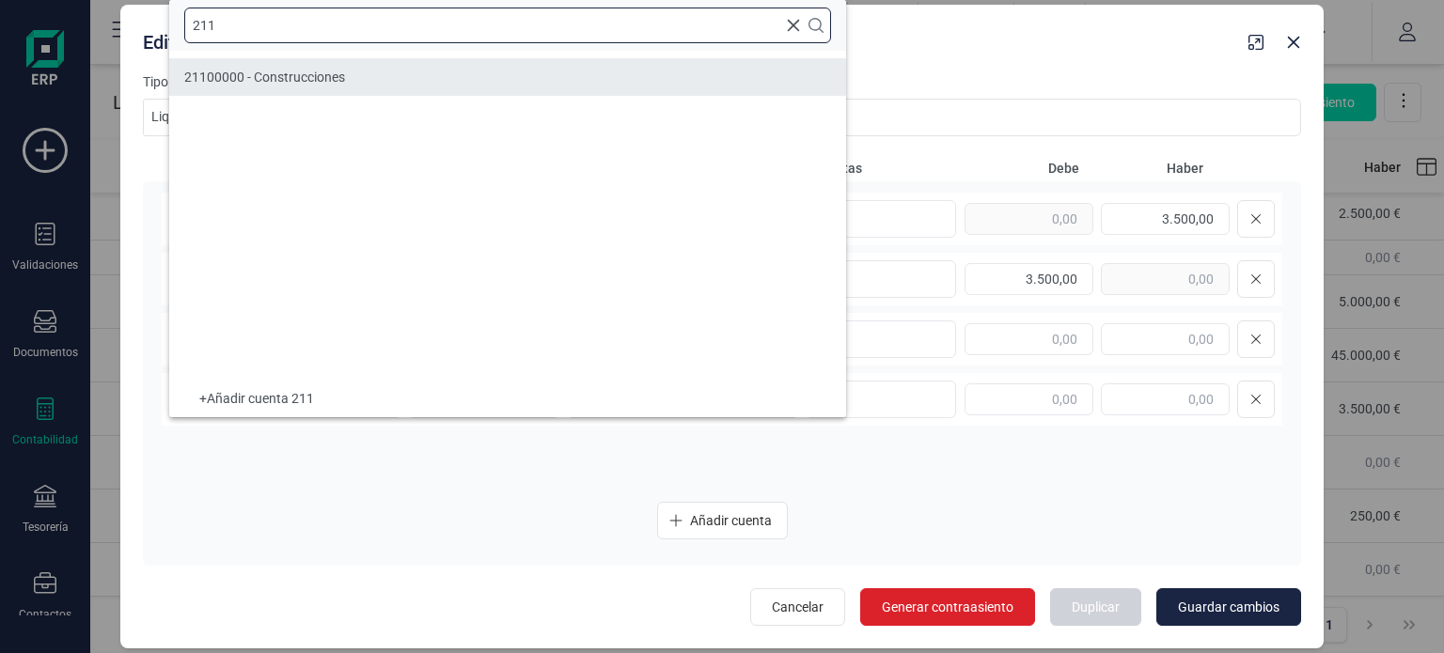
type input "211"
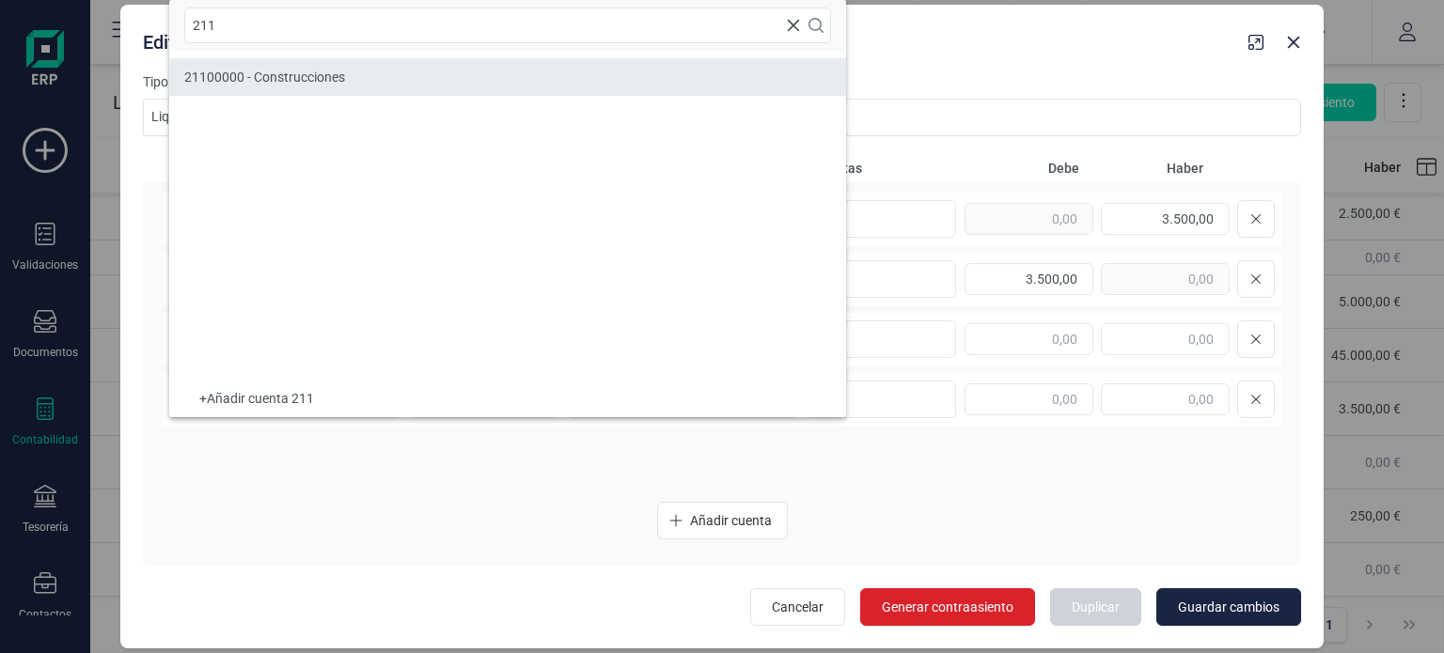
click at [347, 71] on li "21100000 - Construcciones" at bounding box center [507, 77] width 677 height 38
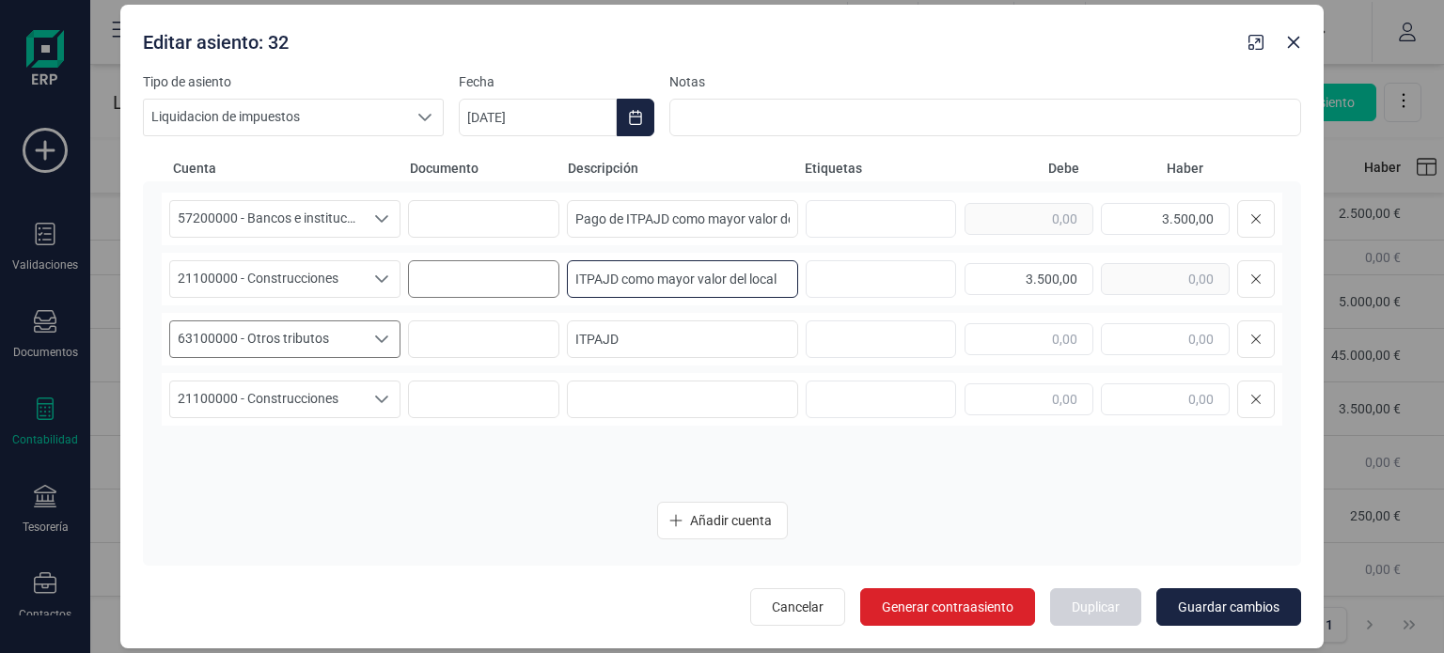
drag, startPoint x: 787, startPoint y: 275, endPoint x: 508, endPoint y: 284, distance: 279.4
click at [508, 284] on div "21100000 - Construcciones 21100000 - Construcciones 21100000 - Construcciones I…" at bounding box center [722, 279] width 1121 height 53
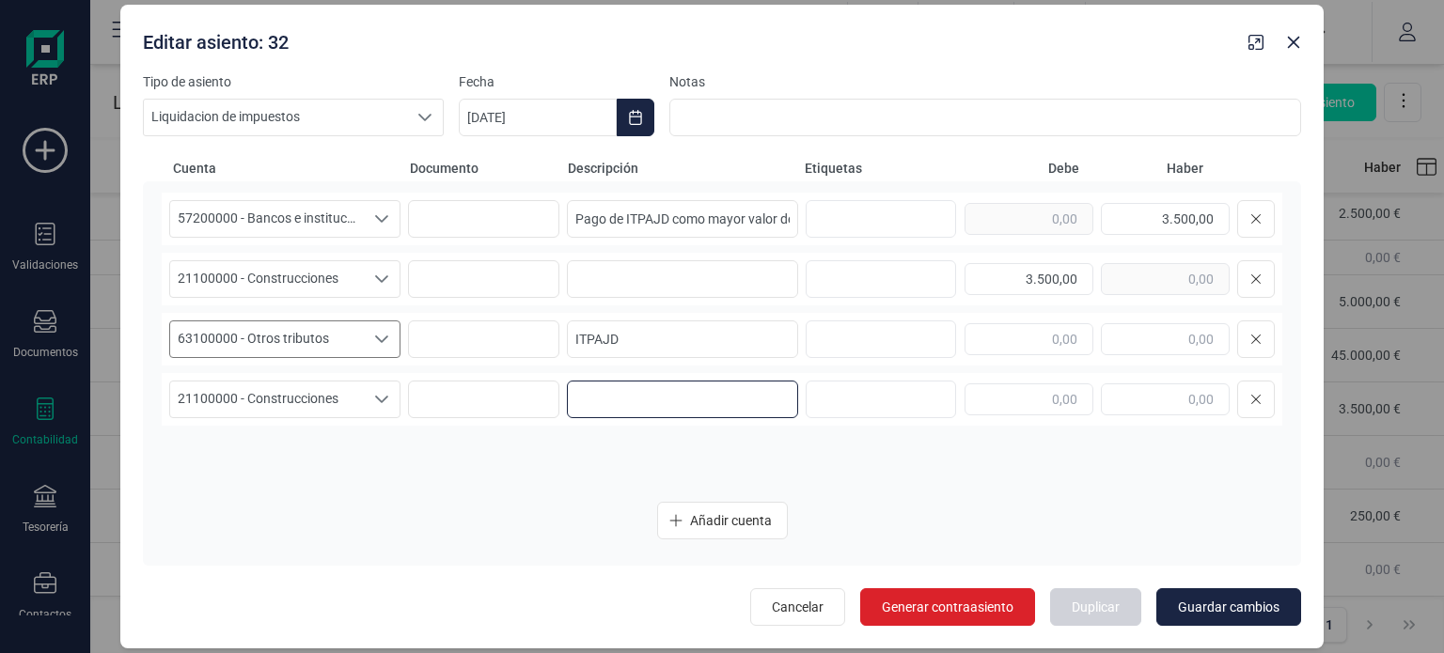
click at [609, 409] on input at bounding box center [682, 400] width 231 height 38
paste input "ITPAJD como mayor valor del local"
type input "ITPAJD como mayor valor del local"
click at [1046, 405] on input "text" at bounding box center [1029, 400] width 129 height 32
type input "3.500,00"
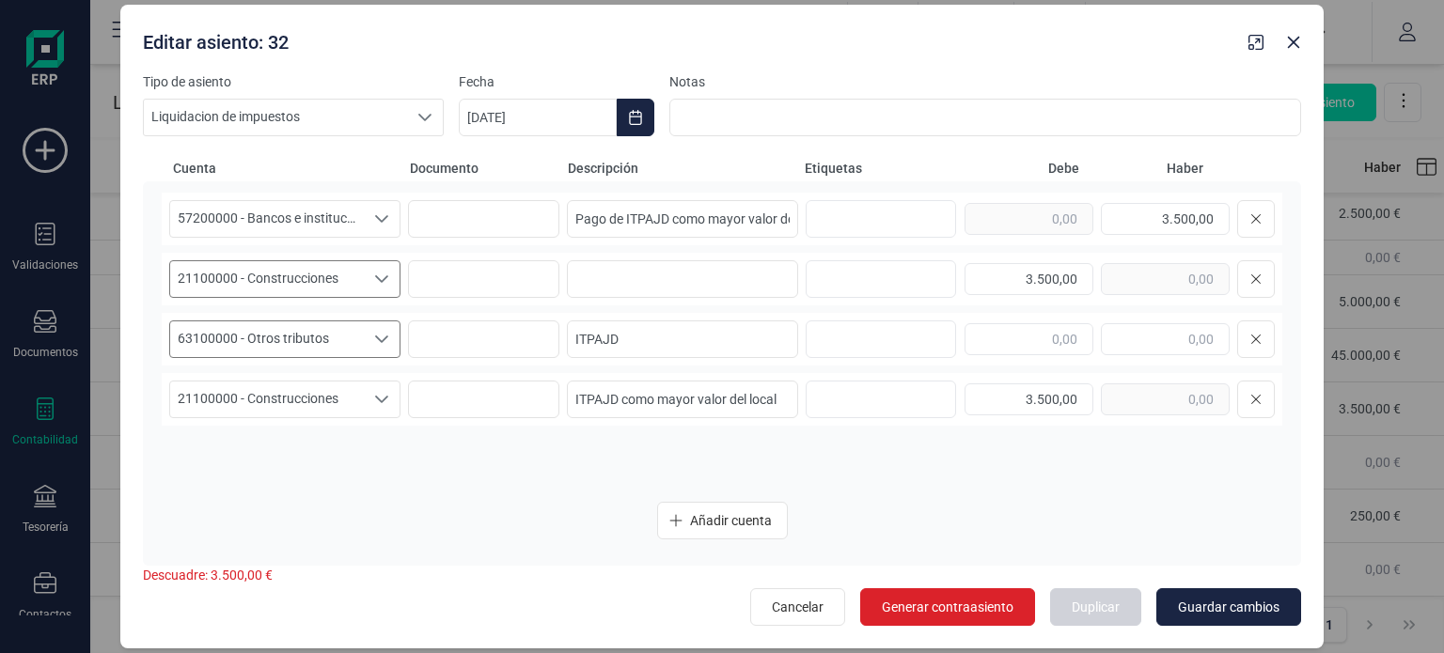
click at [323, 285] on span "21100000 - Construcciones" at bounding box center [267, 279] width 194 height 36
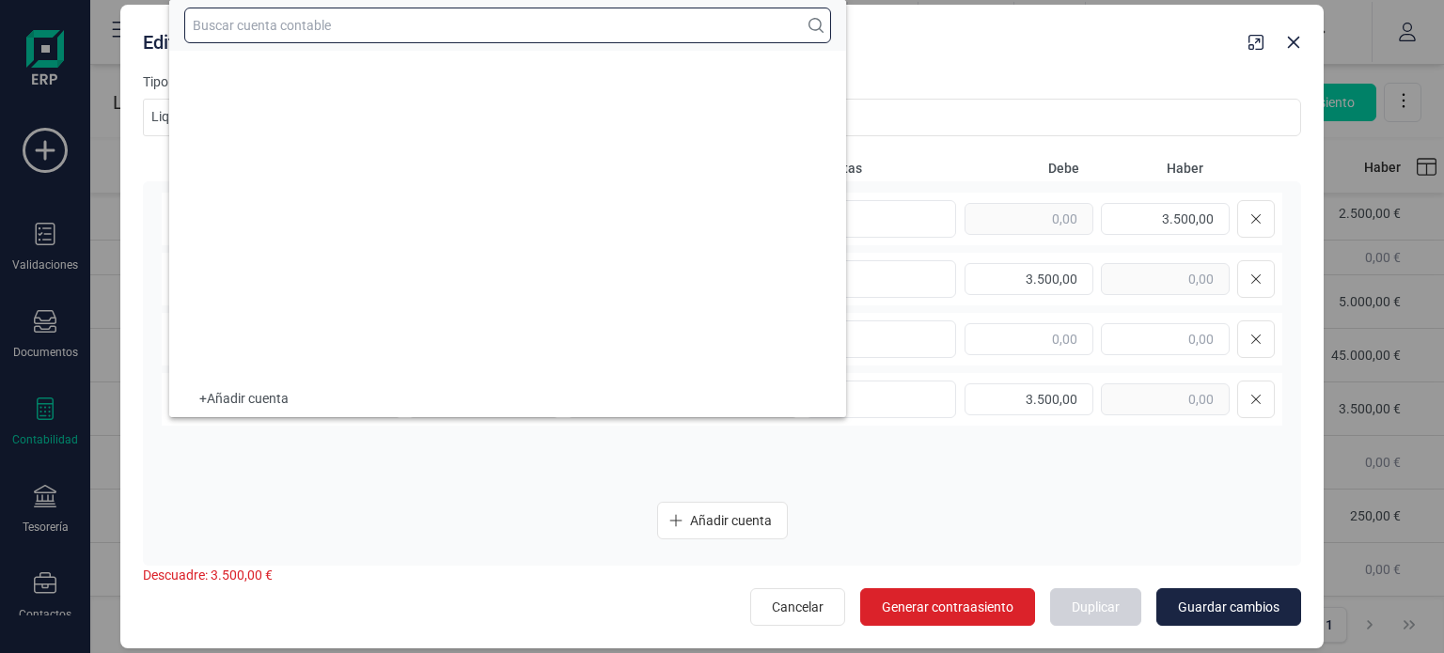
scroll to position [3505, 0]
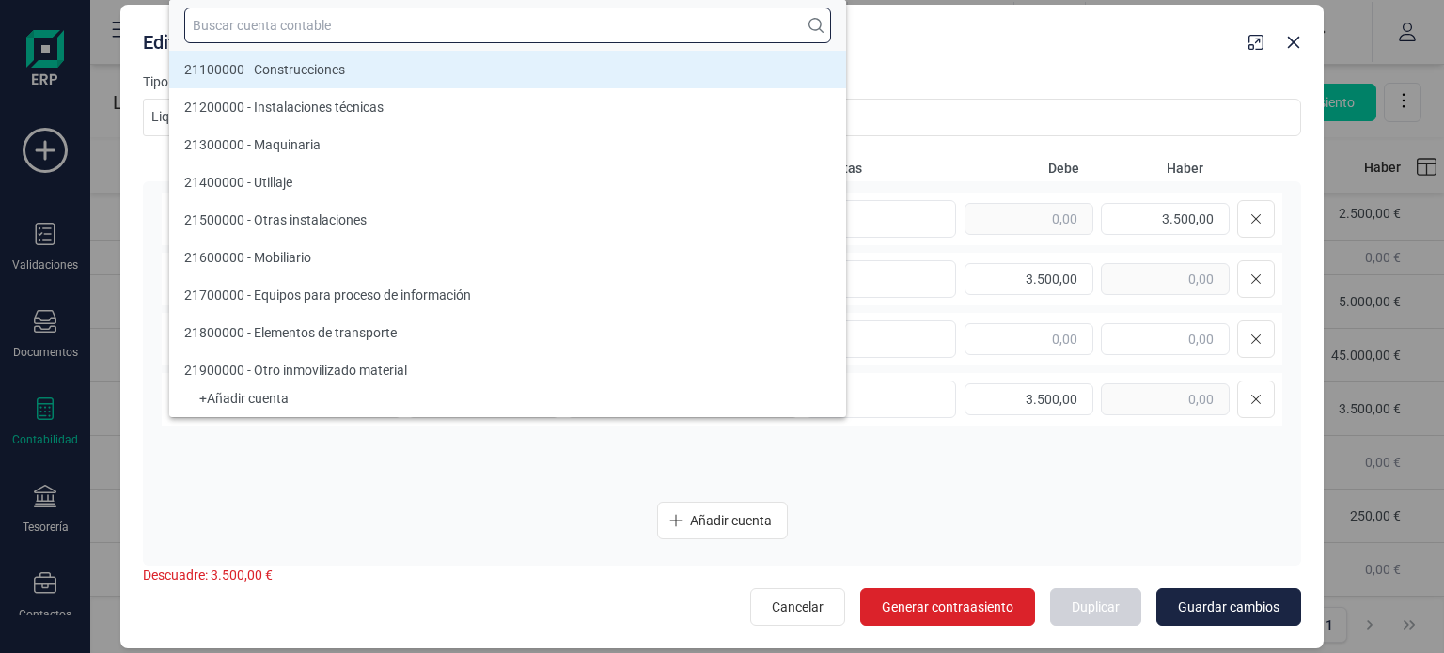
click at [290, 29] on input "text" at bounding box center [507, 26] width 647 height 36
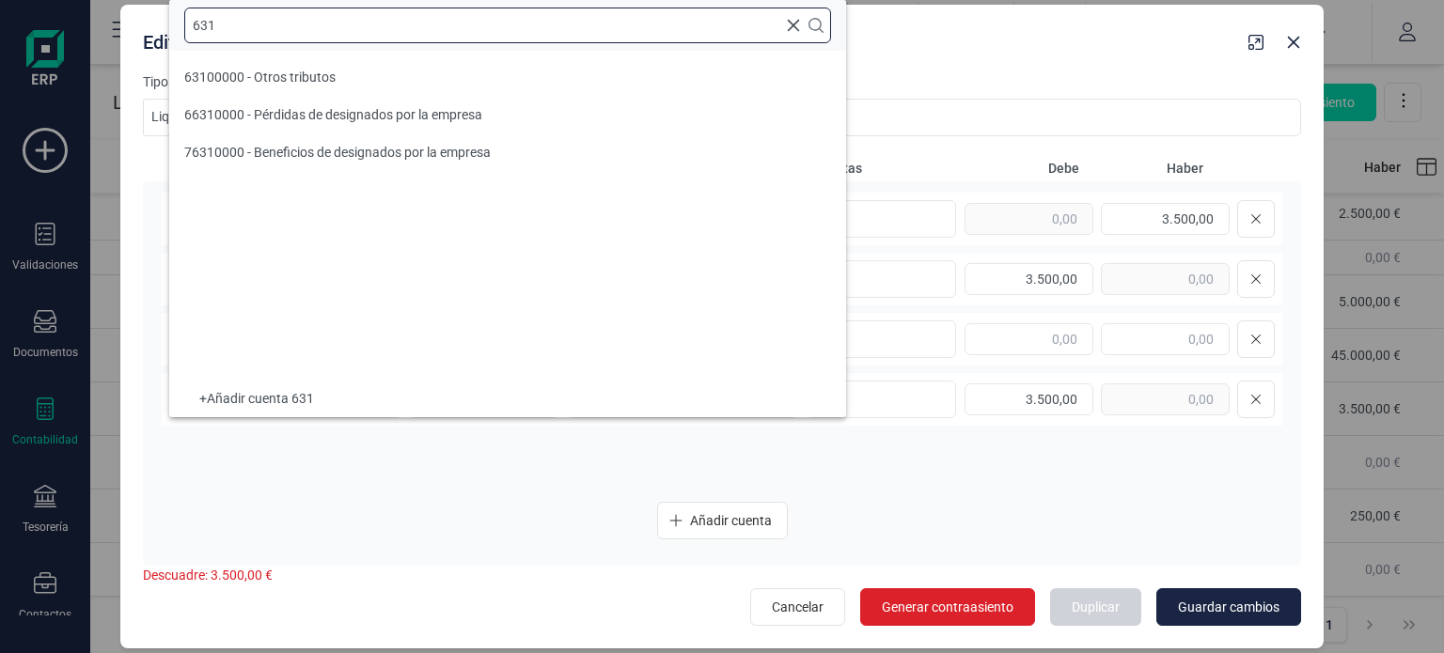
scroll to position [0, 0]
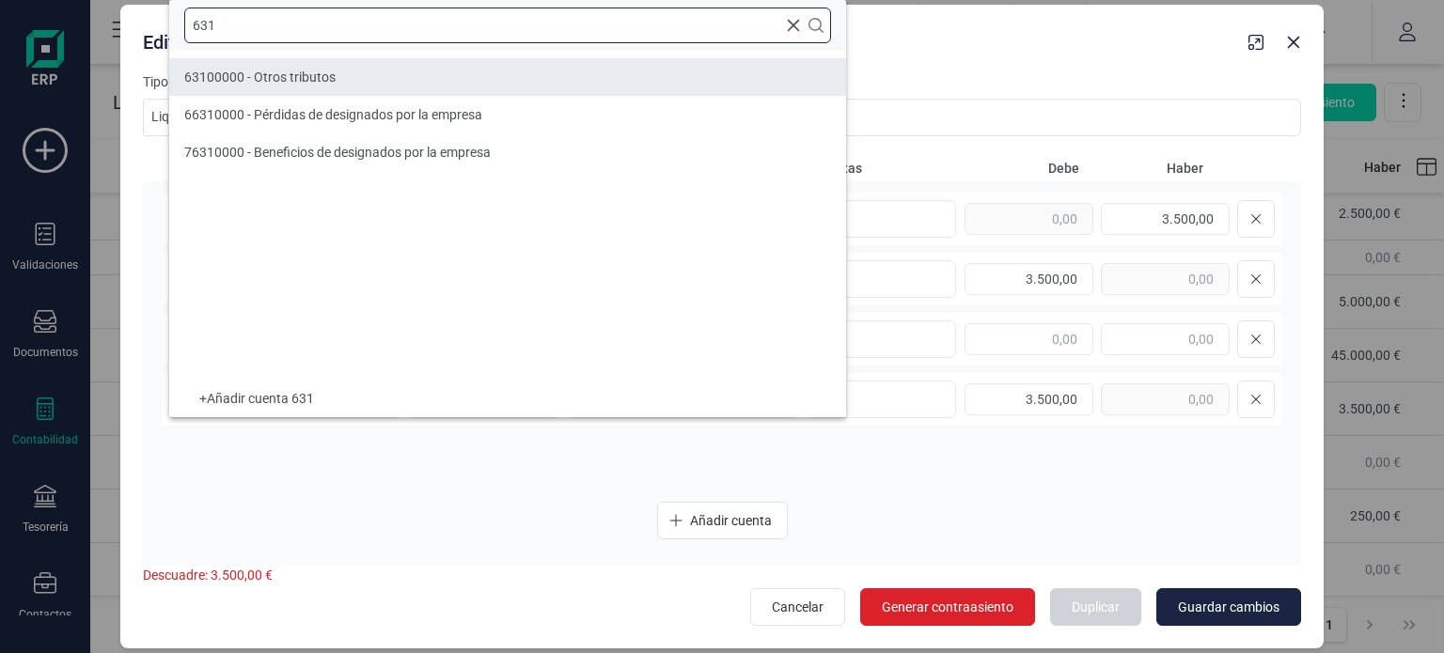
type input "631"
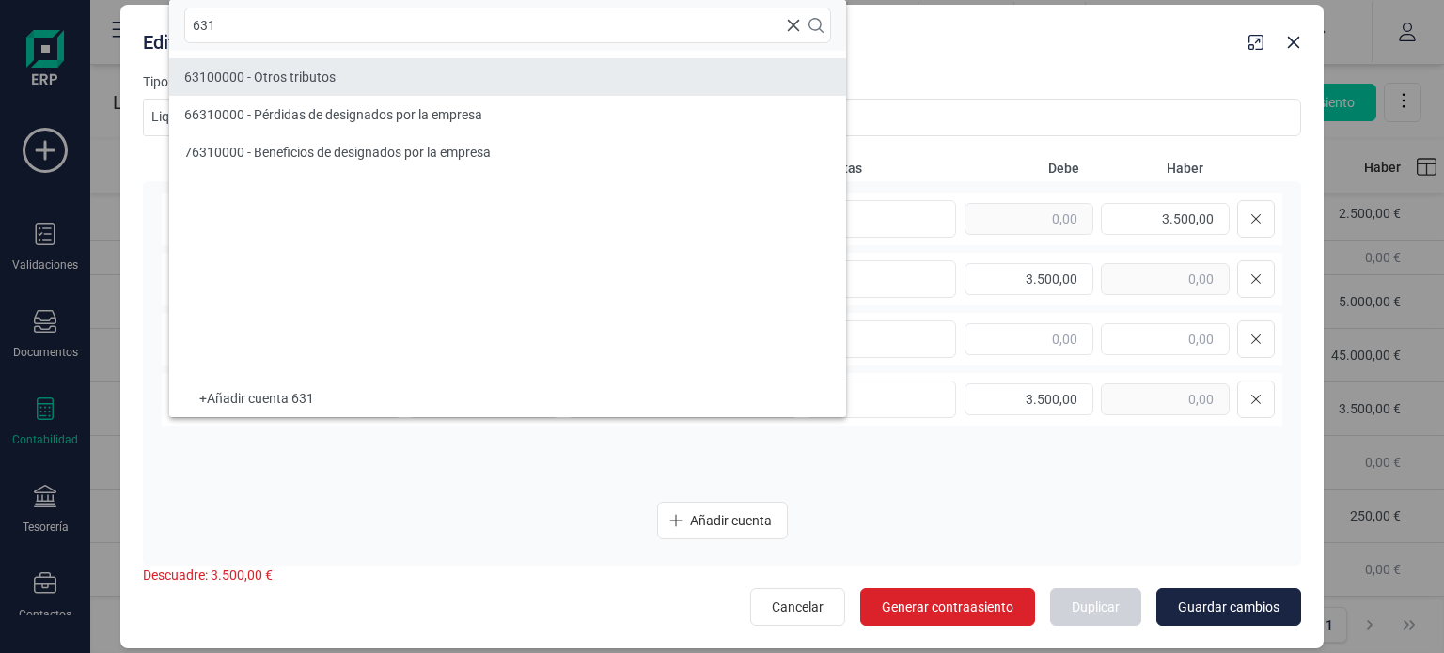
click at [323, 65] on li "63100000 - Otros tributos" at bounding box center [507, 77] width 677 height 38
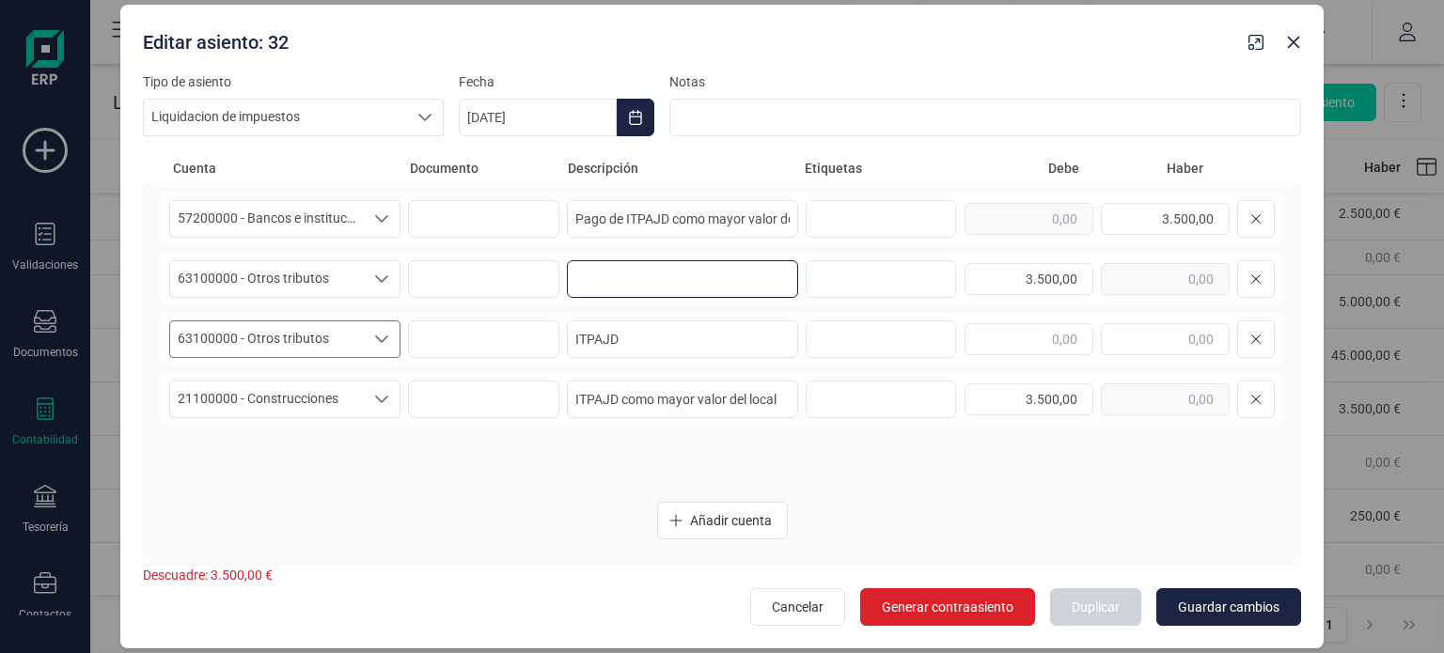
click at [650, 285] on input at bounding box center [682, 279] width 231 height 38
type input "ITPAJD"
click at [575, 341] on input "ITPAJD" at bounding box center [682, 340] width 231 height 38
click at [628, 341] on input "ITPAJD" at bounding box center [682, 340] width 231 height 38
click at [1158, 336] on input "text" at bounding box center [1165, 339] width 129 height 32
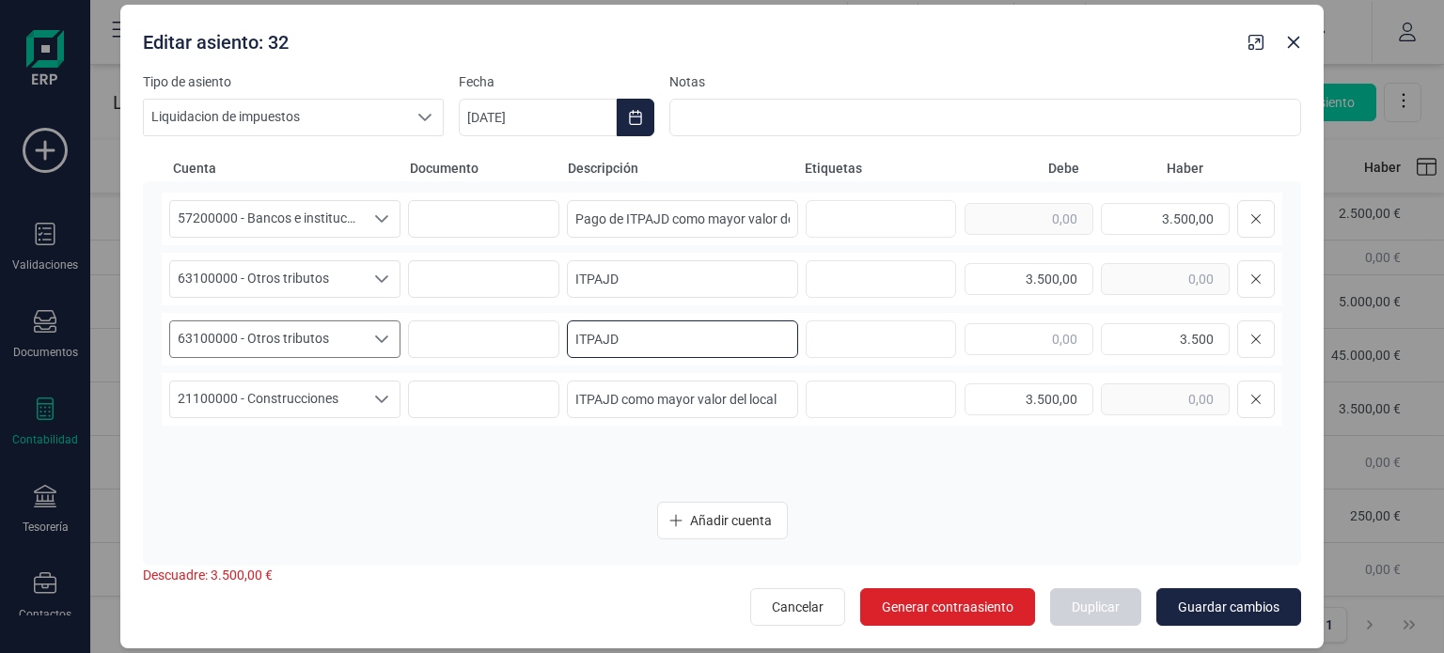
type input "3.500,00"
click at [711, 347] on input "ITPAJD" at bounding box center [682, 340] width 231 height 38
click at [573, 284] on input "ITPAJD" at bounding box center [682, 279] width 231 height 38
type input "Gasto ITPAJD"
click at [575, 338] on input "ITPAJD" at bounding box center [682, 340] width 231 height 38
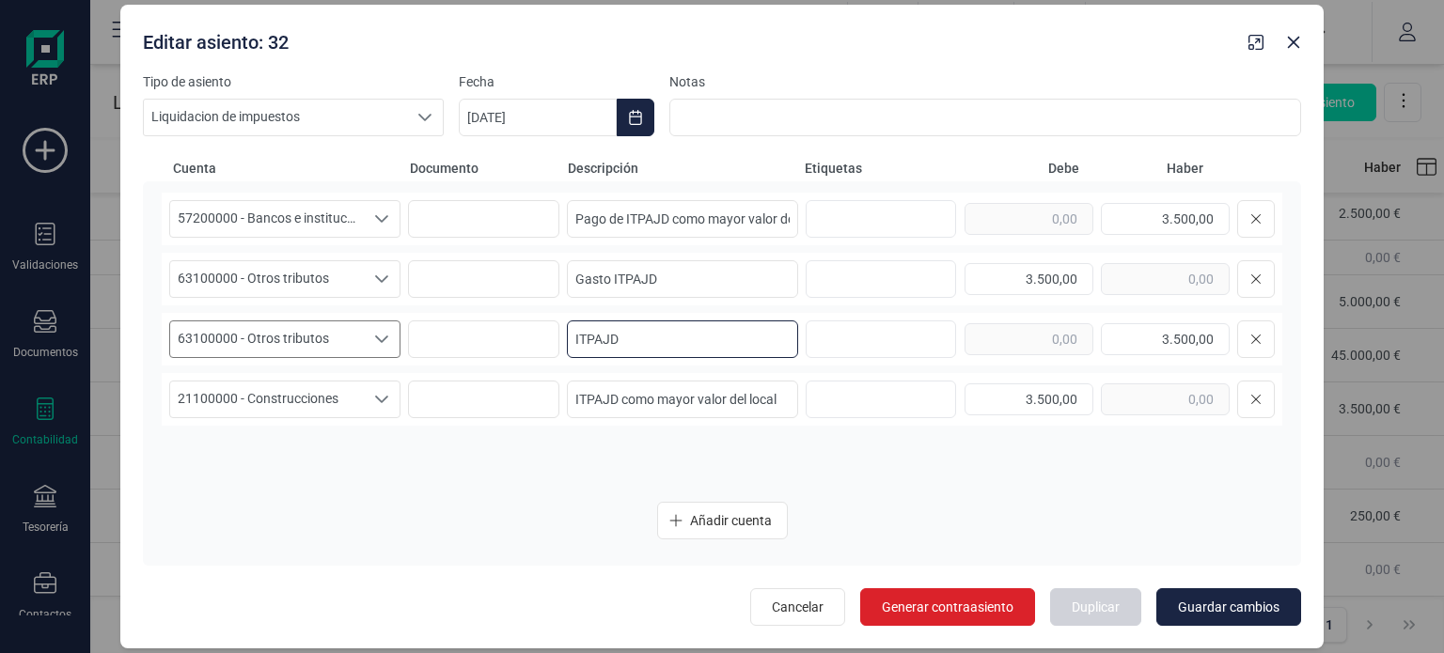
click at [575, 338] on input "ITPAJD" at bounding box center [682, 340] width 231 height 38
type input "Gasto necesario ITPAJD como mayor valor del local"
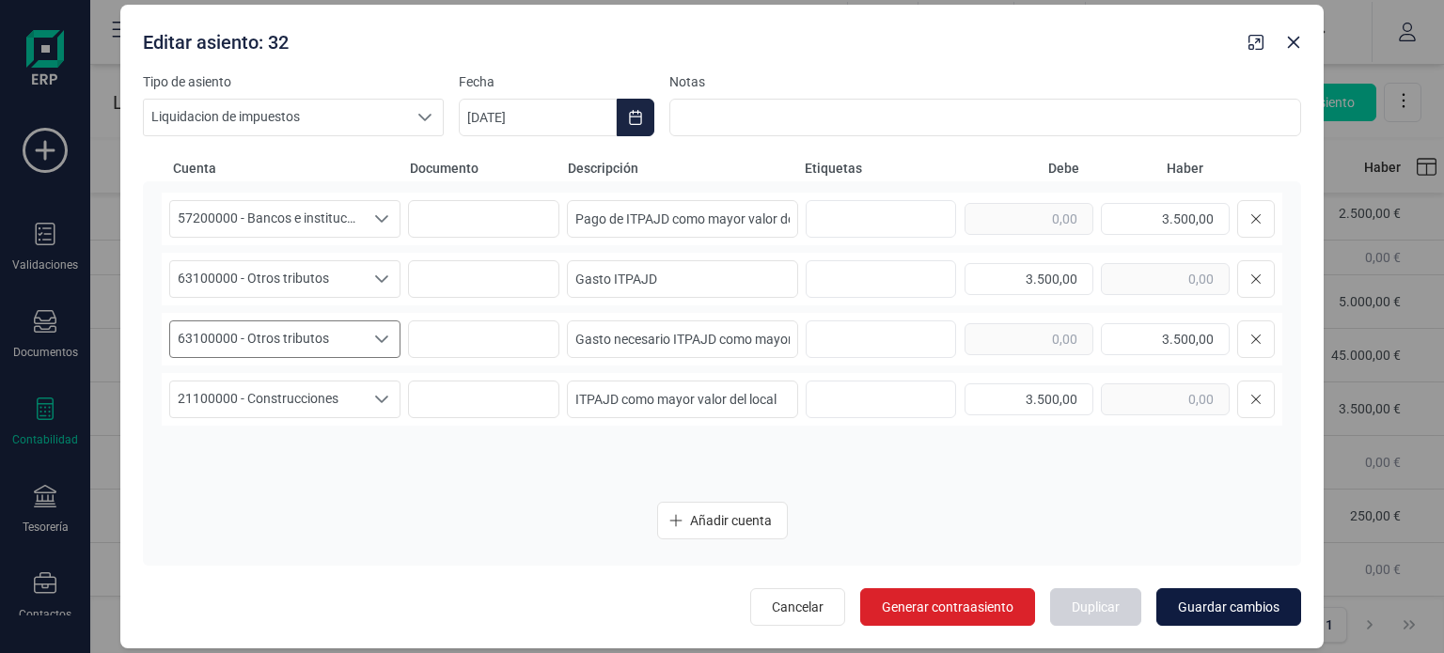
click at [1208, 600] on span "Guardar cambios" at bounding box center [1229, 607] width 102 height 19
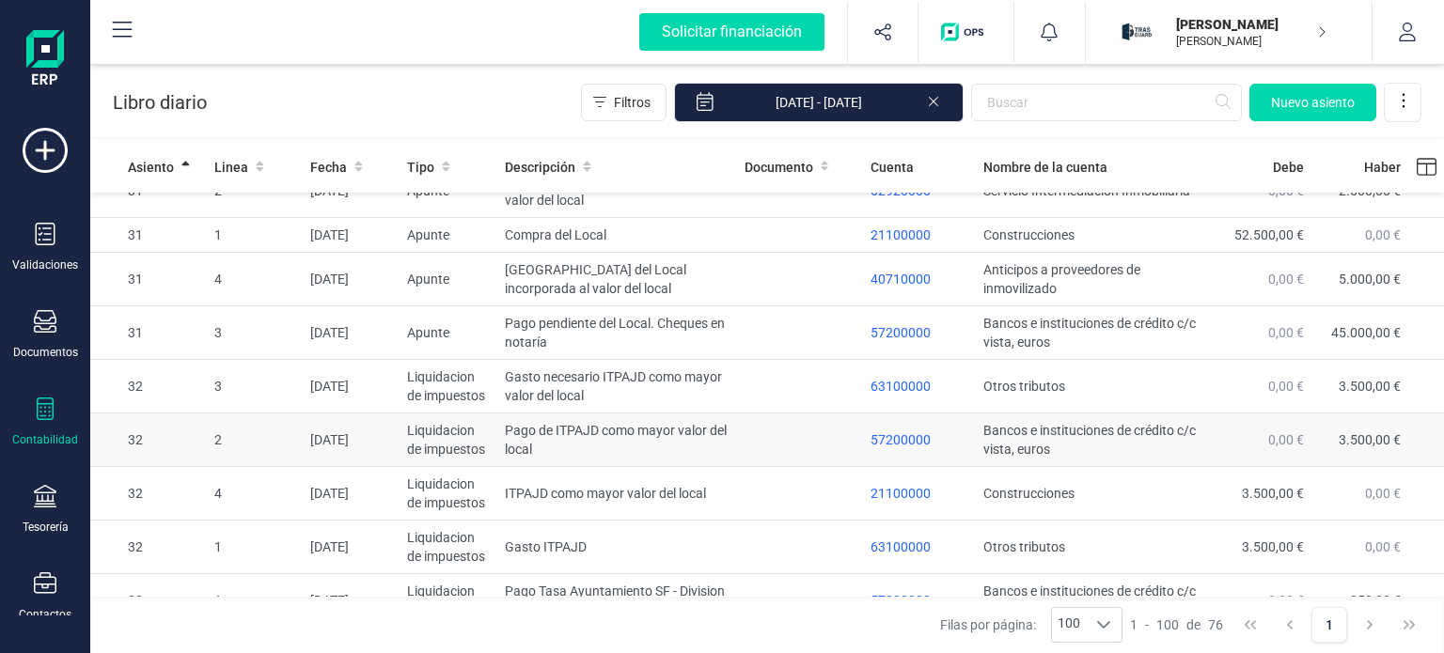
click at [760, 467] on td at bounding box center [800, 441] width 127 height 54
click at [760, 476] on body "Solicitar financiación Validaciones Documentos Documentos Presupuestos Pedidos …" at bounding box center [722, 326] width 1444 height 653
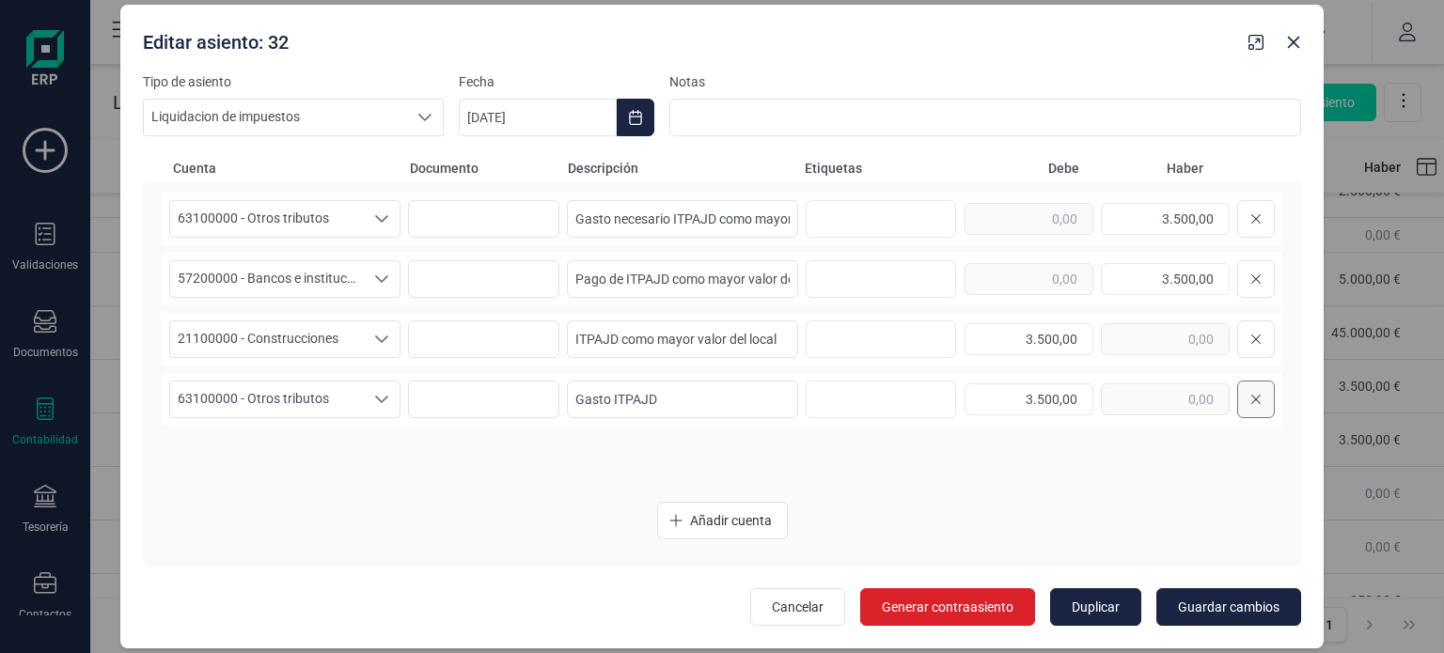
click at [1251, 404] on icon at bounding box center [1256, 399] width 11 height 15
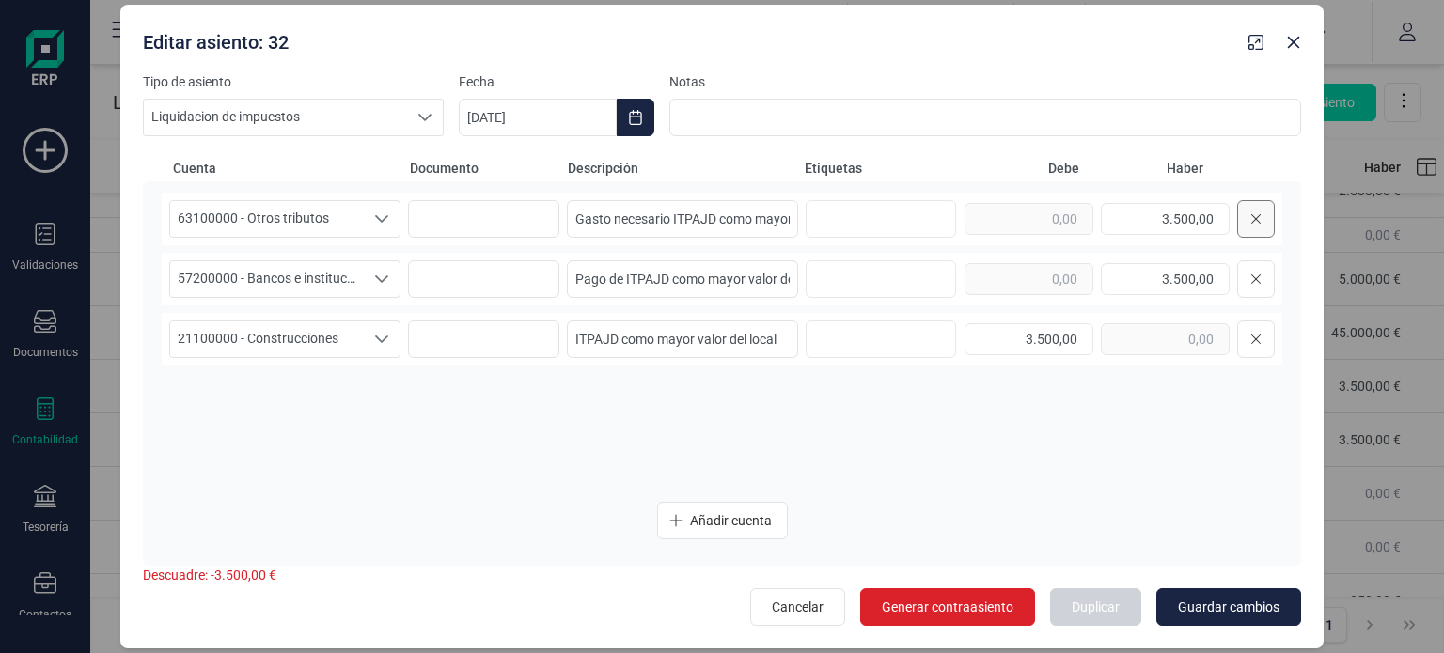
click at [1262, 221] on button at bounding box center [1256, 219] width 38 height 38
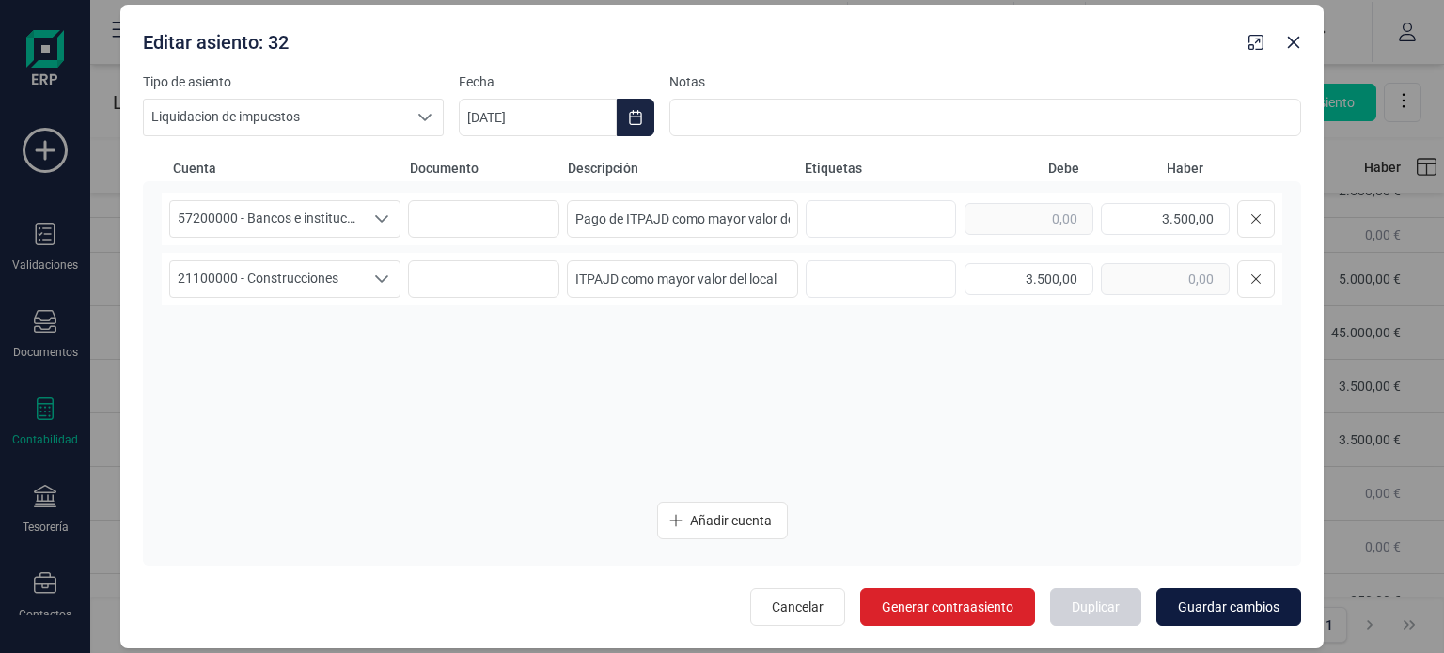
click at [1213, 619] on button "Guardar cambios" at bounding box center [1229, 608] width 145 height 38
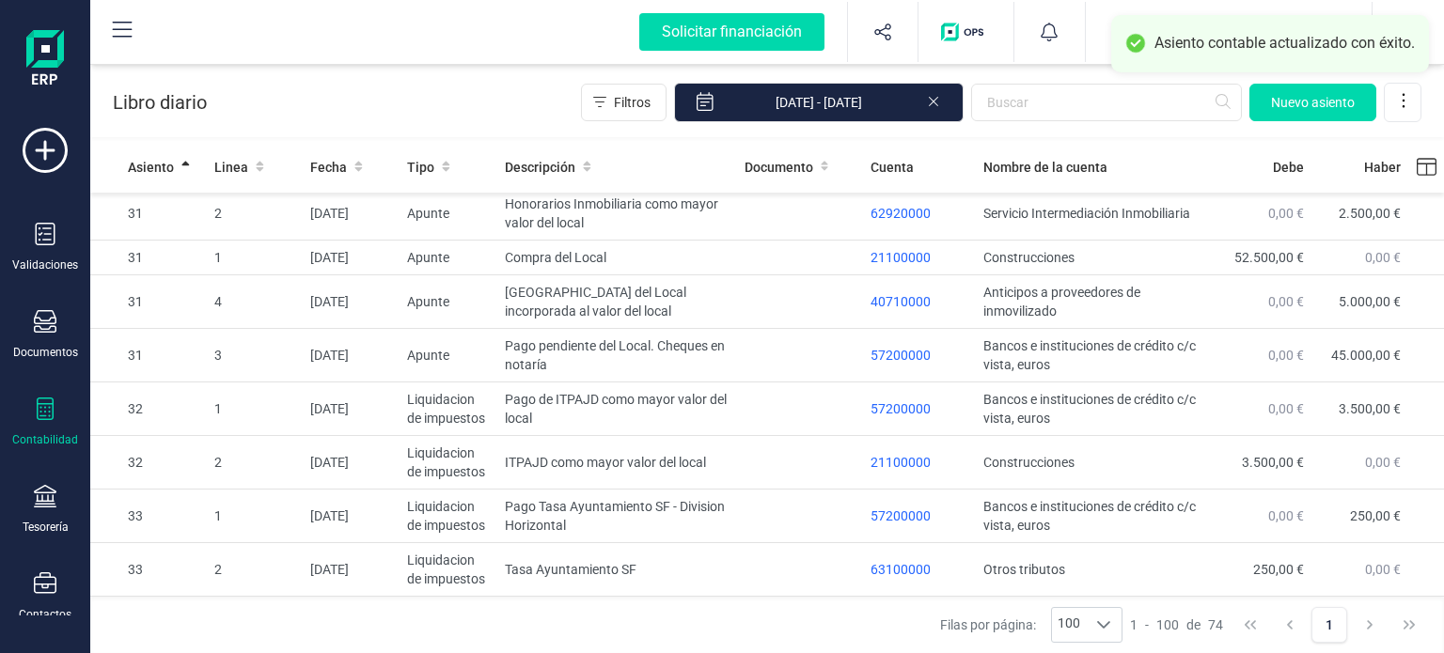
scroll to position [3472, 0]
click at [764, 532] on td at bounding box center [800, 517] width 127 height 54
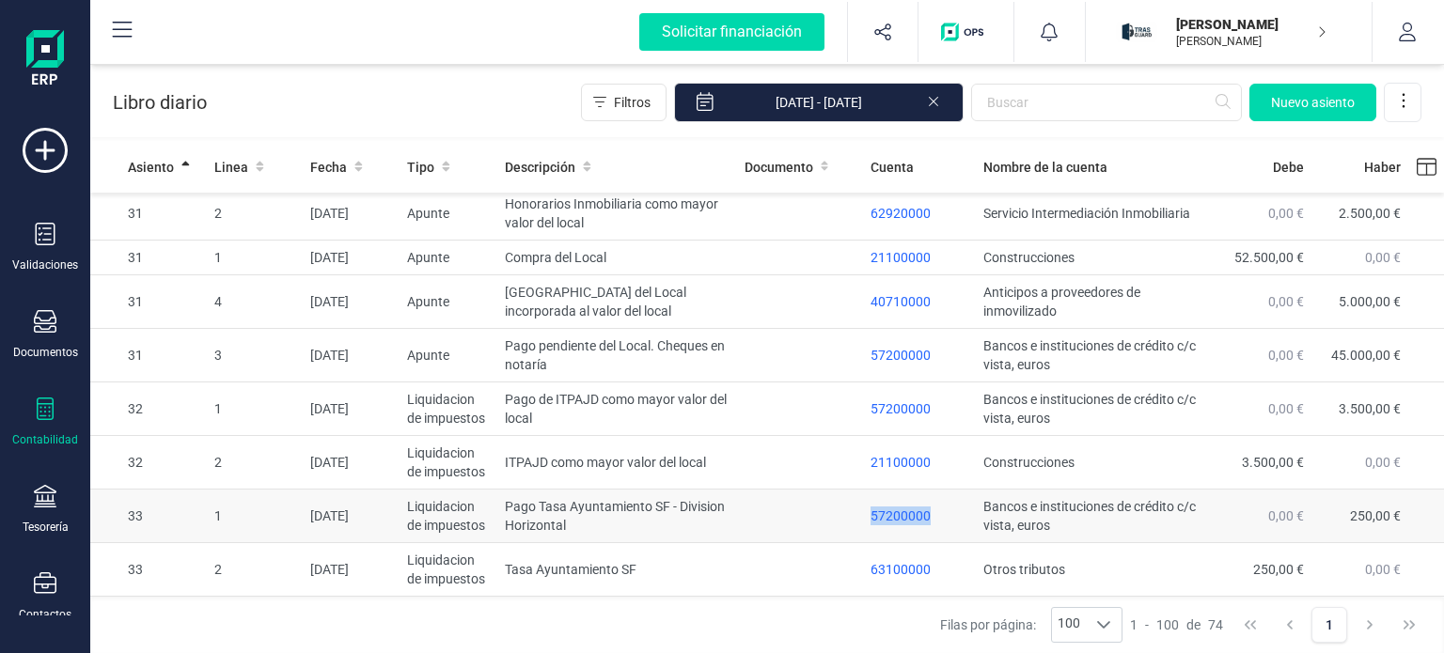
click at [764, 532] on td at bounding box center [800, 517] width 127 height 54
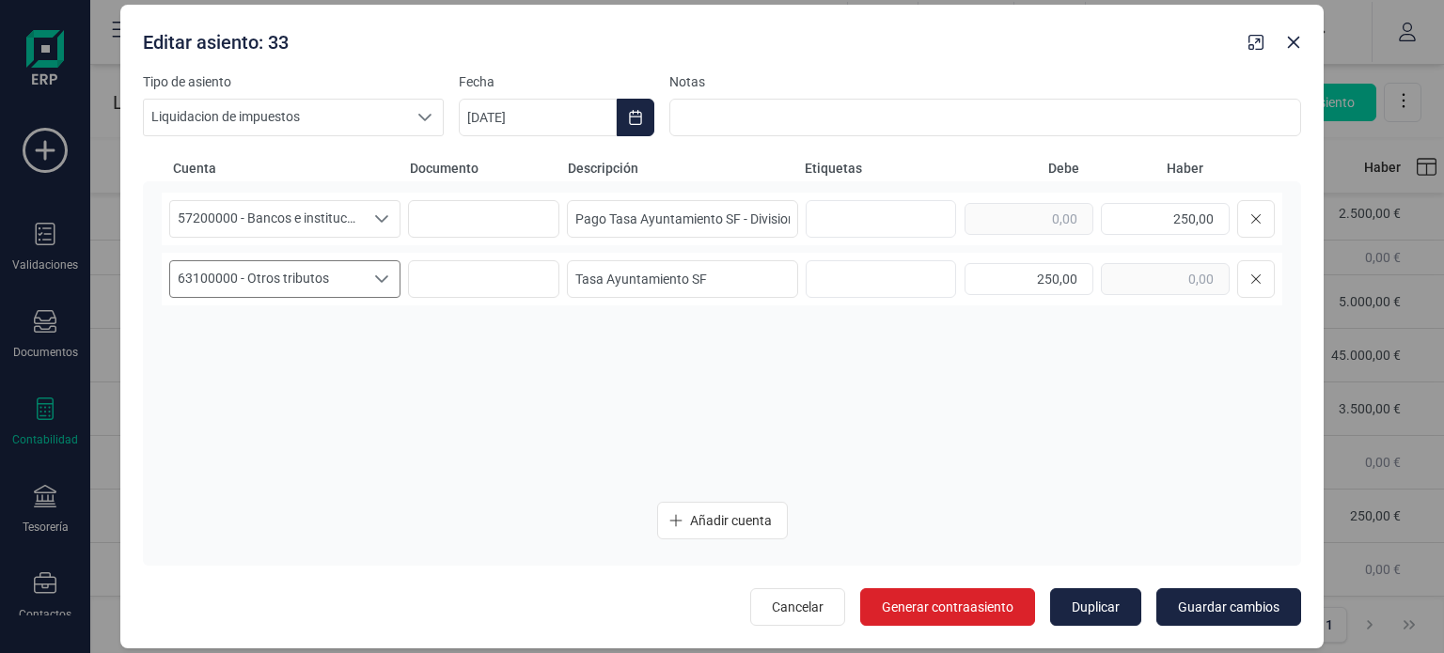
click at [384, 281] on icon "Seleccione una cuenta" at bounding box center [381, 279] width 15 height 15
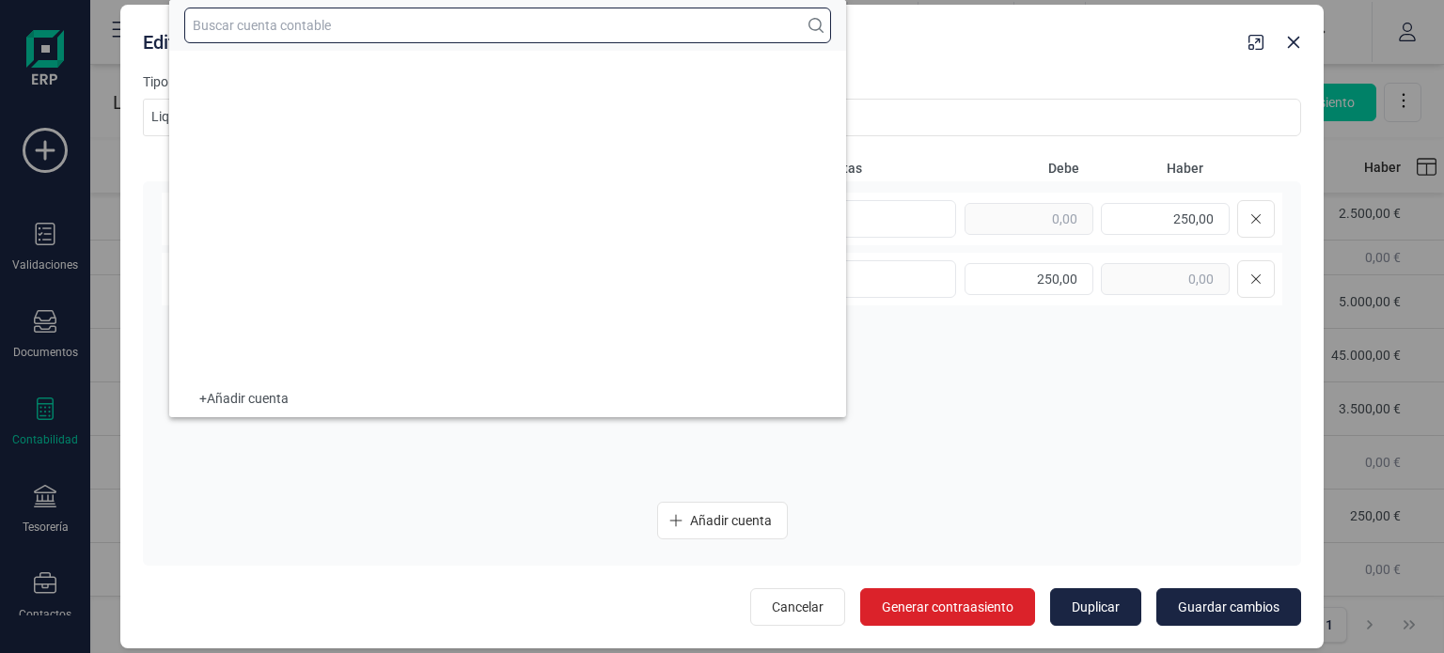
scroll to position [17158, 0]
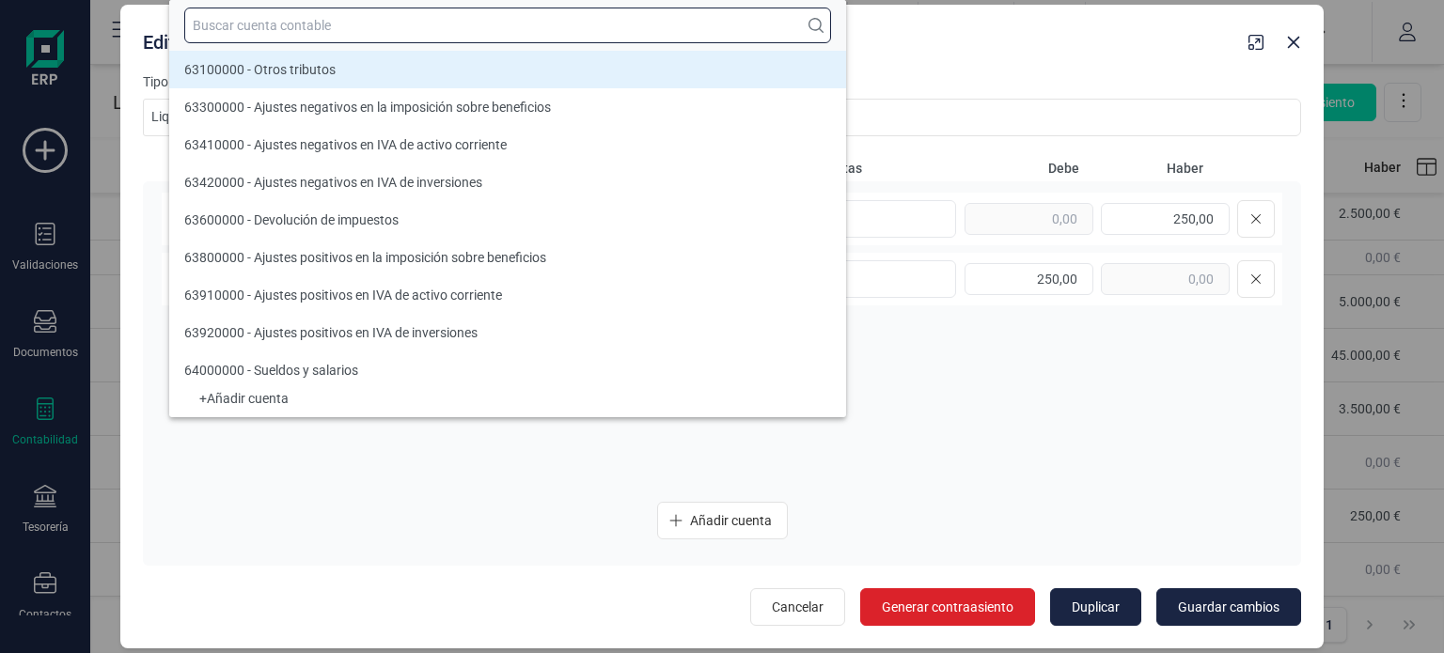
click at [337, 23] on input "text" at bounding box center [507, 26] width 647 height 36
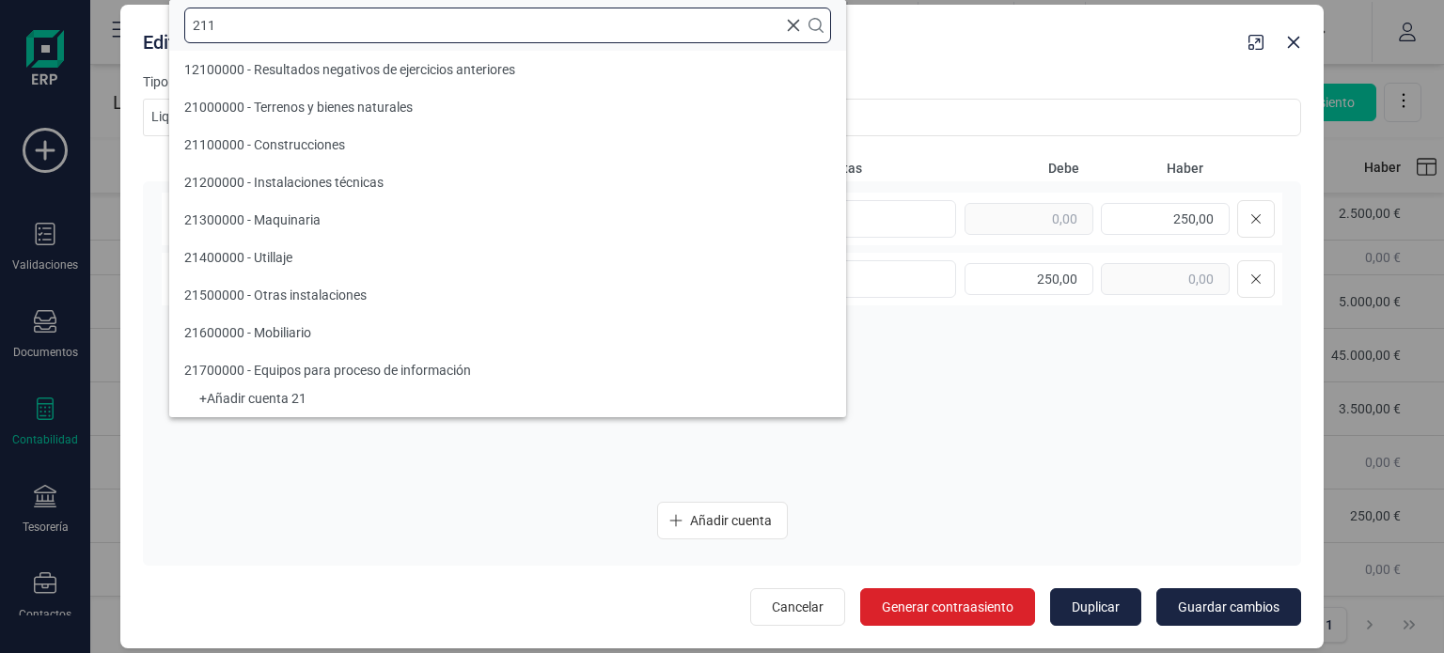
scroll to position [0, 0]
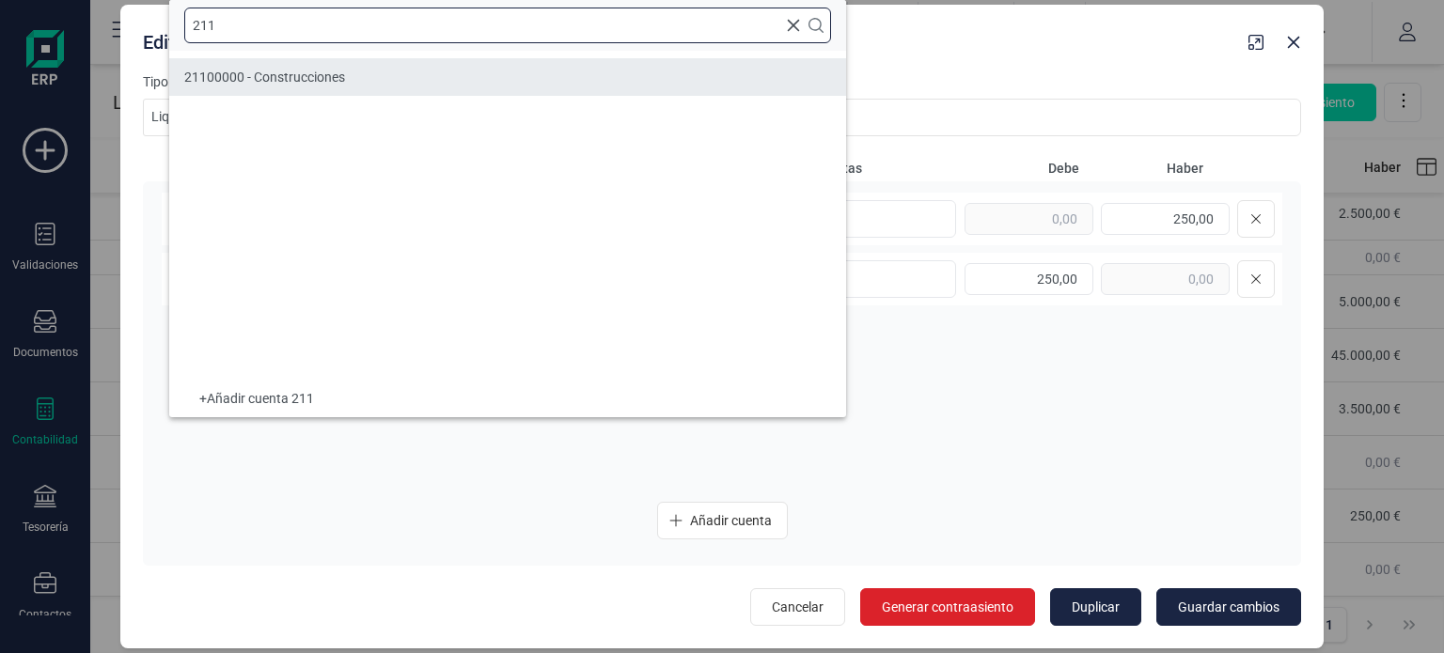
type input "211"
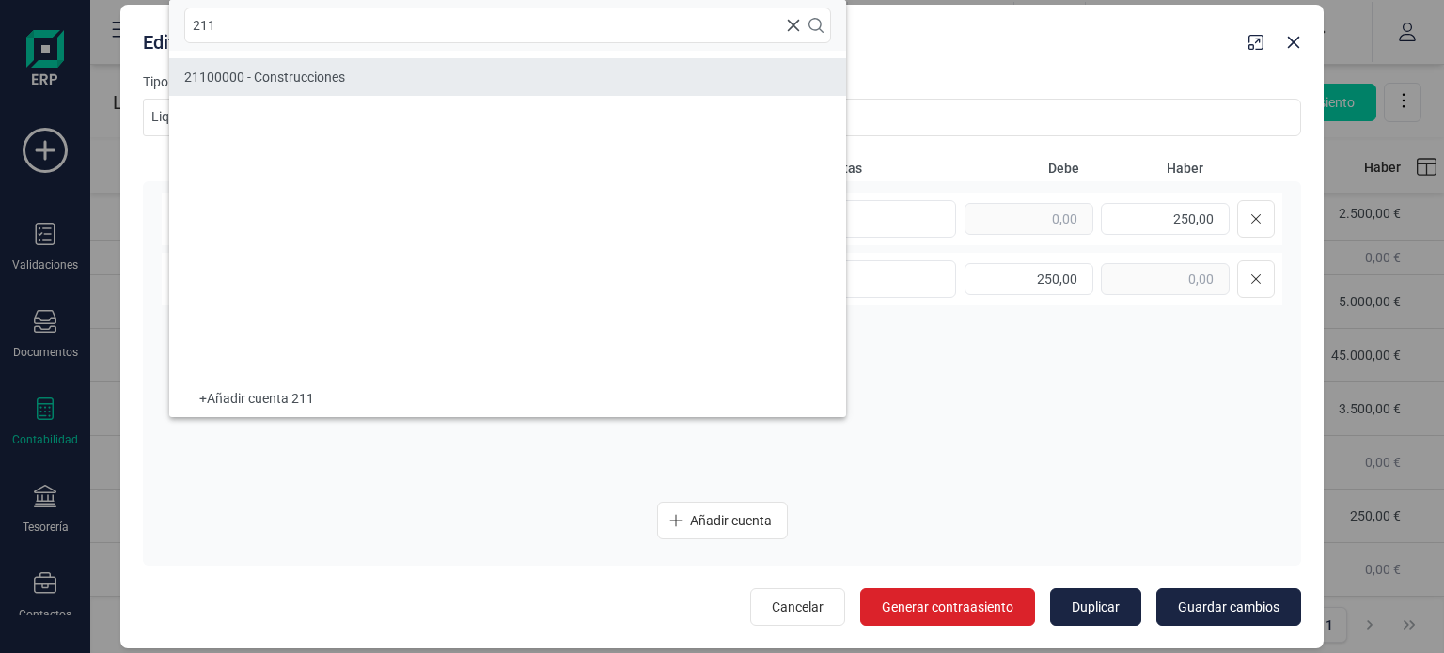
click at [338, 68] on div "21100000 - Construcciones" at bounding box center [264, 77] width 161 height 19
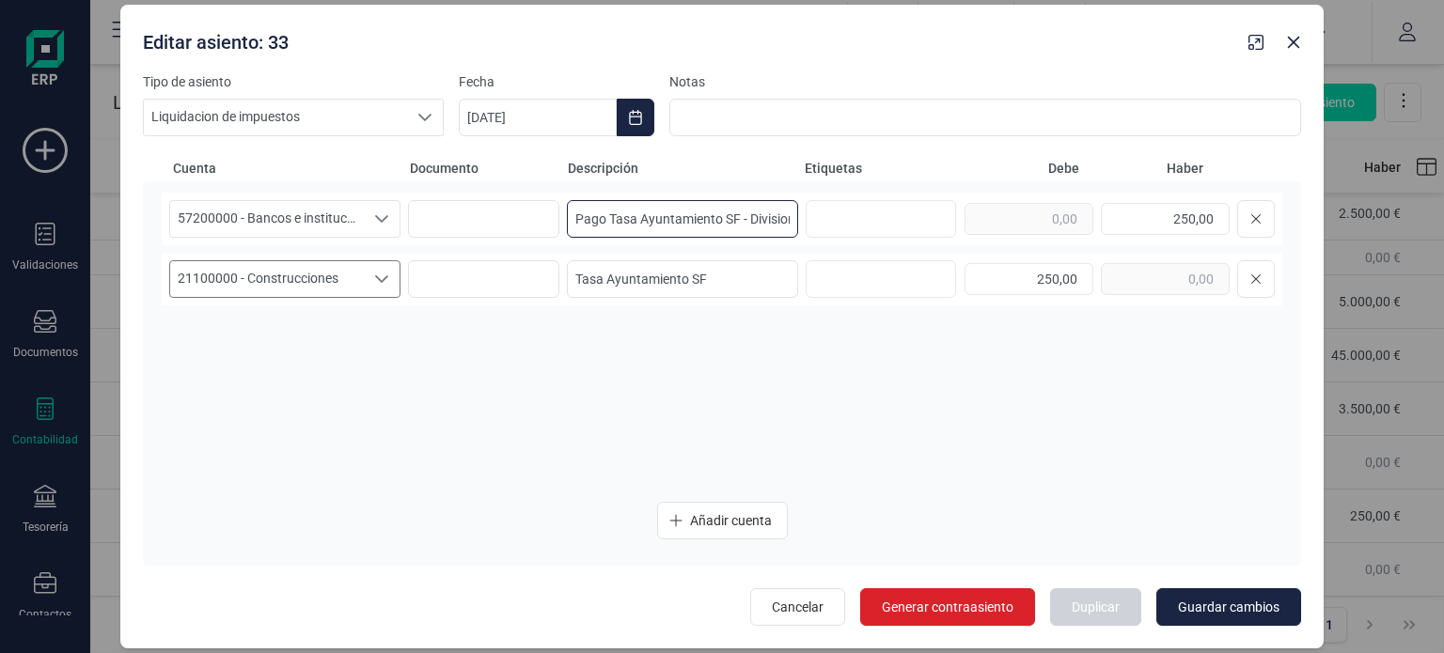
drag, startPoint x: 575, startPoint y: 221, endPoint x: 690, endPoint y: 221, distance: 114.7
click at [690, 221] on input "Pago Tasa Ayuntamiento SF - Division Horizontal" at bounding box center [682, 219] width 231 height 38
click at [748, 283] on input "Tasa Ayuntamiento SF" at bounding box center [682, 279] width 231 height 38
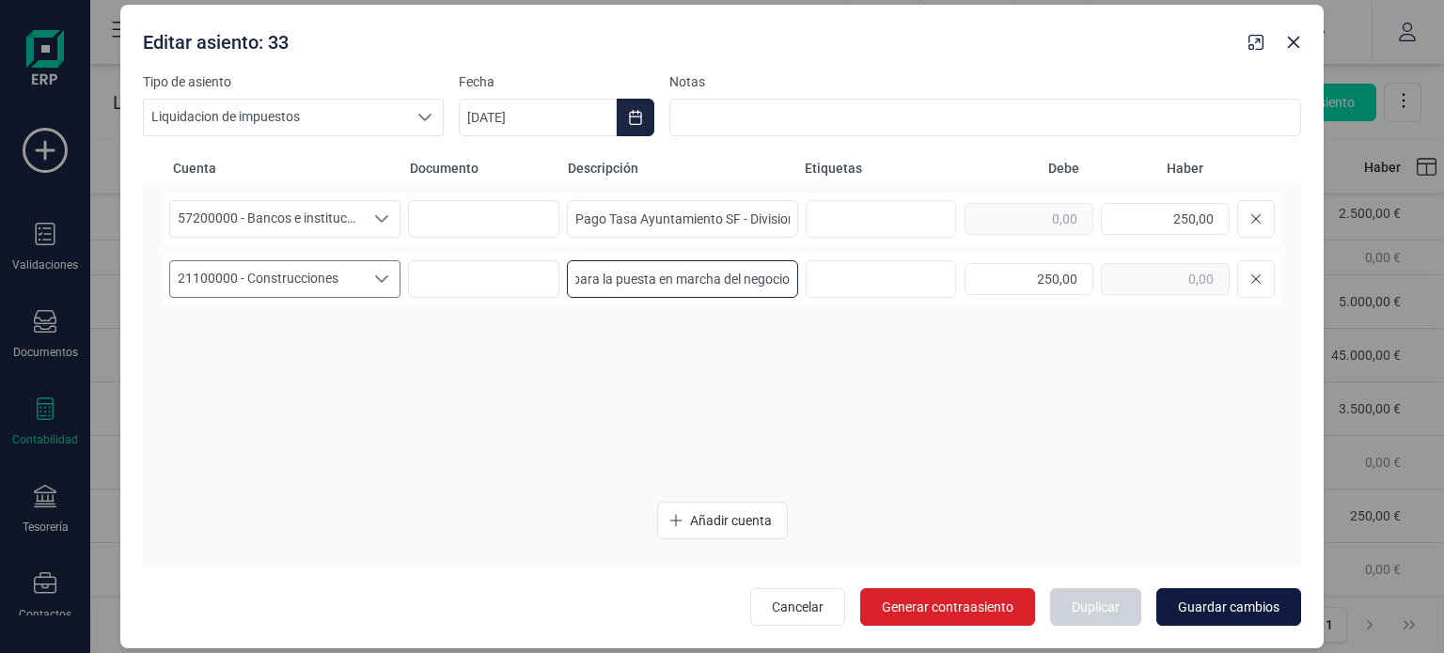
type input "Tasa Ayuntamiento SF necesaria como mayor valor del local para la puesta en mar…"
click at [1205, 611] on span "Guardar cambios" at bounding box center [1229, 607] width 102 height 19
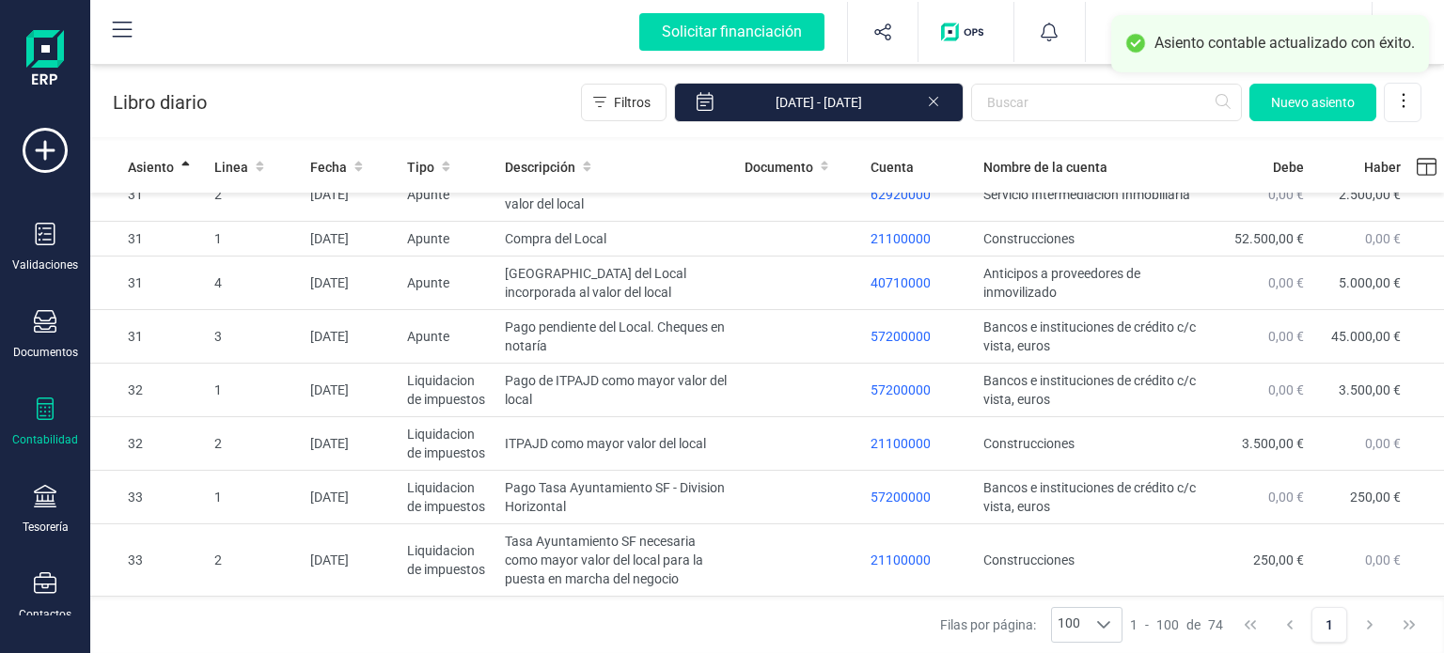
scroll to position [3490, 0]
click at [31, 435] on div "Contabilidad" at bounding box center [45, 440] width 66 height 15
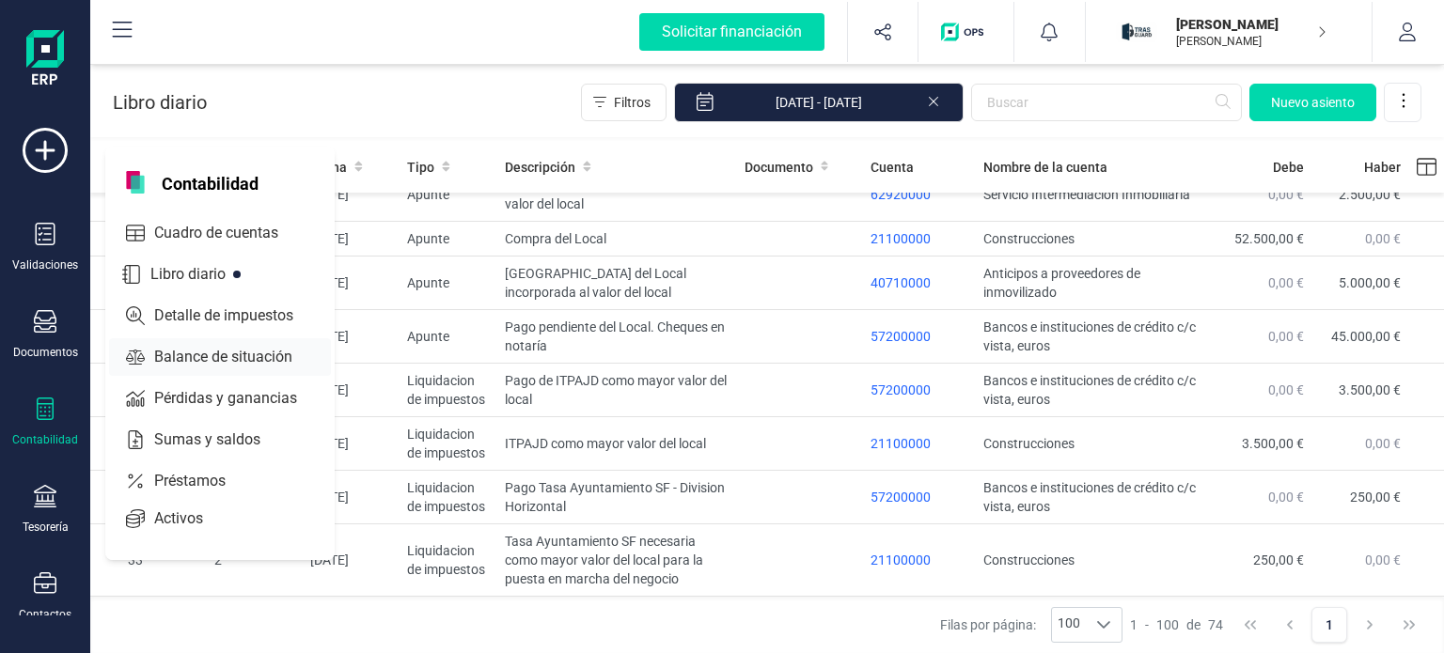
click at [226, 359] on span "Balance de situación" at bounding box center [237, 357] width 180 height 23
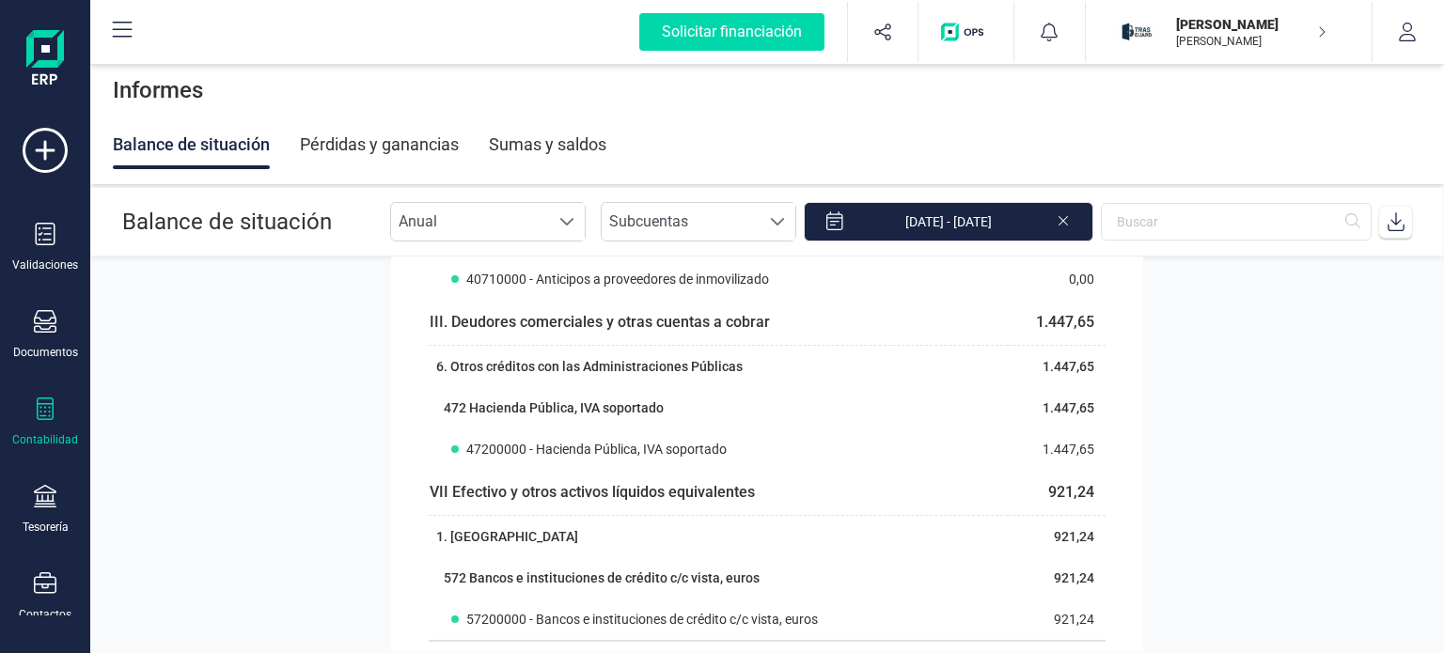
scroll to position [628, 0]
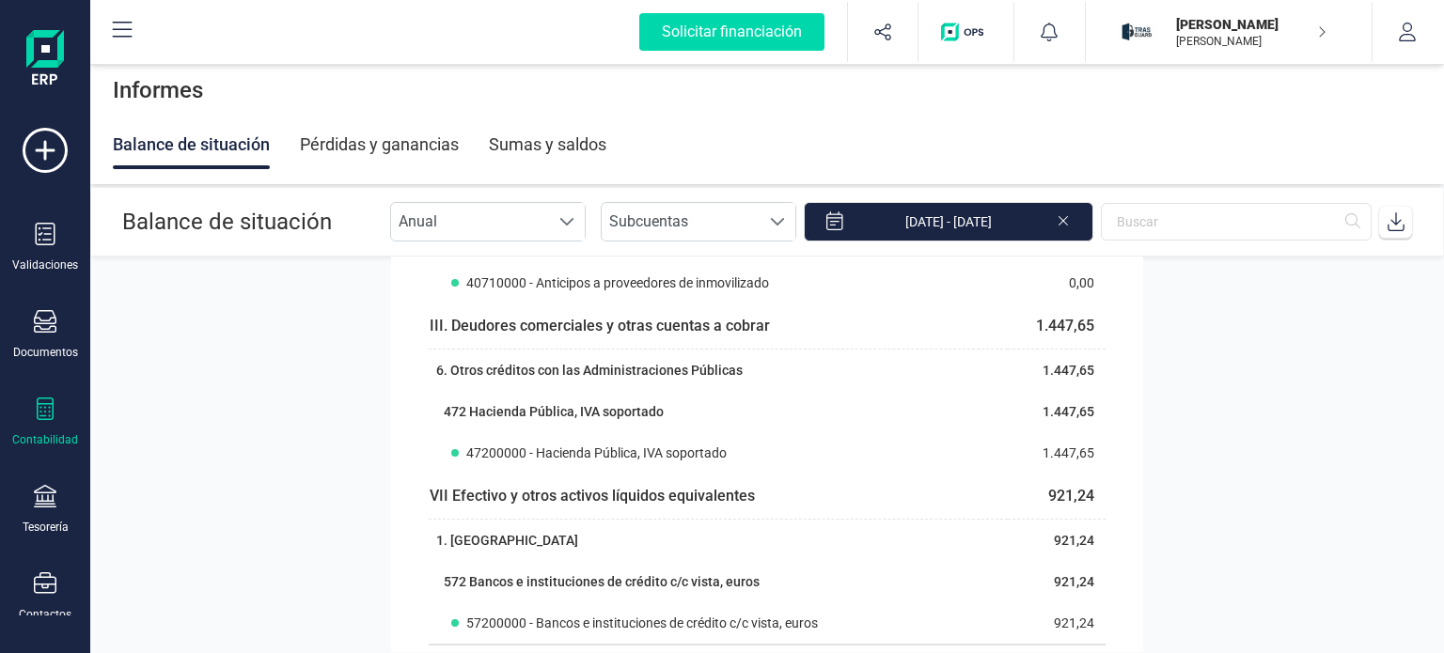
click at [1310, 32] on p "[PERSON_NAME]" at bounding box center [1251, 24] width 150 height 19
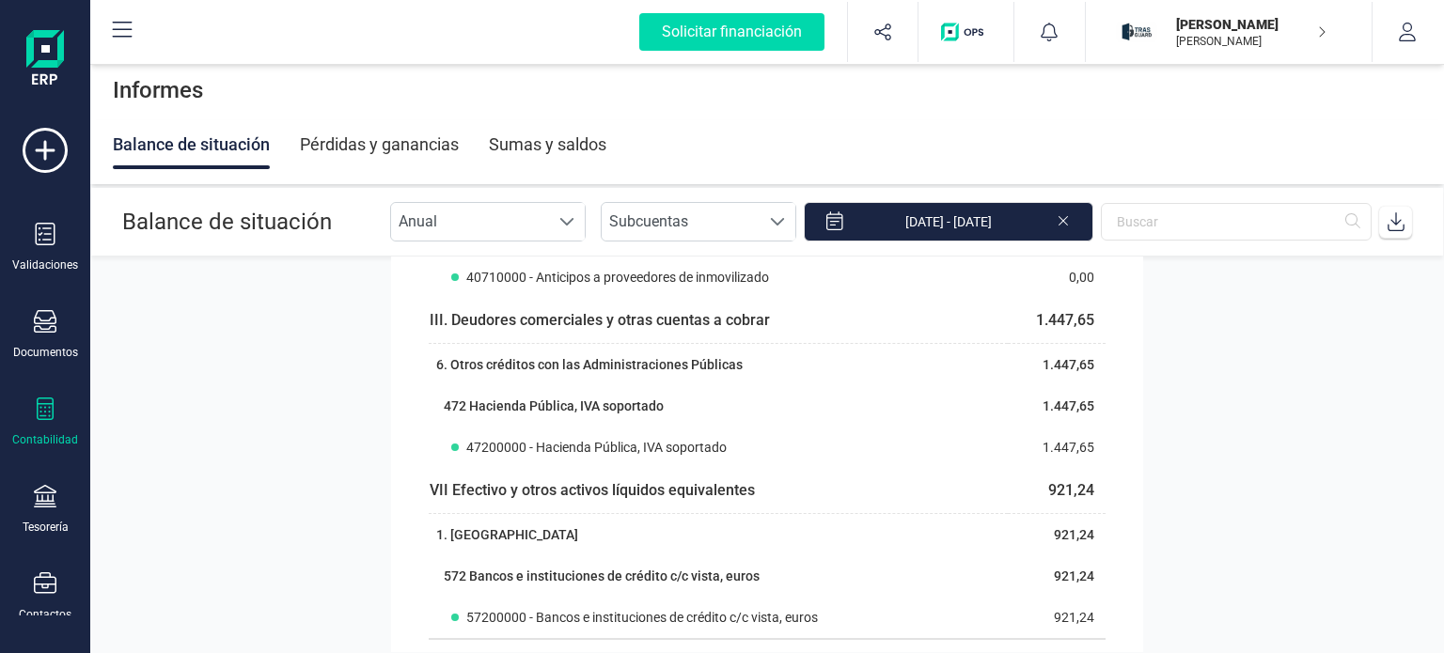
scroll to position [0, 0]
